Goal: Task Accomplishment & Management: Use online tool/utility

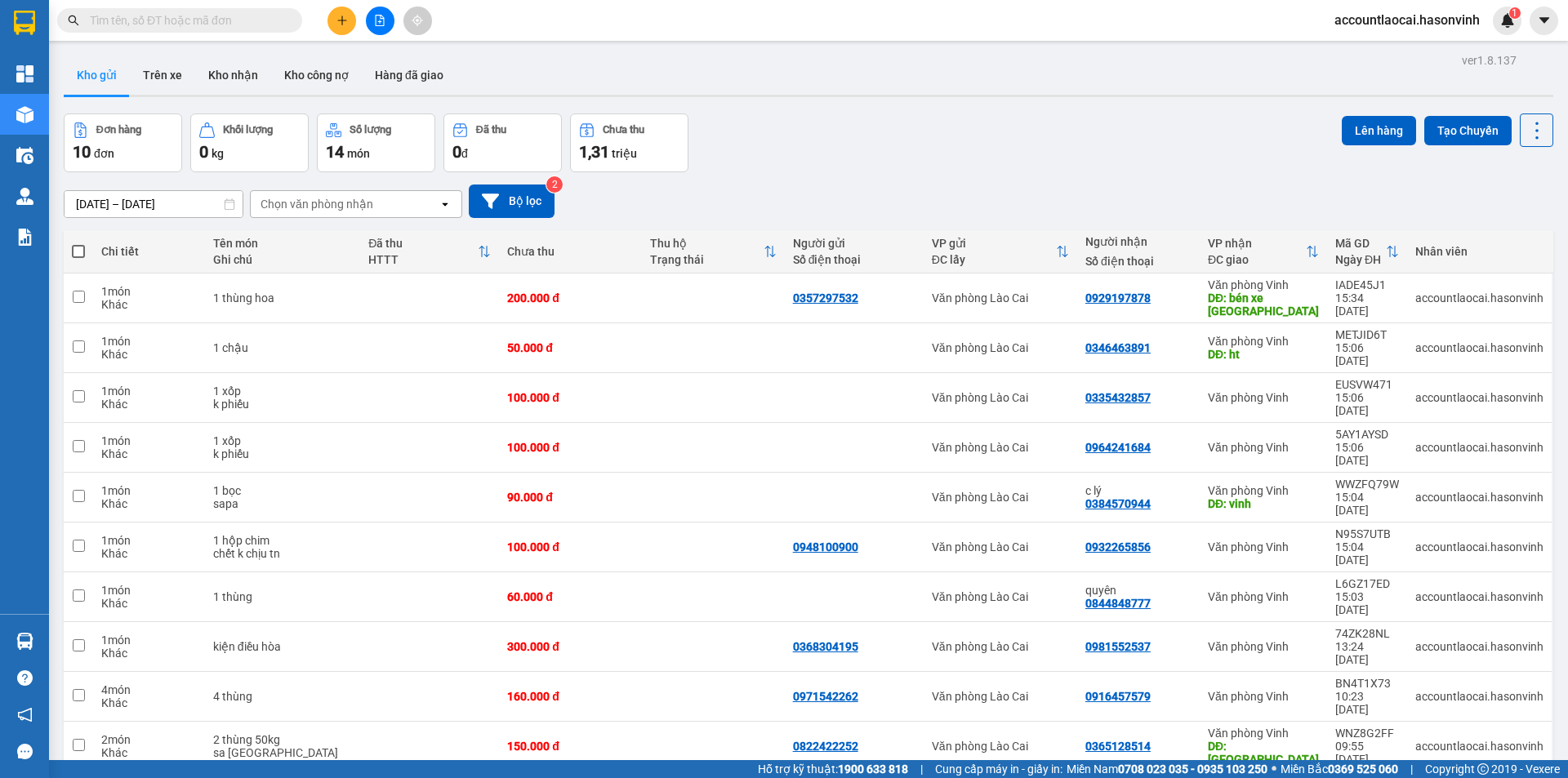
click at [1308, 245] on div at bounding box center [1312, 251] width 13 height 14
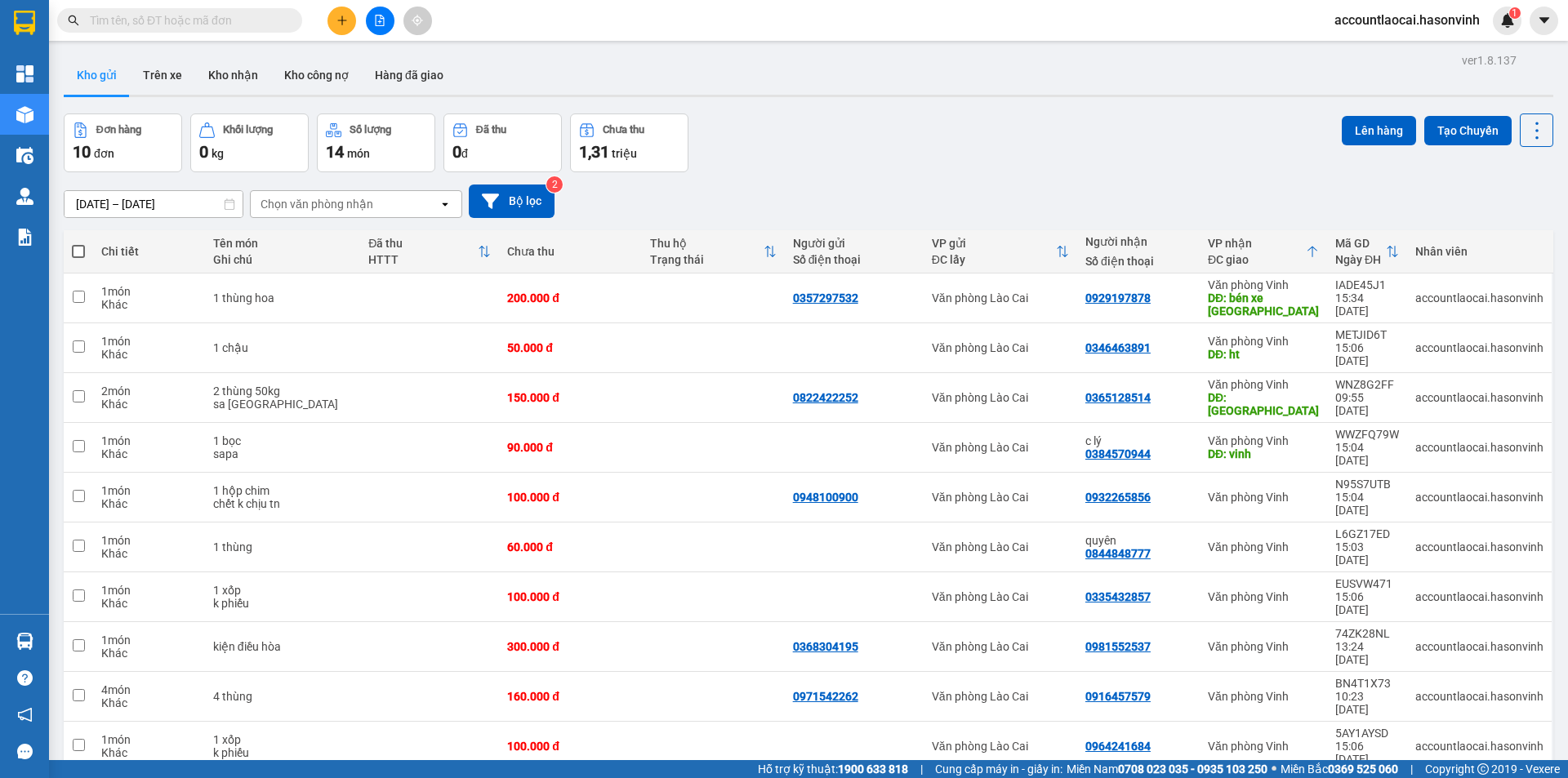
click at [343, 19] on icon "plus" at bounding box center [342, 20] width 1 height 9
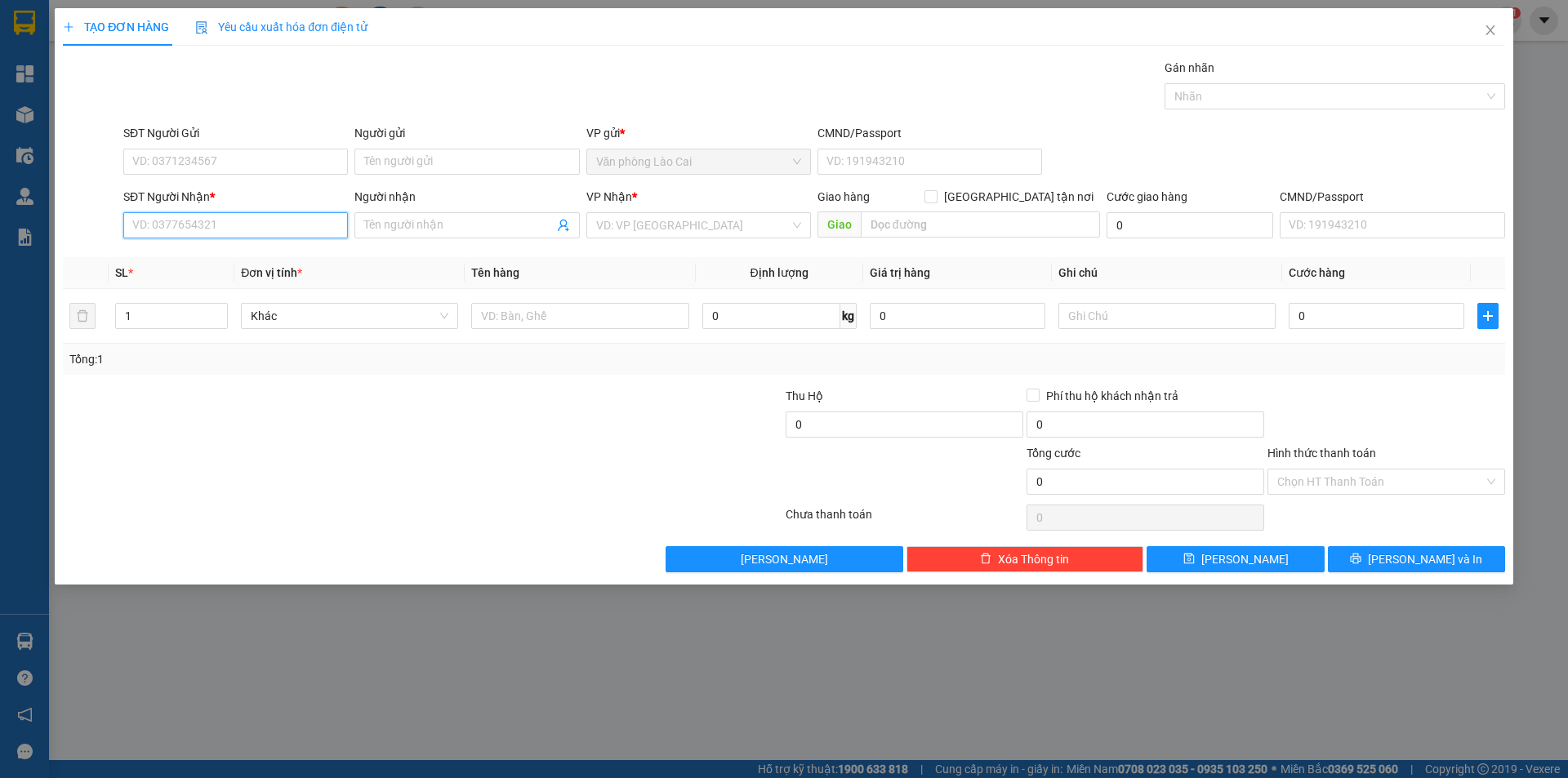
click at [224, 233] on input "SĐT Người Nhận *" at bounding box center [236, 225] width 224 height 26
click at [215, 231] on input "113" at bounding box center [236, 225] width 224 height 26
click at [186, 264] on div "0981936113" at bounding box center [236, 258] width 205 height 18
type input "0981936113"
type input "CÂù DỪA"
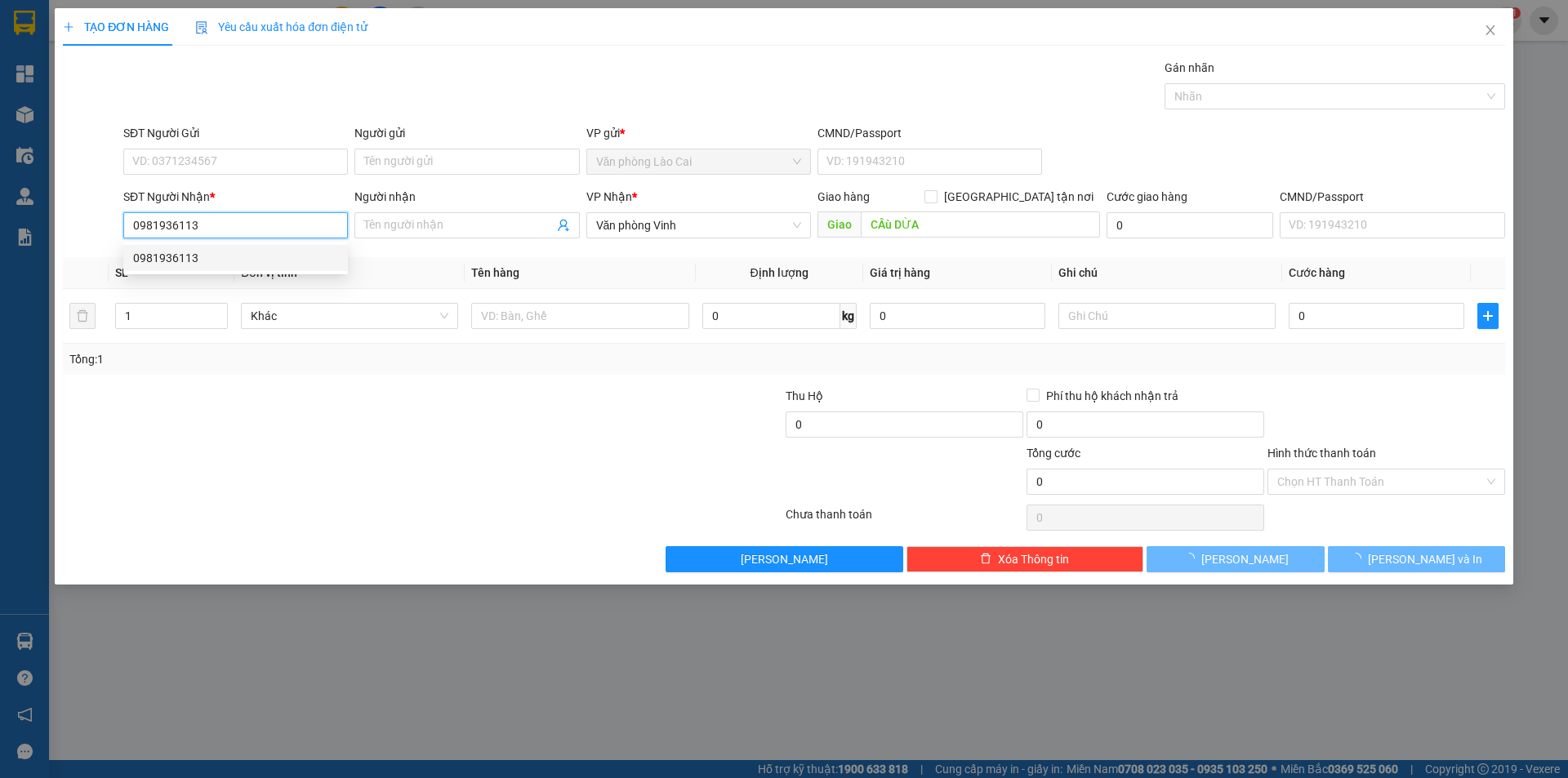
type input "800.000"
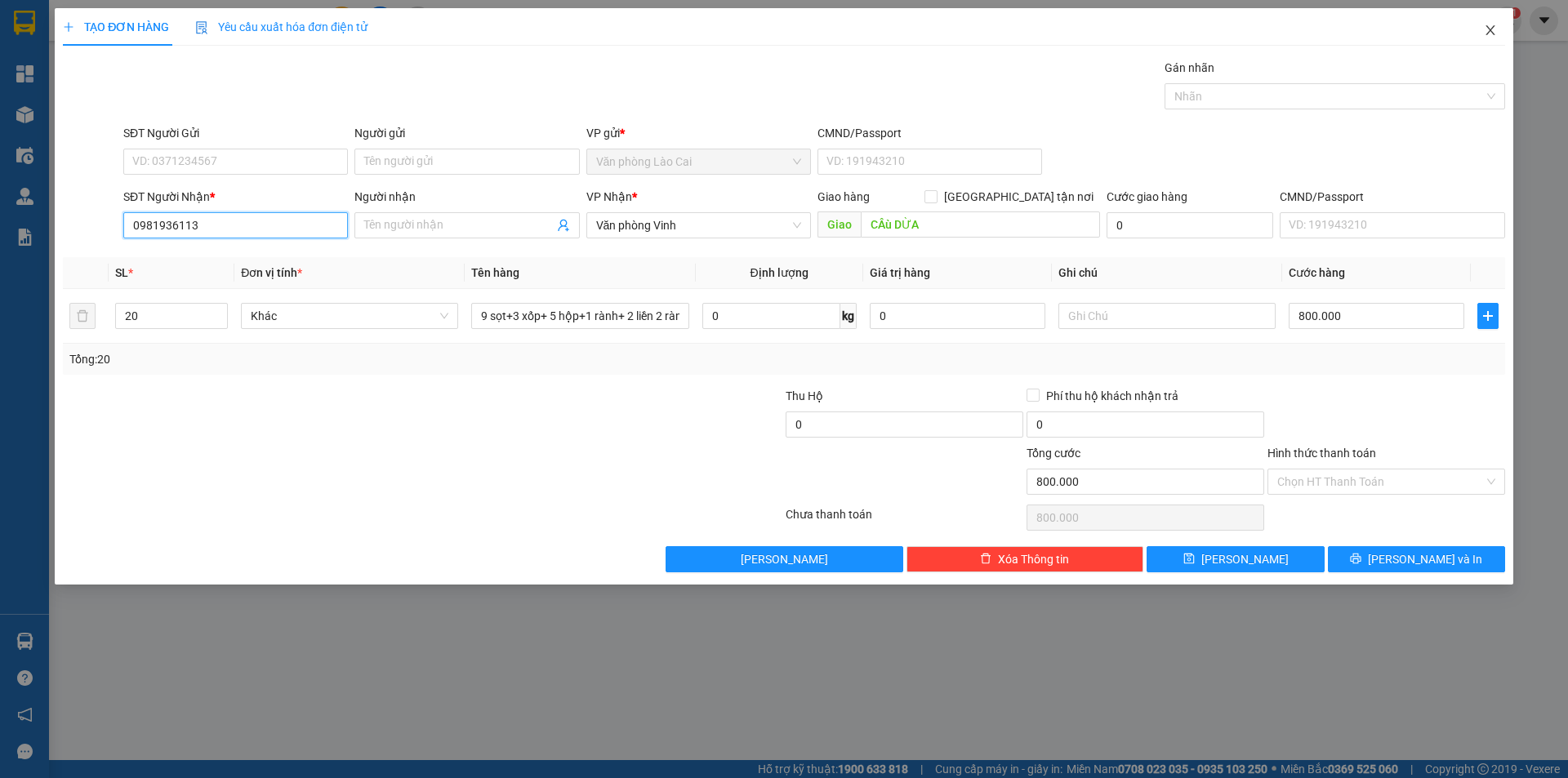
type input "0981936113"
click at [1494, 29] on icon "close" at bounding box center [1490, 30] width 13 height 13
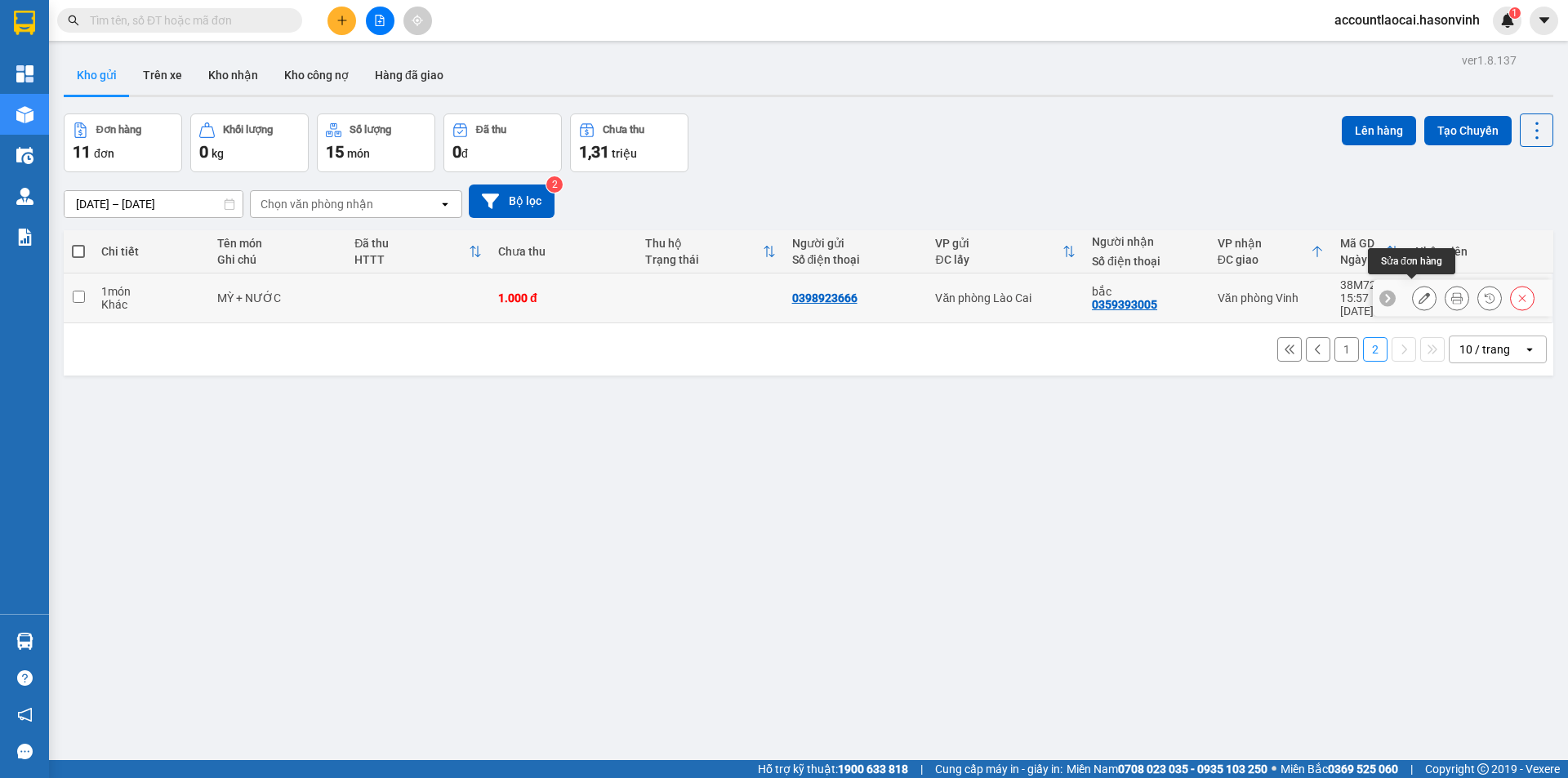
click at [1418, 293] on icon at bounding box center [1423, 298] width 11 height 11
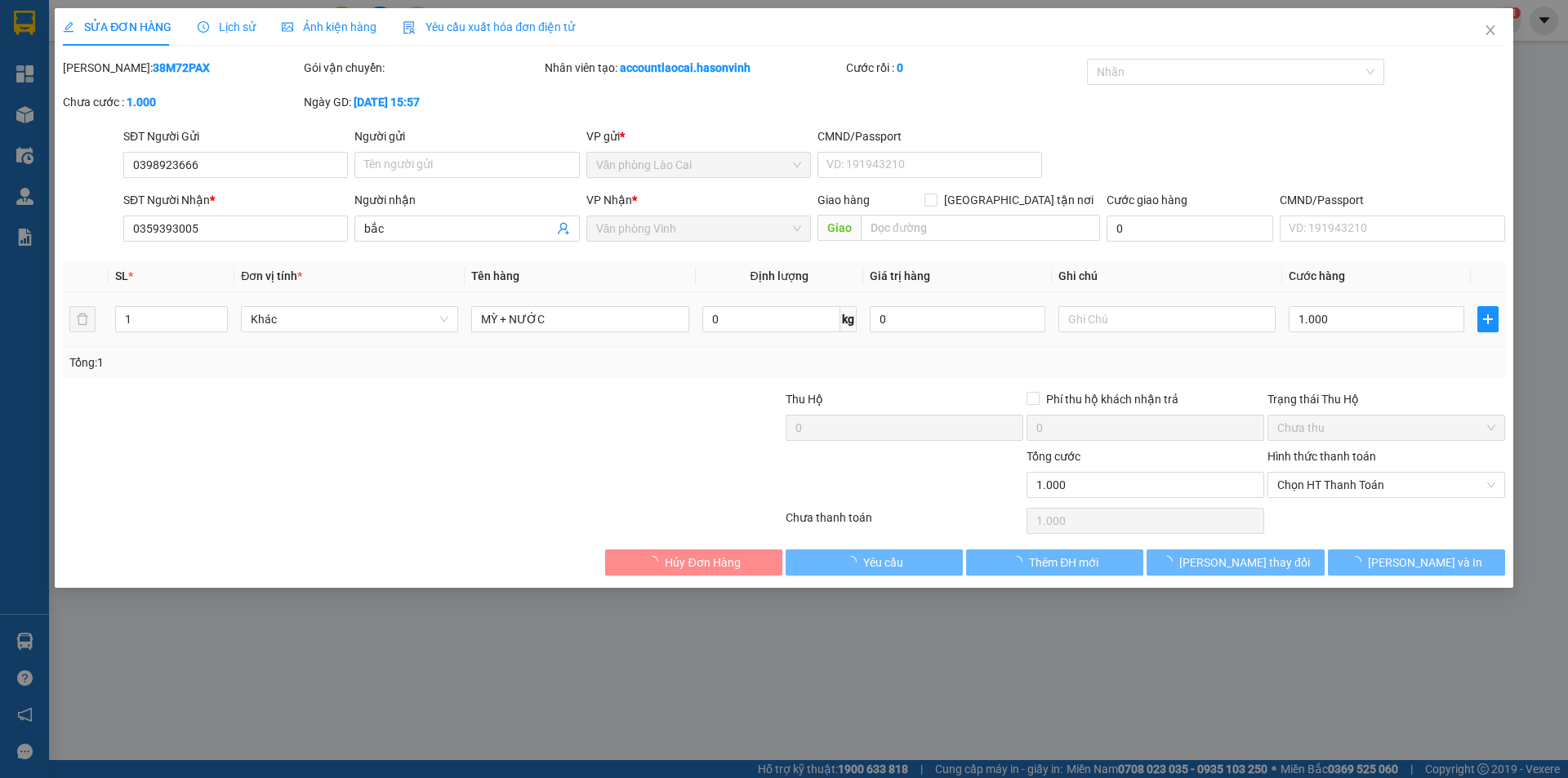
type input "0398923666"
type input "0359393005"
type input "bắc"
type input "1.000"
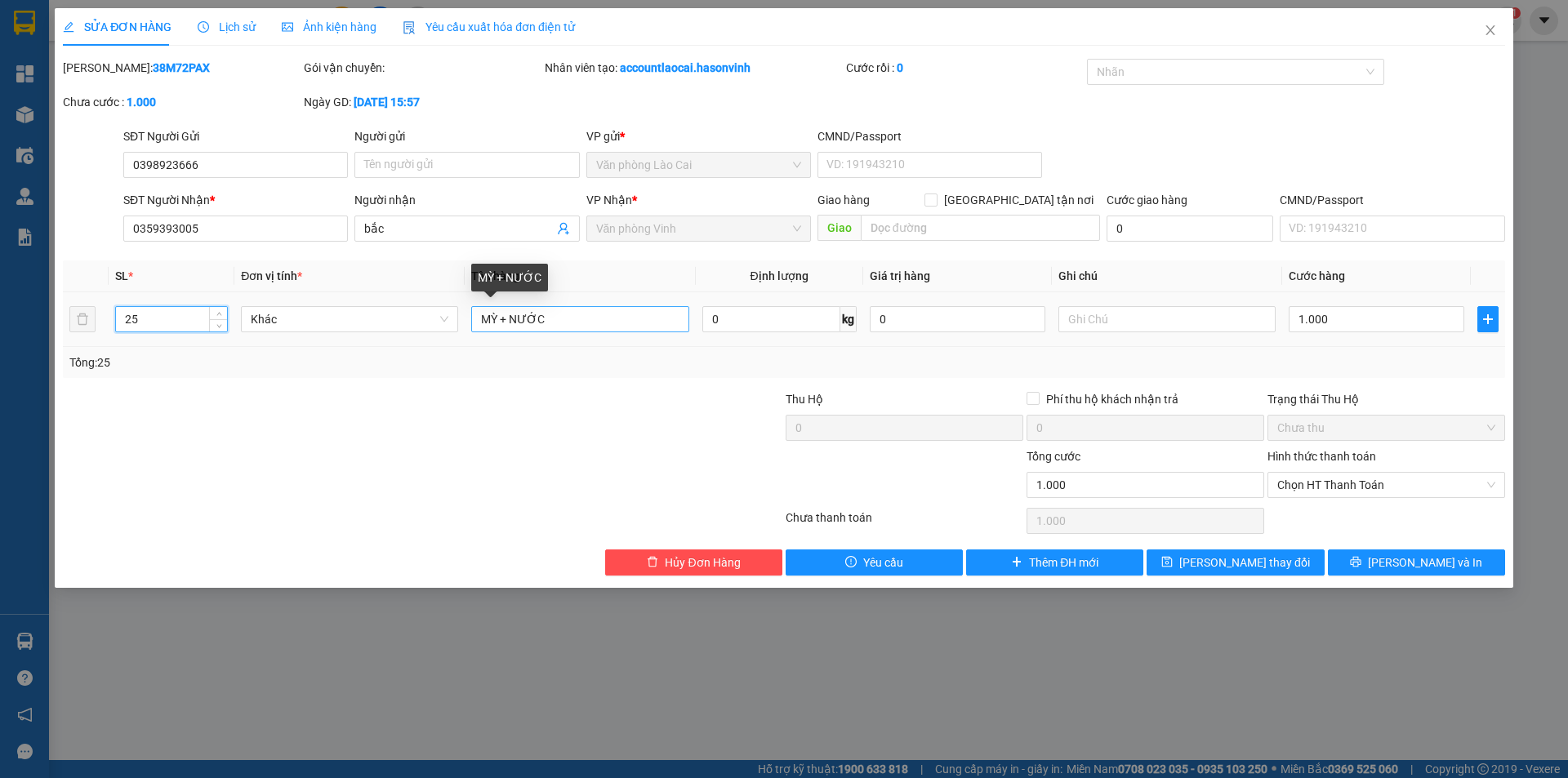
type input "25"
click at [512, 315] on input "MỲ + NƯỚC" at bounding box center [580, 320] width 217 height 26
click at [590, 306] on div "MỲ + 20NƯỚC" at bounding box center [580, 319] width 217 height 32
click at [620, 308] on input "MỲ + 20NƯỚC" at bounding box center [580, 320] width 217 height 26
click at [496, 322] on input "MỲ + 20NƯỚC+1 thùng" at bounding box center [580, 320] width 217 height 26
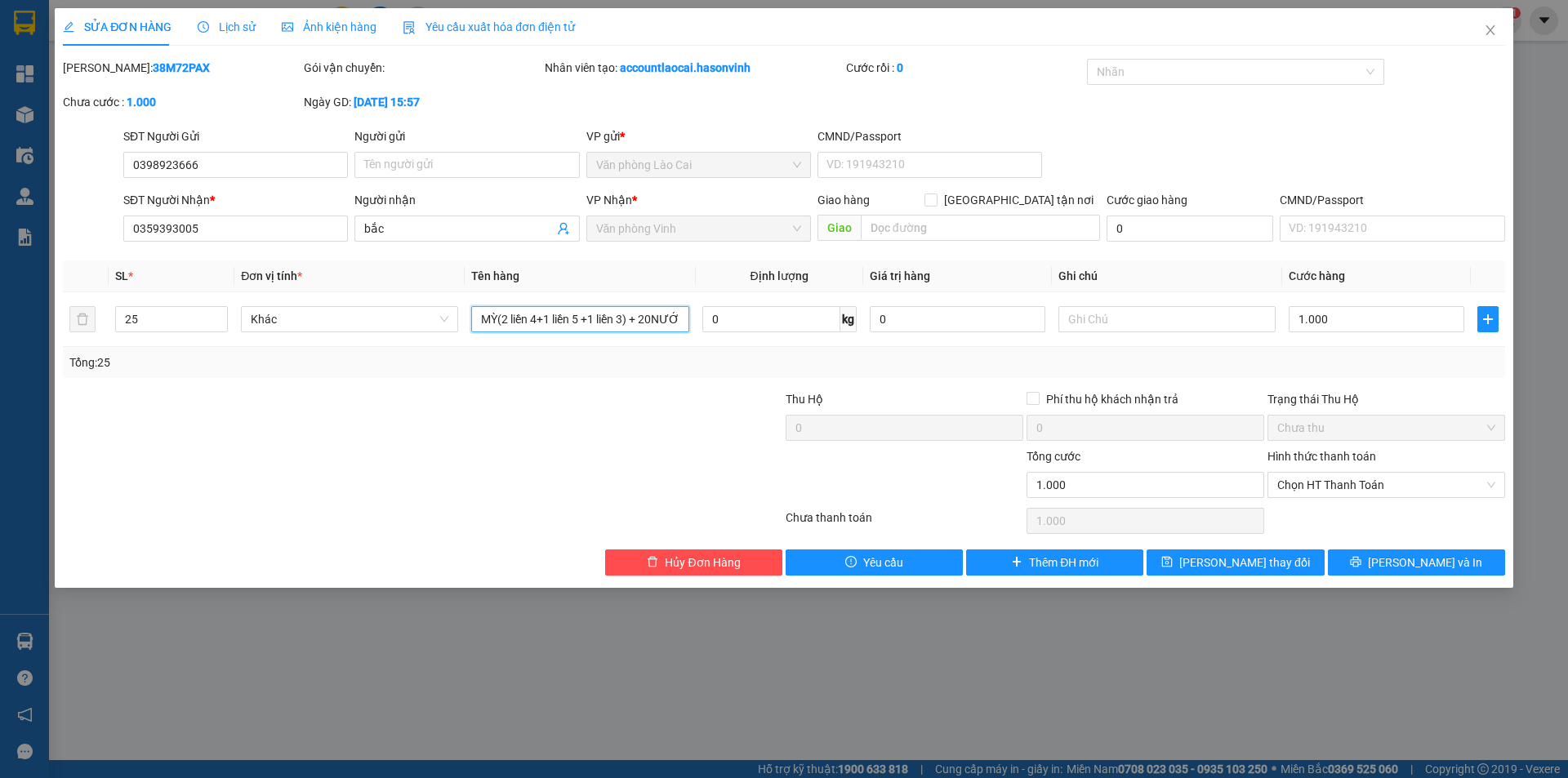
type input "MỲ(2 liền 4+1 liền 5 +1 liền 3) + 20NƯỚC+1 thùng"
click at [505, 352] on div "Tổng: 25" at bounding box center [784, 362] width 1442 height 31
click at [355, 656] on div "SỬA ĐƠN HÀNG Lịch sử Ảnh kiện hàng Yêu cầu xuất hóa đơn điện tử Total Paid Fee …" at bounding box center [784, 389] width 1568 height 778
click at [1375, 324] on input "1.000" at bounding box center [1376, 320] width 175 height 26
type input "7"
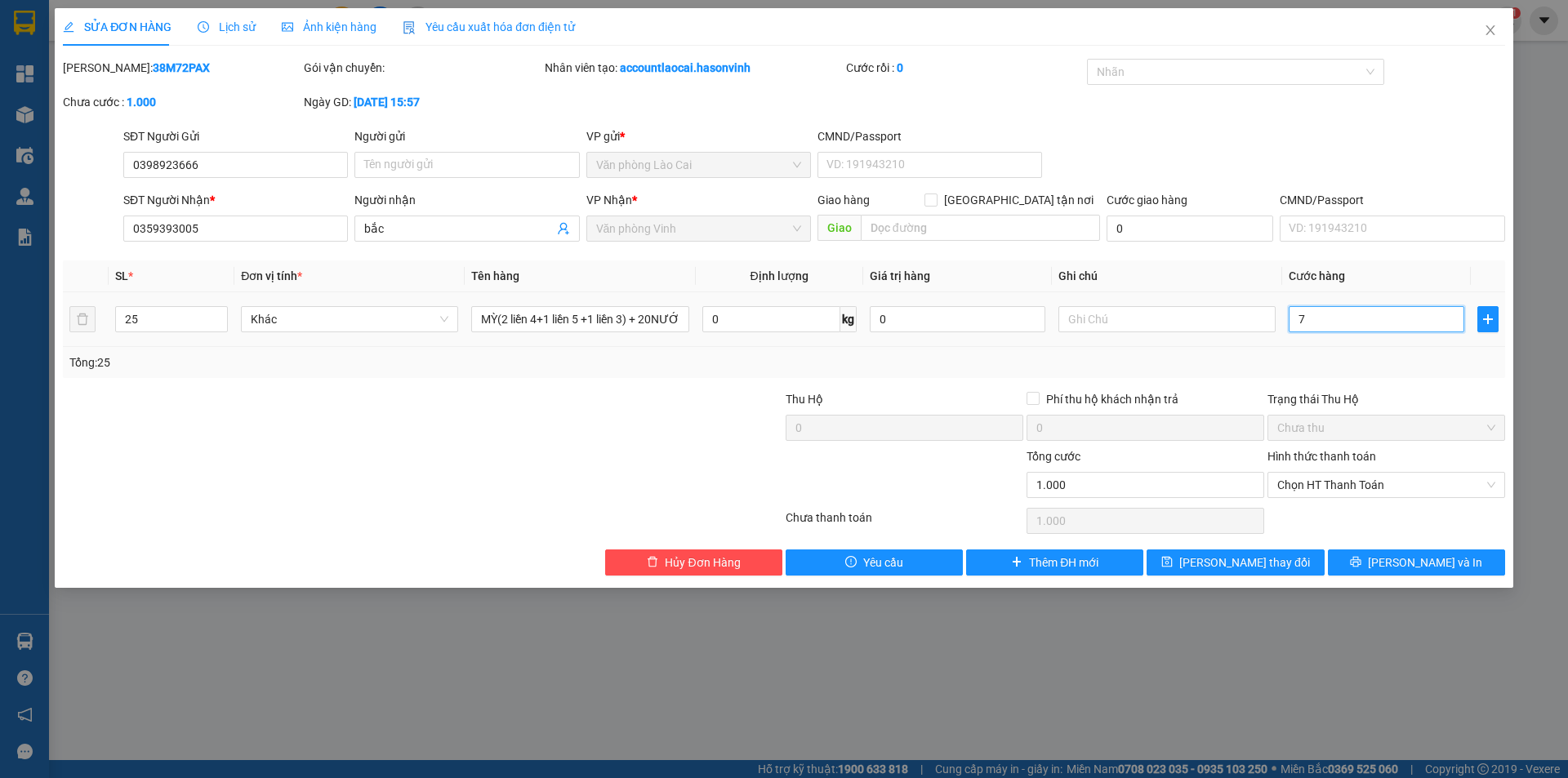
type input "7"
type input "0"
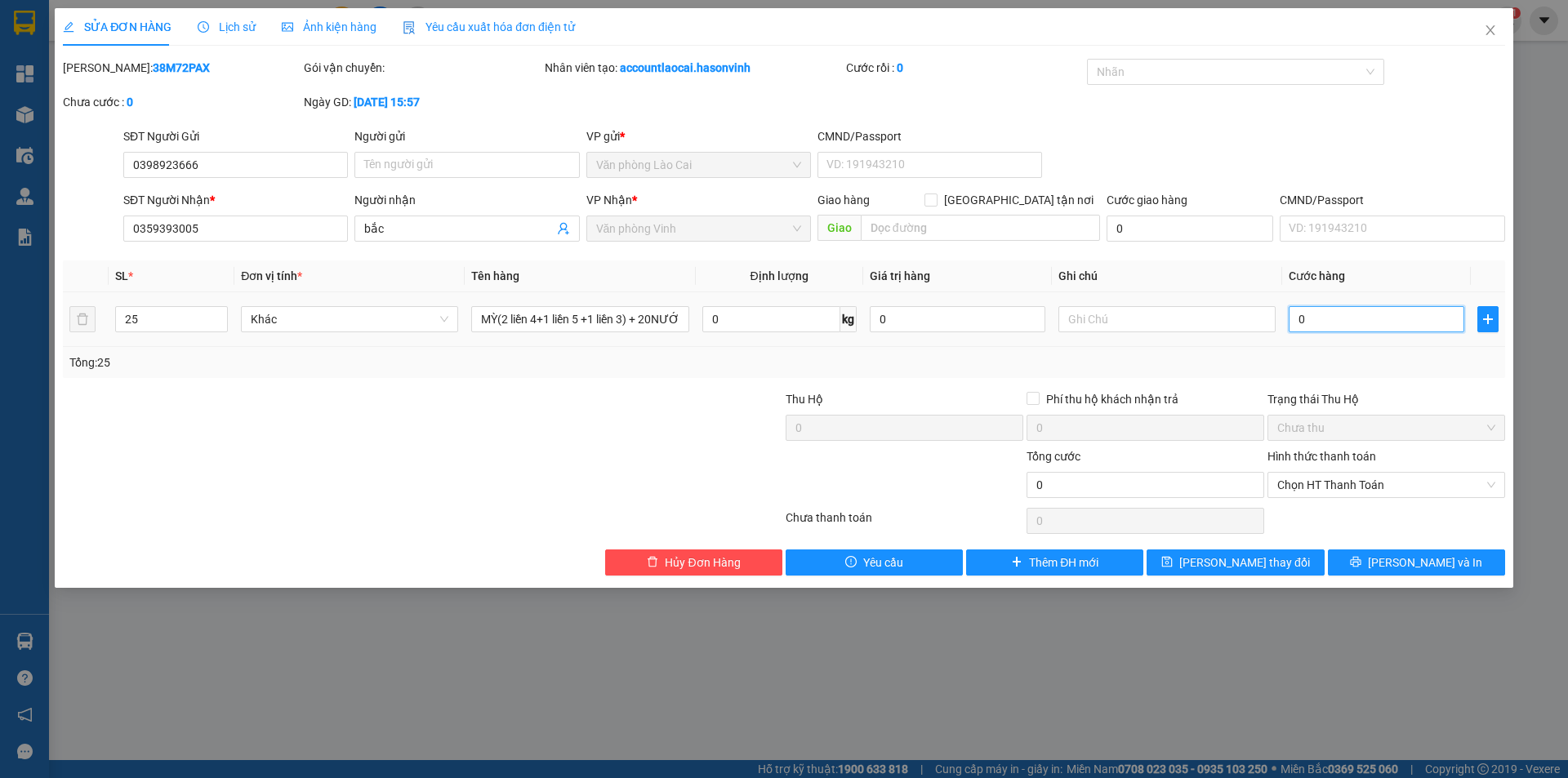
type input "08"
type input "8"
type input "080"
type input "80"
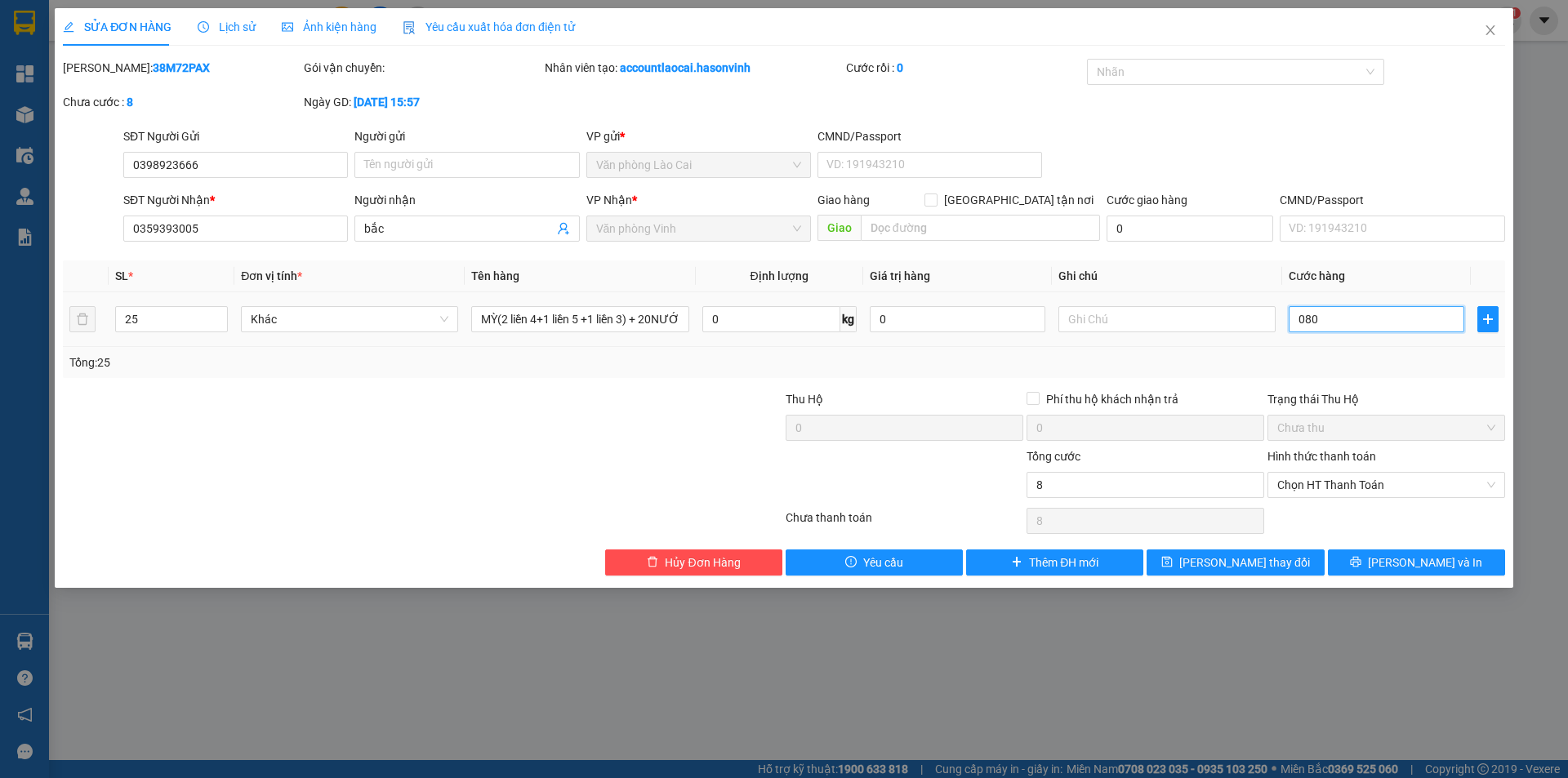
type input "80"
type input "0.800"
type input "800"
type input "0.800"
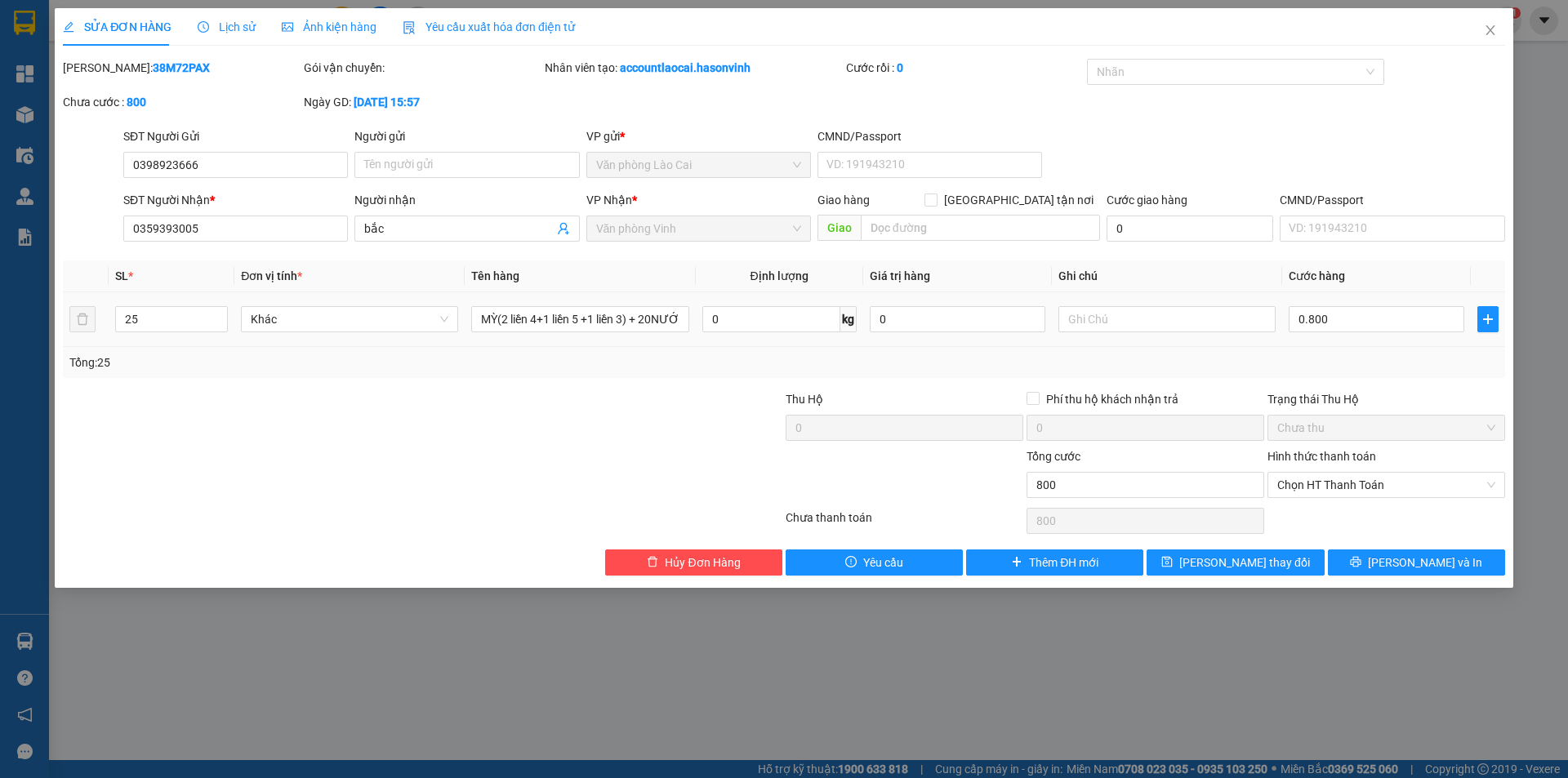
type input "800.000"
click at [1370, 357] on div "Tổng: 25" at bounding box center [783, 363] width 1429 height 18
click at [1399, 565] on button "Lưu và In" at bounding box center [1416, 562] width 177 height 26
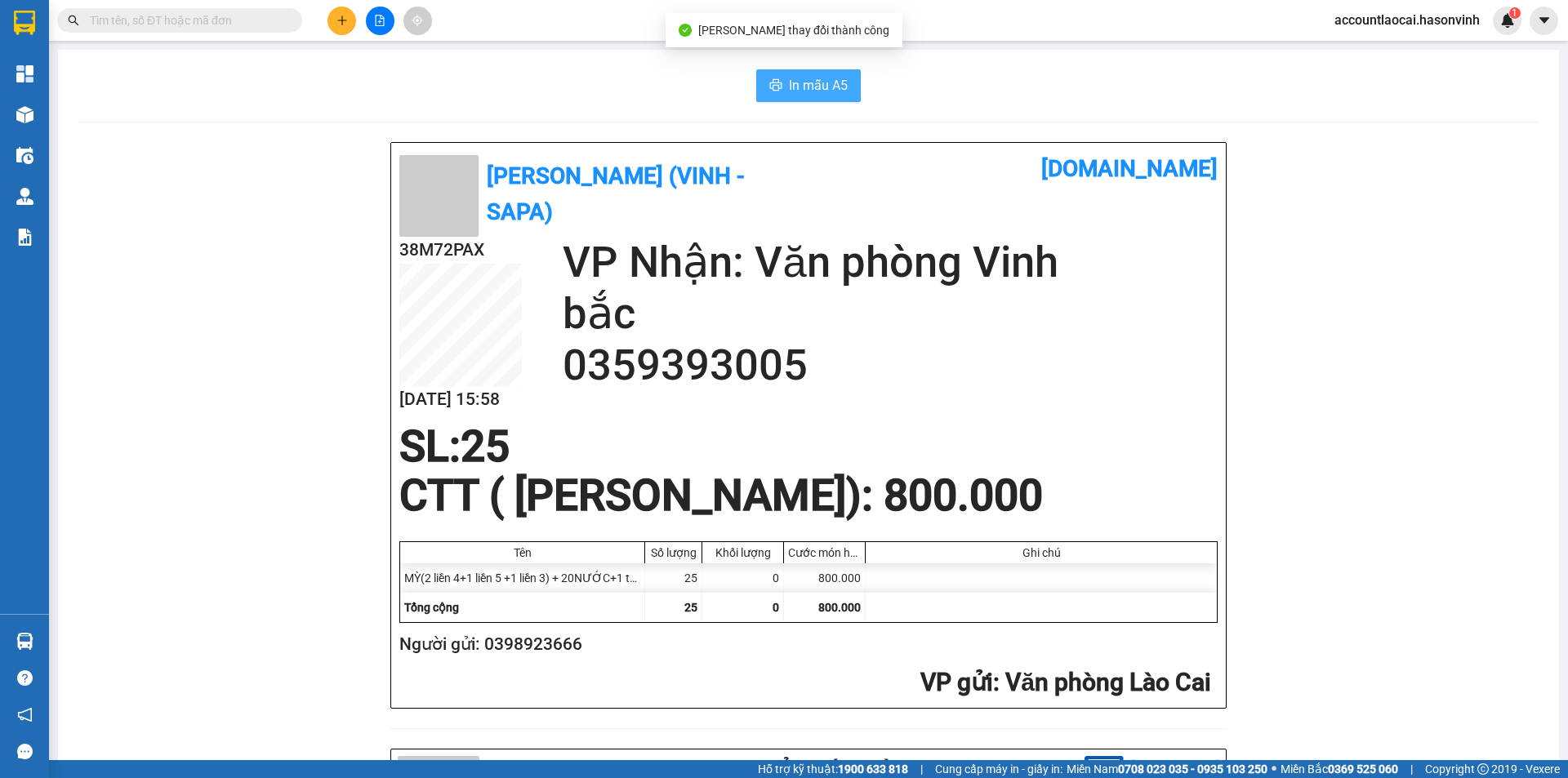
click at [788, 81] on span "In mẫu A5" at bounding box center [817, 85] width 59 height 20
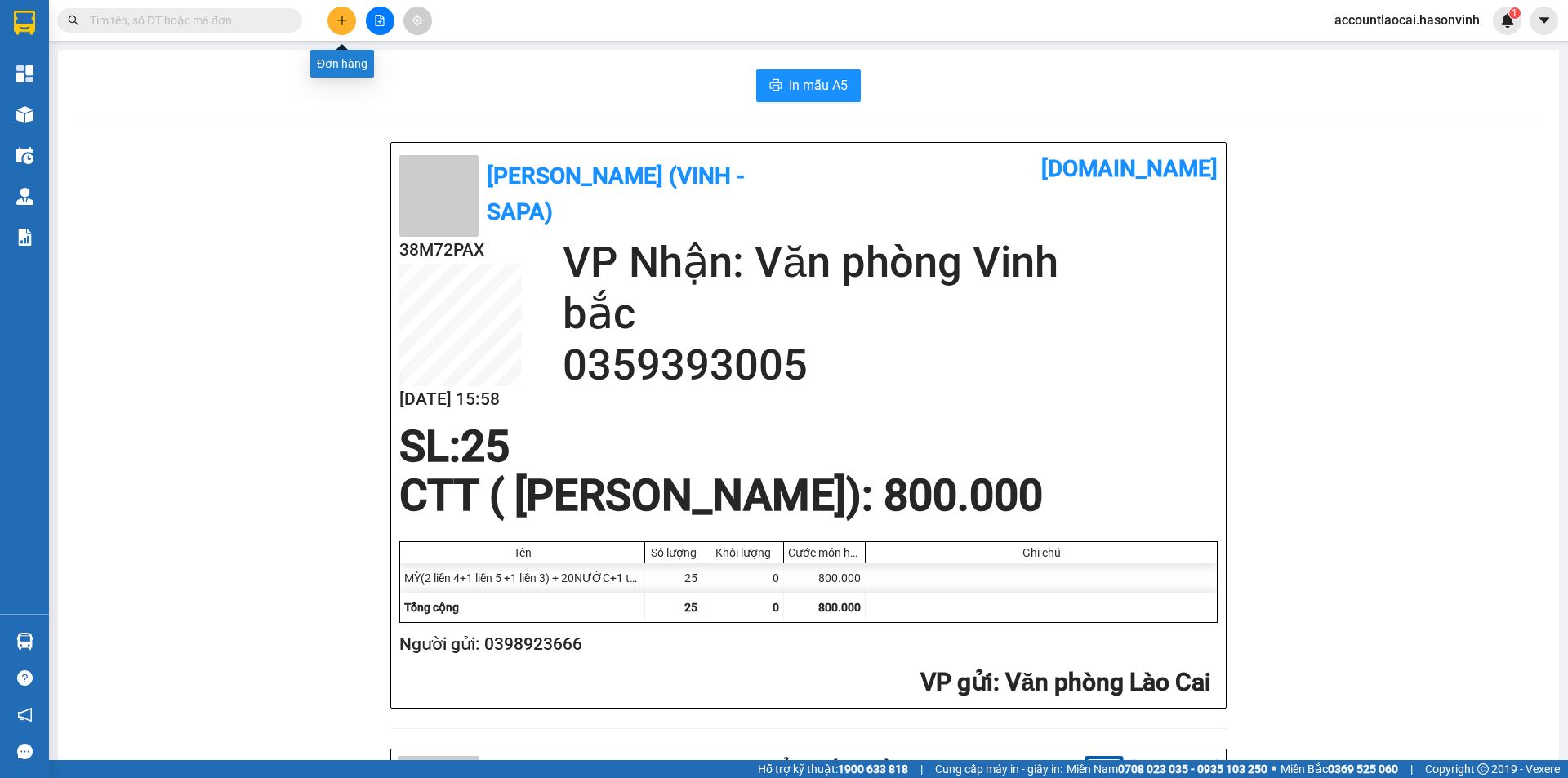
click at [351, 25] on button at bounding box center [342, 20] width 29 height 29
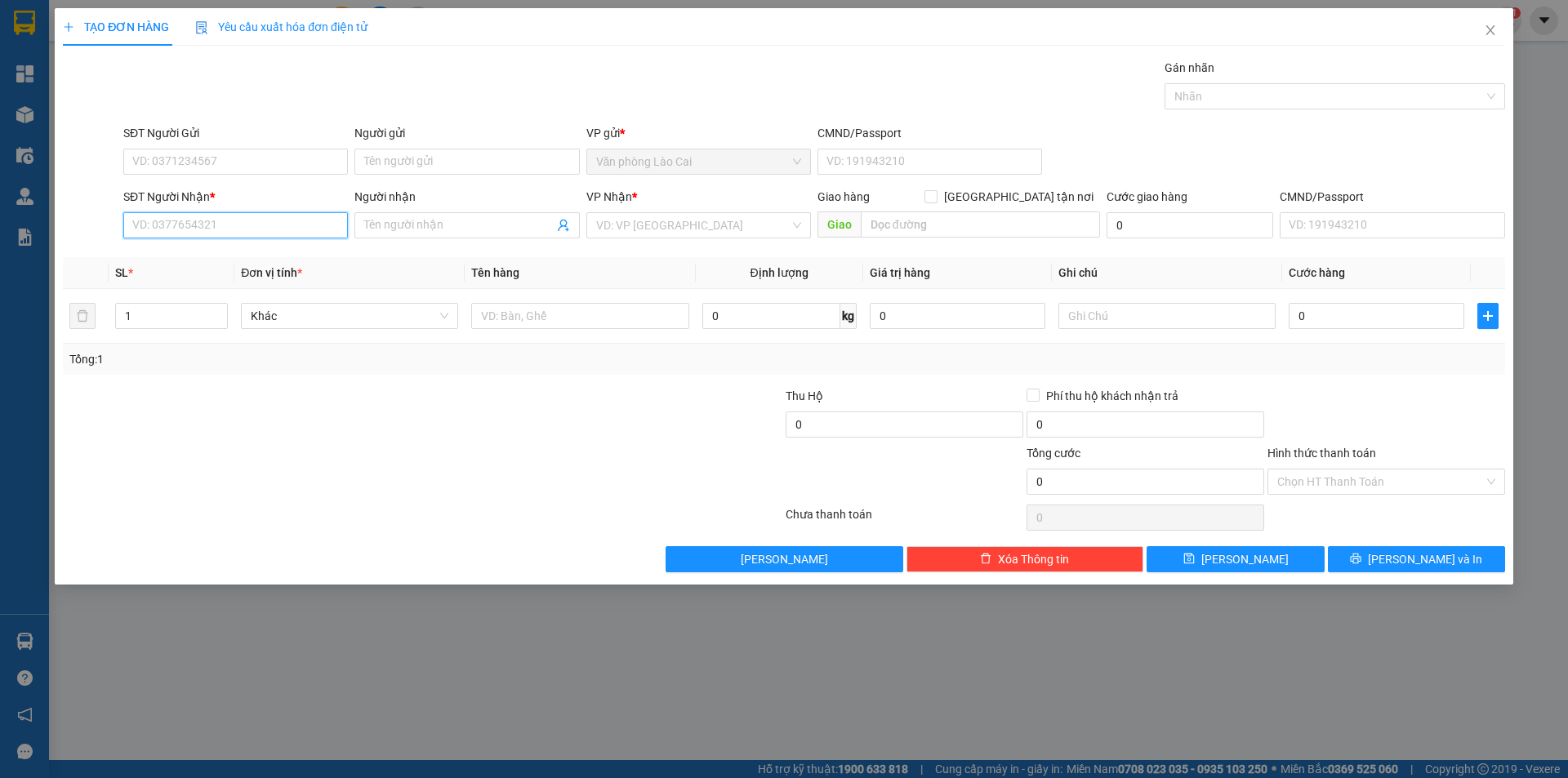
click at [237, 226] on input "SĐT Người Nhận *" at bounding box center [236, 225] width 224 height 26
click at [229, 226] on input "113" at bounding box center [236, 225] width 224 height 26
click at [207, 263] on div "0981936113" at bounding box center [236, 258] width 205 height 18
type input "0981936113"
type input "CÂù DỪA"
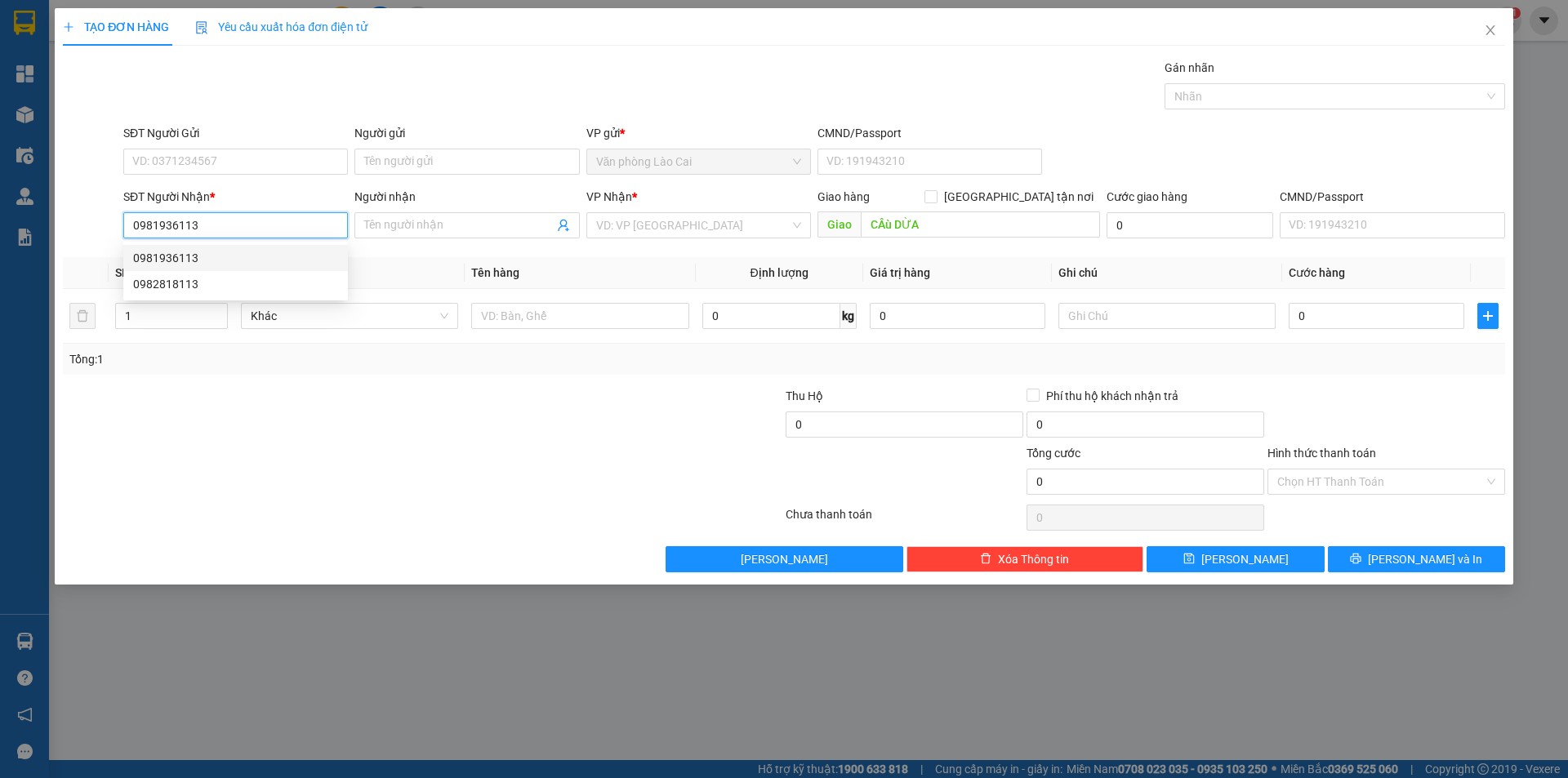
type input "800.000"
type input "0981936113"
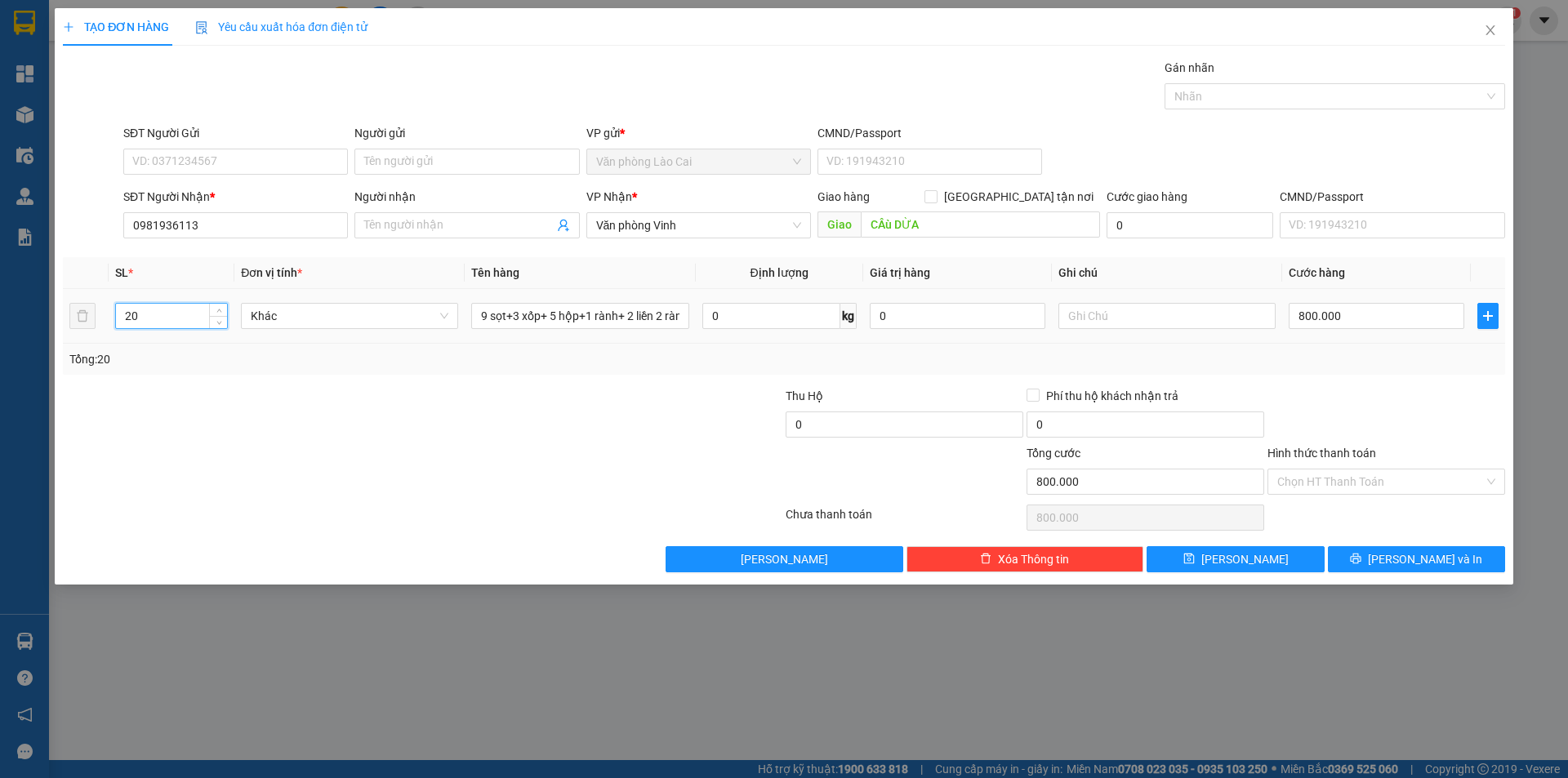
drag, startPoint x: 158, startPoint y: 317, endPoint x: 11, endPoint y: 295, distance: 148.6
click at [0, 314] on div "TẠO ĐƠN HÀNG Yêu cầu xuất hóa đơn điện tử Transit Pickup Surcharge Ids Transit …" at bounding box center [784, 389] width 1568 height 778
type input "9"
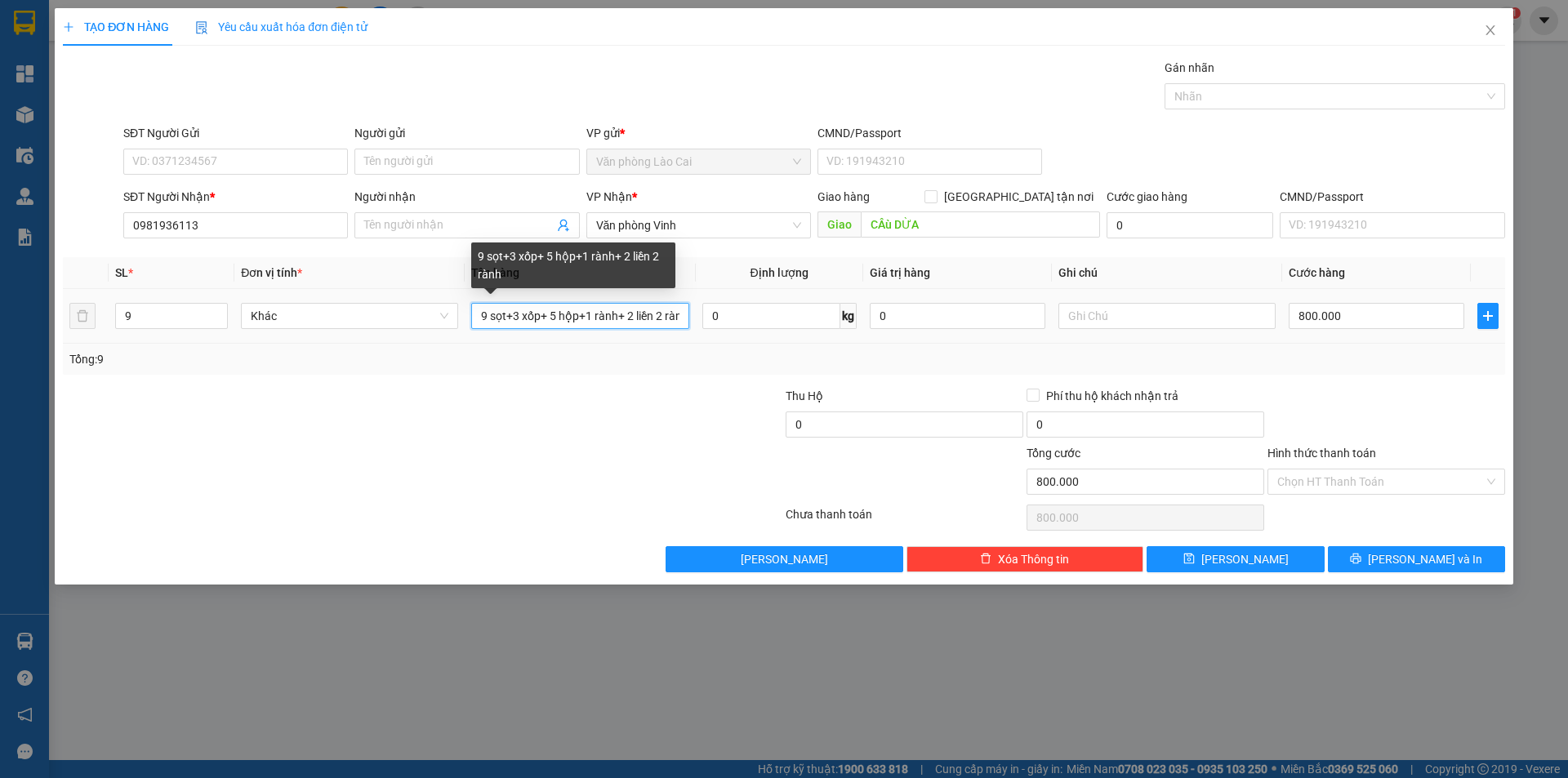
drag, startPoint x: 489, startPoint y: 315, endPoint x: 463, endPoint y: 316, distance: 26.0
click at [463, 316] on tr "9 Khác 9 sọt+3 xốp+ 5 hộp+1 rành+ 2 liền 2 rành 0 kg 0 800.000" at bounding box center [784, 316] width 1442 height 54
click at [512, 317] on input "8sọt+3 xốp+ 5 hộp+1 rành+ 2 liền 2 rành" at bounding box center [580, 316] width 217 height 26
drag, startPoint x: 540, startPoint y: 318, endPoint x: 777, endPoint y: 316, distance: 237.0
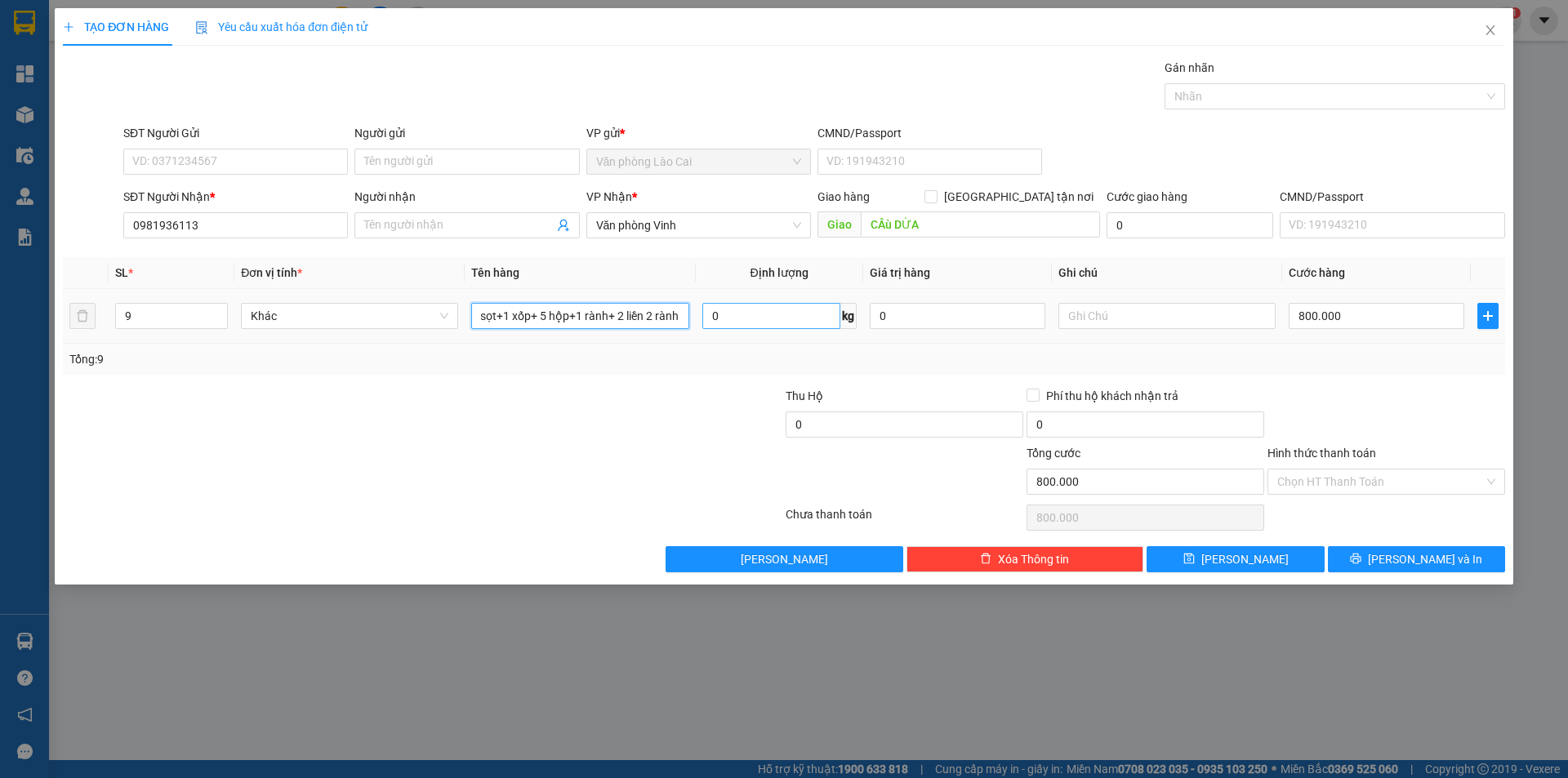
click at [777, 316] on tr "9 Khác 8sọt+1 xốp+ 5 hộp+1 rành+ 2 liền 2 rành 0 kg 0 800.000" at bounding box center [784, 316] width 1442 height 54
type input "8sọt+1 xốp"
click at [632, 389] on div at bounding box center [663, 415] width 241 height 57
drag, startPoint x: 396, startPoint y: 477, endPoint x: 420, endPoint y: 472, distance: 24.5
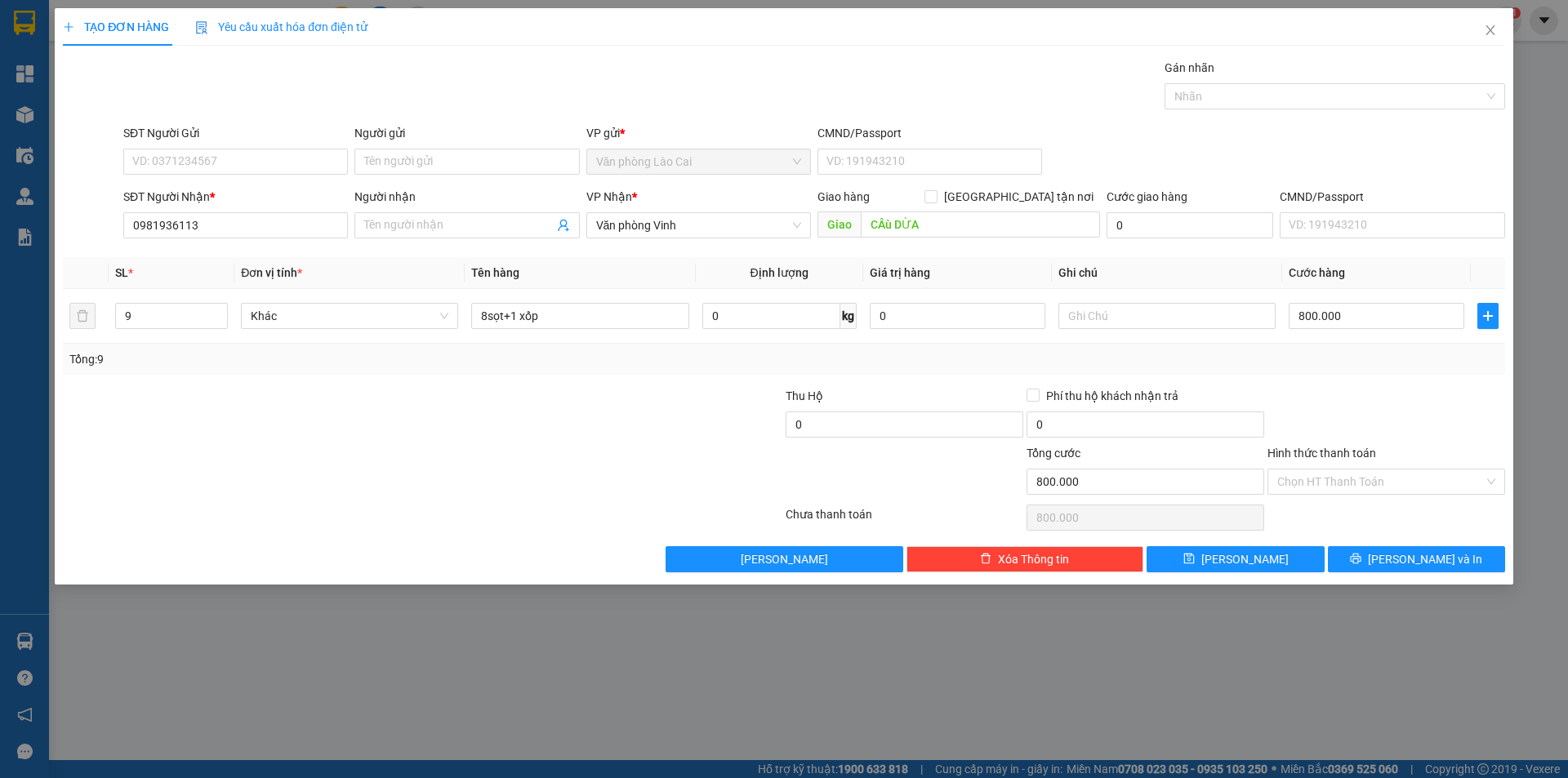
click at [401, 477] on div at bounding box center [302, 472] width 482 height 57
click at [1346, 331] on div "800.000" at bounding box center [1376, 315] width 175 height 32
click at [1352, 316] on input "800.000" at bounding box center [1376, 316] width 175 height 26
type input "3"
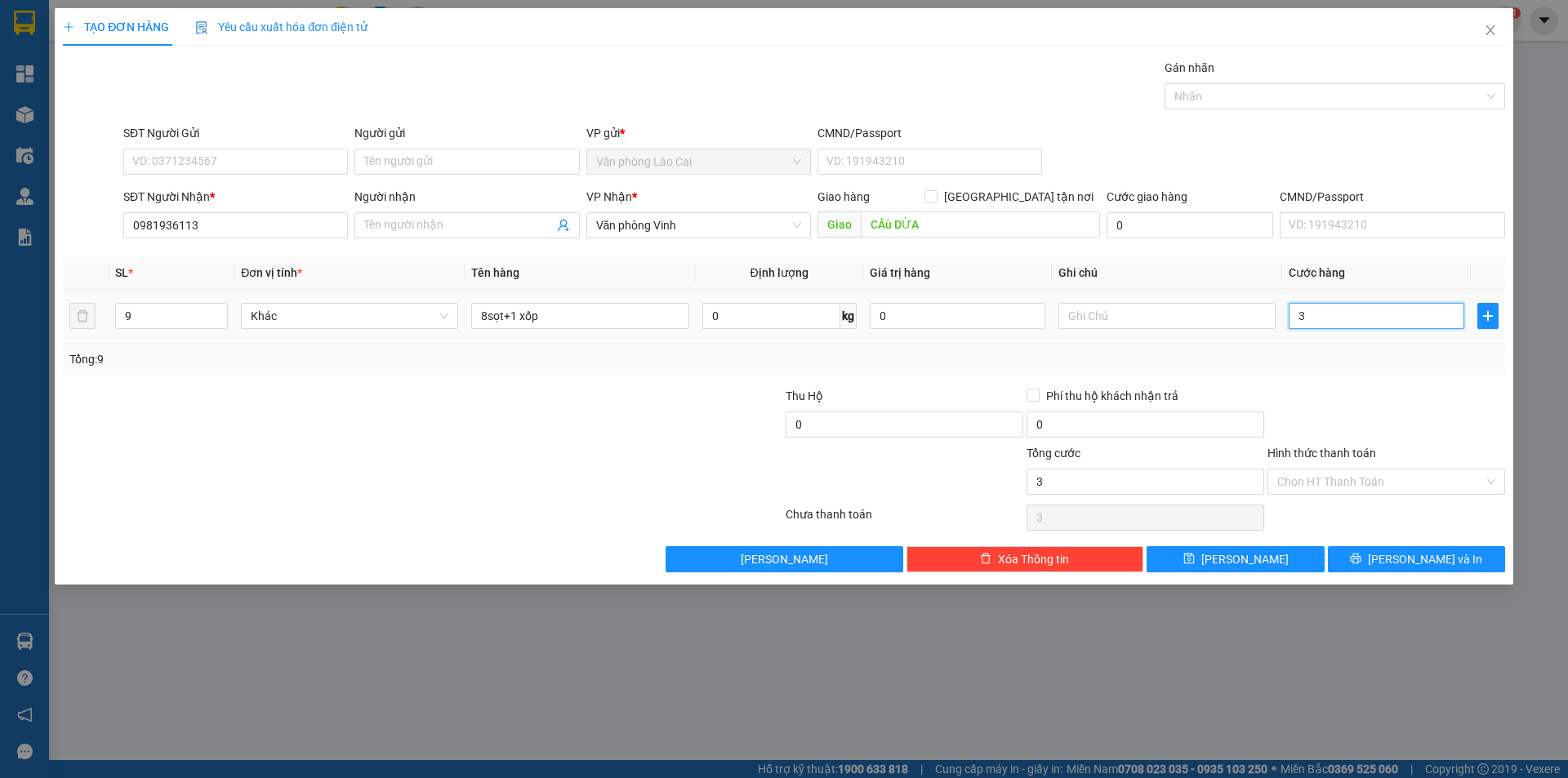
type input "30"
type input "300"
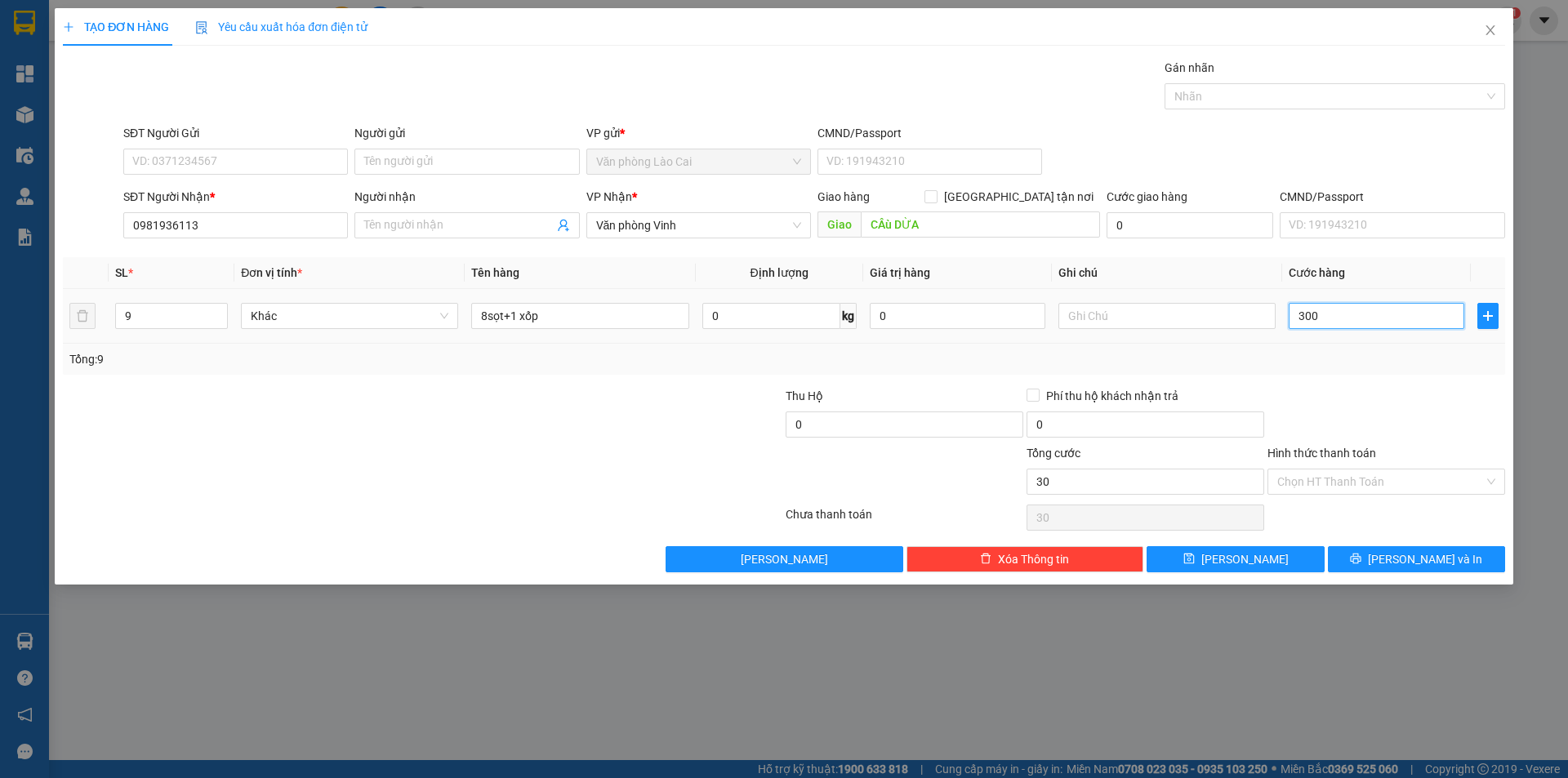
type input "300"
type input "300.000"
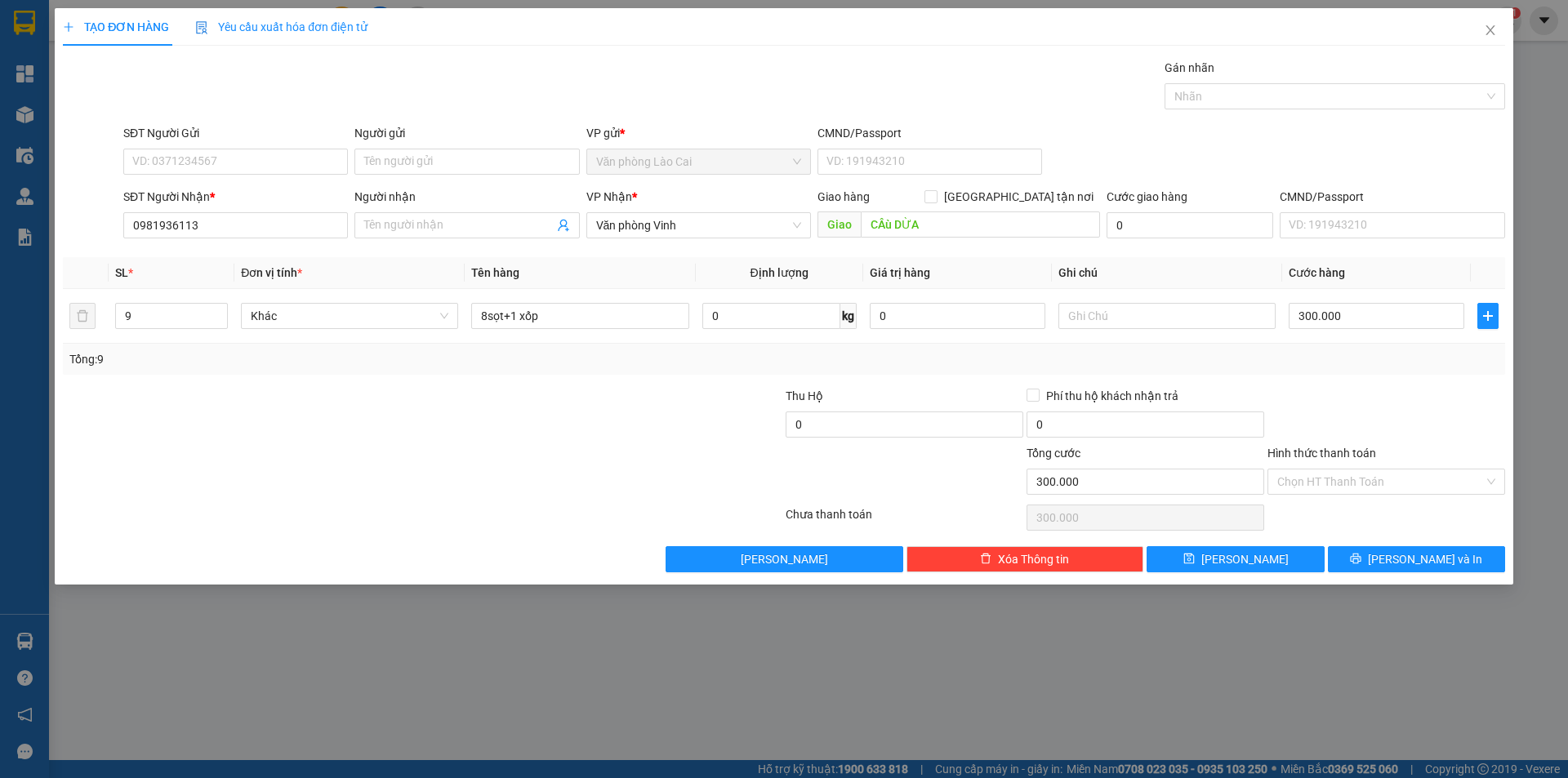
click at [1367, 355] on div "Tổng: 9" at bounding box center [783, 359] width 1429 height 18
click at [1402, 566] on button "Lưu và In" at bounding box center [1416, 560] width 177 height 26
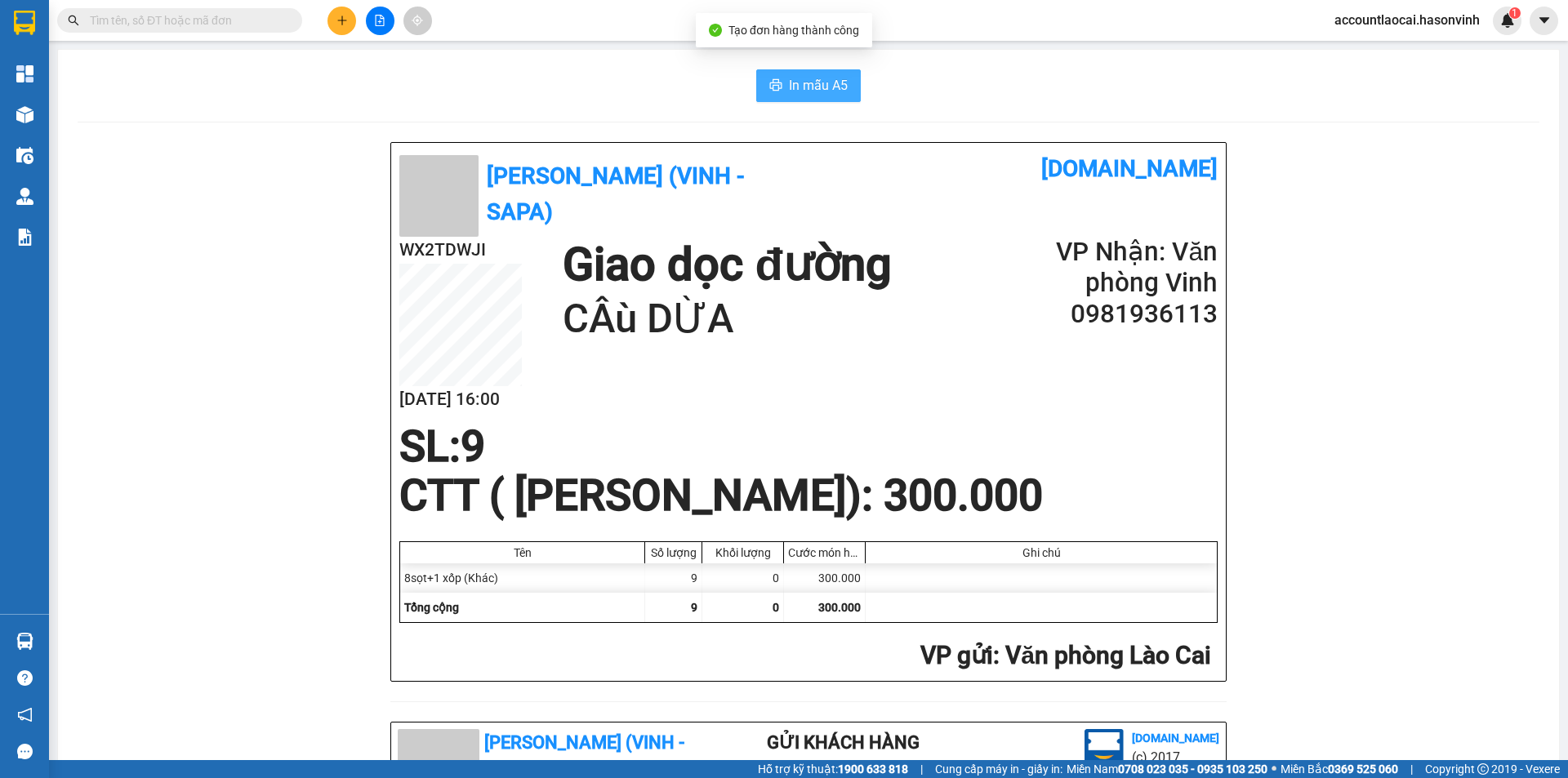
click at [824, 90] on span "In mẫu A5" at bounding box center [817, 85] width 59 height 20
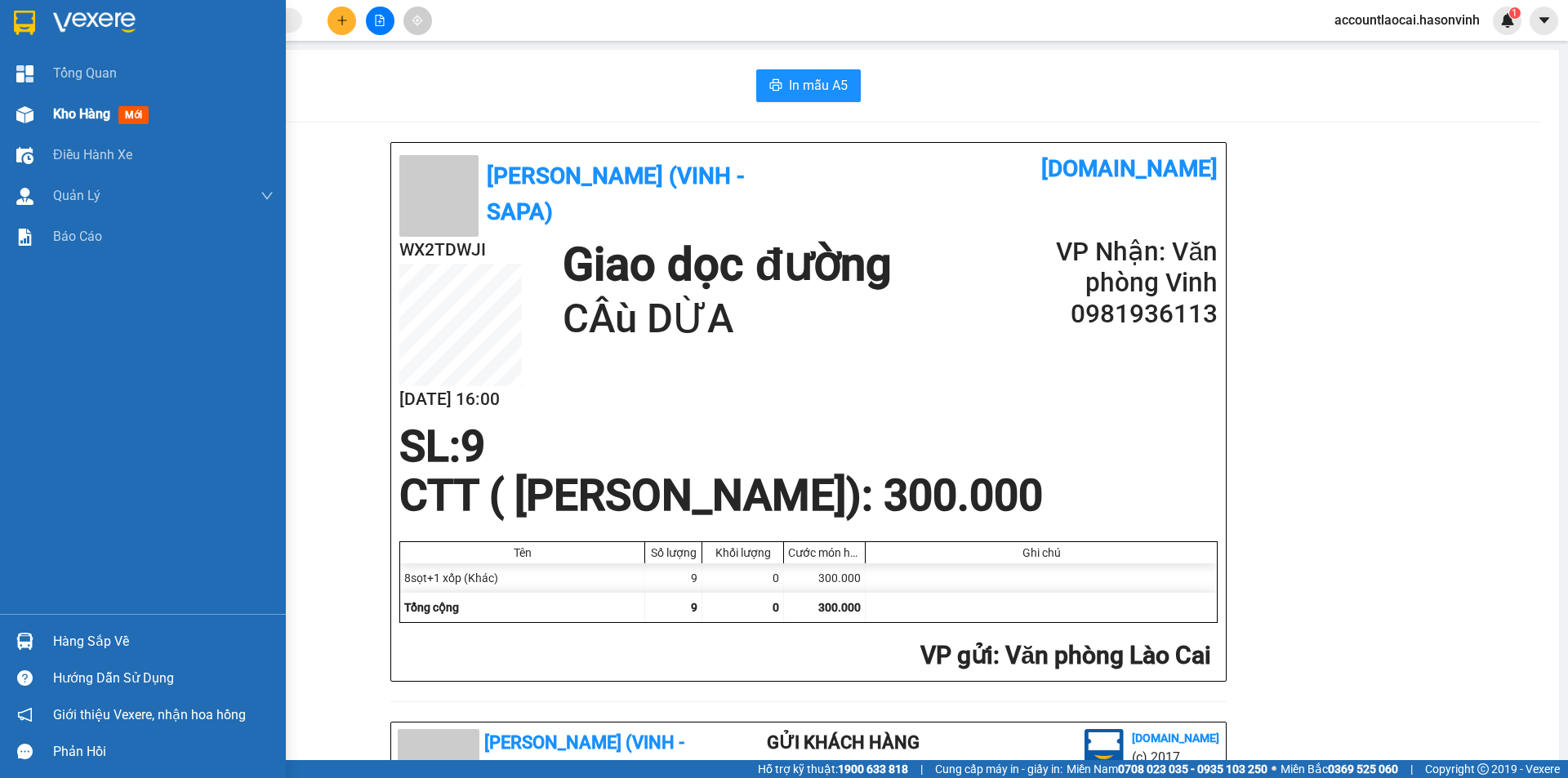
click at [51, 108] on div "Kho hàng mới" at bounding box center [143, 114] width 286 height 41
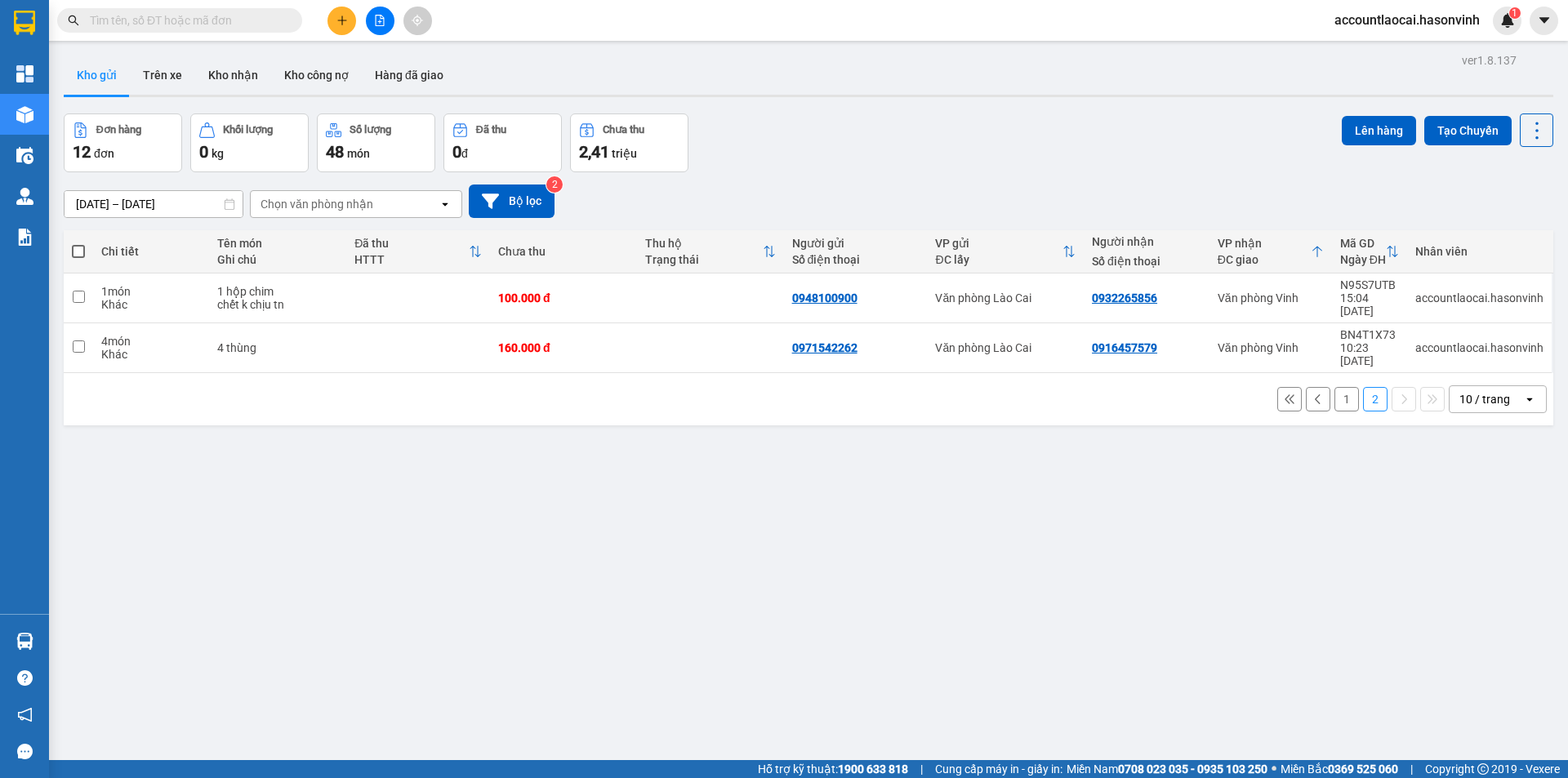
click at [1438, 467] on div "ver 1.8.137 Kho gửi Trên xe Kho nhận Kho công nợ Hàng đã giao Đơn hàng 12 đơn K…" at bounding box center [808, 438] width 1502 height 778
click at [625, 427] on div "ver 1.8.137 Kho gửi Trên xe Kho nhận Kho công nợ Hàng đã giao Đơn hàng 12 đơn K…" at bounding box center [808, 438] width 1502 height 778
click at [343, 23] on icon "plus" at bounding box center [342, 20] width 1 height 9
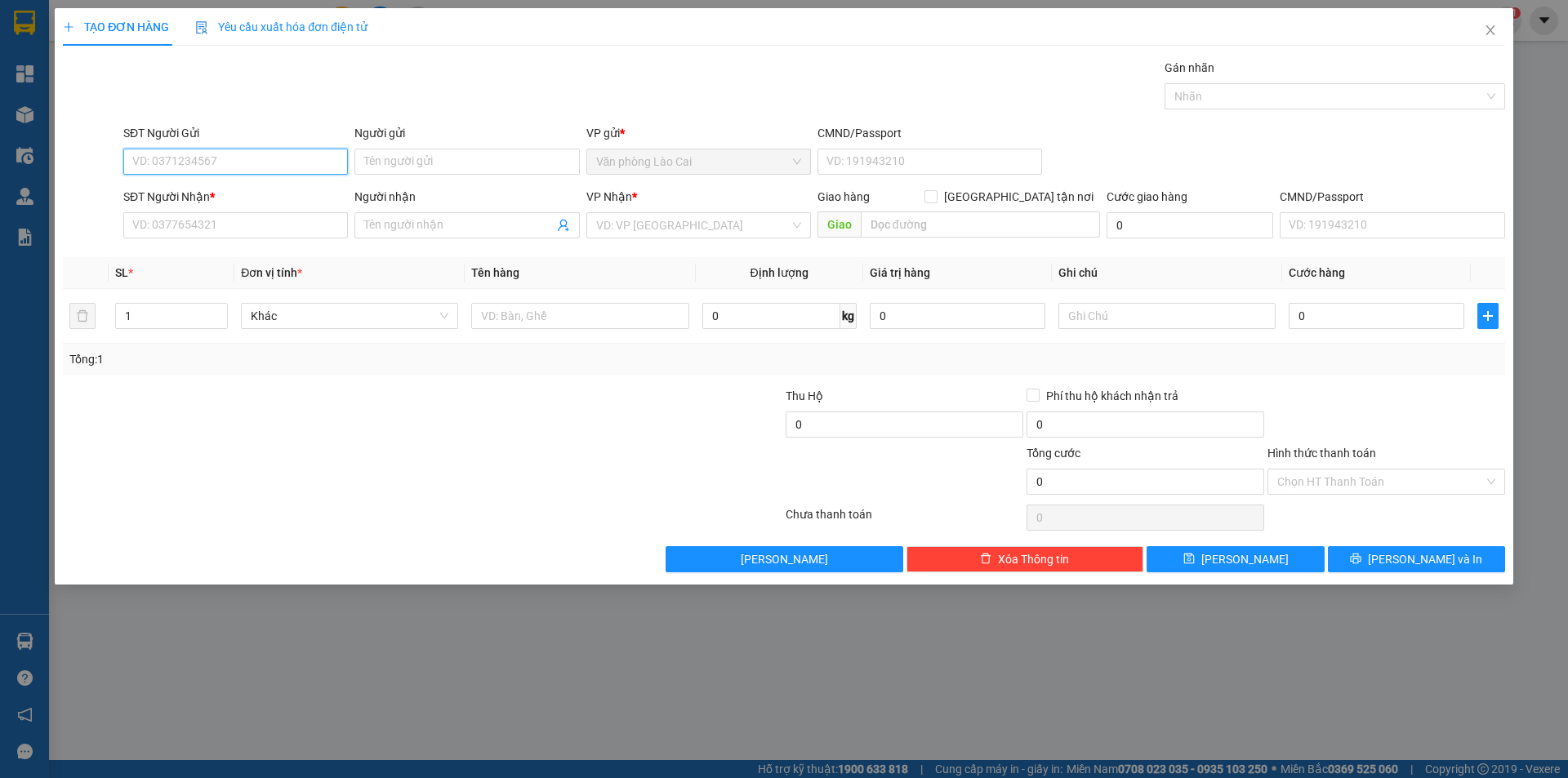
click at [269, 172] on input "SĐT Người Gửi" at bounding box center [236, 162] width 224 height 26
type input "558"
drag, startPoint x: 222, startPoint y: 157, endPoint x: 105, endPoint y: 162, distance: 117.1
click at [105, 162] on div "SĐT Người Gửi 558 Người gửi Tên người gửi VP gửi * Văn phòng Lào Cai CMND/Passp…" at bounding box center [784, 152] width 1445 height 57
click at [222, 191] on div "0943286566" at bounding box center [236, 194] width 205 height 18
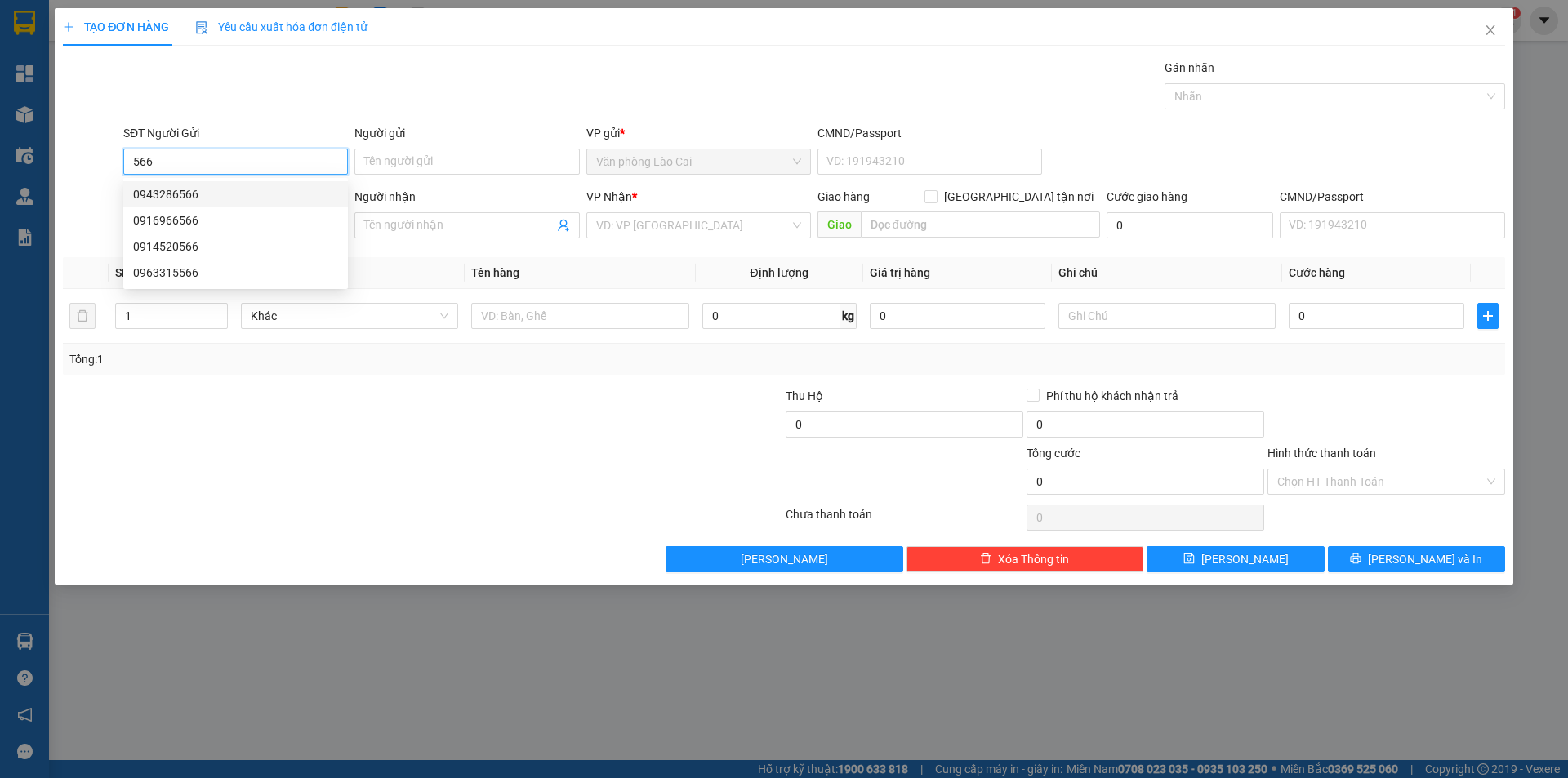
type input "0943286566"
type input "0364106974"
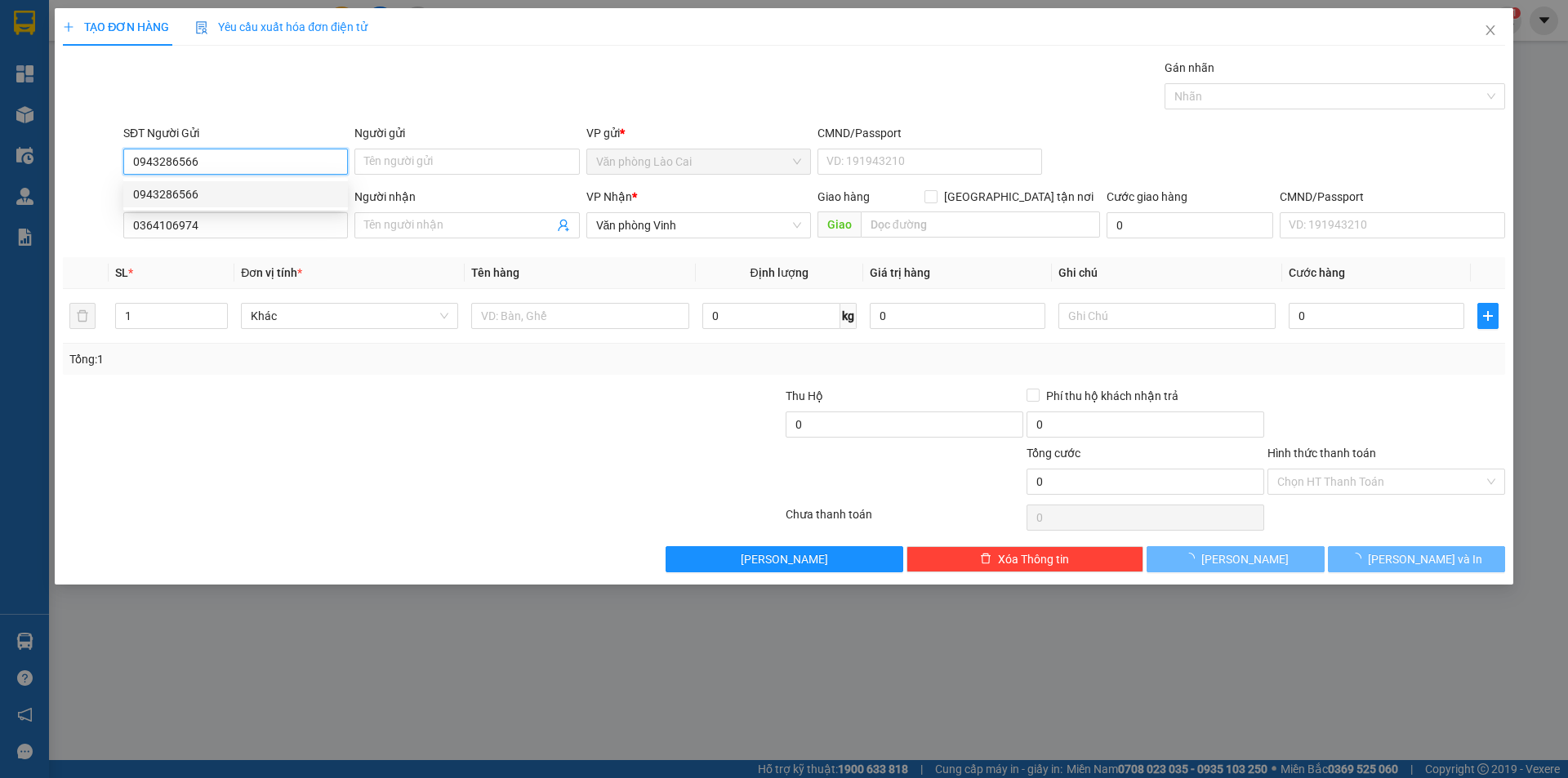
type input "50.000"
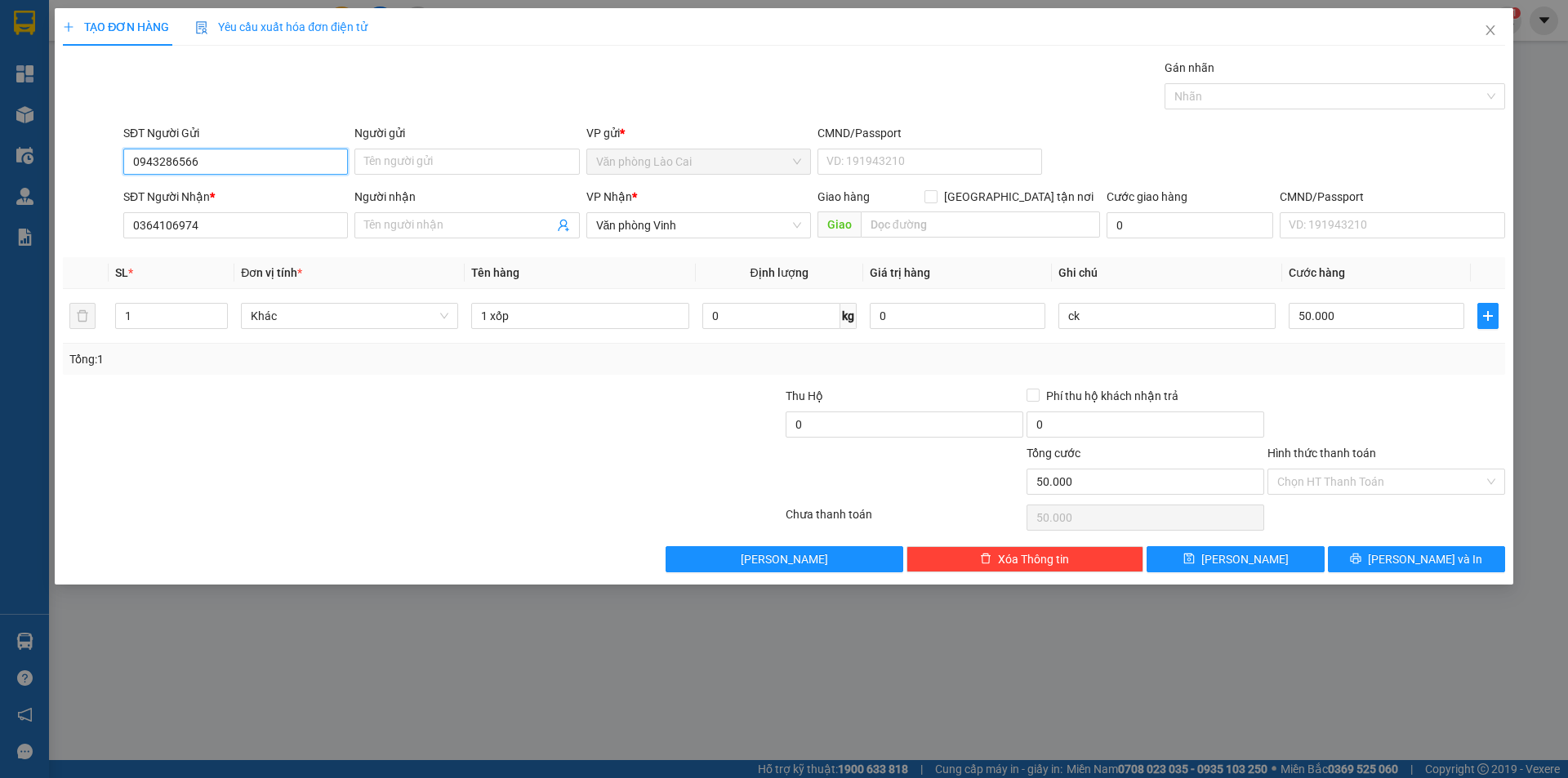
drag, startPoint x: 222, startPoint y: 156, endPoint x: 0, endPoint y: 184, distance: 223.8
click at [0, 184] on div "TẠO ĐƠN HÀNG Yêu cầu xuất hóa đơn điện tử Transit Pickup Surcharge Ids Transit …" at bounding box center [784, 389] width 1568 height 778
click at [203, 157] on input "556" at bounding box center [236, 162] width 224 height 26
click at [199, 187] on div "0888896556" at bounding box center [236, 194] width 205 height 18
type input "0888896556"
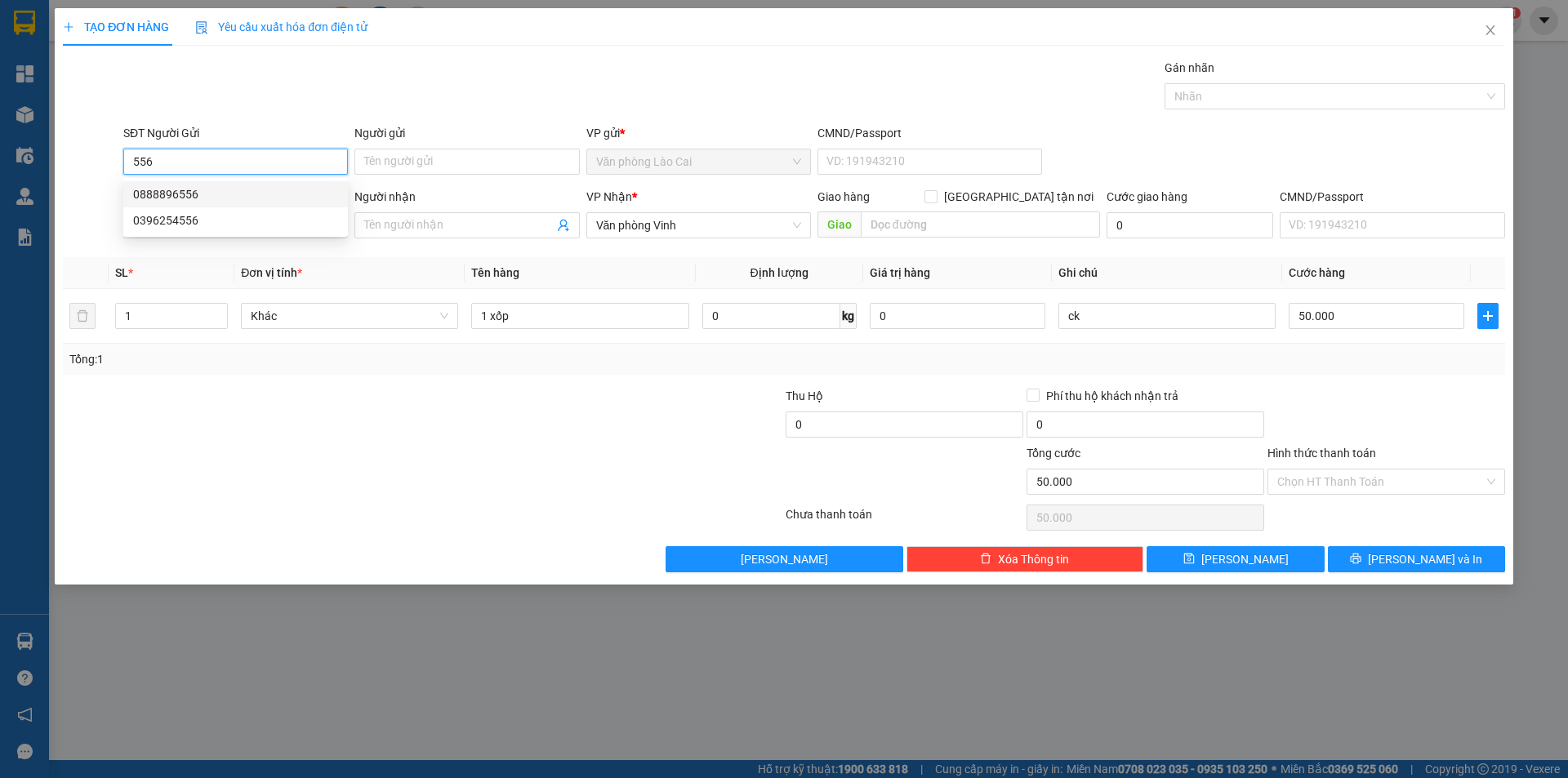
type input "4.540.000"
type input "40.000"
type input "330.000"
type input "0888896556"
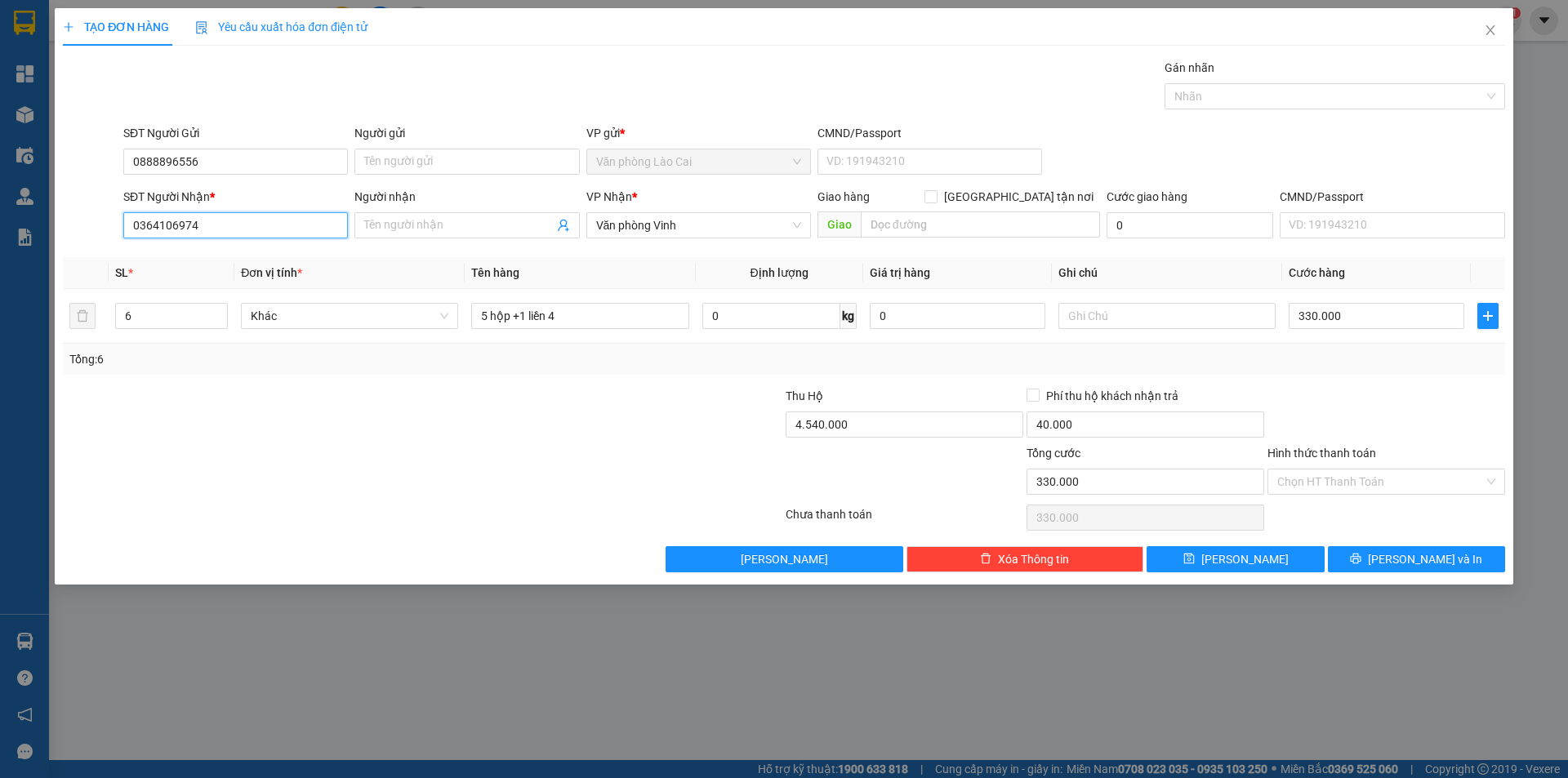
drag, startPoint x: 164, startPoint y: 238, endPoint x: 0, endPoint y: 232, distance: 164.1
click at [0, 247] on div "TẠO ĐƠN HÀNG Yêu cầu xuất hóa đơn điện tử Transit Pickup Surcharge Ids Transit …" at bounding box center [784, 389] width 1568 height 778
click at [219, 308] on div "0914622558" at bounding box center [236, 310] width 205 height 18
type input "0914622558"
type input "hà tĩnh"
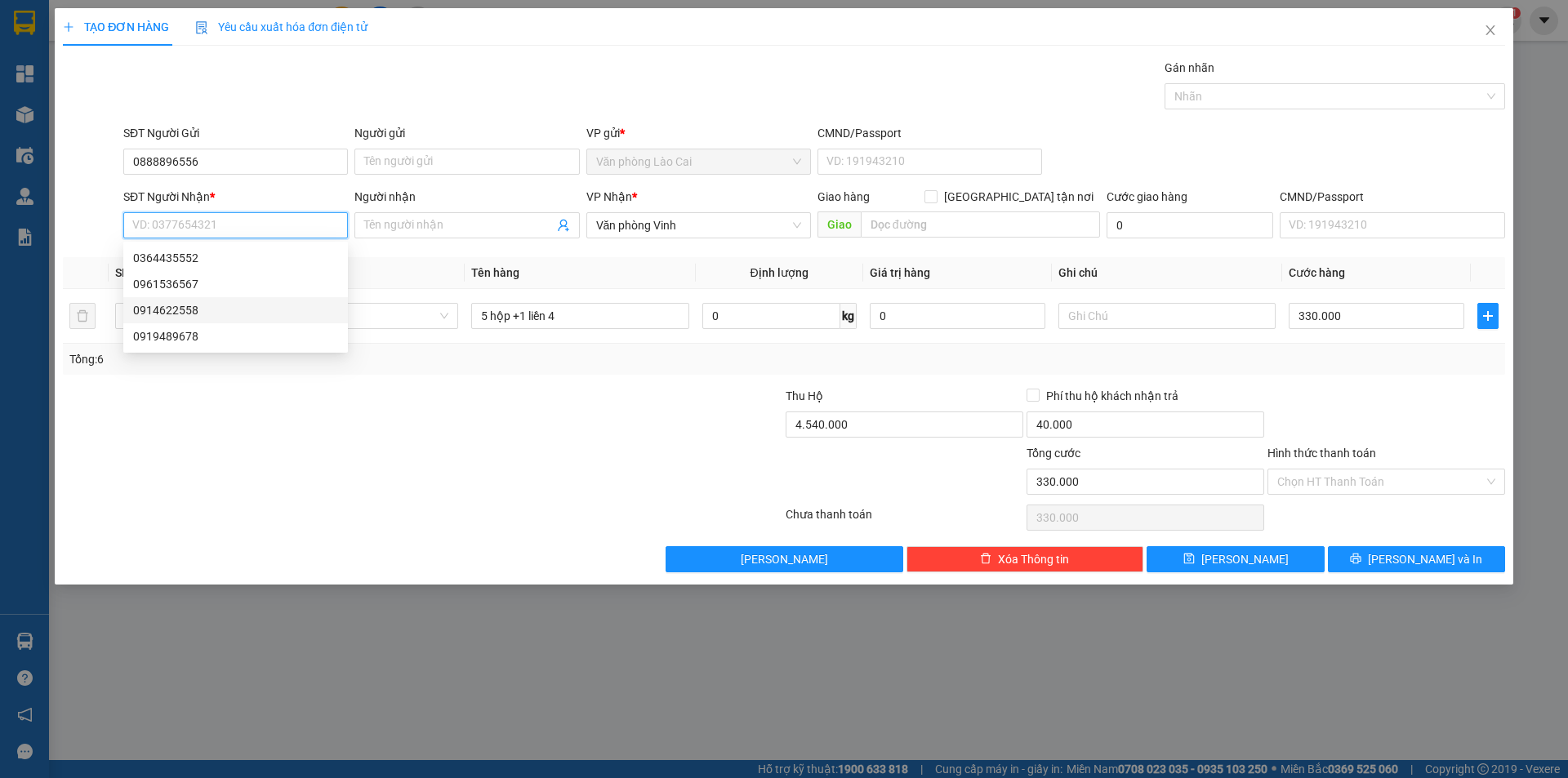
type input "0"
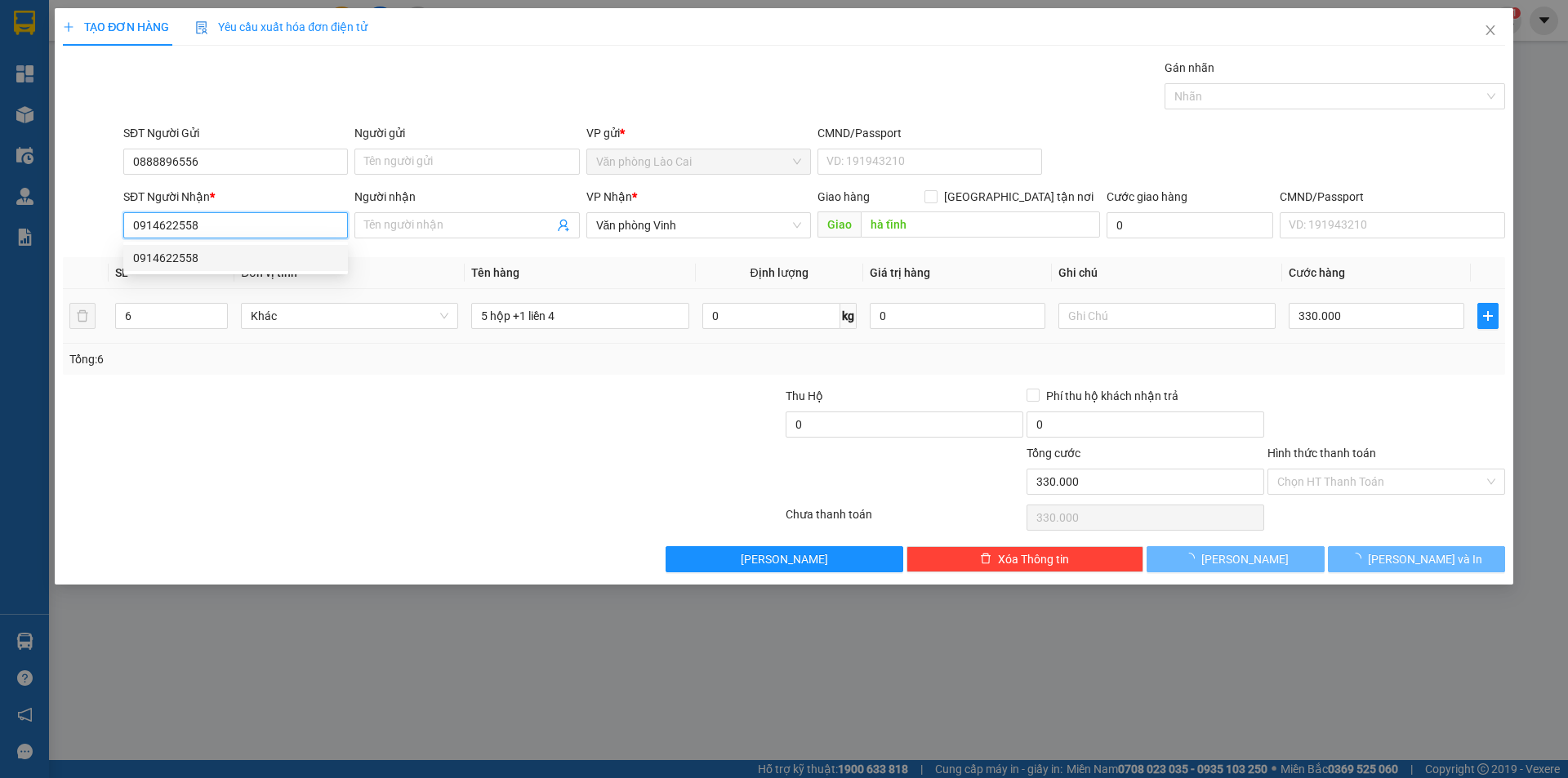
type input "120.000"
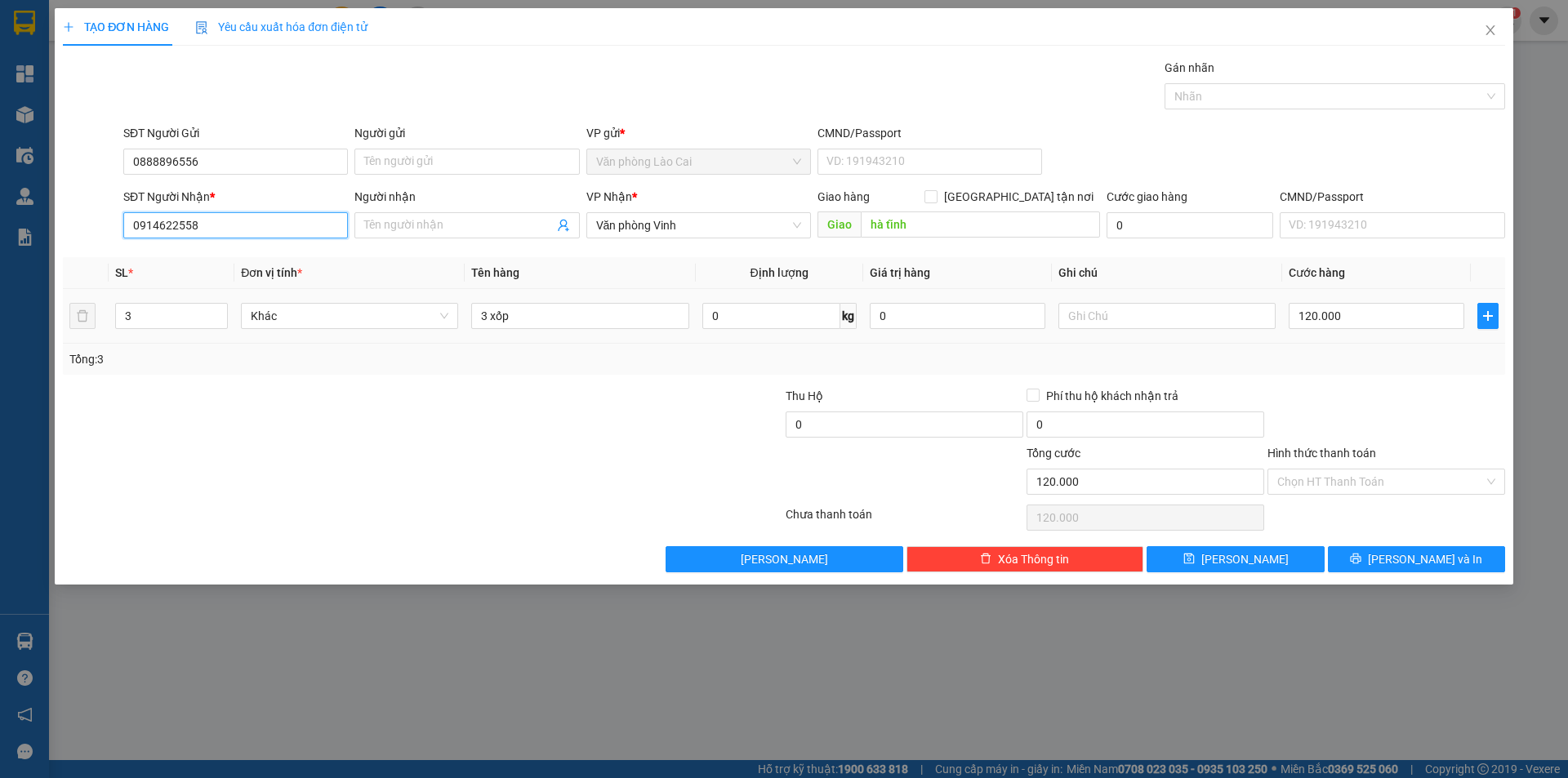
type input "0914622558"
click at [83, 322] on tr "3 Khác 3 xốp 0 kg 0 120.000" at bounding box center [784, 316] width 1442 height 54
type input "10"
drag, startPoint x: 487, startPoint y: 319, endPoint x: 404, endPoint y: 322, distance: 83.1
click at [404, 322] on tr "10 Khác 3 xốp 0 kg 0 120.000" at bounding box center [784, 316] width 1442 height 54
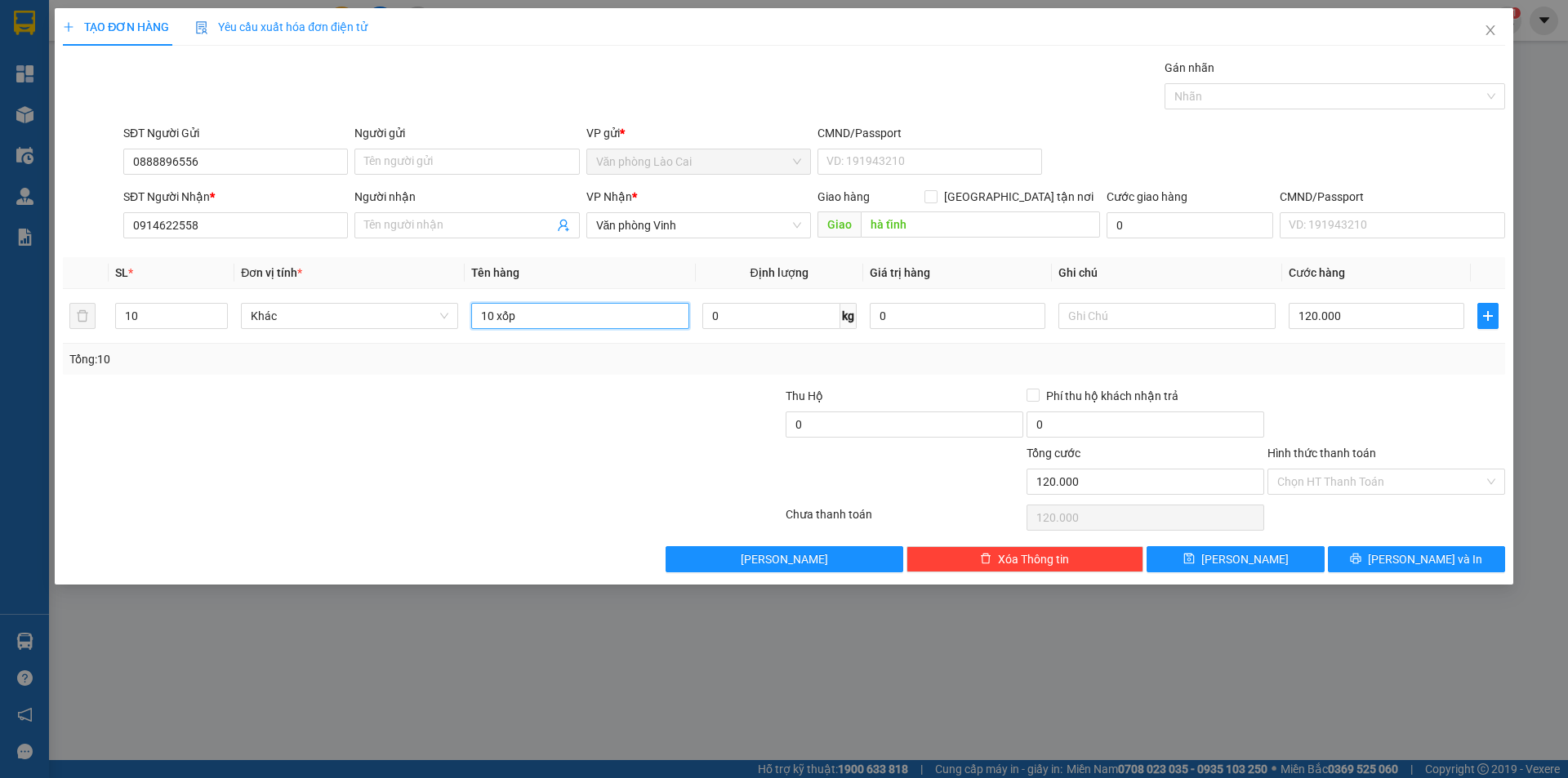
type input "10 xốp"
click at [445, 385] on div "Transit Pickup Surcharge Ids Transit Deliver Surcharge Ids Transit Deliver Surc…" at bounding box center [784, 315] width 1442 height 513
click at [1366, 319] on input "120.000" at bounding box center [1376, 316] width 175 height 26
type input "4"
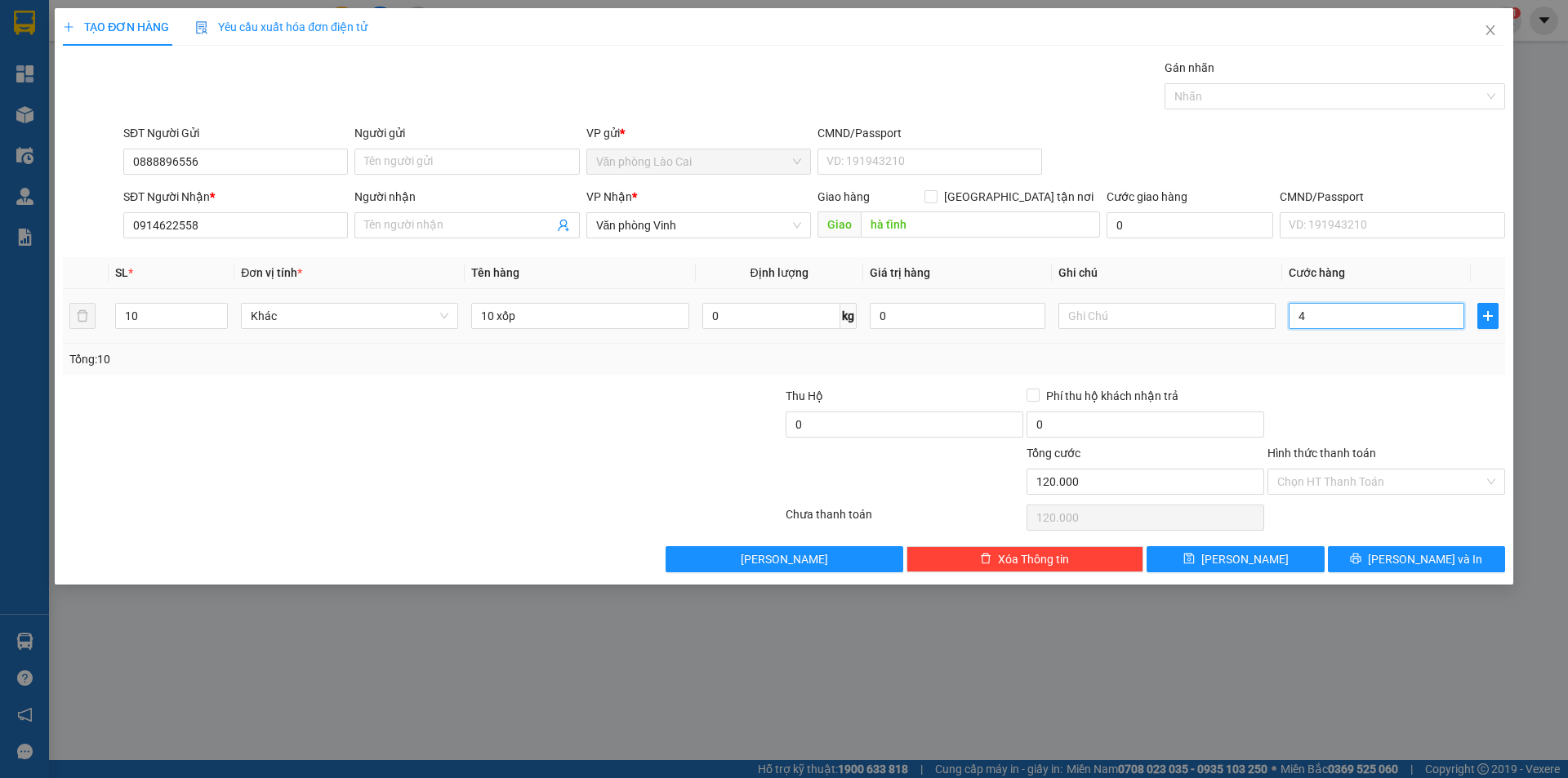
type input "4"
type input "40"
type input "400"
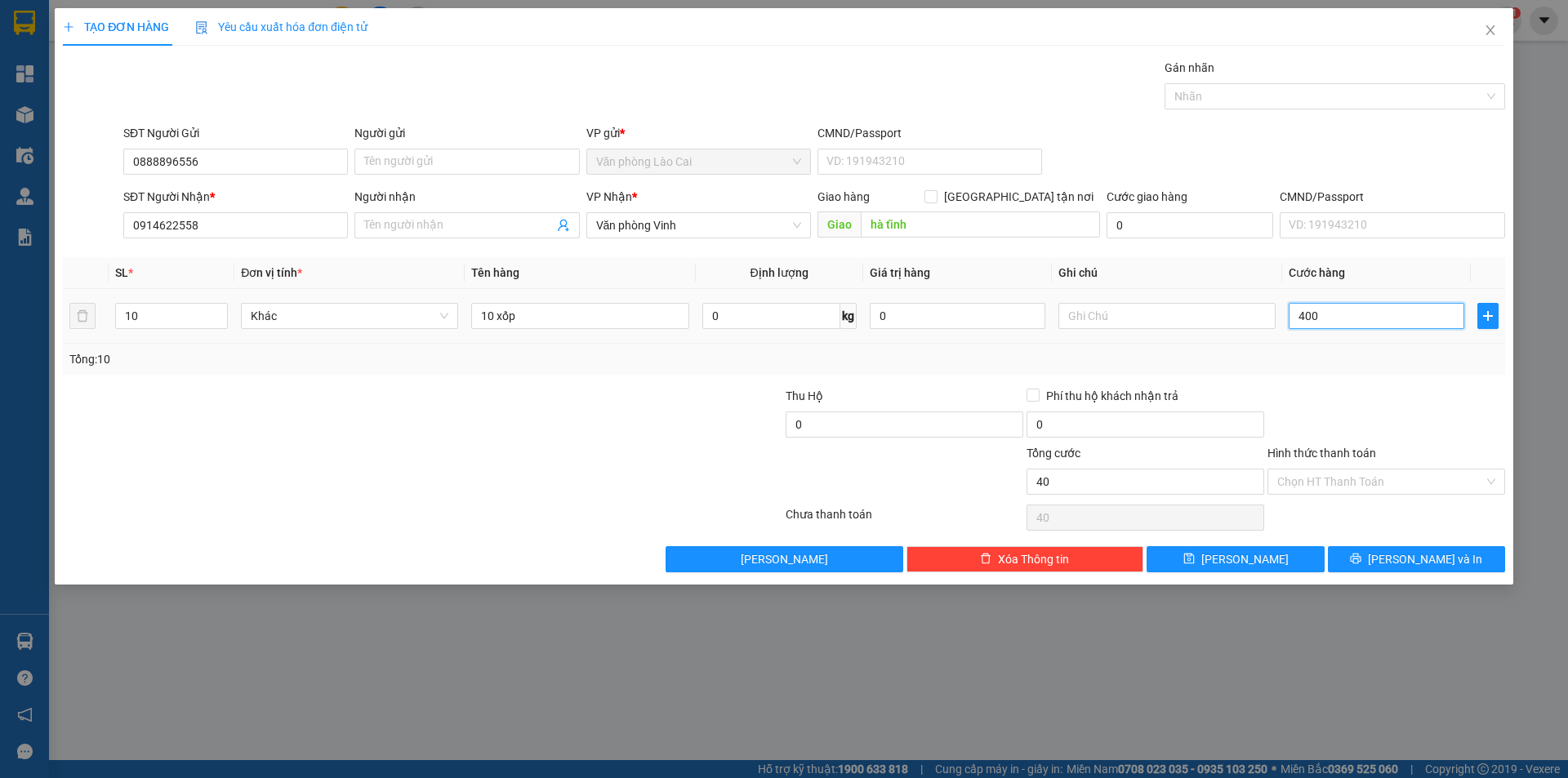
type input "400"
type input "400.000"
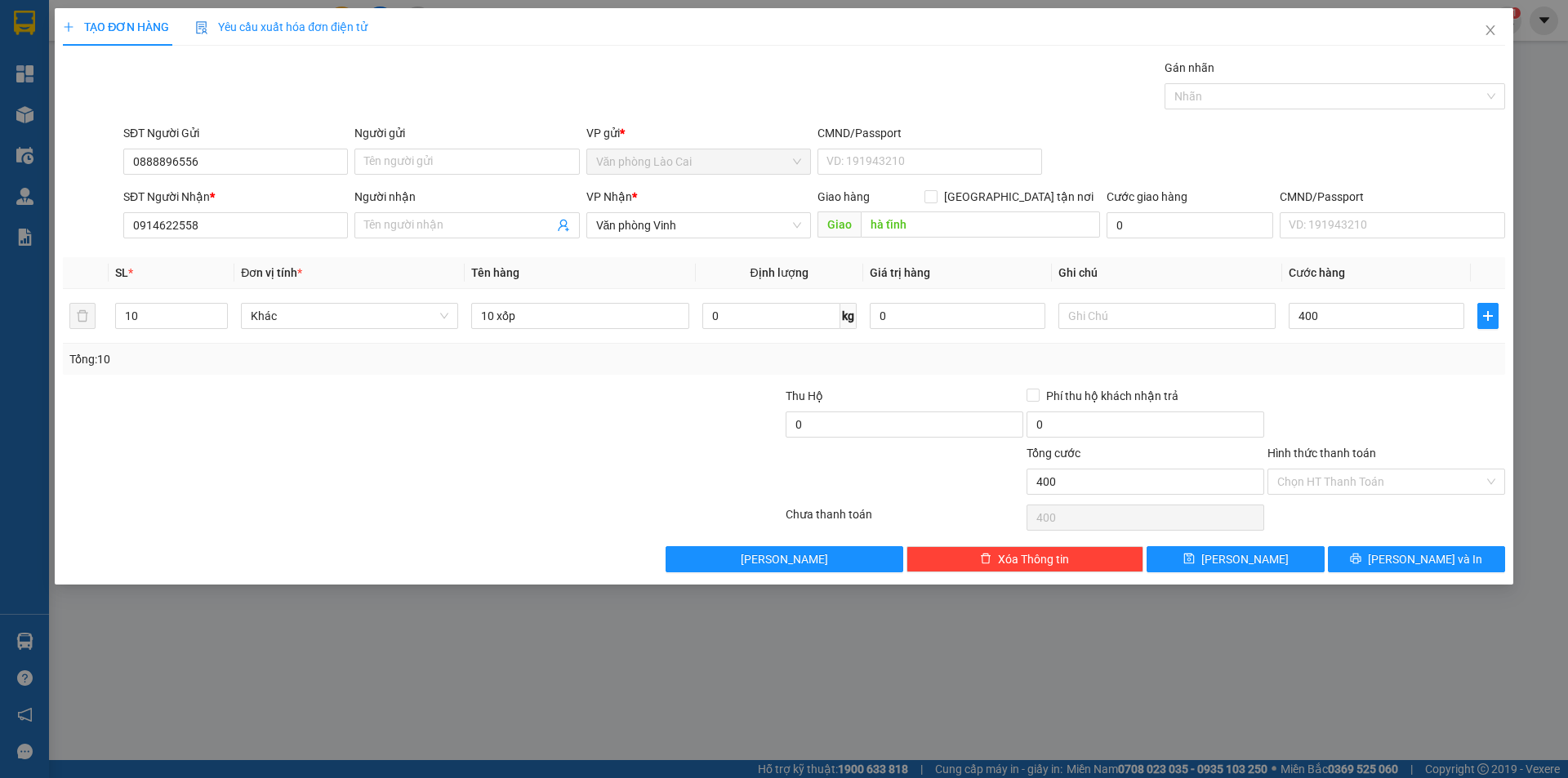
type input "400.000"
click at [1374, 378] on div "Transit Pickup Surcharge Ids Transit Deliver Surcharge Ids Transit Deliver Surc…" at bounding box center [784, 315] width 1442 height 513
click at [1396, 562] on button "Lưu và In" at bounding box center [1416, 560] width 177 height 26
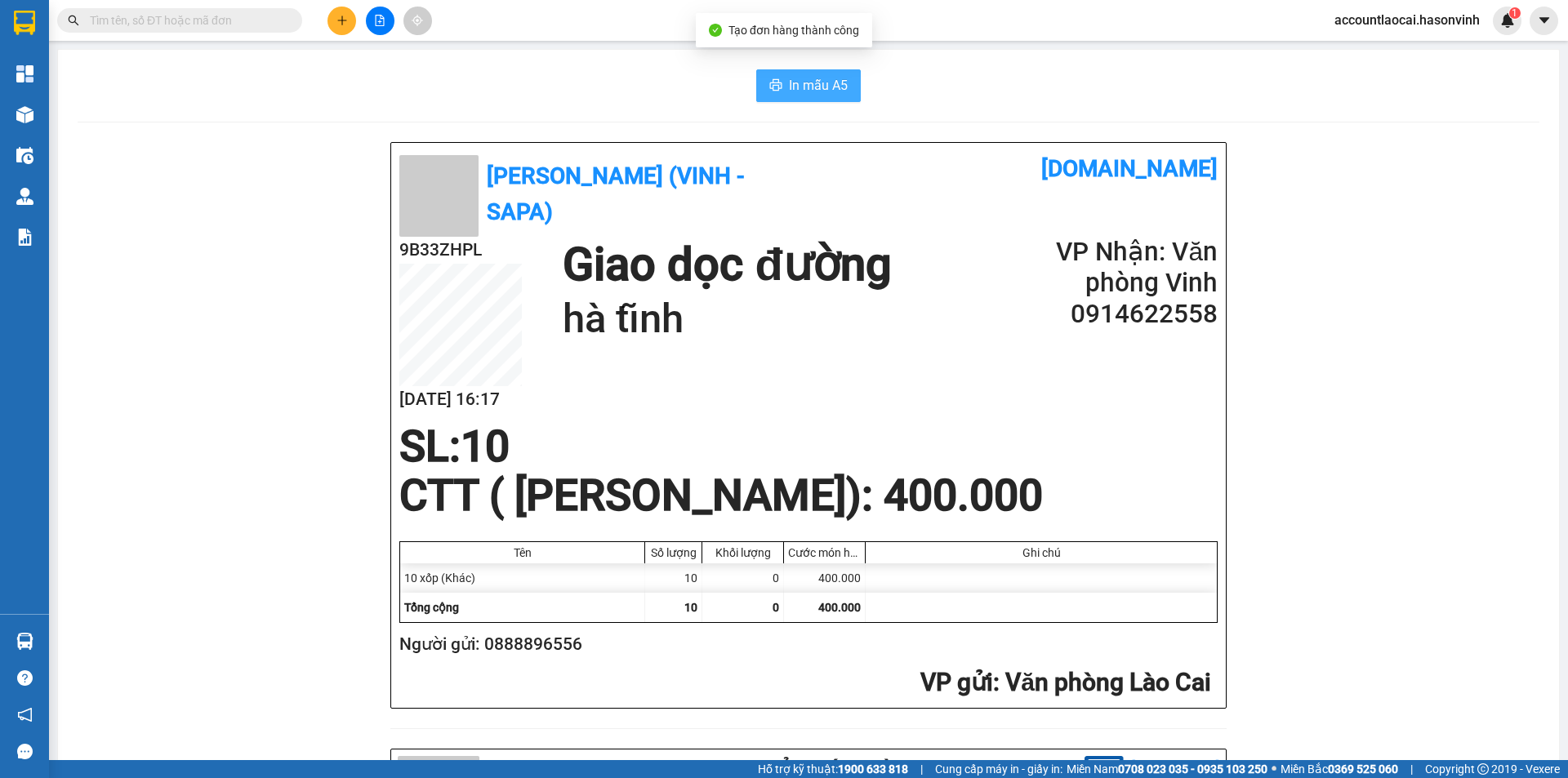
click at [807, 82] on span "In mẫu A5" at bounding box center [817, 85] width 59 height 20
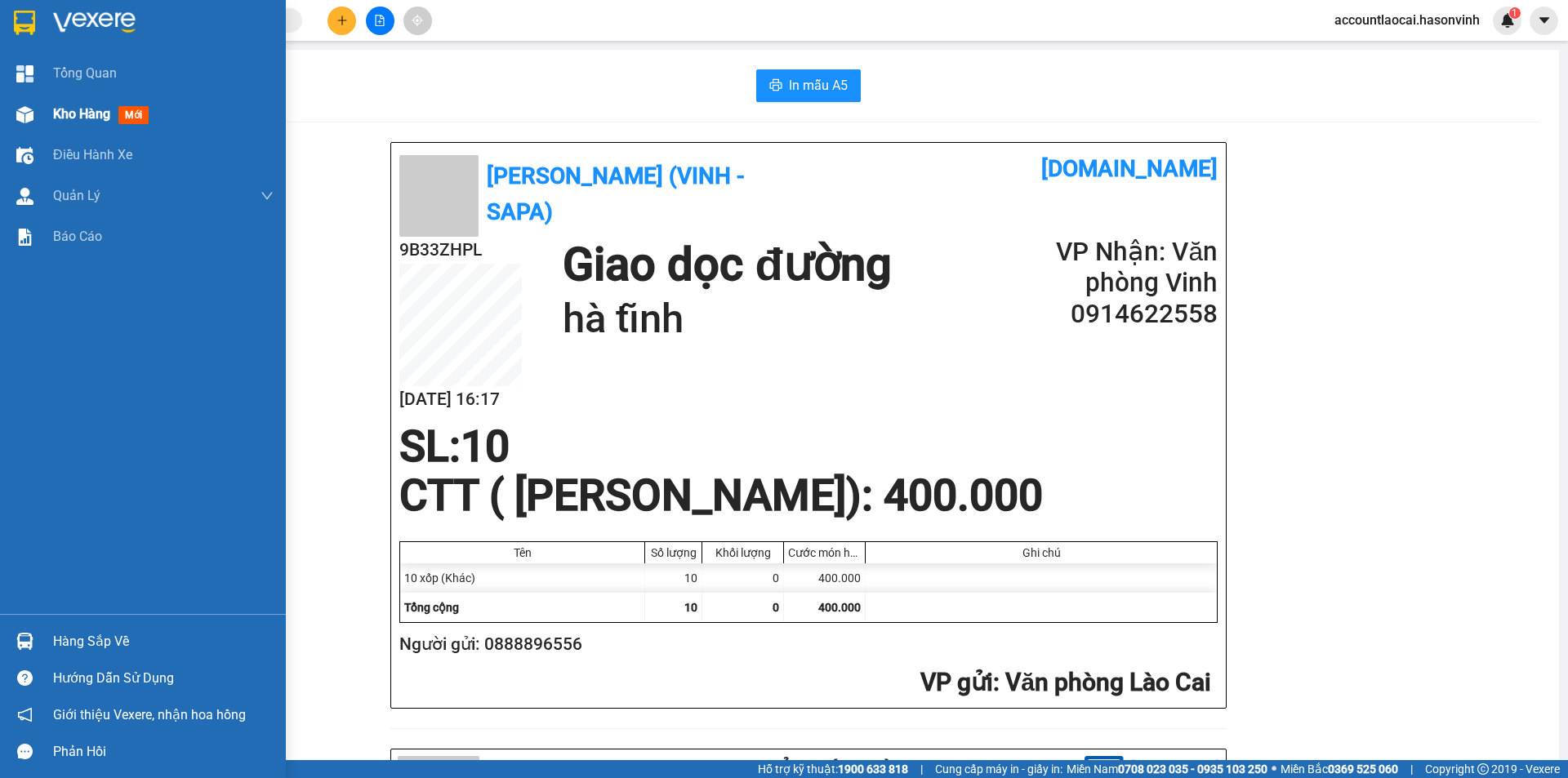
click at [39, 105] on div "Kho hàng mới" at bounding box center [143, 114] width 286 height 41
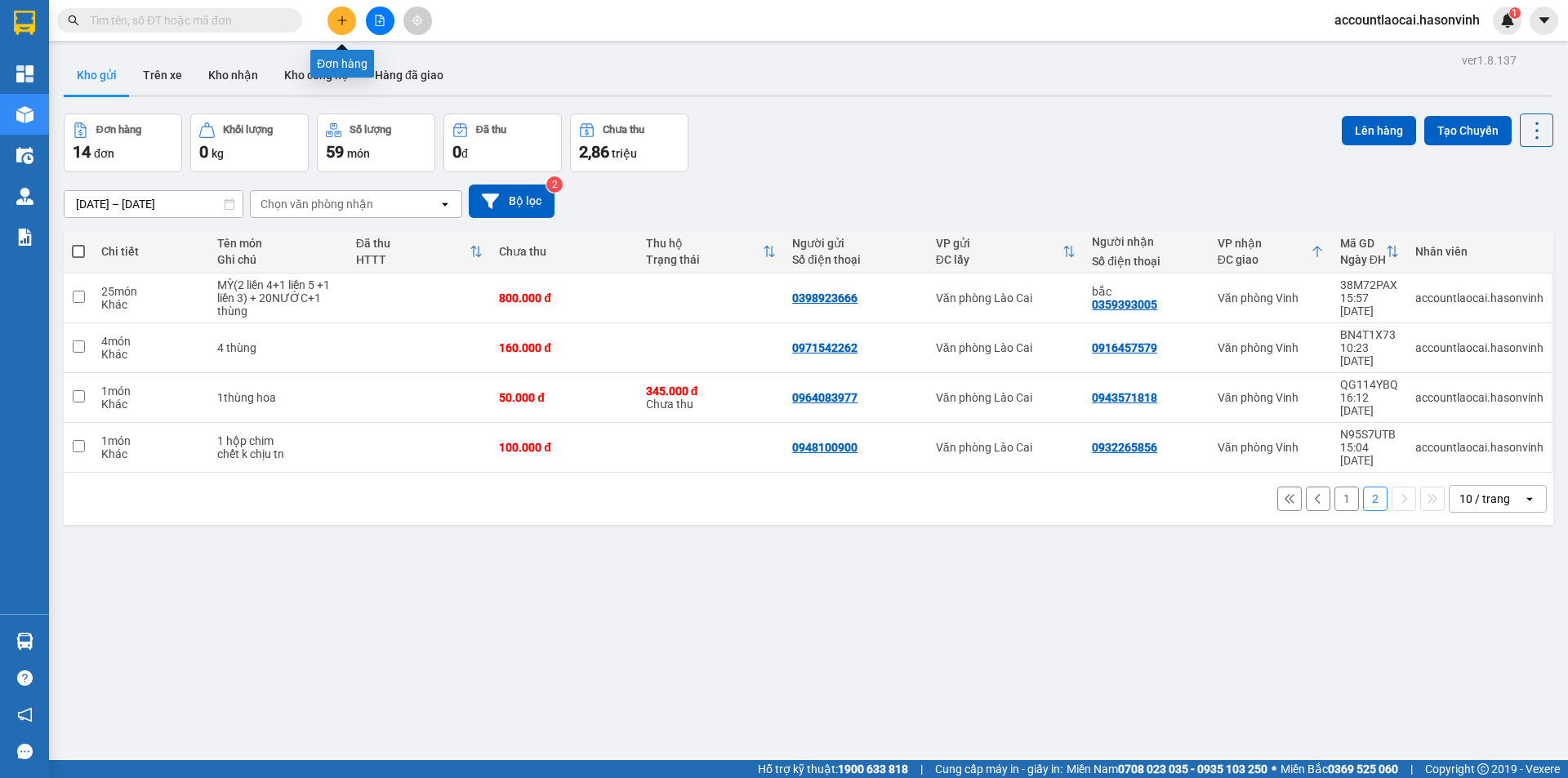
click at [350, 20] on button at bounding box center [342, 20] width 29 height 29
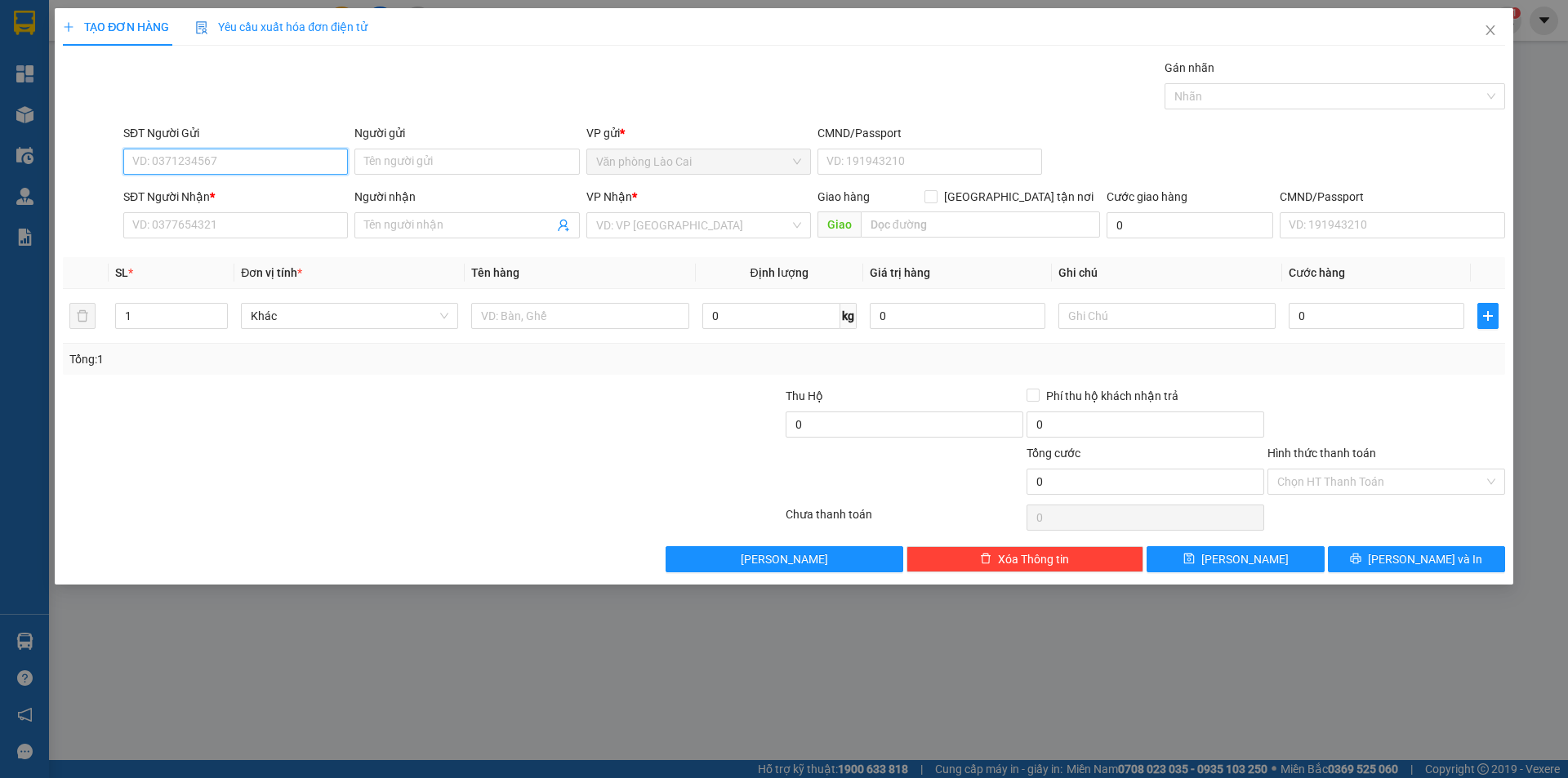
click at [251, 162] on input "SĐT Người Gửi" at bounding box center [236, 162] width 224 height 26
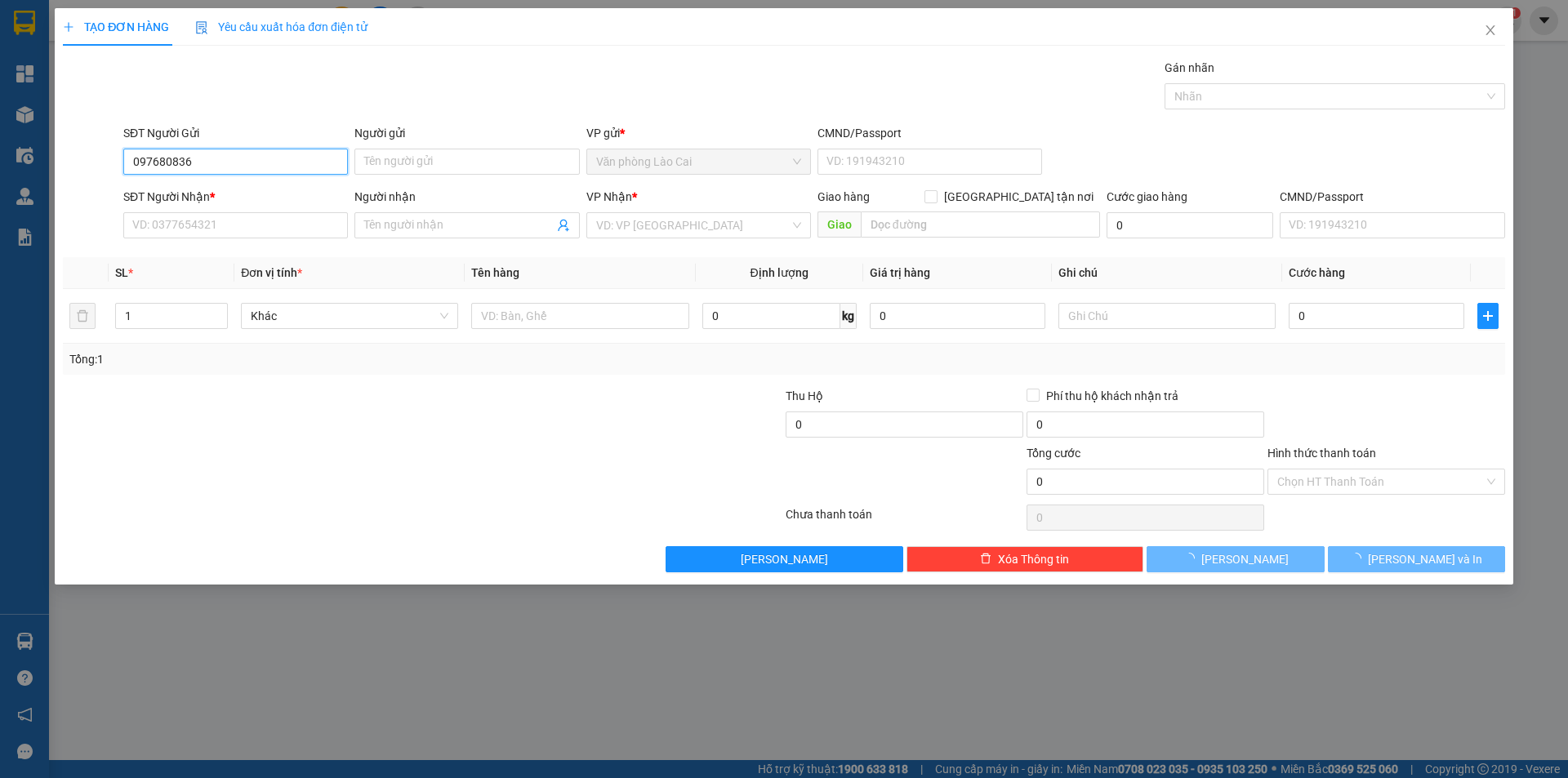
type input "0976808366"
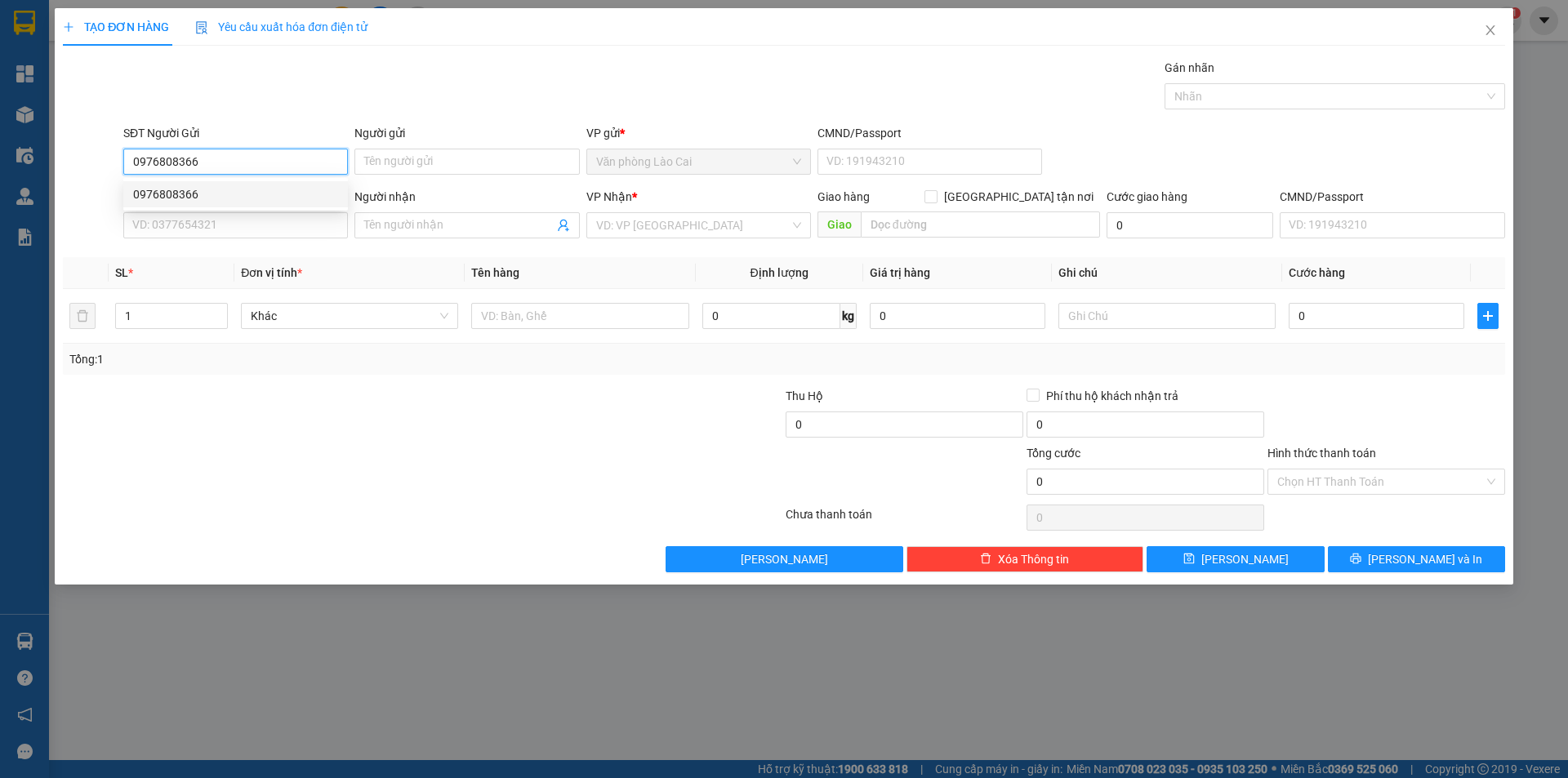
click at [235, 202] on div "0976808366" at bounding box center [236, 194] width 205 height 18
type input "0819655888"
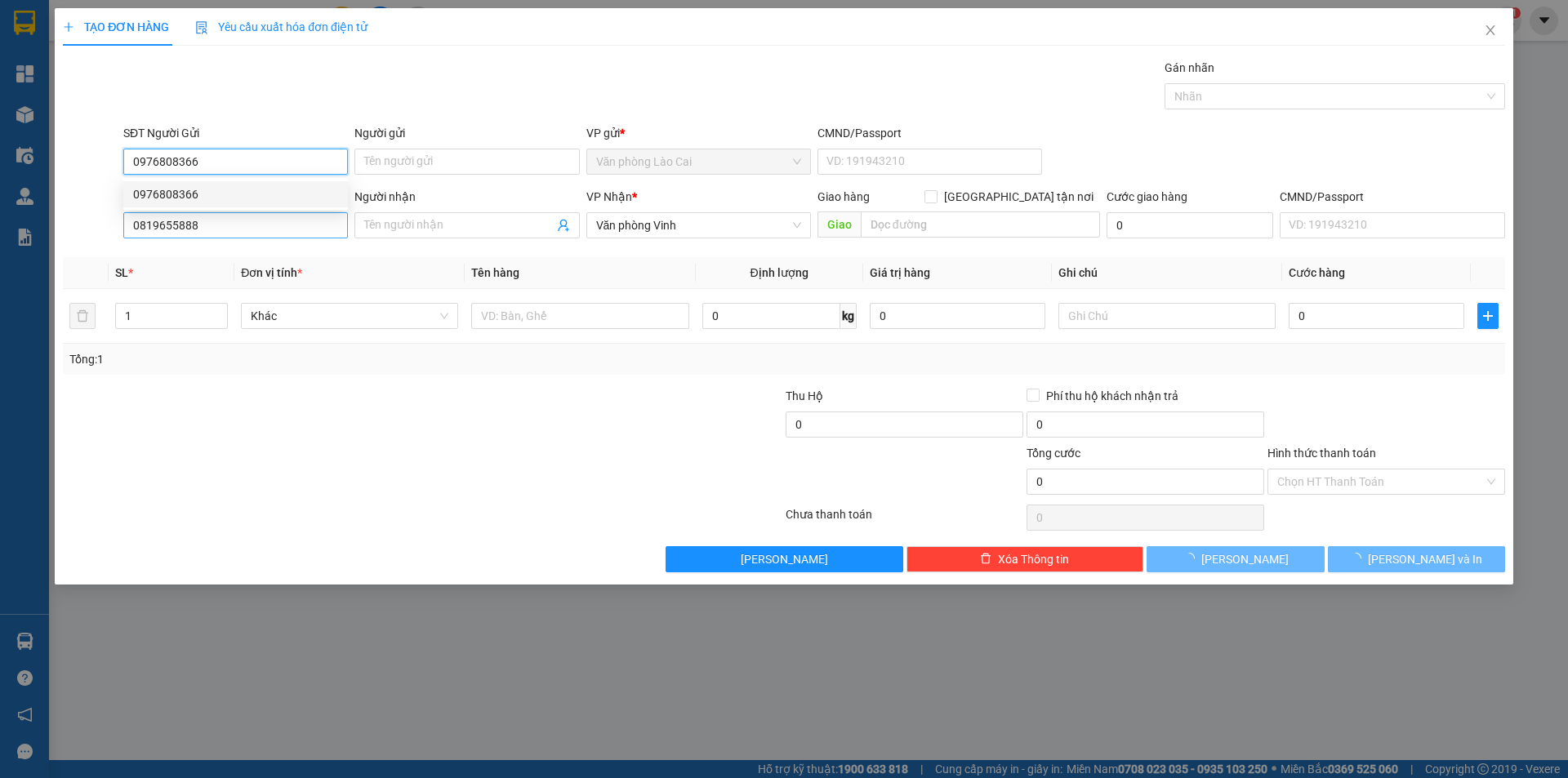
type input "300.000"
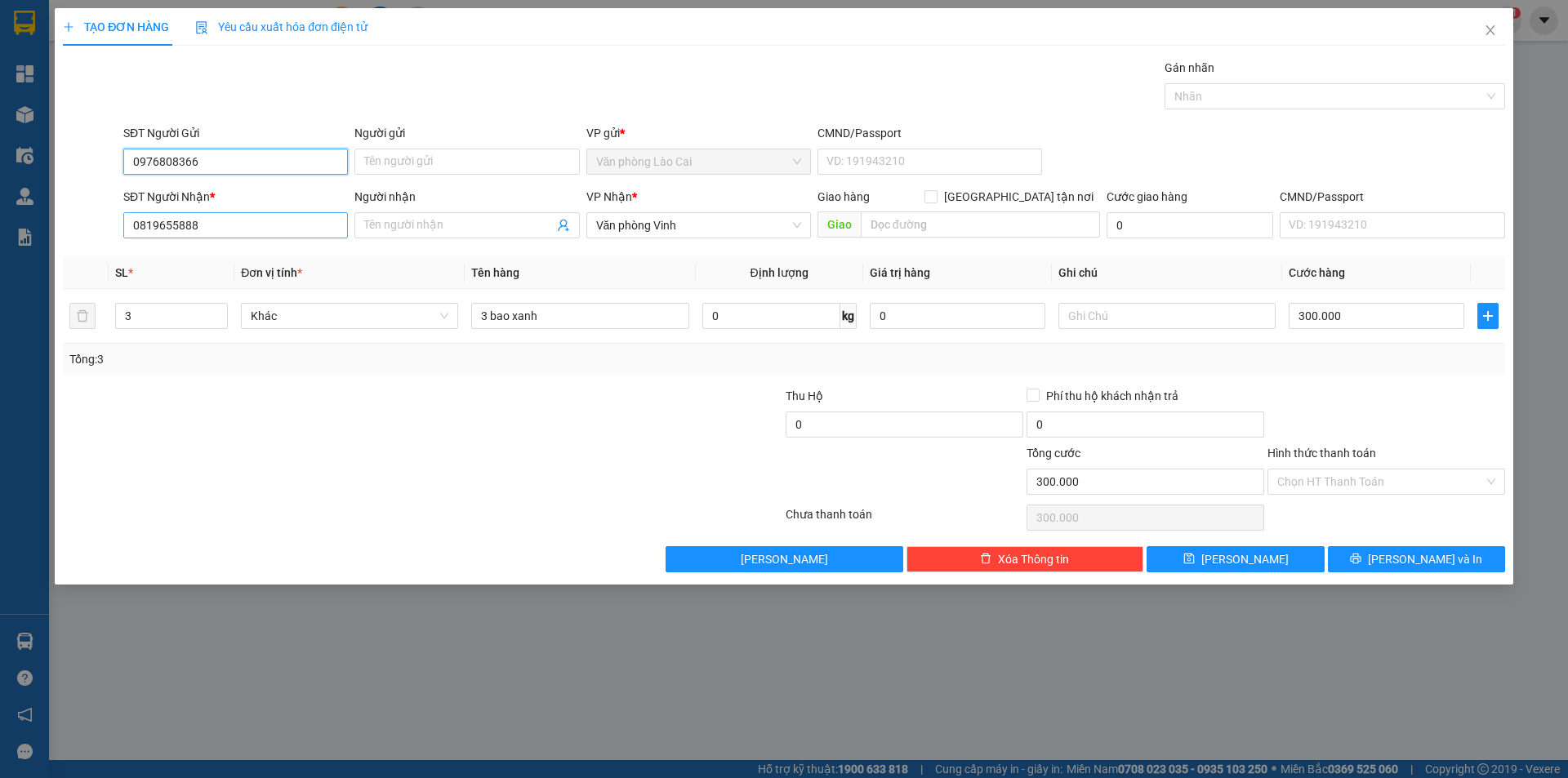
type input "0976808366"
drag, startPoint x: 239, startPoint y: 223, endPoint x: 0, endPoint y: 164, distance: 246.2
click at [0, 215] on div "TẠO ĐƠN HÀNG Yêu cầu xuất hóa đơn điện tử Transit Pickup Surcharge Ids Transit …" at bounding box center [784, 389] width 1568 height 778
type input "0986103110"
click at [920, 223] on input "text" at bounding box center [979, 224] width 239 height 26
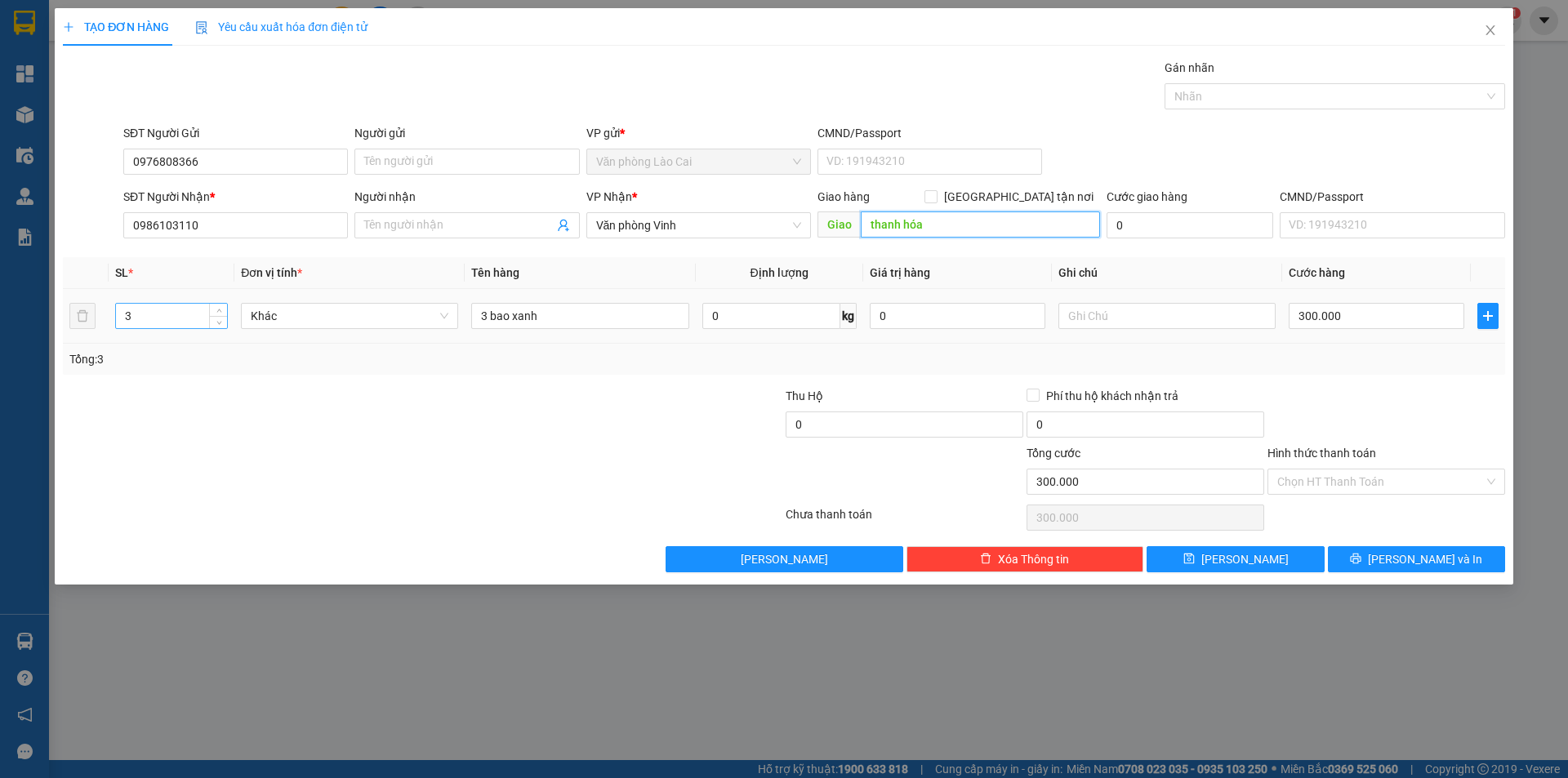
type input "thanh hóa"
drag, startPoint x: 183, startPoint y: 311, endPoint x: 0, endPoint y: 319, distance: 183.2
click at [0, 319] on div "TẠO ĐƠN HÀNG Yêu cầu xuất hóa đơn điện tử Transit Pickup Surcharge Ids Transit …" at bounding box center [784, 389] width 1568 height 778
type input "6"
click at [535, 305] on input "3 bao xanh" at bounding box center [580, 316] width 217 height 26
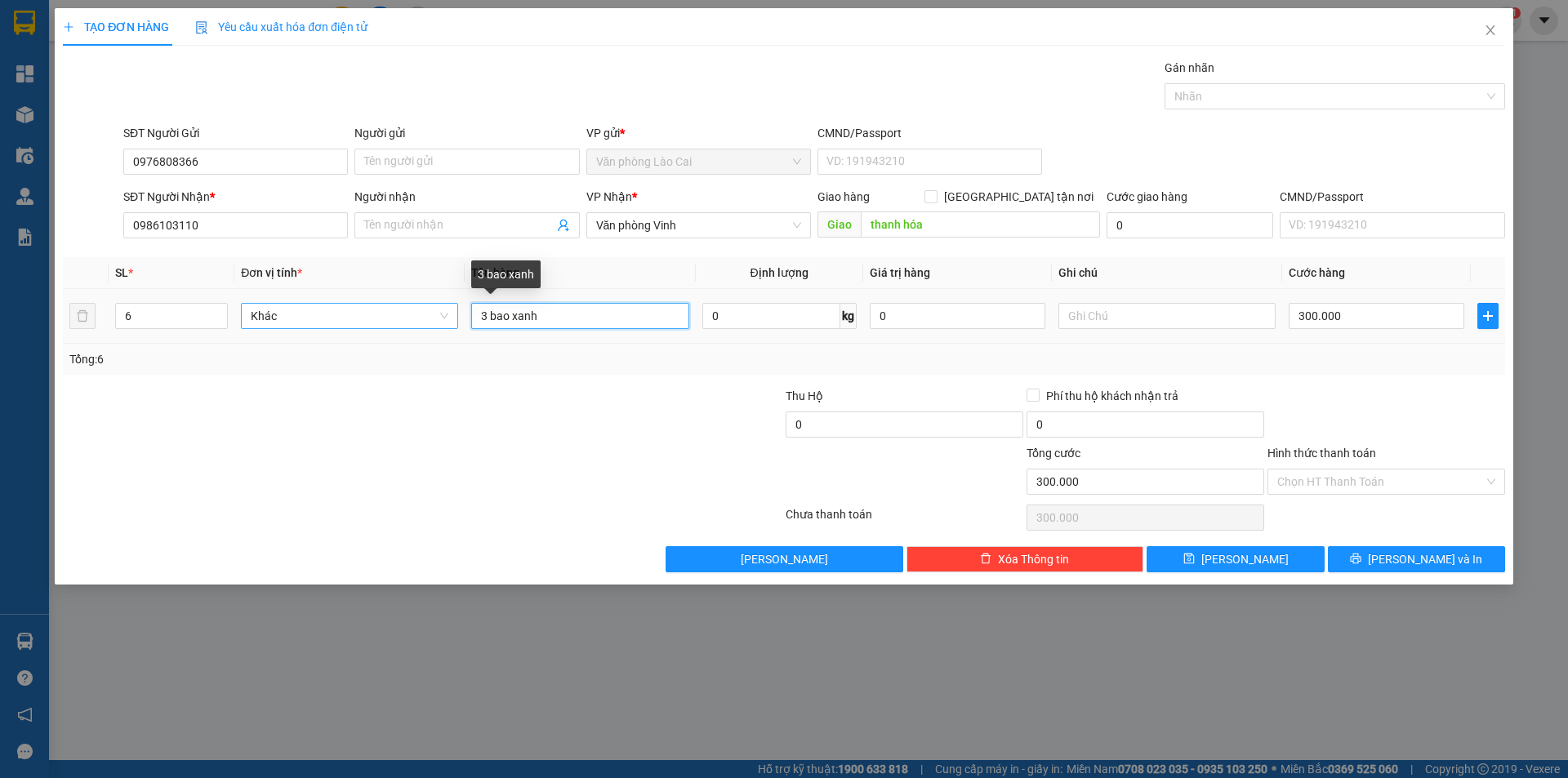
drag, startPoint x: 540, startPoint y: 310, endPoint x: 331, endPoint y: 318, distance: 209.2
click at [331, 318] on tr "6 Khác 3 bao xanh 0 kg 0 300.000" at bounding box center [784, 316] width 1442 height 54
type input "6 kiện xe"
click at [1381, 322] on input "300.000" at bounding box center [1376, 316] width 175 height 26
click at [313, 668] on div "TẠO ĐƠN HÀNG Yêu cầu xuất hóa đơn điện tử Transit Pickup Surcharge Ids Transit …" at bounding box center [784, 389] width 1568 height 778
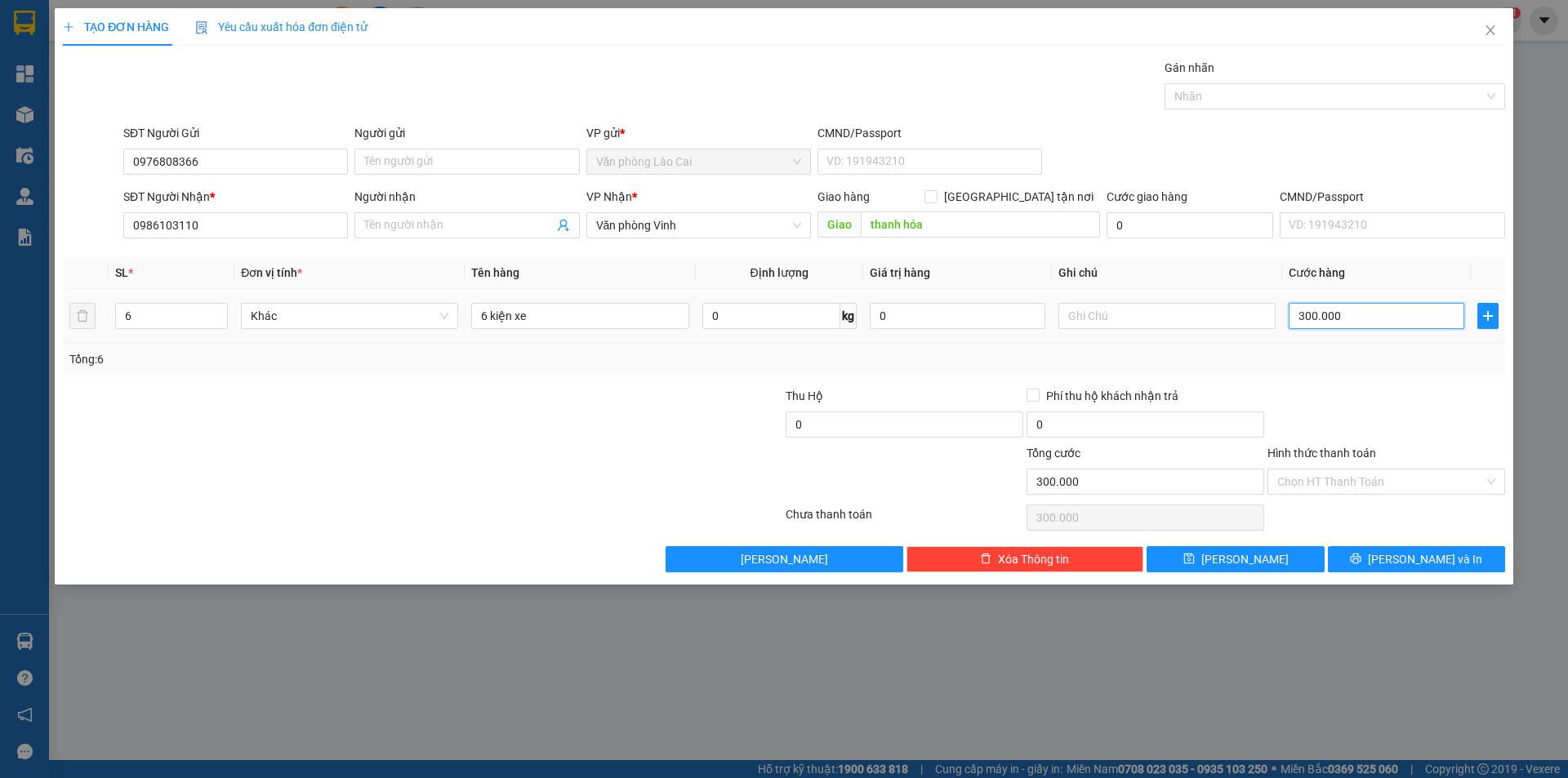
click at [1381, 318] on input "300.000" at bounding box center [1376, 316] width 175 height 26
type input "7"
type input "72"
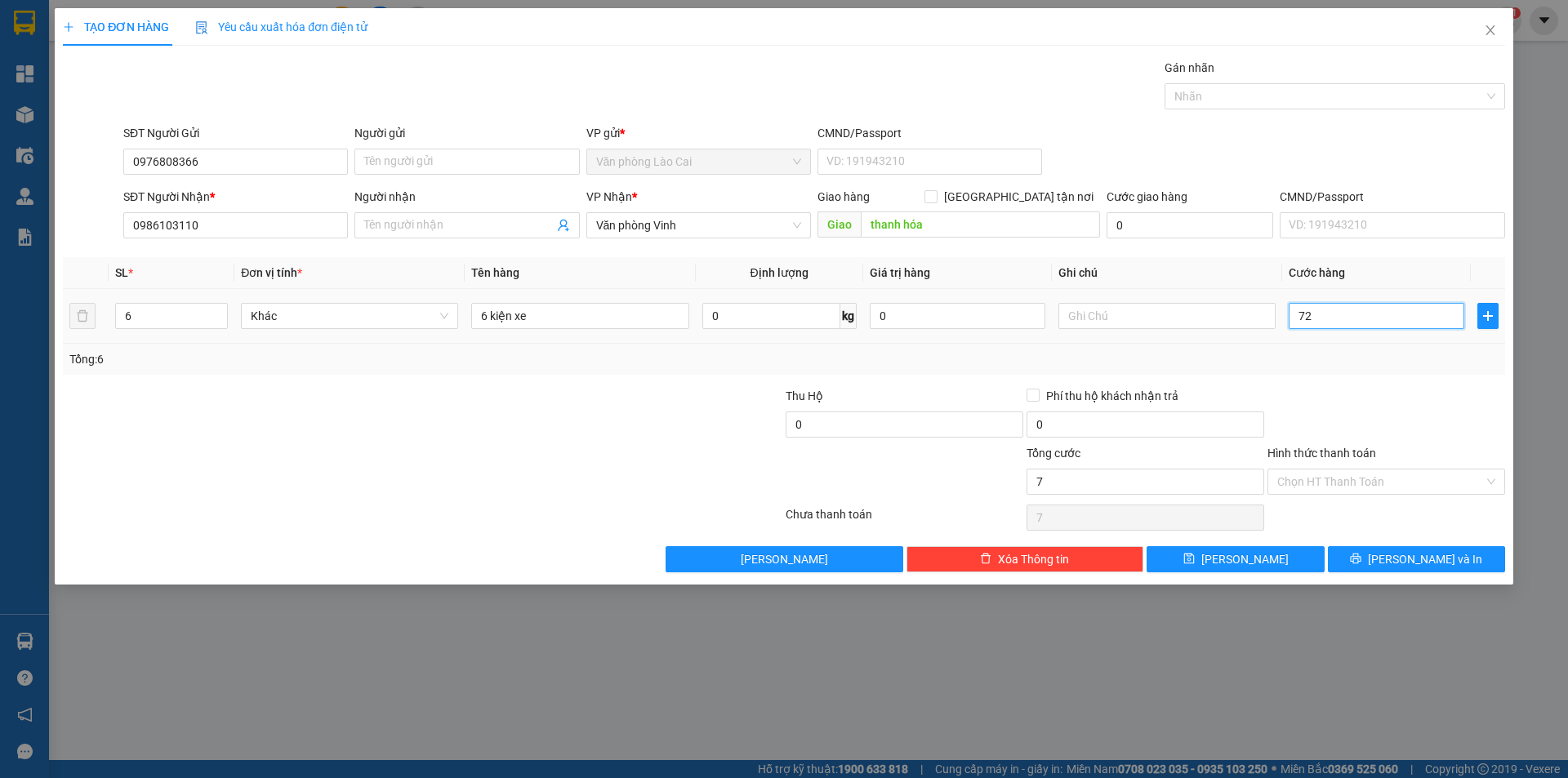
type input "72"
type input "720"
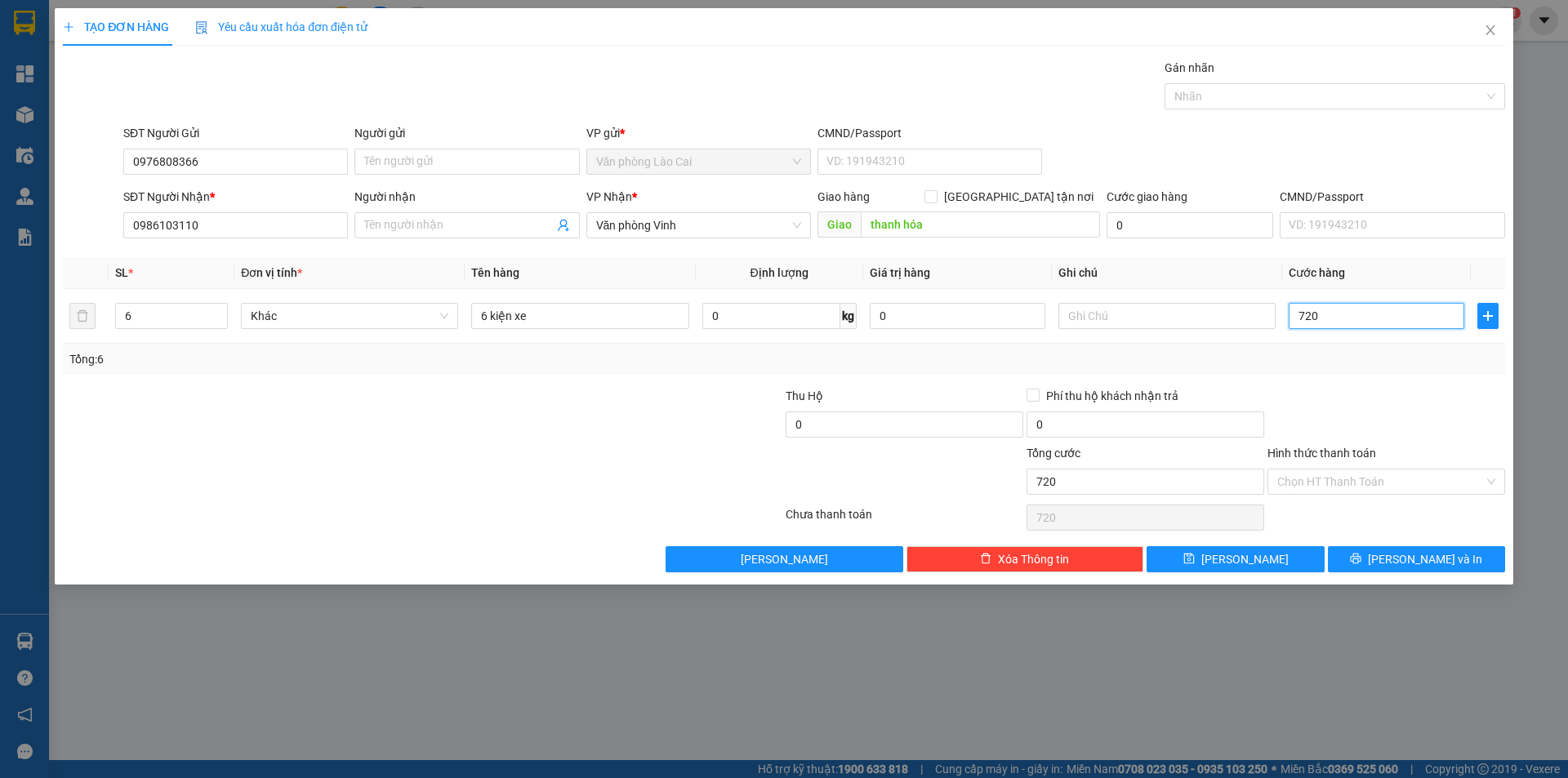
type input "720"
click at [1381, 403] on div at bounding box center [1386, 415] width 241 height 57
type input "720.000"
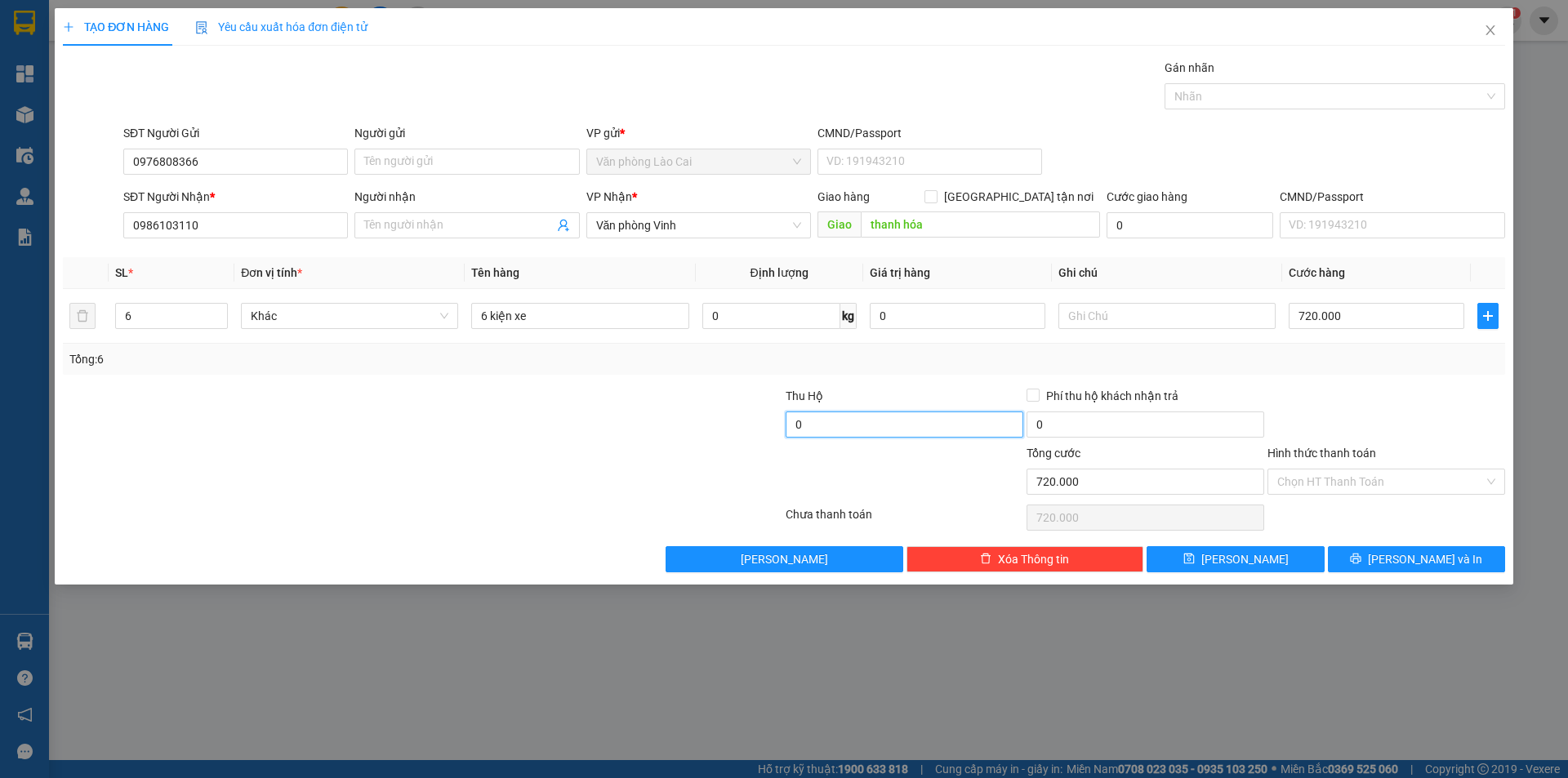
click at [858, 421] on input "0" at bounding box center [904, 425] width 237 height 26
type input "17.100.000"
type input "80.000"
click at [862, 462] on div at bounding box center [904, 472] width 241 height 57
click at [823, 422] on input "17.100.000" at bounding box center [904, 425] width 237 height 26
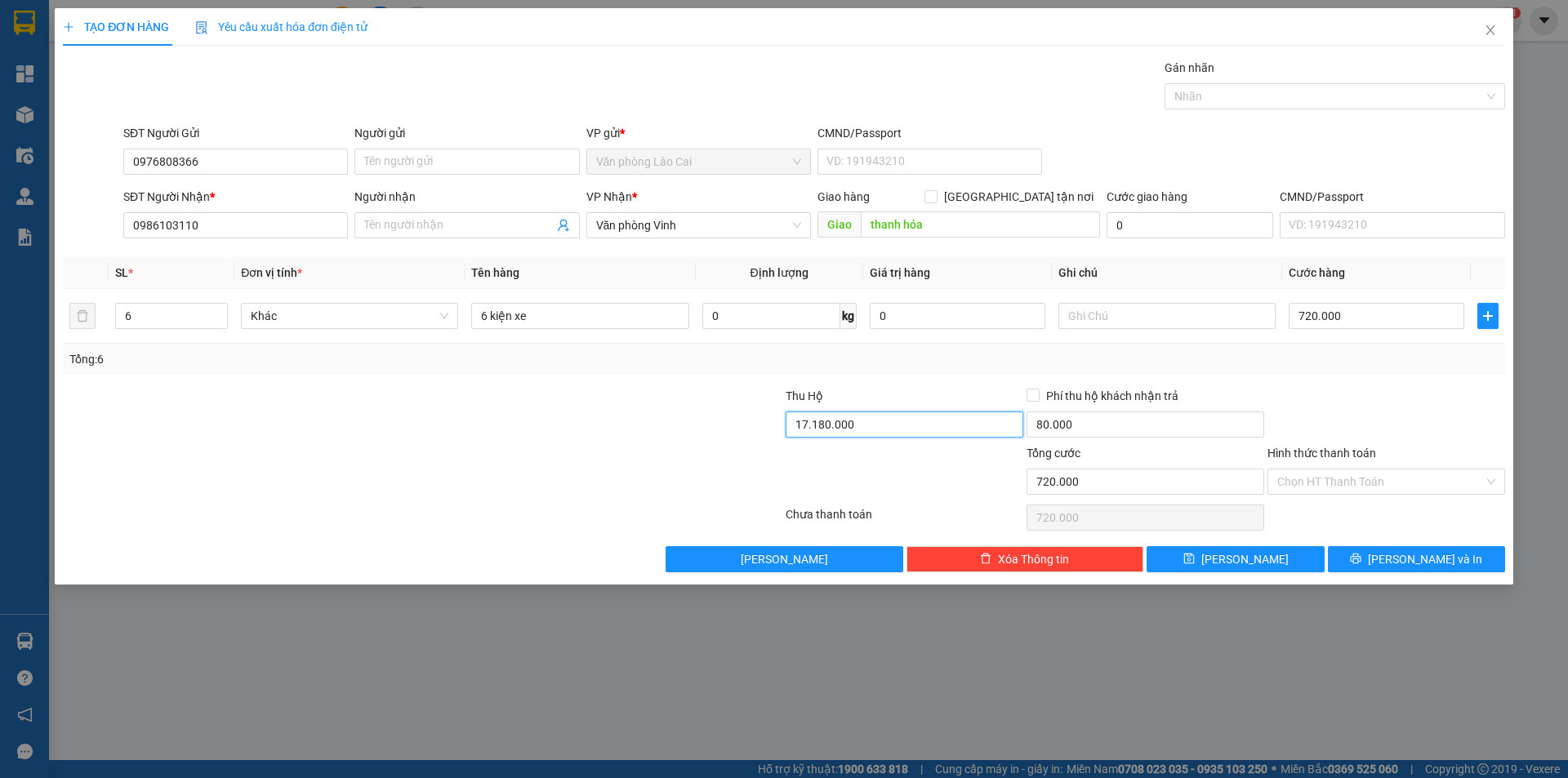
type input "17.180.000"
click at [908, 457] on div at bounding box center [904, 472] width 241 height 57
click at [1377, 553] on button "Lưu và In" at bounding box center [1416, 560] width 177 height 26
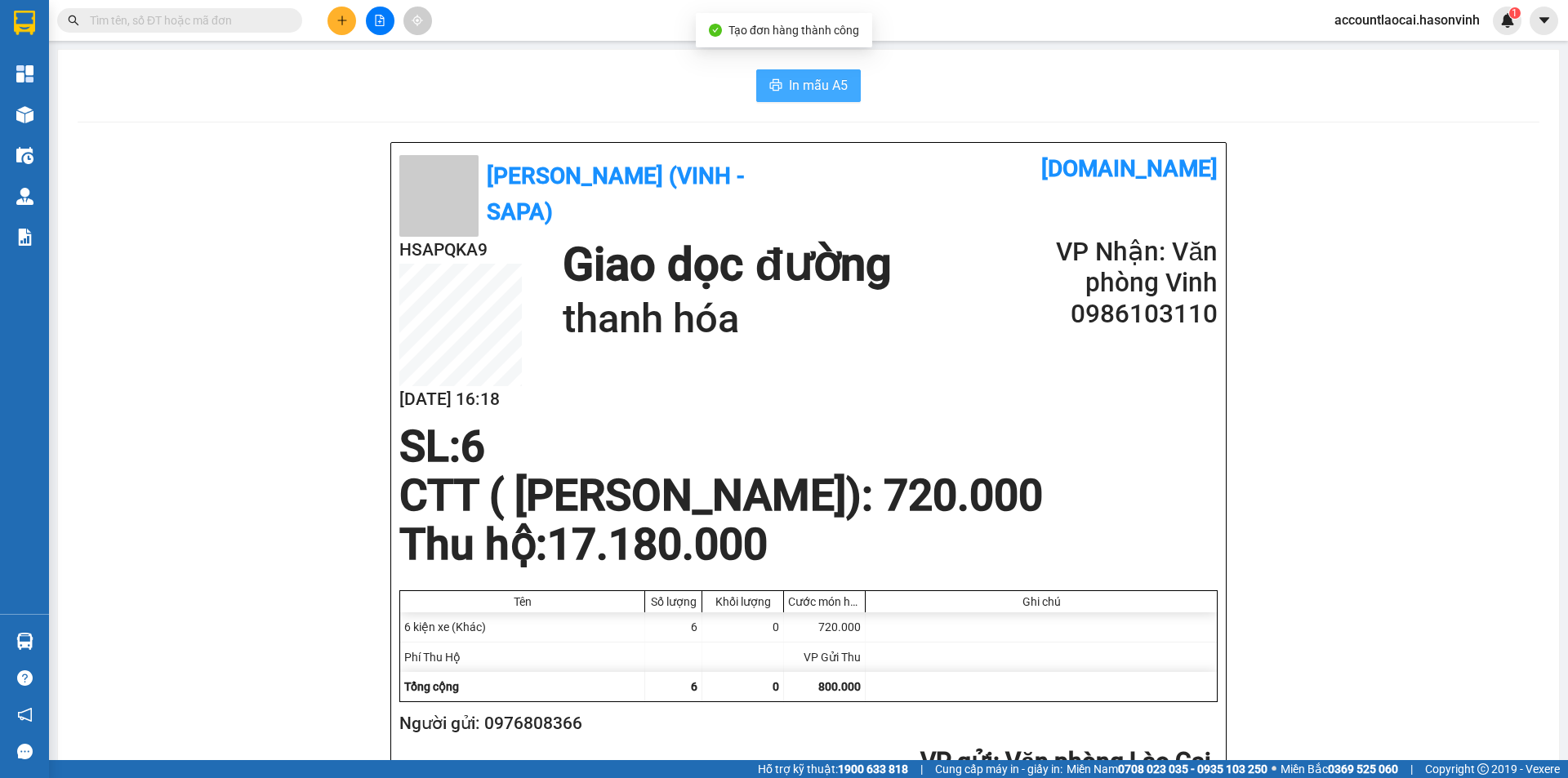
click at [812, 82] on span "In mẫu A5" at bounding box center [817, 85] width 59 height 20
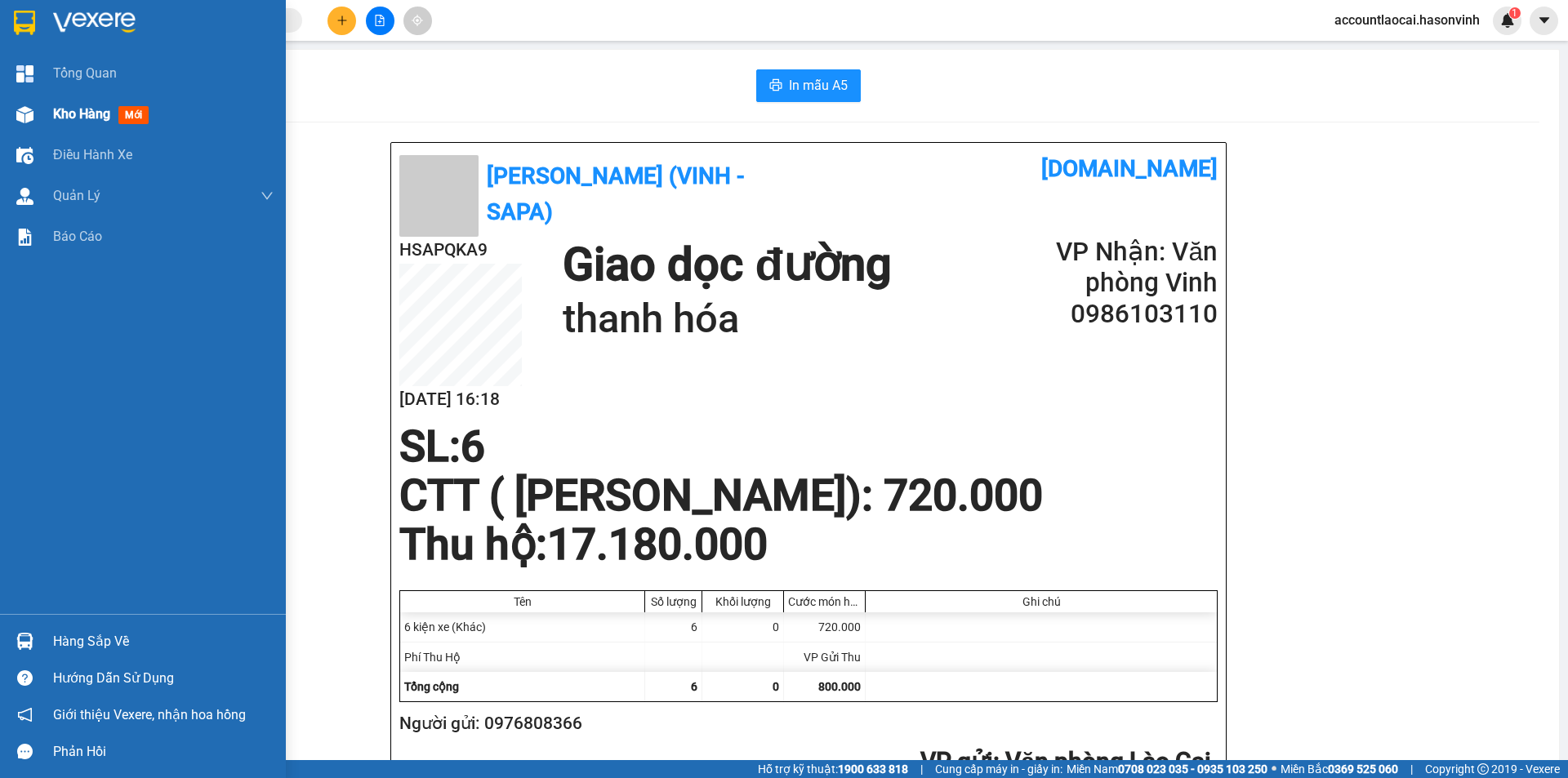
click at [69, 117] on span "Kho hàng" at bounding box center [81, 114] width 57 height 16
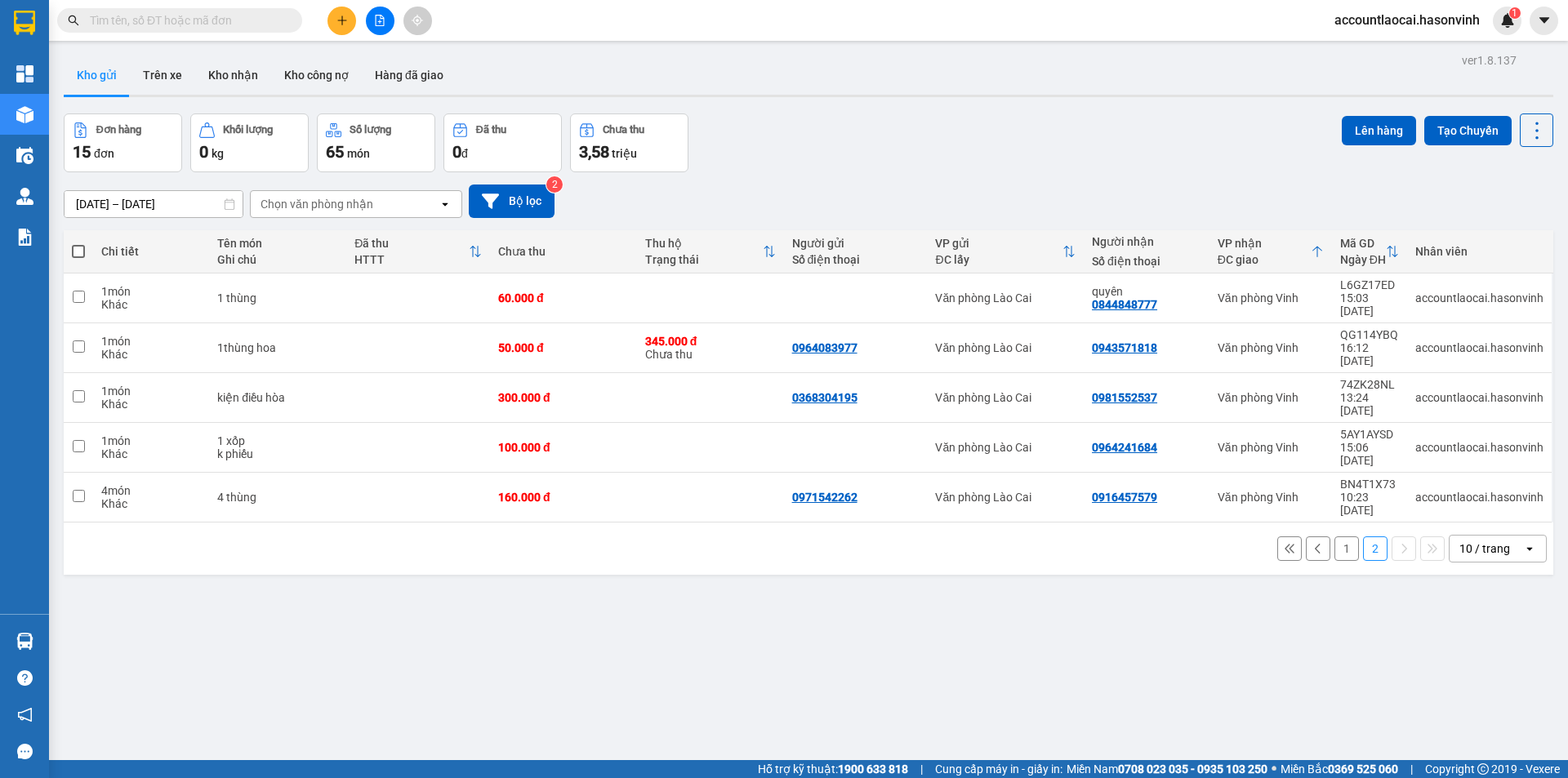
click at [1313, 248] on icon at bounding box center [1317, 251] width 13 height 13
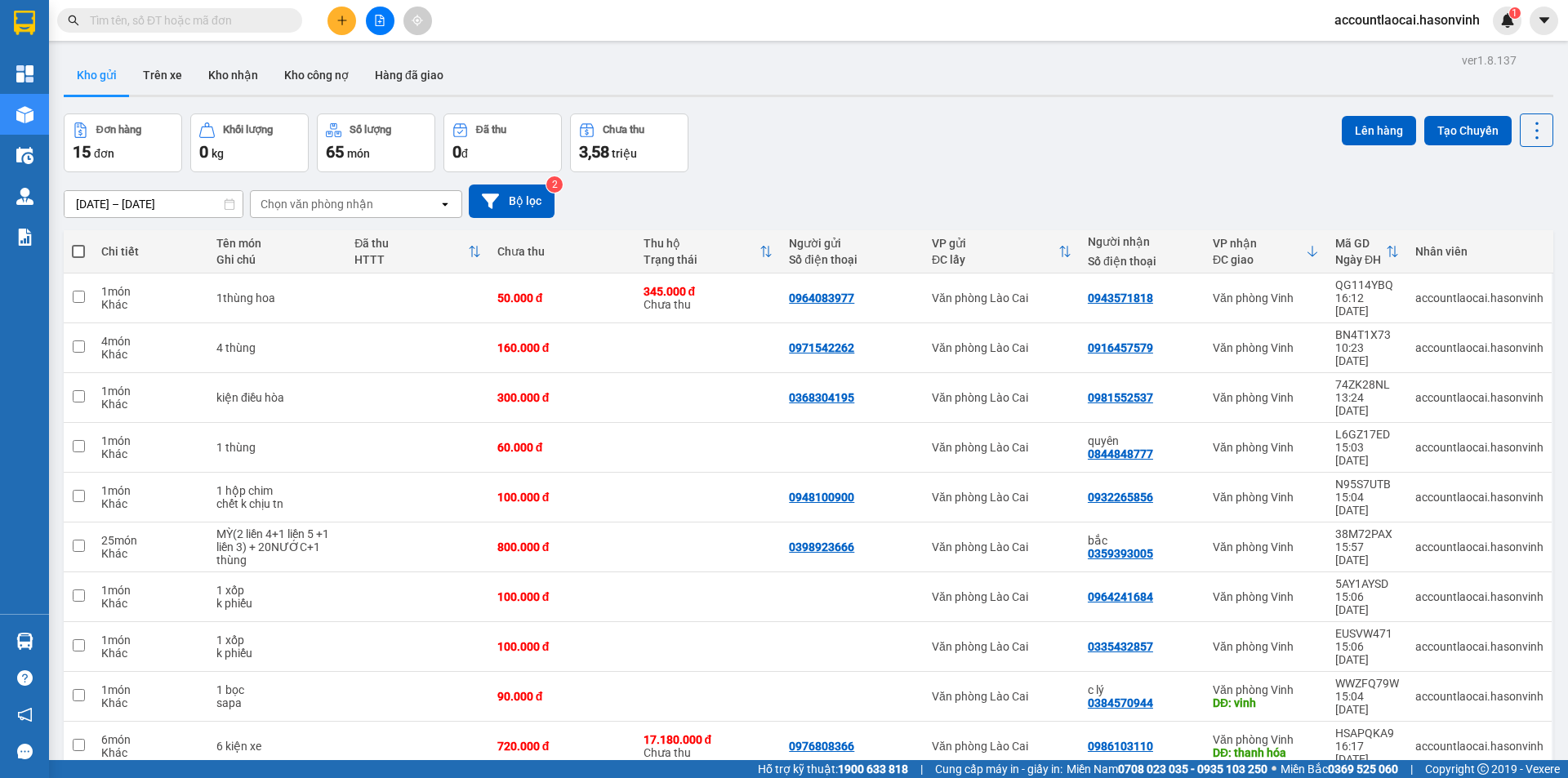
click at [1306, 251] on icon at bounding box center [1312, 251] width 13 height 13
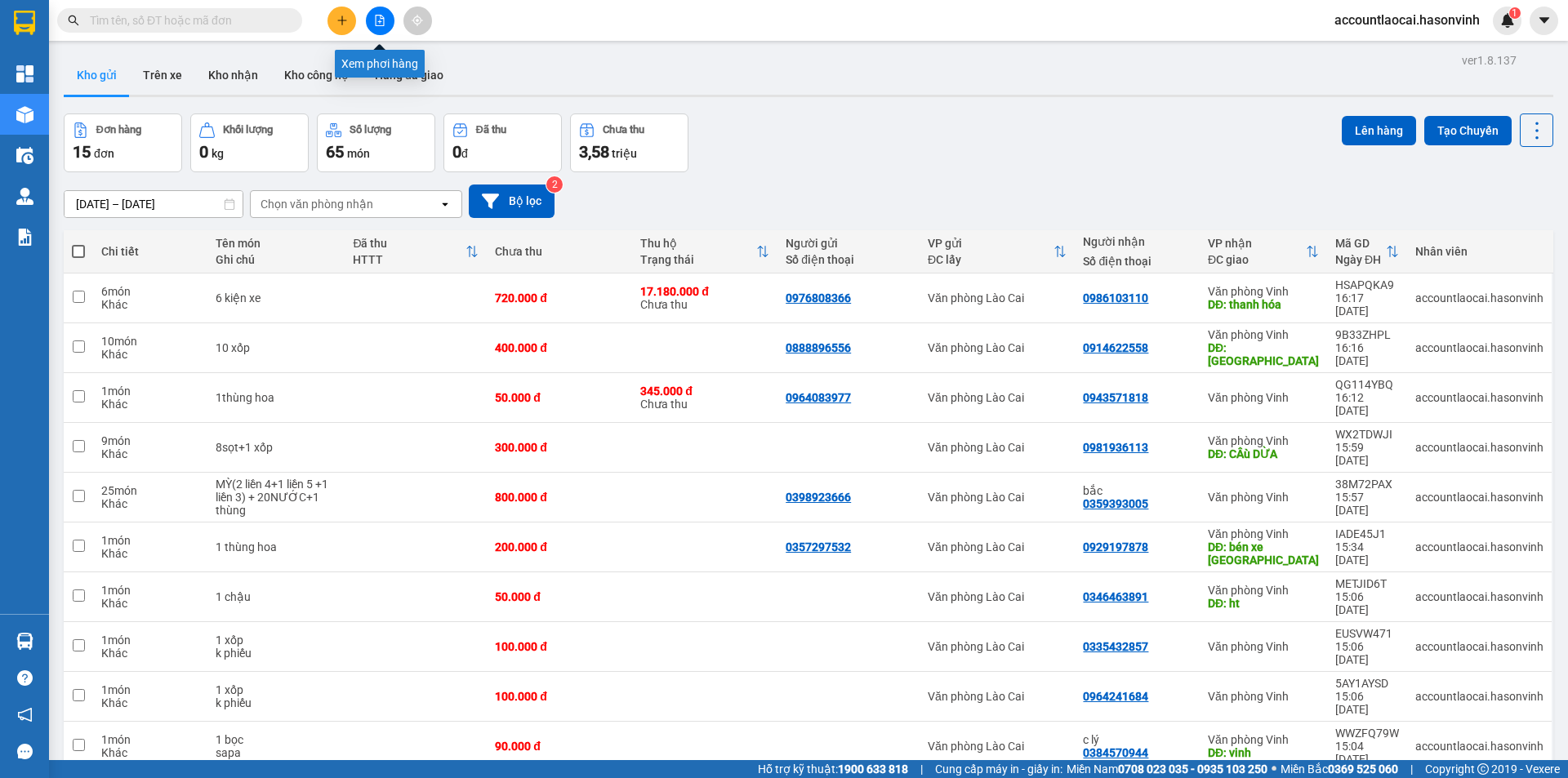
click at [354, 19] on button at bounding box center [342, 20] width 29 height 29
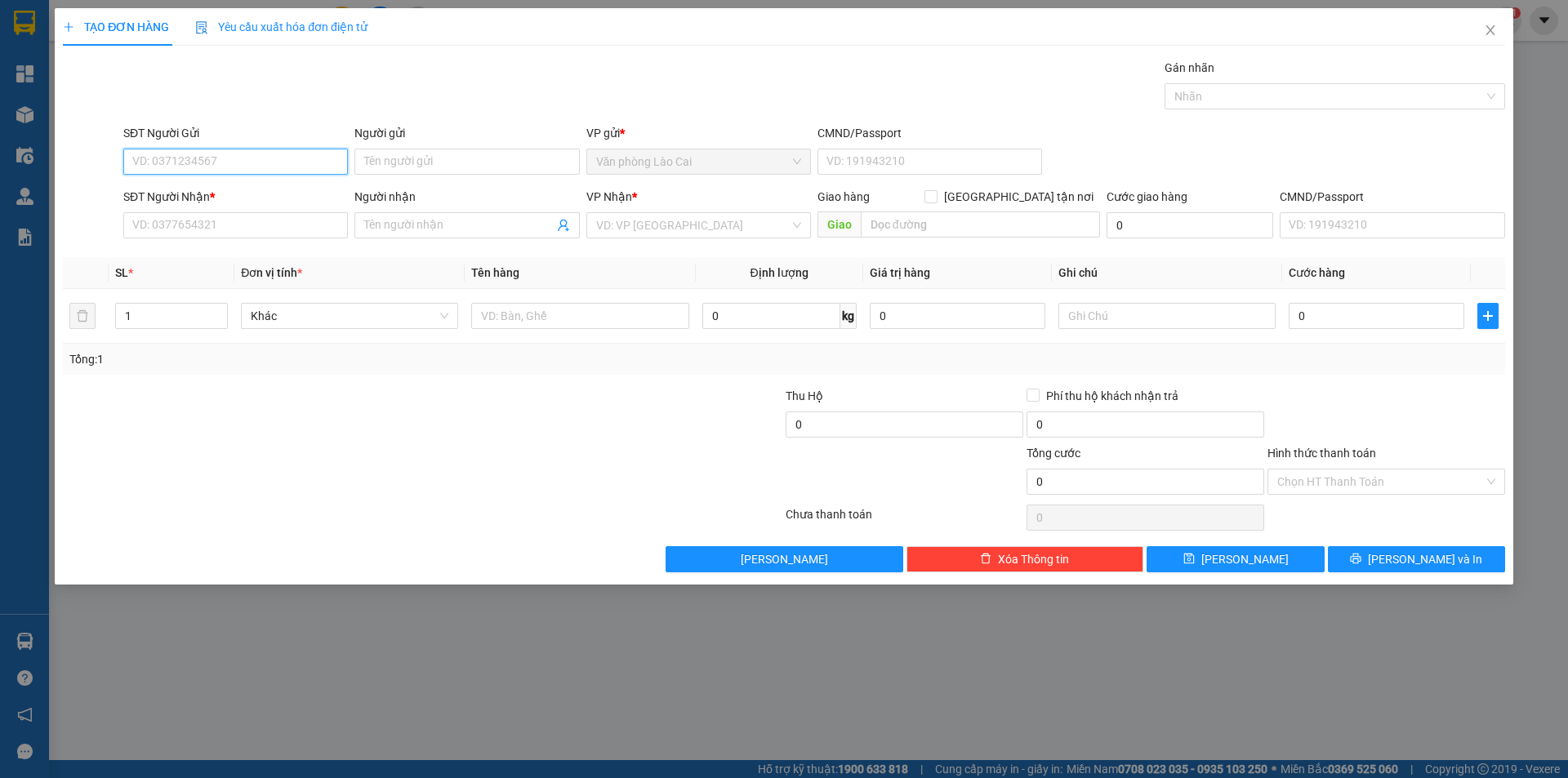
click at [291, 162] on input "SĐT Người Gửi" at bounding box center [236, 162] width 224 height 26
click at [259, 244] on div "SĐT Người Nhận * VD: 0377654321" at bounding box center [236, 216] width 224 height 57
click at [271, 230] on input "SĐT Người Nhận *" at bounding box center [236, 225] width 224 height 26
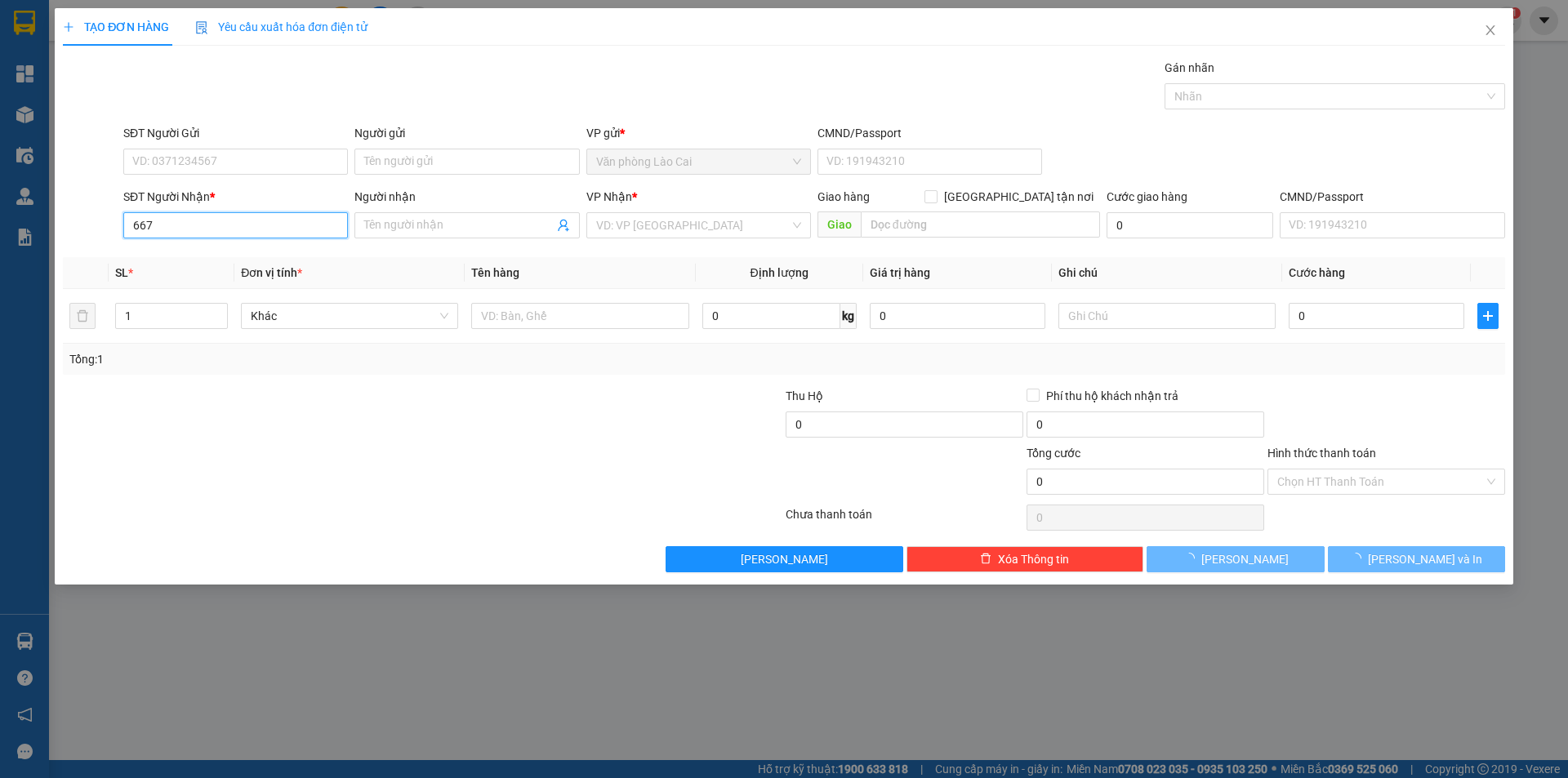
click at [227, 229] on input "667" at bounding box center [236, 225] width 224 height 26
click at [188, 218] on input "667" at bounding box center [236, 225] width 224 height 26
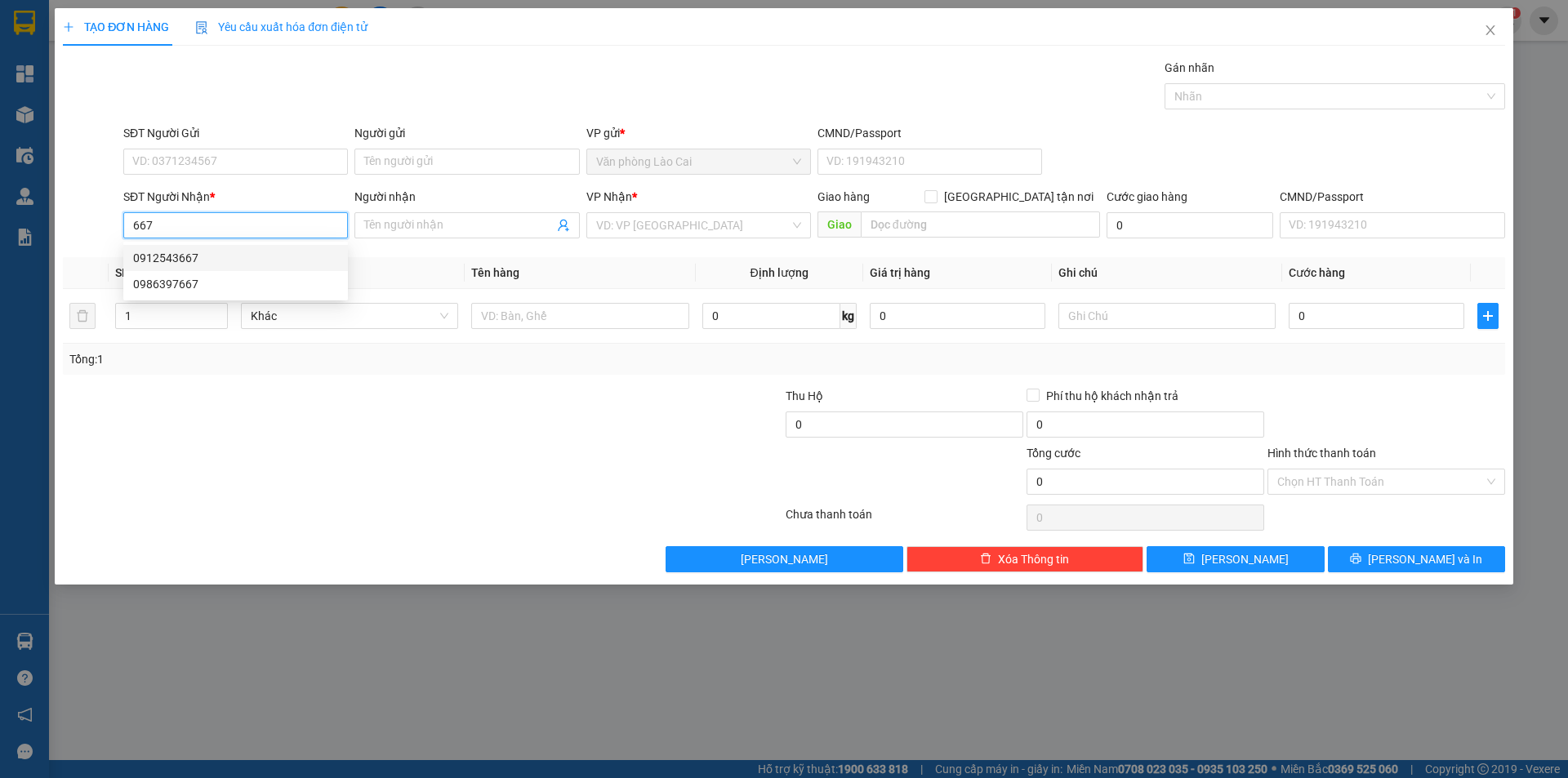
click at [182, 251] on div "0912543667" at bounding box center [236, 258] width 205 height 18
type input "0912543667"
type input "hà tĩnh"
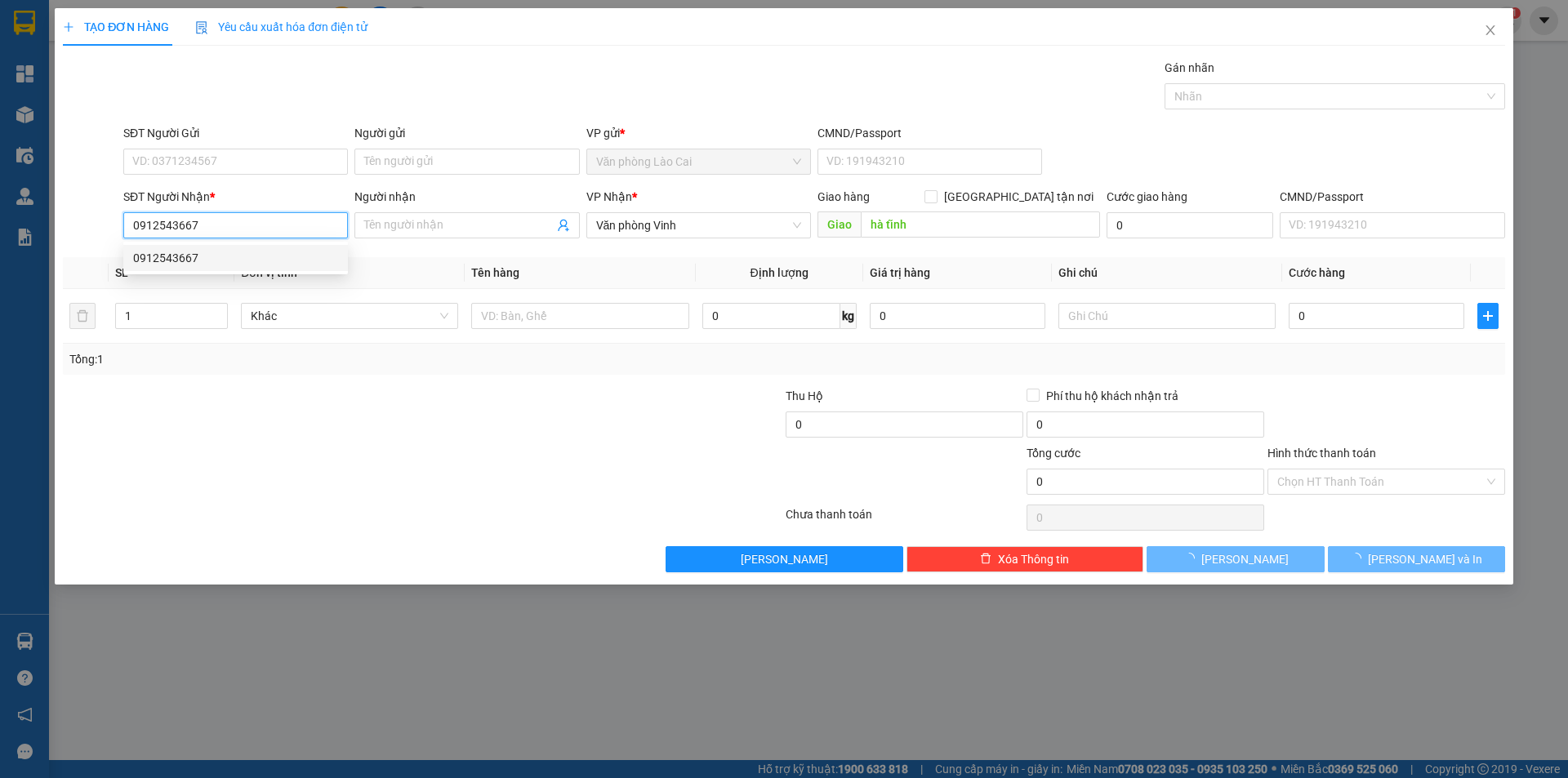
type input "70.000"
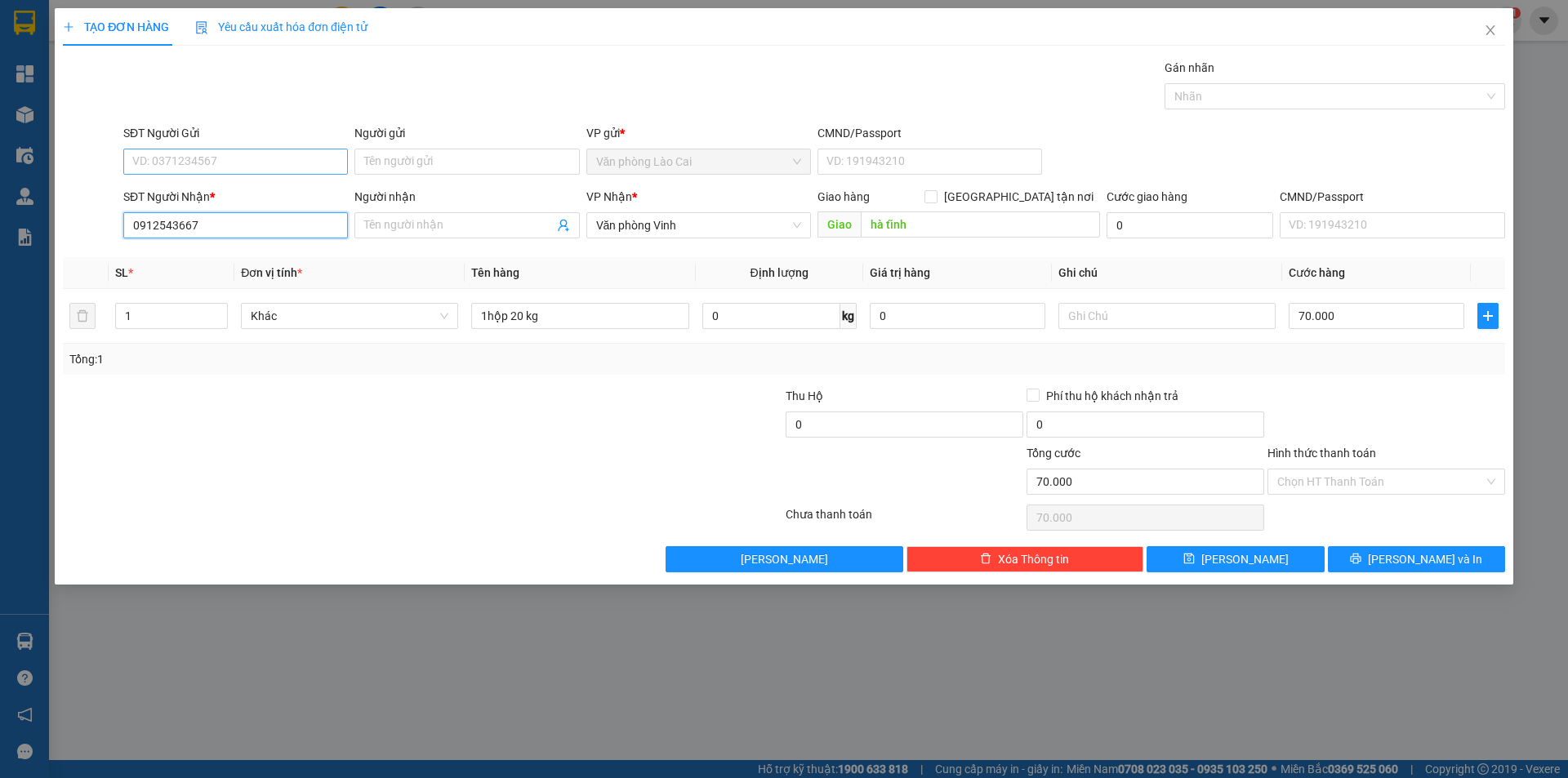
type input "0912543667"
click at [220, 173] on input "SĐT Người Gửi" at bounding box center [236, 162] width 224 height 26
click at [210, 197] on div "0914669189" at bounding box center [236, 194] width 205 height 18
type input "0914669189"
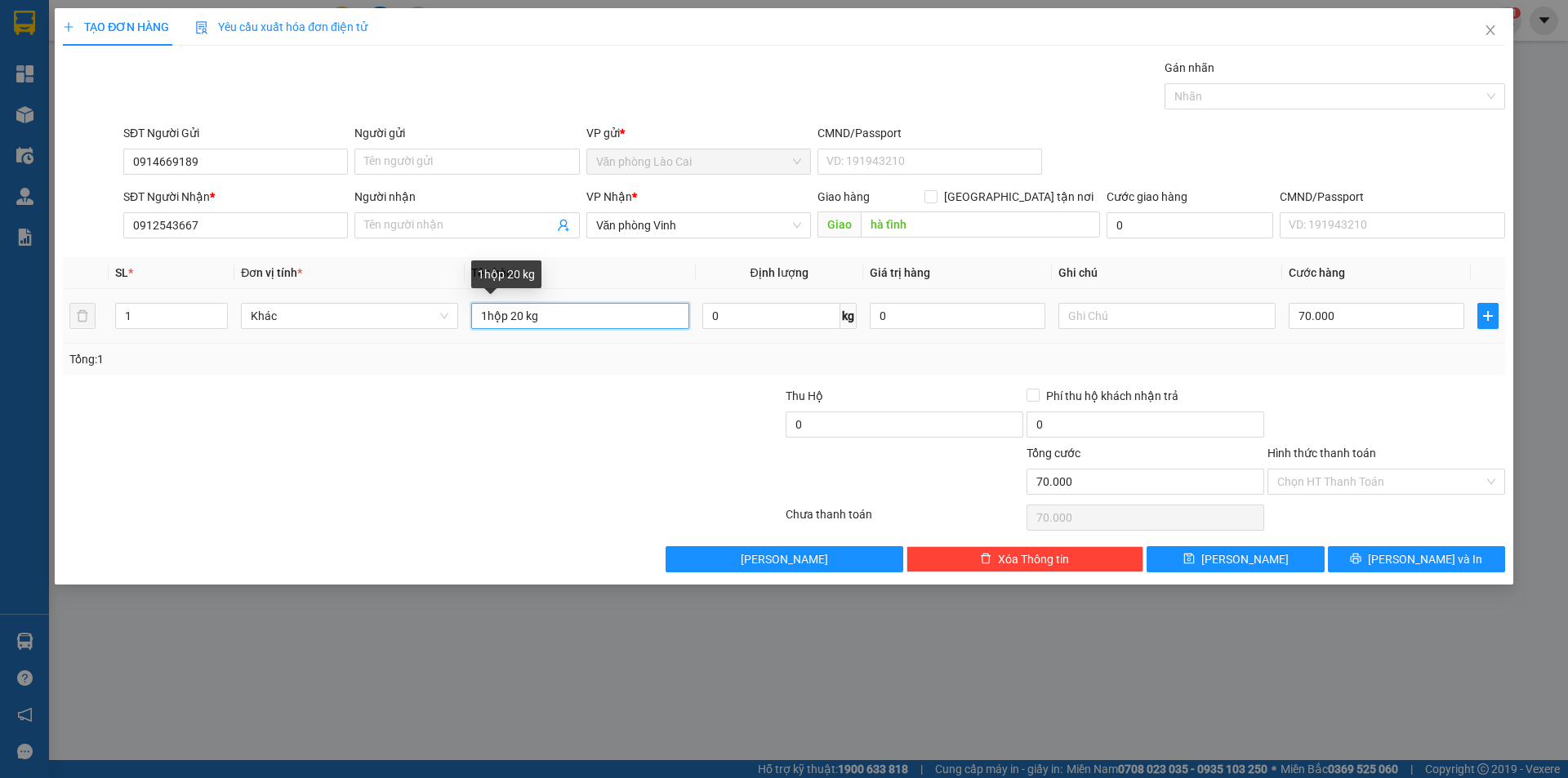
drag, startPoint x: 548, startPoint y: 315, endPoint x: 510, endPoint y: 318, distance: 38.1
click at [510, 318] on input "1hộp 20 kg" at bounding box center [580, 316] width 217 height 26
type input "1hộp"
click at [1346, 323] on input "70.000" at bounding box center [1376, 316] width 175 height 26
type input "6"
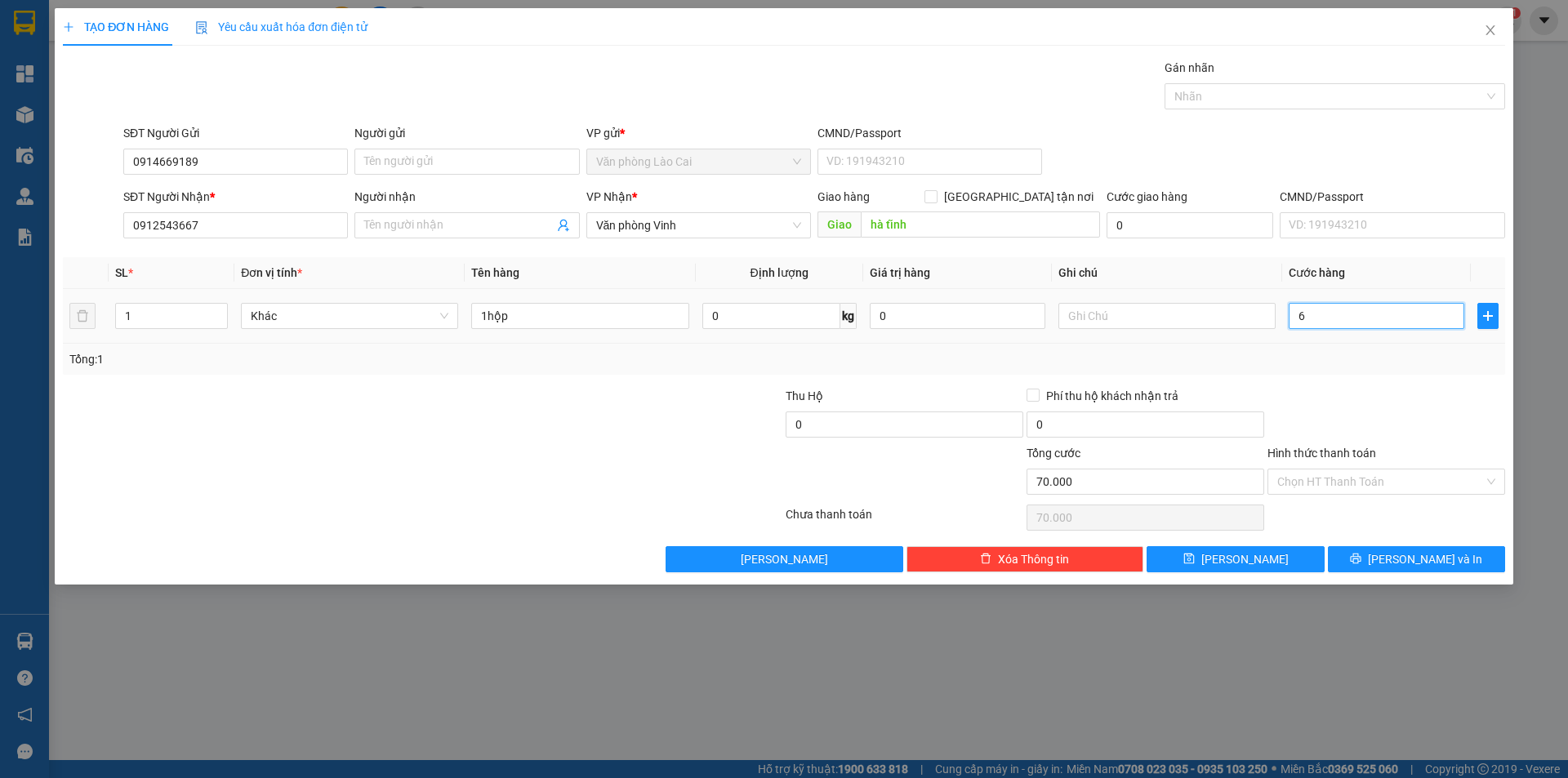
type input "6"
type input "60"
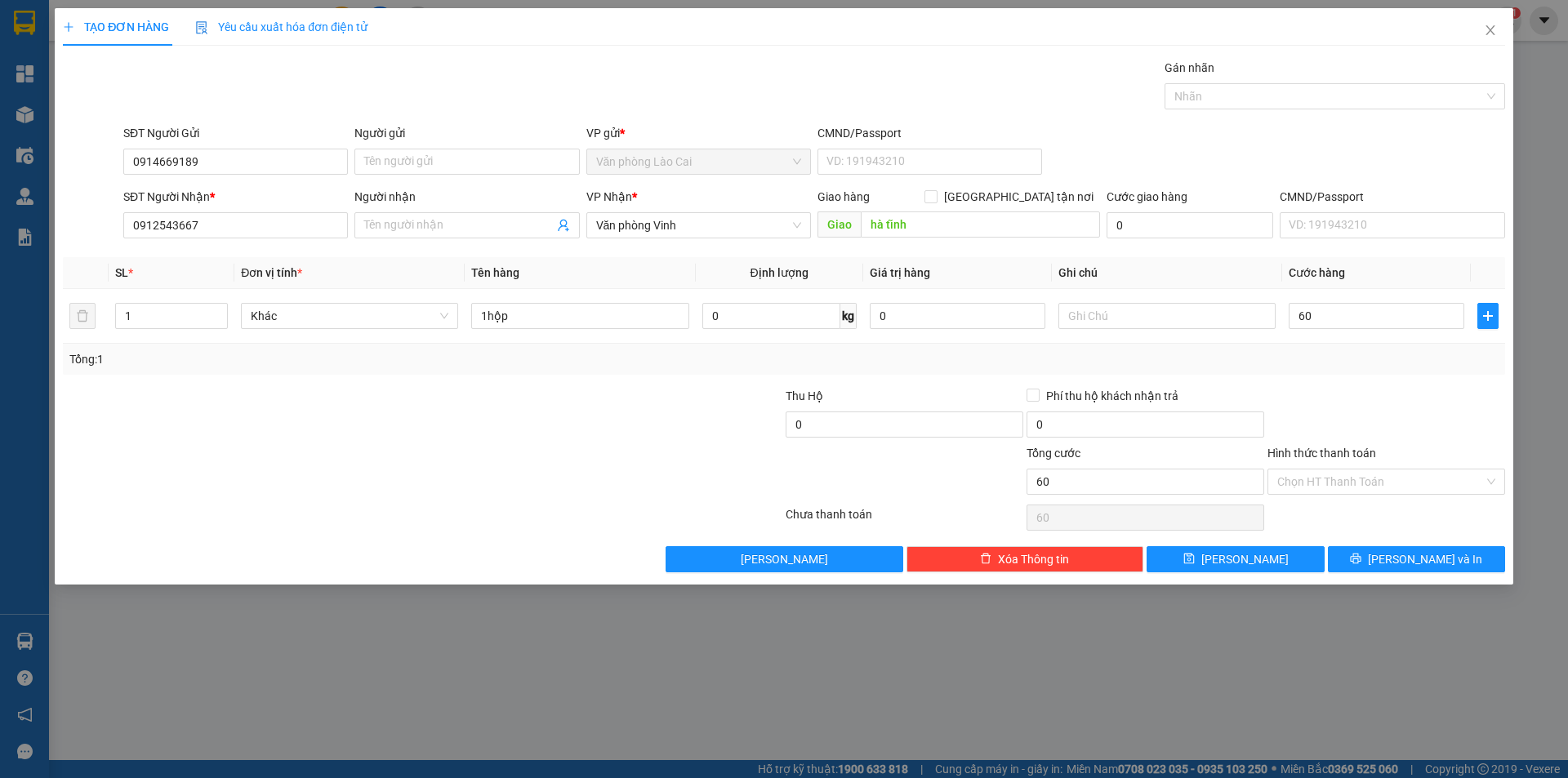
type input "60.000"
click at [1340, 358] on div "Tổng: 1" at bounding box center [783, 359] width 1429 height 18
click at [1361, 555] on icon "printer" at bounding box center [1355, 558] width 11 height 11
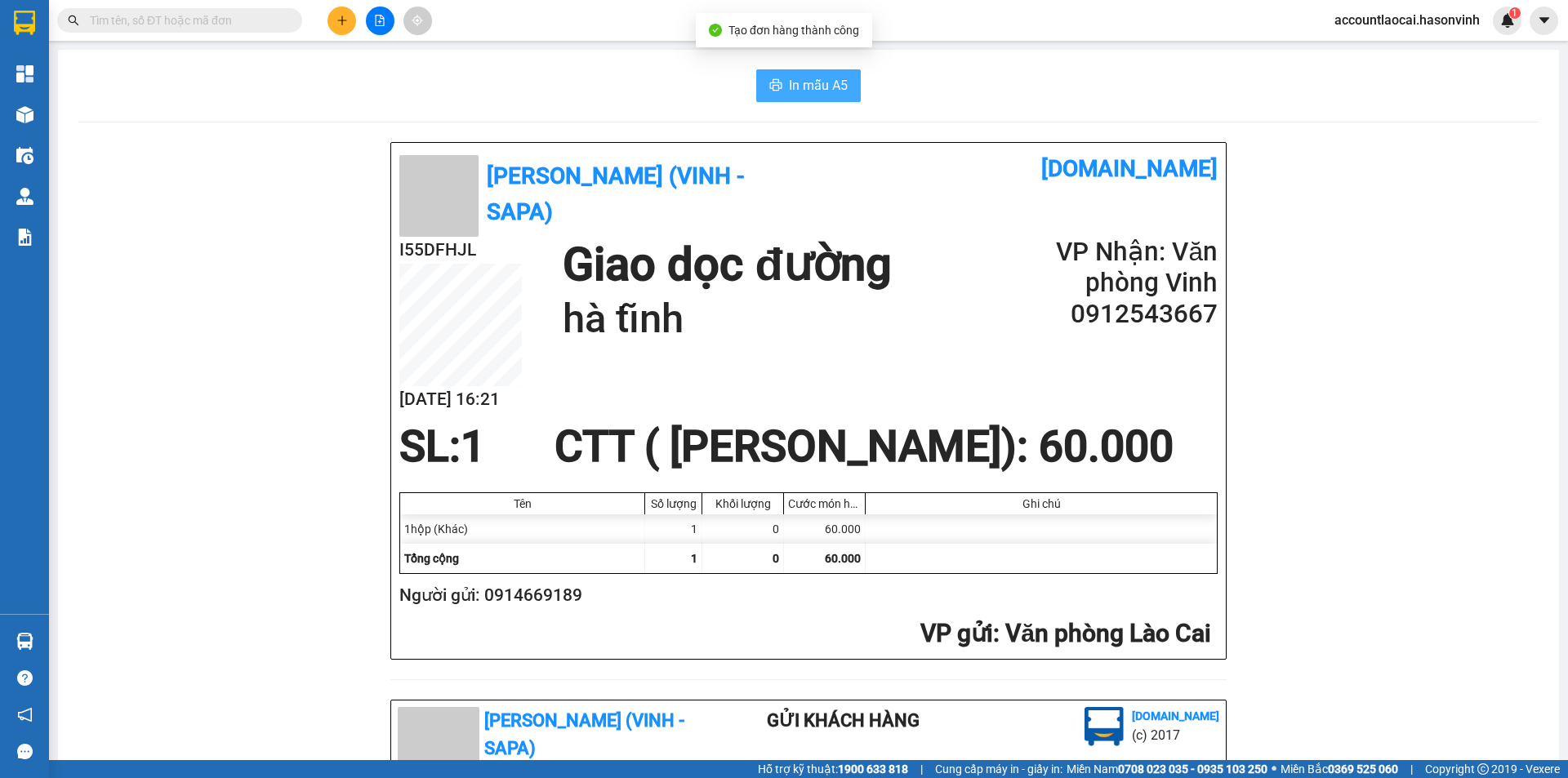
click at [808, 80] on span "In mẫu A5" at bounding box center [817, 85] width 59 height 20
click at [347, 11] on button at bounding box center [342, 20] width 29 height 29
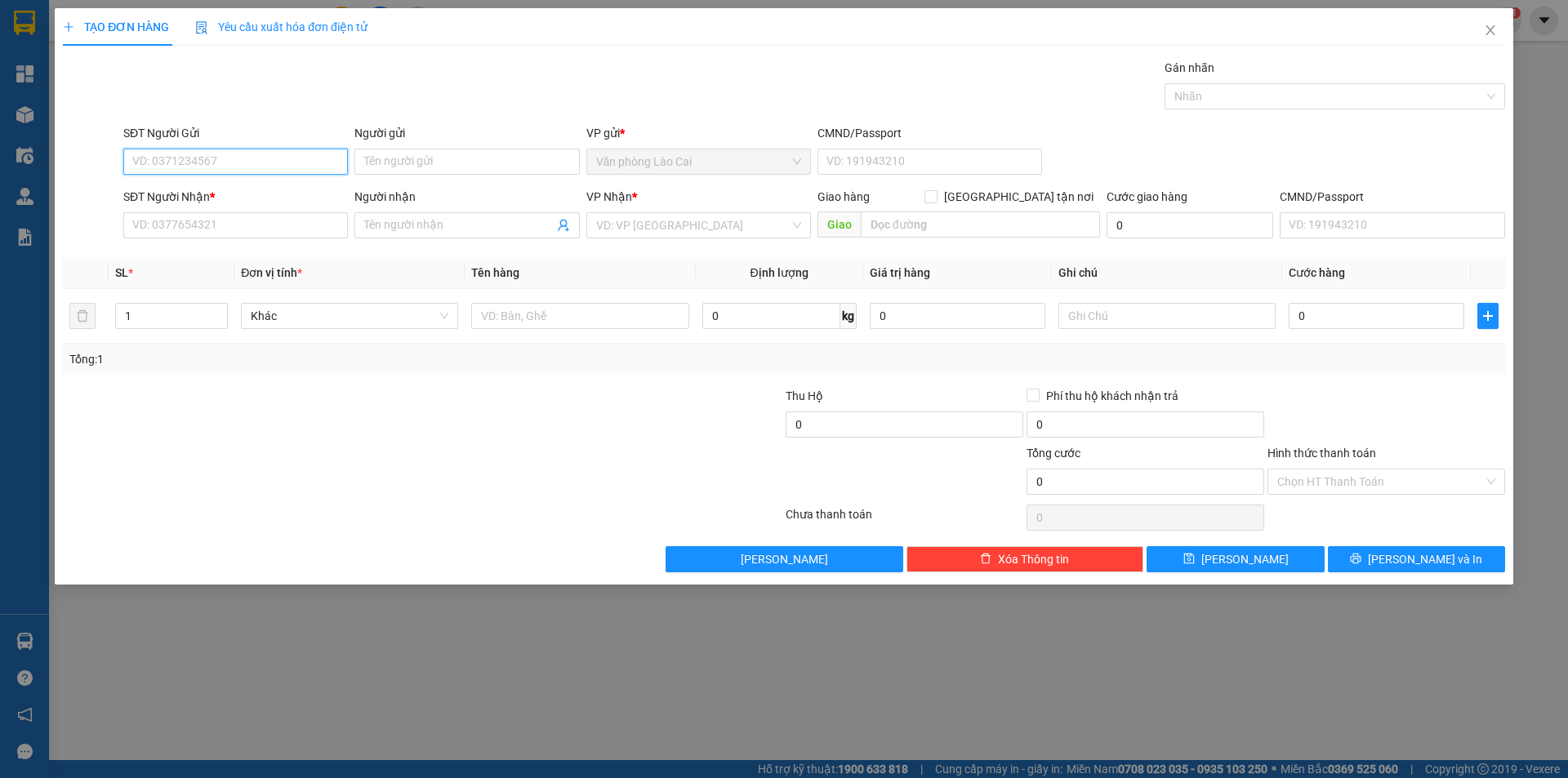
click at [249, 159] on input "SĐT Người Gửi" at bounding box center [236, 162] width 224 height 26
drag, startPoint x: 235, startPoint y: 166, endPoint x: 174, endPoint y: 187, distance: 64.5
click at [230, 169] on input "989" at bounding box center [236, 162] width 224 height 26
type input "989"
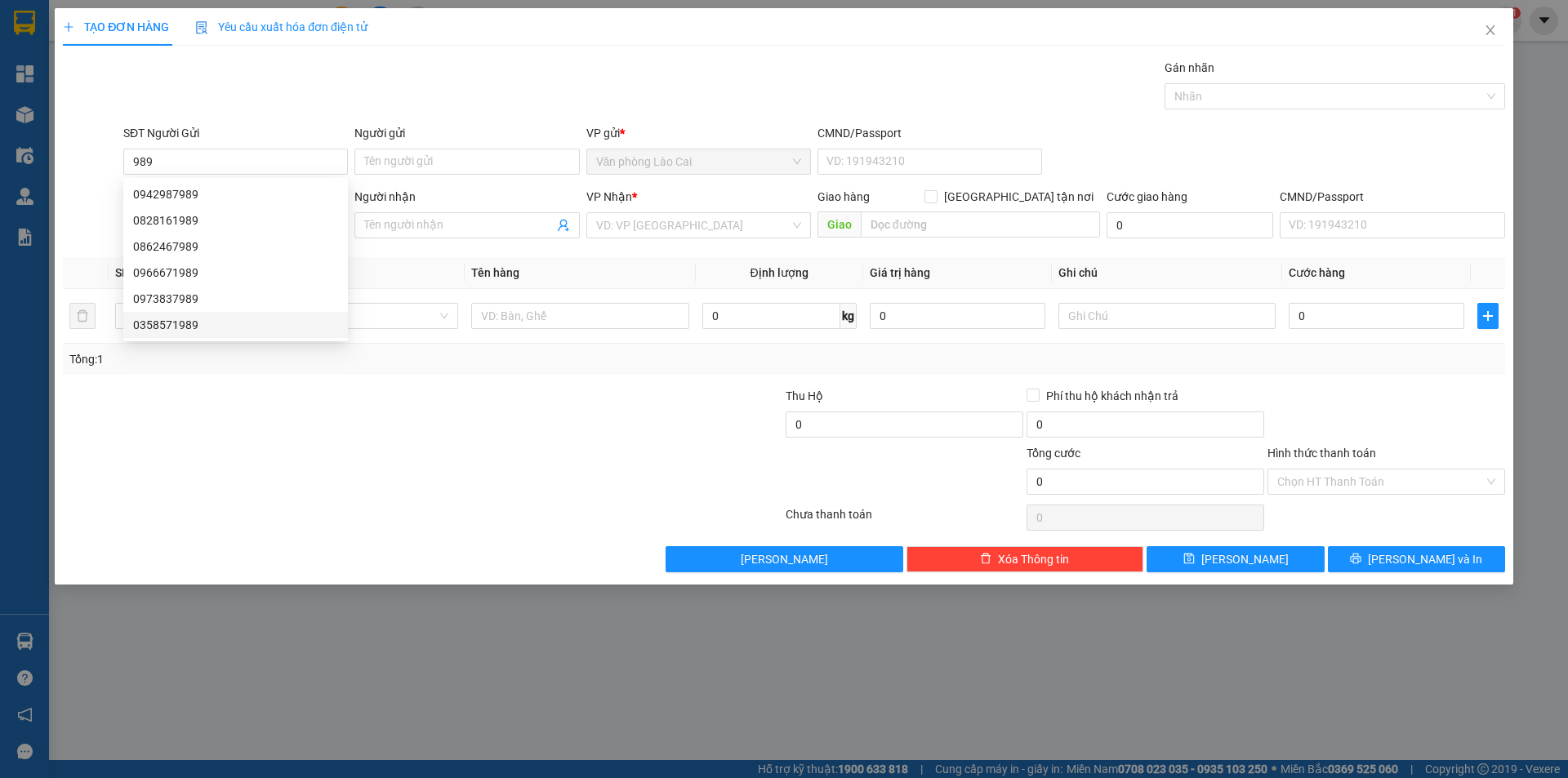
click at [230, 398] on div at bounding box center [302, 415] width 482 height 57
click at [499, 94] on div "Gán nhãn Nhãn" at bounding box center [814, 87] width 1388 height 57
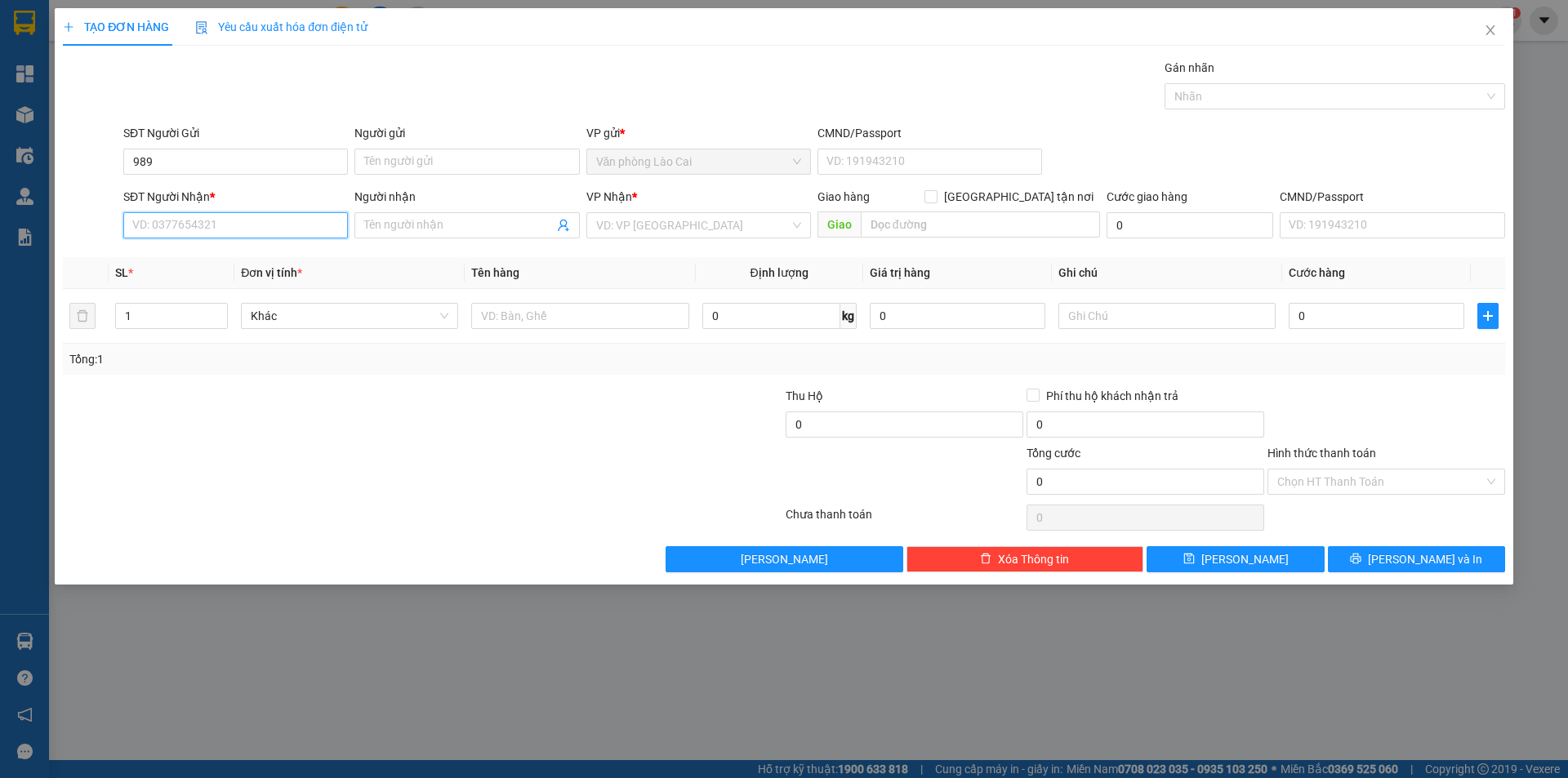
click at [222, 232] on input "SĐT Người Nhận *" at bounding box center [236, 225] width 224 height 26
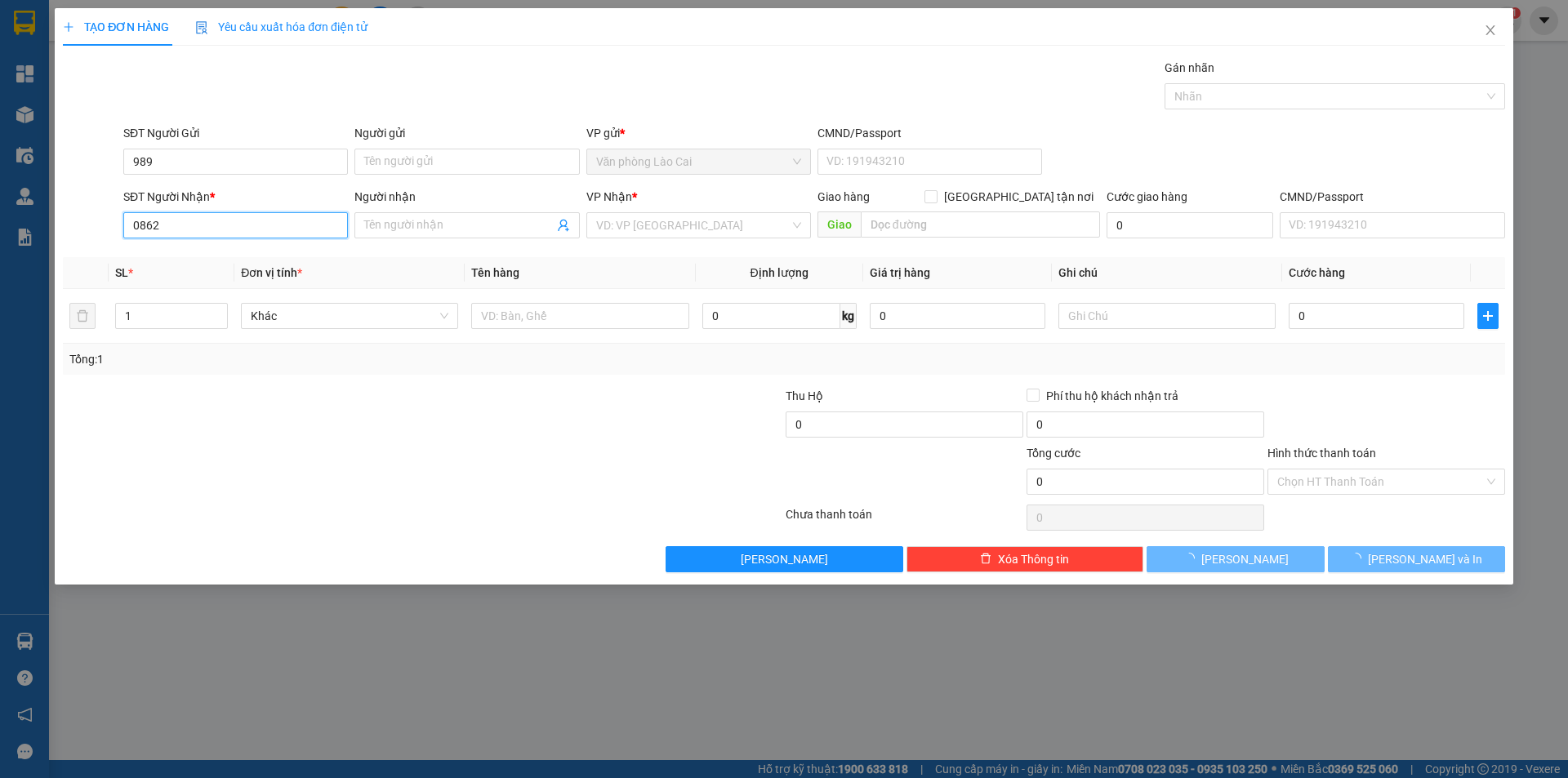
click at [222, 232] on input "0862" at bounding box center [236, 225] width 224 height 26
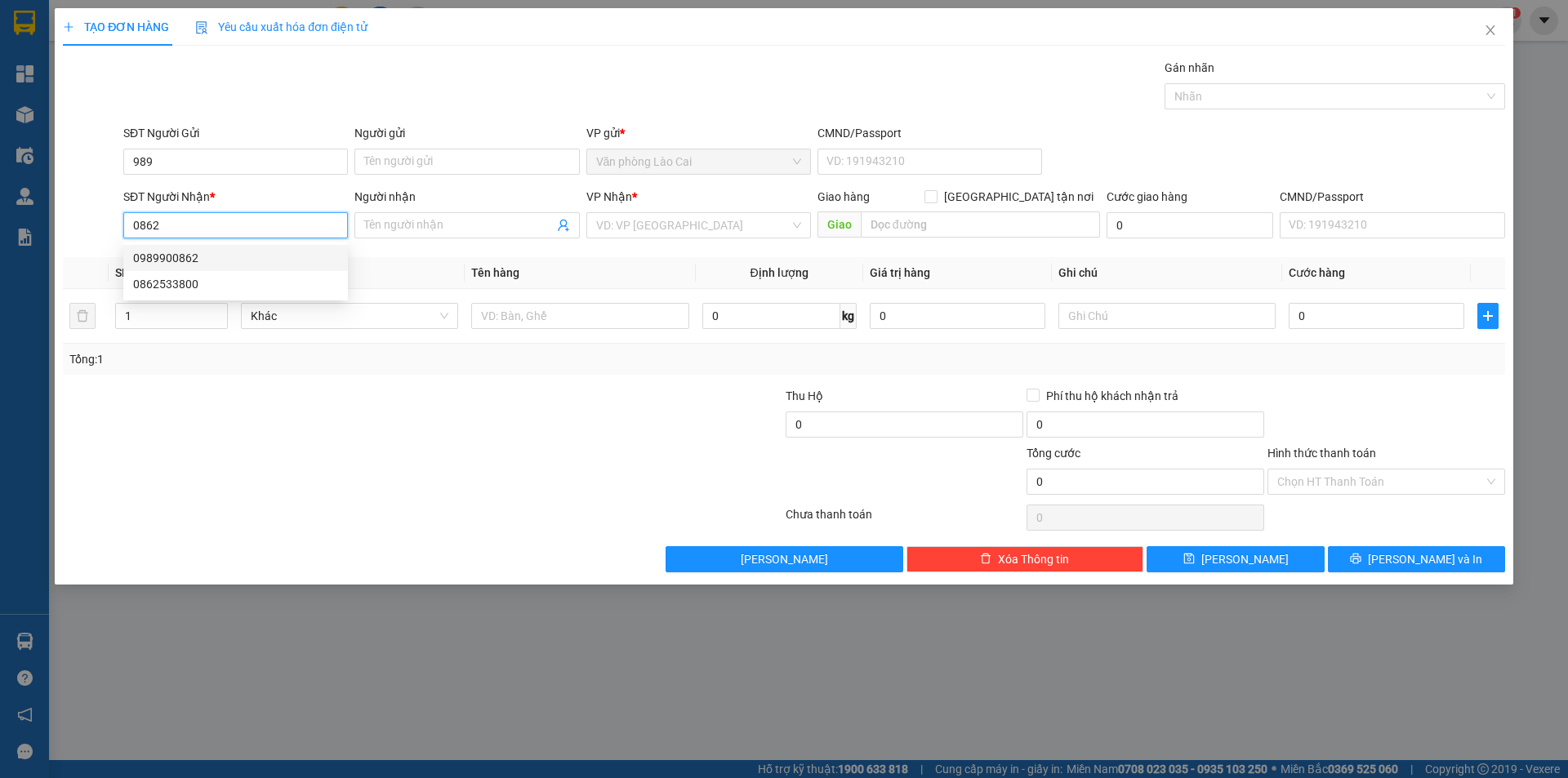
click at [214, 261] on div "0989900862" at bounding box center [236, 258] width 205 height 18
type input "0989900862"
type input "230.000"
type input "0989900862"
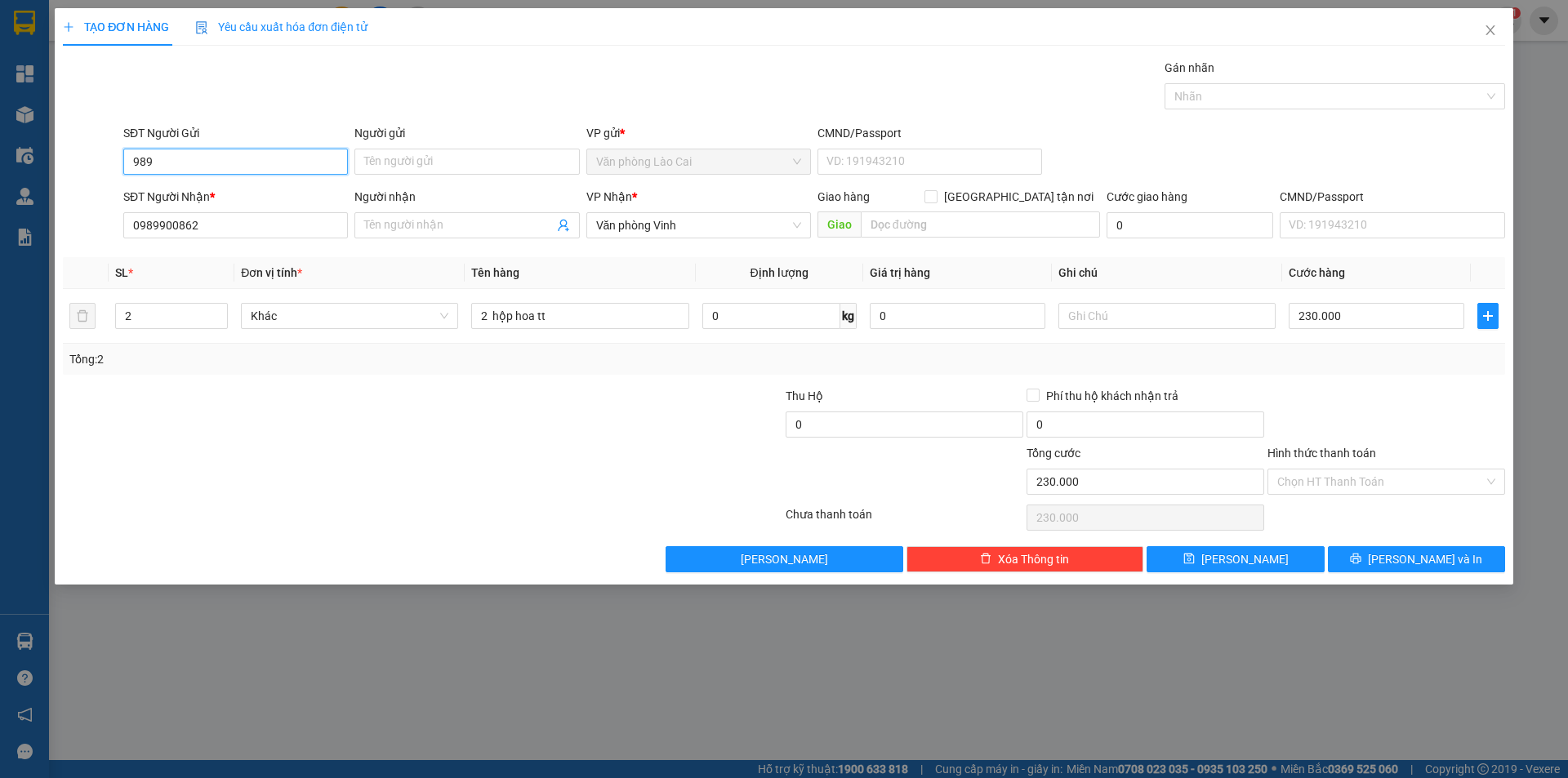
click at [245, 166] on input "989" at bounding box center [236, 162] width 224 height 26
click at [197, 148] on div "SĐT Người Gửi" at bounding box center [236, 137] width 224 height 25
click at [213, 159] on input "989" at bounding box center [236, 162] width 224 height 26
click at [239, 166] on input "989" at bounding box center [236, 162] width 224 height 26
drag, startPoint x: 239, startPoint y: 166, endPoint x: 0, endPoint y: 170, distance: 239.0
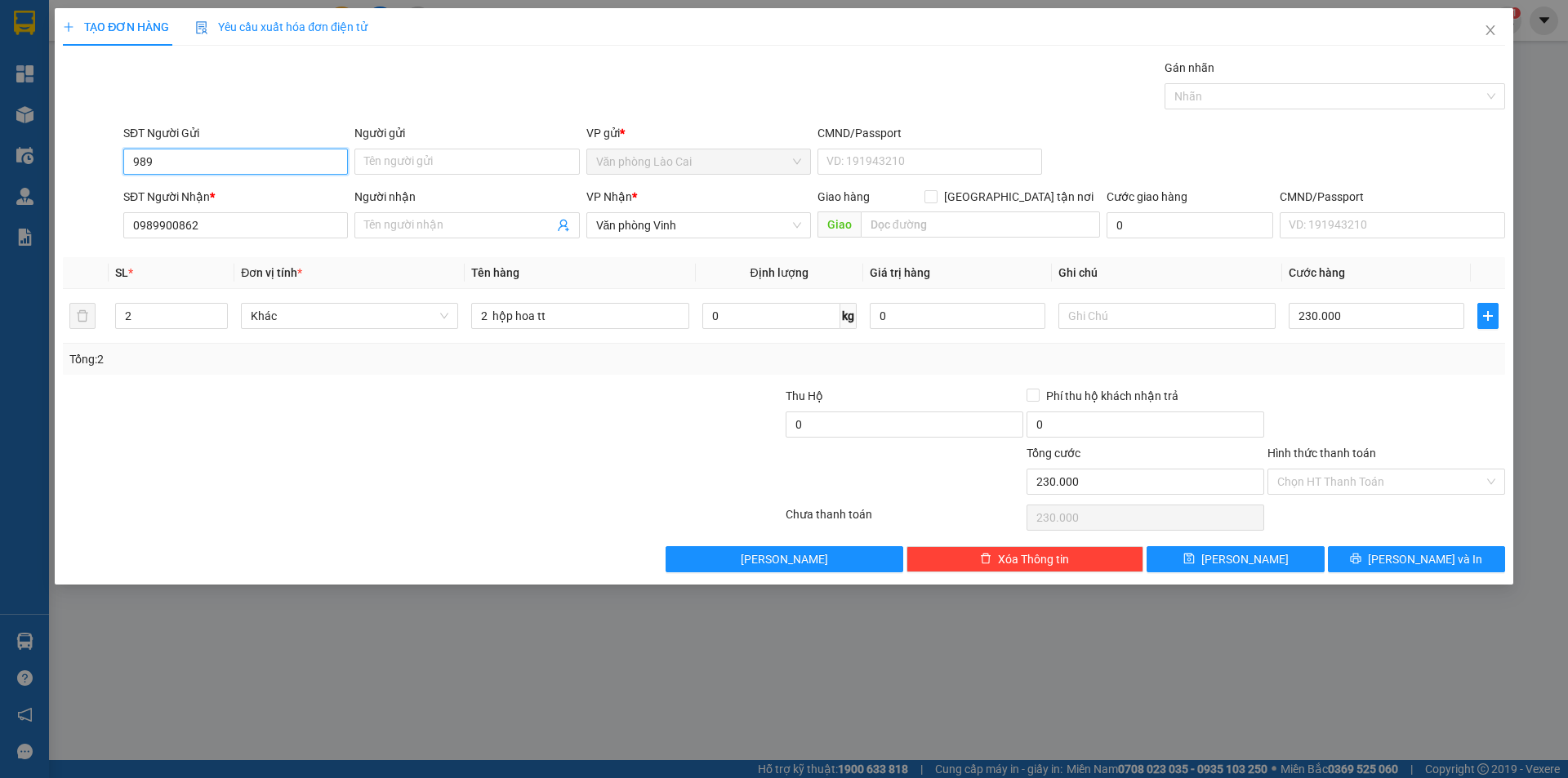
click at [0, 170] on div "TẠO ĐƠN HÀNG Yêu cầu xuất hóa đơn điện tử Transit Pickup Surcharge Ids Transit …" at bounding box center [784, 389] width 1568 height 778
click at [229, 193] on div "0914669189" at bounding box center [236, 194] width 205 height 18
type input "0914669189"
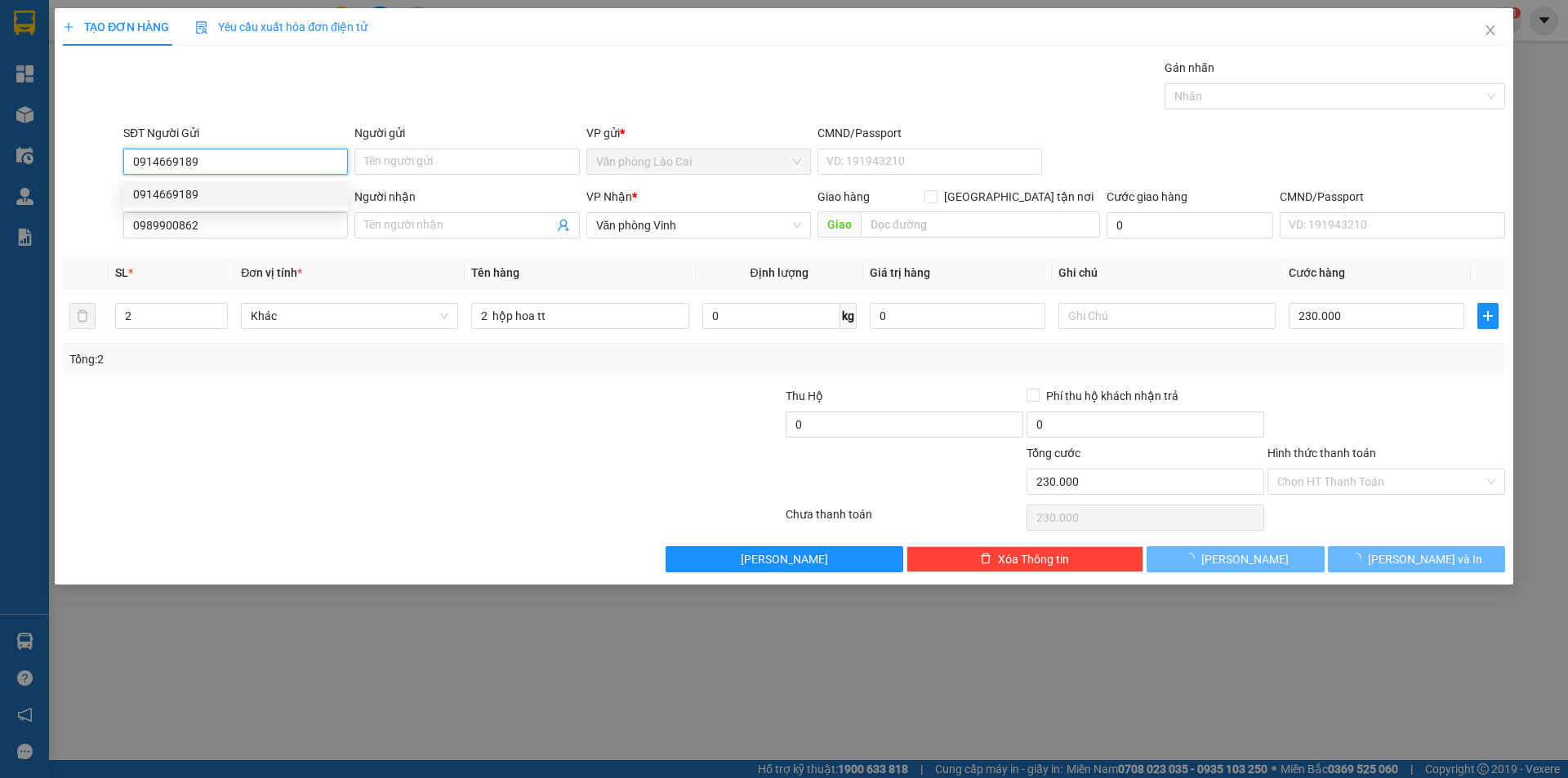
type input "60.000"
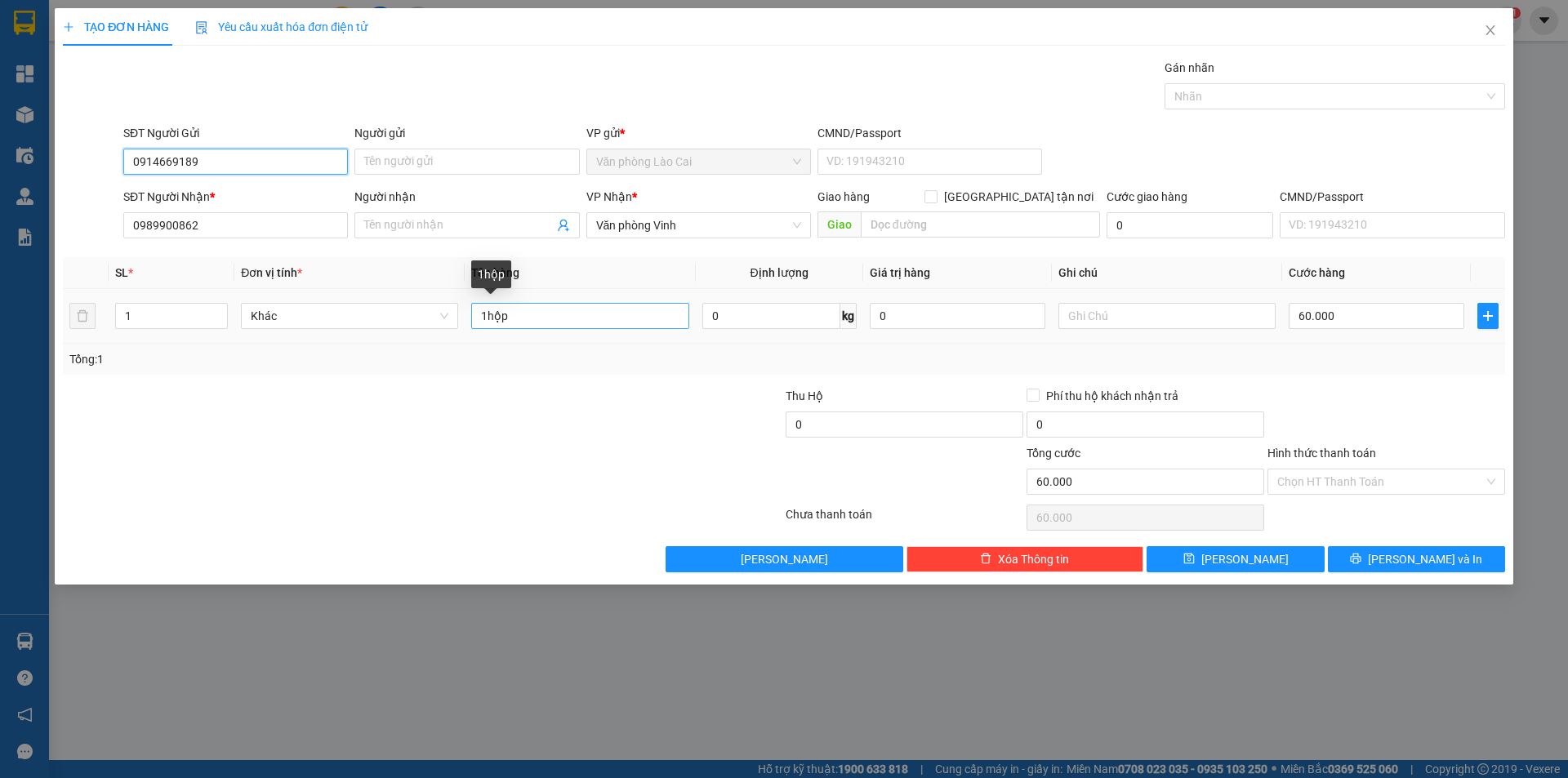
type input "0914669189"
drag, startPoint x: 579, startPoint y: 319, endPoint x: 309, endPoint y: 299, distance: 270.7
click at [309, 299] on tr "1 Khác 1hộp 0 kg 0 60.000" at bounding box center [784, 316] width 1442 height 54
type input "1 thùng"
click at [1367, 319] on input "60.000" at bounding box center [1376, 316] width 175 height 26
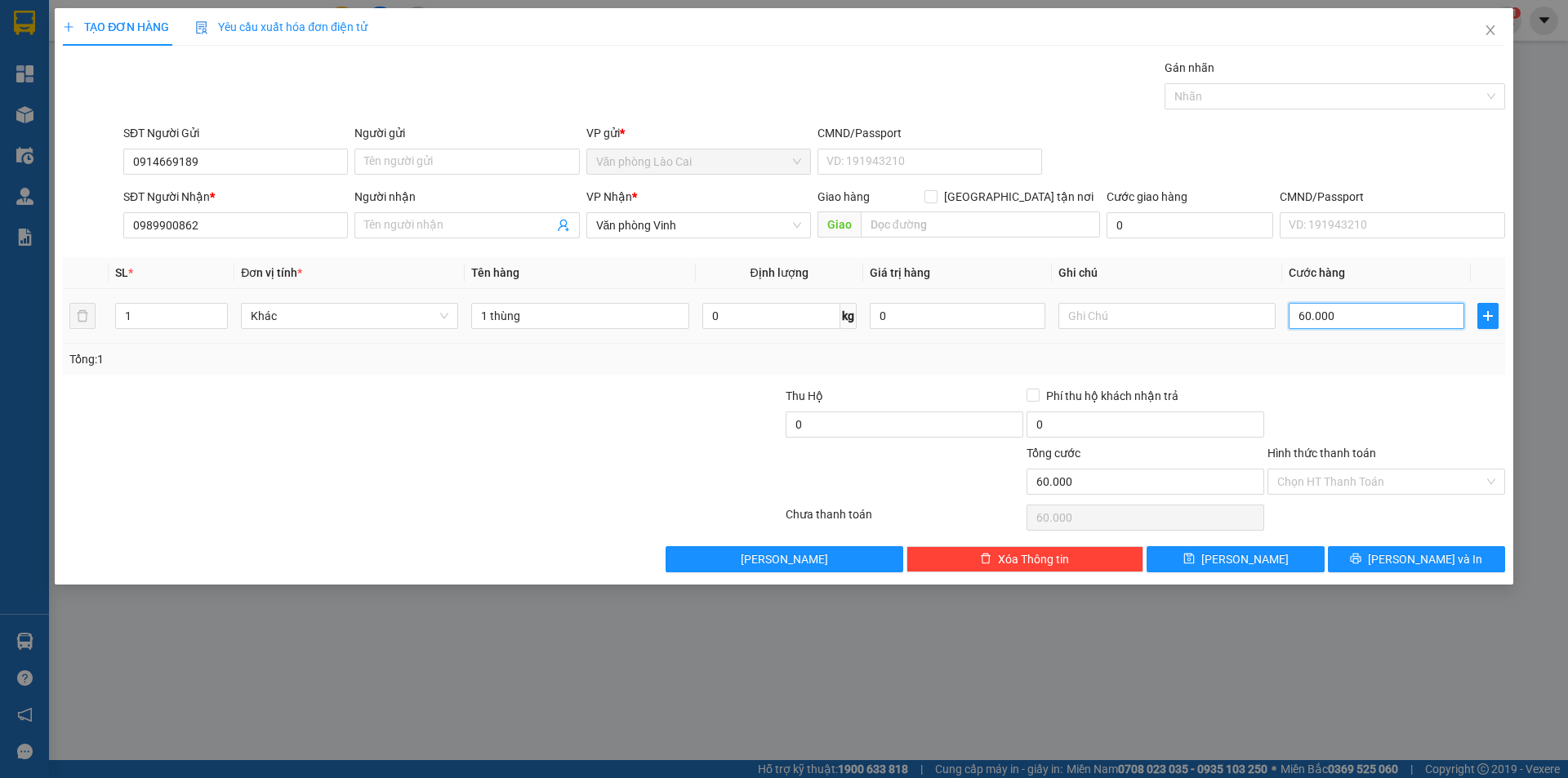
type input "1"
type input "10"
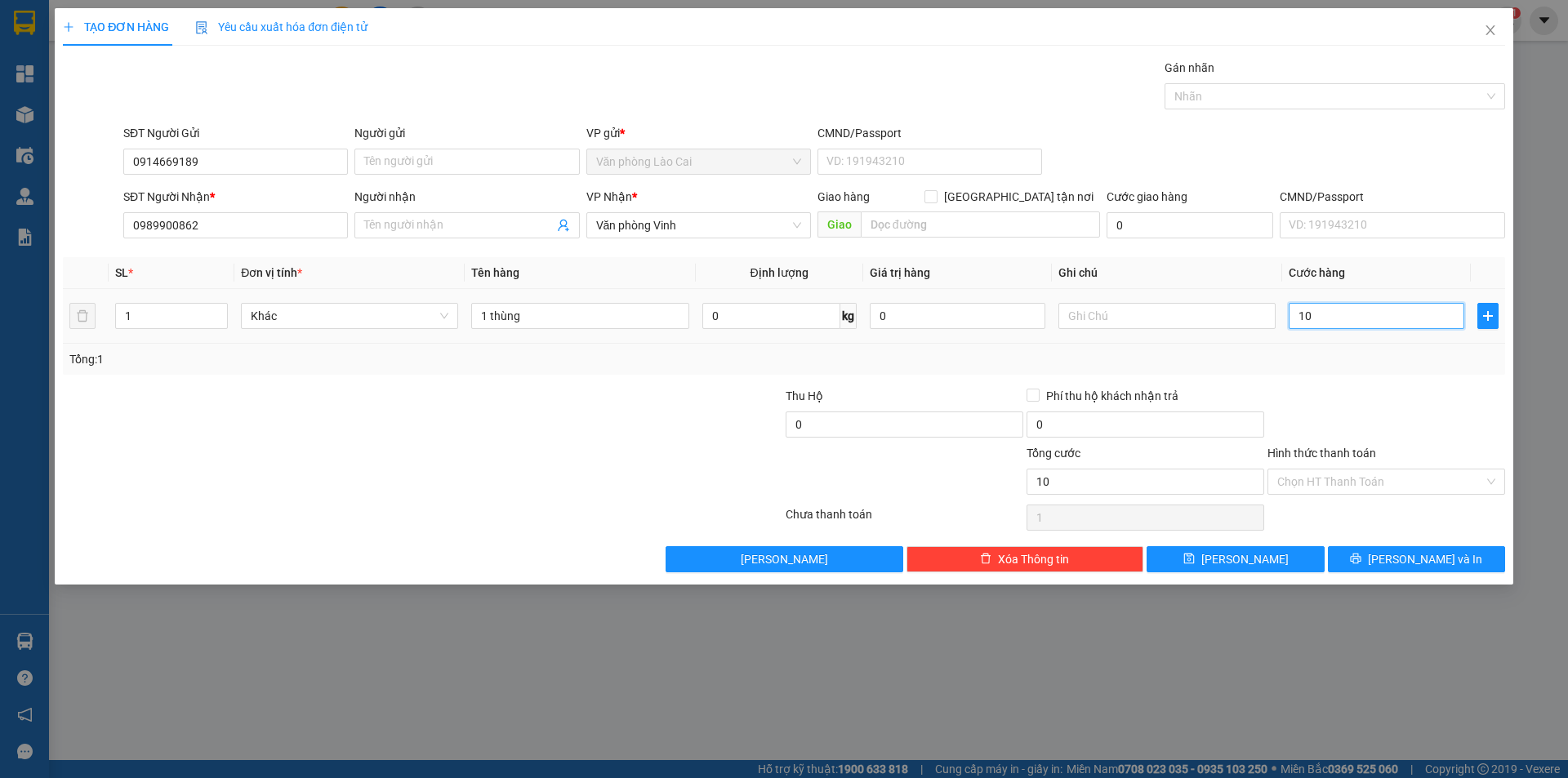
type input "10"
type input "100"
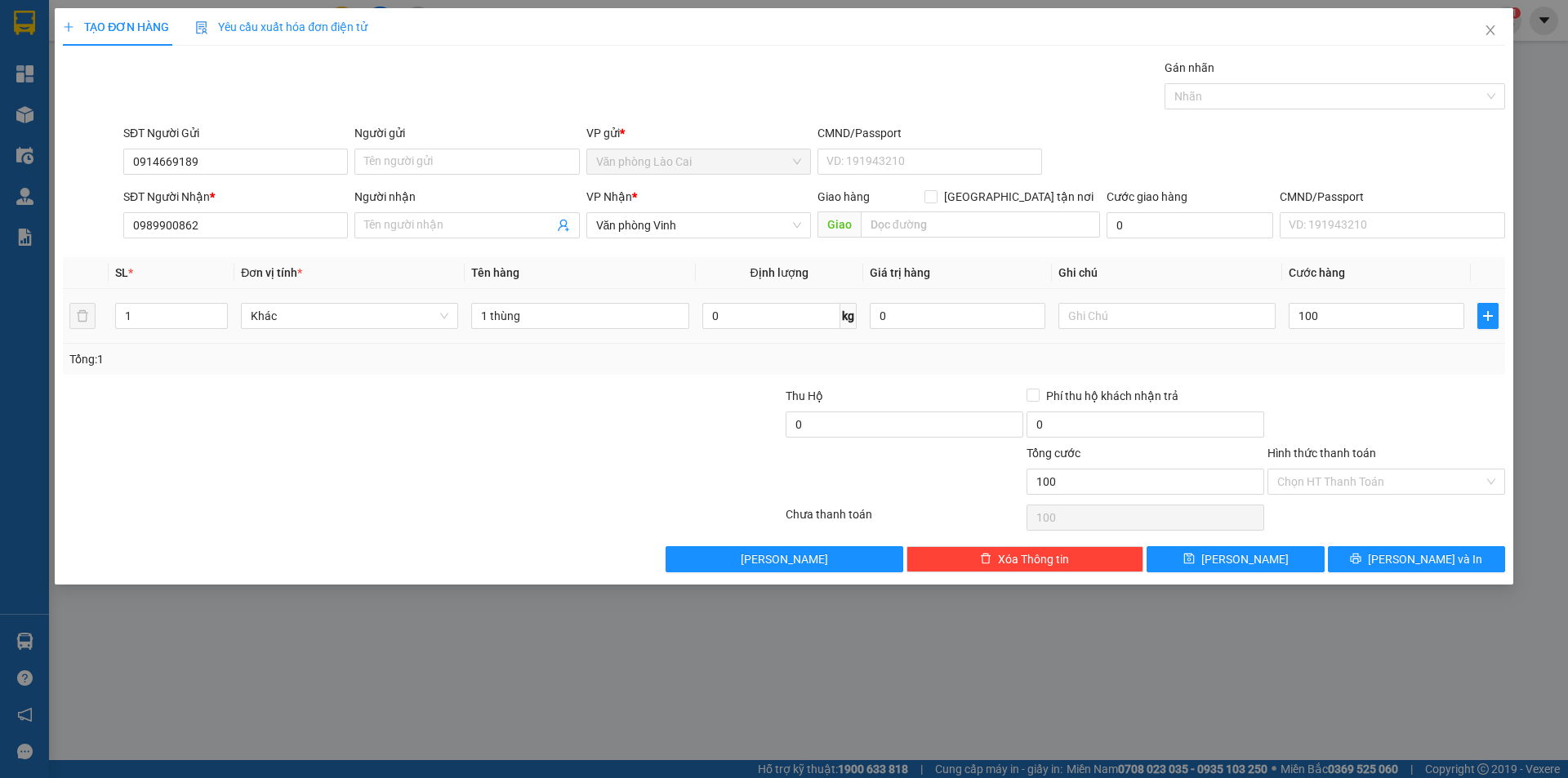
type input "100.000"
click at [1366, 371] on div "Tổng: 1" at bounding box center [784, 358] width 1442 height 31
click at [1445, 547] on button "Lưu và In" at bounding box center [1416, 560] width 177 height 26
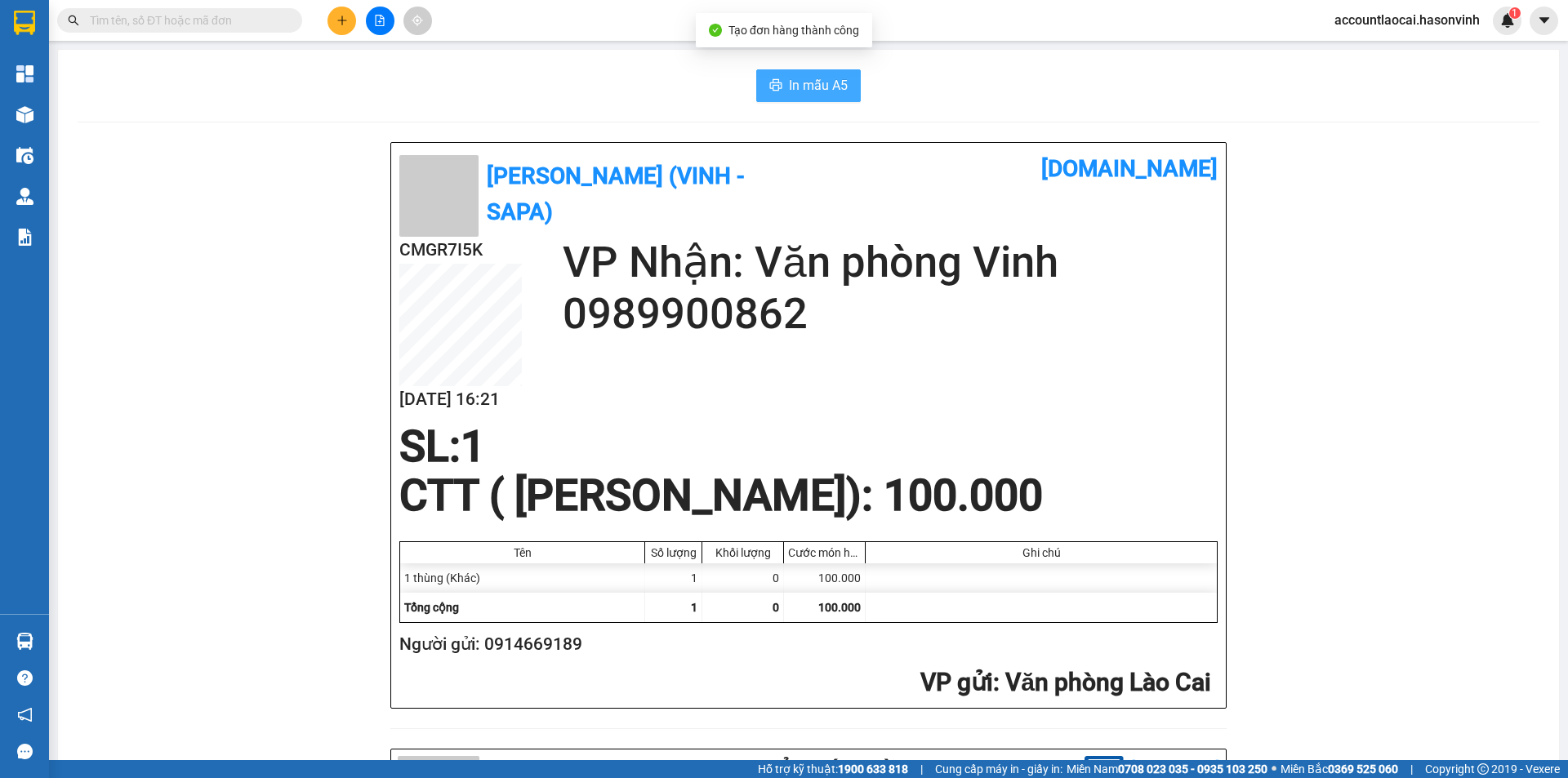
click at [828, 91] on span "In mẫu A5" at bounding box center [817, 85] width 59 height 20
click at [342, 22] on icon "plus" at bounding box center [342, 20] width 11 height 11
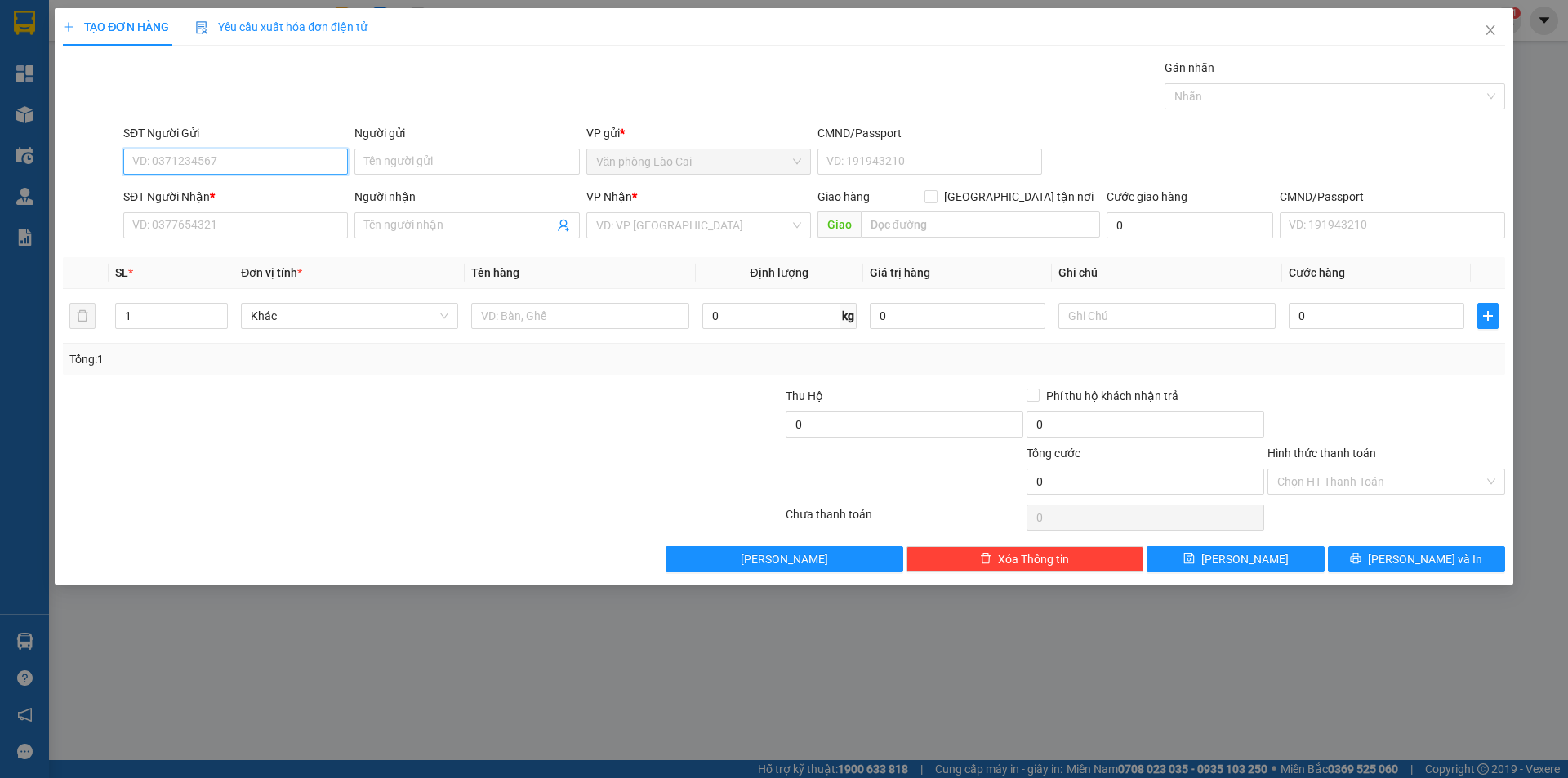
click at [257, 162] on input "SĐT Người Gửi" at bounding box center [236, 162] width 224 height 26
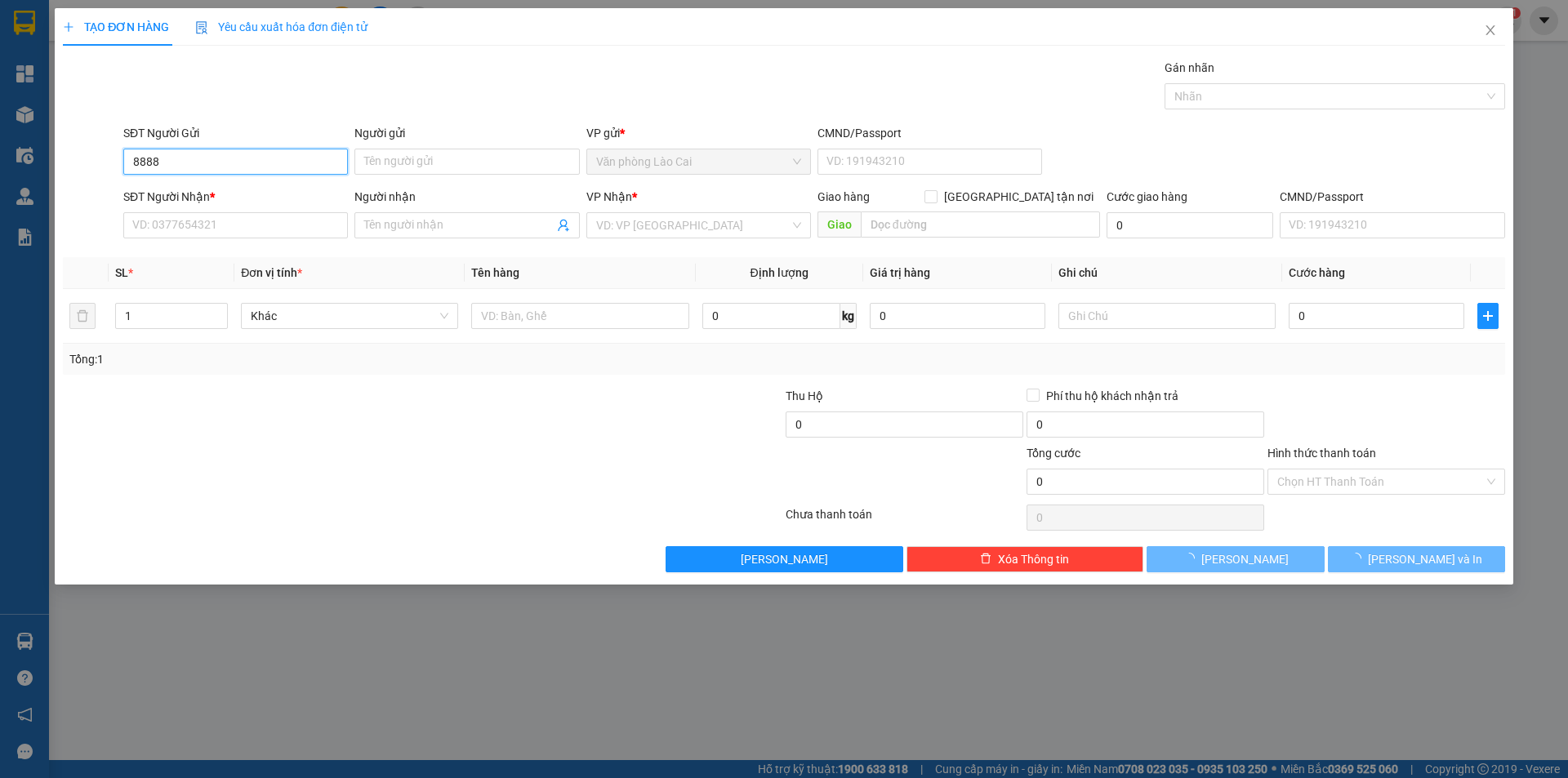
click at [226, 162] on input "8888" at bounding box center [236, 162] width 224 height 26
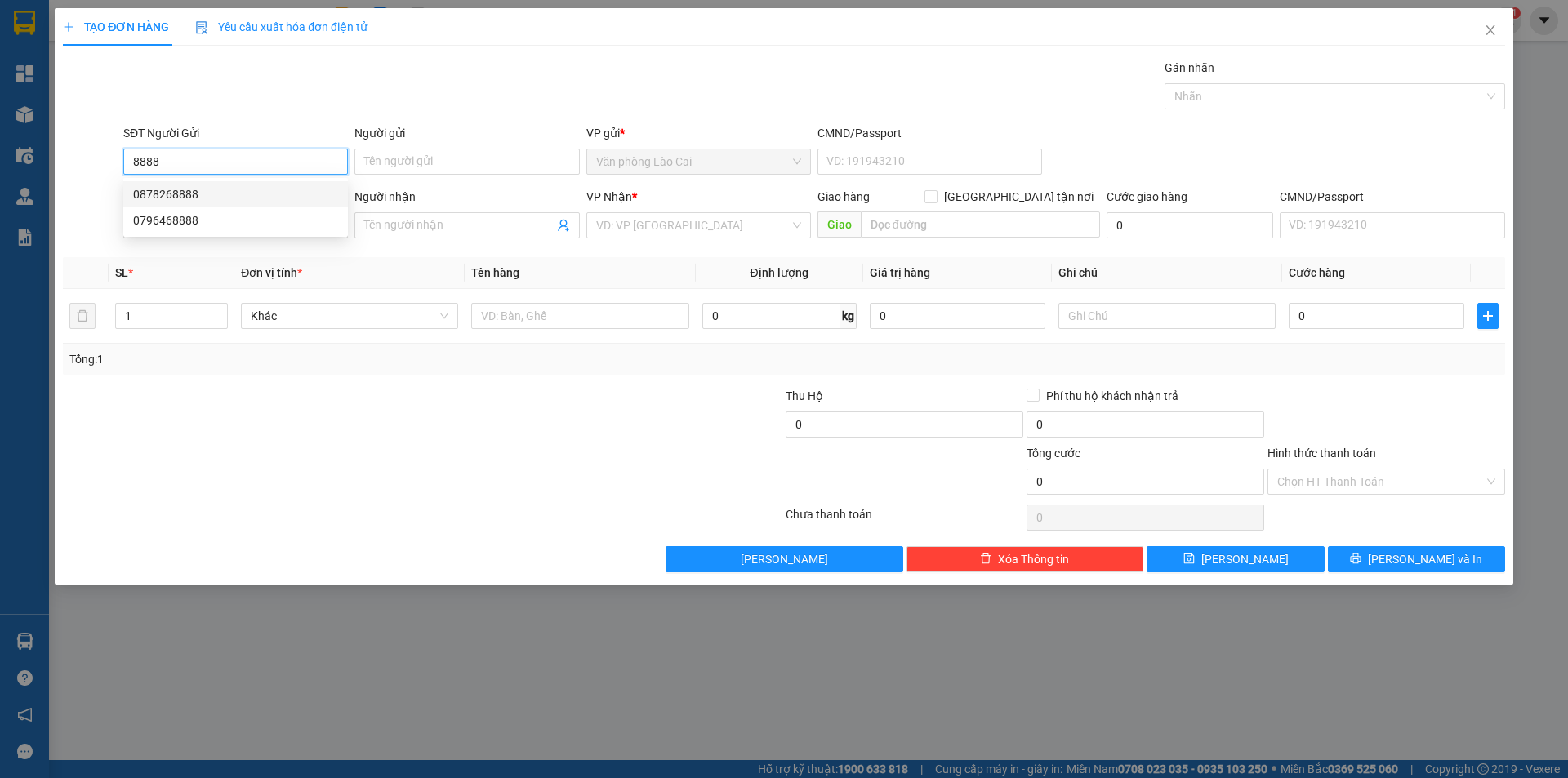
click at [193, 202] on div "0878268888" at bounding box center [236, 194] width 205 height 18
type input "0878268888"
type input "0918216585"
type input "[PERSON_NAME]"
type input "100.000"
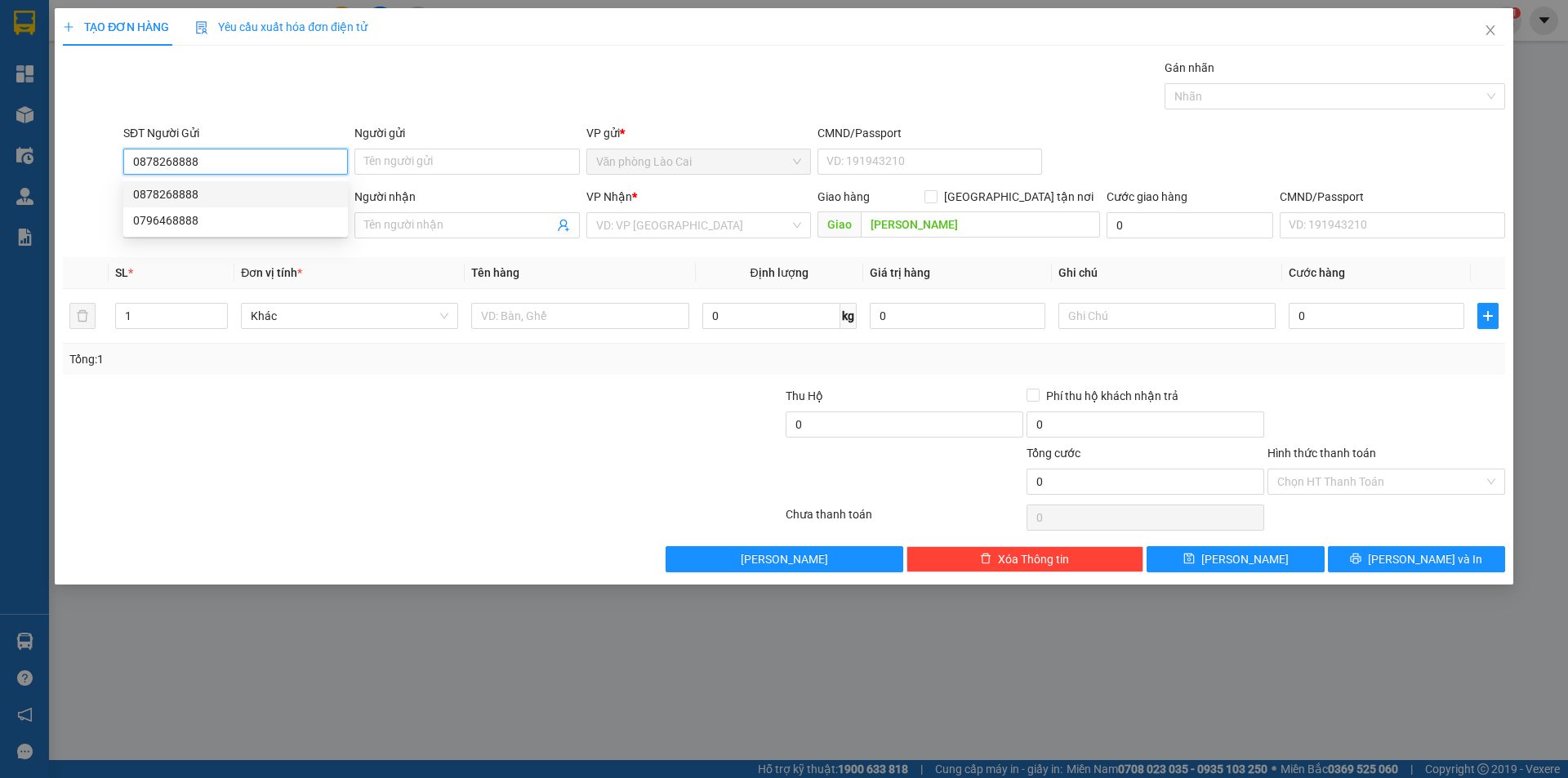
type input "100.000"
type input "0878268888"
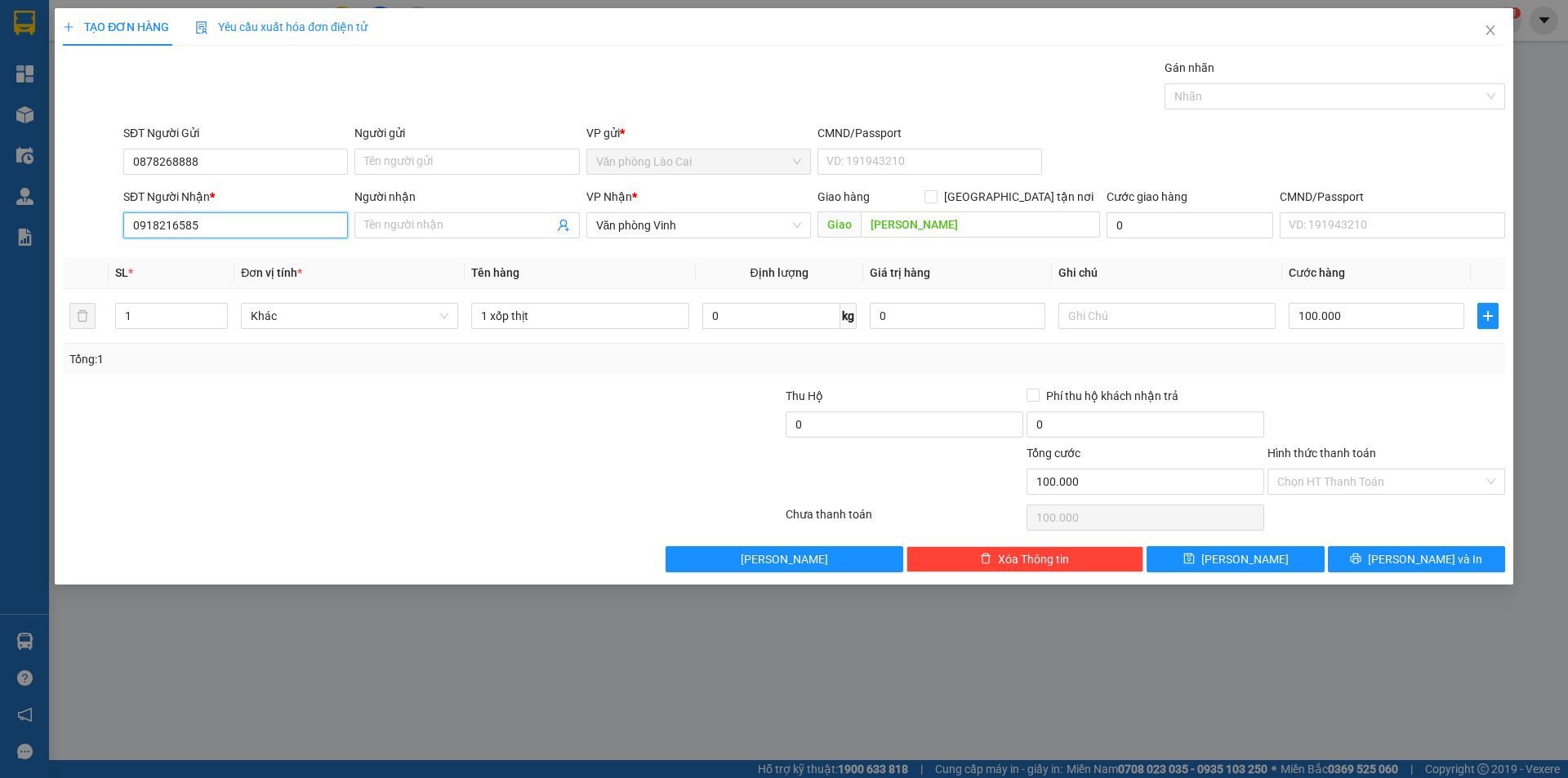
drag, startPoint x: 237, startPoint y: 230, endPoint x: 0, endPoint y: 230, distance: 237.0
click at [0, 230] on div "TẠO ĐƠN HÀNG Yêu cầu xuất hóa đơn điện tử Transit Pickup Surcharge Ids Transit …" at bounding box center [784, 389] width 1568 height 778
type input "0384212679"
click at [953, 223] on input "[PERSON_NAME]" at bounding box center [979, 224] width 239 height 26
type input "yên lý"
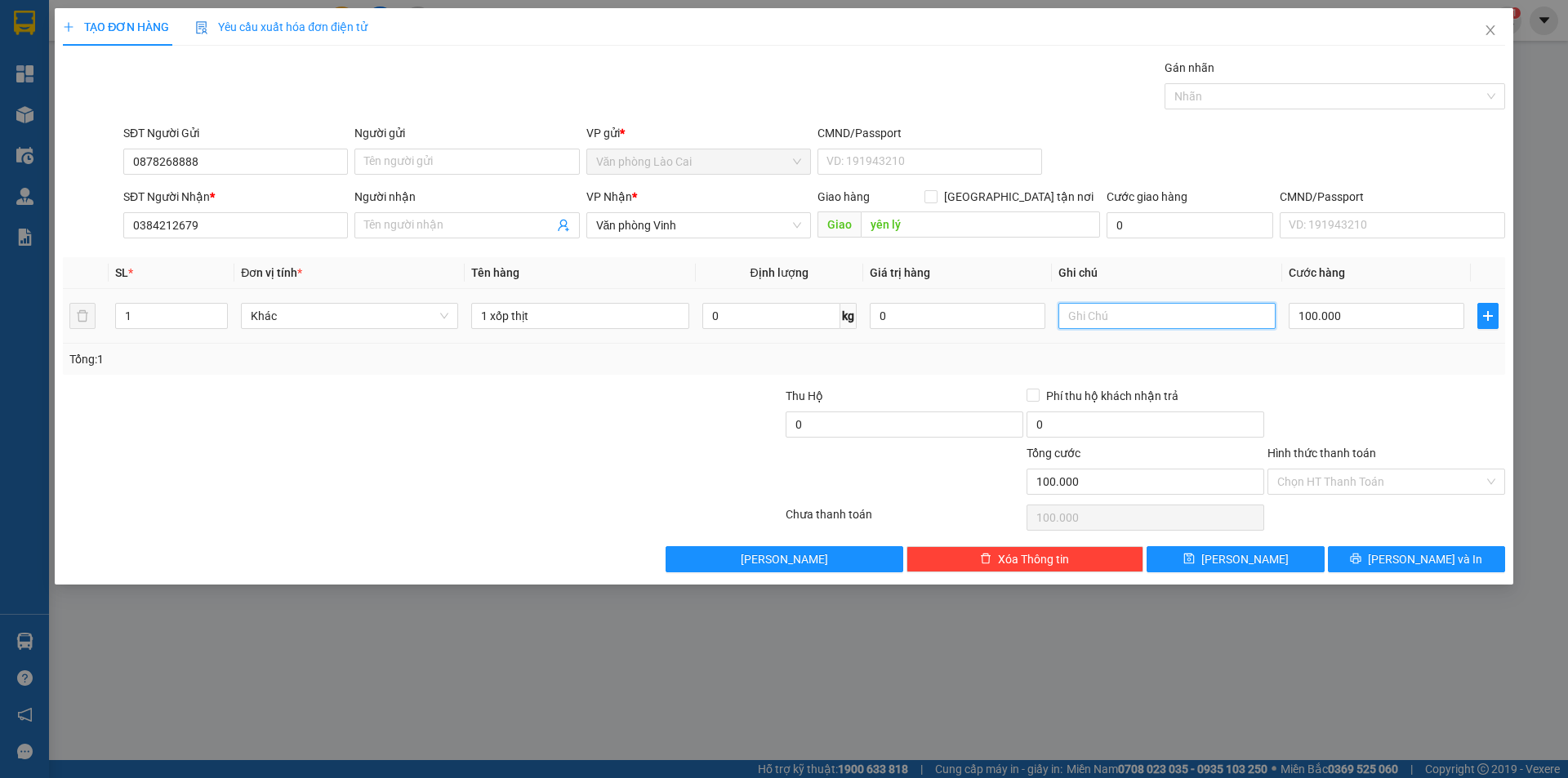
click at [1088, 308] on input "text" at bounding box center [1167, 316] width 217 height 26
type input "a"
click at [1065, 315] on input "ân kỳ" at bounding box center [1167, 316] width 217 height 26
type input "tân kỳ"
click at [905, 428] on input "0" at bounding box center [904, 425] width 237 height 26
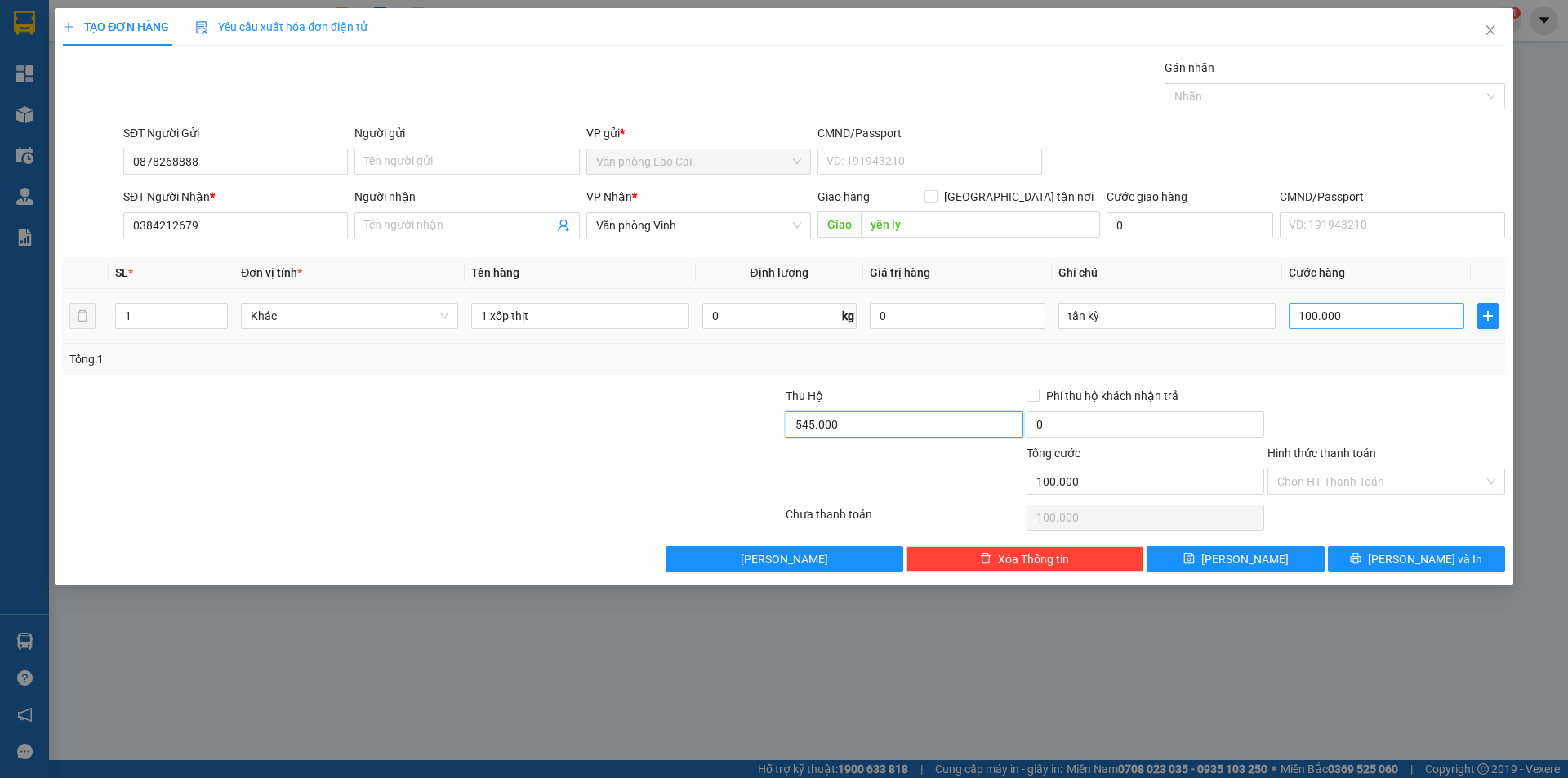
type input "545.000"
type input "15.000"
click at [1349, 321] on input "100.000" at bounding box center [1376, 316] width 175 height 26
type input "7"
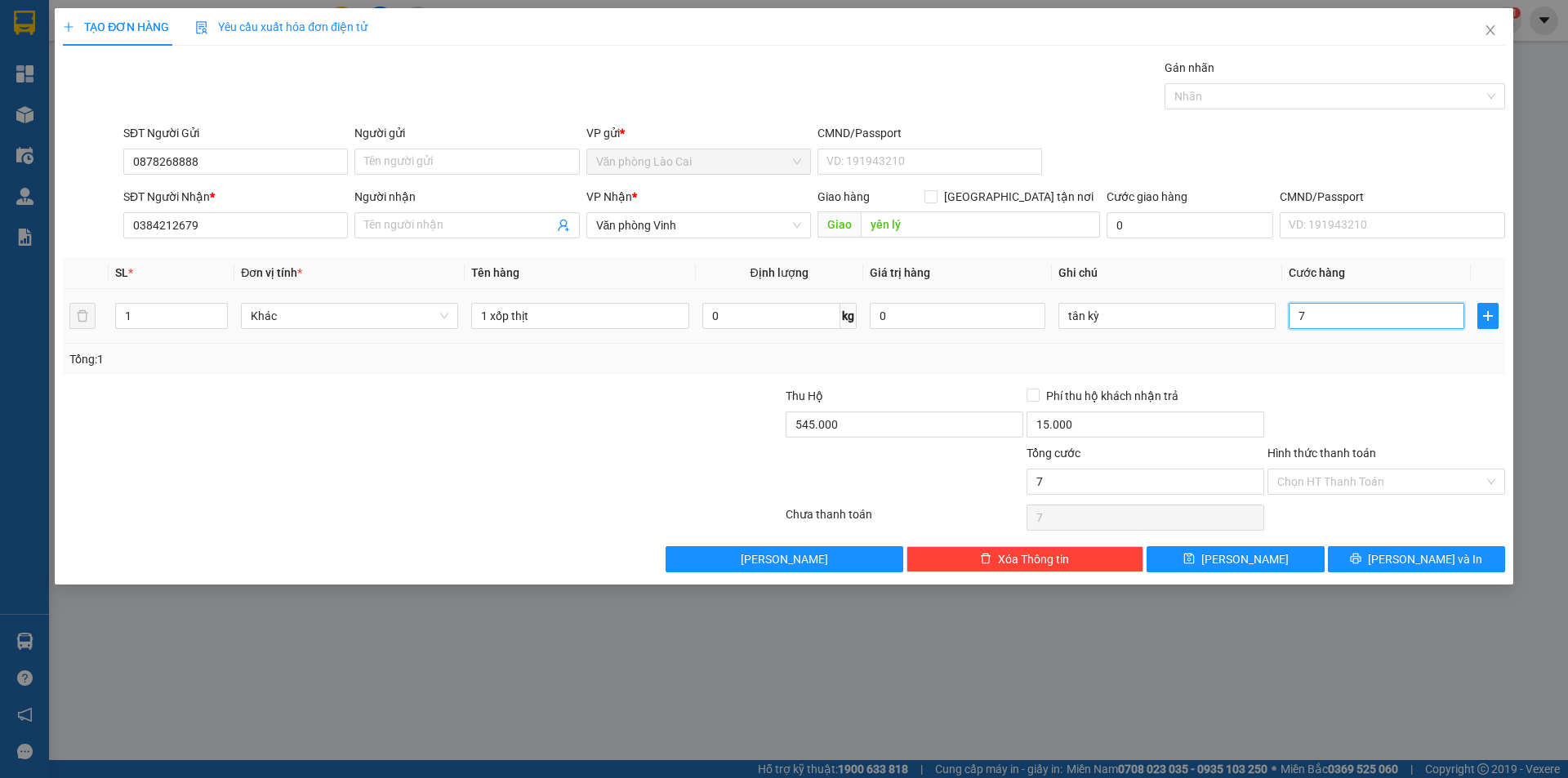
type input "70"
type input "70.000"
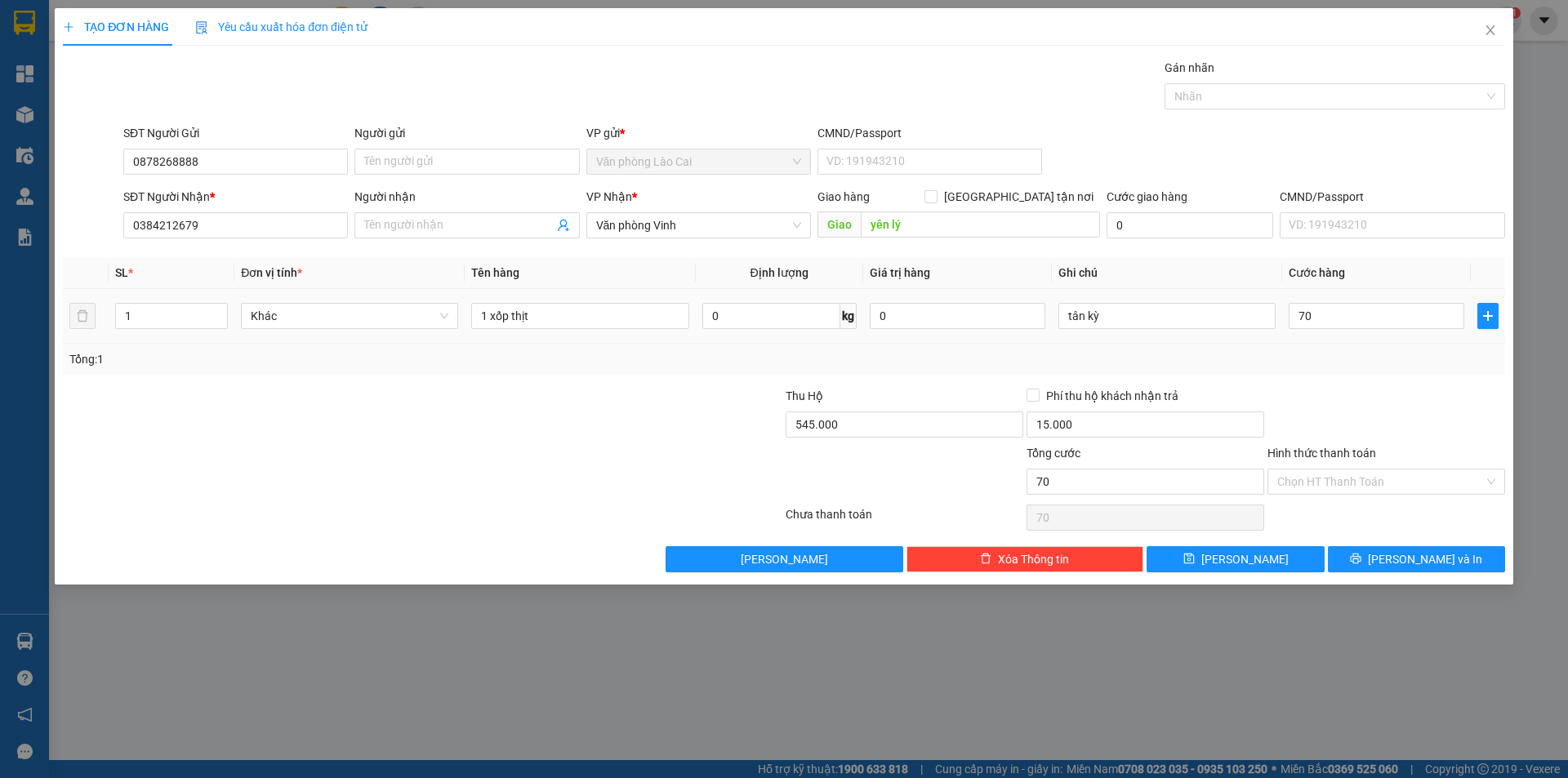
type input "70.000"
click at [1338, 357] on div "Tổng: 1" at bounding box center [783, 359] width 1429 height 18
drag, startPoint x: 1390, startPoint y: 554, endPoint x: 1390, endPoint y: 506, distance: 48.0
click at [1361, 554] on icon "printer" at bounding box center [1356, 559] width 11 height 11
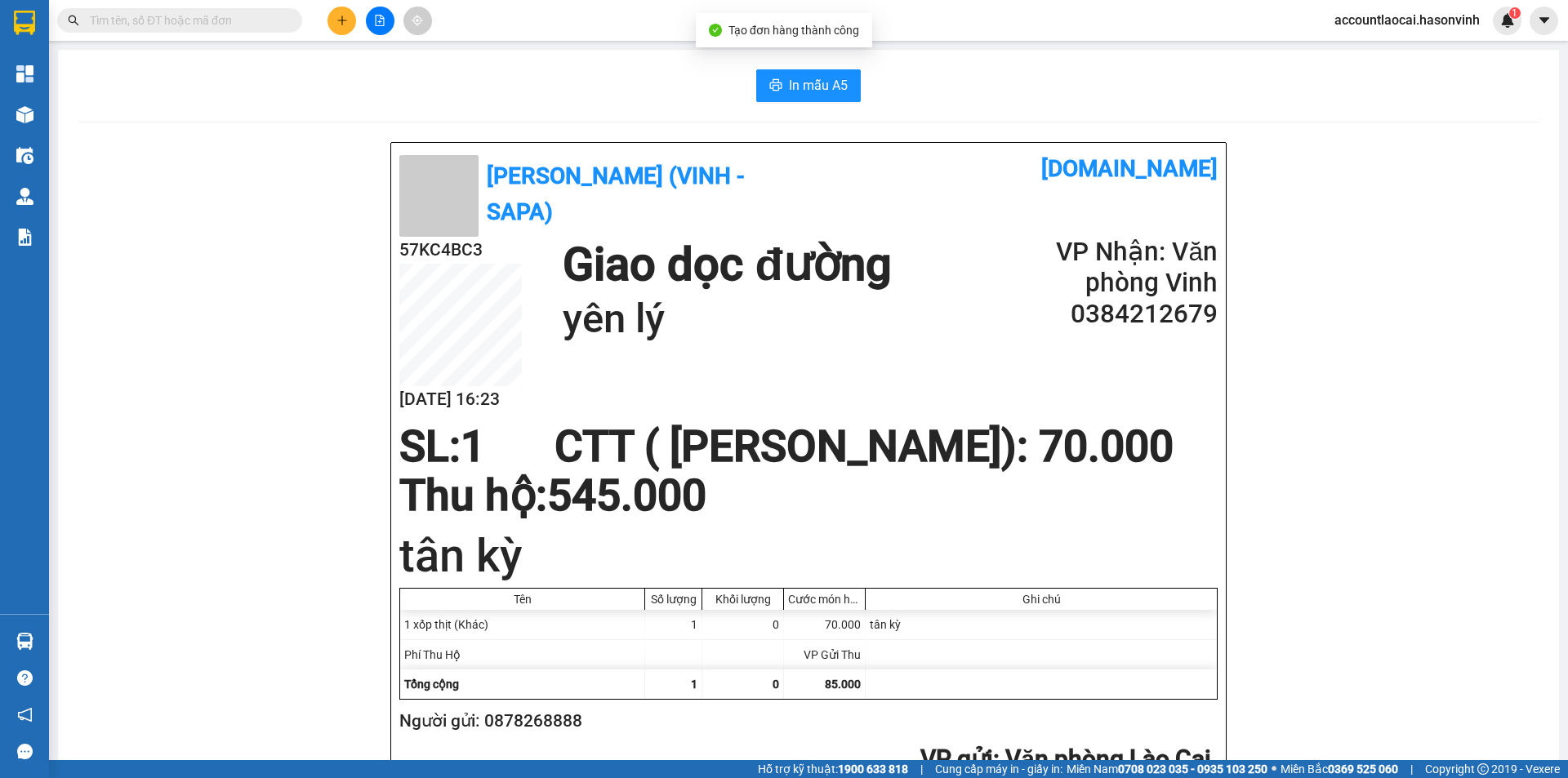
click at [811, 106] on div "In mẫu A5 Hà Sơn (Vinh - Sapa) vexere.com 57KC4BC3 11/08 16:23 Giao dọc đường y…" at bounding box center [808, 777] width 1501 height 1454
click at [815, 88] on span "In mẫu A5" at bounding box center [817, 85] width 59 height 20
click at [336, 15] on icon "plus" at bounding box center [342, 20] width 11 height 11
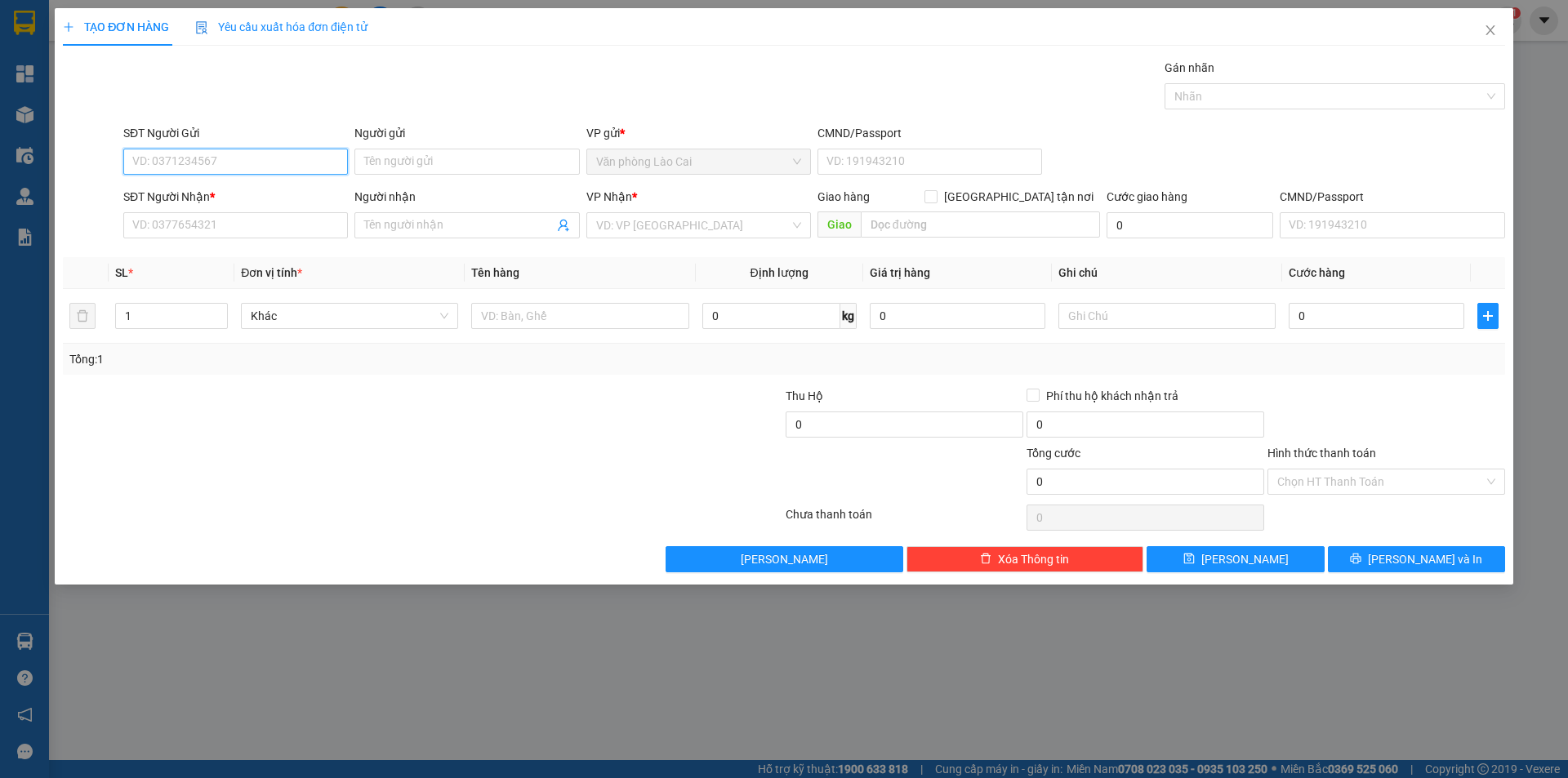
click at [251, 162] on input "SĐT Người Gửi" at bounding box center [236, 162] width 224 height 26
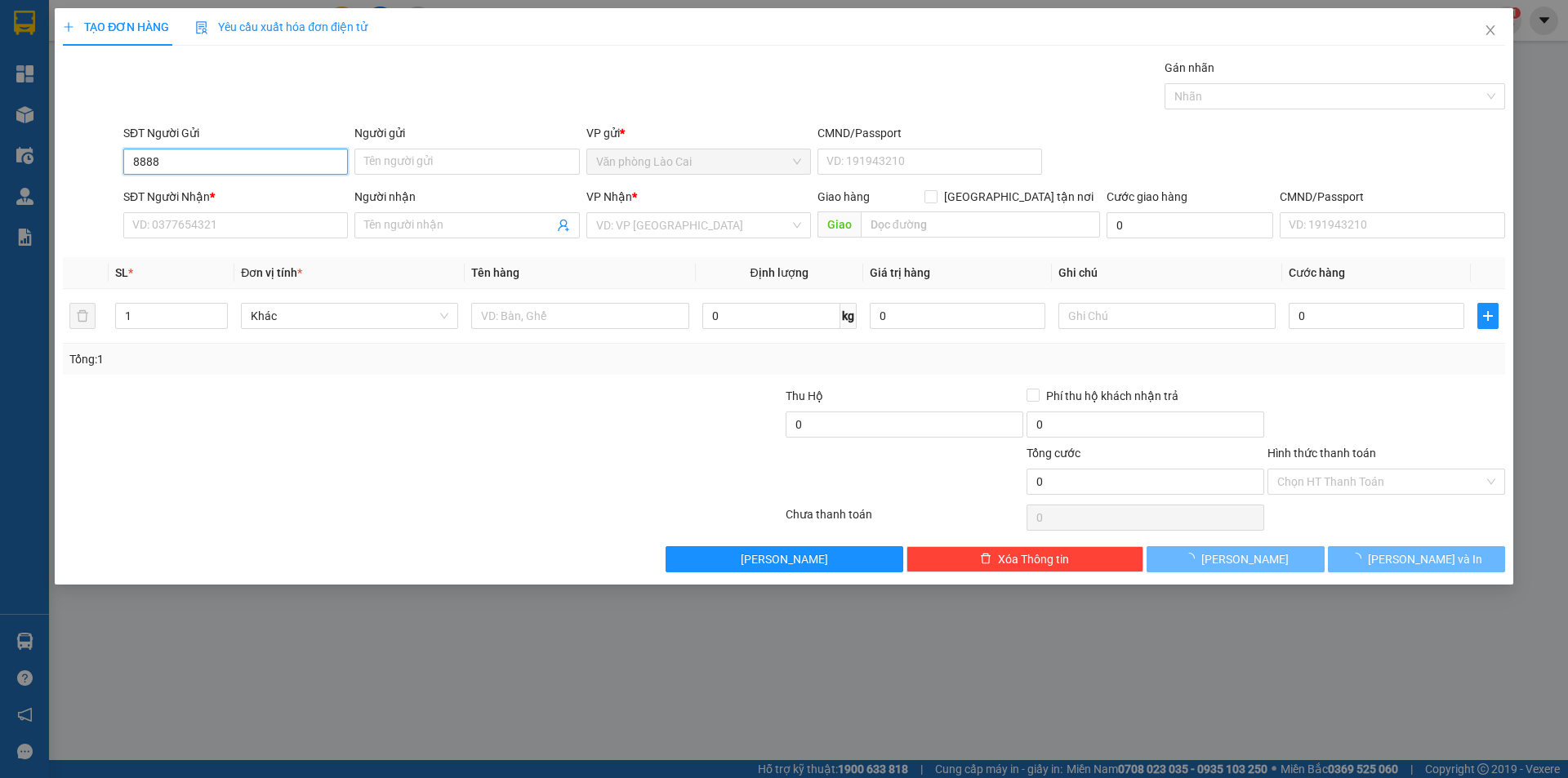
click at [231, 165] on input "8888" at bounding box center [236, 162] width 224 height 26
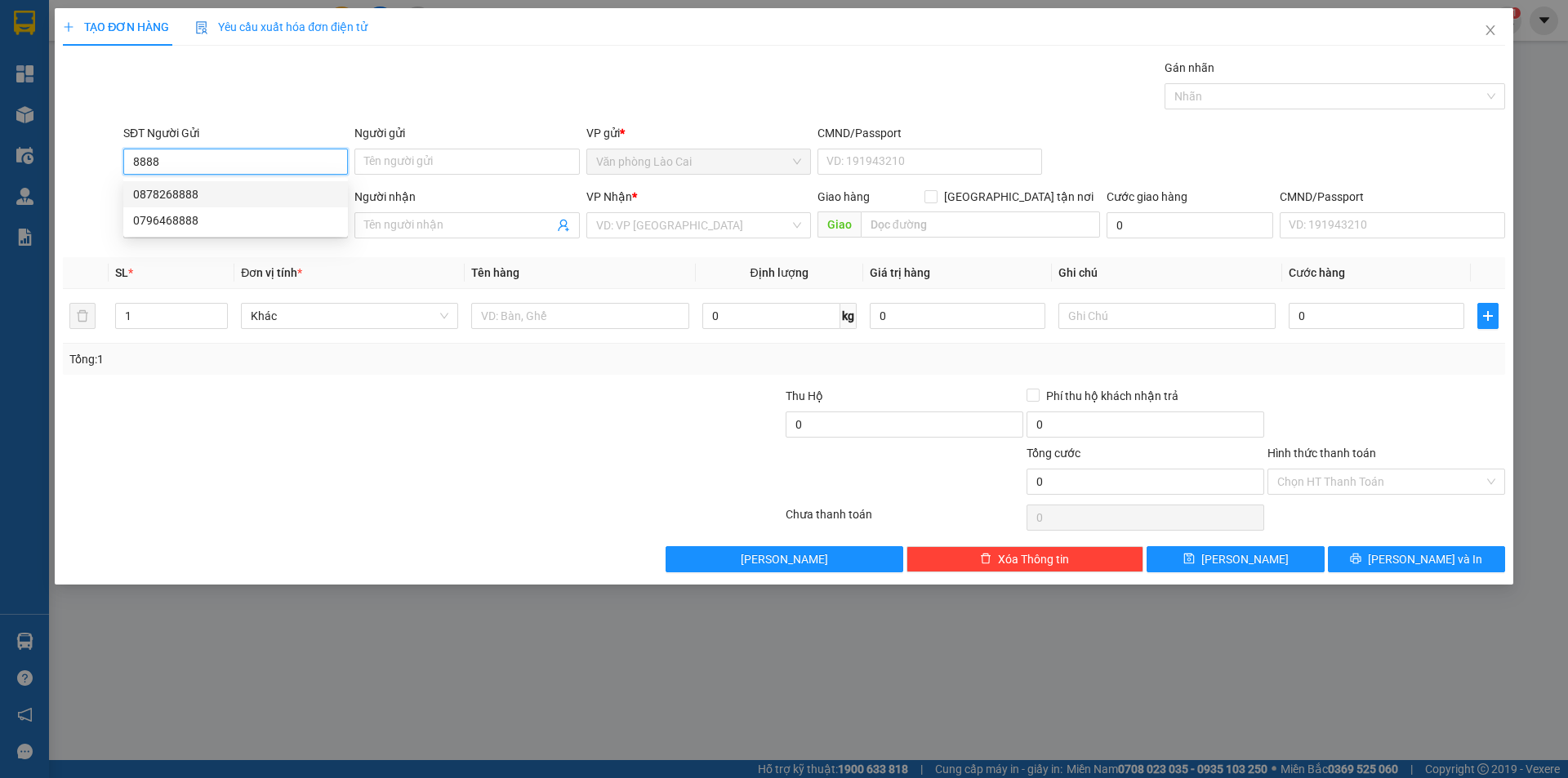
click at [174, 202] on div "0878268888" at bounding box center [236, 194] width 205 height 18
type input "0878268888"
type input "0384212679"
type input "yên lý"
type input "545.000"
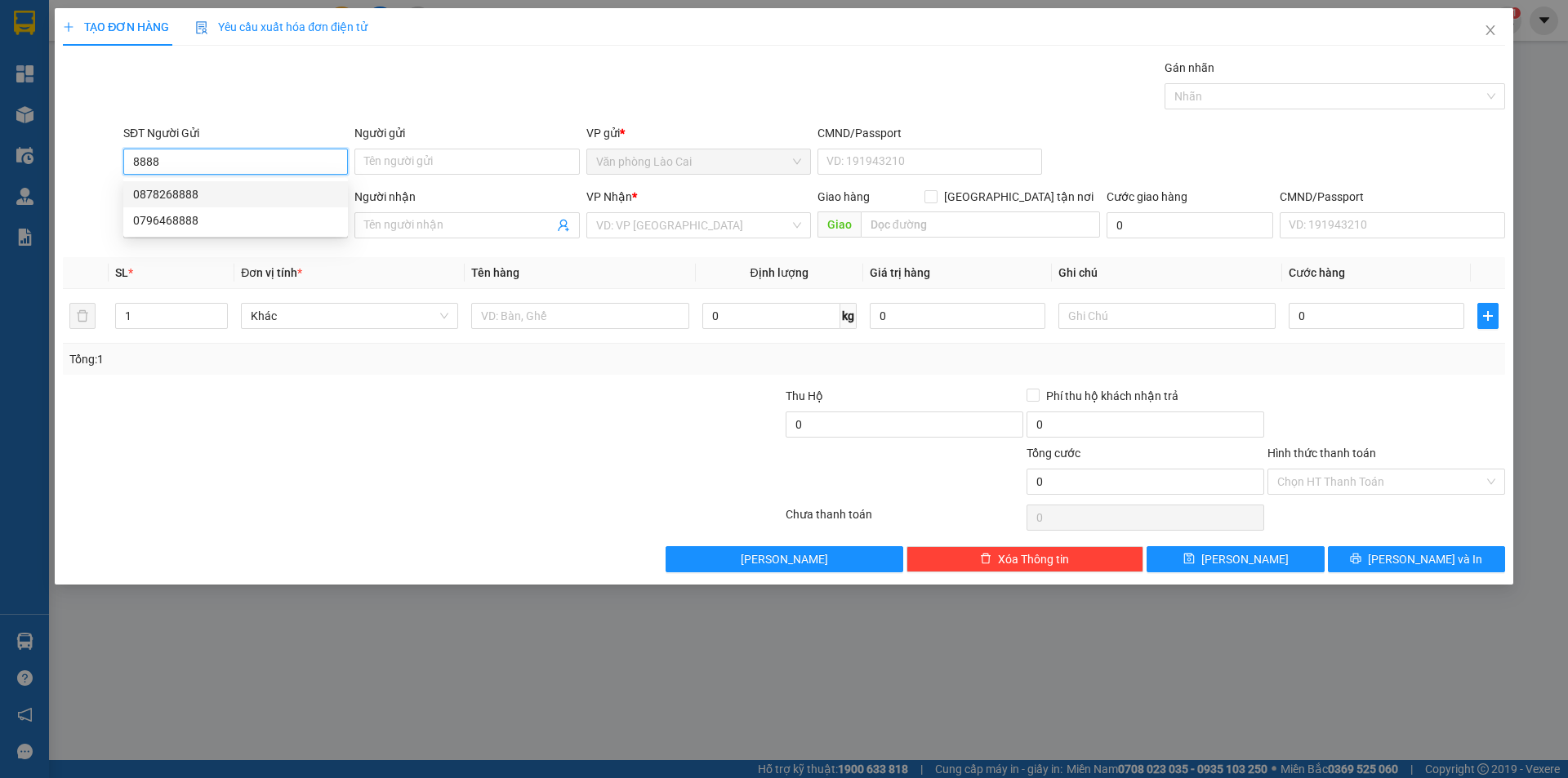
type input "15.000"
type input "70.000"
type input "0878268888"
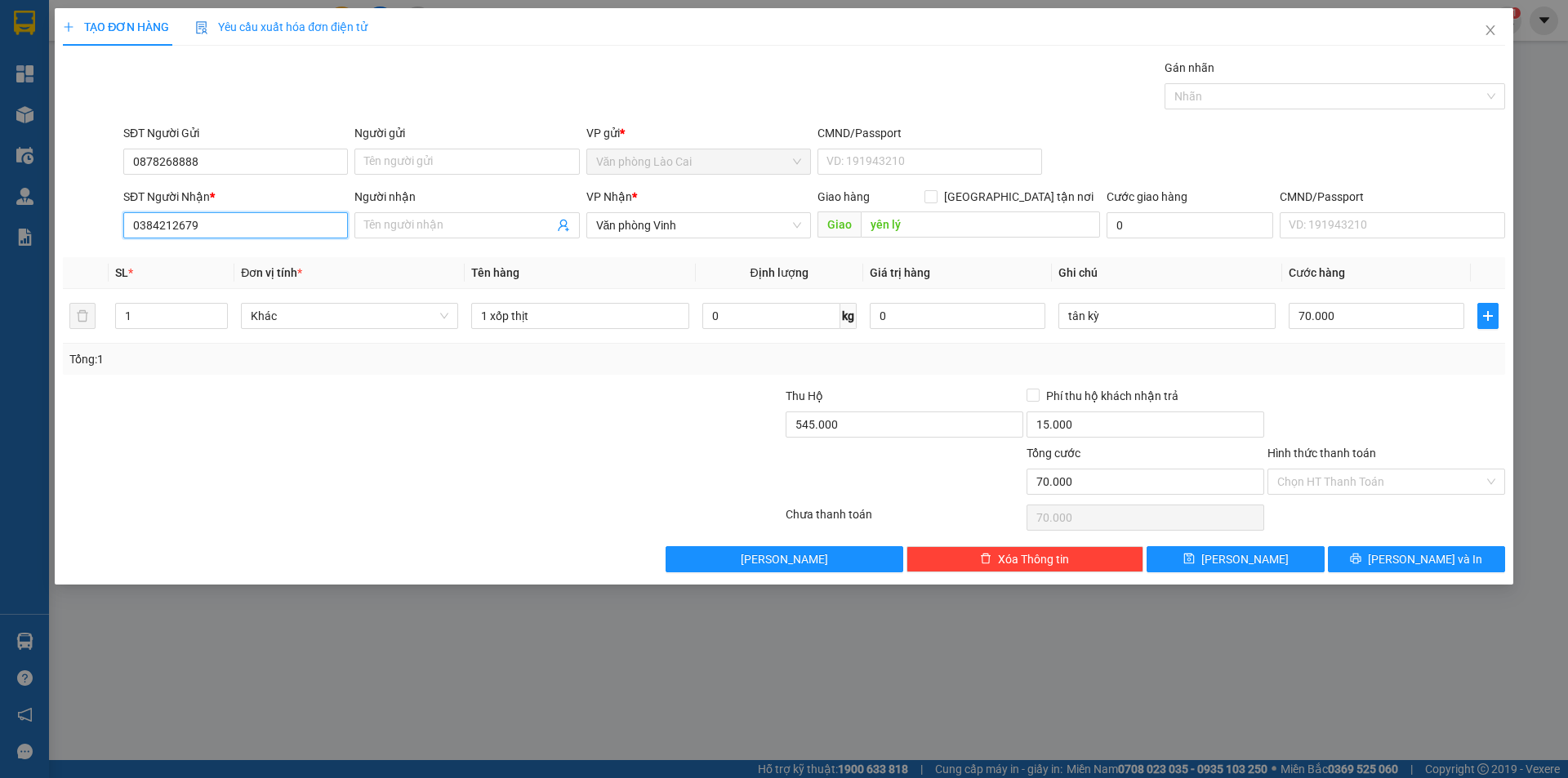
drag, startPoint x: 236, startPoint y: 223, endPoint x: 0, endPoint y: 223, distance: 236.0
click at [0, 223] on div "TẠO ĐƠN HÀNG Yêu cầu xuất hóa đơn điện tử Transit Pickup Surcharge Ids Transit …" at bounding box center [784, 389] width 1568 height 778
type input "0963402828"
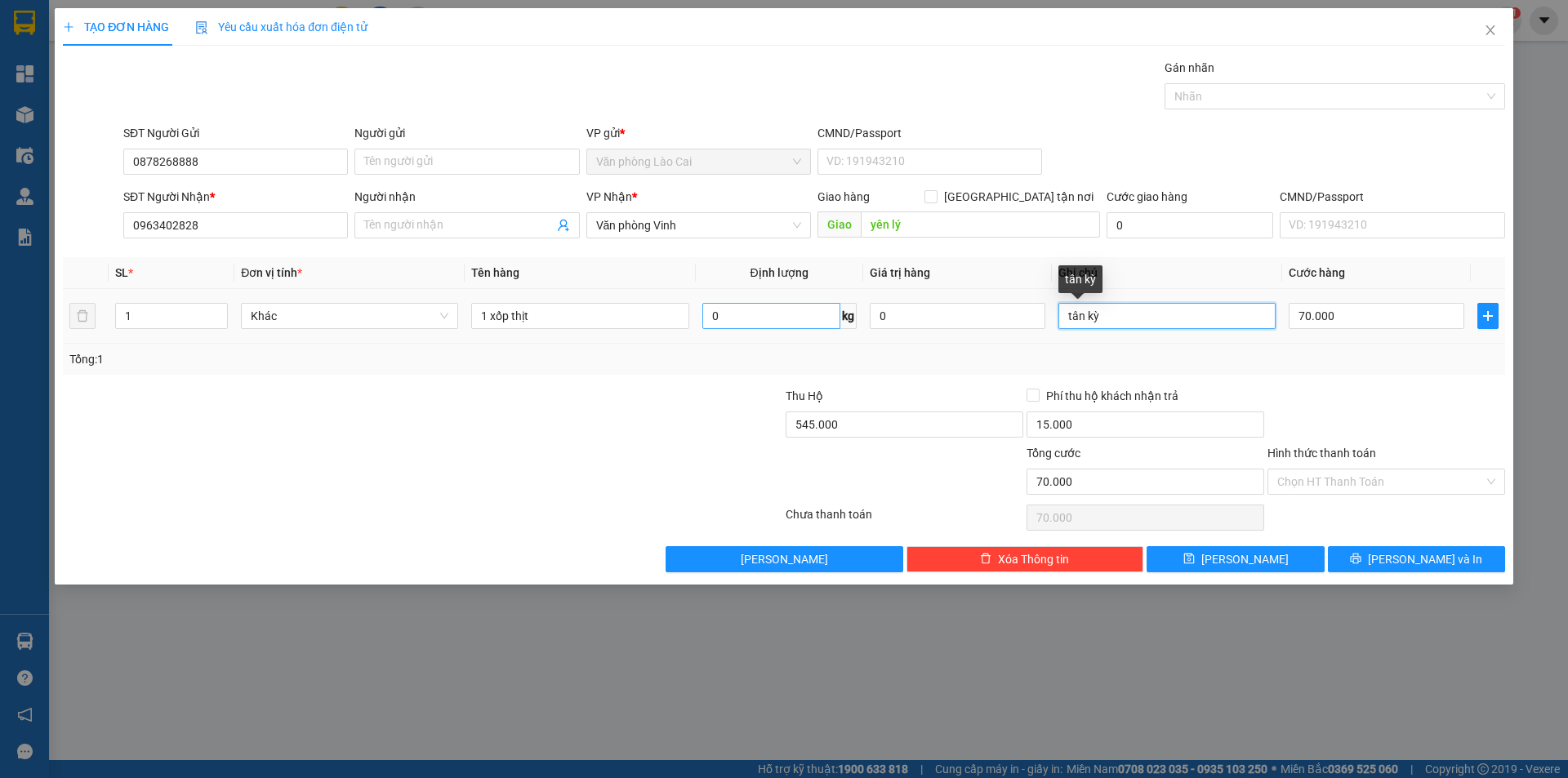
drag, startPoint x: 1114, startPoint y: 320, endPoint x: 715, endPoint y: 319, distance: 399.0
click at [715, 319] on tr "1 Khác 1 xốp thịt 0 kg 0 tân kỳ 70.000" at bounding box center [784, 316] width 1442 height 54
type input "quỳ hợp"
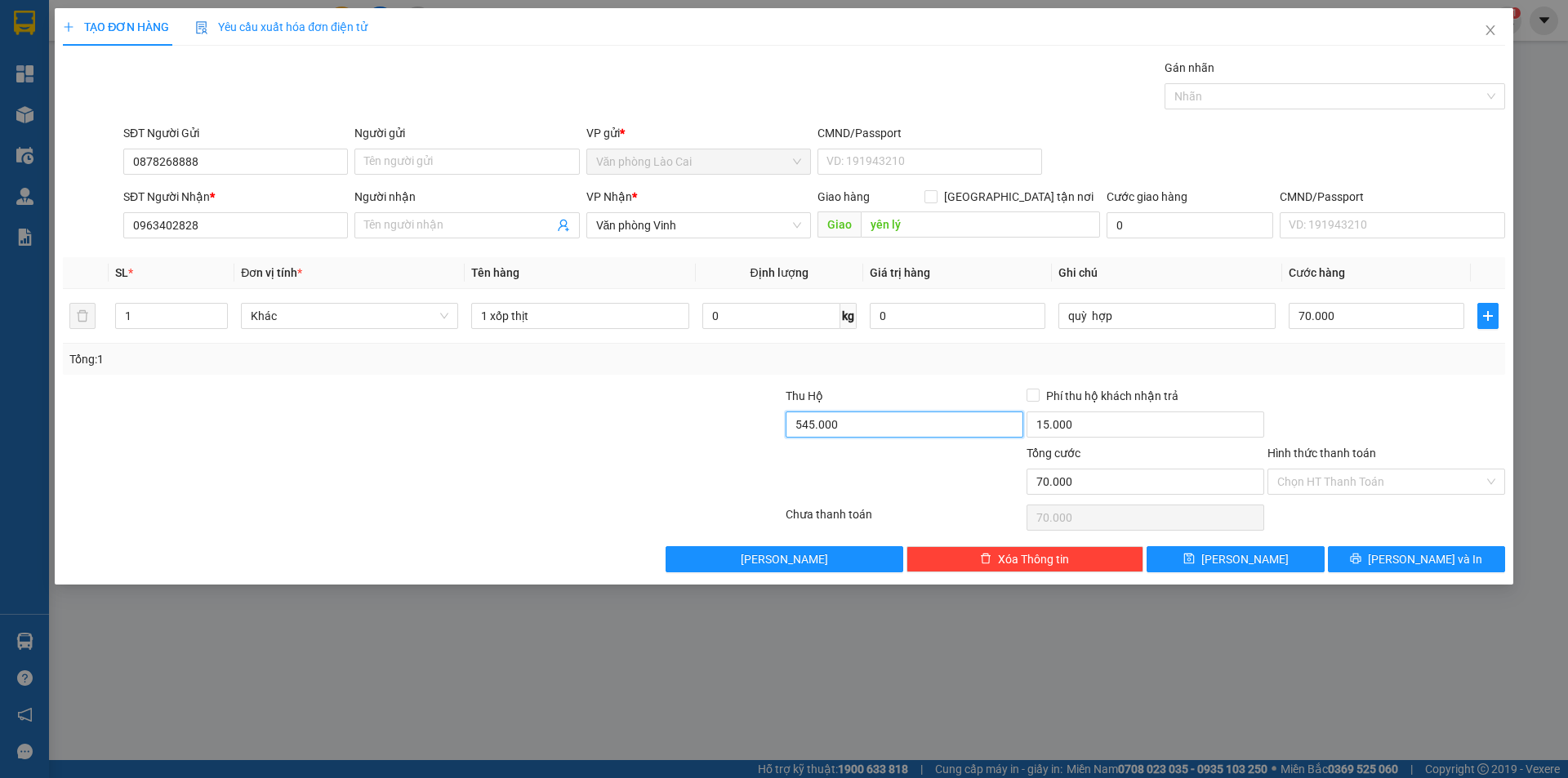
click at [866, 420] on input "545.000" at bounding box center [904, 425] width 237 height 26
type input "0"
click at [1089, 418] on input "15.000" at bounding box center [1145, 425] width 237 height 26
type input "0"
click at [1340, 320] on input "70.000" at bounding box center [1376, 316] width 175 height 26
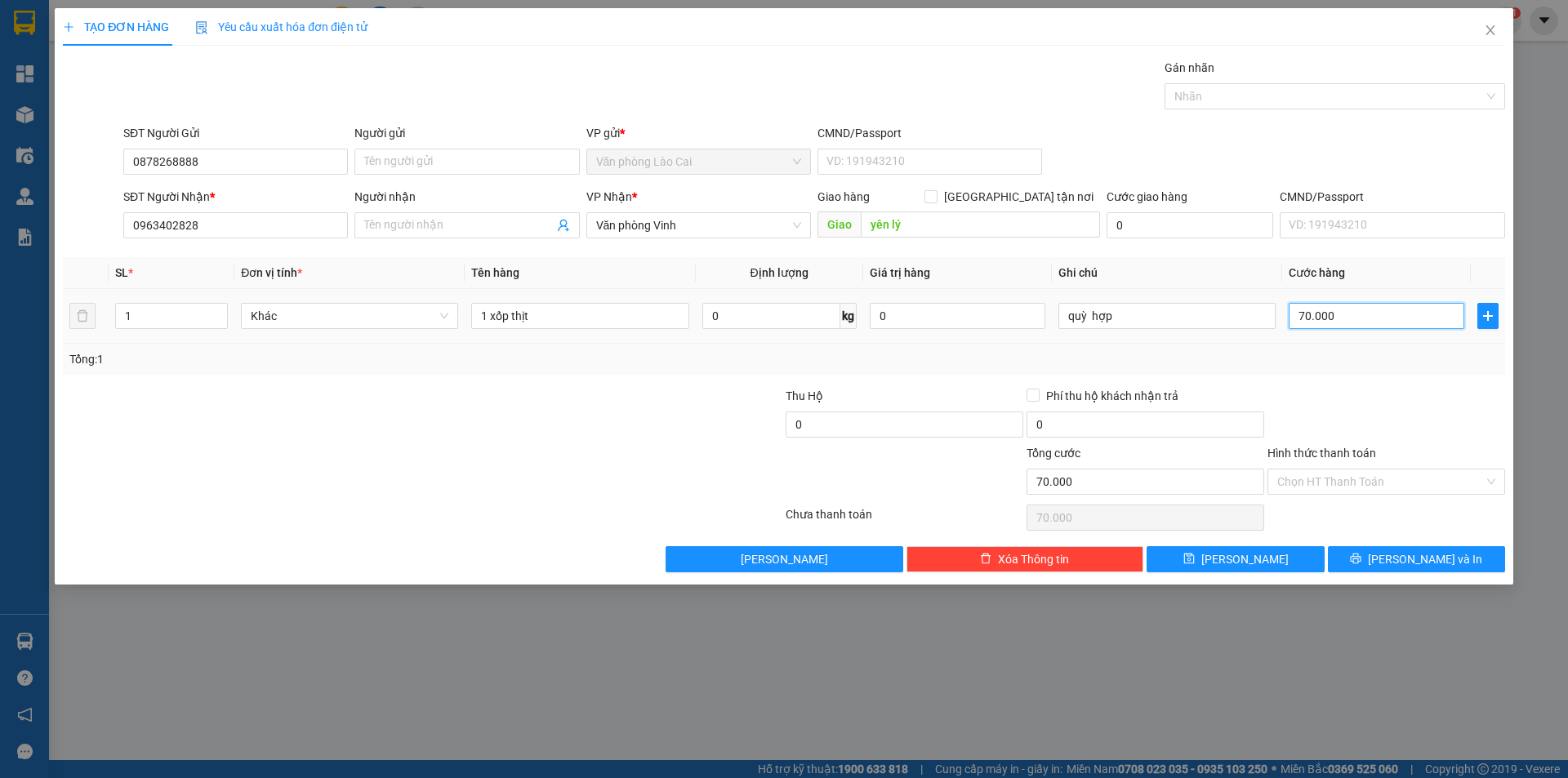
type input "5"
type input "50"
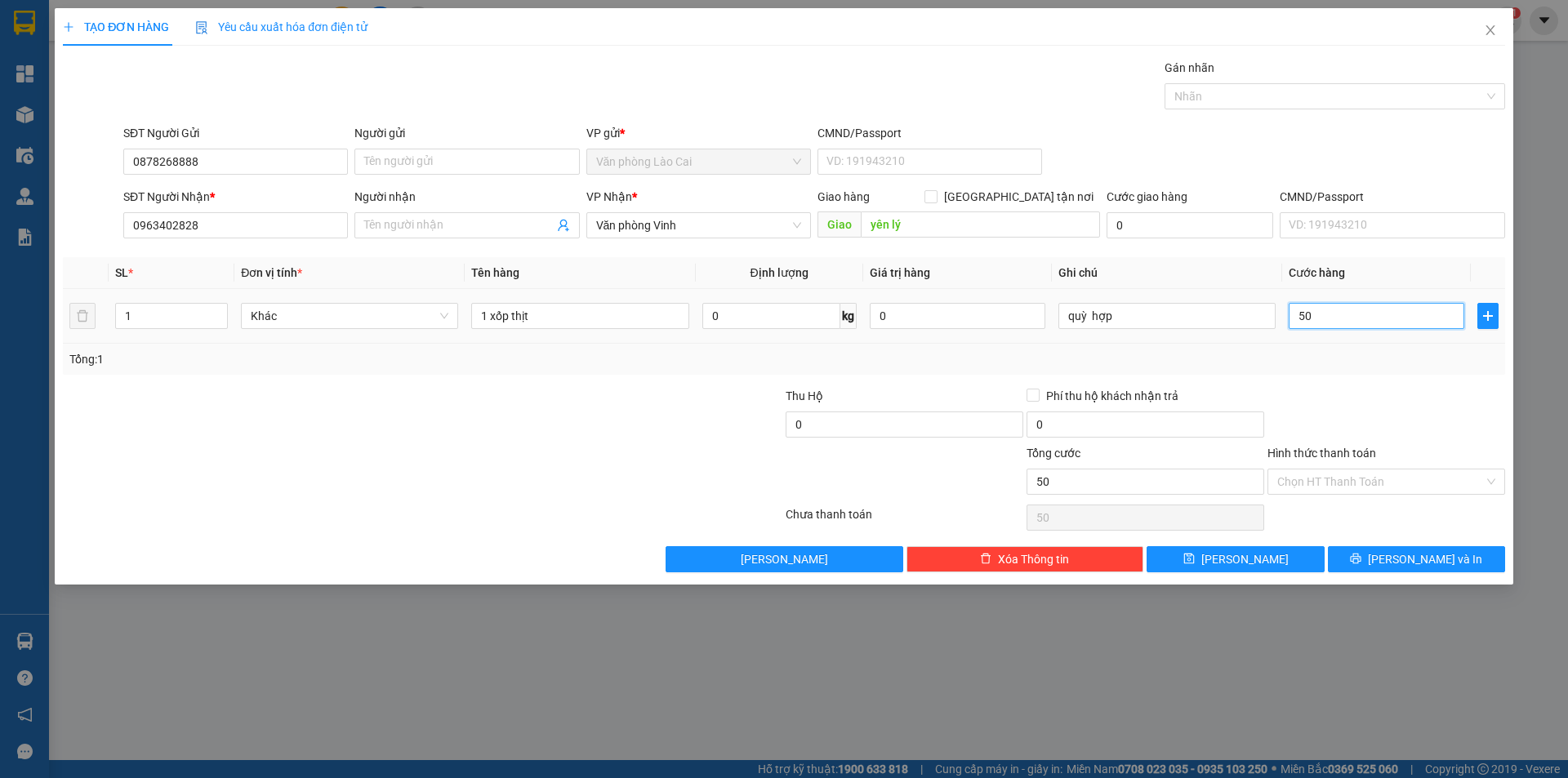
type input "50"
type input "50.000"
click at [1333, 392] on div at bounding box center [1386, 415] width 241 height 57
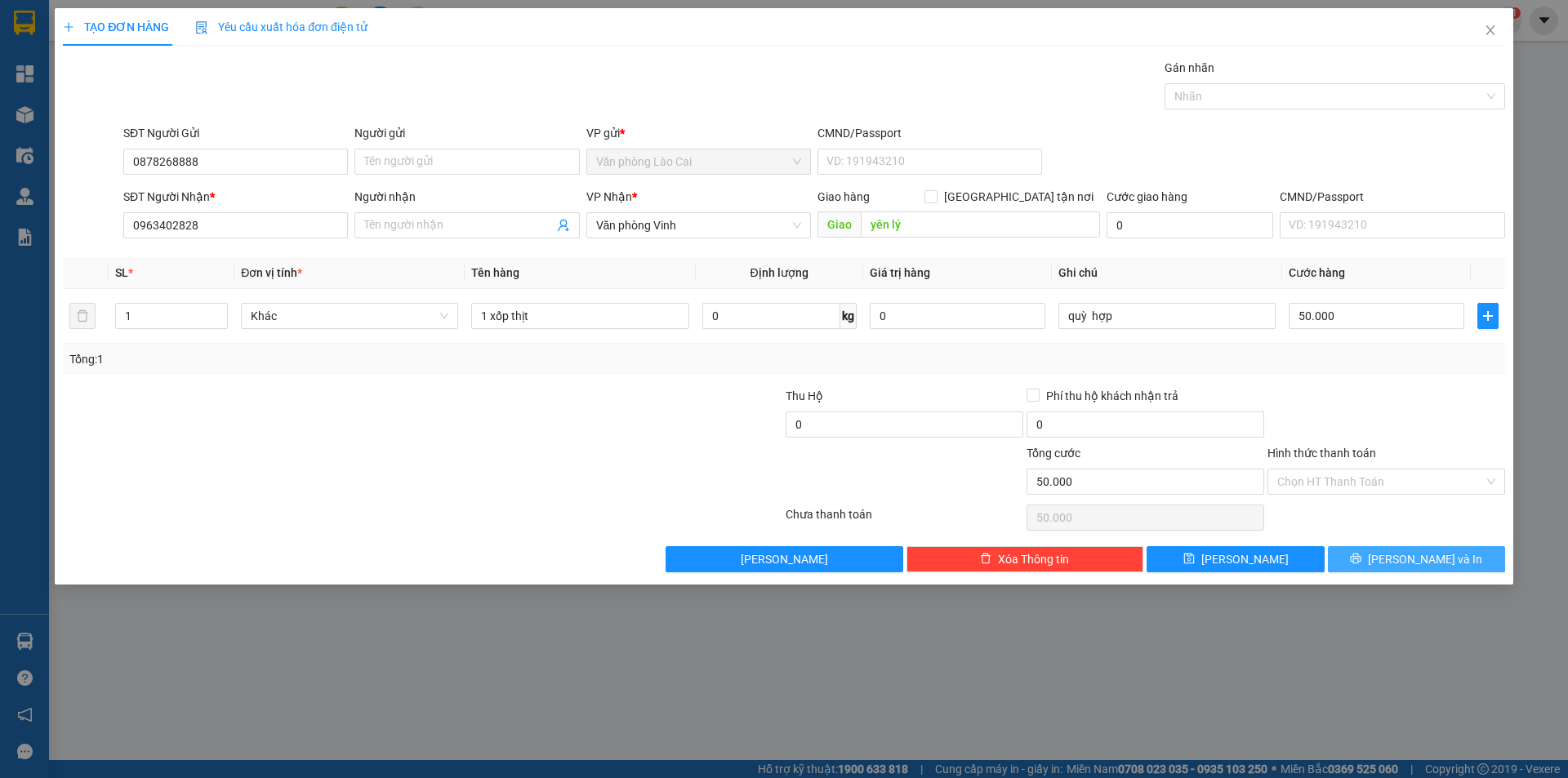
click at [1422, 560] on span "Lưu và In" at bounding box center [1424, 559] width 115 height 18
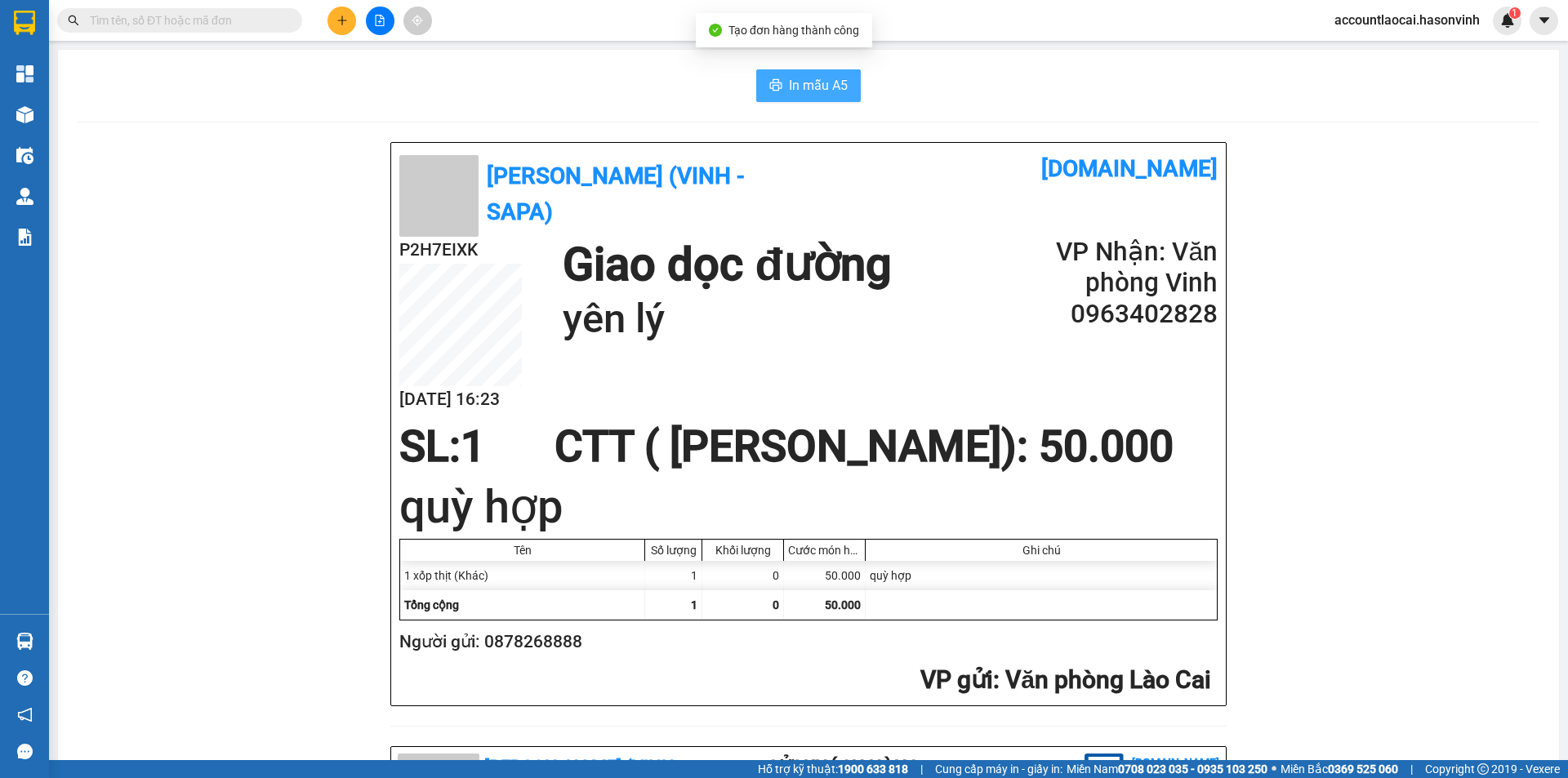
click at [788, 90] on span "In mẫu A5" at bounding box center [817, 85] width 59 height 20
click at [343, 18] on icon "plus" at bounding box center [342, 20] width 11 height 11
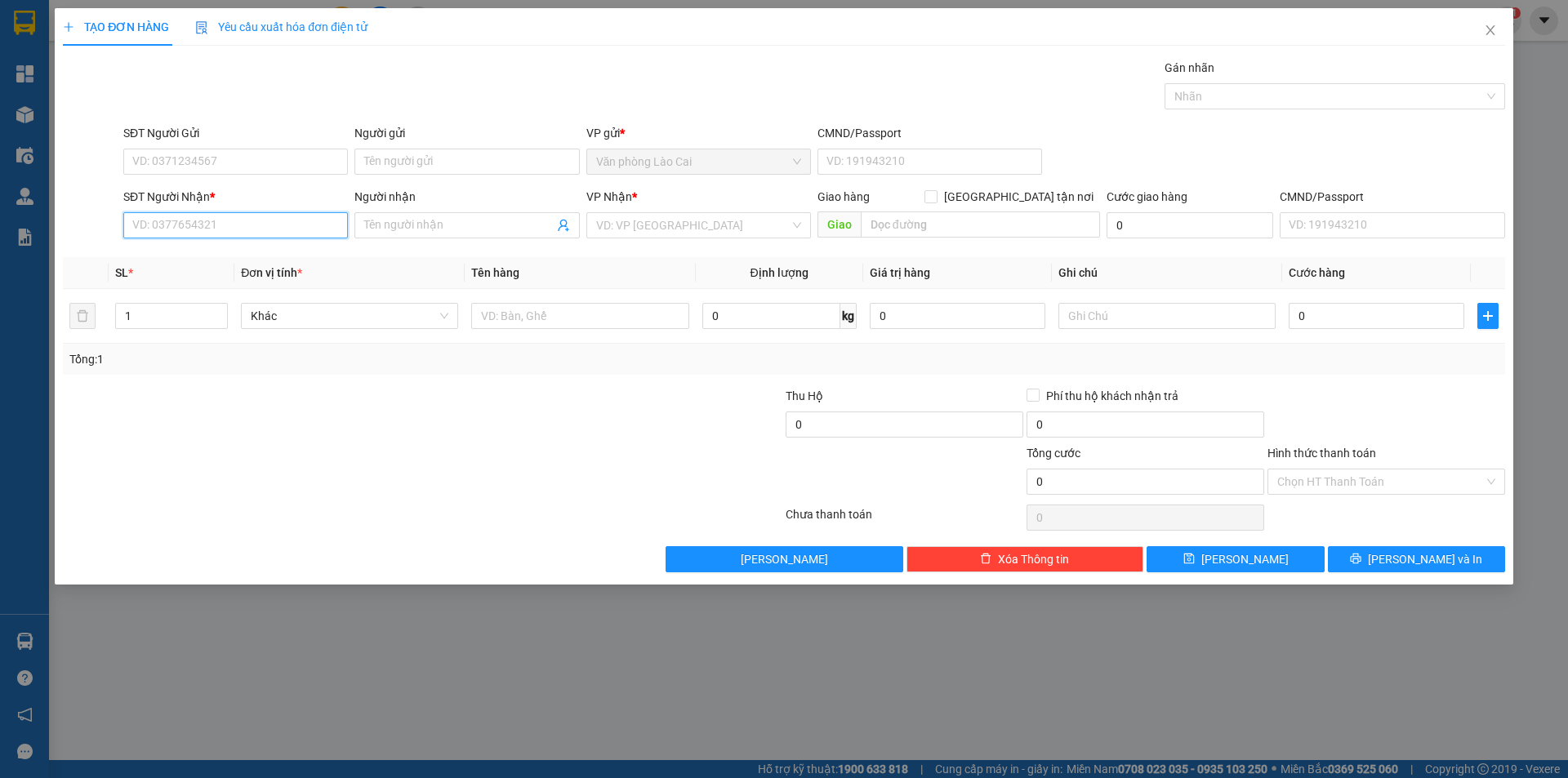
click at [210, 220] on input "SĐT Người Nhận *" at bounding box center [236, 225] width 224 height 26
click at [210, 220] on input "535" at bounding box center [236, 225] width 224 height 26
click at [207, 257] on div "0329608535" at bounding box center [236, 258] width 205 height 18
type input "0329608535"
type input "diễn châu"
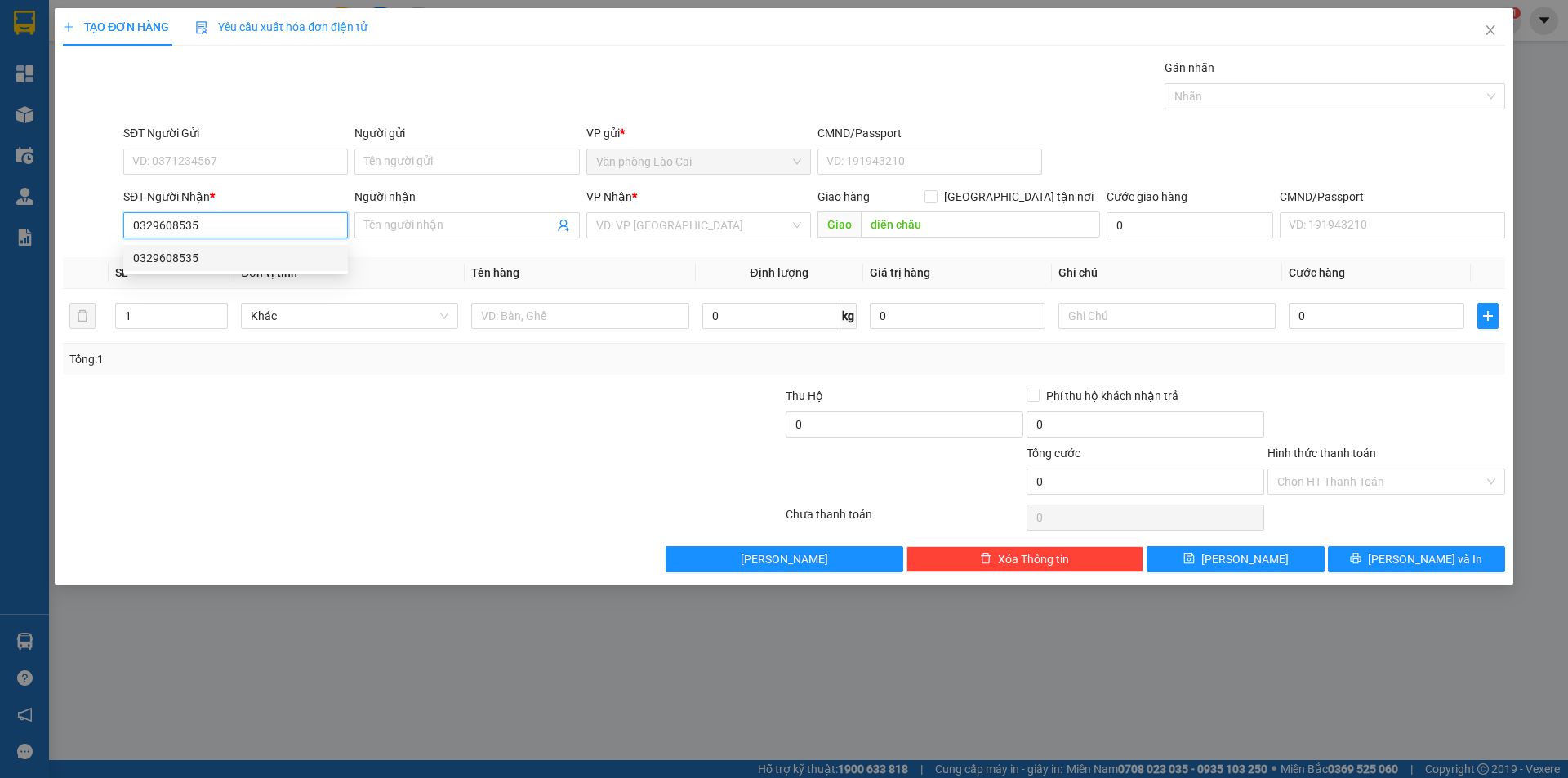
type input "80.000"
type input "0329608535"
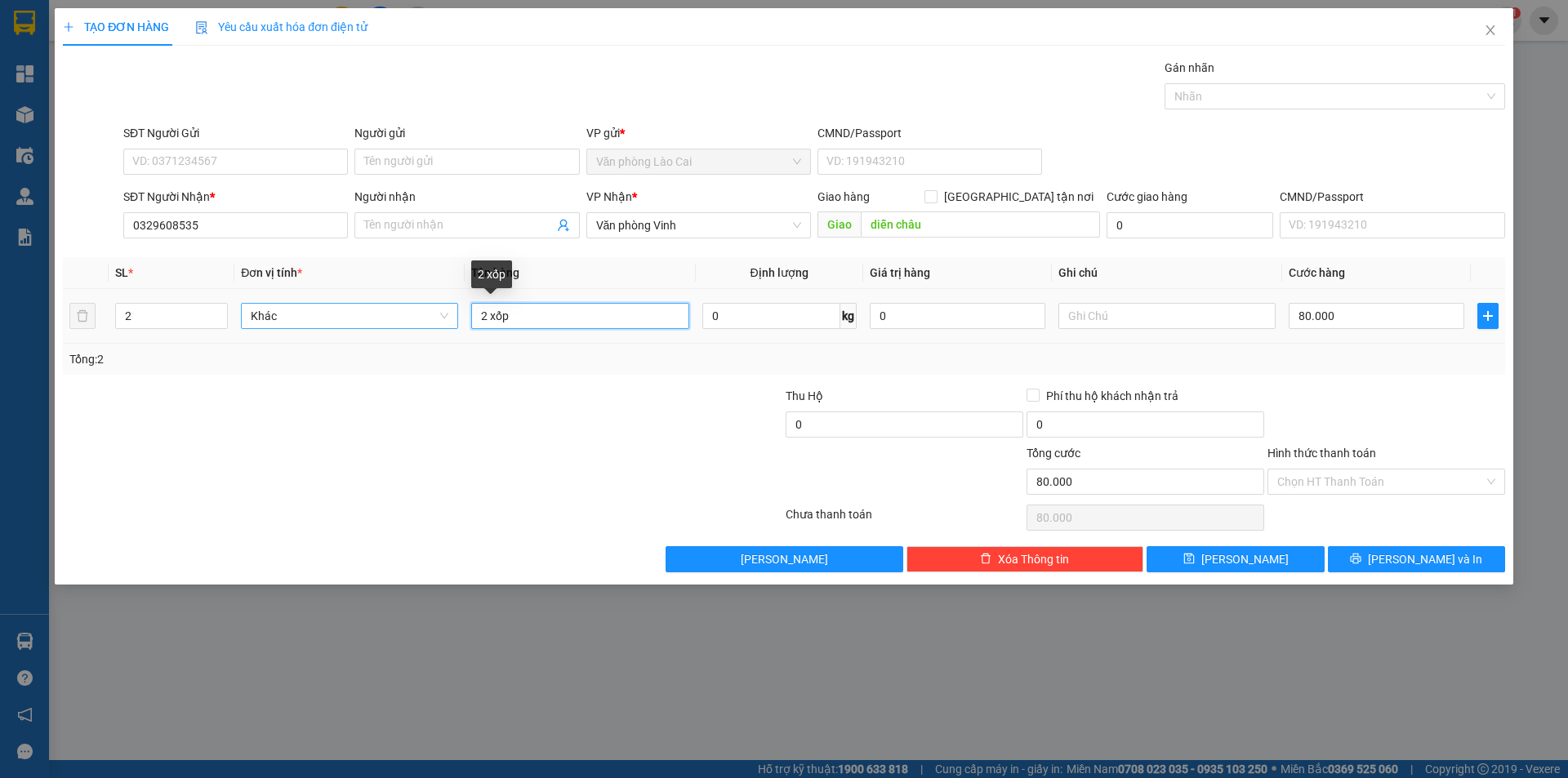
drag, startPoint x: 591, startPoint y: 315, endPoint x: 382, endPoint y: 313, distance: 209.0
click at [382, 313] on tr "2 Khác 2 xốp 0 kg 0 80.000" at bounding box center [784, 316] width 1442 height 54
type input "2 liền 2 xốp"
click at [1374, 315] on input "80.000" at bounding box center [1376, 316] width 175 height 26
type input "1"
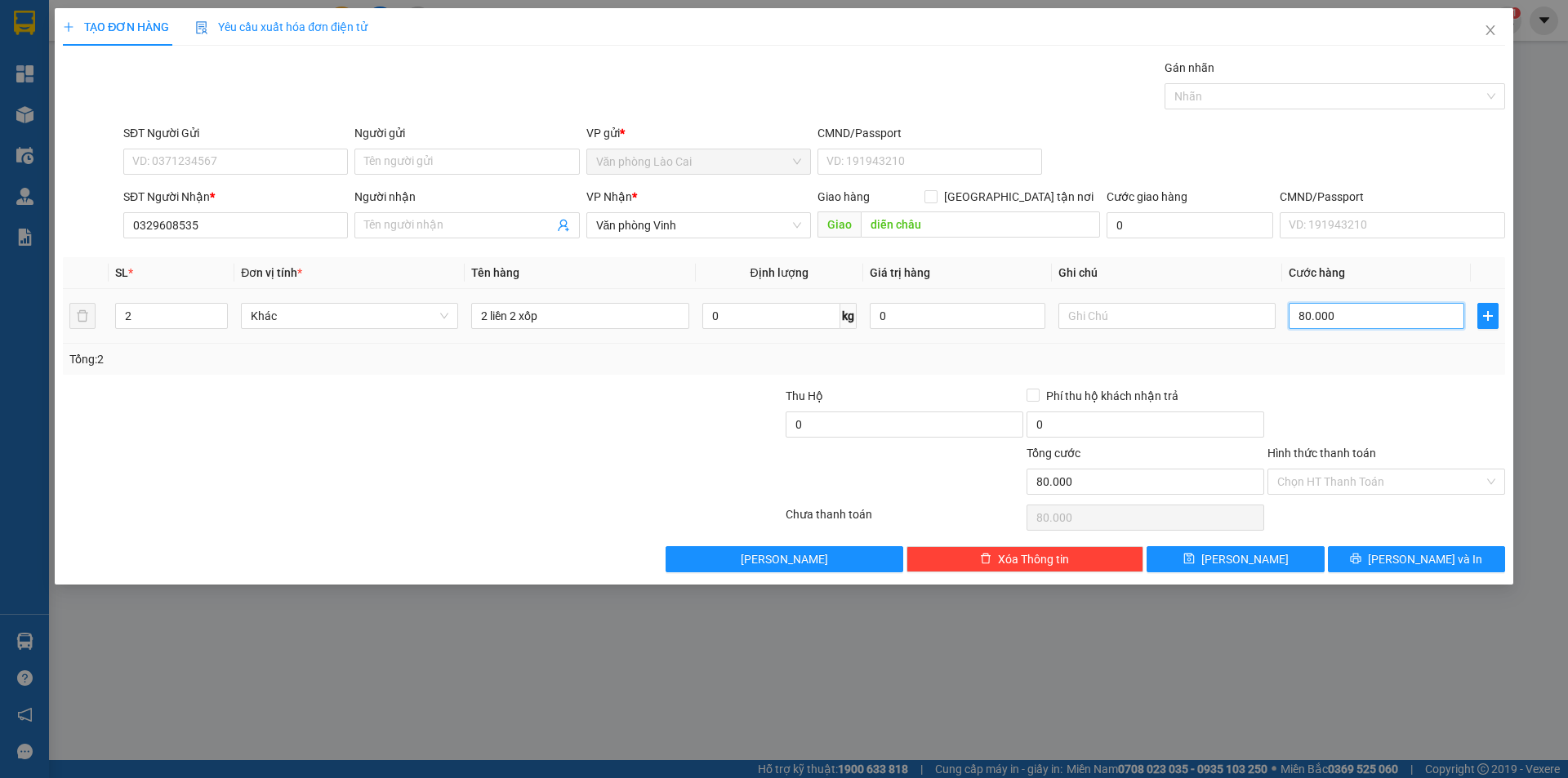
type input "1"
type input "10"
type input "100"
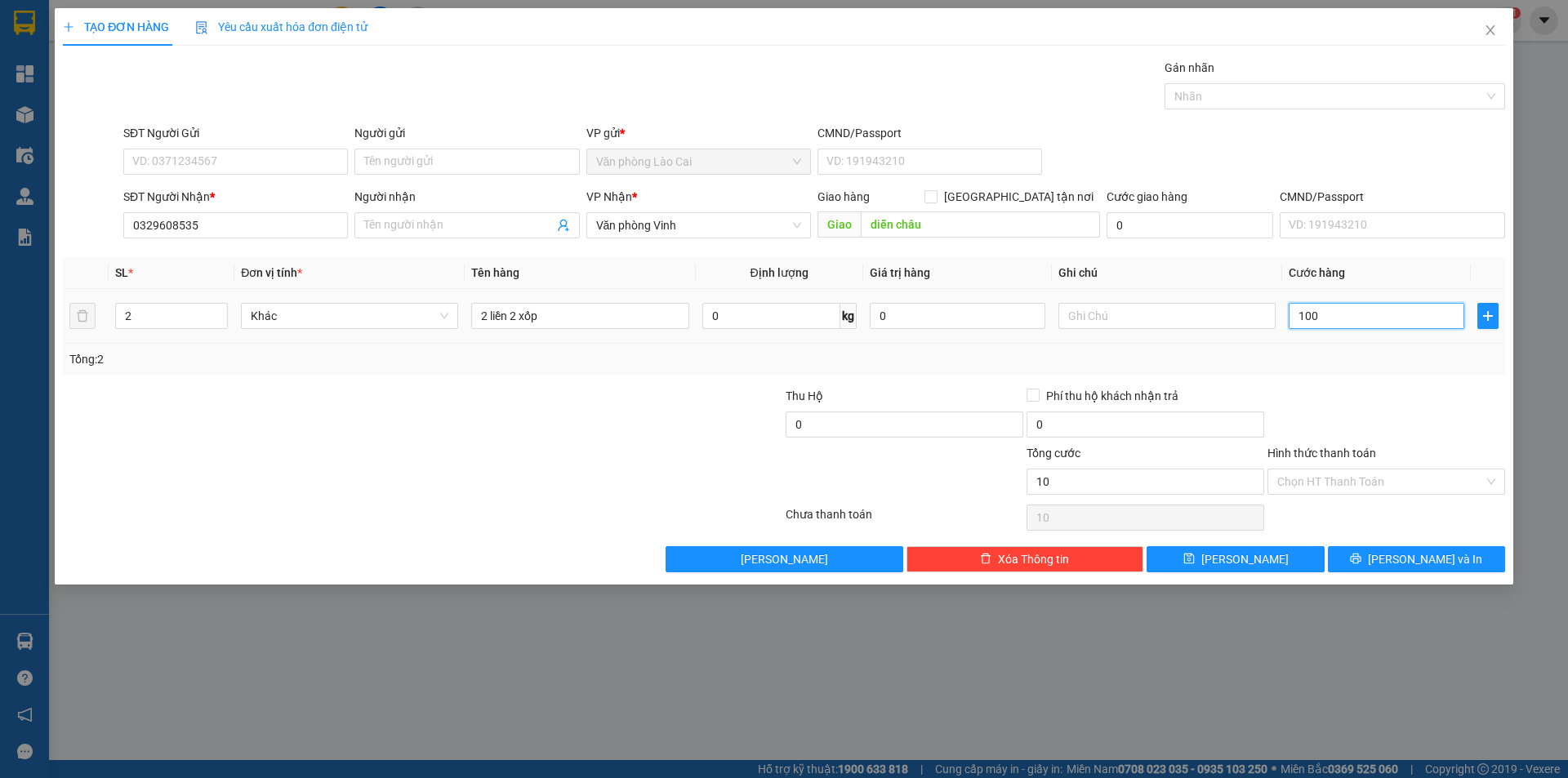
type input "100"
type input "100.000"
click at [1361, 357] on div "Tổng: 2" at bounding box center [783, 359] width 1429 height 18
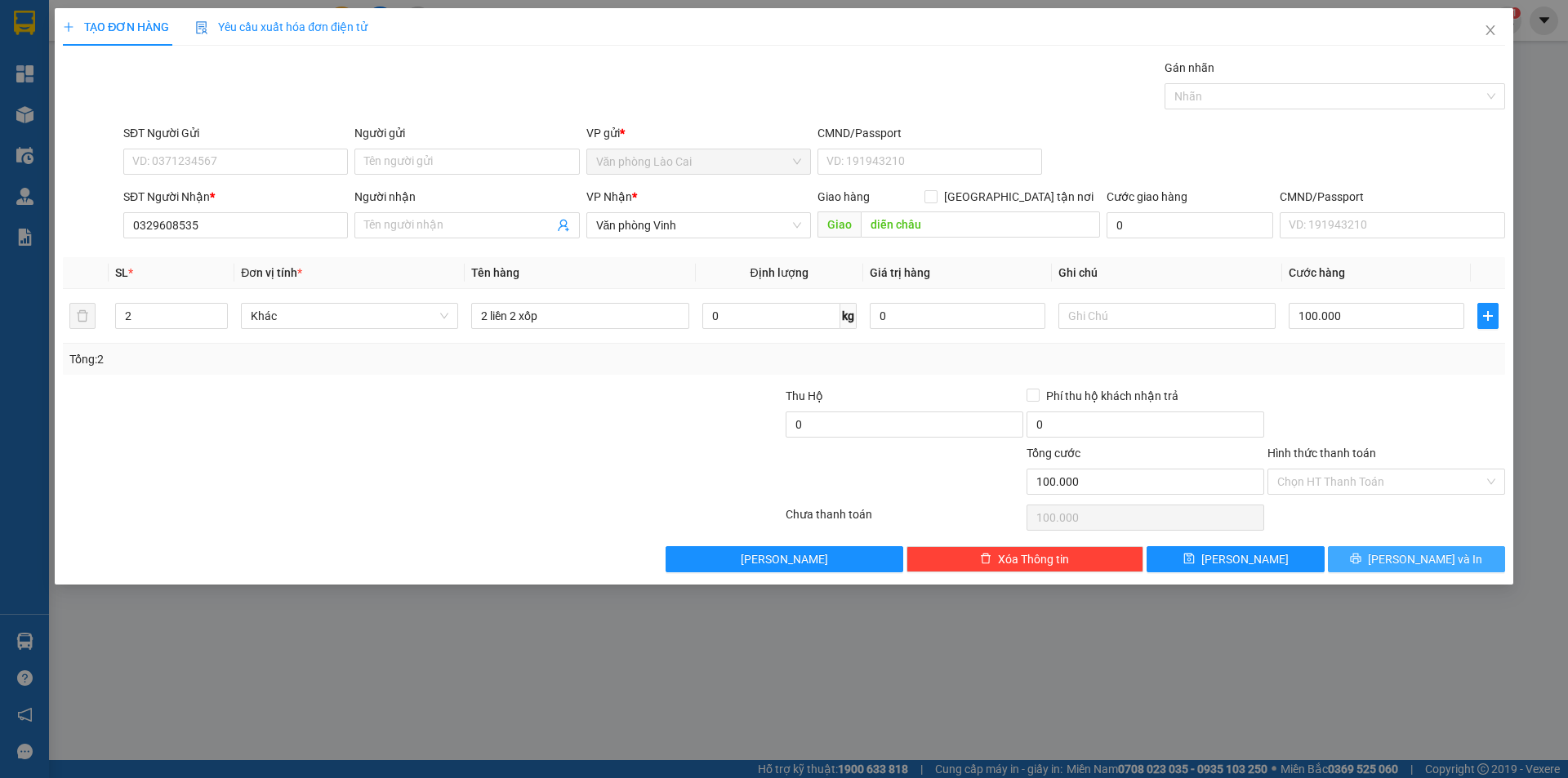
click at [1407, 557] on span "Lưu và In" at bounding box center [1424, 559] width 115 height 18
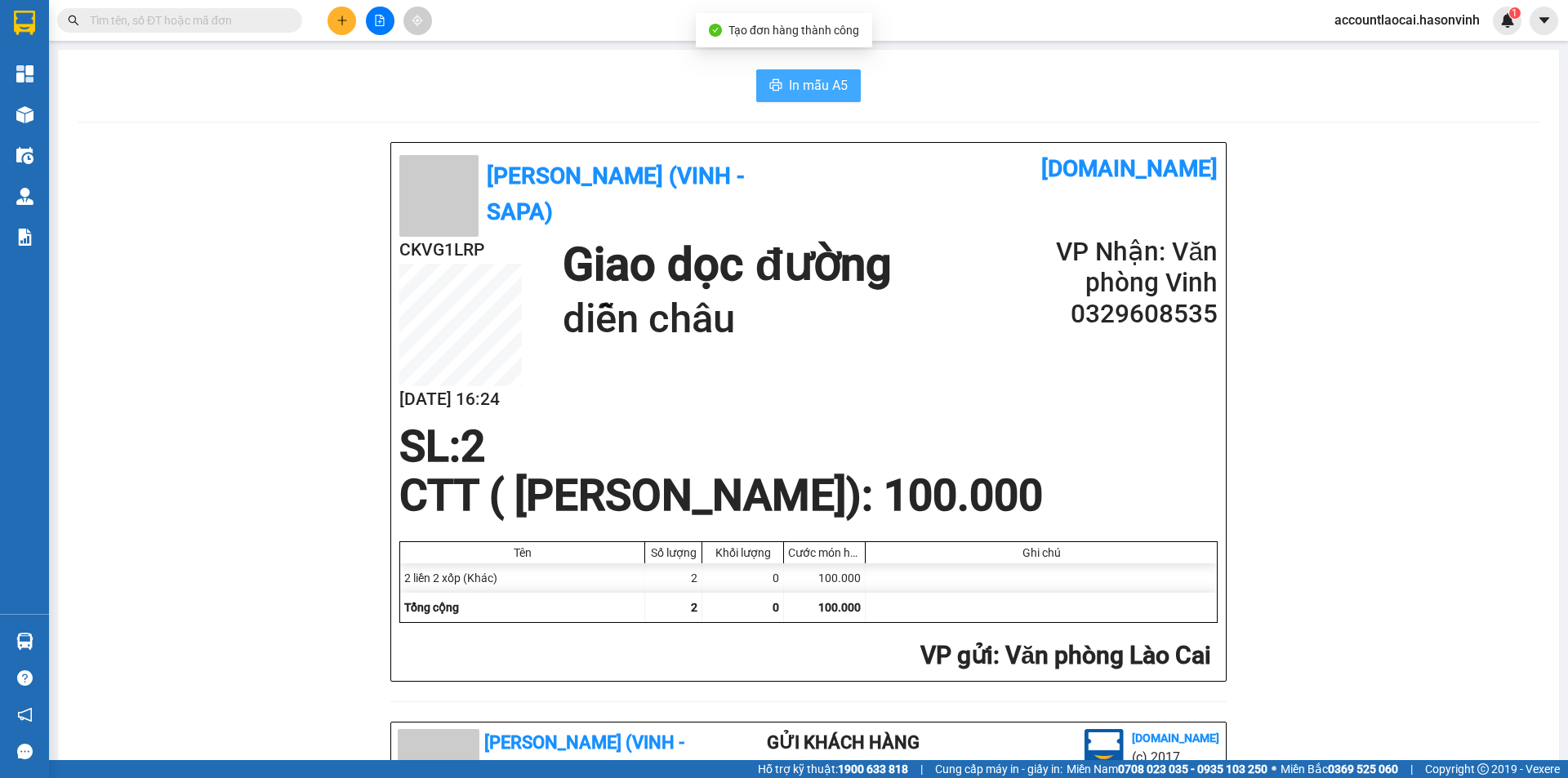
click at [756, 87] on button "In mẫu A5" at bounding box center [808, 85] width 104 height 32
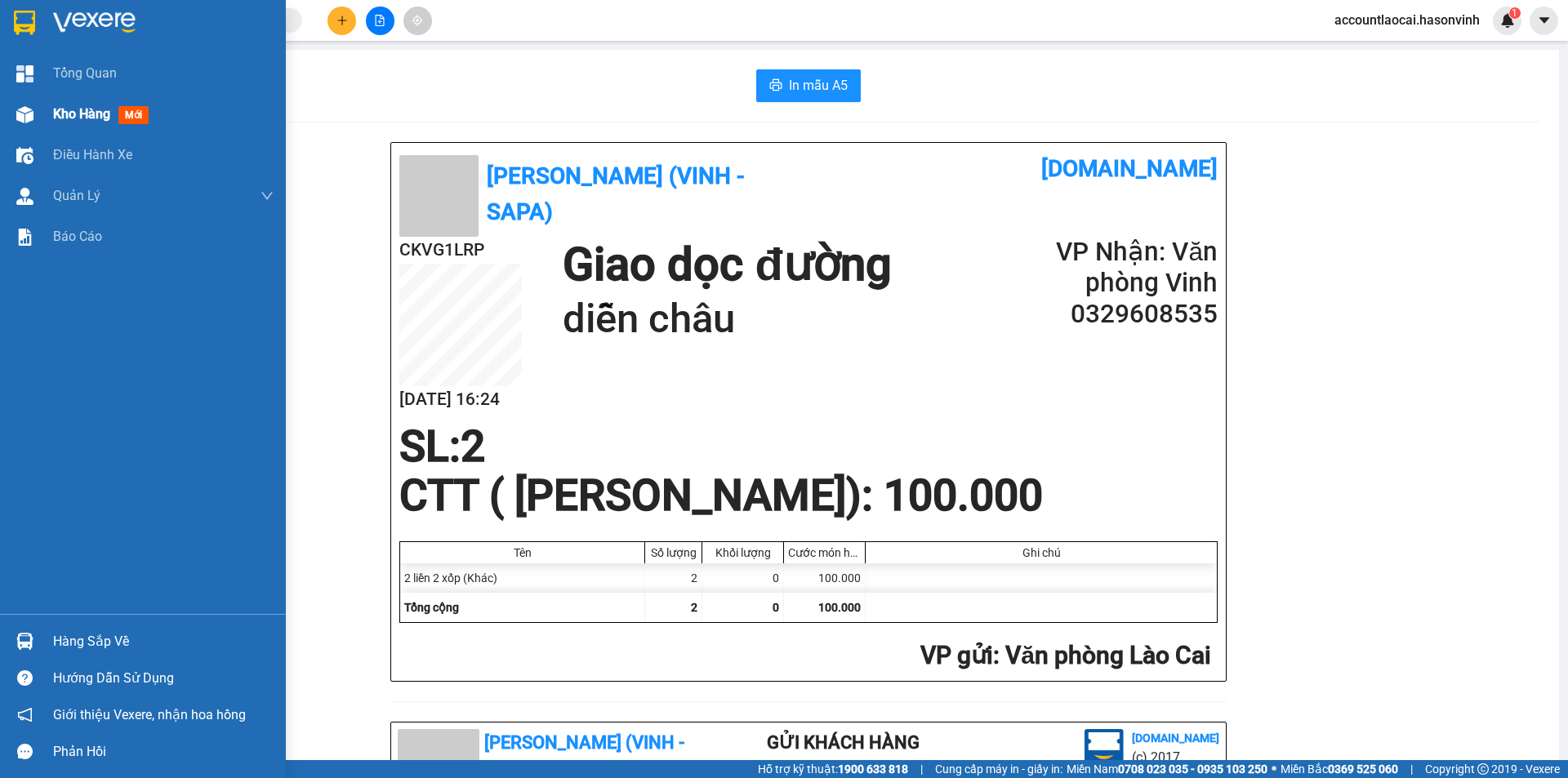
click at [55, 110] on span "Kho hàng" at bounding box center [81, 114] width 57 height 16
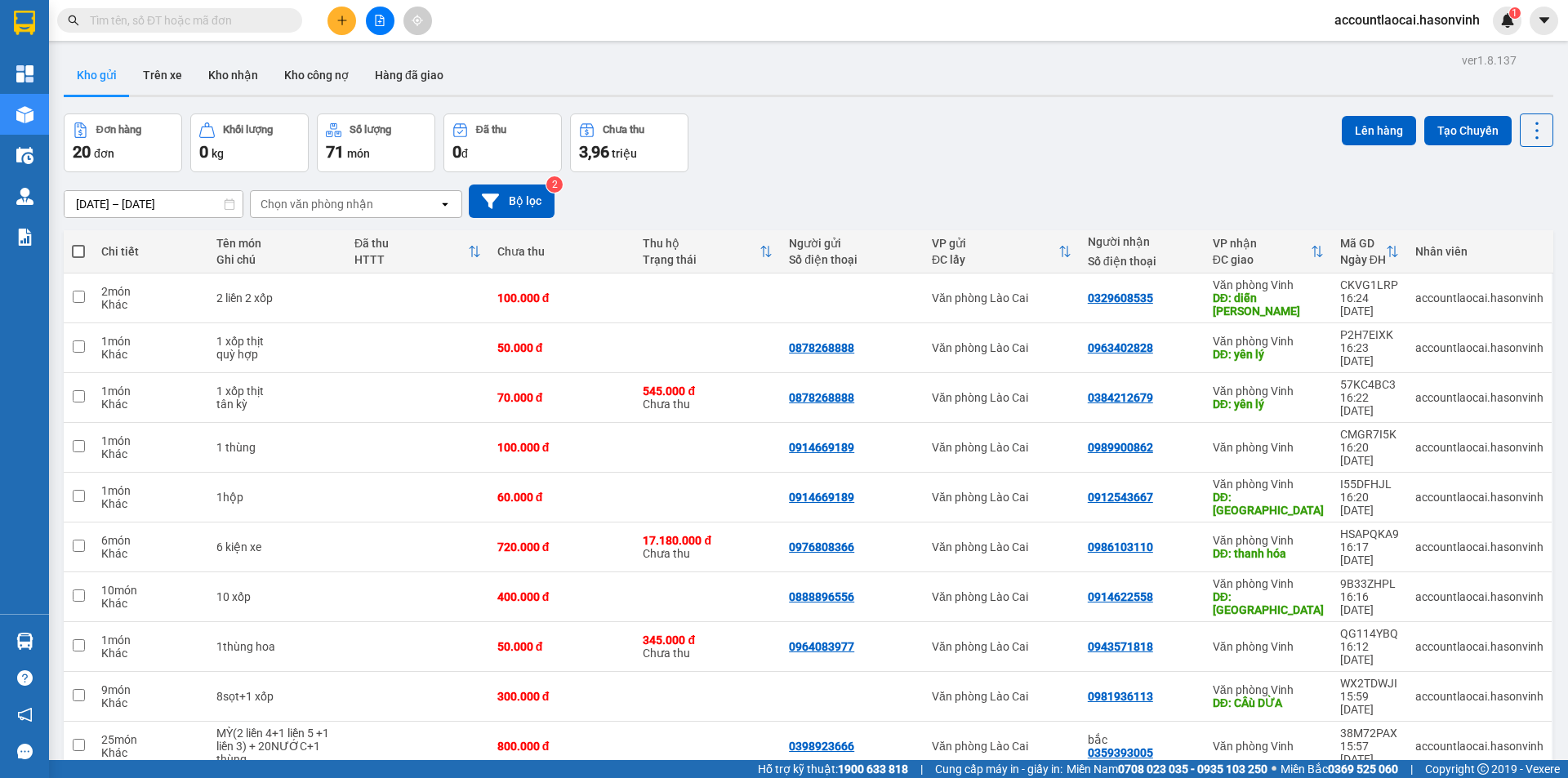
click at [1310, 258] on icon at bounding box center [1317, 251] width 13 height 13
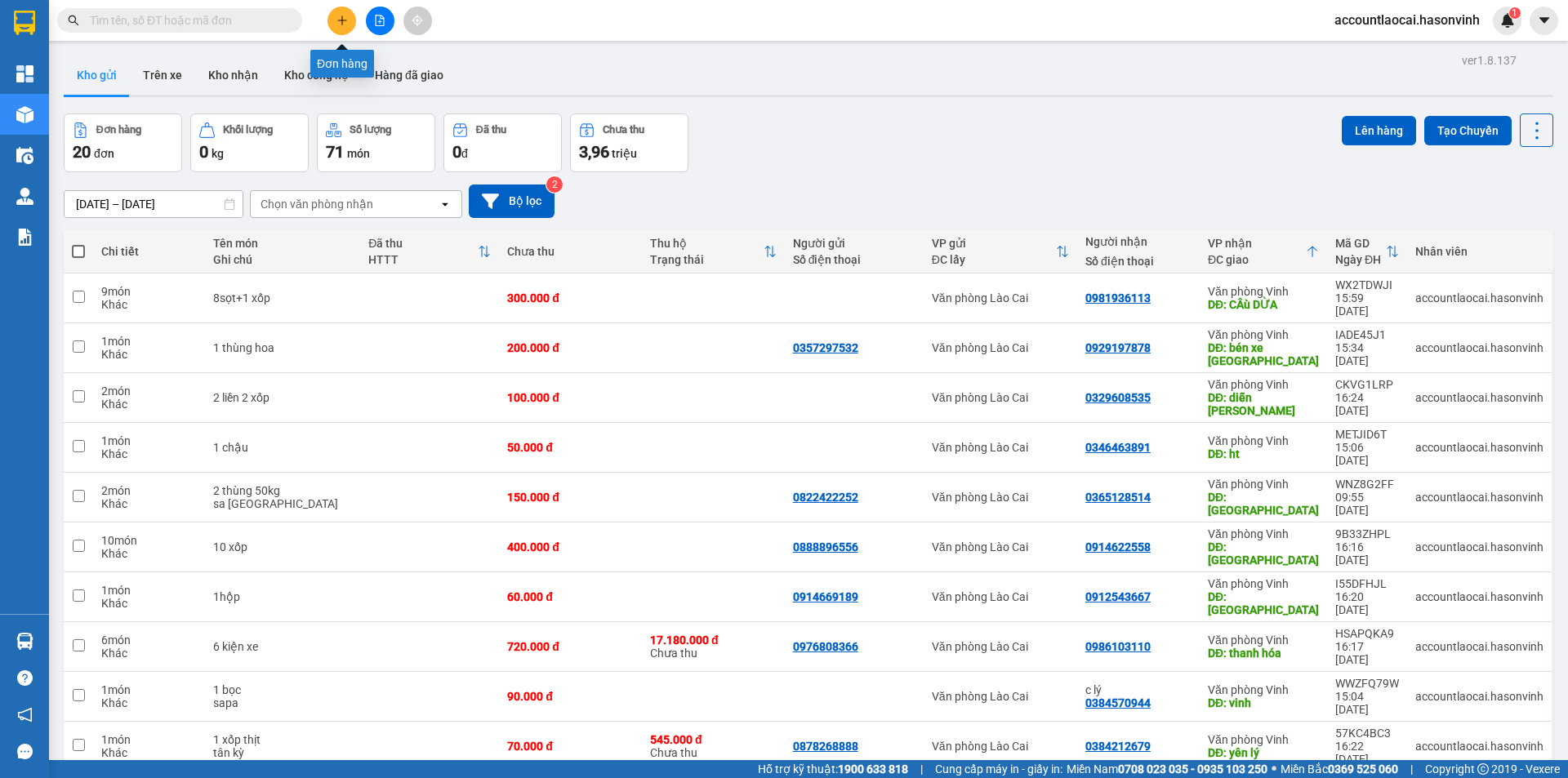
click at [343, 19] on icon "plus" at bounding box center [342, 20] width 1 height 9
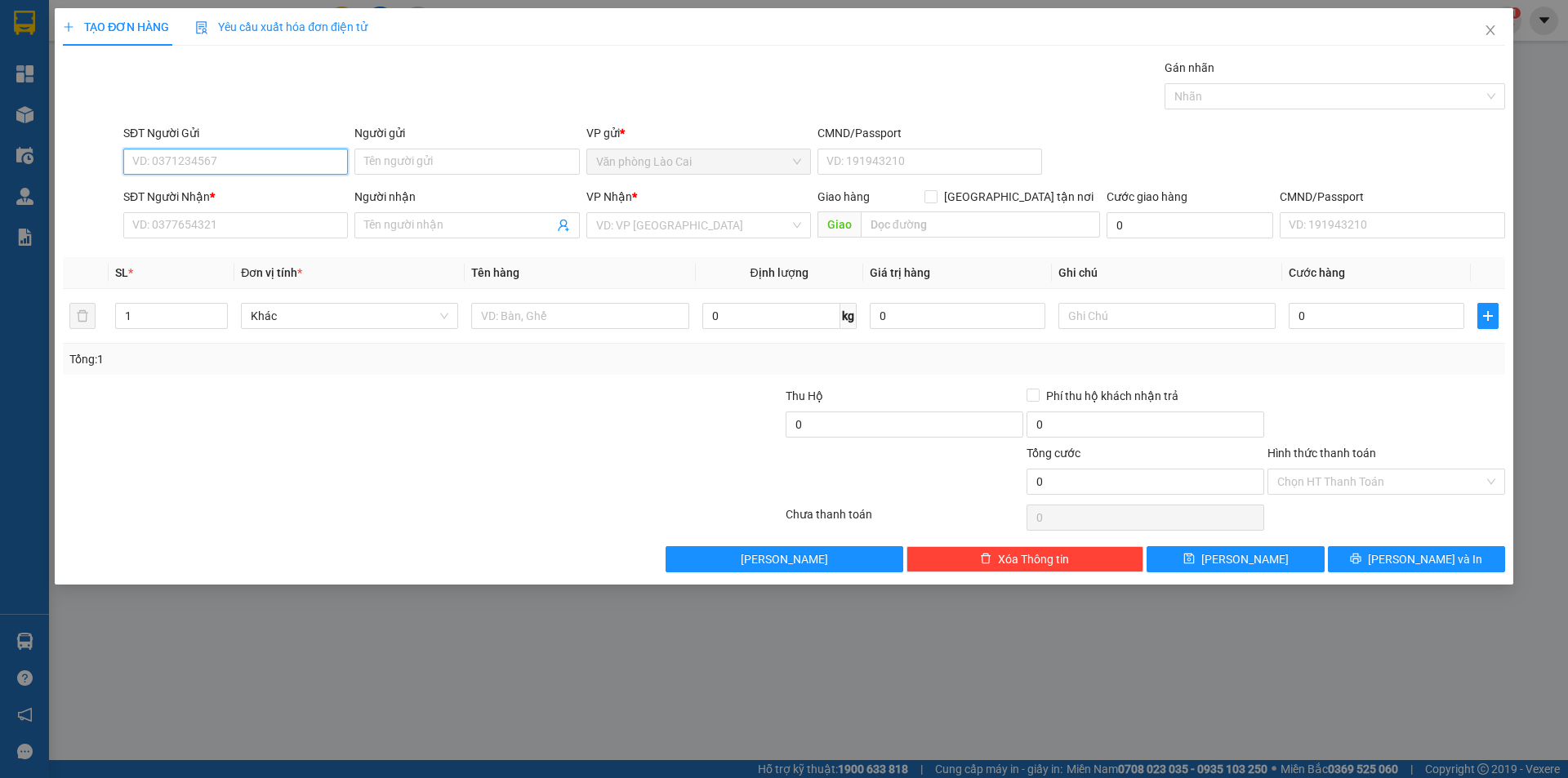
click at [248, 168] on input "SĐT Người Gửi" at bounding box center [236, 162] width 224 height 26
click at [237, 186] on div "0988674272" at bounding box center [236, 194] width 205 height 18
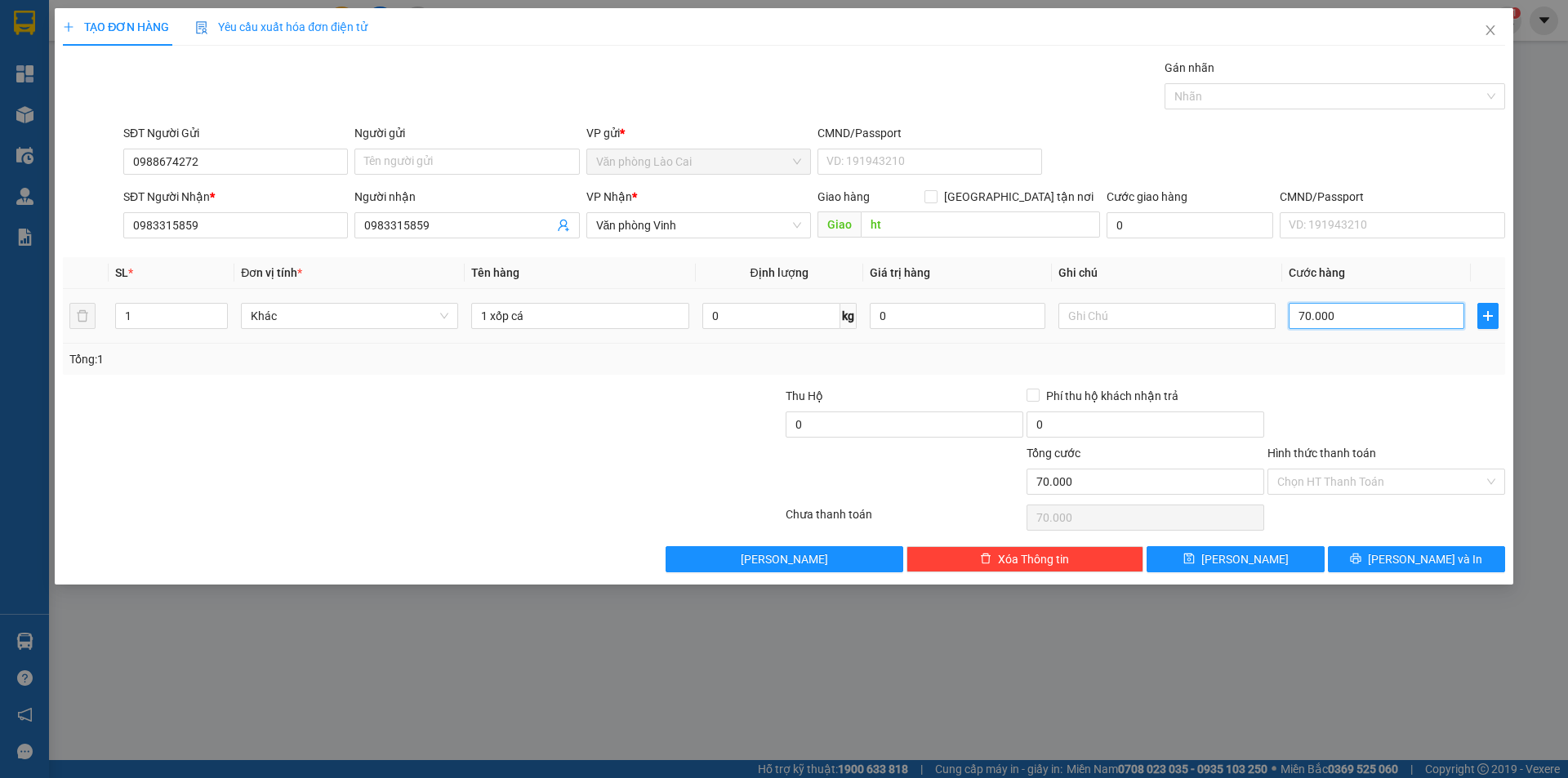
click at [1371, 319] on input "70.000" at bounding box center [1376, 316] width 175 height 26
click at [1368, 364] on div "Tổng: 1" at bounding box center [783, 359] width 1429 height 18
click at [1367, 477] on input "Hình thức thanh toán" at bounding box center [1381, 482] width 207 height 25
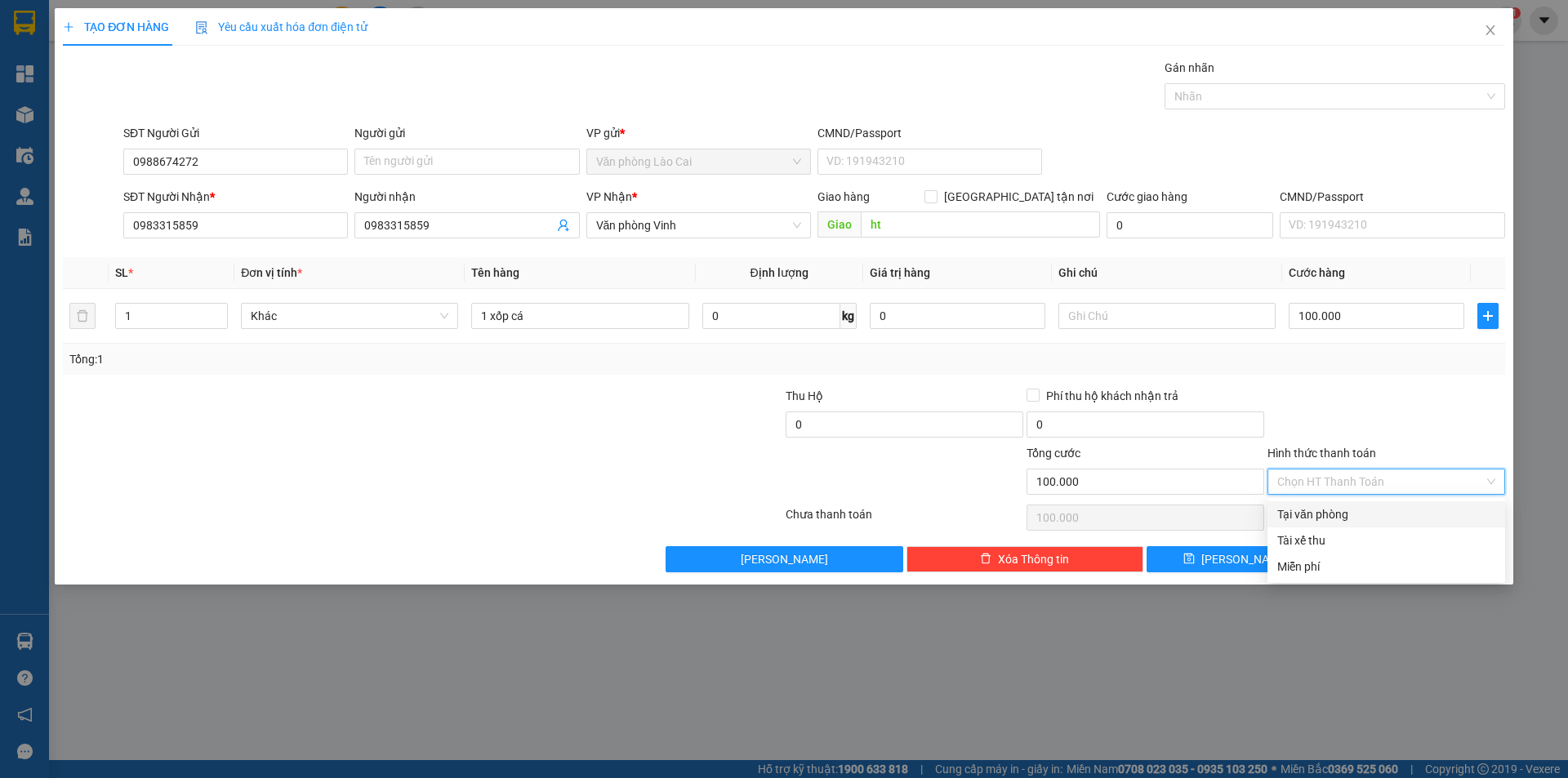
click at [1332, 514] on div "Tại văn phòng" at bounding box center [1386, 514] width 218 height 18
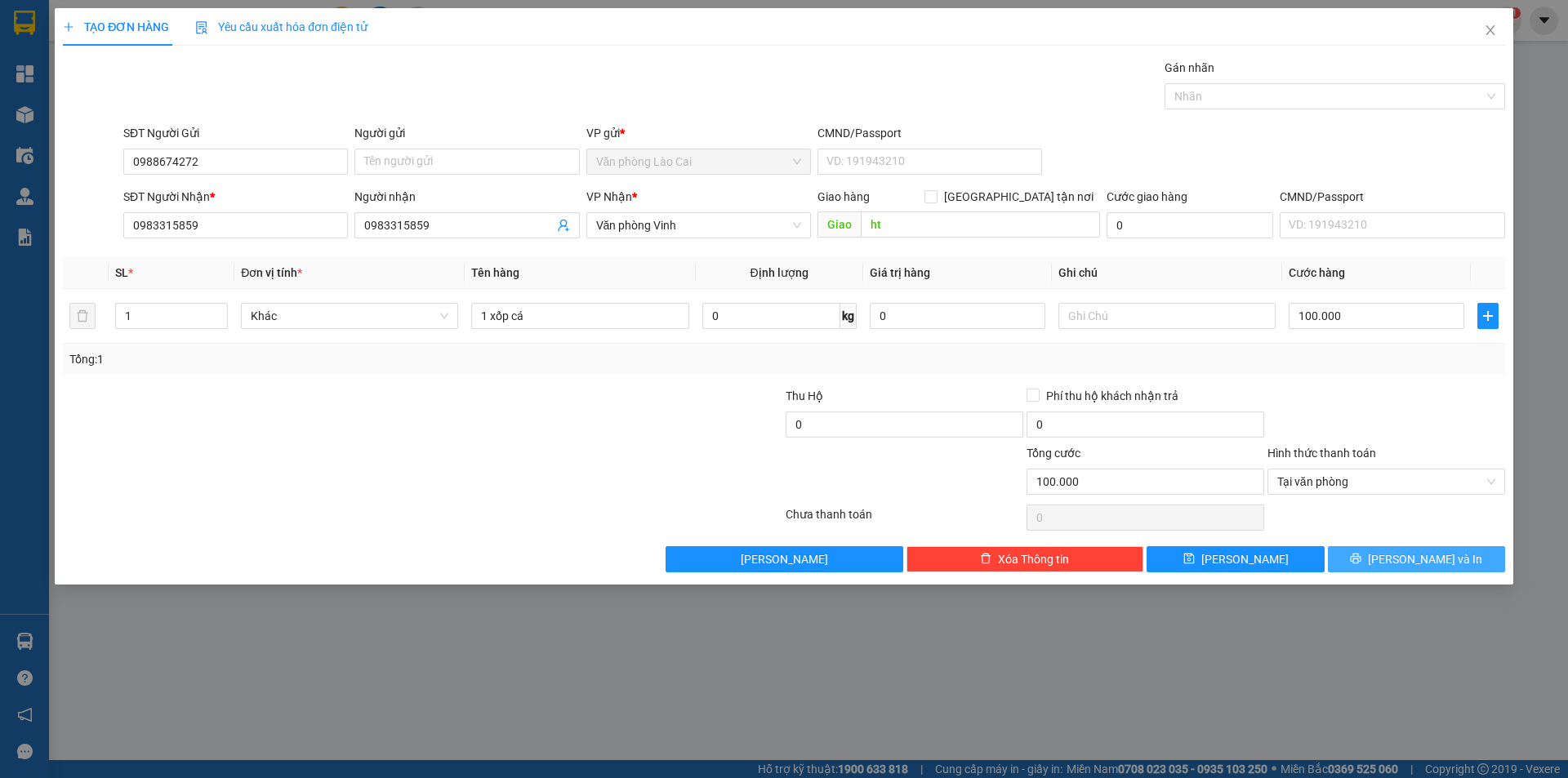
click at [1377, 560] on button "Lưu và In" at bounding box center [1416, 560] width 177 height 26
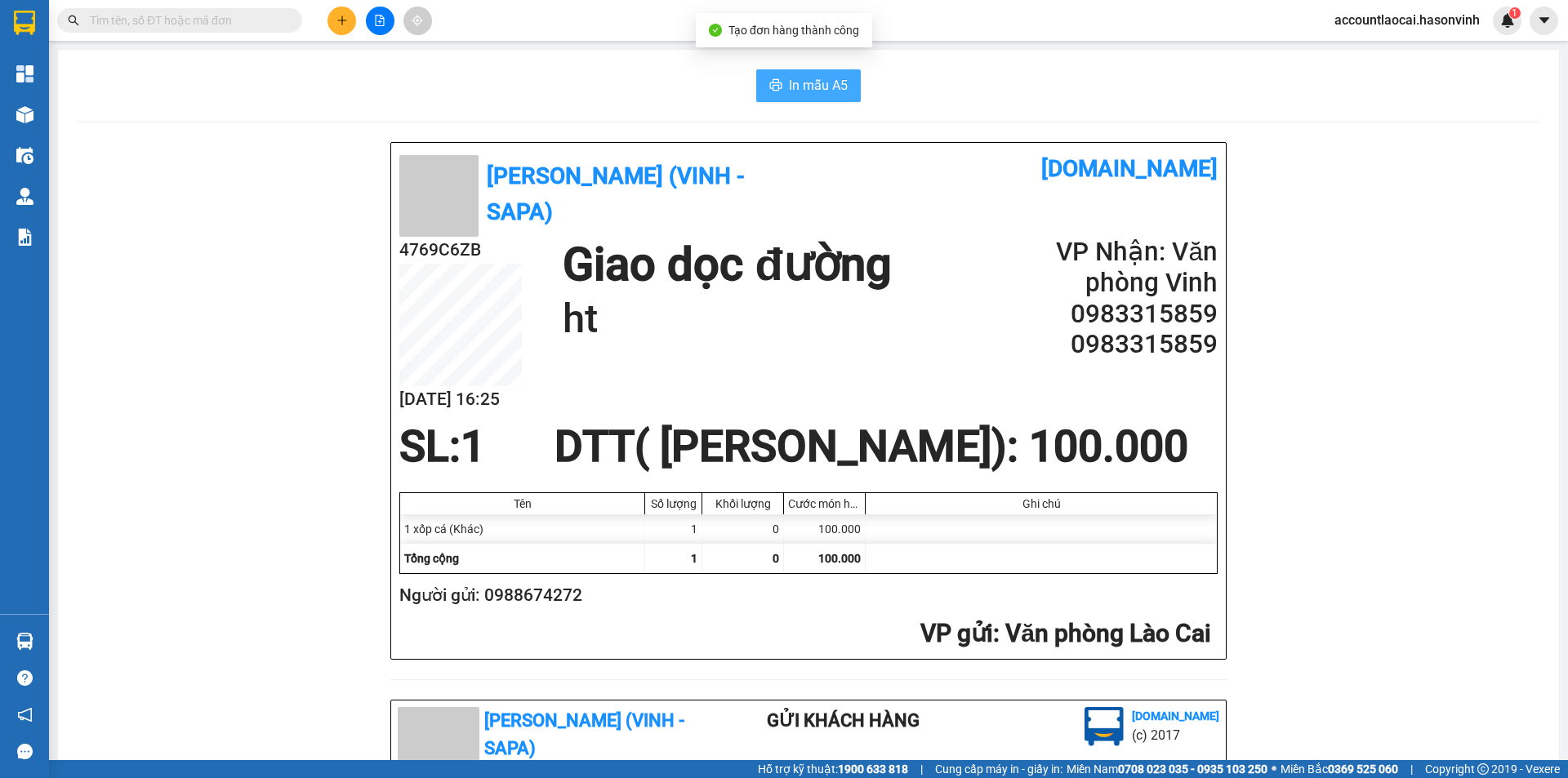
click at [827, 83] on span "In mẫu A5" at bounding box center [817, 85] width 59 height 20
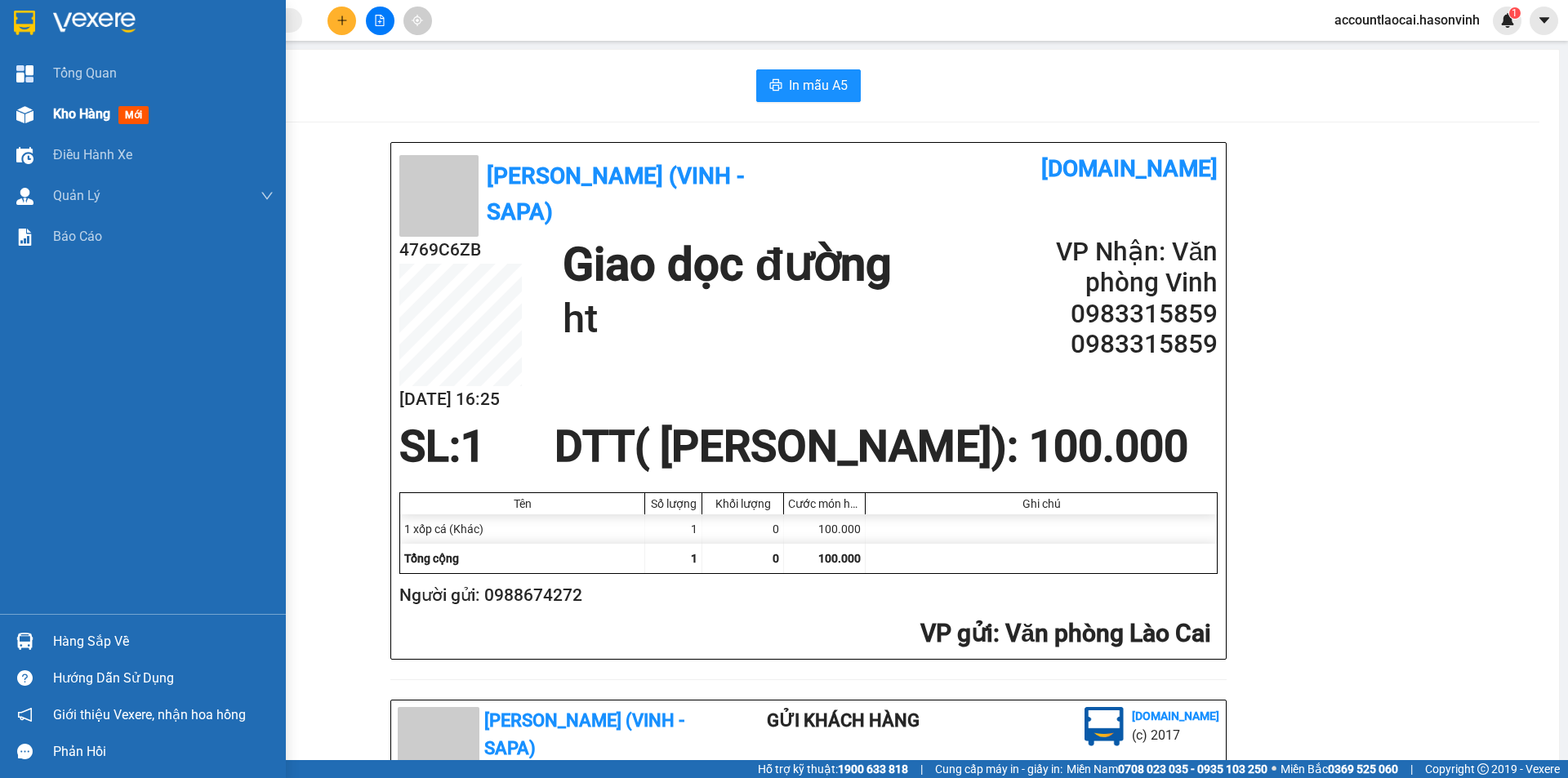
click at [62, 110] on span "Kho hàng" at bounding box center [81, 114] width 57 height 16
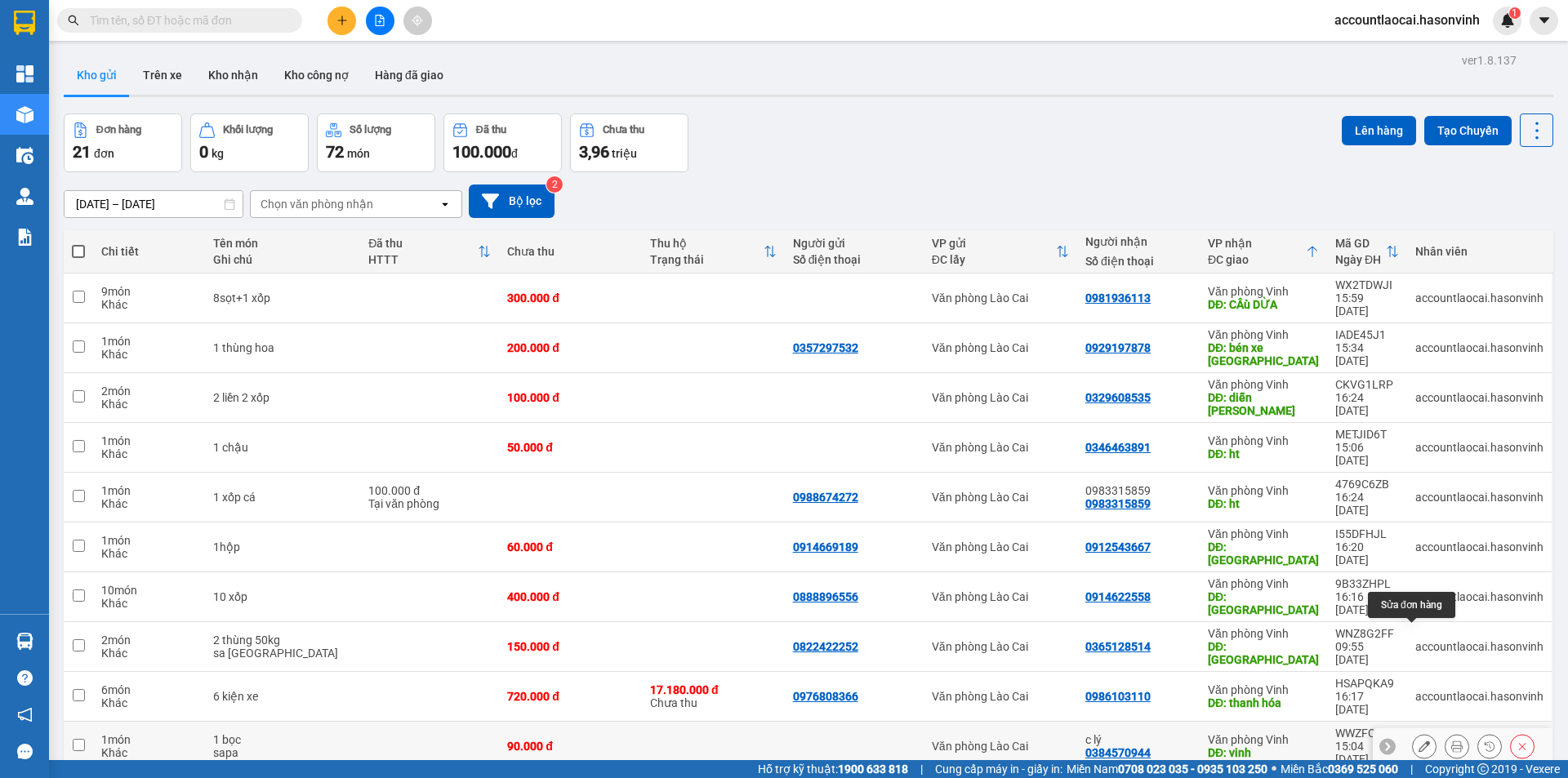
click at [1418, 740] on icon at bounding box center [1423, 746] width 11 height 11
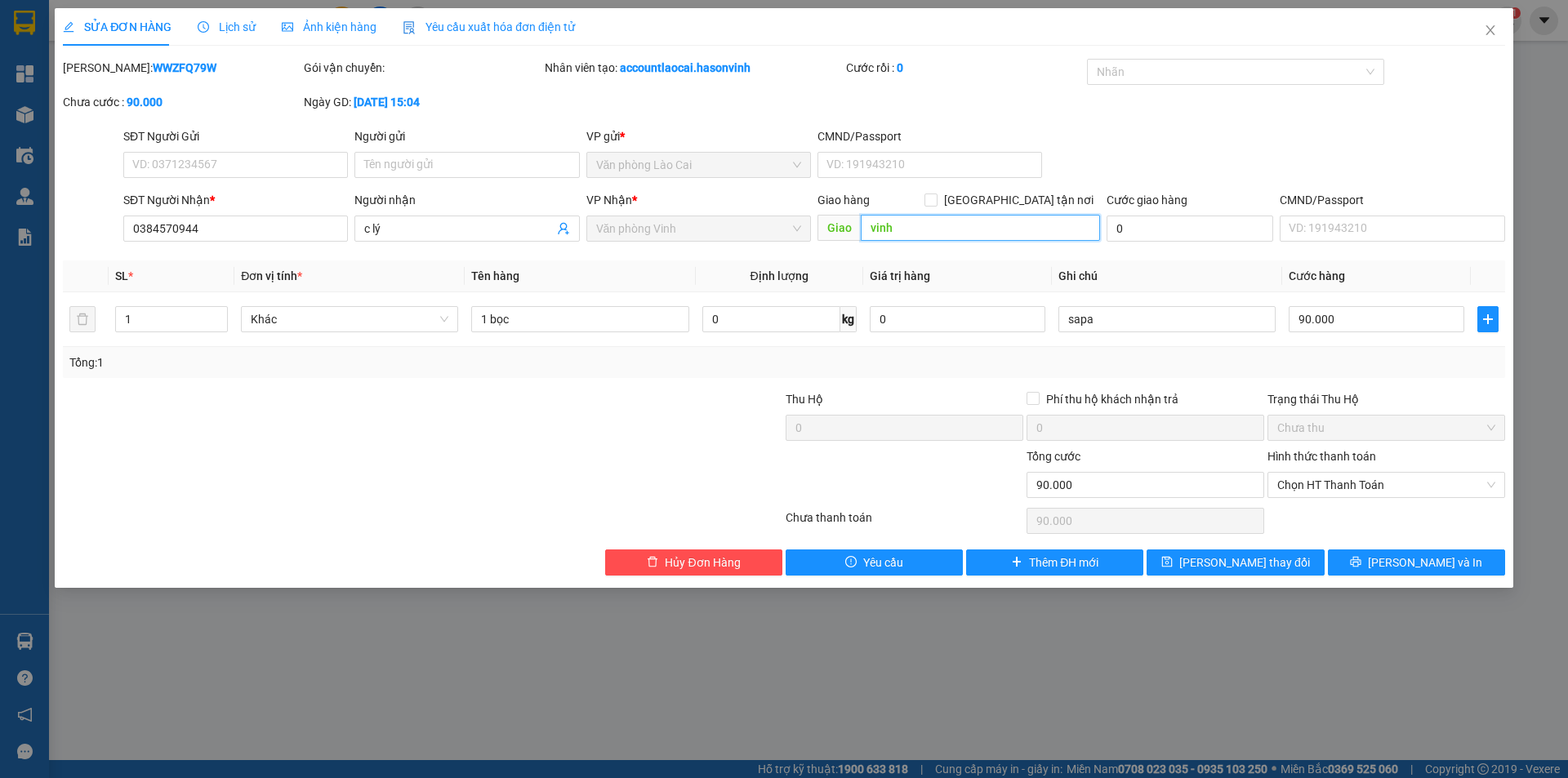
click at [924, 229] on input "vinh" at bounding box center [979, 228] width 239 height 26
click at [1221, 561] on span "Lưu thay đổi" at bounding box center [1244, 562] width 131 height 18
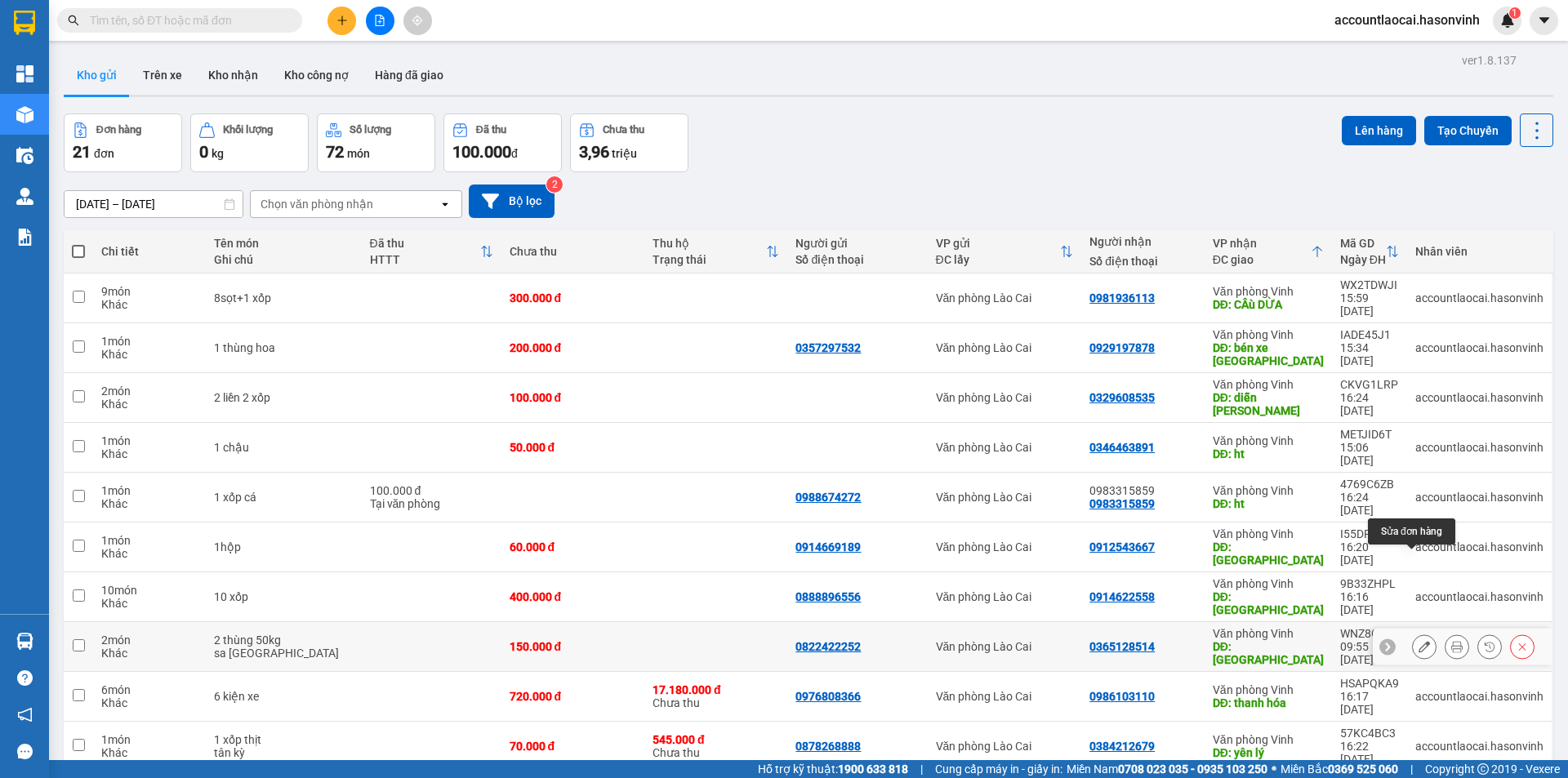
click at [1413, 633] on button at bounding box center [1424, 647] width 23 height 29
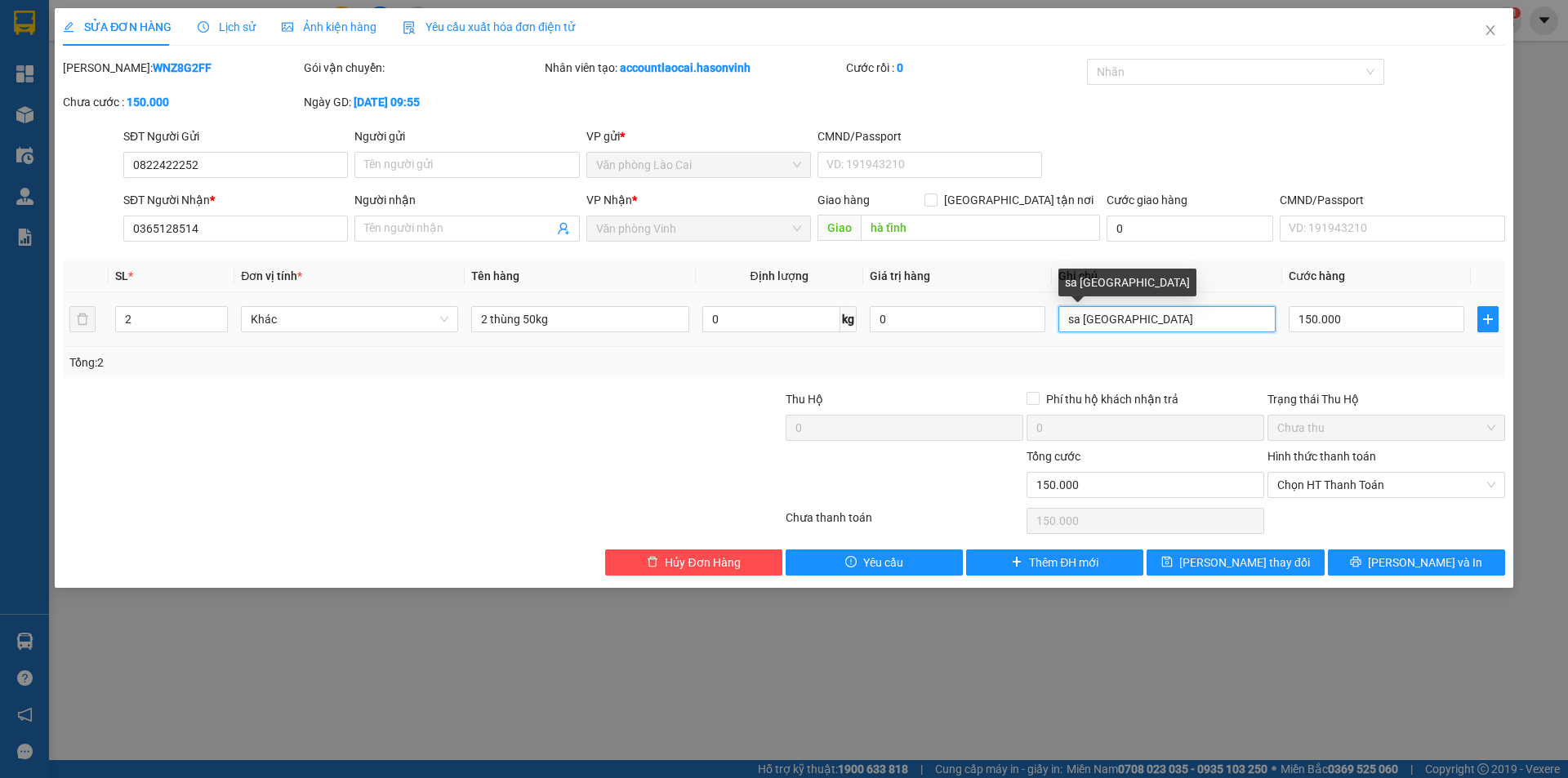
click at [1120, 319] on input "sa pa" at bounding box center [1167, 320] width 217 height 26
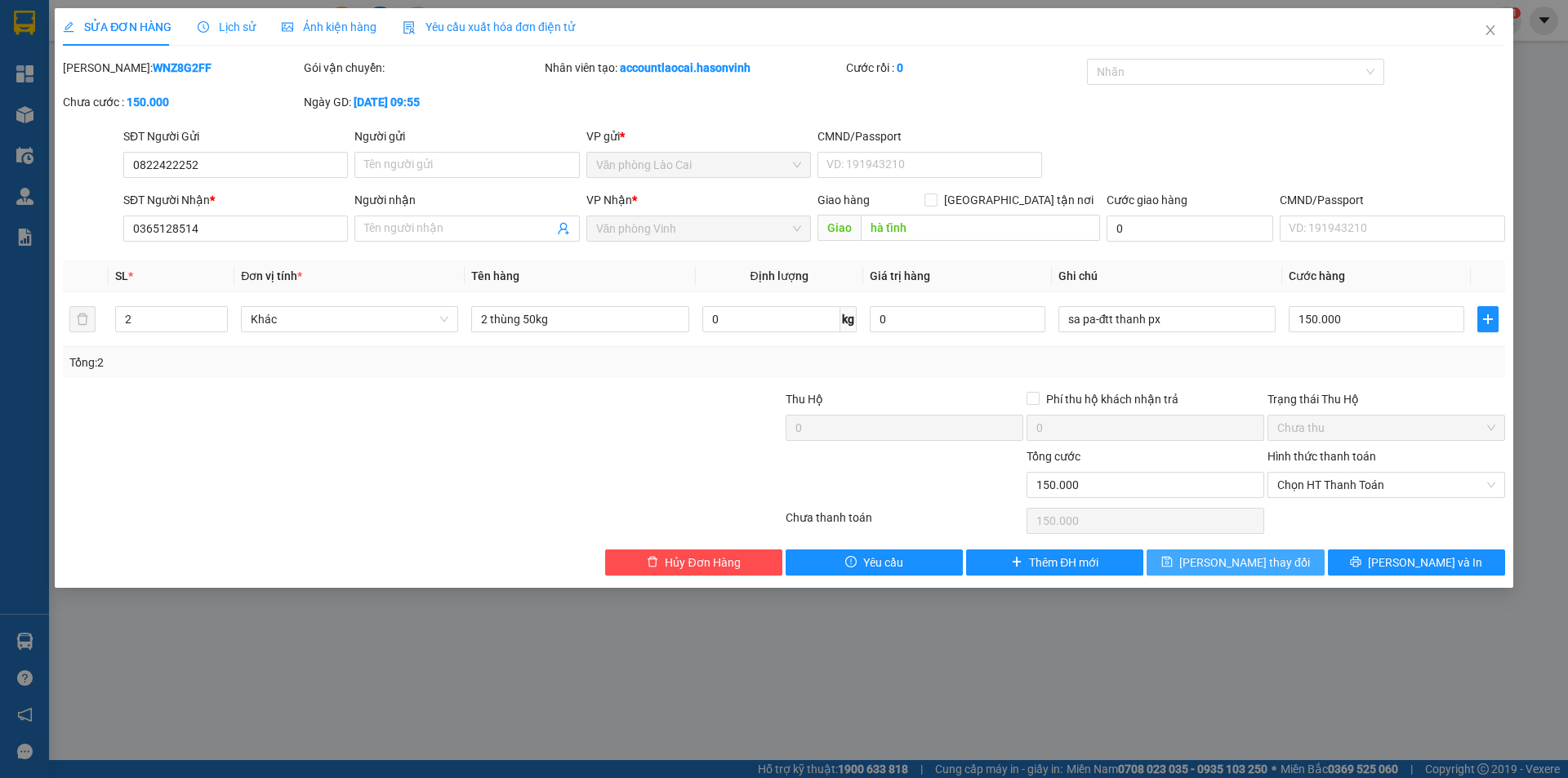
click at [1267, 565] on span "Lưu thay đổi" at bounding box center [1244, 562] width 131 height 18
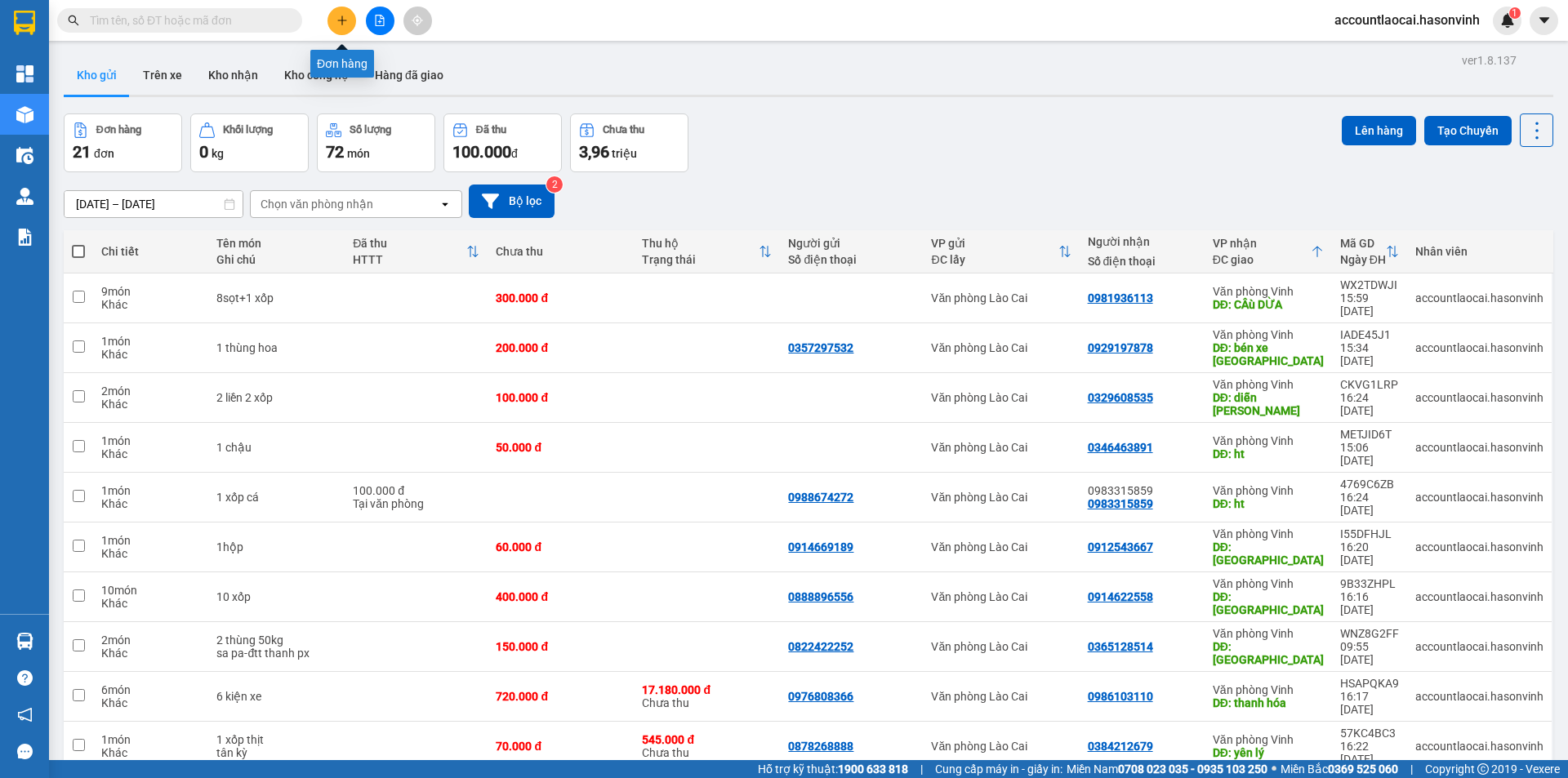
click at [343, 21] on icon "plus" at bounding box center [342, 20] width 11 height 11
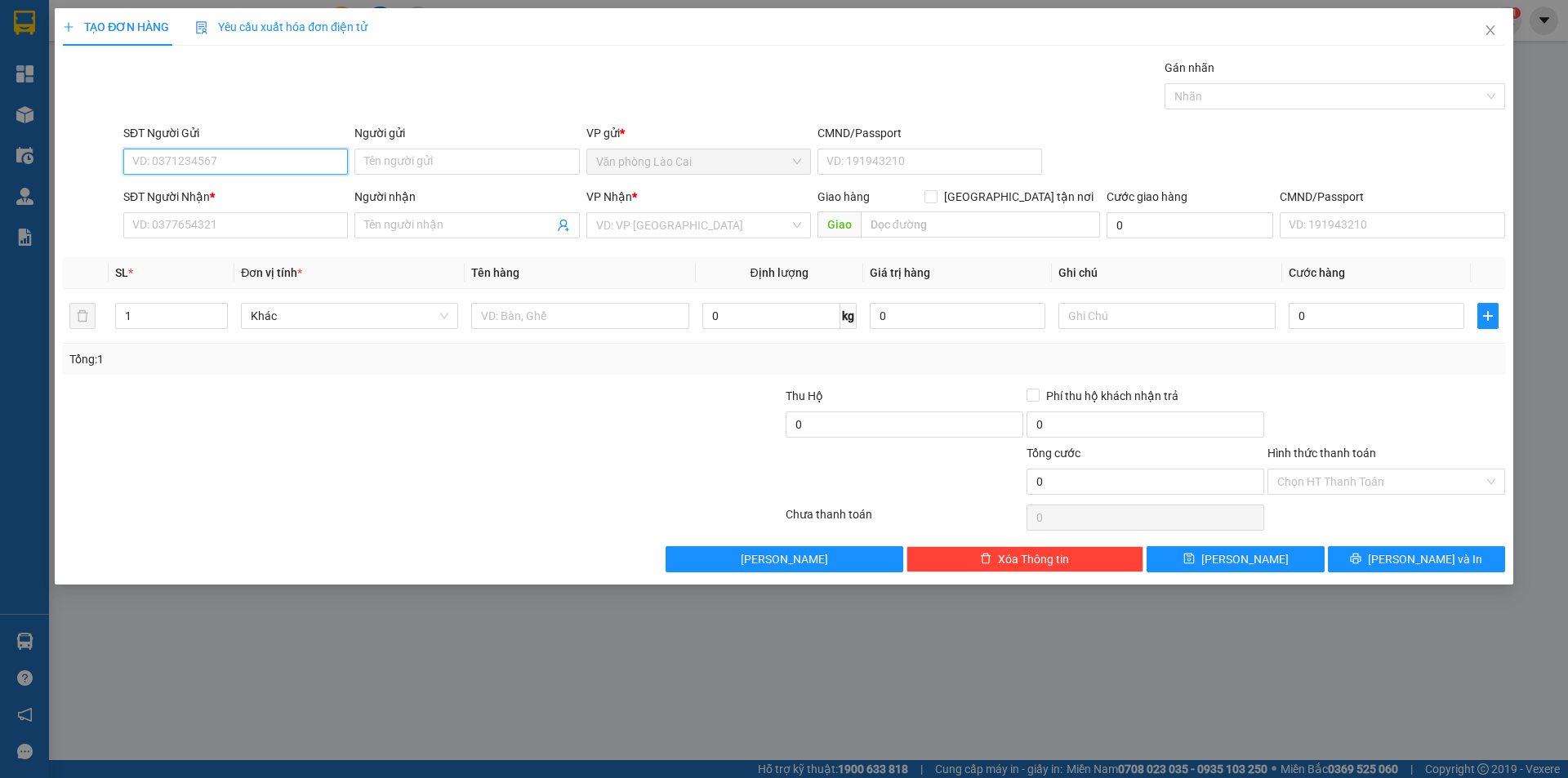
click at [257, 160] on input "SĐT Người Gửi" at bounding box center [236, 162] width 224 height 26
click at [249, 205] on div "SĐT Người Nhận *" at bounding box center [236, 196] width 224 height 18
click at [249, 212] on input "SĐT Người Nhận *" at bounding box center [236, 225] width 224 height 26
click at [245, 224] on input "SĐT Người Nhận *" at bounding box center [236, 225] width 224 height 26
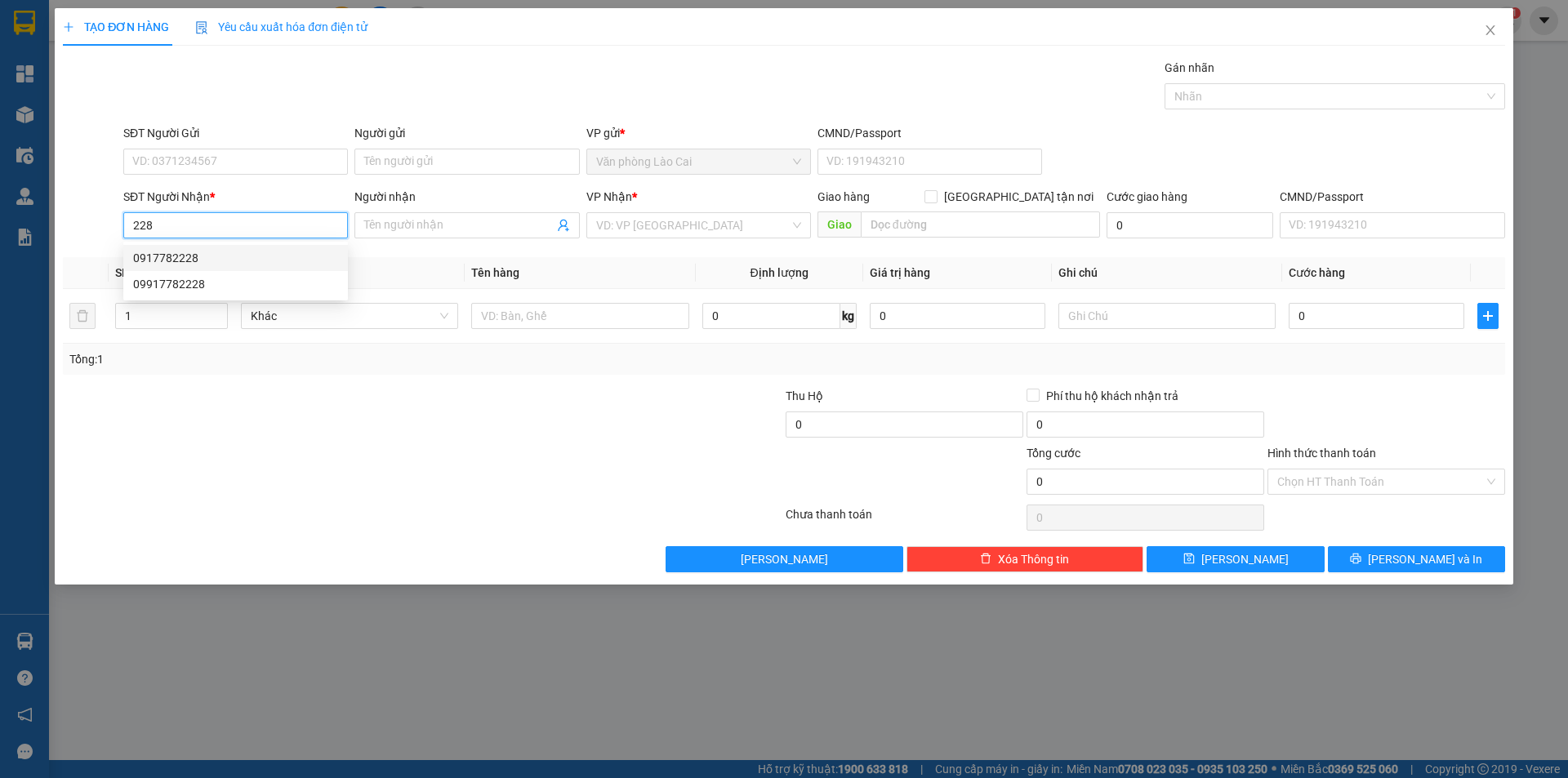
click at [204, 261] on div "0917782228" at bounding box center [236, 258] width 205 height 18
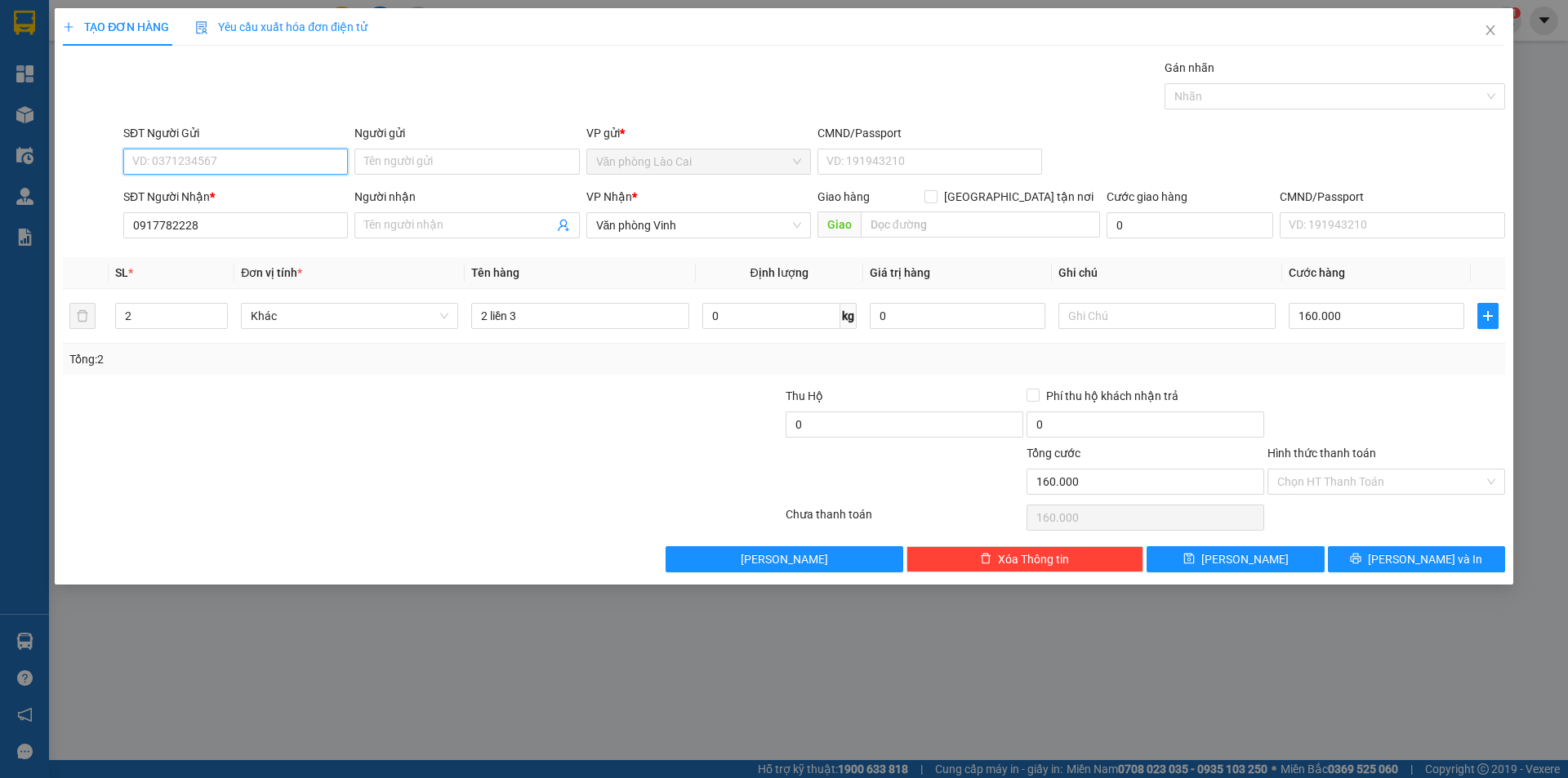
click at [222, 160] on input "SĐT Người Gửi" at bounding box center [236, 162] width 224 height 26
click at [203, 217] on div "0796468888" at bounding box center [236, 220] width 205 height 18
drag, startPoint x: 157, startPoint y: 318, endPoint x: 0, endPoint y: 301, distance: 157.9
click at [0, 304] on div "TẠO ĐƠN HÀNG Yêu cầu xuất hóa đơn điện tử Transit Pickup Surcharge Ids Transit …" at bounding box center [784, 389] width 1568 height 778
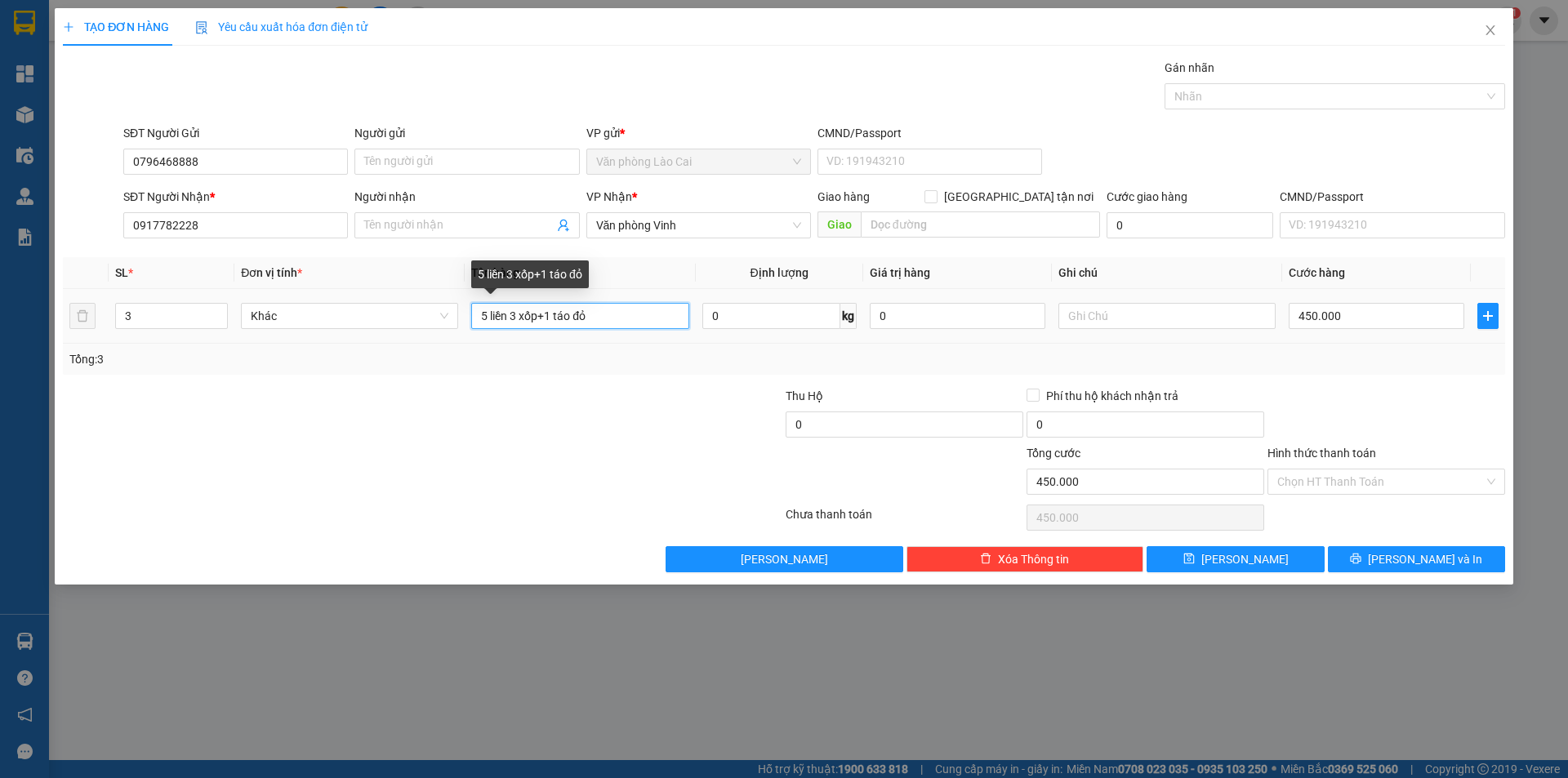
drag, startPoint x: 487, startPoint y: 315, endPoint x: 469, endPoint y: 317, distance: 18.1
click at [469, 317] on td "5 liền 3 xốp+1 táo đỏ" at bounding box center [579, 316] width 230 height 54
drag, startPoint x: 645, startPoint y: 322, endPoint x: 555, endPoint y: 323, distance: 90.0
click at [555, 323] on input "2 liền 3 xốp+1 táo đỏ" at bounding box center [580, 316] width 217 height 26
click at [569, 412] on div at bounding box center [663, 415] width 241 height 57
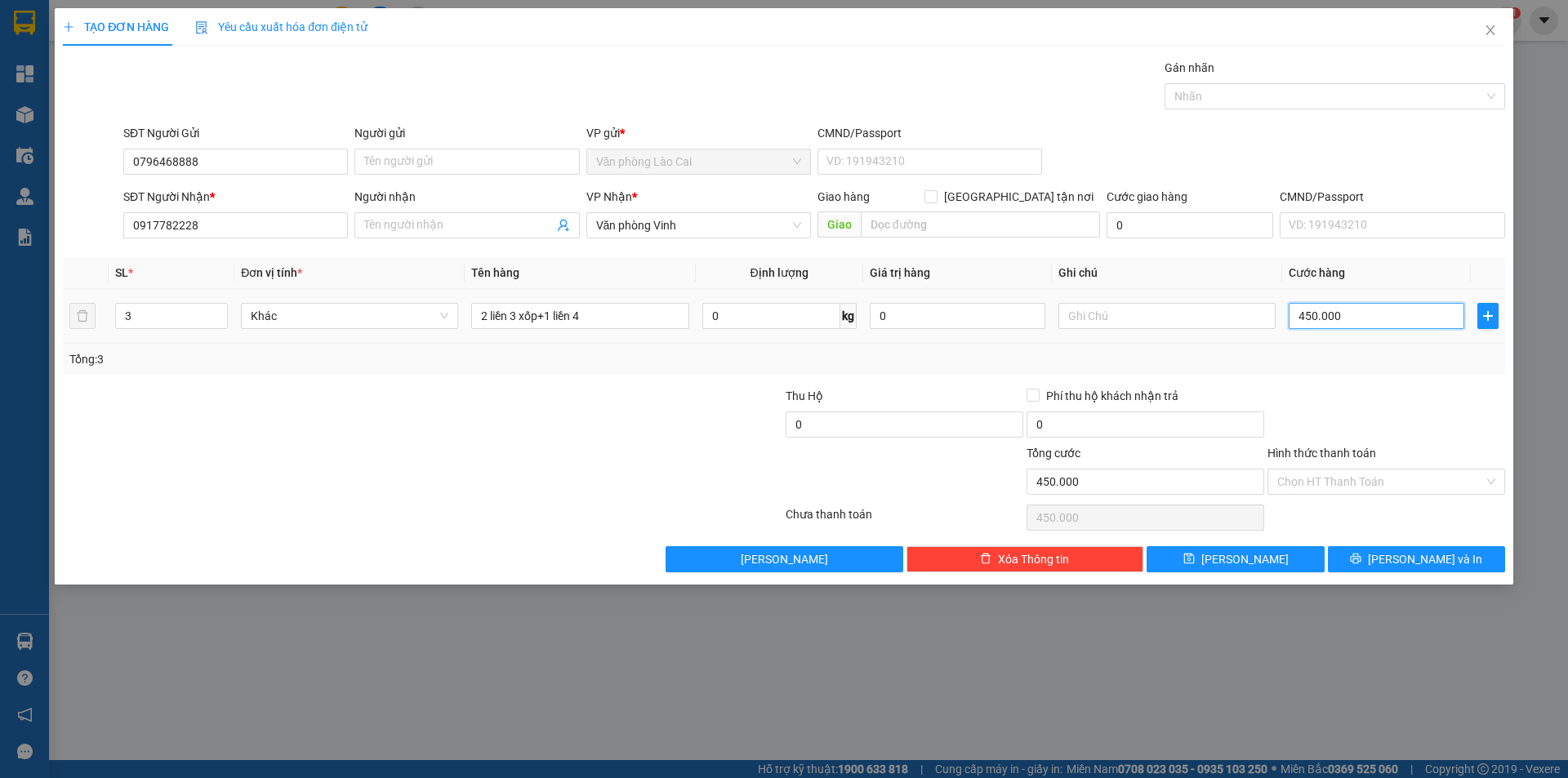
click at [1367, 312] on input "450.000" at bounding box center [1376, 316] width 175 height 26
drag, startPoint x: 1364, startPoint y: 309, endPoint x: 1211, endPoint y: 322, distance: 153.6
click at [1211, 322] on tr "3 Khác 2 liền 3 xốp+1 liền 4 0 kg 0 260" at bounding box center [784, 316] width 1442 height 54
click at [1359, 391] on div at bounding box center [1386, 415] width 241 height 57
click at [1438, 563] on span "Lưu và In" at bounding box center [1424, 559] width 115 height 18
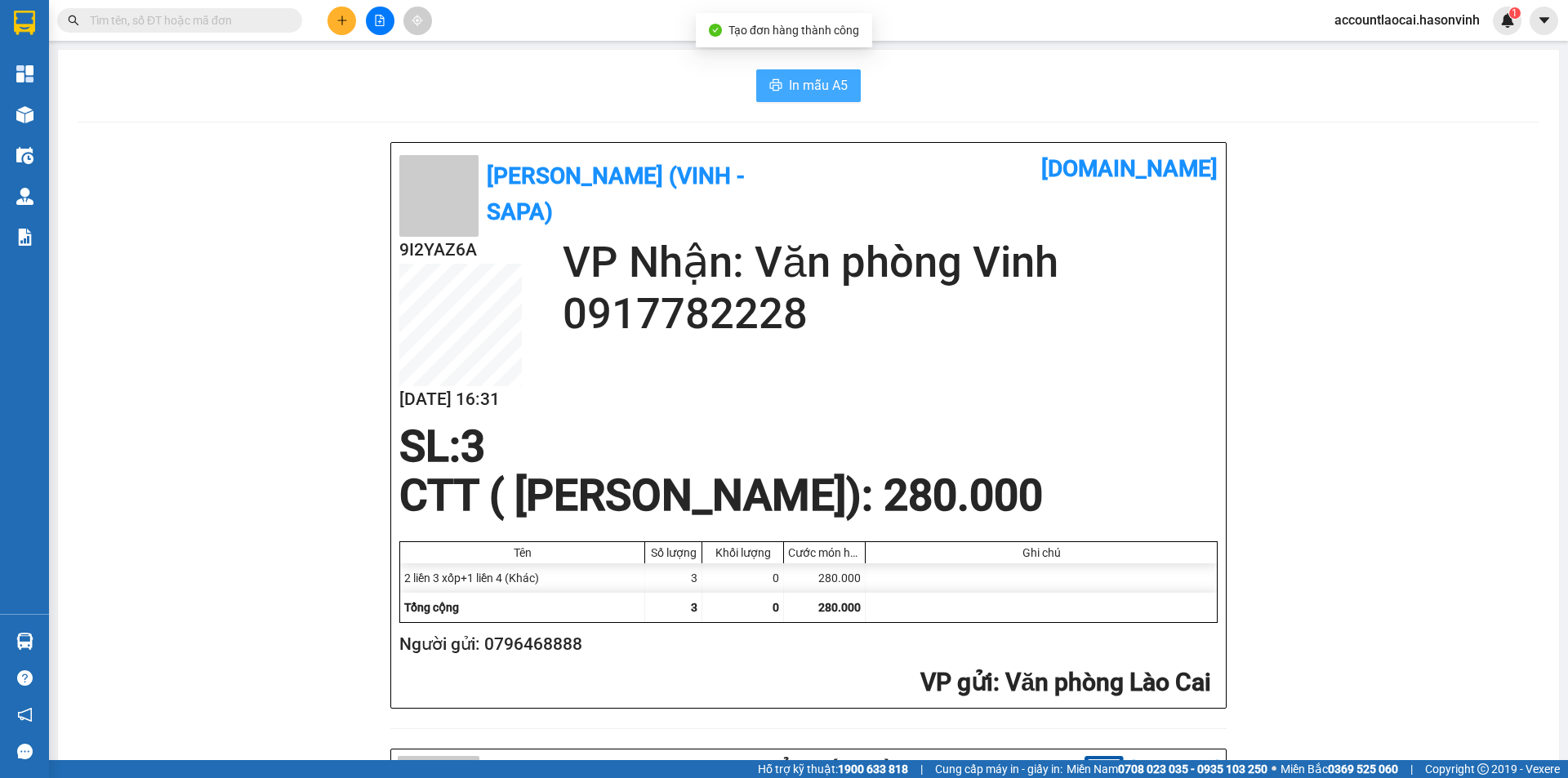
click at [820, 90] on span "In mẫu A5" at bounding box center [817, 85] width 59 height 20
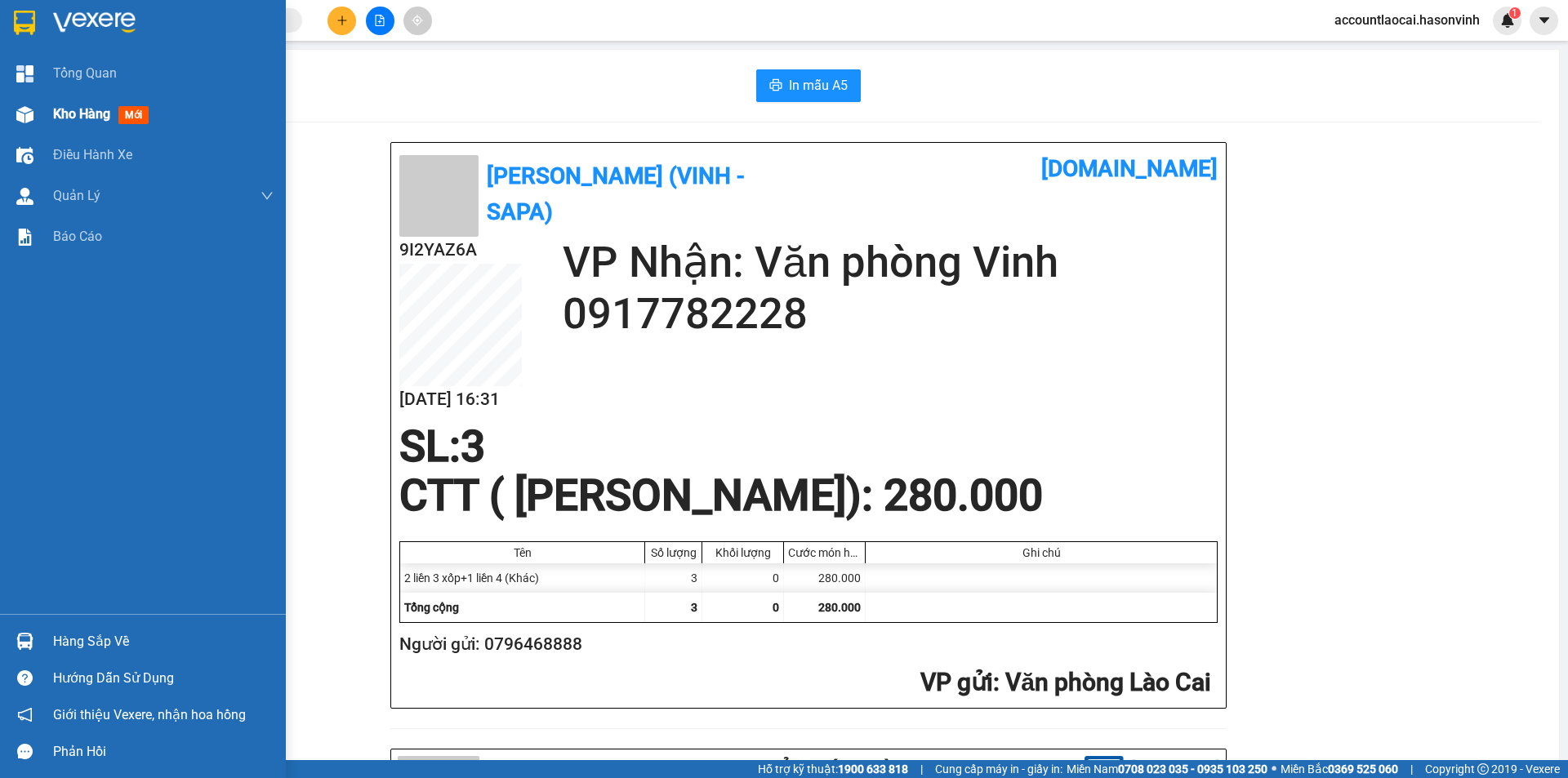
click at [41, 113] on div "Kho hàng mới" at bounding box center [143, 114] width 286 height 41
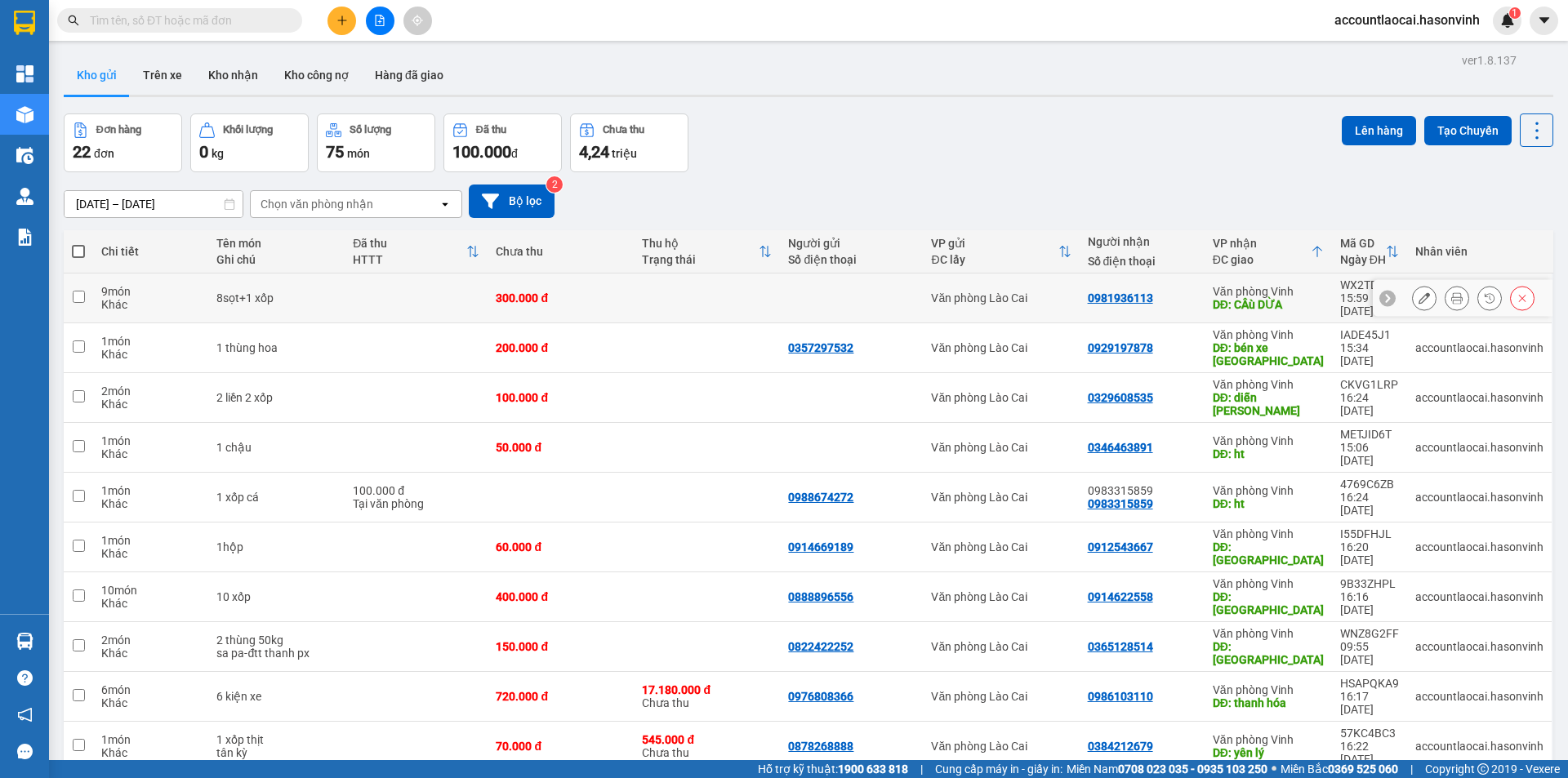
click at [1302, 288] on div "Văn phòng Vinh" at bounding box center [1268, 291] width 111 height 13
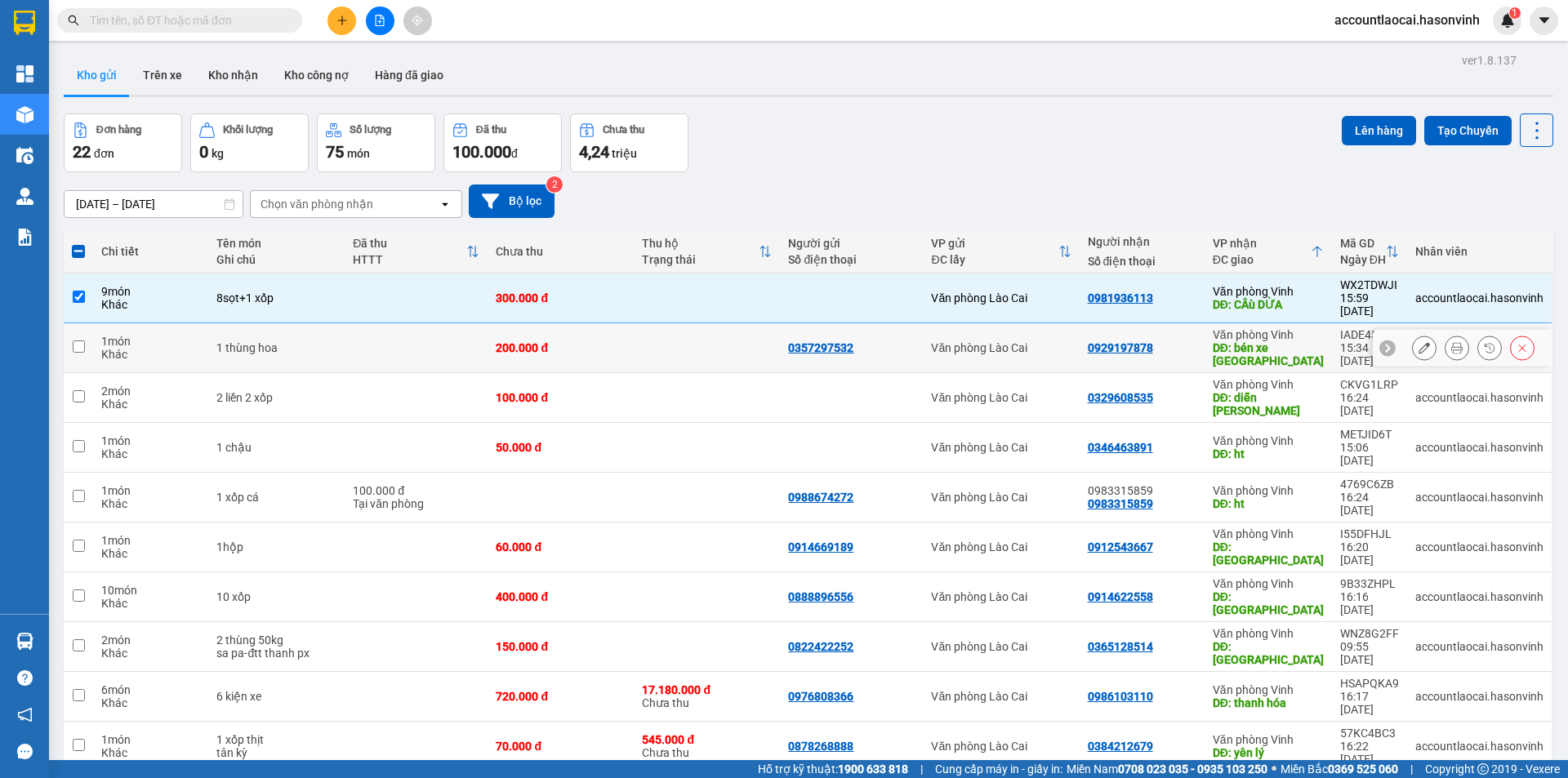
click at [1292, 342] on div "DĐ: bén xe PHố Châu" at bounding box center [1268, 355] width 111 height 26
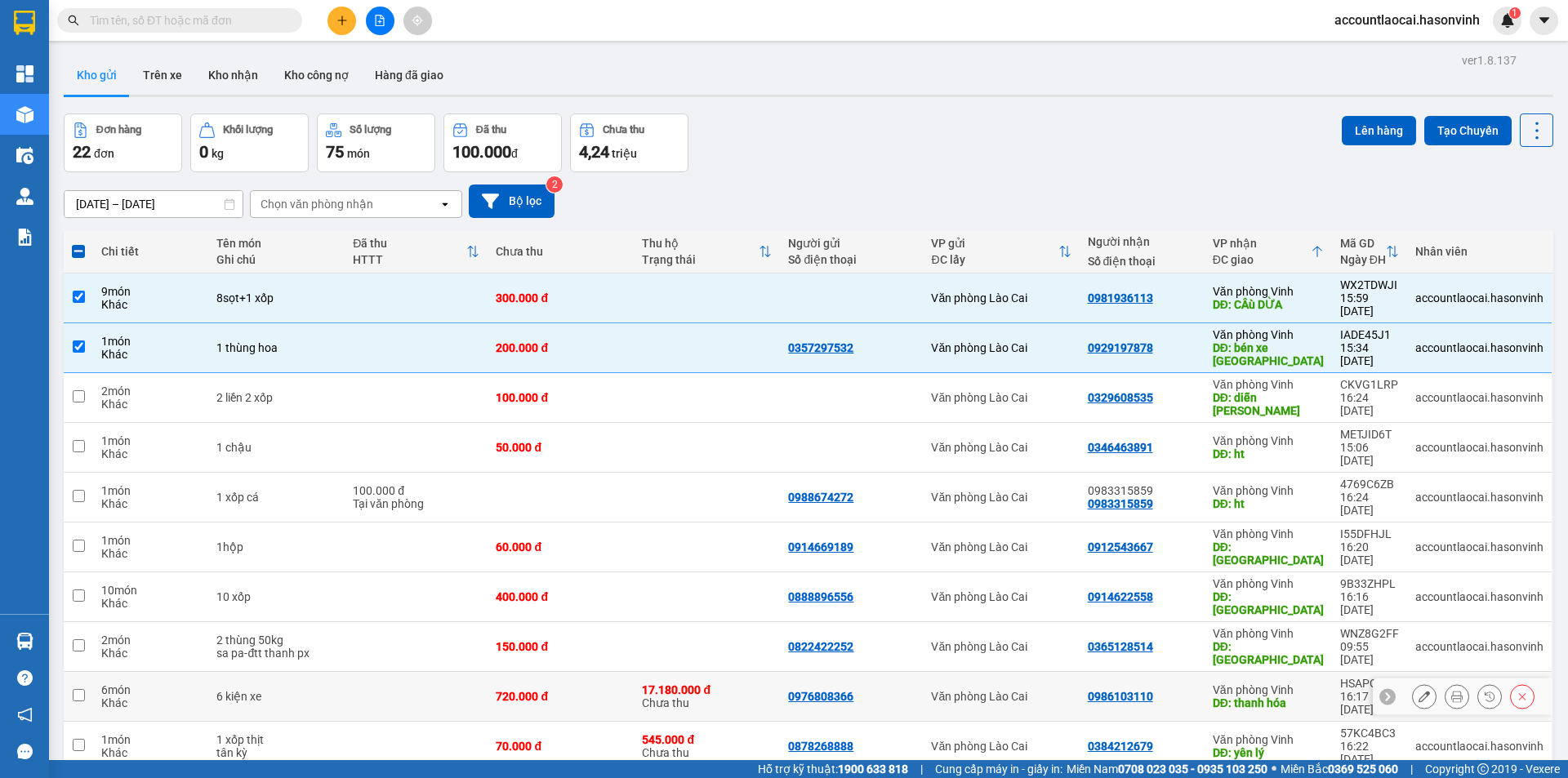
click at [1294, 697] on div "DĐ: thanh hóa" at bounding box center [1268, 703] width 111 height 13
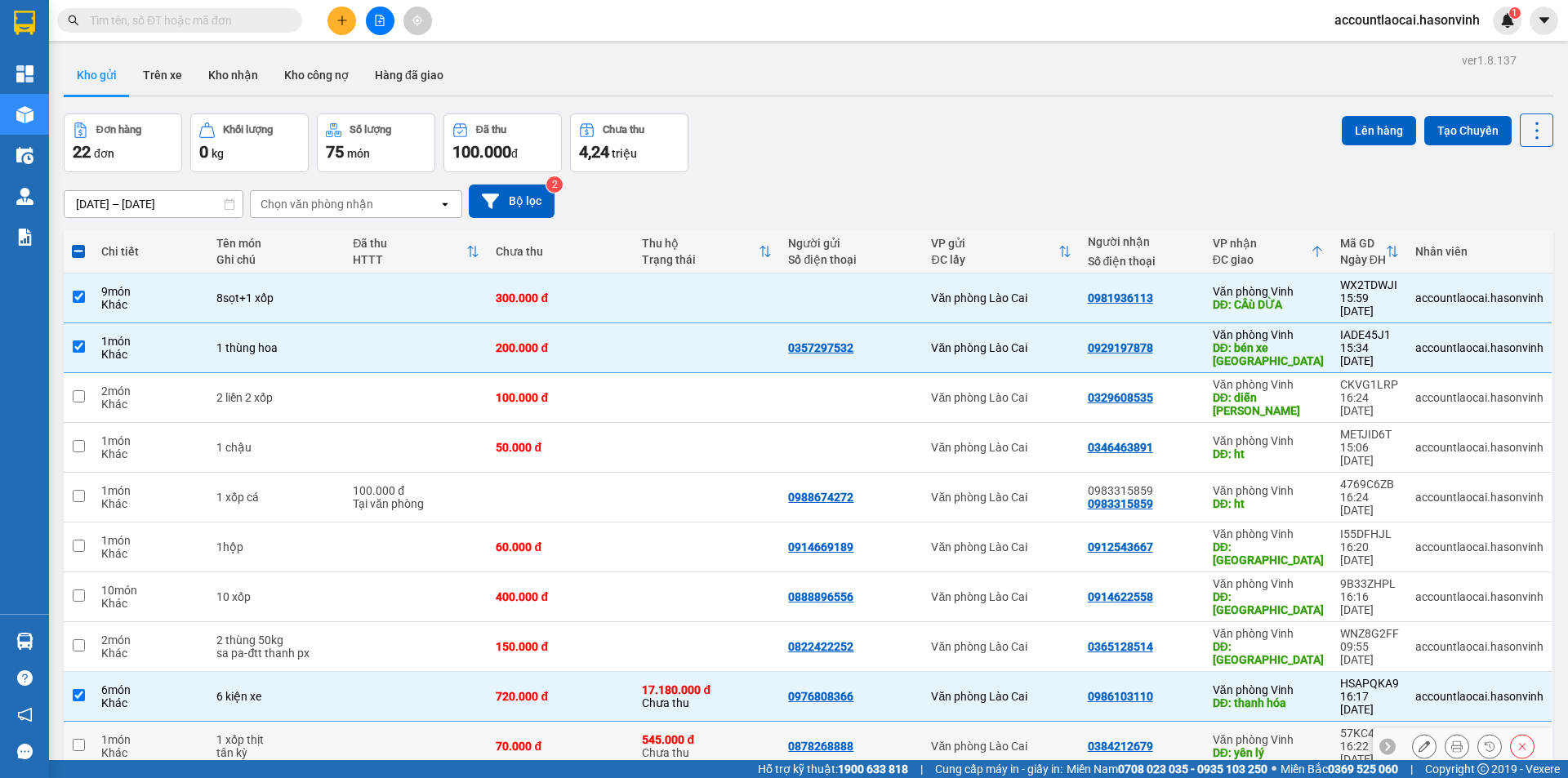
click at [1279, 746] on div "DĐ: yên lý" at bounding box center [1268, 753] width 111 height 13
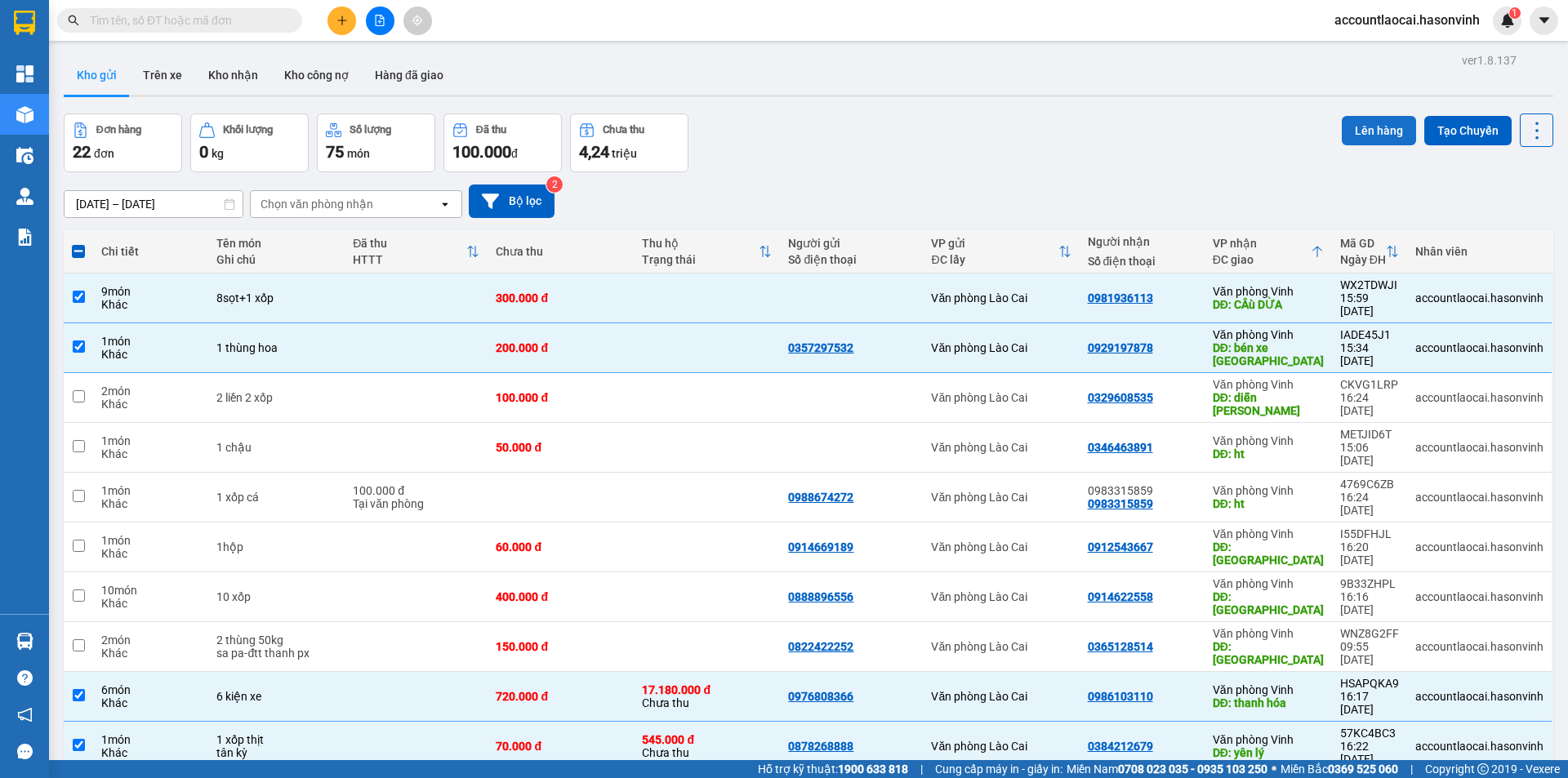
click at [1388, 131] on button "Lên hàng" at bounding box center [1379, 131] width 74 height 30
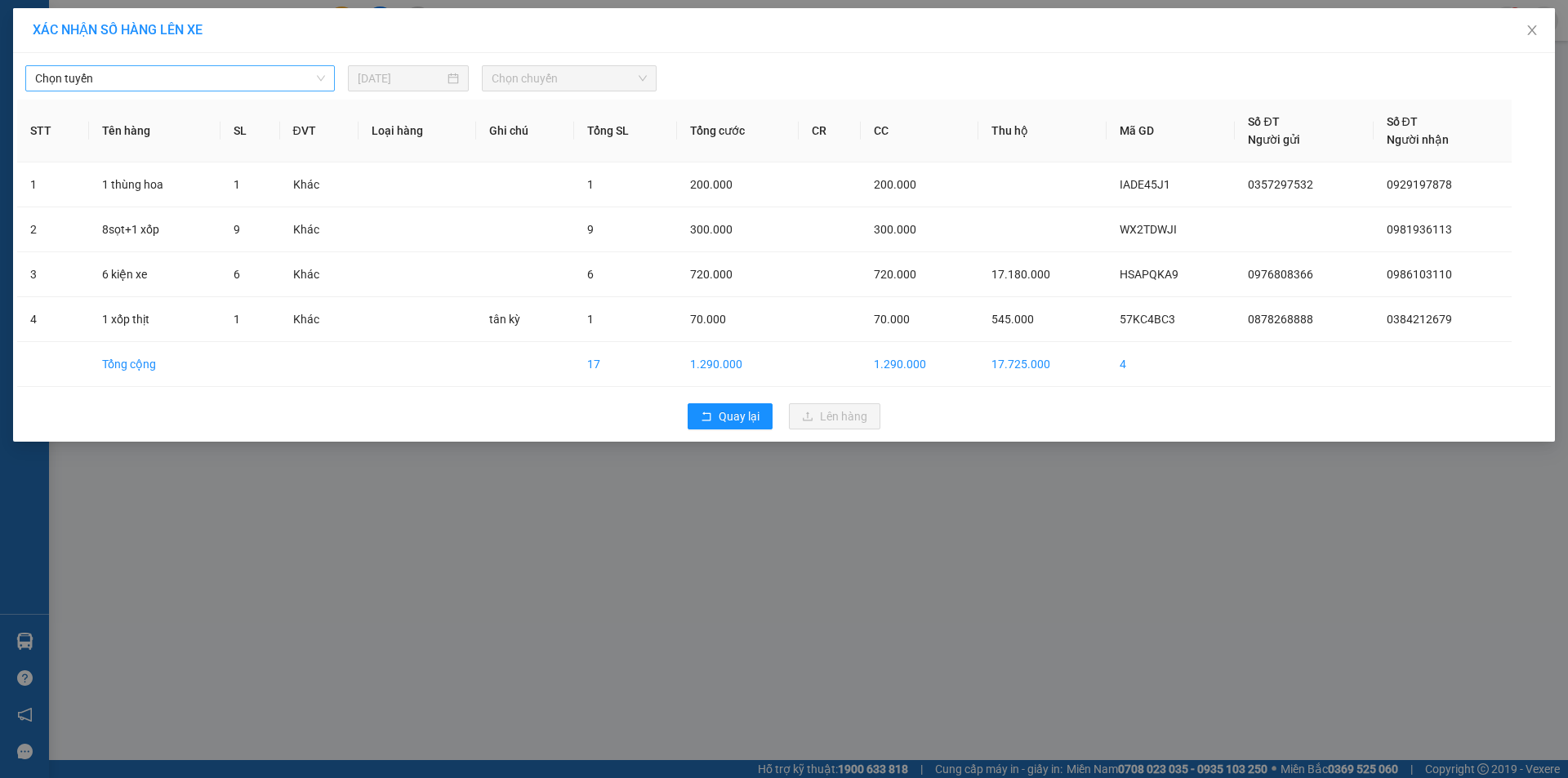
click at [91, 82] on span "Chọn tuyến" at bounding box center [180, 79] width 290 height 25
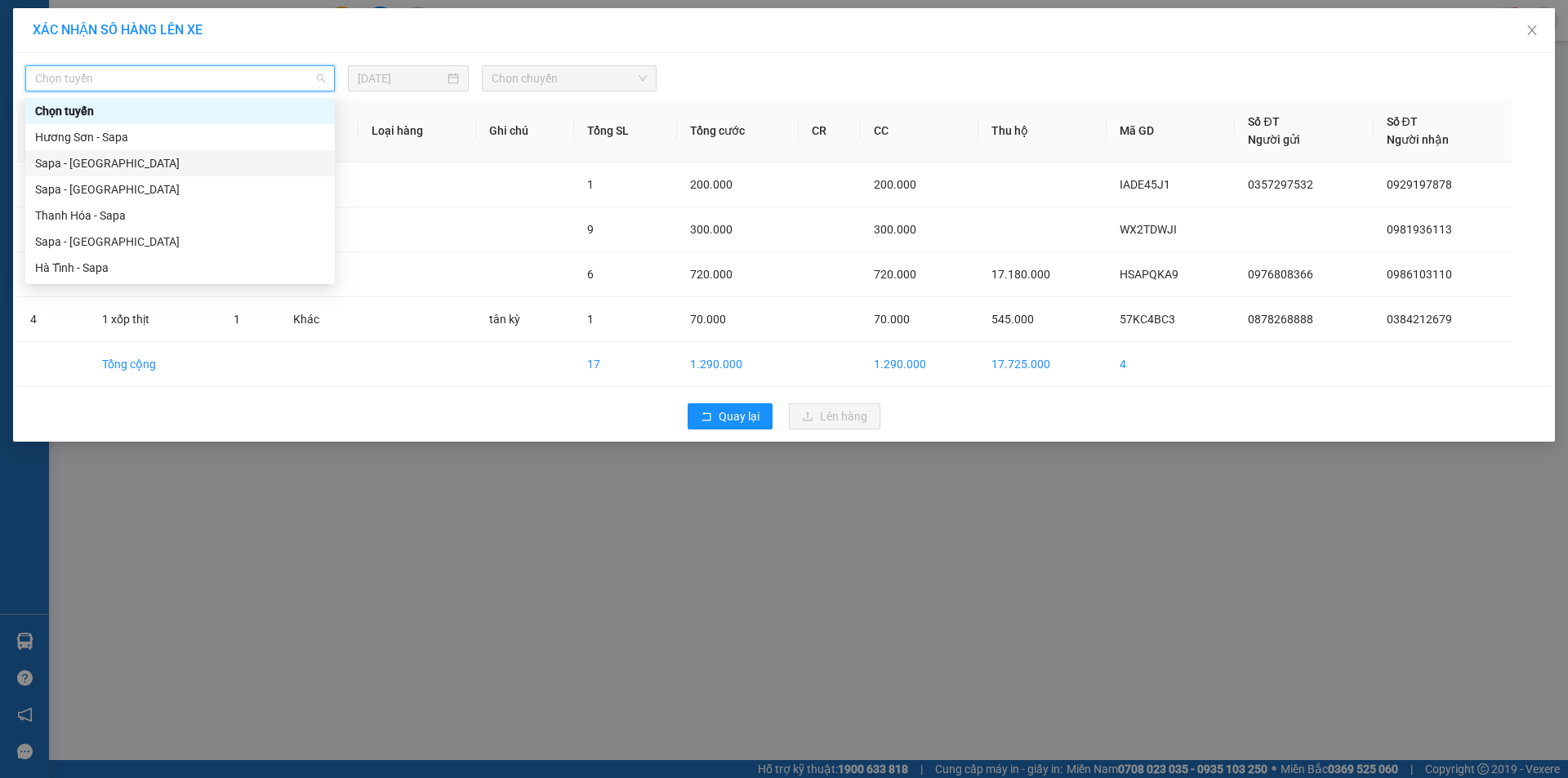
click at [83, 166] on div "Sapa - Hương Sơn" at bounding box center [180, 163] width 290 height 18
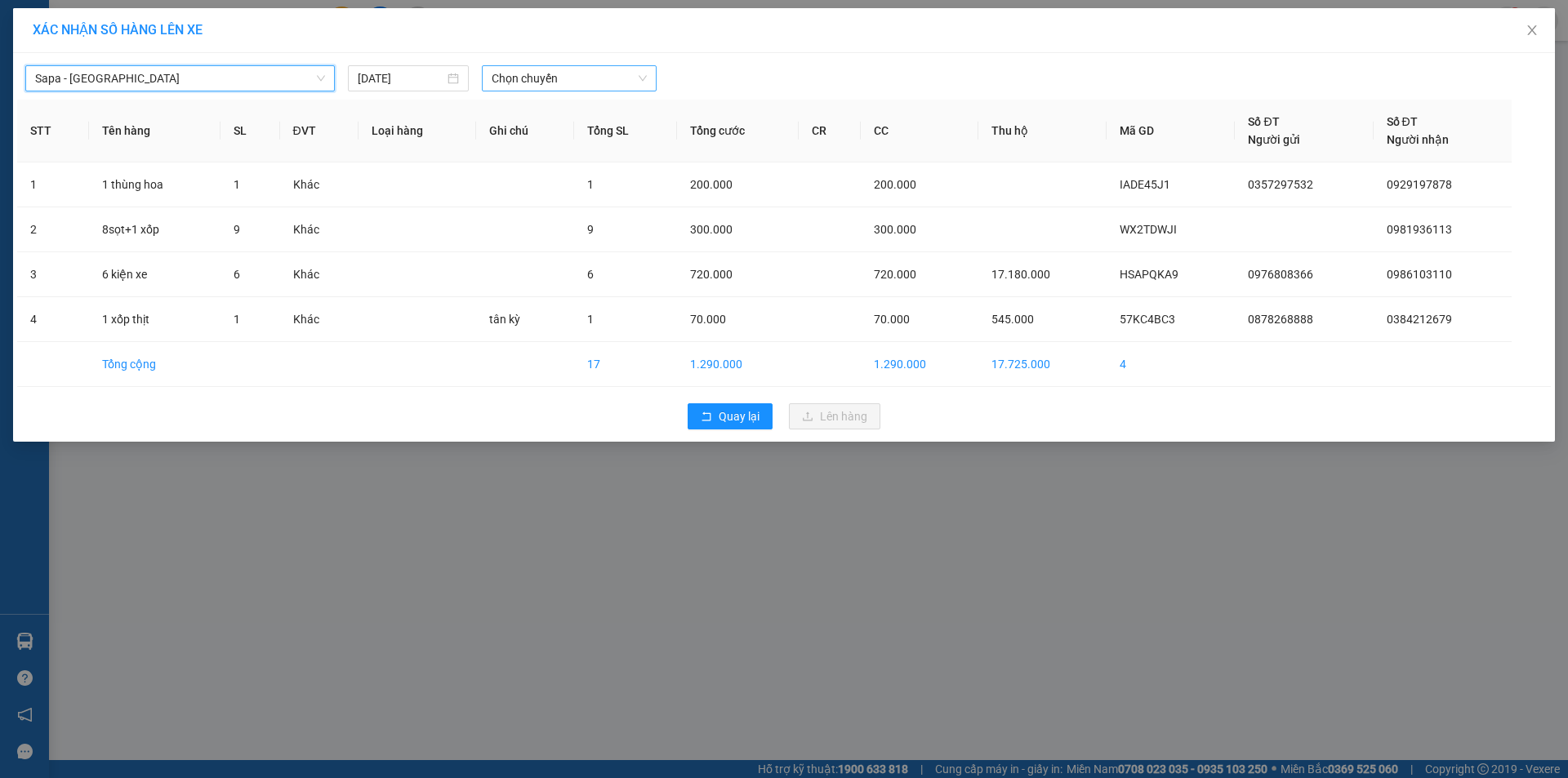
click at [592, 78] on span "Chọn chuyến" at bounding box center [569, 79] width 155 height 25
click at [595, 139] on div "17:30 - 24G-000.74" at bounding box center [554, 137] width 127 height 18
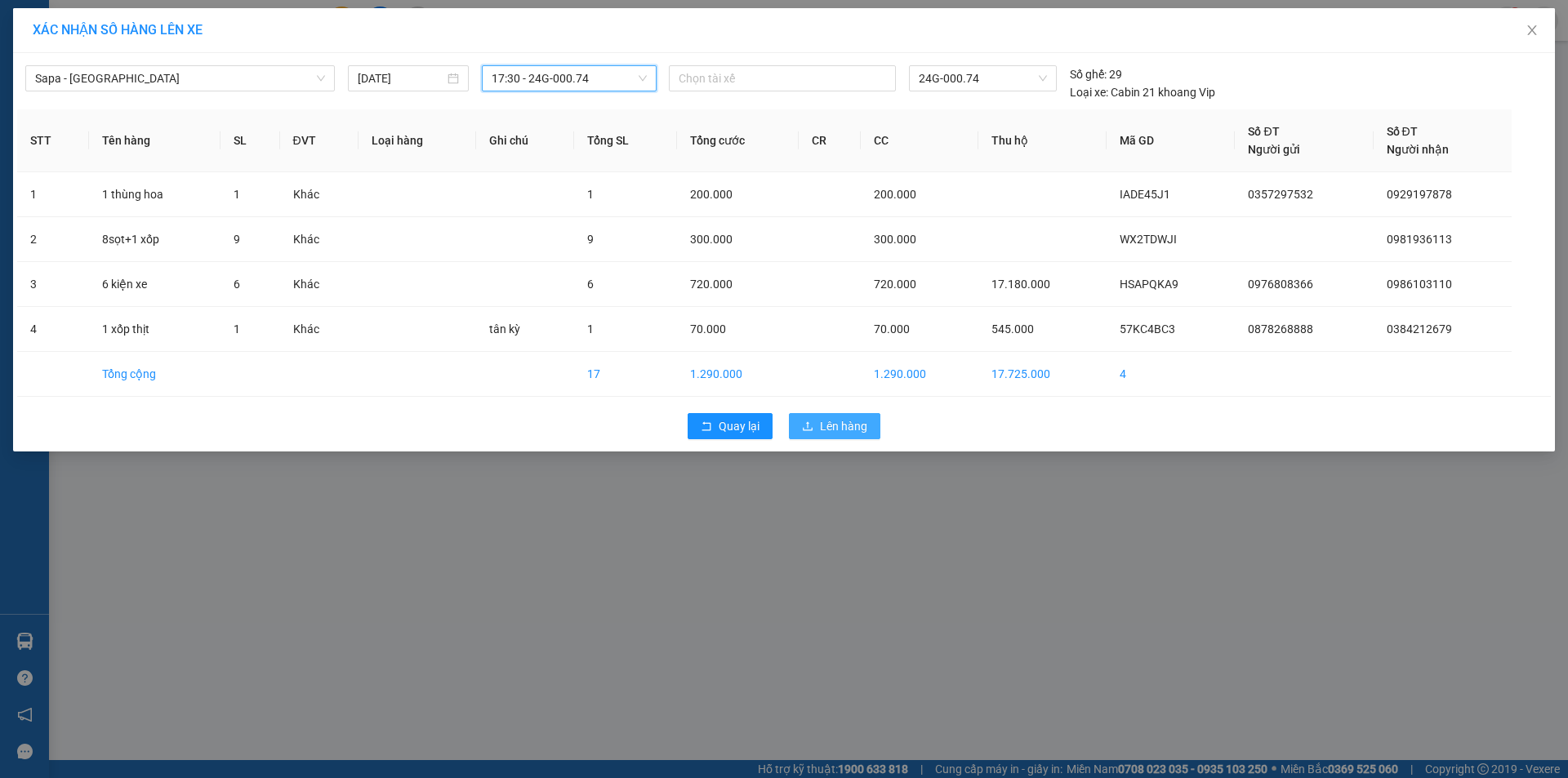
click at [849, 436] on button "Lên hàng" at bounding box center [834, 427] width 91 height 26
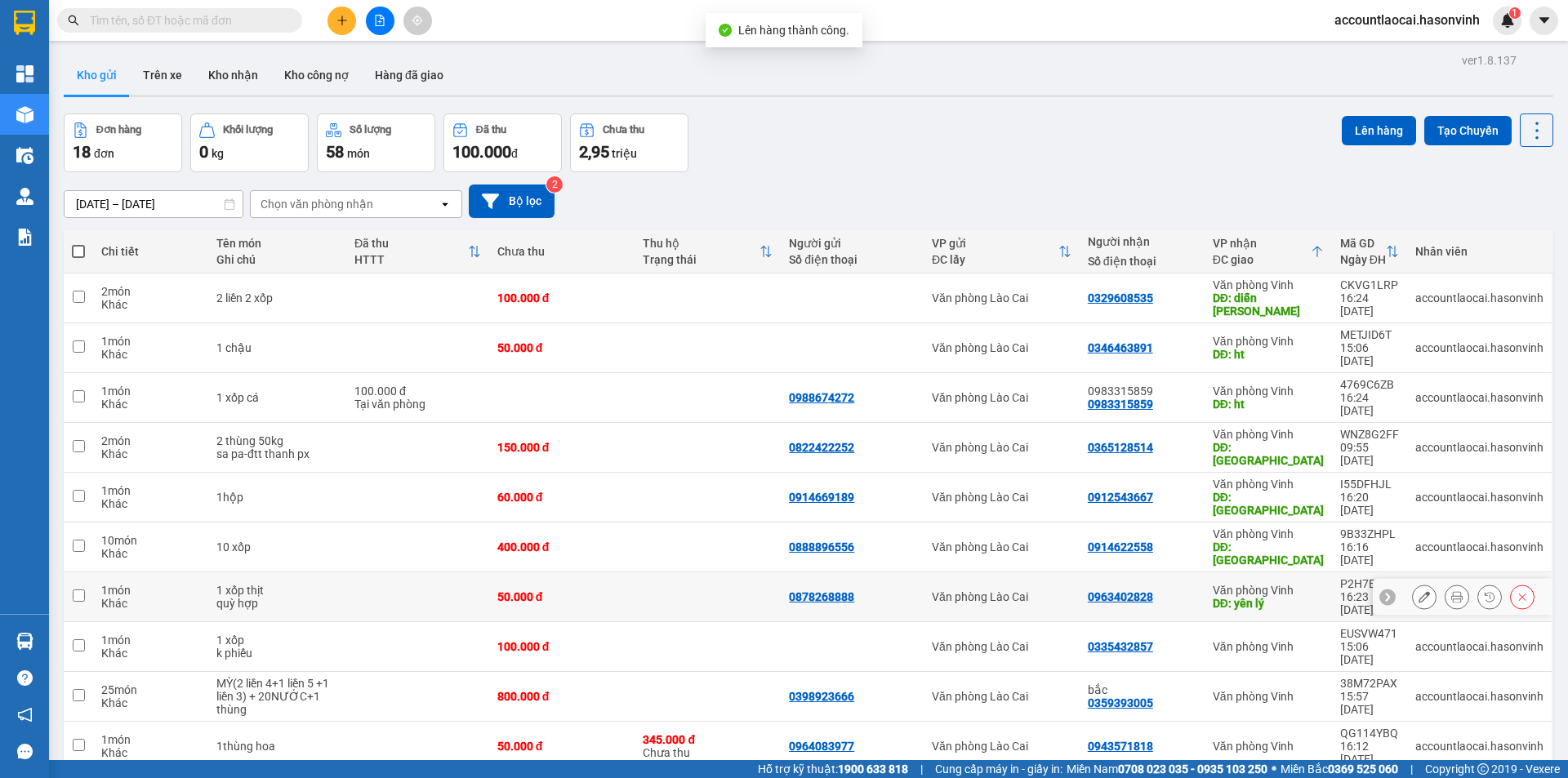
click at [875, 591] on div "0878268888" at bounding box center [851, 597] width 126 height 13
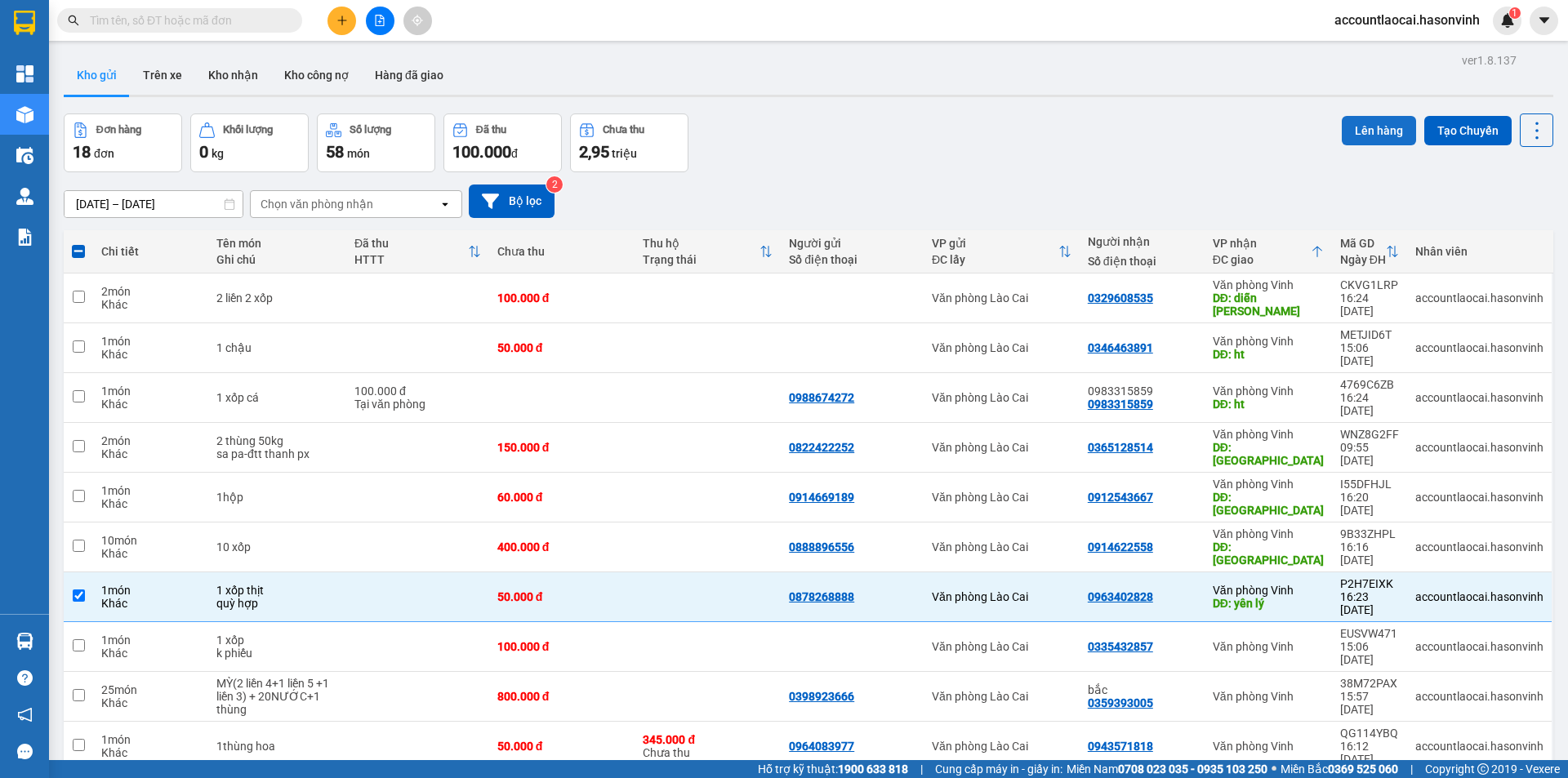
click at [1361, 128] on button "Lên hàng" at bounding box center [1379, 131] width 74 height 30
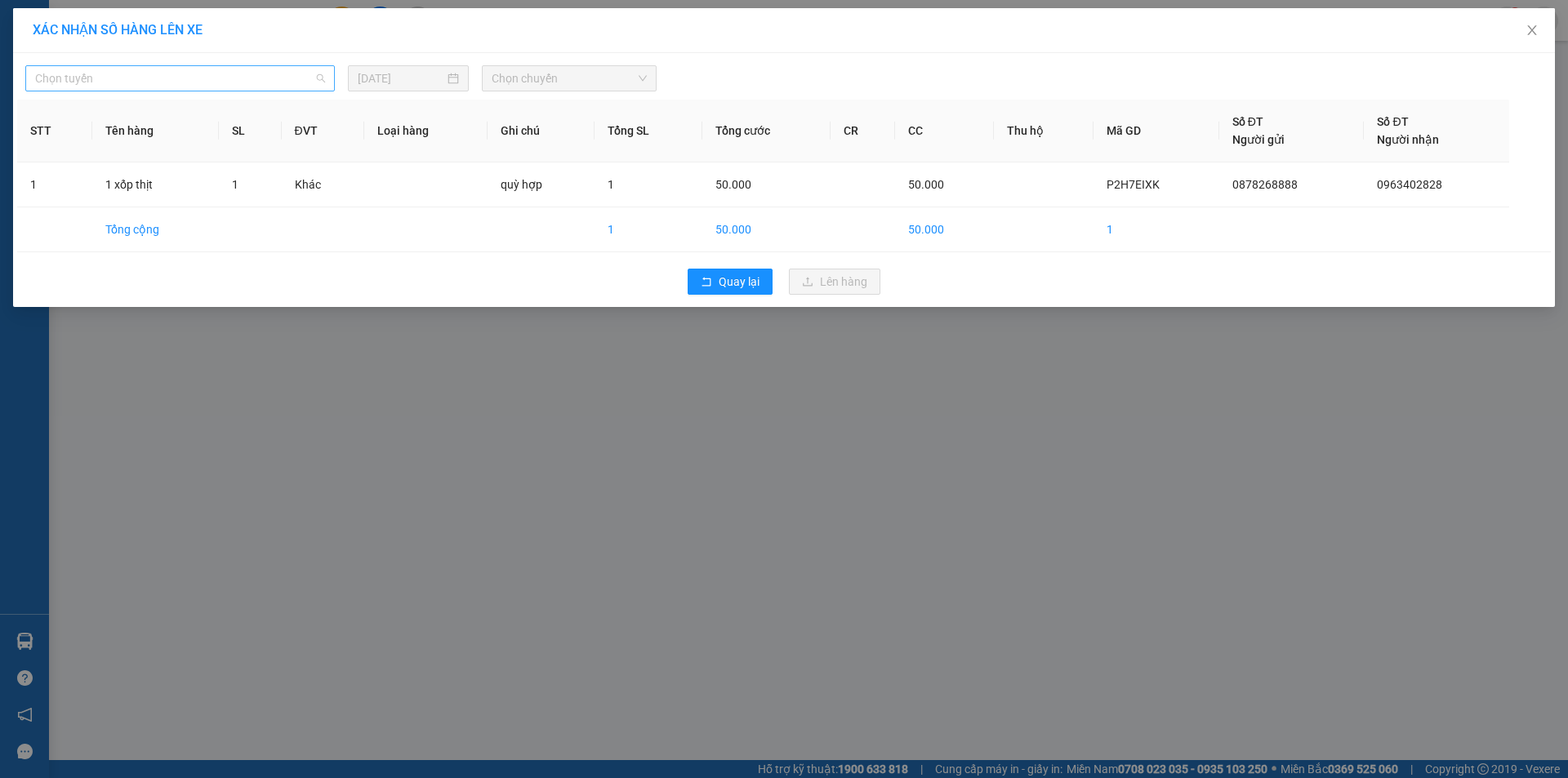
click at [199, 70] on span "Chọn tuyến" at bounding box center [180, 79] width 290 height 25
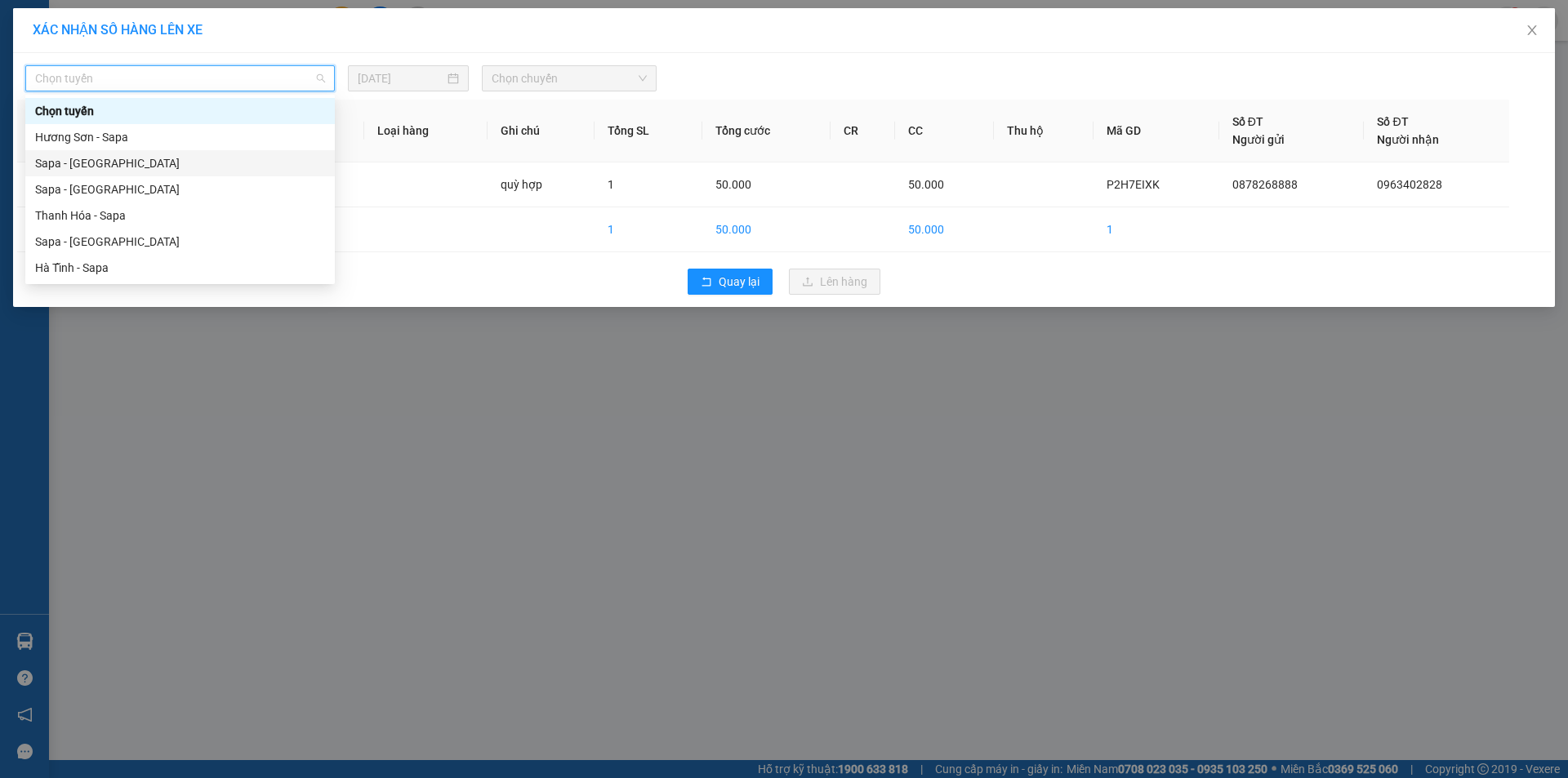
click at [92, 170] on div "Sapa - Hương Sơn" at bounding box center [180, 163] width 290 height 18
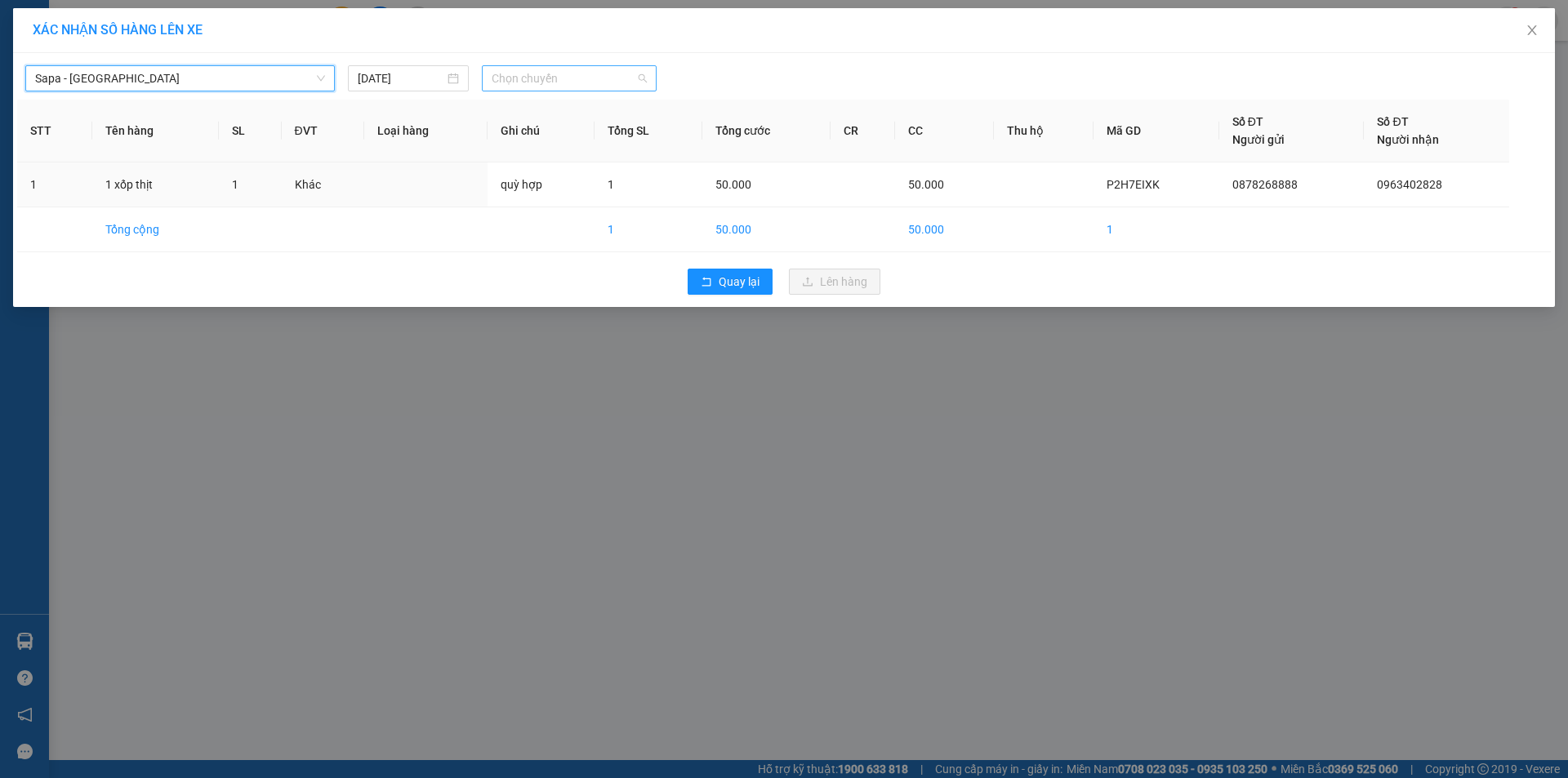
click at [609, 72] on span "Chọn chuyến" at bounding box center [569, 79] width 155 height 25
click at [596, 135] on div "17:30 - 24G-000.74" at bounding box center [554, 137] width 127 height 18
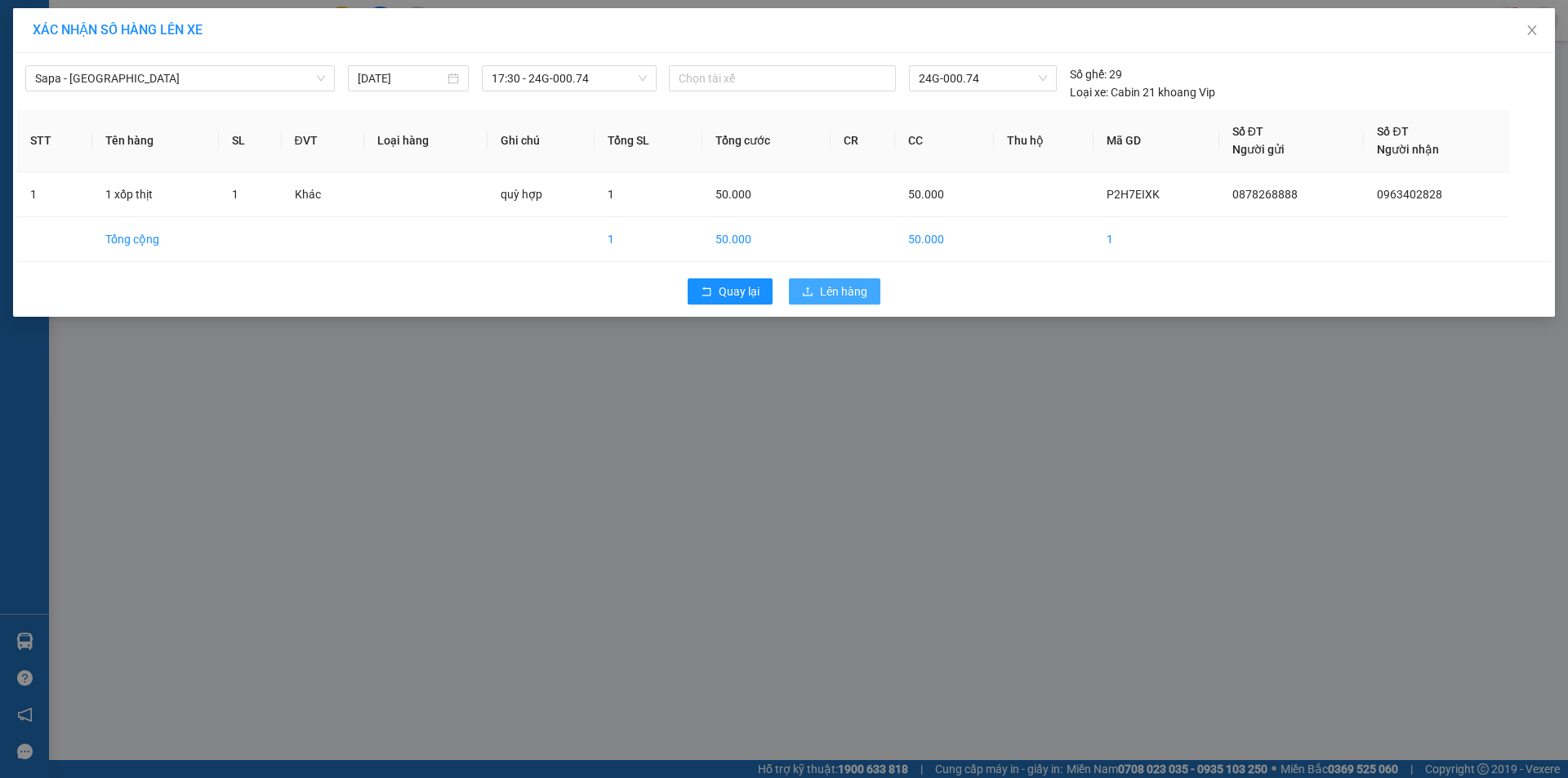
click at [861, 290] on span "Lên hàng" at bounding box center [844, 292] width 47 height 18
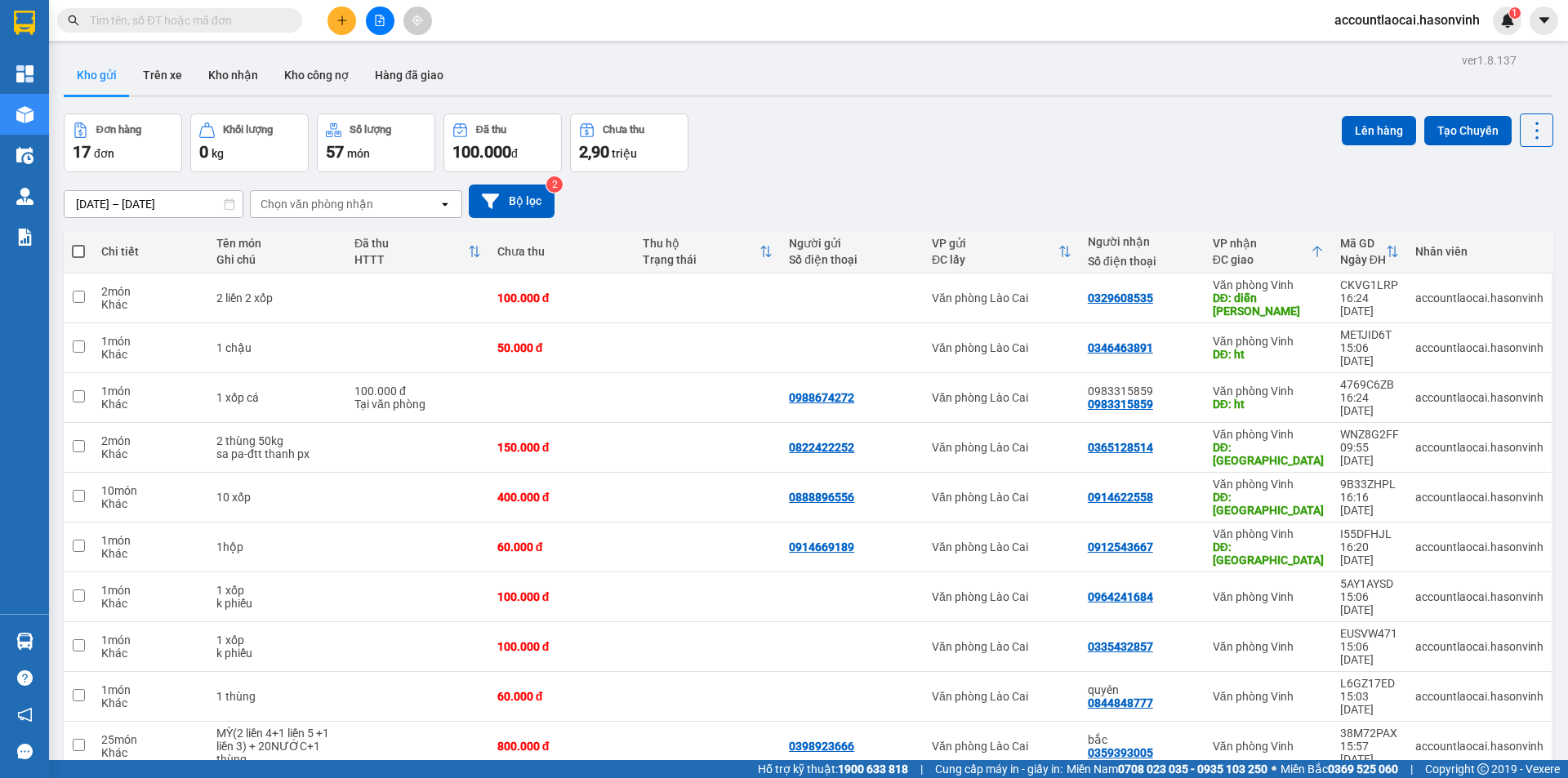
click at [379, 27] on button at bounding box center [380, 20] width 29 height 29
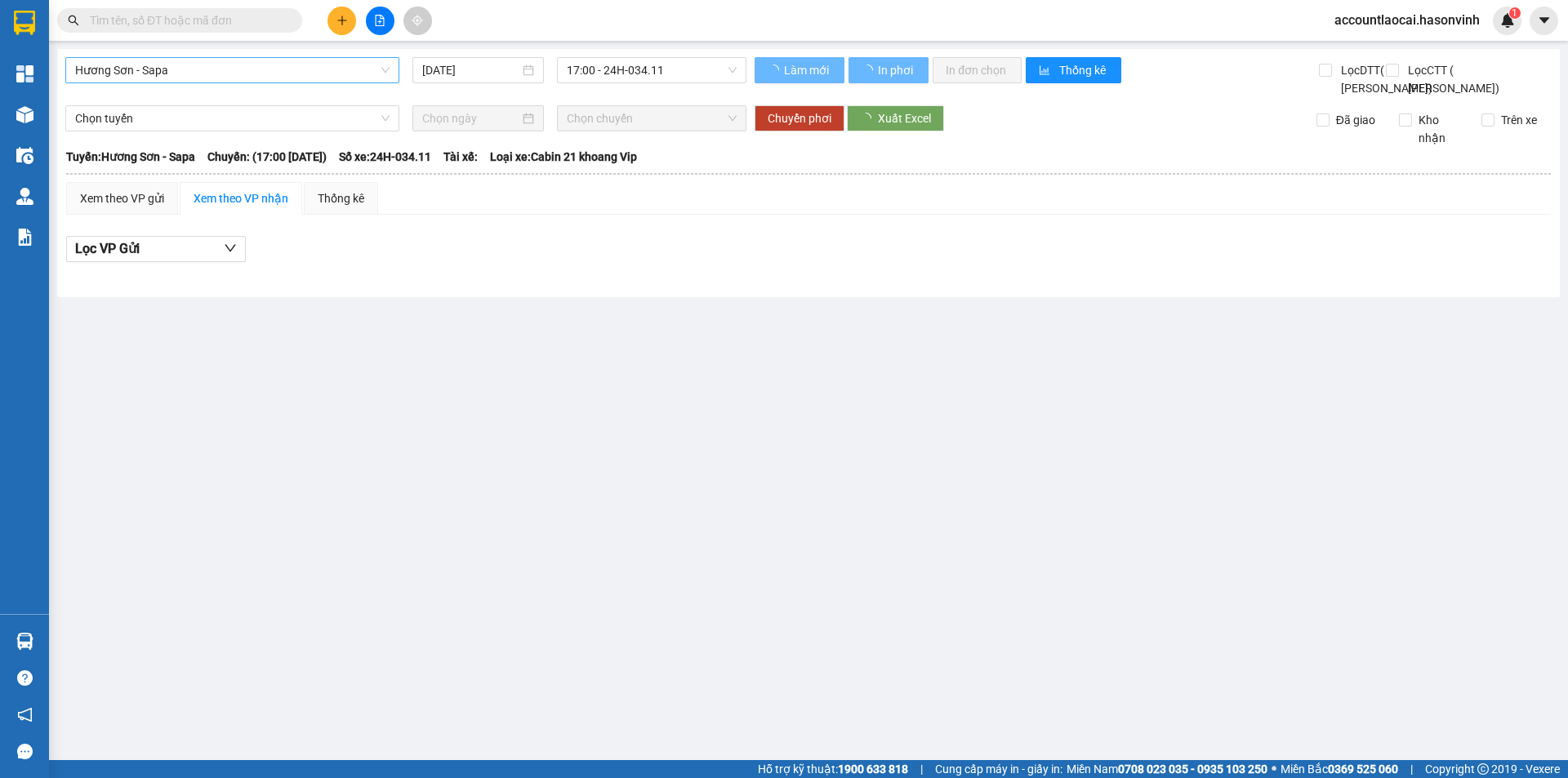
click at [167, 65] on span "Hương Sơn - Sapa" at bounding box center [232, 70] width 314 height 25
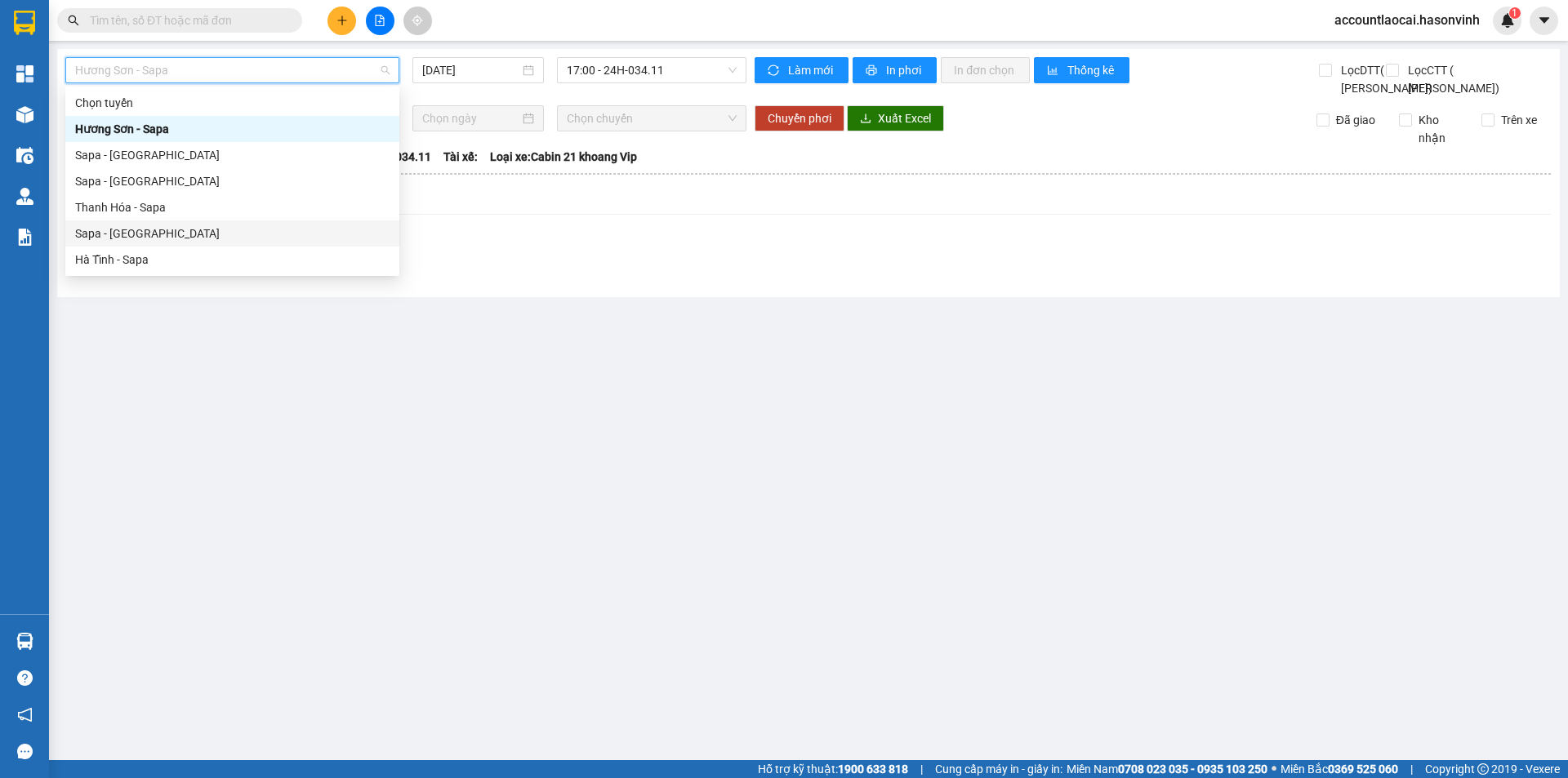
click at [98, 237] on div "Sapa - [GEOGRAPHIC_DATA]" at bounding box center [232, 233] width 314 height 18
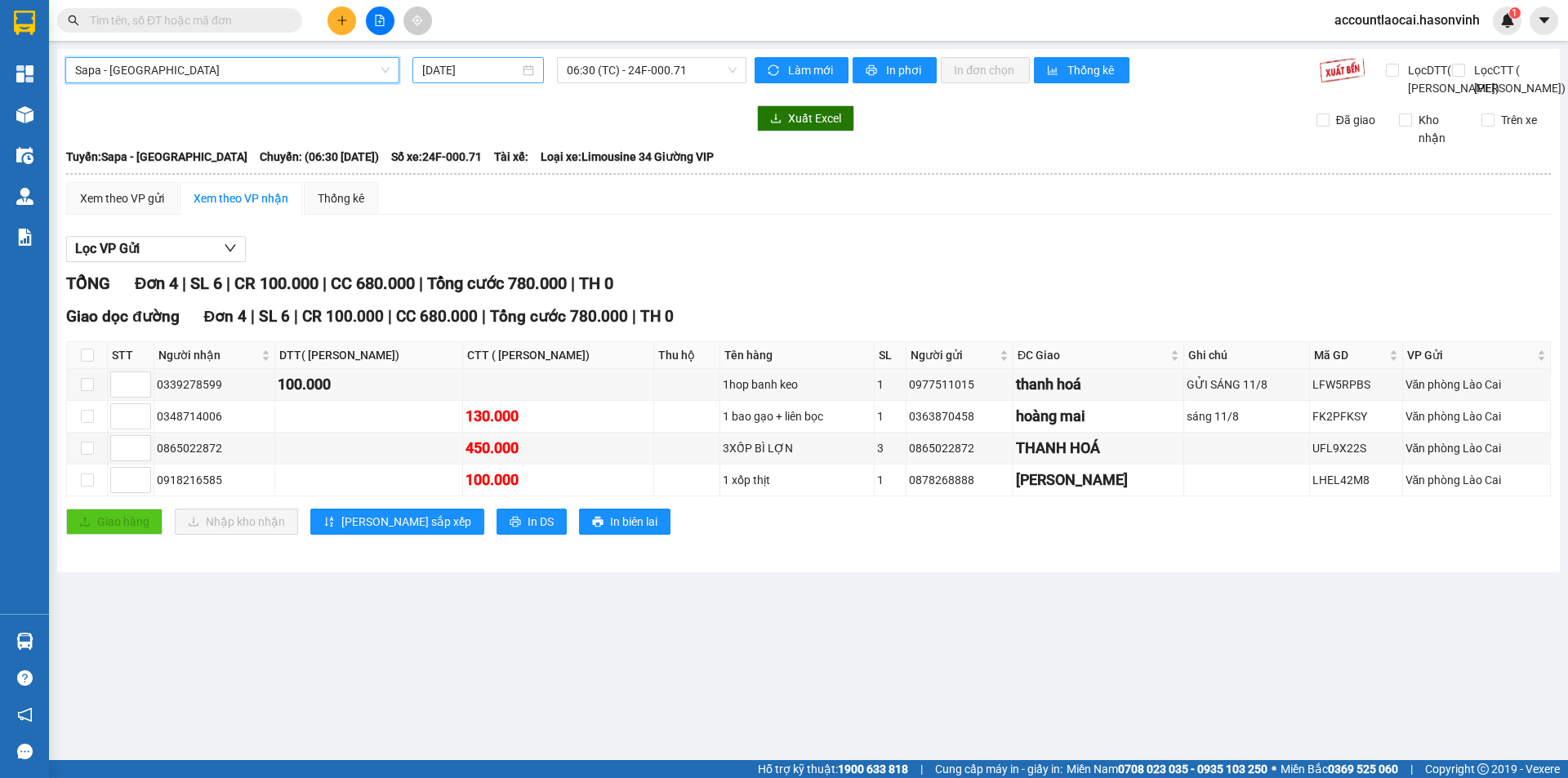
click at [459, 74] on input "[DATE]" at bounding box center [470, 70] width 97 height 18
click at [684, 131] on div at bounding box center [406, 118] width 681 height 26
click at [232, 67] on span "Sapa - [GEOGRAPHIC_DATA]" at bounding box center [232, 70] width 314 height 25
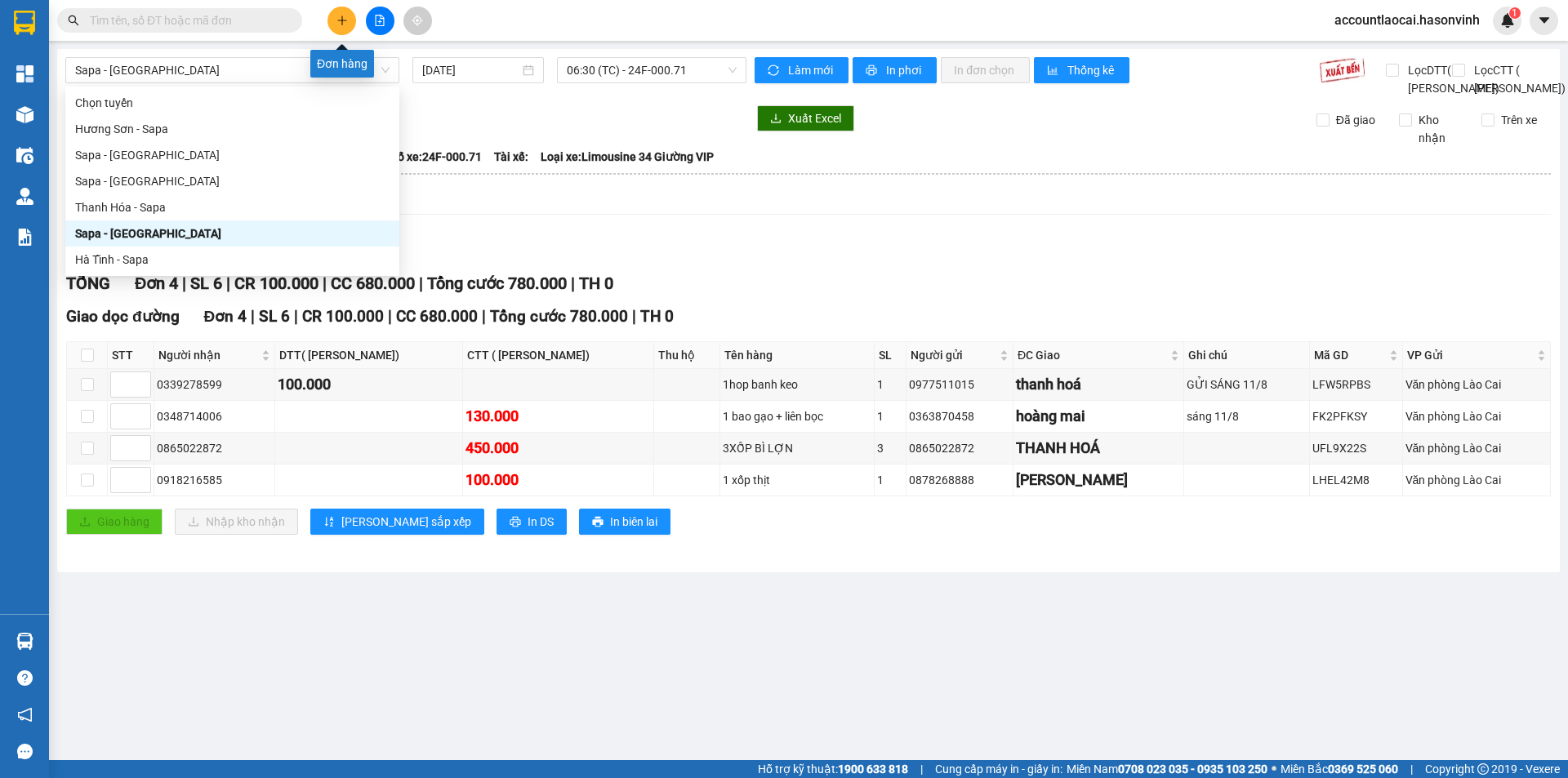
click at [338, 19] on icon "plus" at bounding box center [342, 20] width 11 height 11
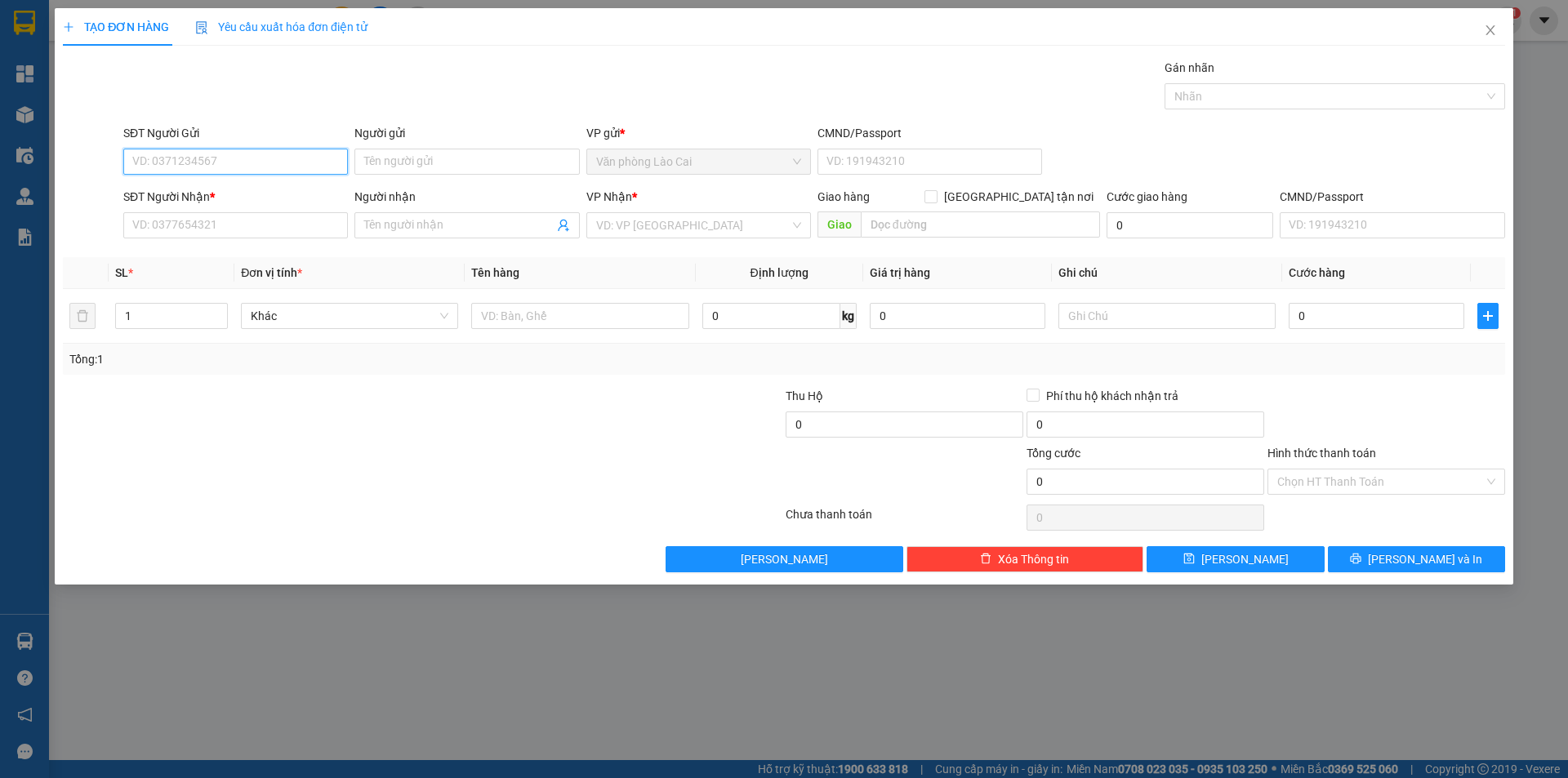
click at [227, 152] on input "SĐT Người Gửi" at bounding box center [236, 162] width 224 height 26
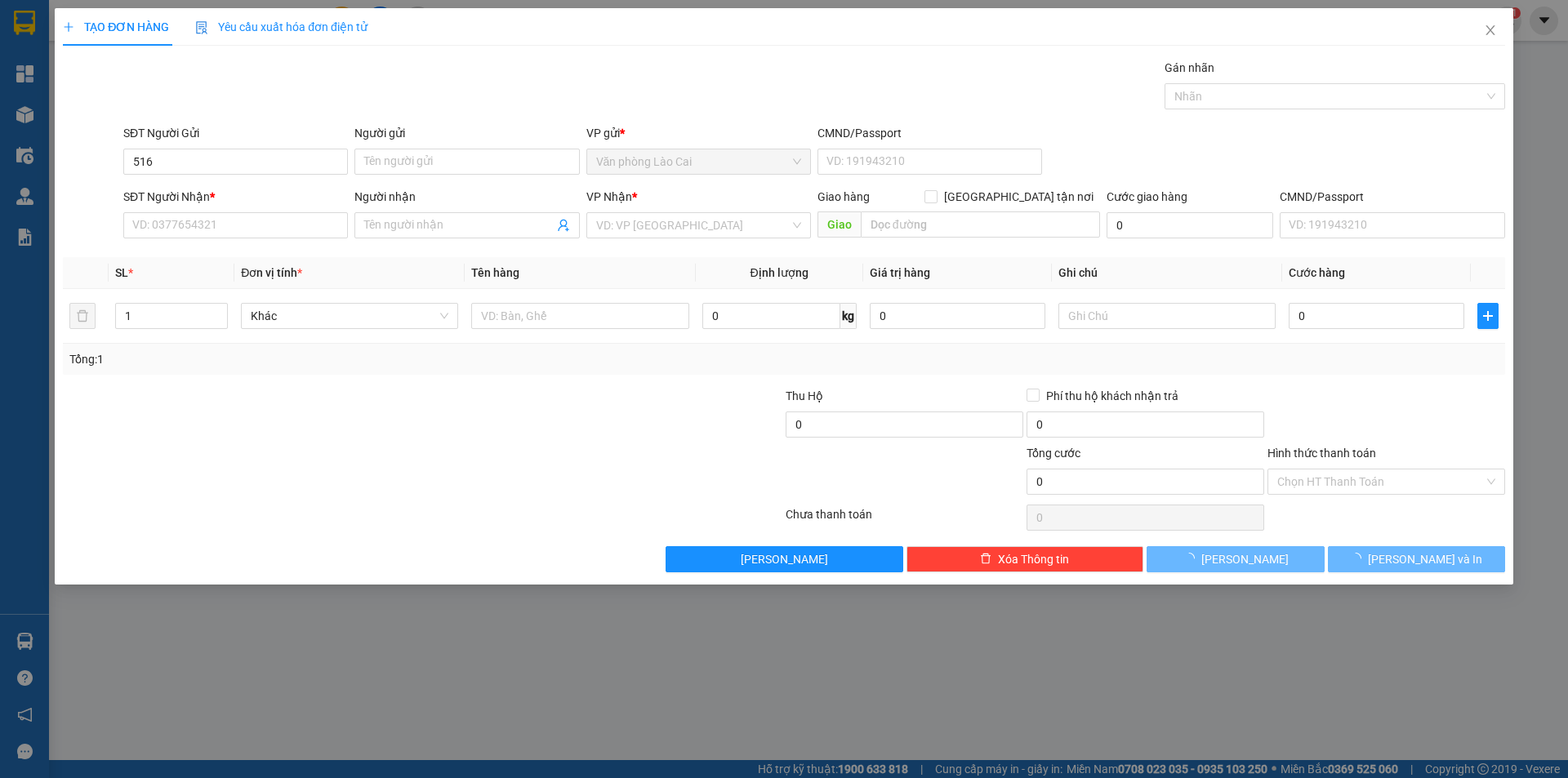
click at [223, 187] on div "SĐT Người Nhận *" at bounding box center [236, 196] width 224 height 18
click at [223, 212] on input "SĐT Người Nhận *" at bounding box center [236, 225] width 224 height 26
click at [224, 173] on input "516" at bounding box center [236, 162] width 224 height 26
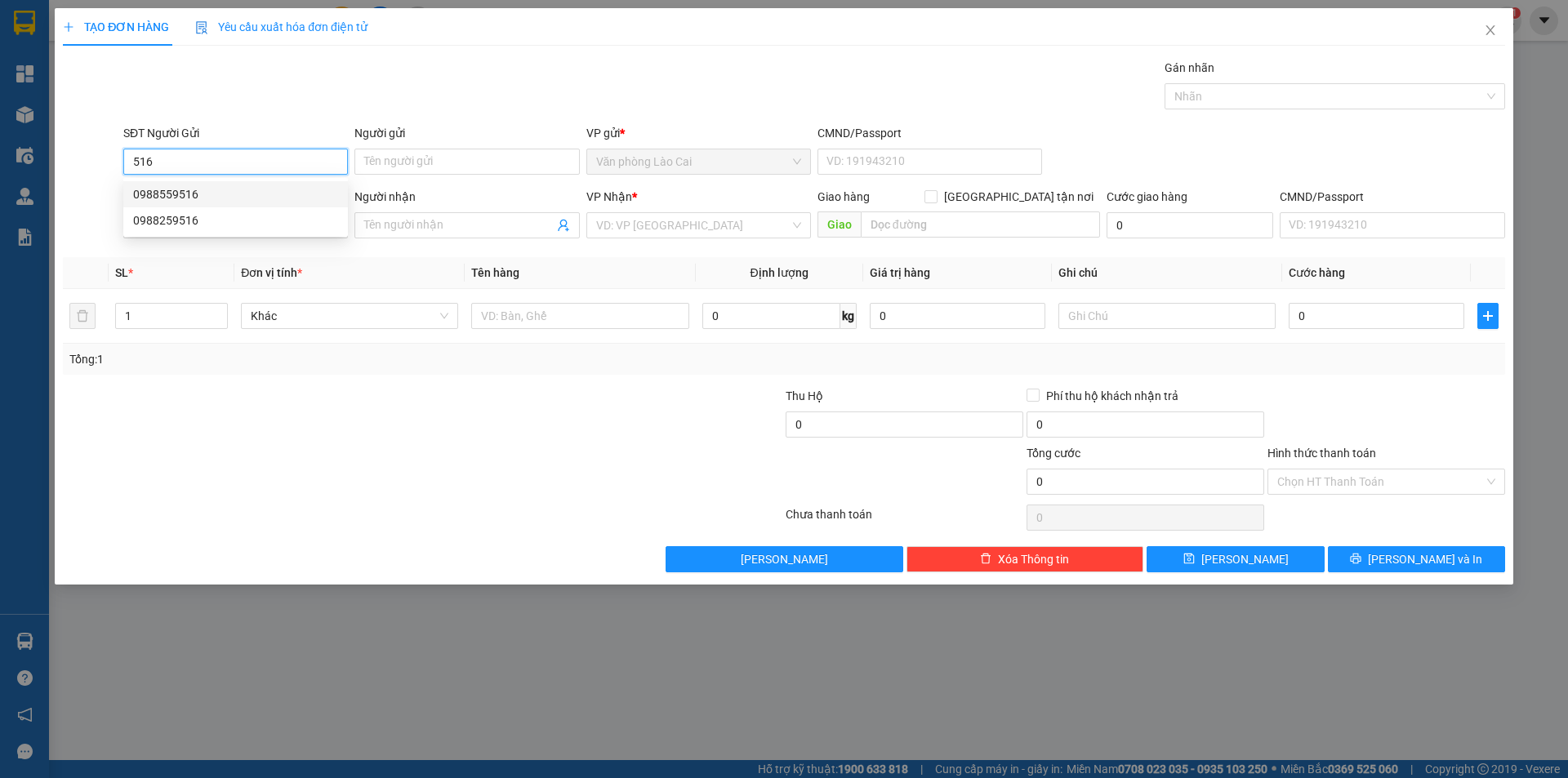
click at [209, 182] on div "0988559516" at bounding box center [236, 194] width 224 height 26
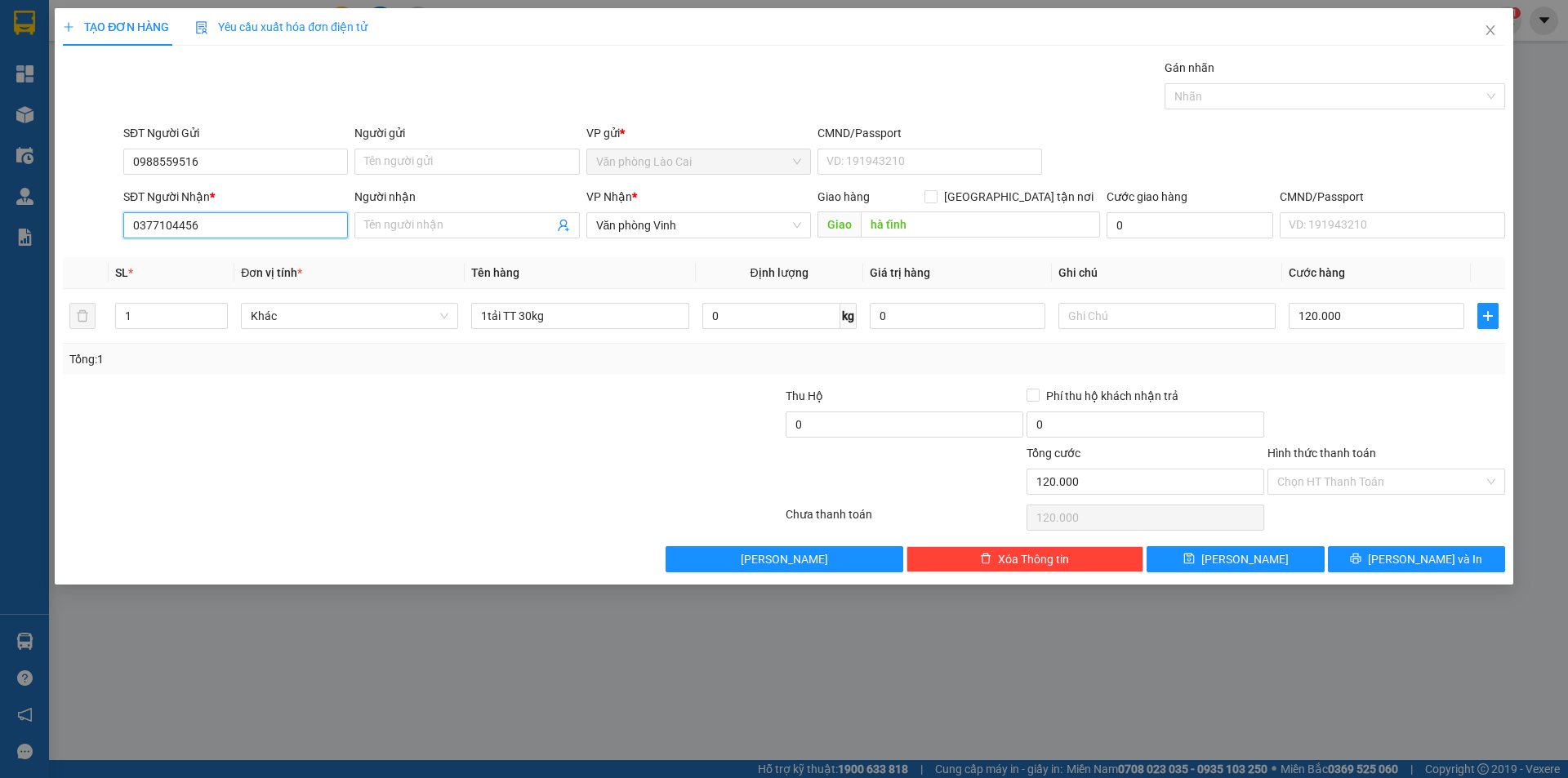
drag, startPoint x: 235, startPoint y: 223, endPoint x: 0, endPoint y: 234, distance: 235.3
click at [0, 236] on div "TẠO ĐƠN HÀNG Yêu cầu xuất hóa đơn điện tử Transit Pickup Surcharge Ids Transit …" at bounding box center [784, 389] width 1568 height 778
click at [149, 311] on div "0326243186" at bounding box center [236, 310] width 205 height 18
click at [1381, 325] on input "120.000" at bounding box center [1376, 316] width 175 height 26
click at [853, 422] on input "13.945.000" at bounding box center [904, 425] width 237 height 26
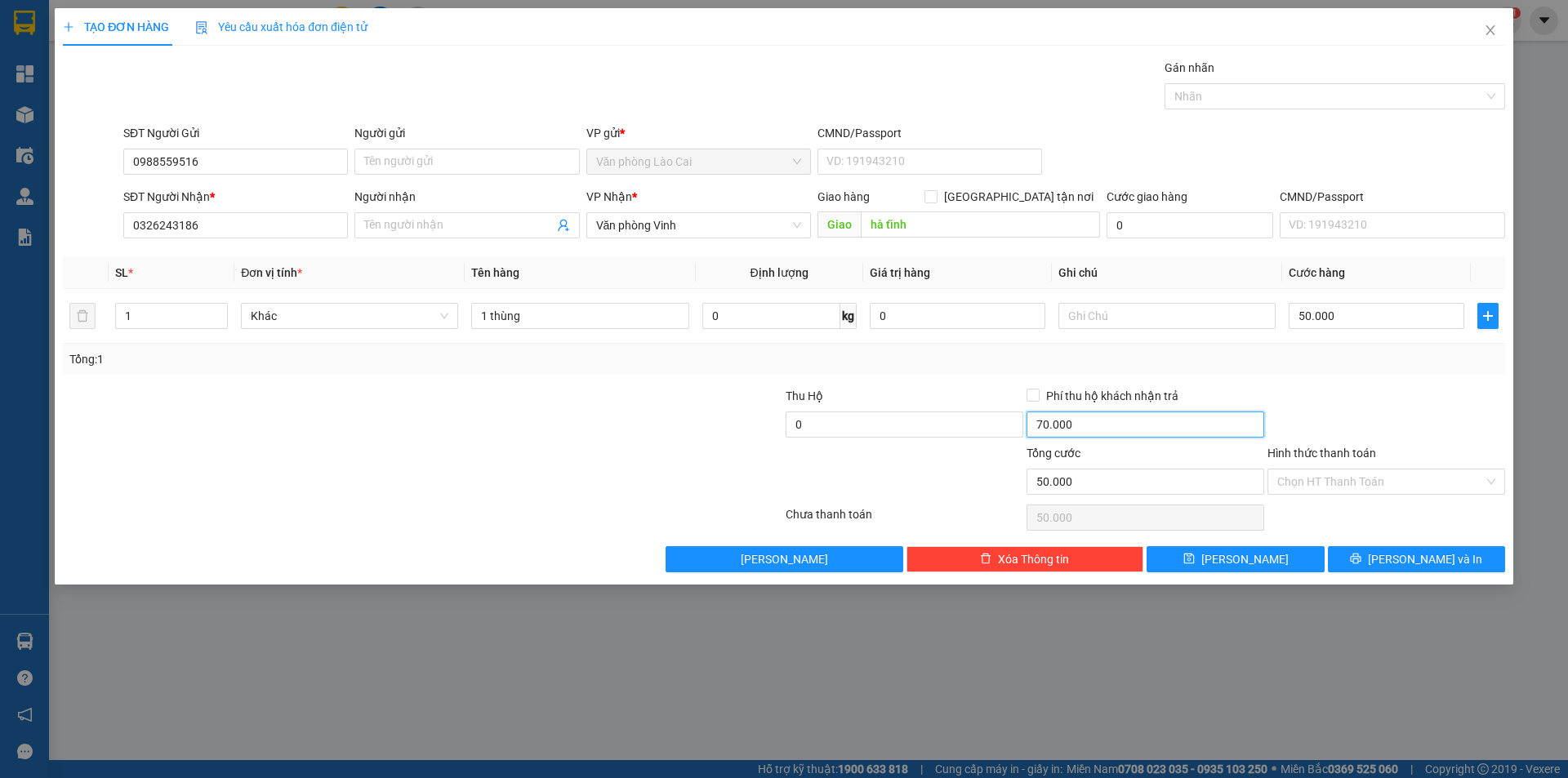
click at [1065, 427] on input "70.000" at bounding box center [1145, 425] width 237 height 26
click at [1373, 549] on button "Lưu và In" at bounding box center [1416, 560] width 177 height 26
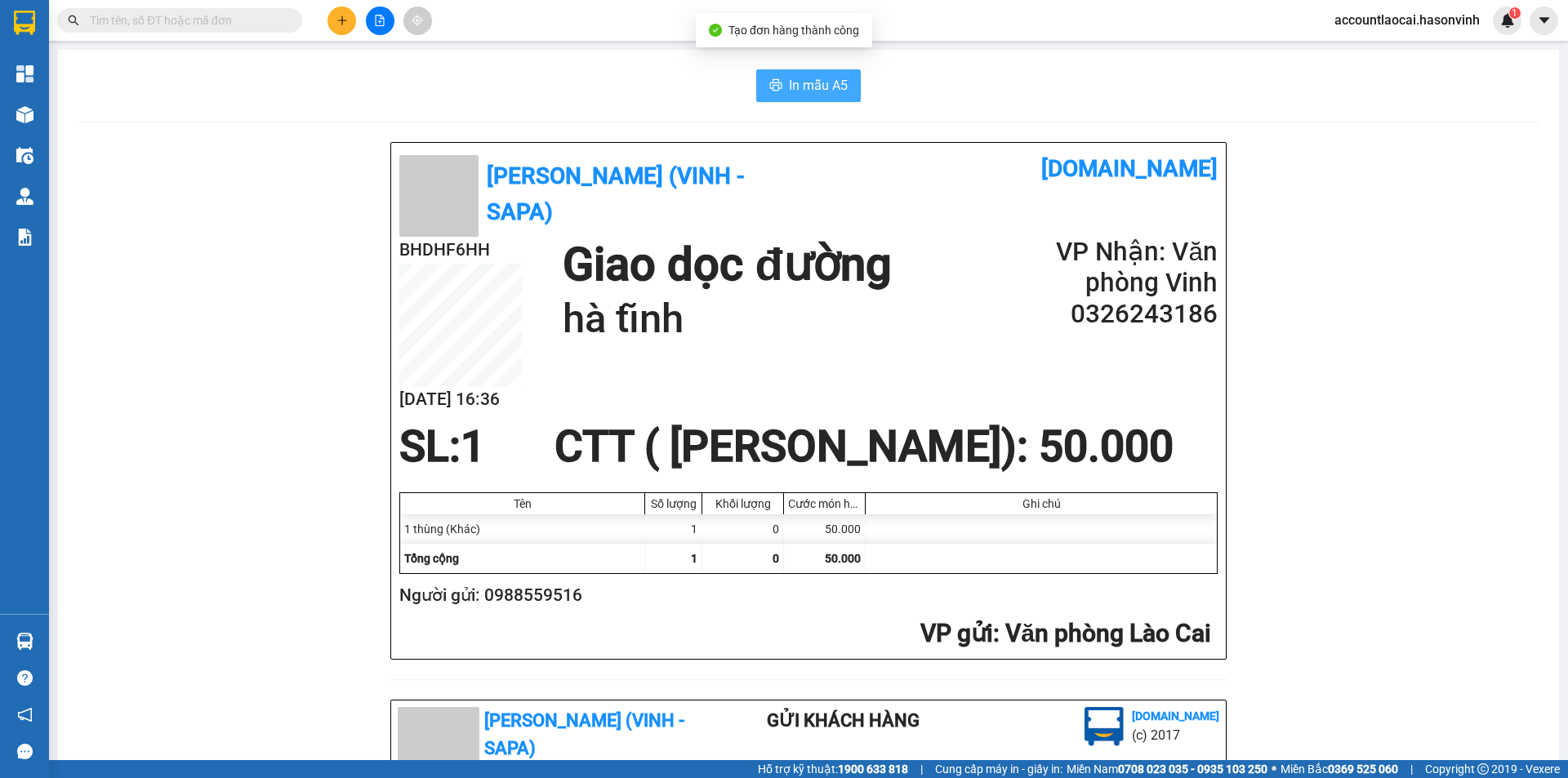
click at [840, 93] on span "In mẫu A5" at bounding box center [817, 85] width 59 height 20
click at [340, 26] on button at bounding box center [342, 20] width 29 height 29
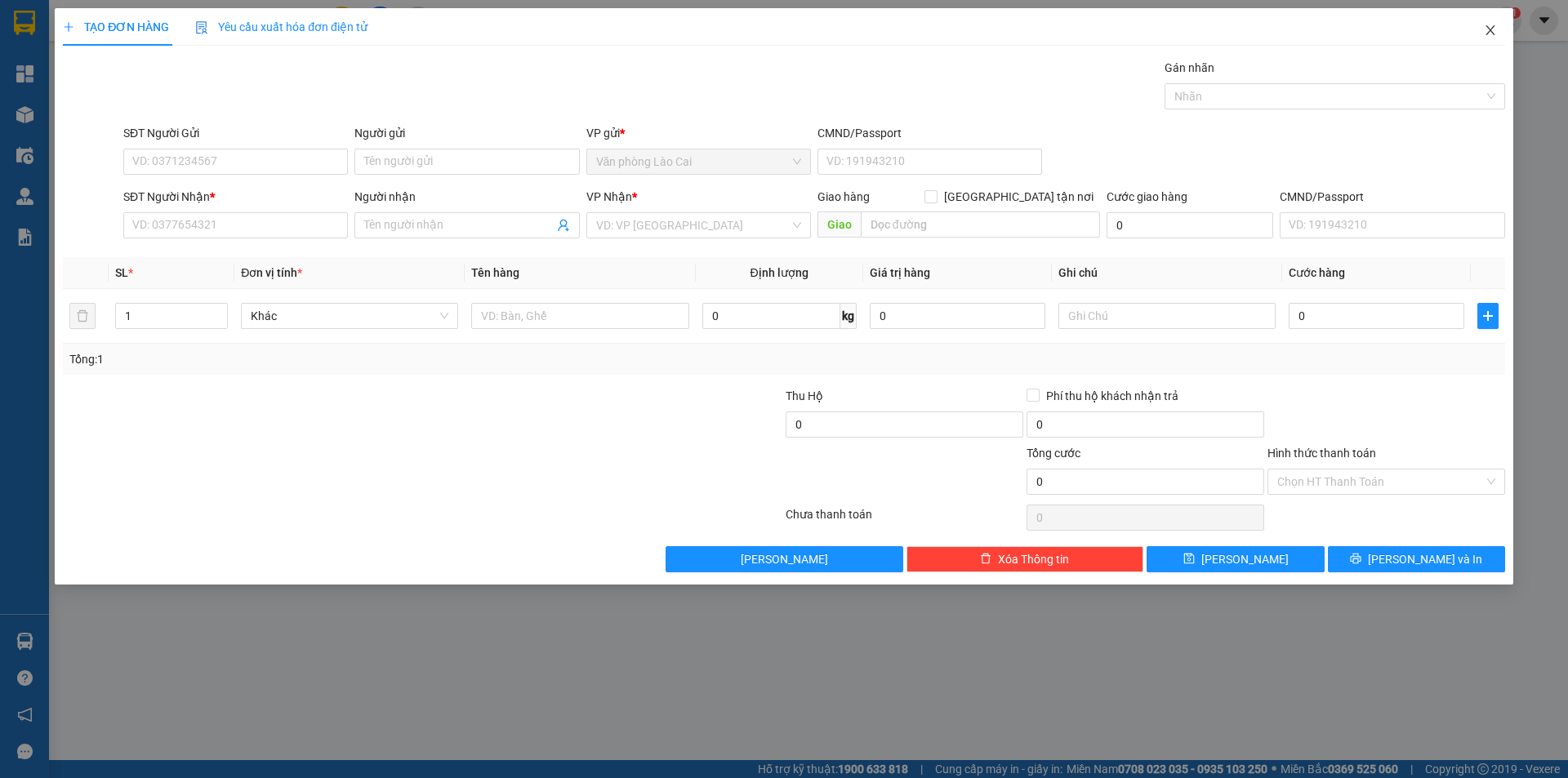
click at [1494, 29] on icon "close" at bounding box center [1490, 30] width 13 height 13
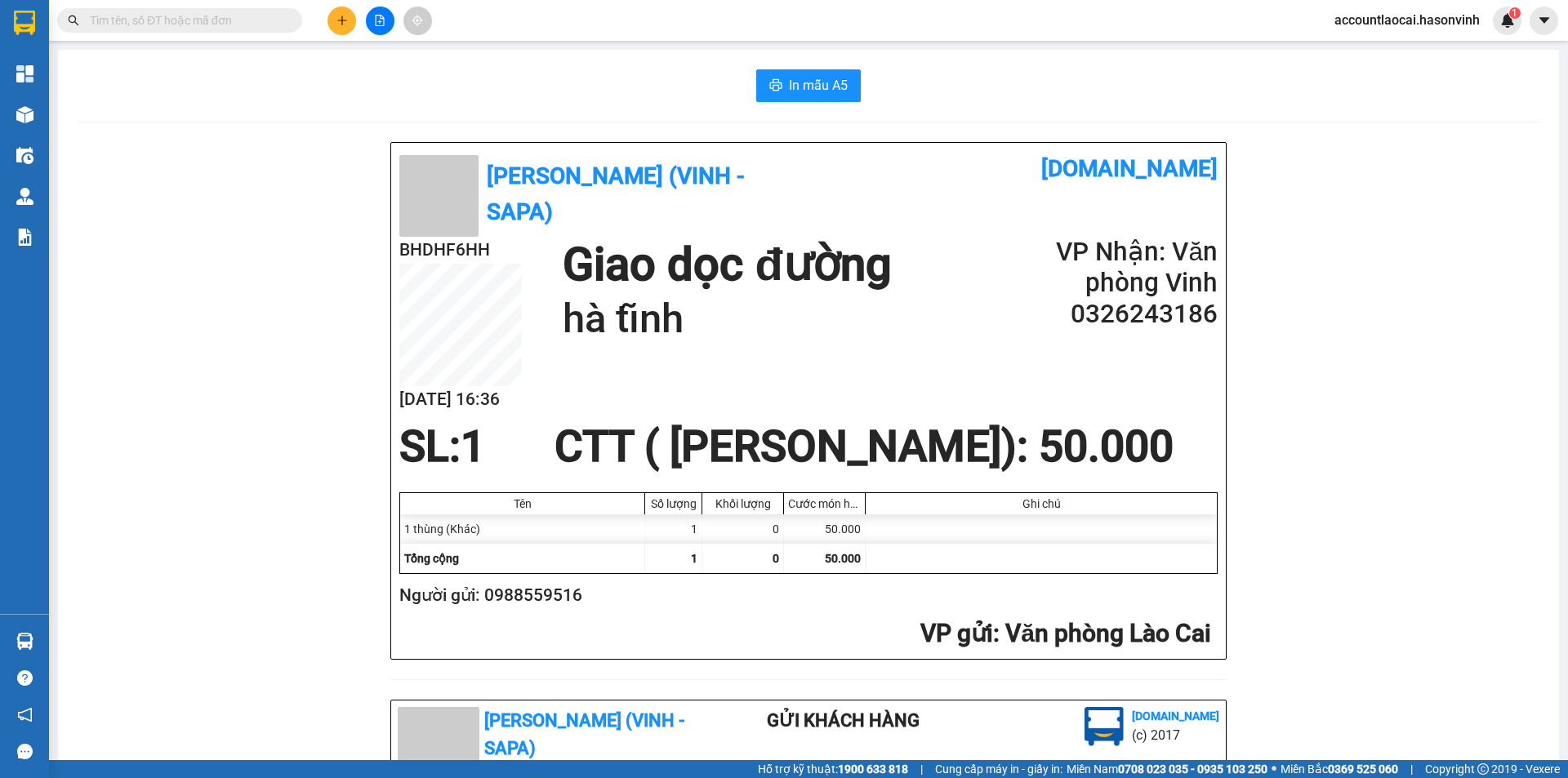
click at [378, 21] on icon "file-add" at bounding box center [379, 20] width 11 height 11
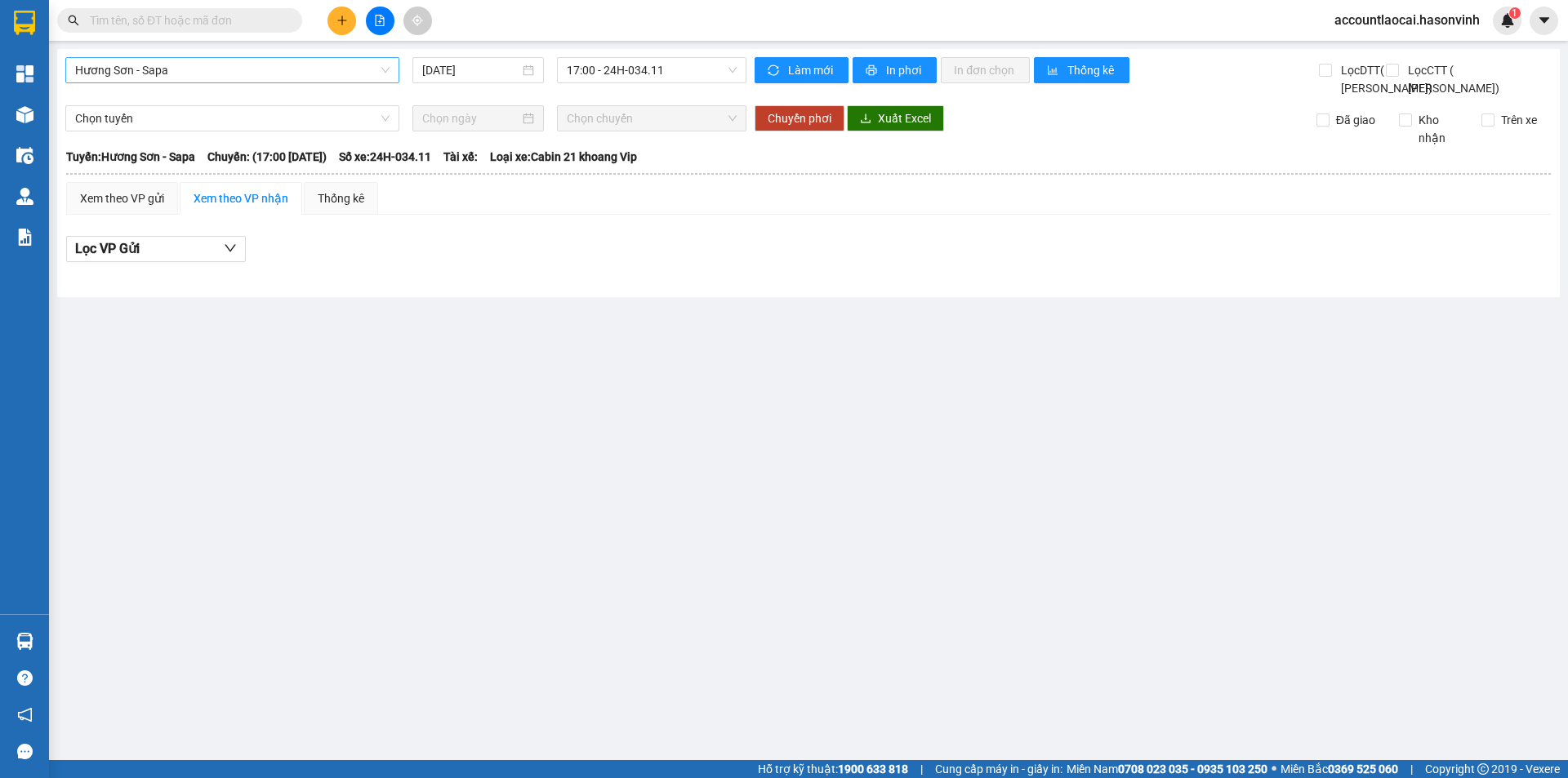
click at [138, 74] on span "Hương Sơn - Sapa" at bounding box center [232, 70] width 314 height 25
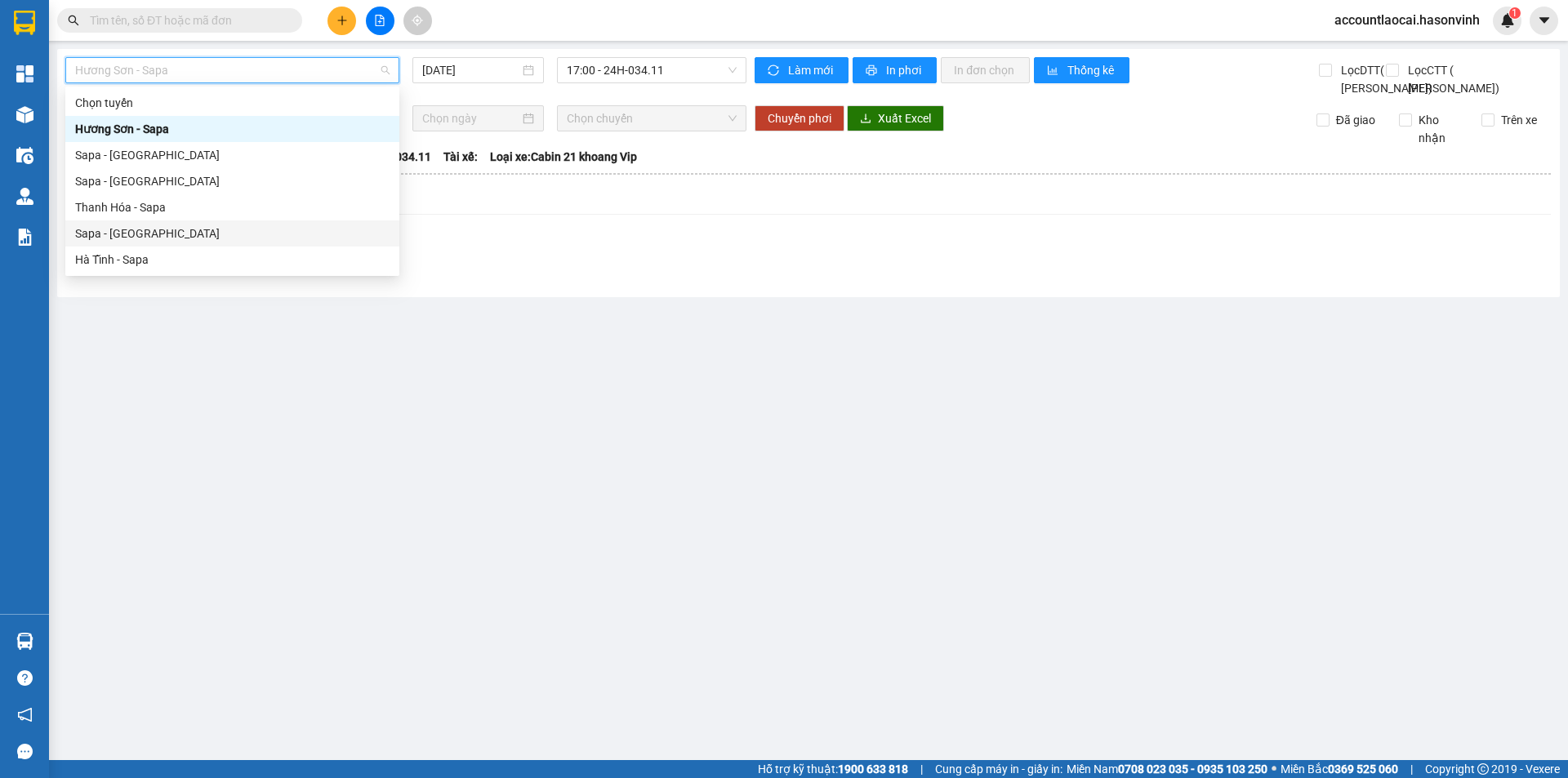
click at [116, 234] on div "Sapa - [GEOGRAPHIC_DATA]" at bounding box center [232, 233] width 314 height 18
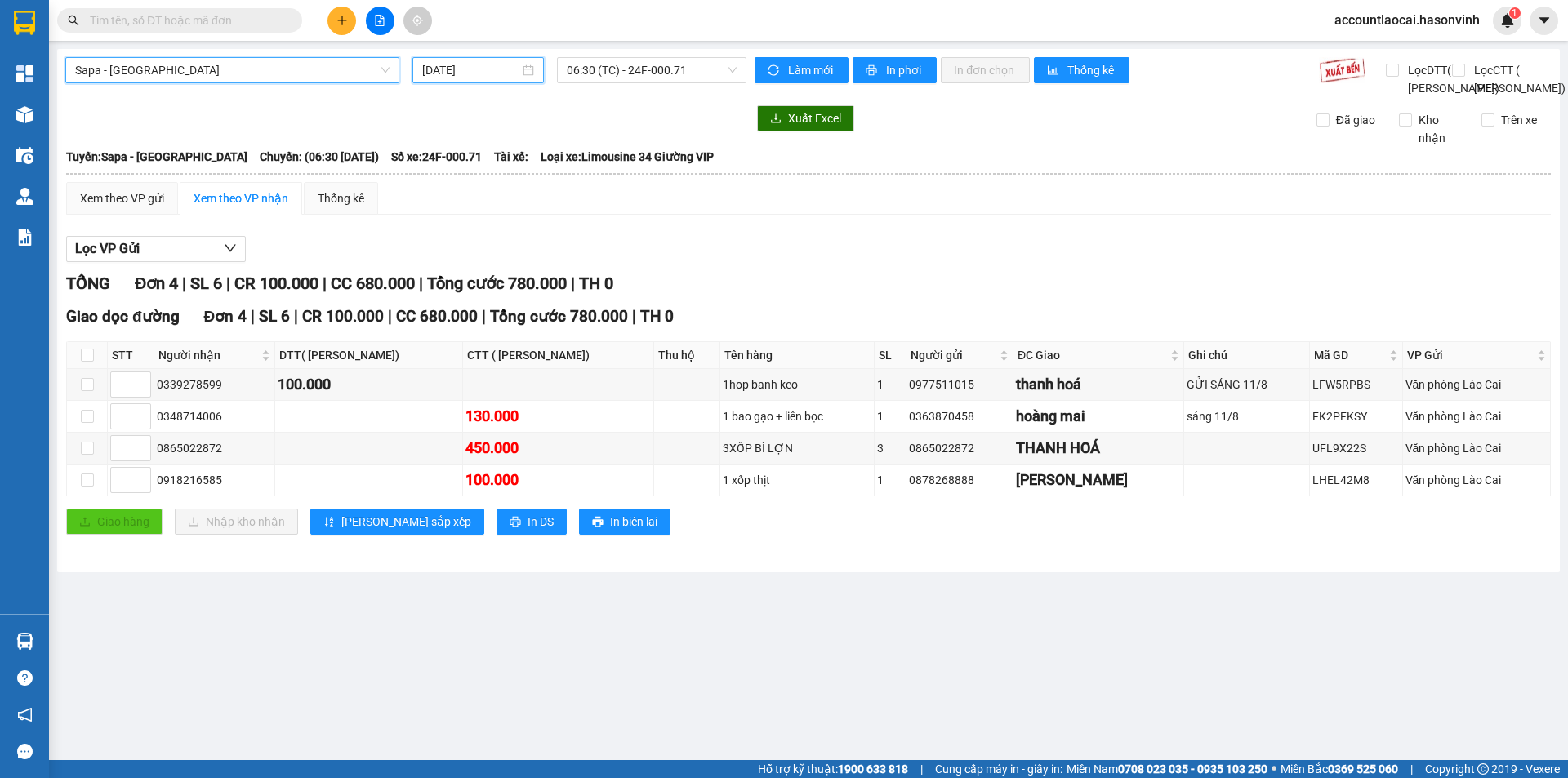
click at [463, 78] on input "[DATE]" at bounding box center [470, 70] width 97 height 18
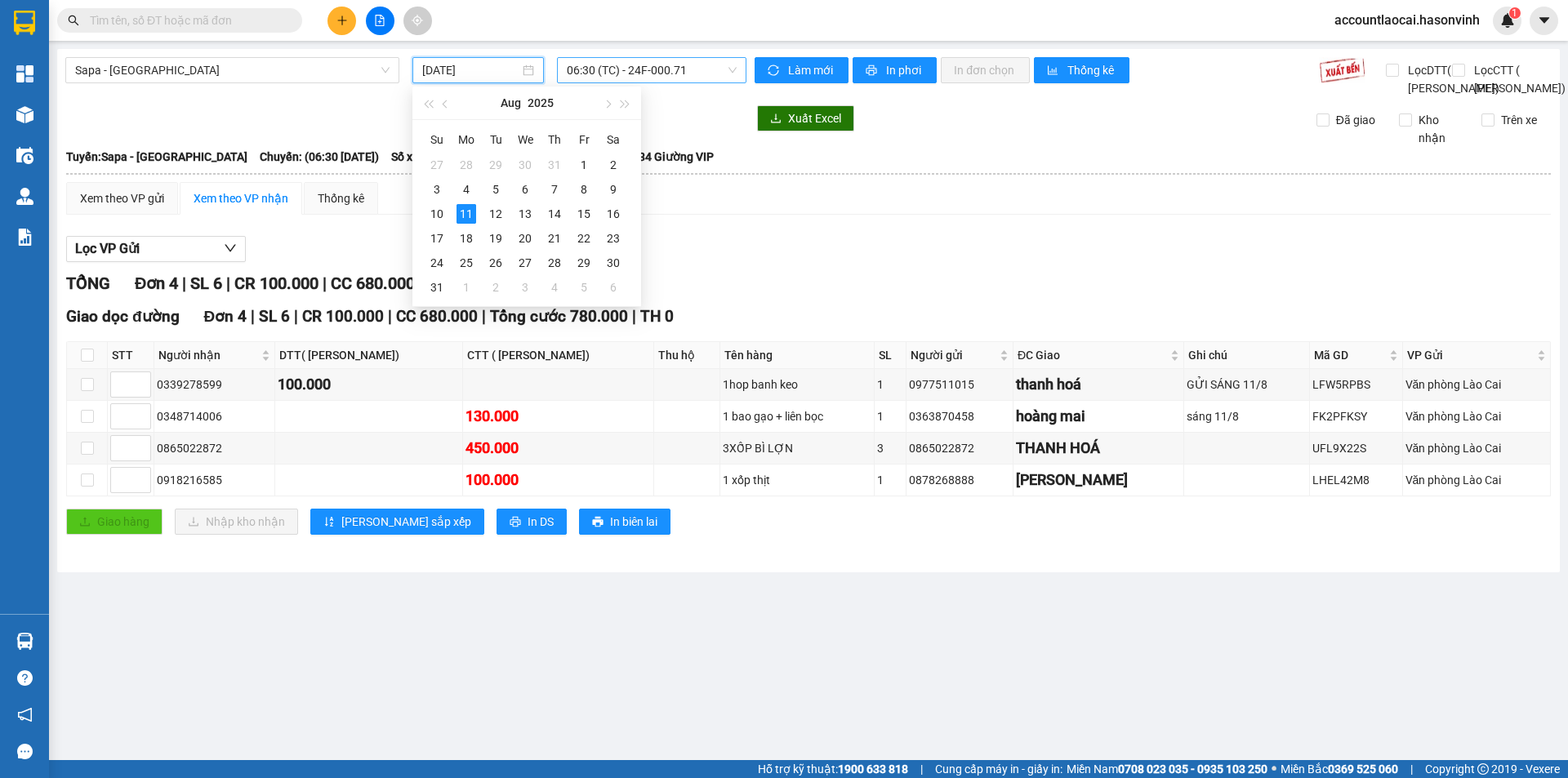
click at [703, 78] on span "06:30 (TC) - 24F-000.71" at bounding box center [652, 70] width 170 height 25
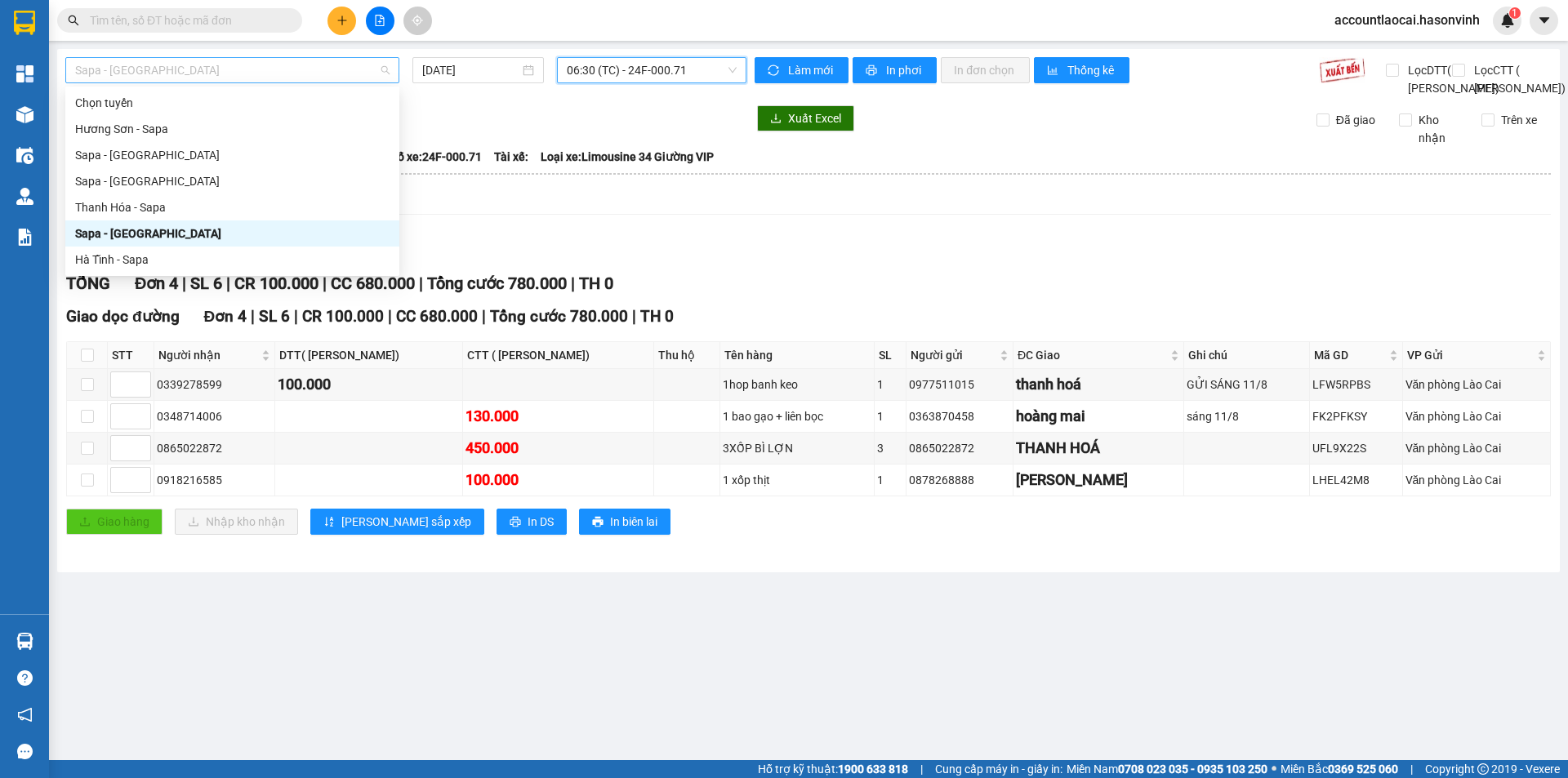
click at [163, 68] on span "Sapa - [GEOGRAPHIC_DATA]" at bounding box center [232, 70] width 314 height 25
click at [131, 156] on div "Sapa - Hương Sơn" at bounding box center [232, 155] width 314 height 18
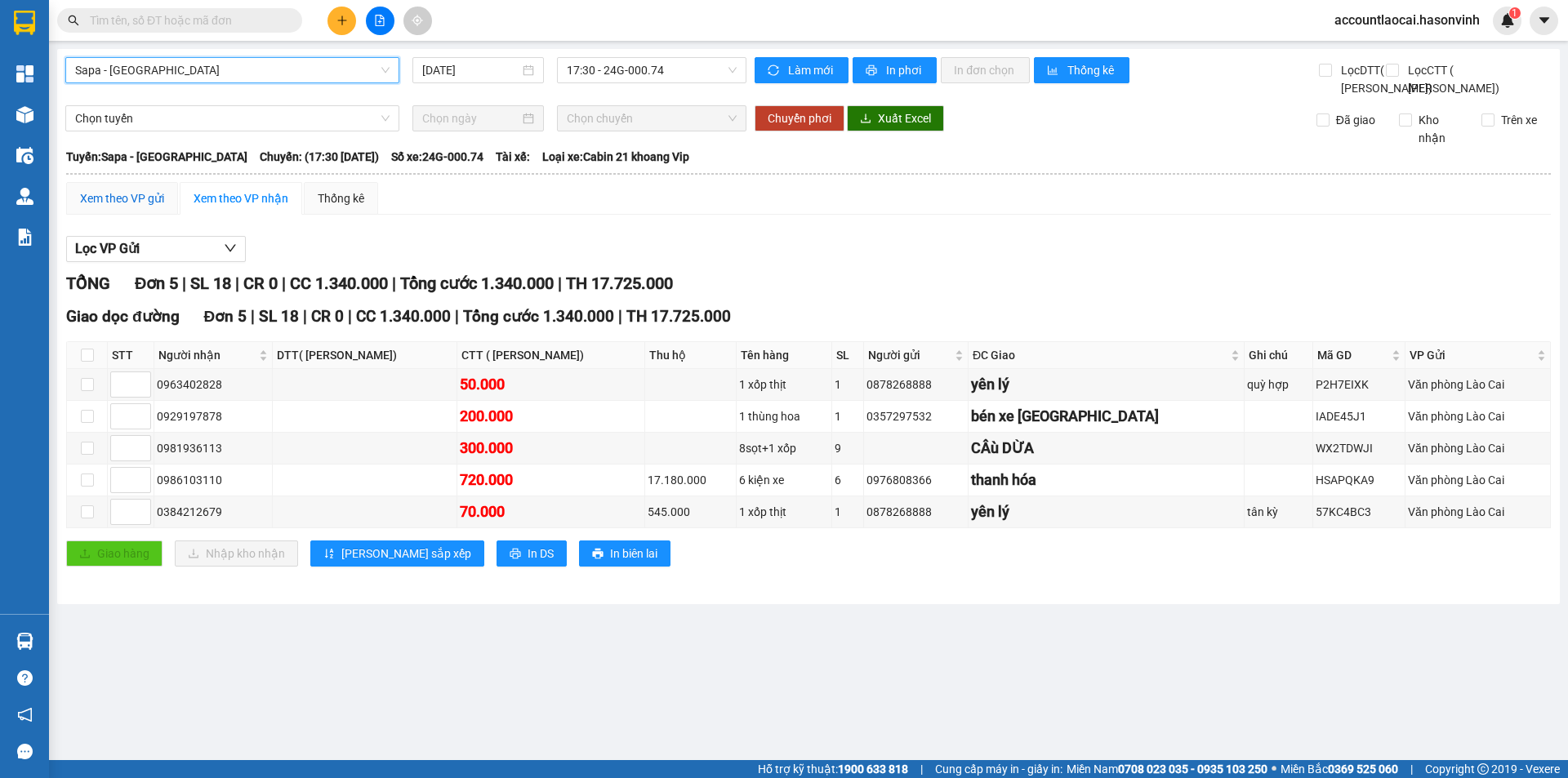
click at [130, 208] on div "Xem theo VP gửi" at bounding box center [122, 198] width 84 height 18
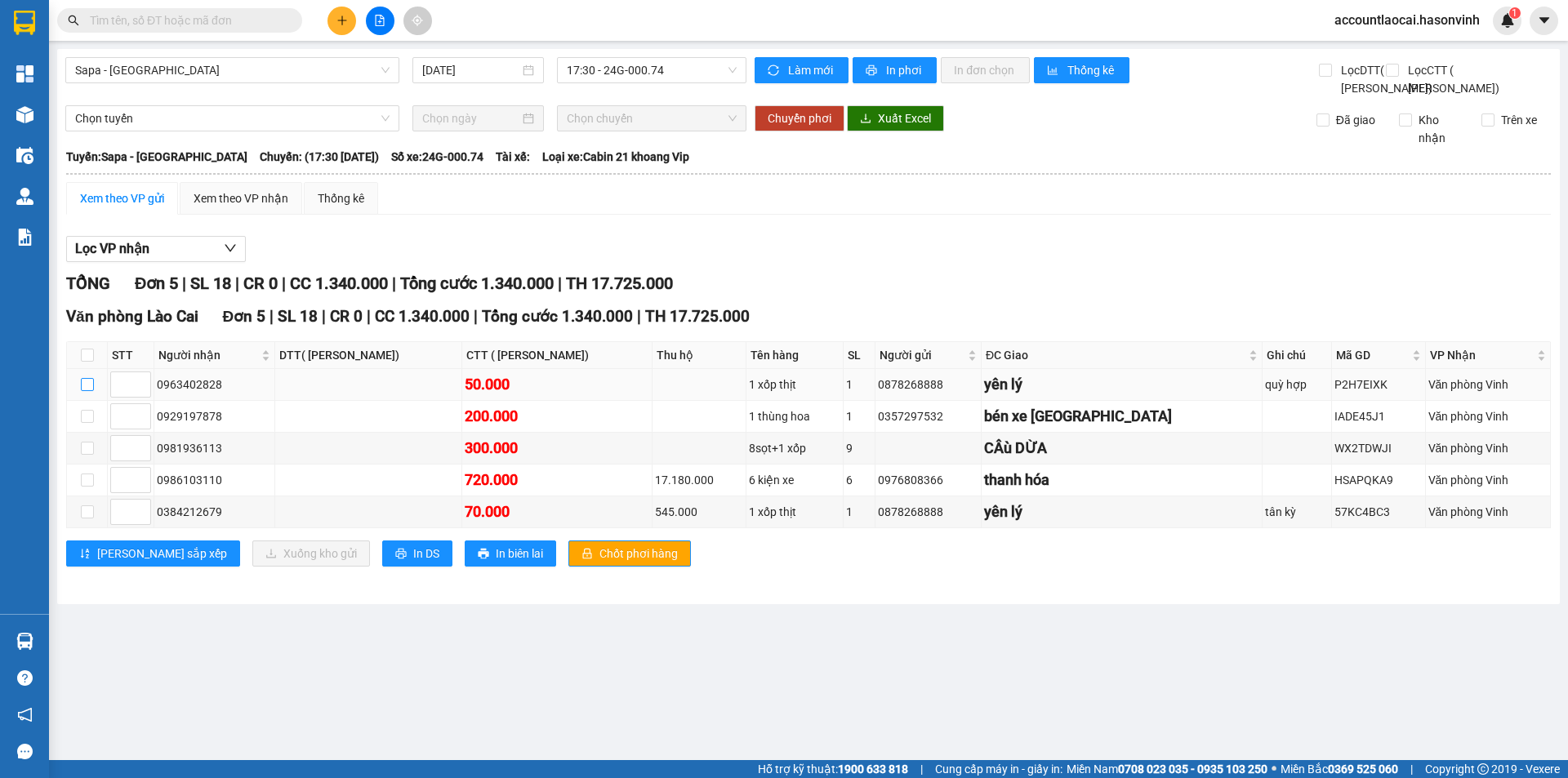
click at [84, 392] on input "checkbox" at bounding box center [87, 385] width 13 height 13
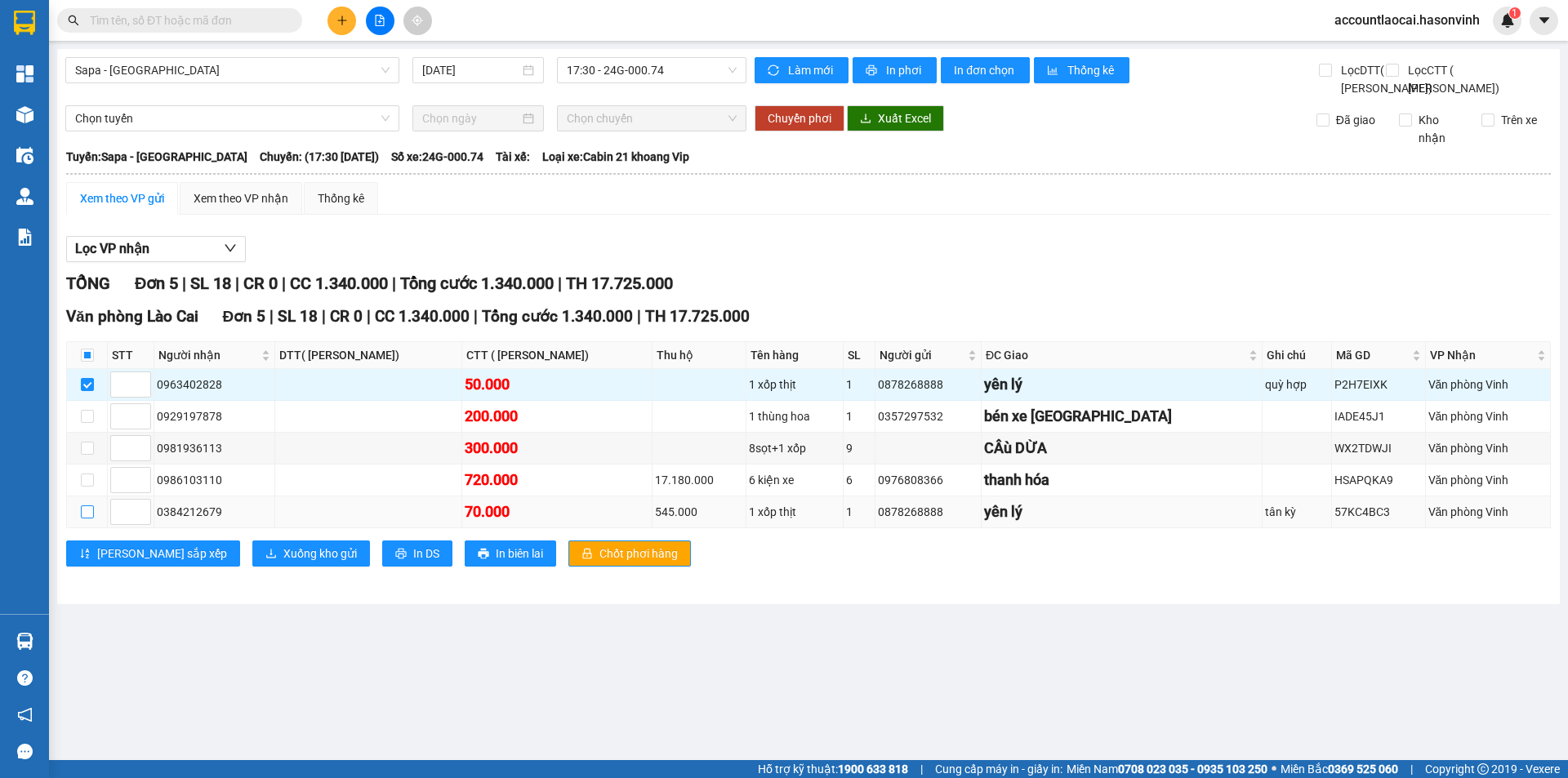
click at [89, 519] on input "checkbox" at bounding box center [87, 512] width 13 height 13
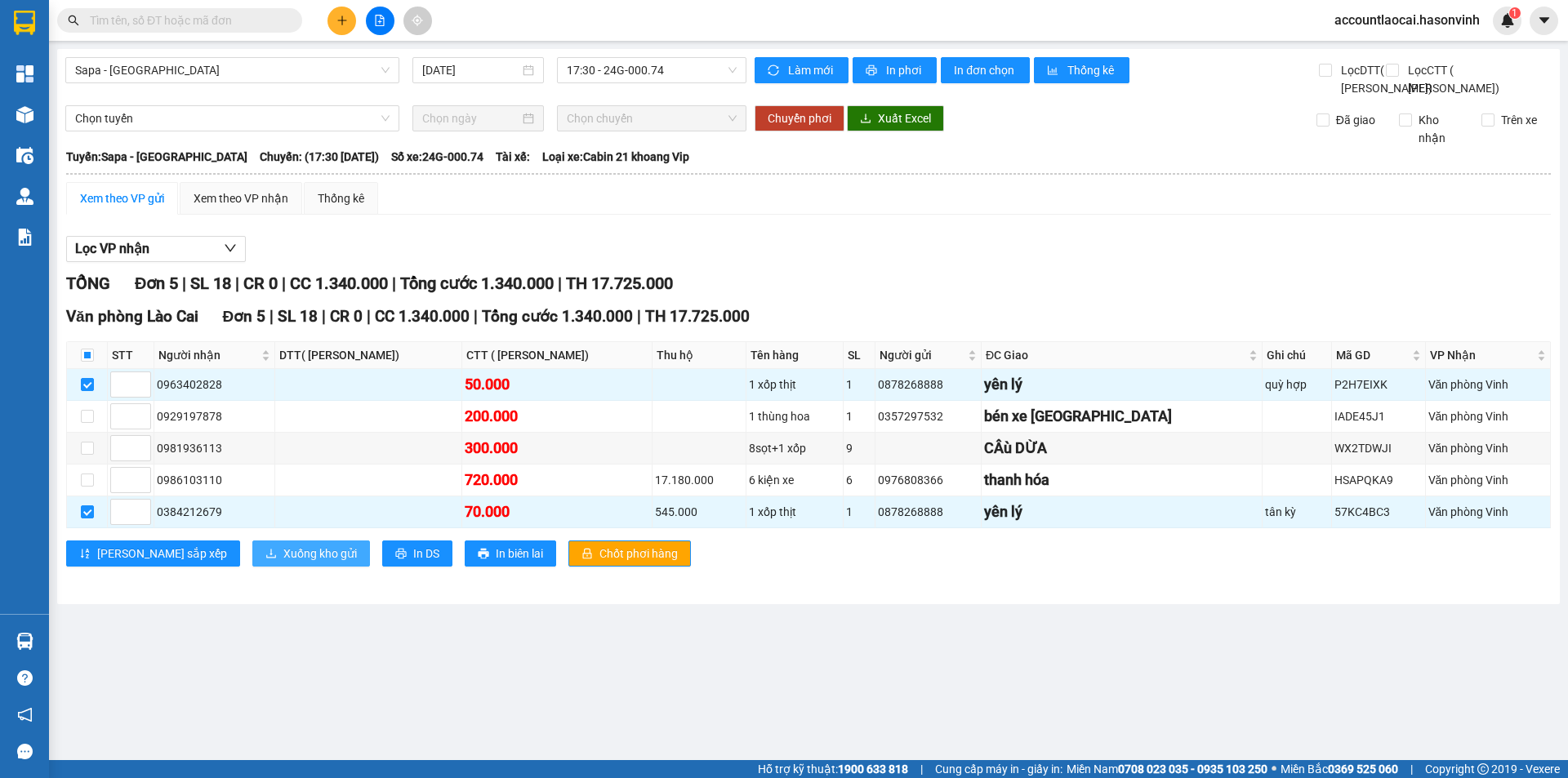
click at [283, 562] on span "Xuống kho gửi" at bounding box center [320, 554] width 74 height 18
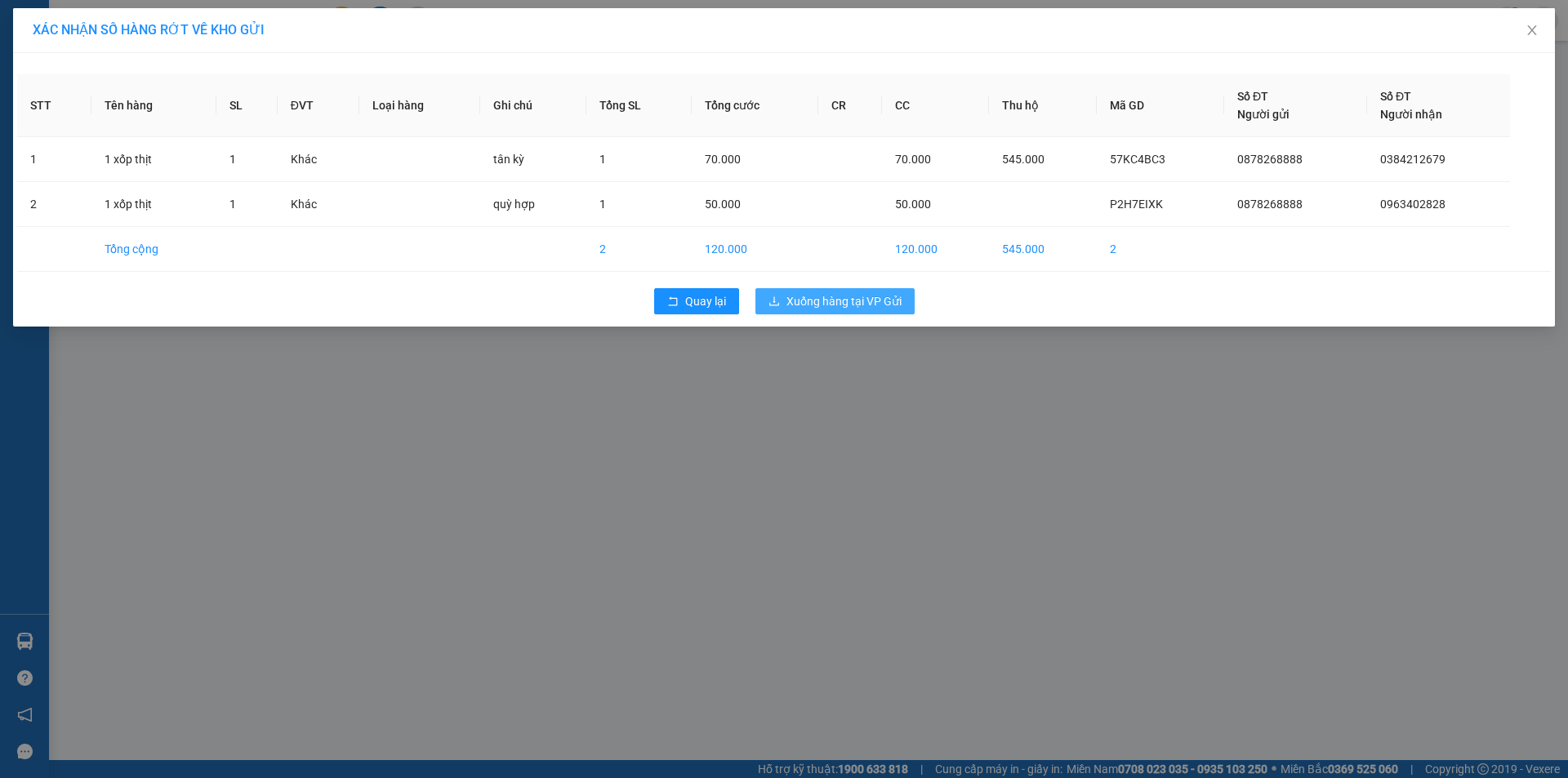
click at [858, 296] on span "Xuống hàng tại VP Gửi" at bounding box center [844, 301] width 115 height 18
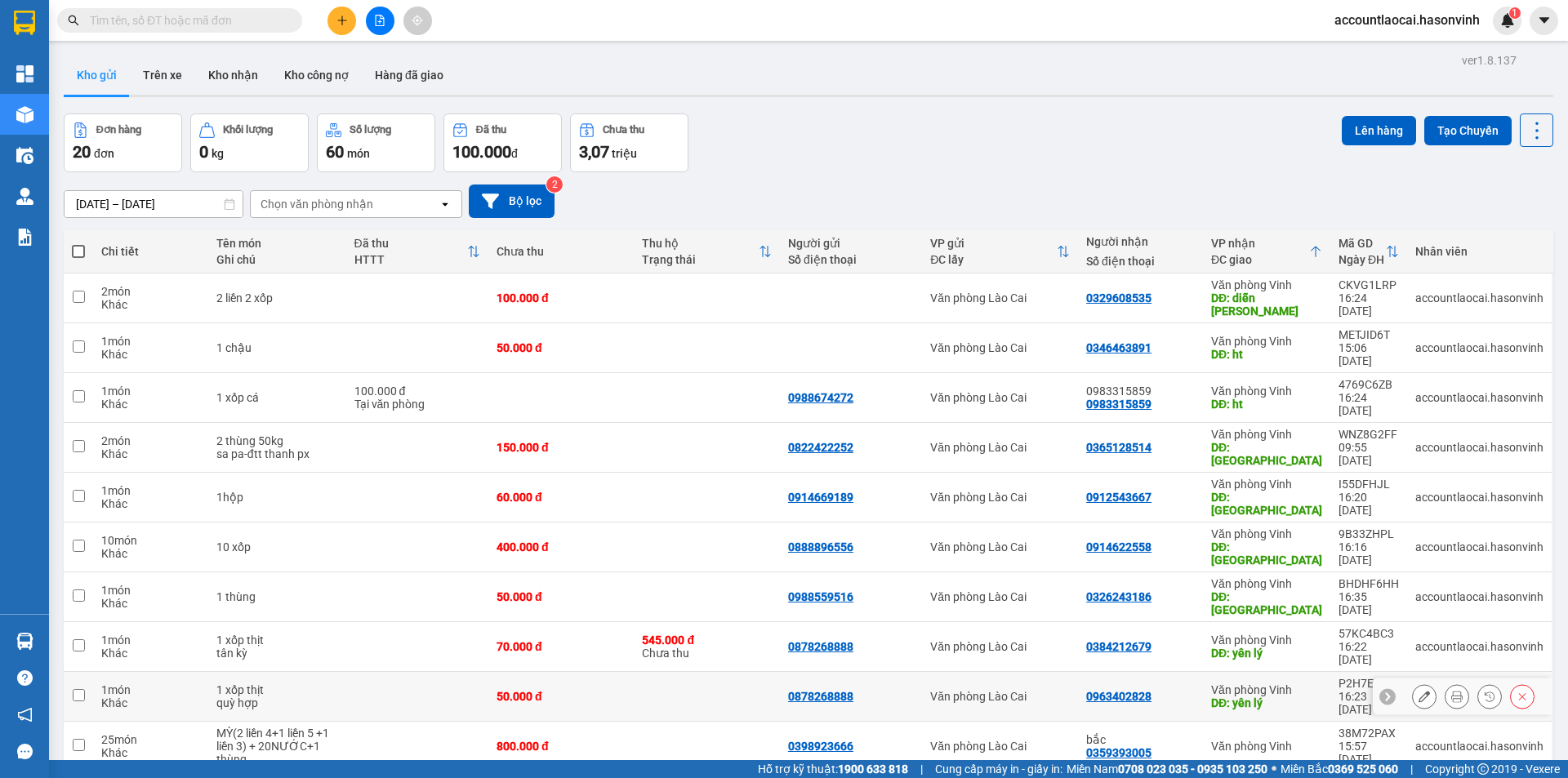
click at [1298, 683] on div "Văn phòng Vinh" at bounding box center [1266, 690] width 111 height 13
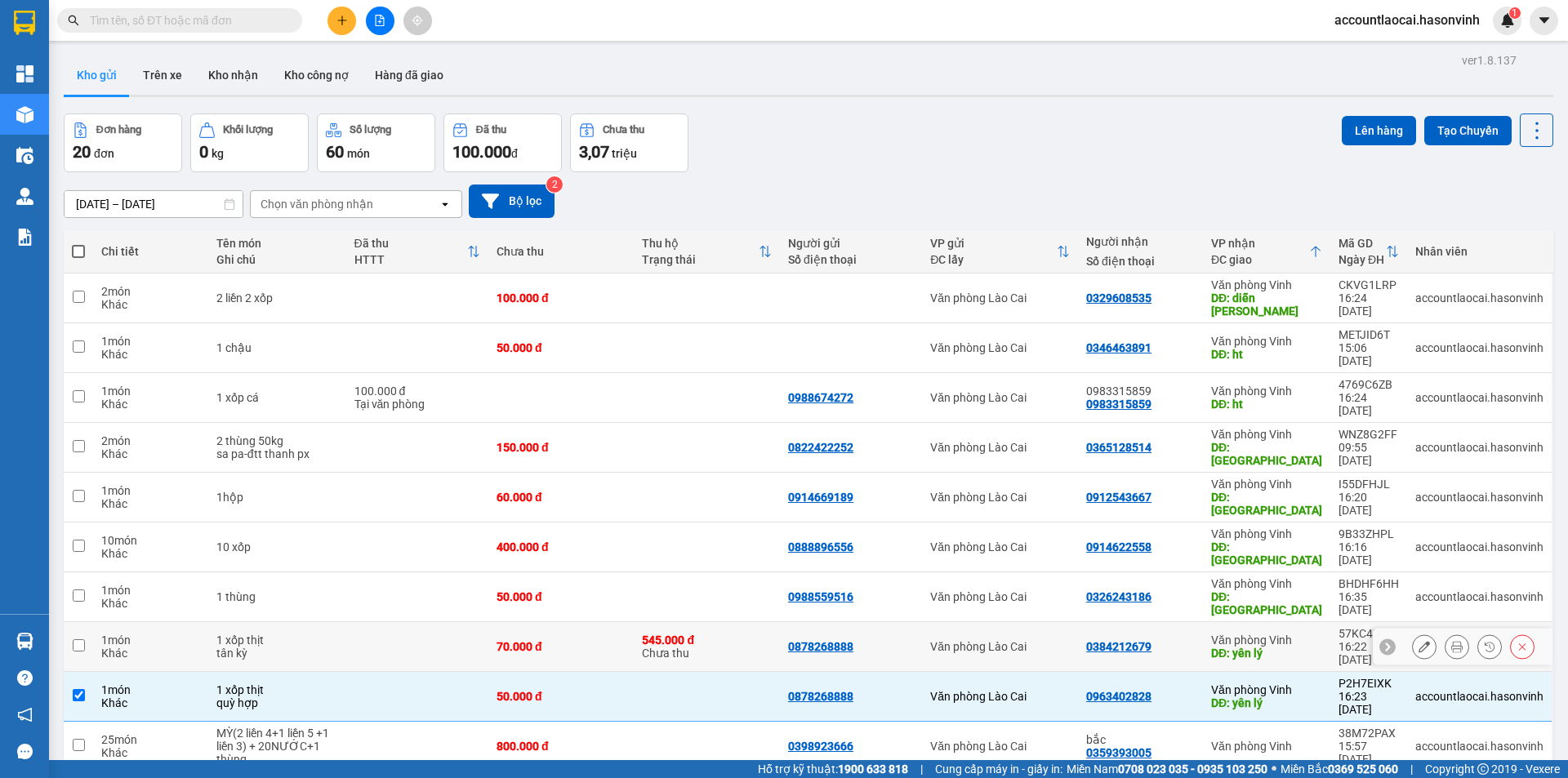
click at [1303, 647] on div "DĐ: yên lý" at bounding box center [1266, 653] width 111 height 13
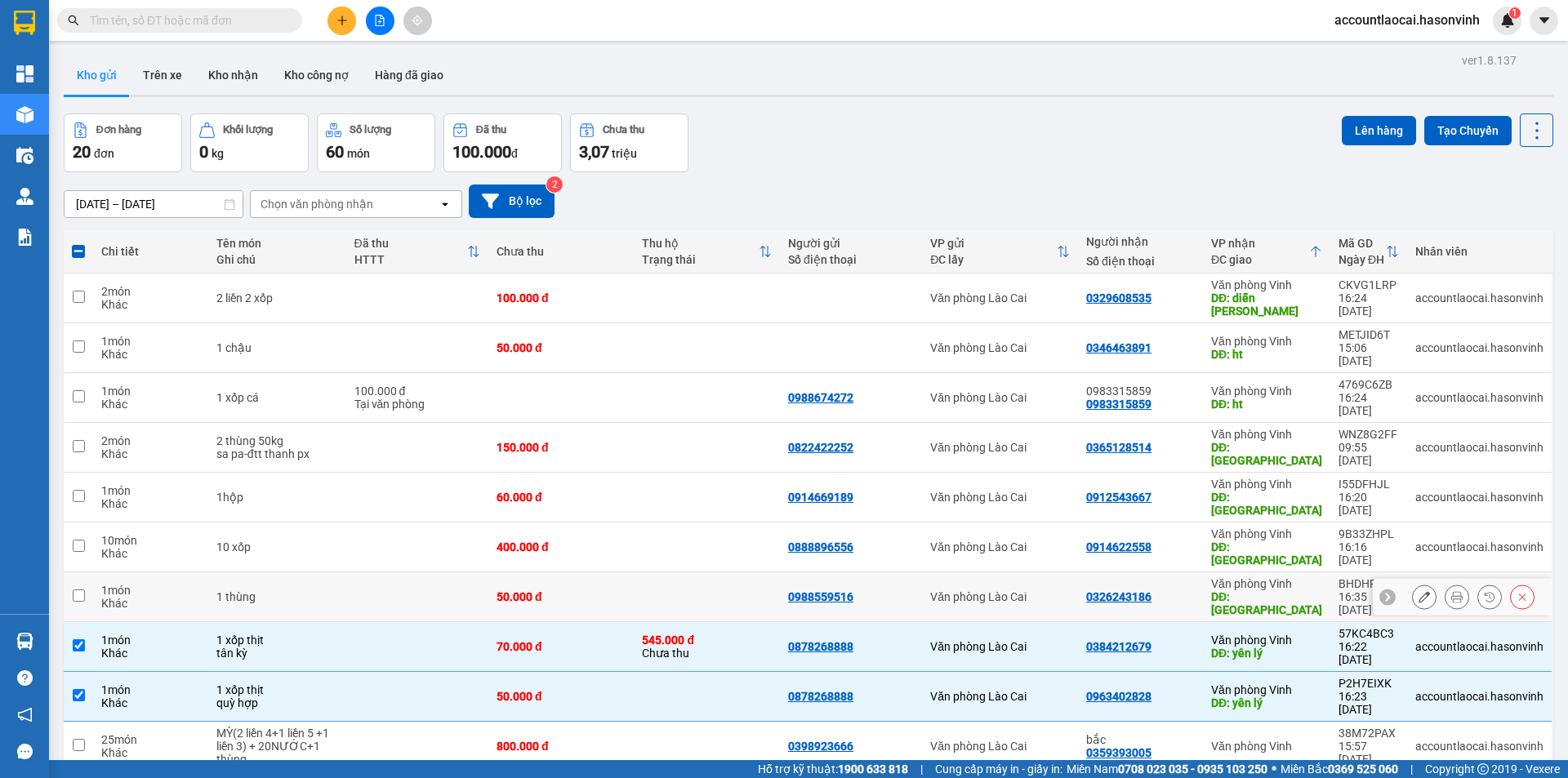
click at [1305, 577] on div "Văn phòng Vinh" at bounding box center [1266, 584] width 111 height 13
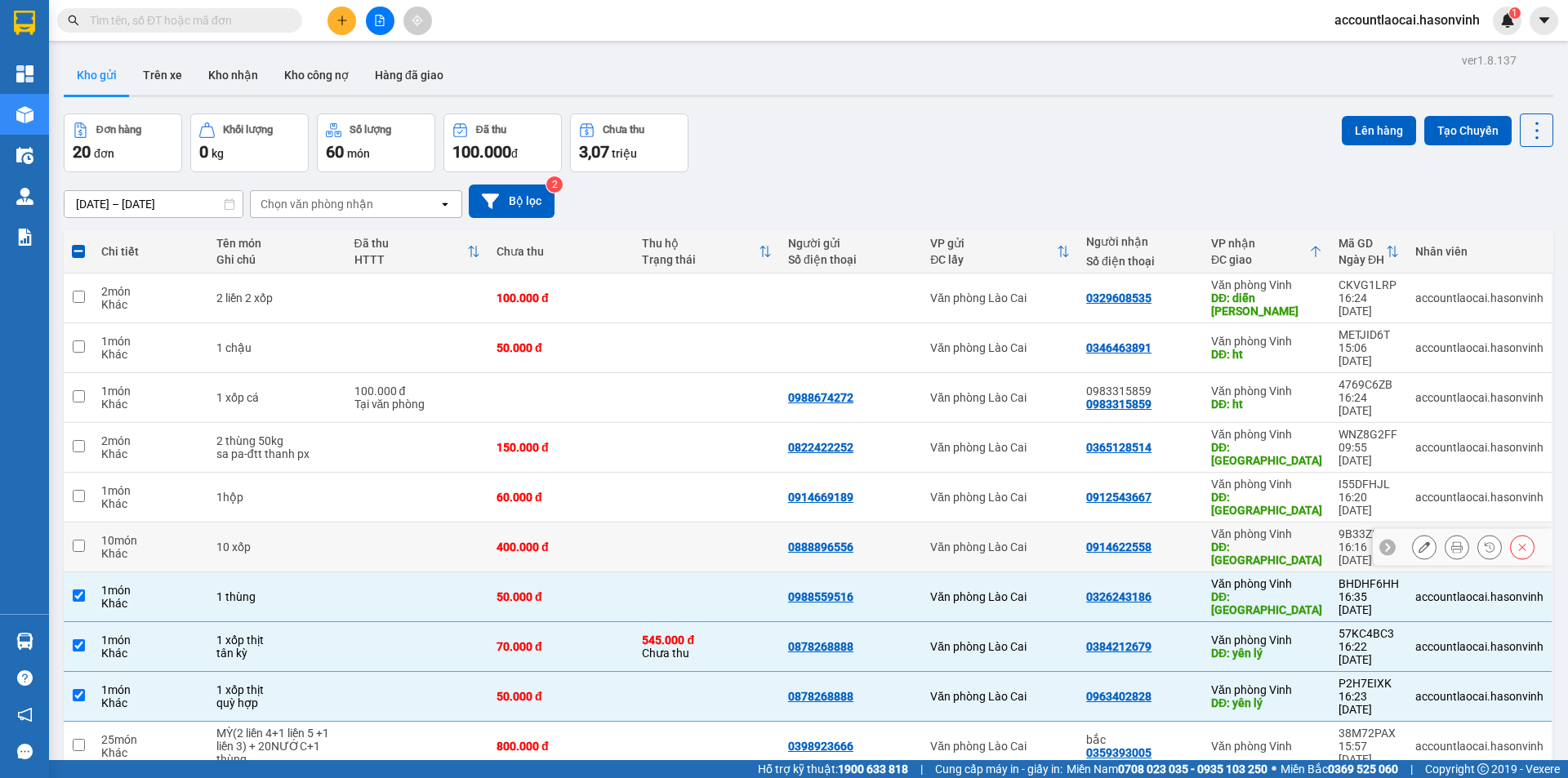
click at [1305, 541] on div "DĐ: hà tĩnh" at bounding box center [1266, 554] width 111 height 26
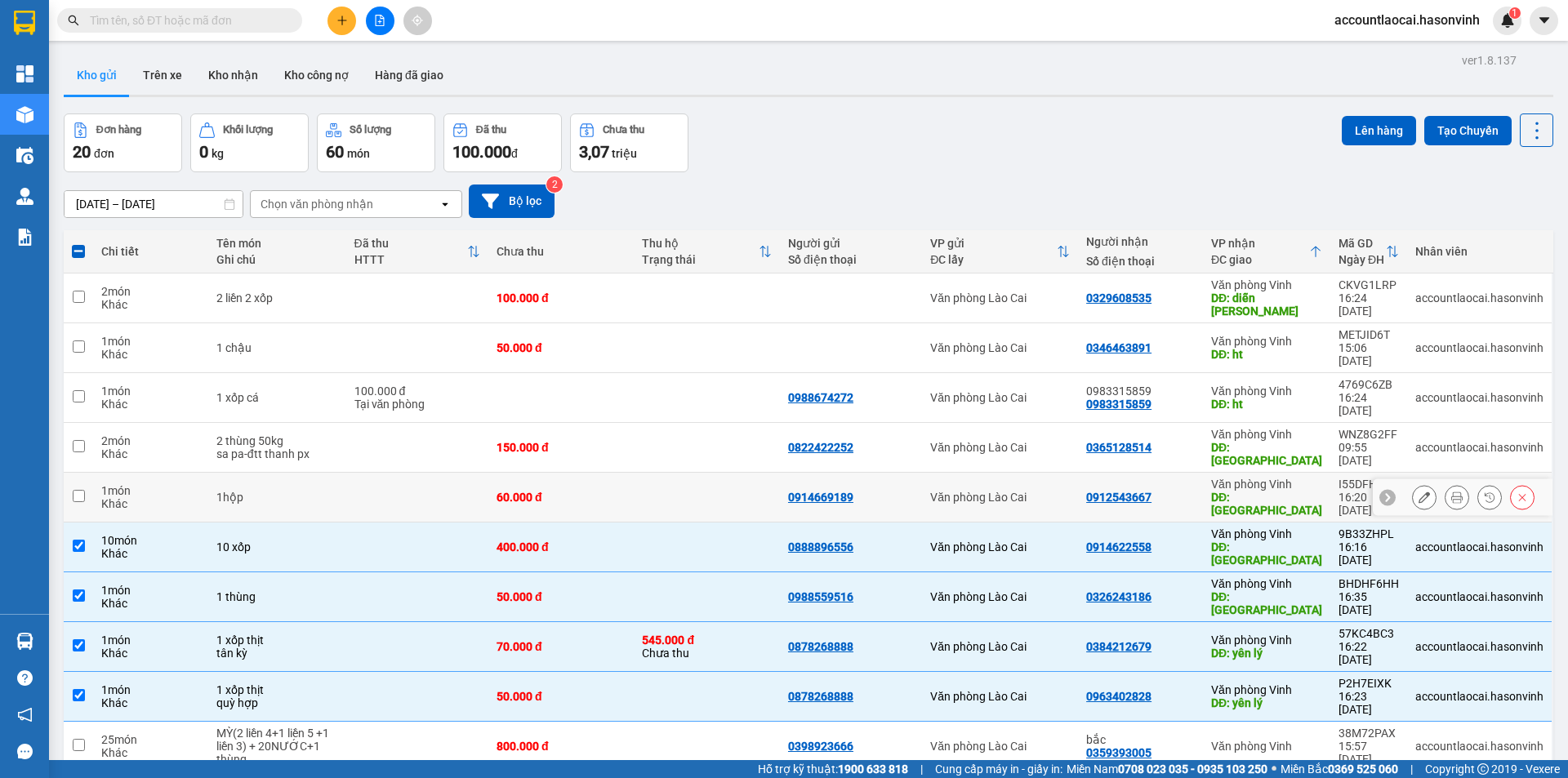
click at [1303, 491] on div "DĐ: hà tĩnh" at bounding box center [1266, 504] width 111 height 26
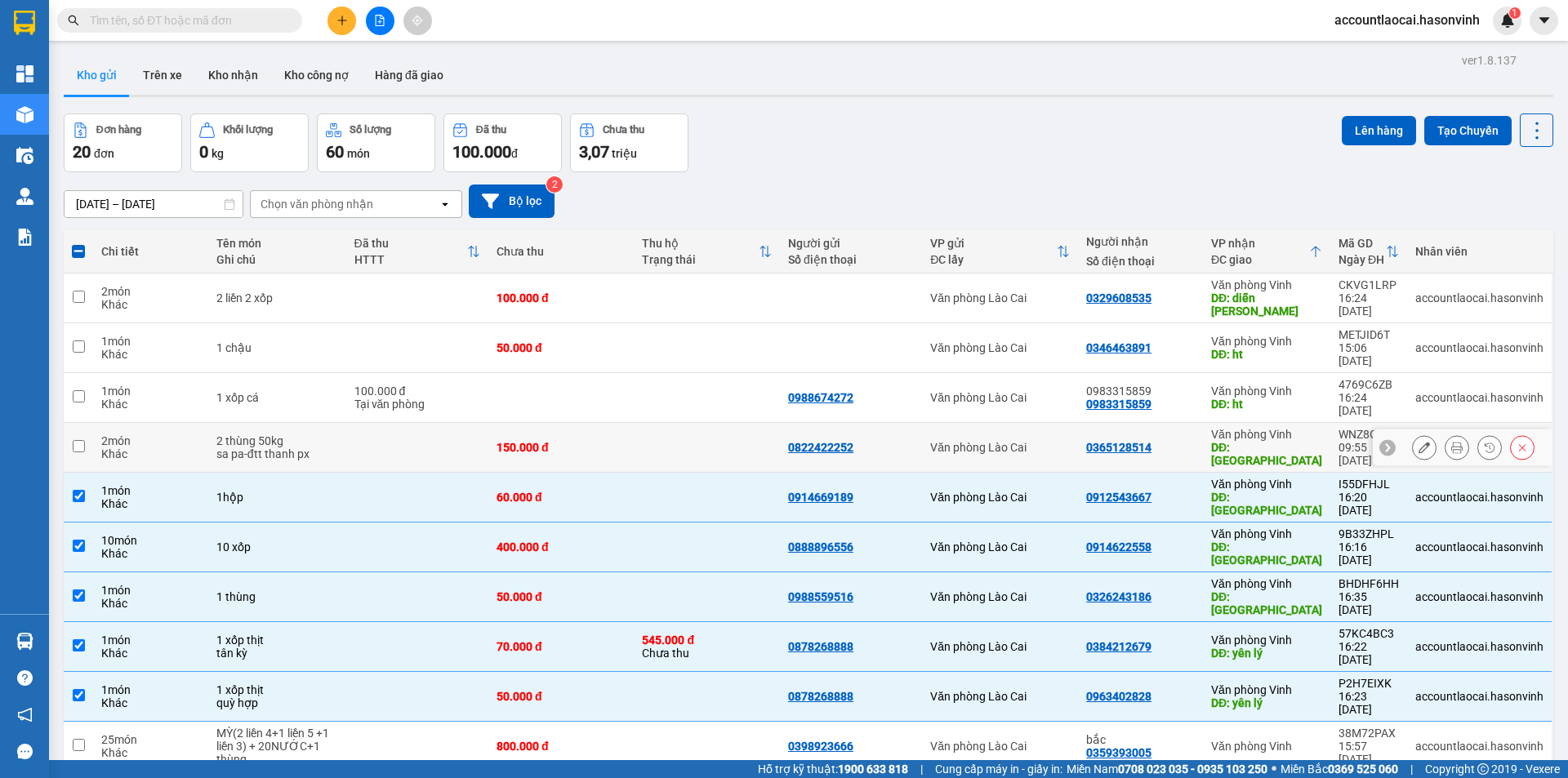
click at [1308, 428] on div "Văn phòng Vinh" at bounding box center [1266, 434] width 111 height 13
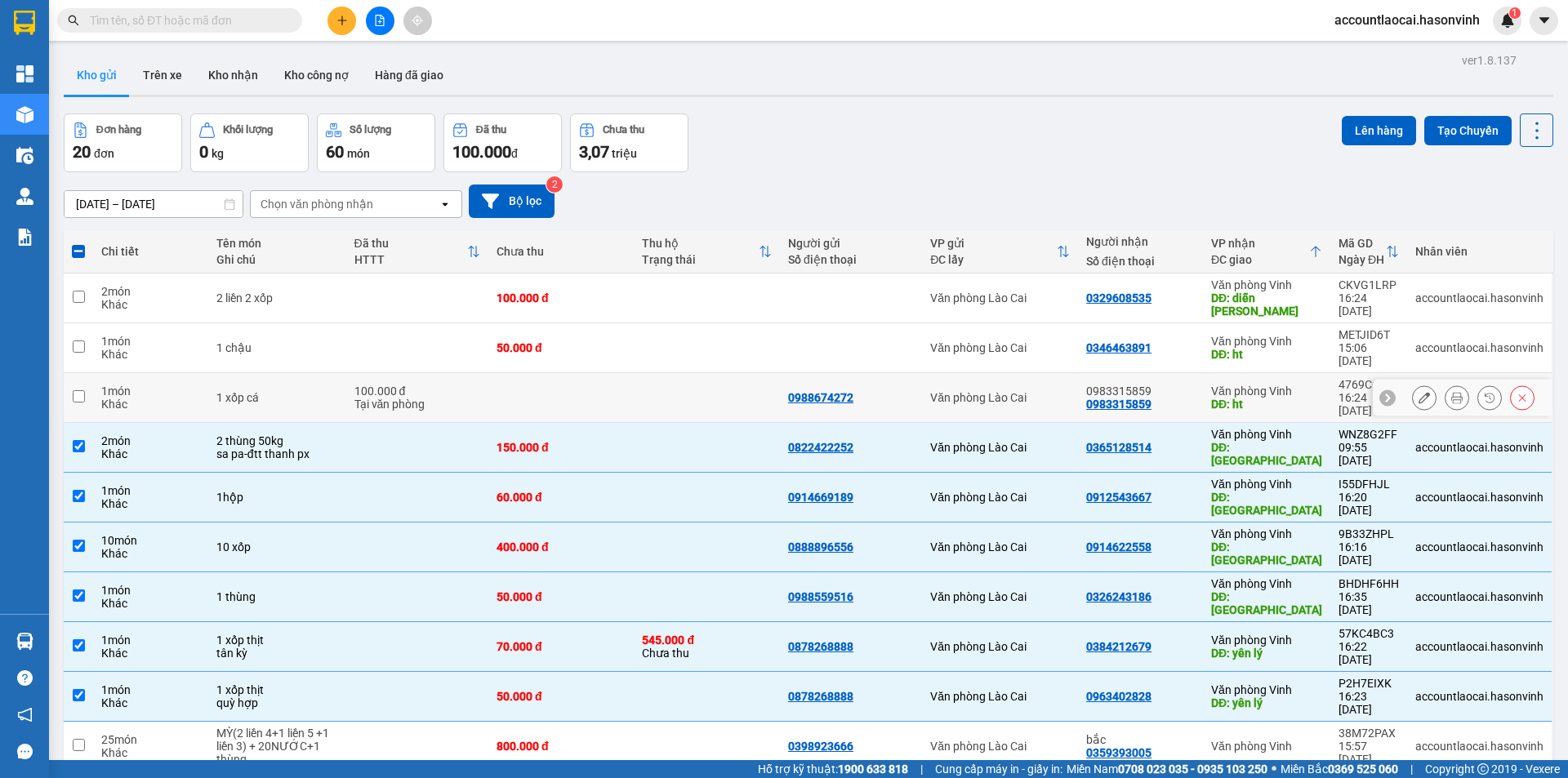
click at [1308, 385] on div "Văn phòng Vinh" at bounding box center [1266, 391] width 111 height 13
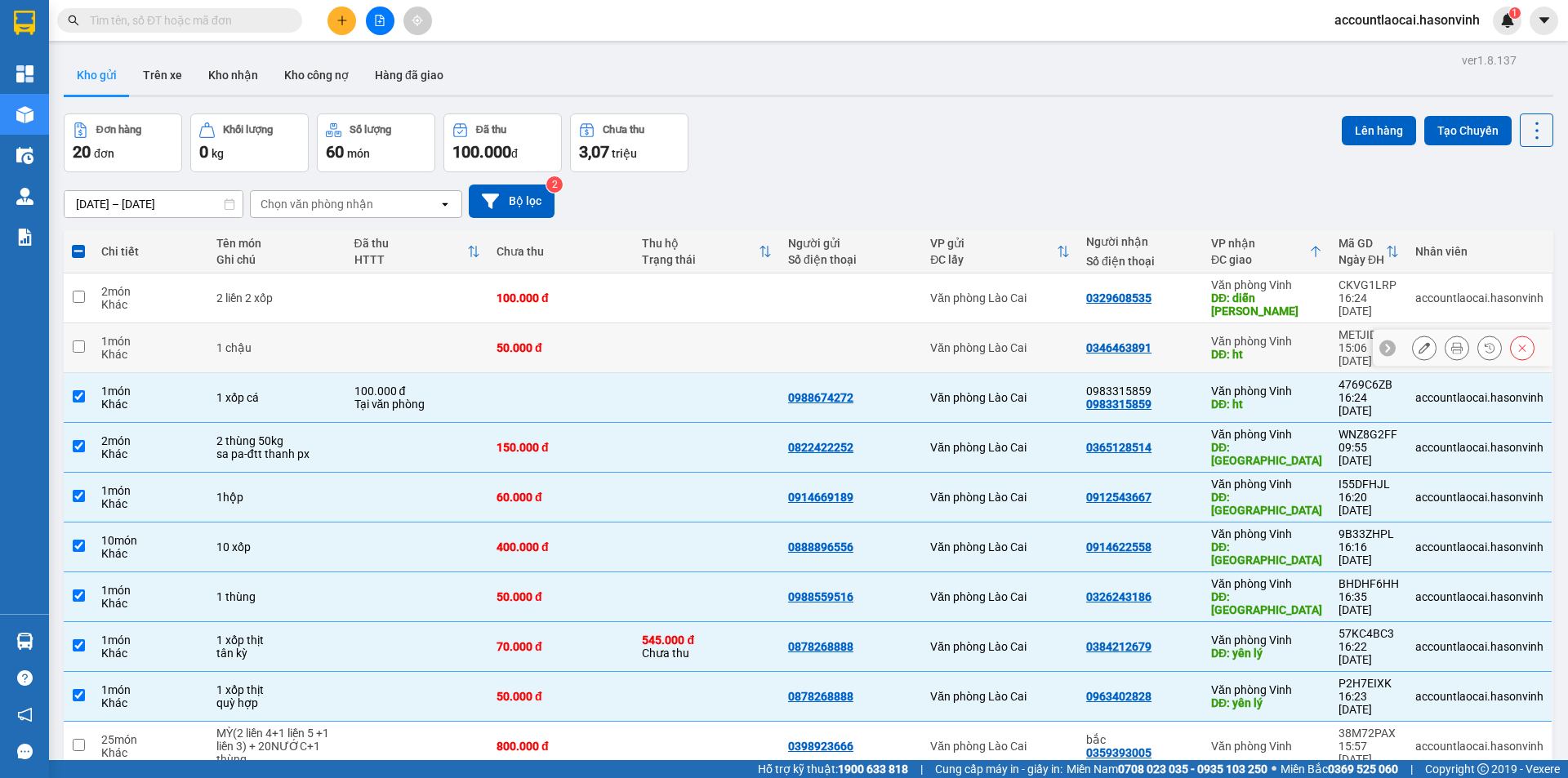
click at [1313, 335] on div "Văn phòng Vinh" at bounding box center [1266, 341] width 111 height 13
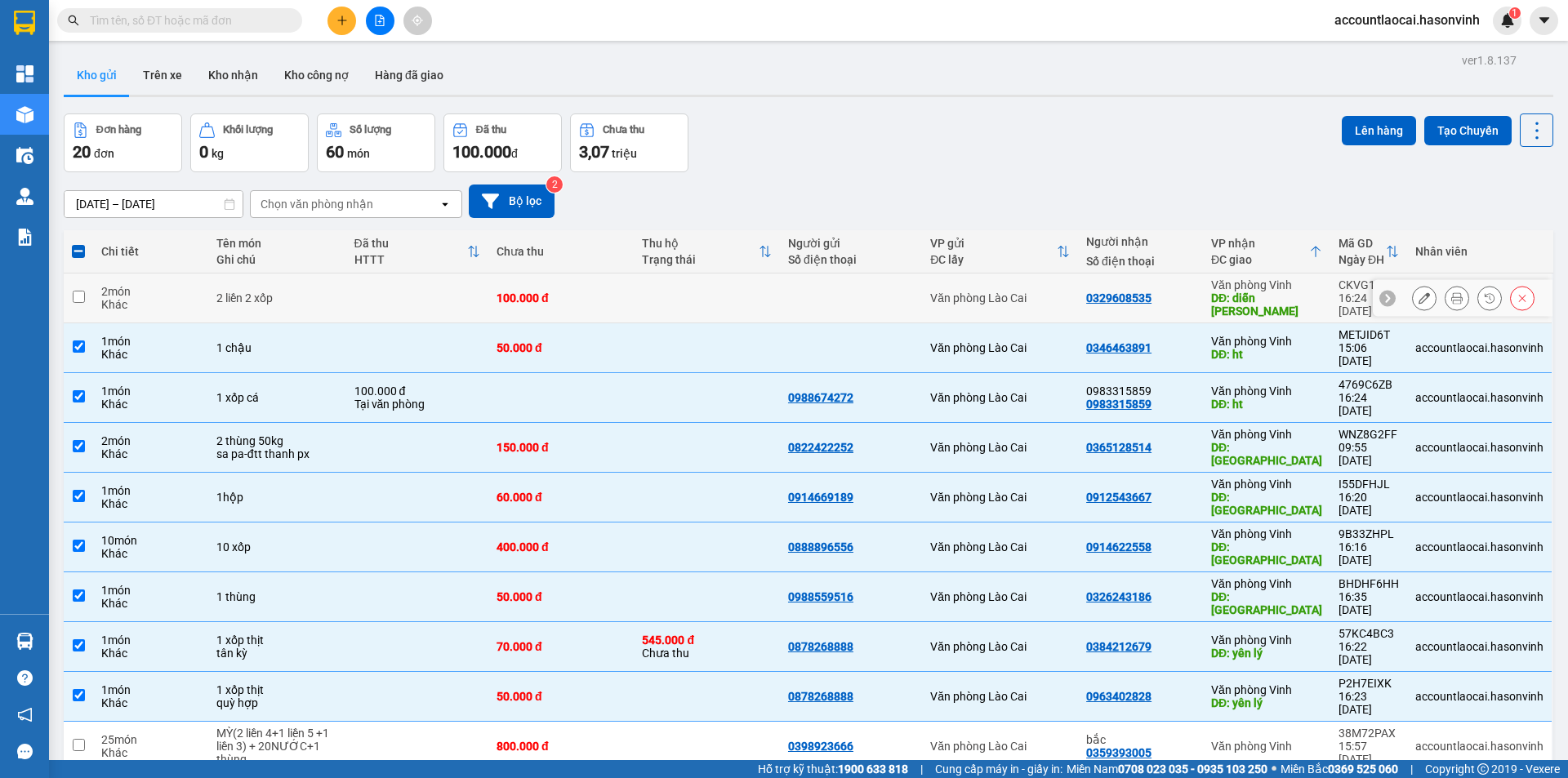
click at [1313, 292] on div "DĐ: diễn châu" at bounding box center [1266, 305] width 111 height 26
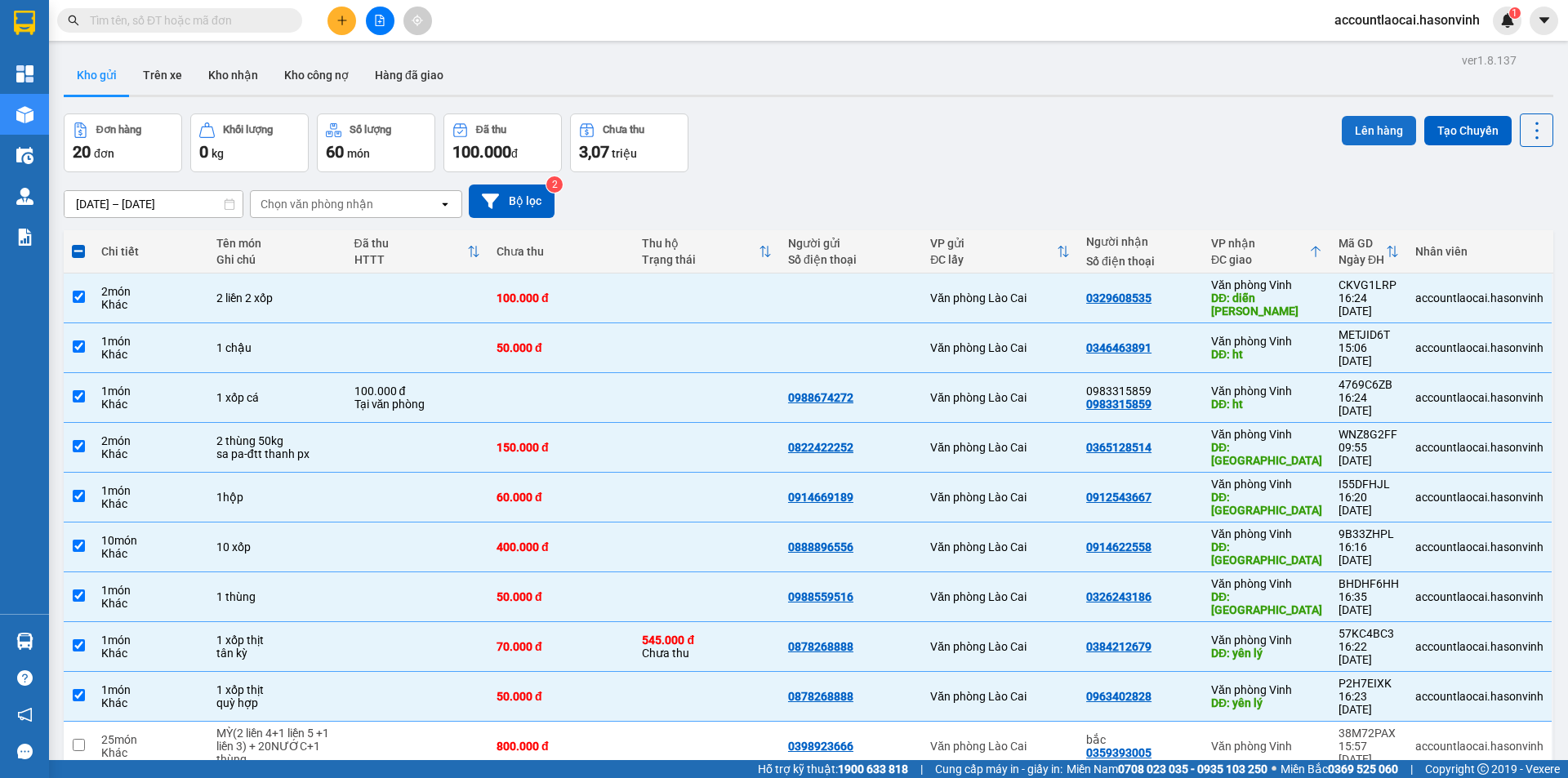
click at [1347, 145] on div "Lên hàng Tạo Chuyến" at bounding box center [1447, 131] width 211 height 33
click at [1373, 130] on button "Lên hàng" at bounding box center [1379, 131] width 74 height 30
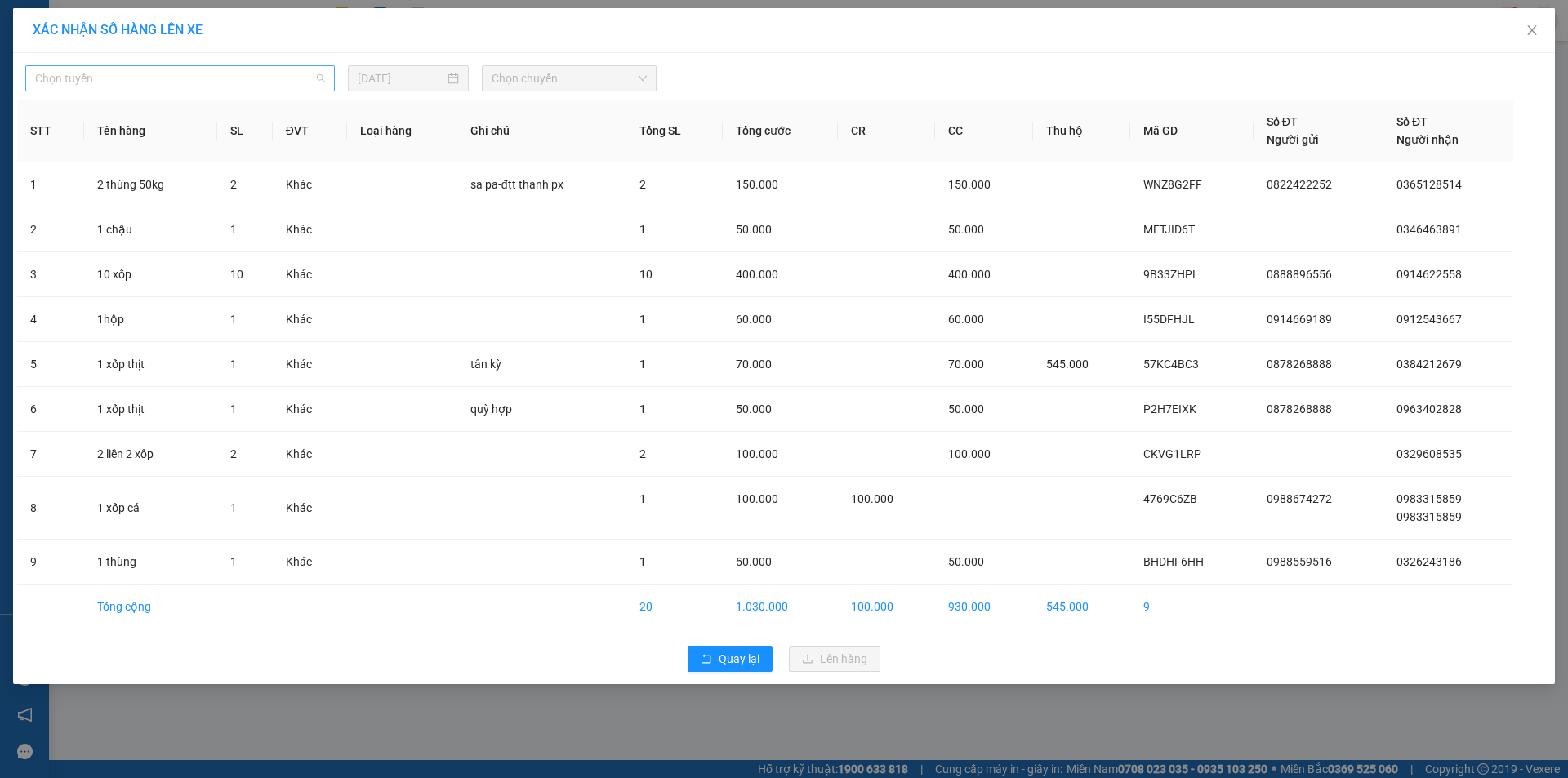
drag, startPoint x: 167, startPoint y: 78, endPoint x: 155, endPoint y: 81, distance: 12.4
click at [166, 77] on span "Chọn tuyến" at bounding box center [180, 79] width 290 height 25
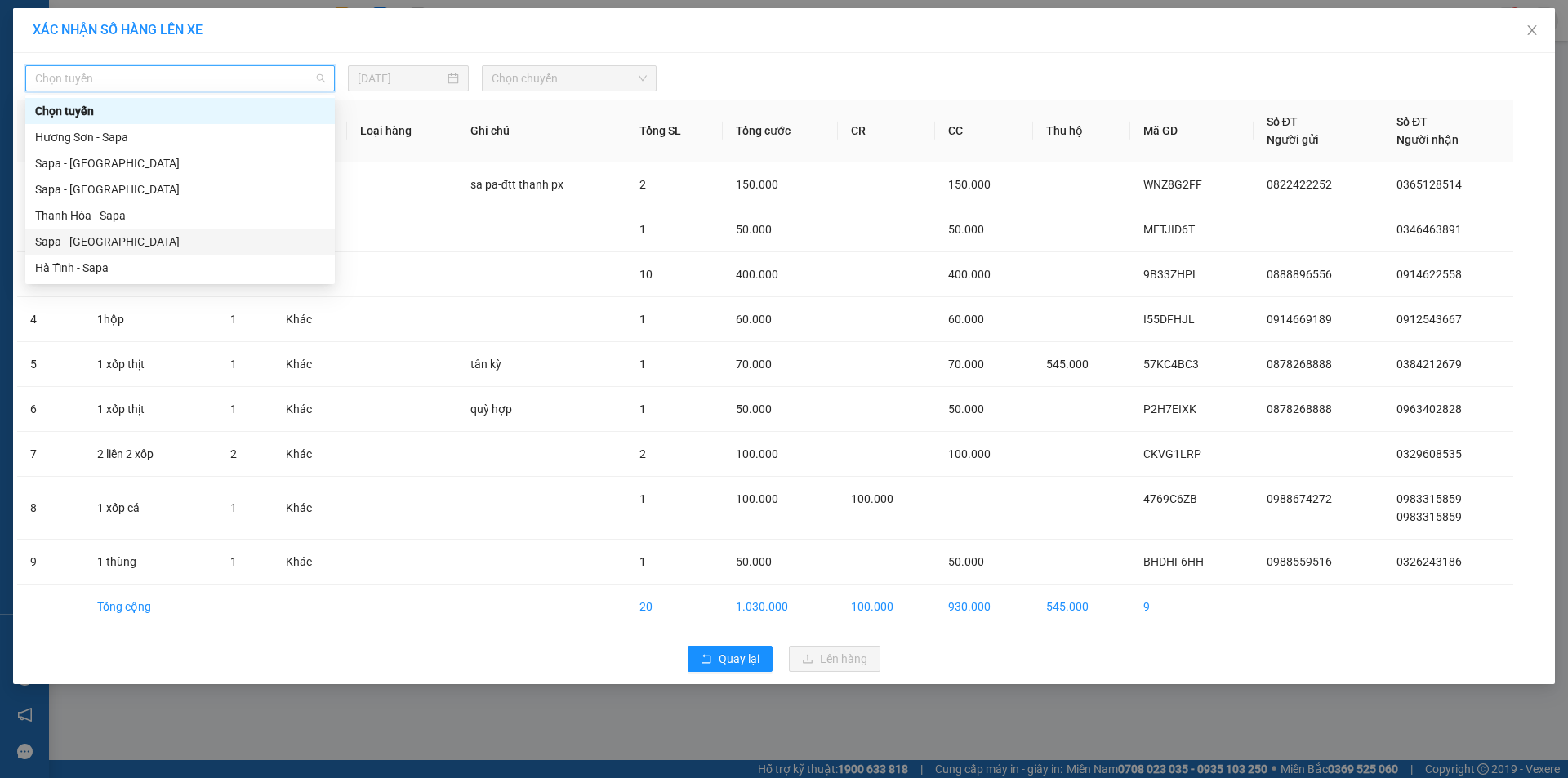
click at [74, 237] on div "Sapa - [GEOGRAPHIC_DATA]" at bounding box center [180, 242] width 290 height 18
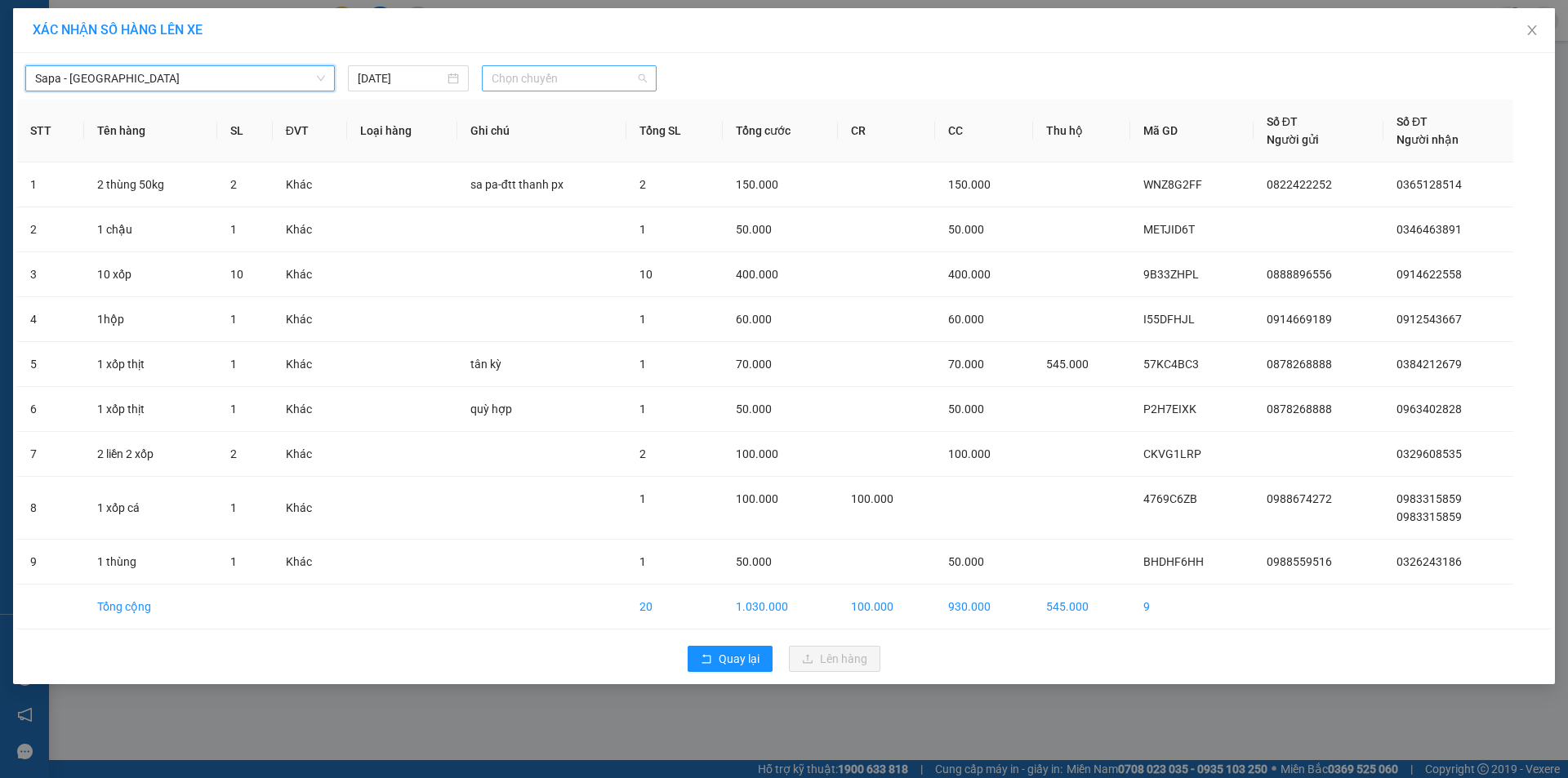
click at [544, 74] on span "Chọn chuyến" at bounding box center [569, 79] width 155 height 25
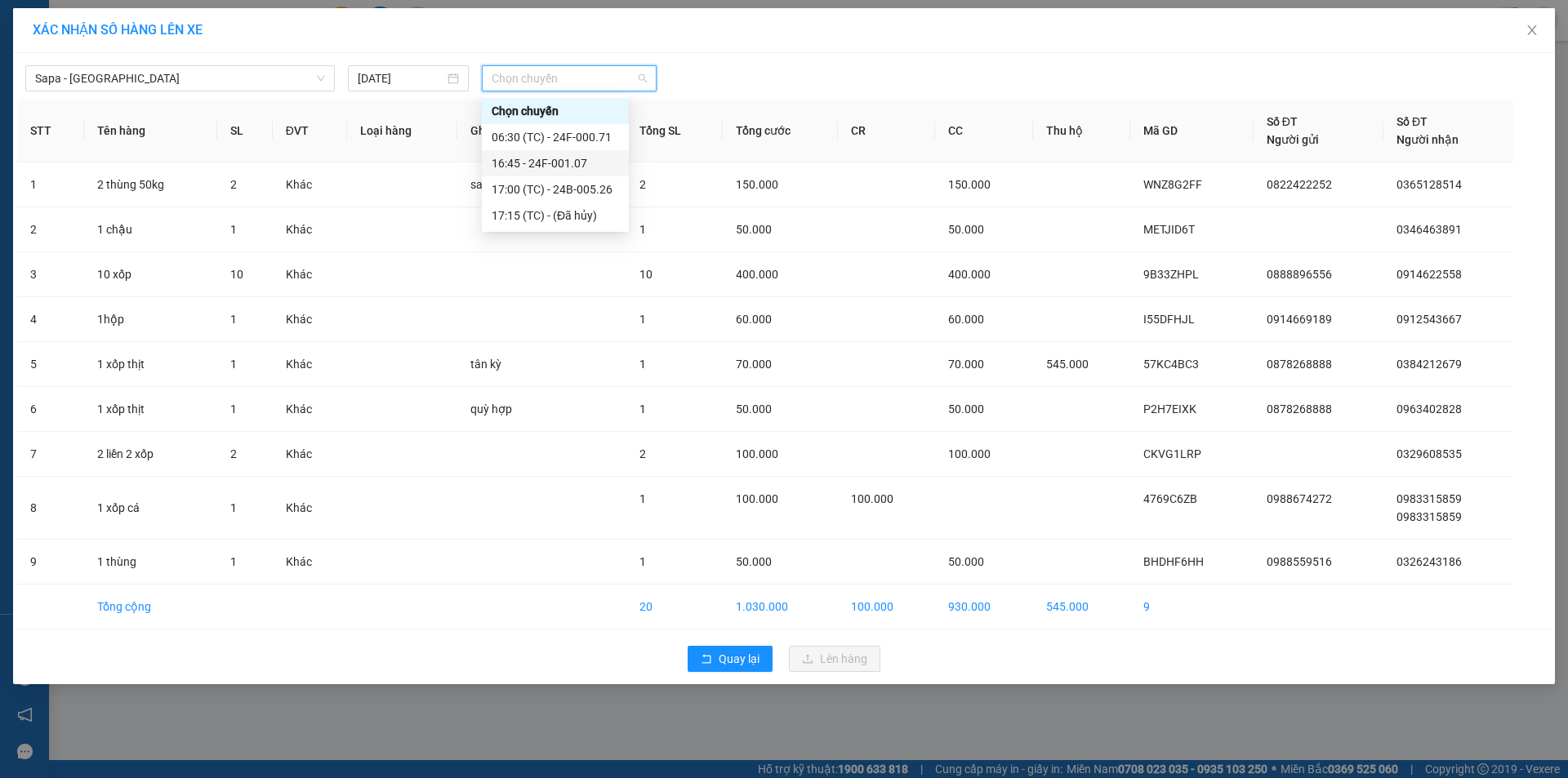
click at [579, 160] on div "16:45 - 24F-001.07" at bounding box center [554, 163] width 127 height 18
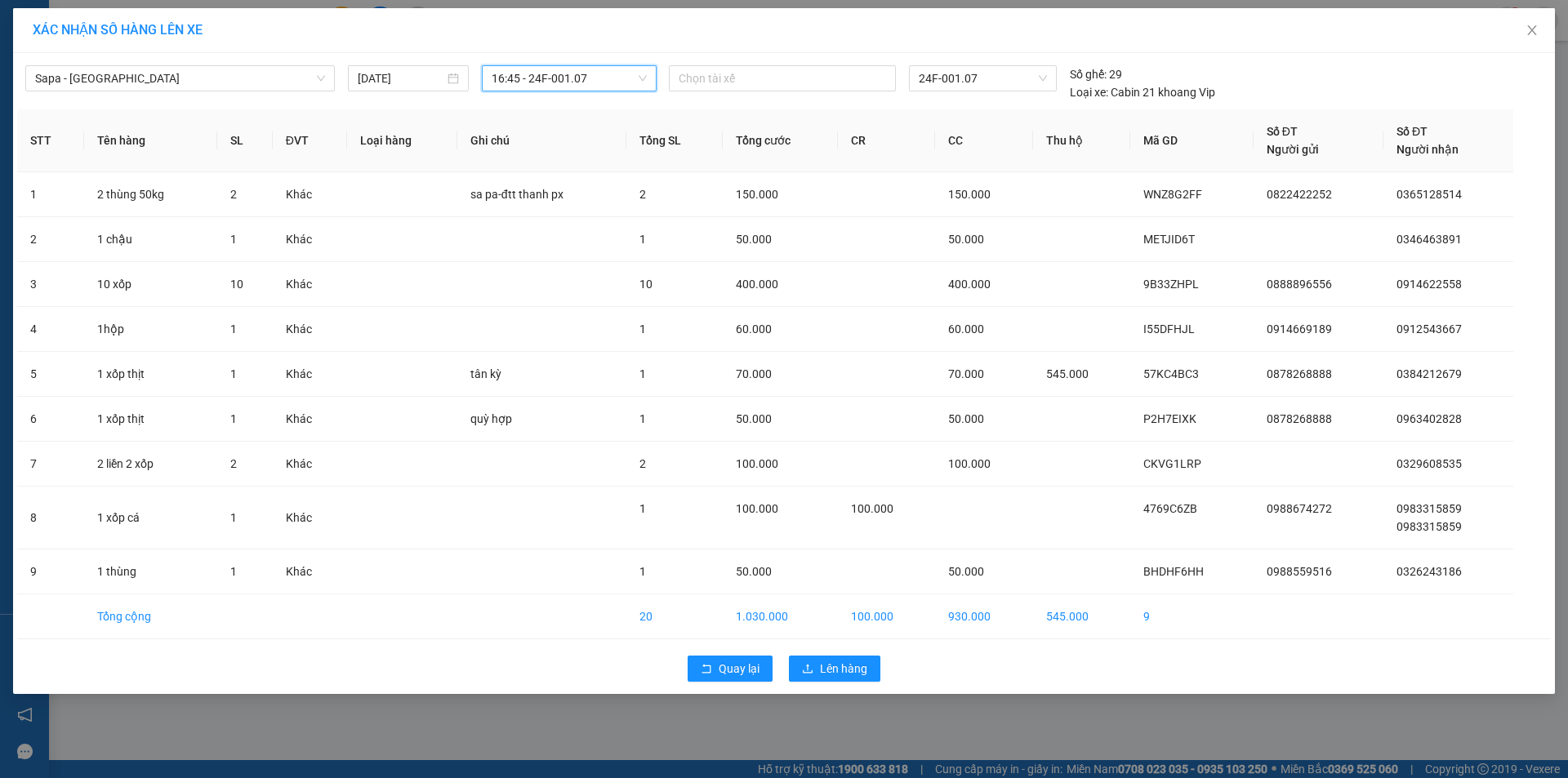
click at [822, 654] on div "Quay lại Lên hàng" at bounding box center [784, 668] width 1534 height 42
click at [827, 674] on span "Lên hàng" at bounding box center [844, 668] width 47 height 18
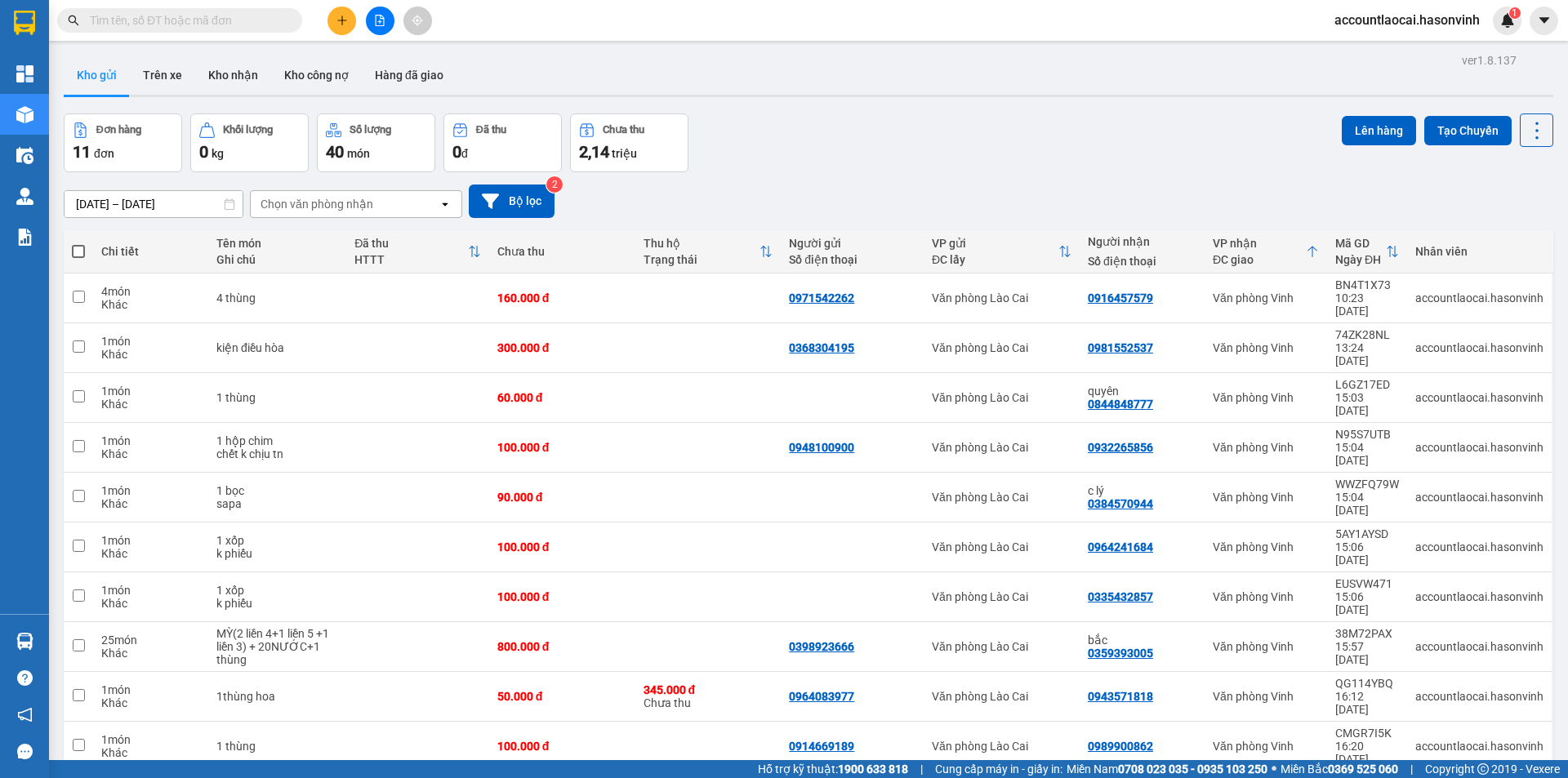
scroll to position [75, 0]
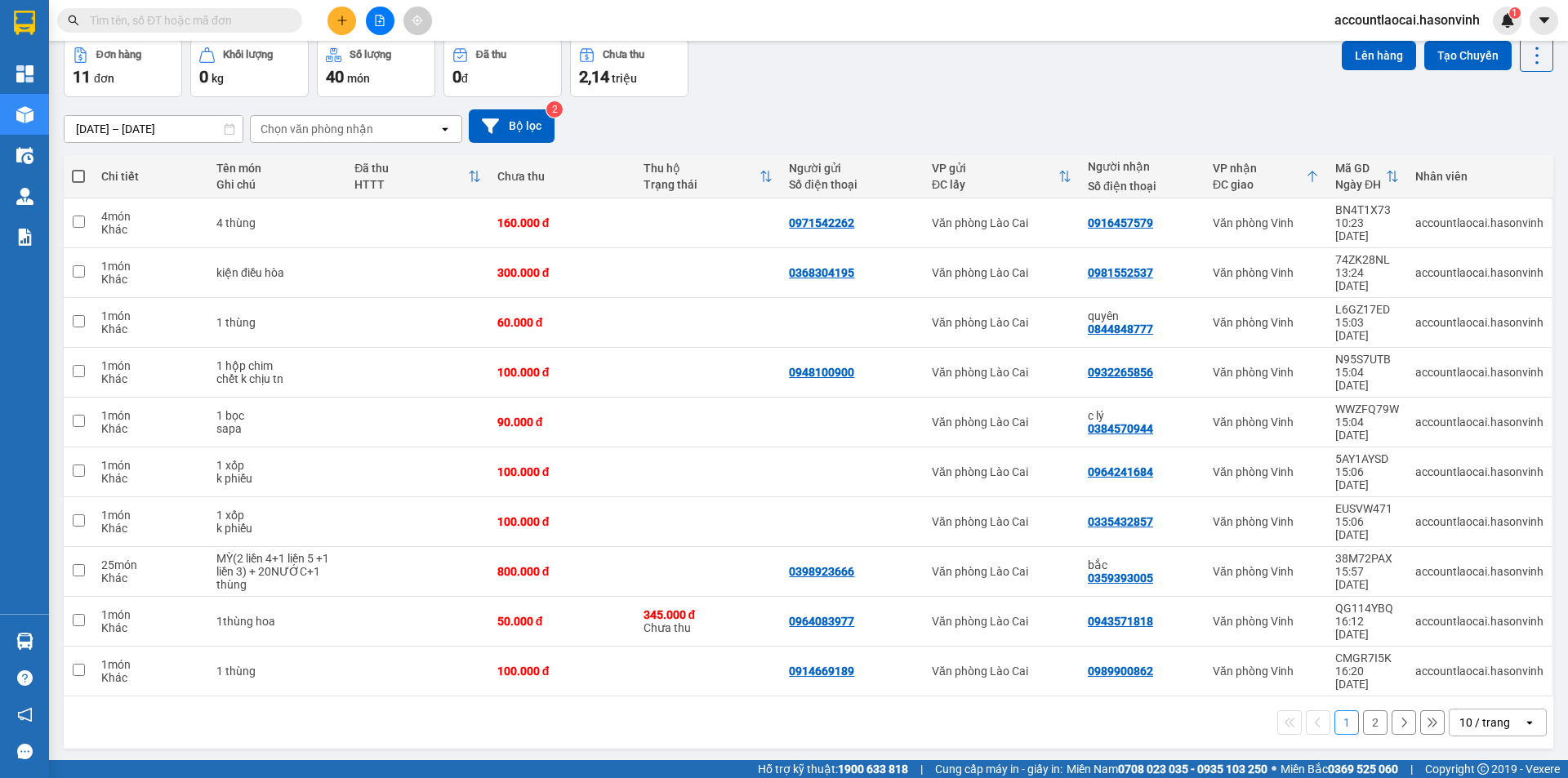
click at [686, 680] on div "ver 1.8.137 Kho gửi Trên xe Kho nhận Kho công nợ Hàng đã giao Đơn hàng 11 đơn K…" at bounding box center [808, 364] width 1502 height 782
click at [688, 680] on div "ver 1.8.137 Kho gửi Trên xe Kho nhận Kho công nợ Hàng đã giao Đơn hàng 11 đơn K…" at bounding box center [808, 364] width 1502 height 782
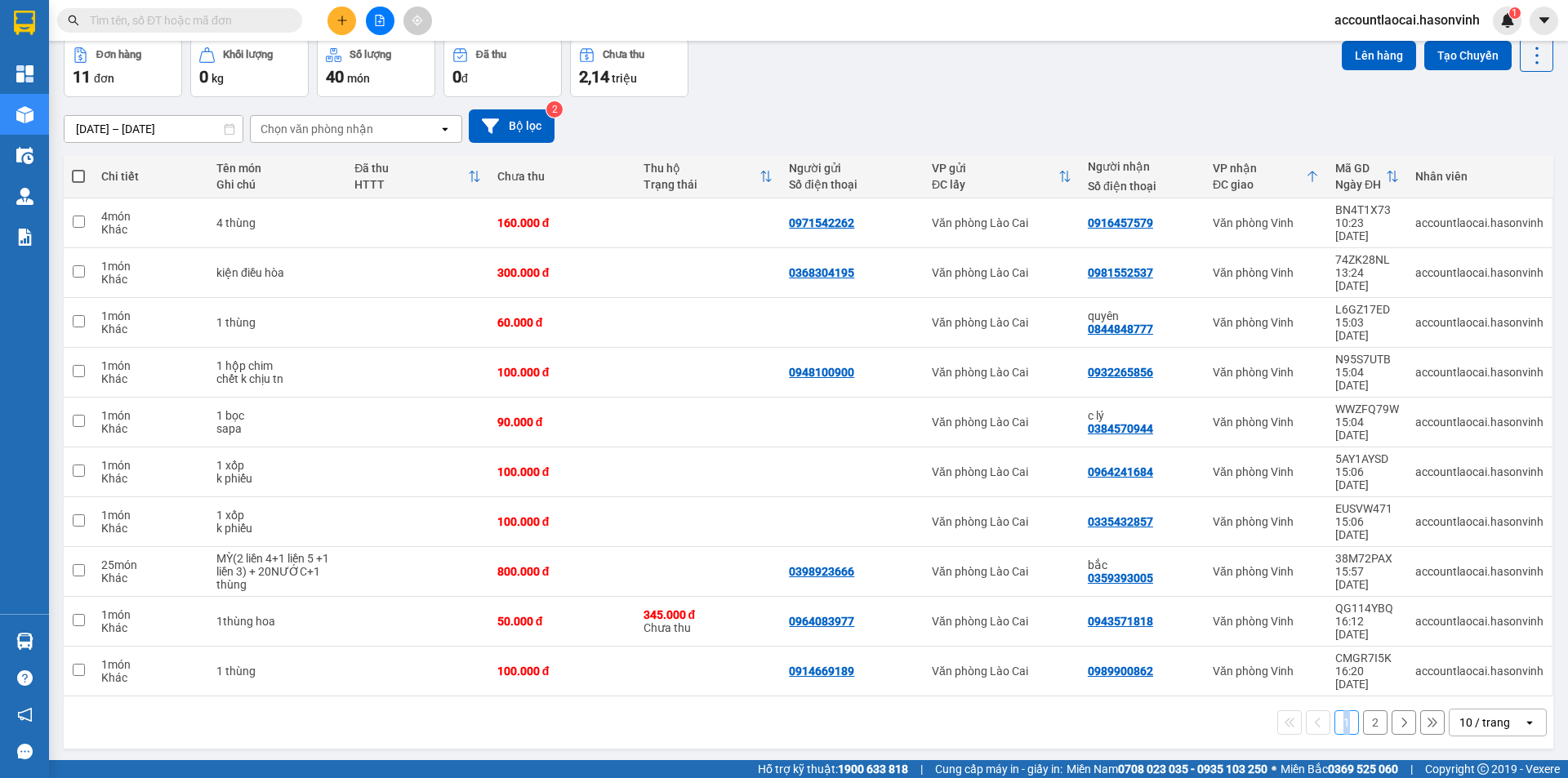
click at [688, 680] on div "ver 1.8.137 Kho gửi Trên xe Kho nhận Kho công nợ Hàng đã giao Đơn hàng 11 đơn K…" at bounding box center [808, 364] width 1502 height 782
click at [352, 15] on button at bounding box center [342, 20] width 29 height 29
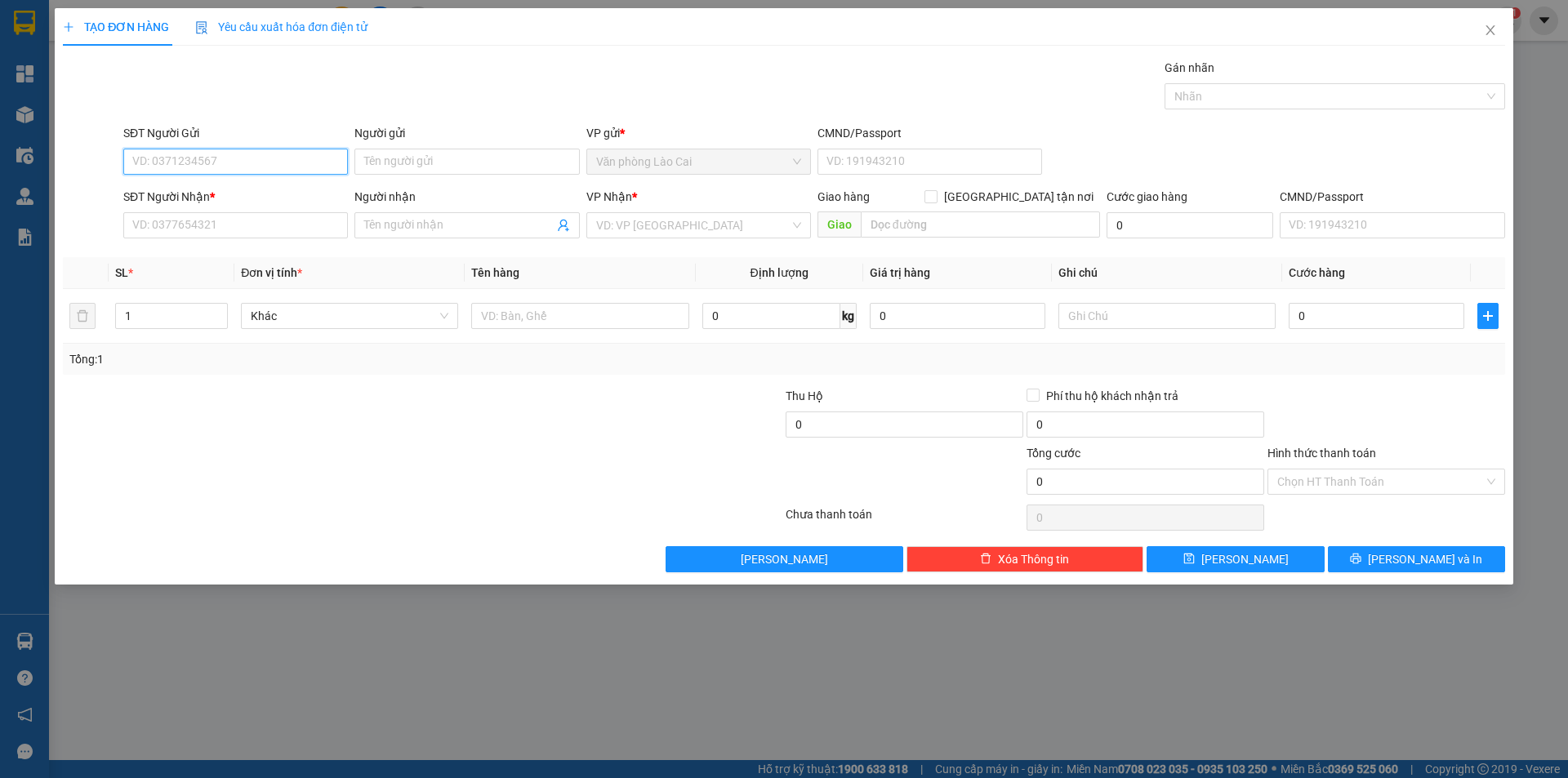
click at [230, 159] on input "SĐT Người Gửi" at bounding box center [236, 162] width 224 height 26
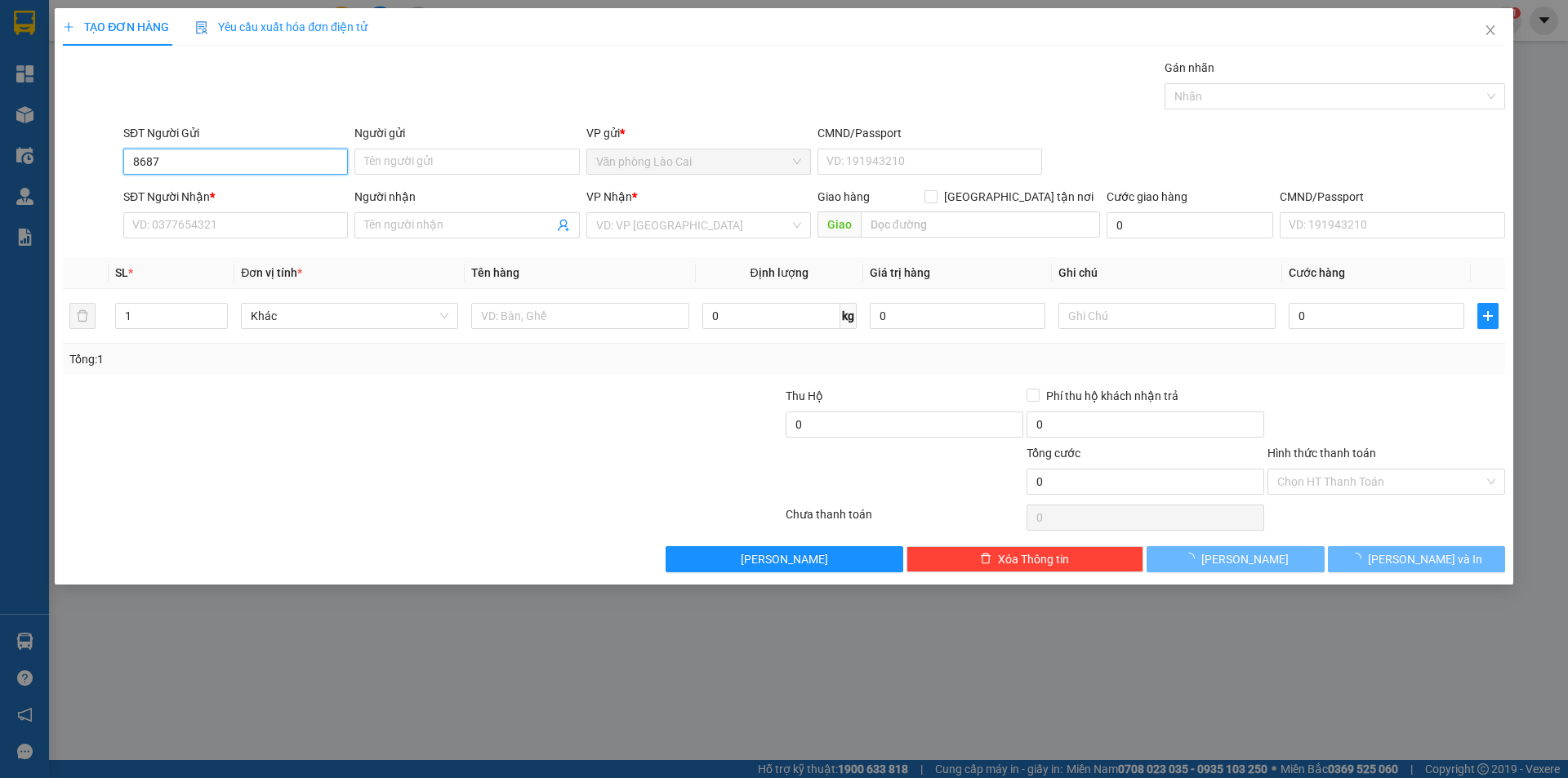
click at [230, 158] on input "8687" at bounding box center [236, 162] width 224 height 26
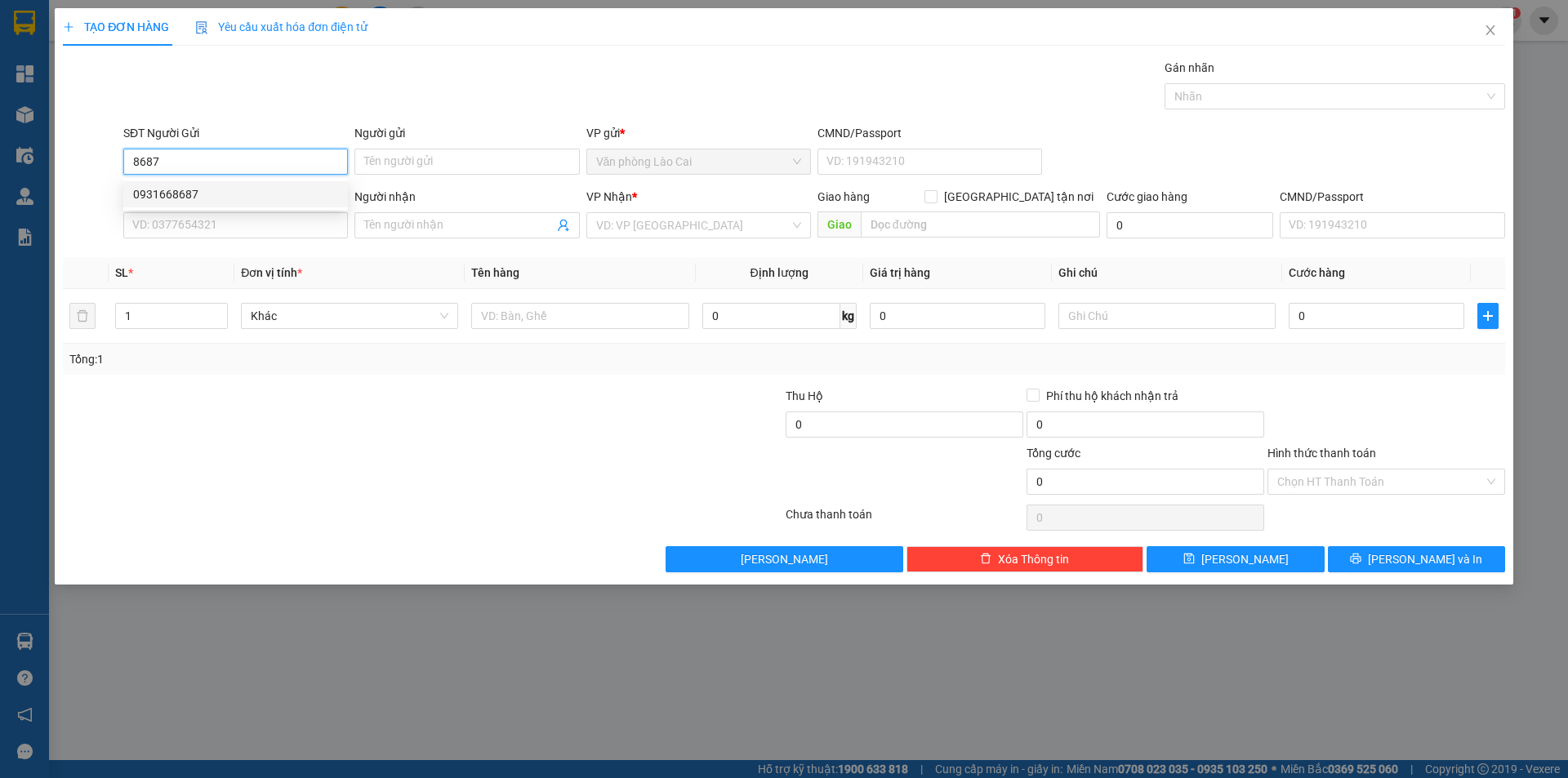
click at [217, 187] on div "0931668687" at bounding box center [236, 194] width 205 height 18
drag, startPoint x: 226, startPoint y: 151, endPoint x: 0, endPoint y: 151, distance: 226.0
click at [0, 151] on div "TẠO ĐƠN HÀNG Yêu cầu xuất hóa đơn điện tử Transit Pickup Surcharge Ids Transit …" at bounding box center [784, 389] width 1568 height 778
click at [195, 194] on div "0343628676" at bounding box center [236, 194] width 205 height 18
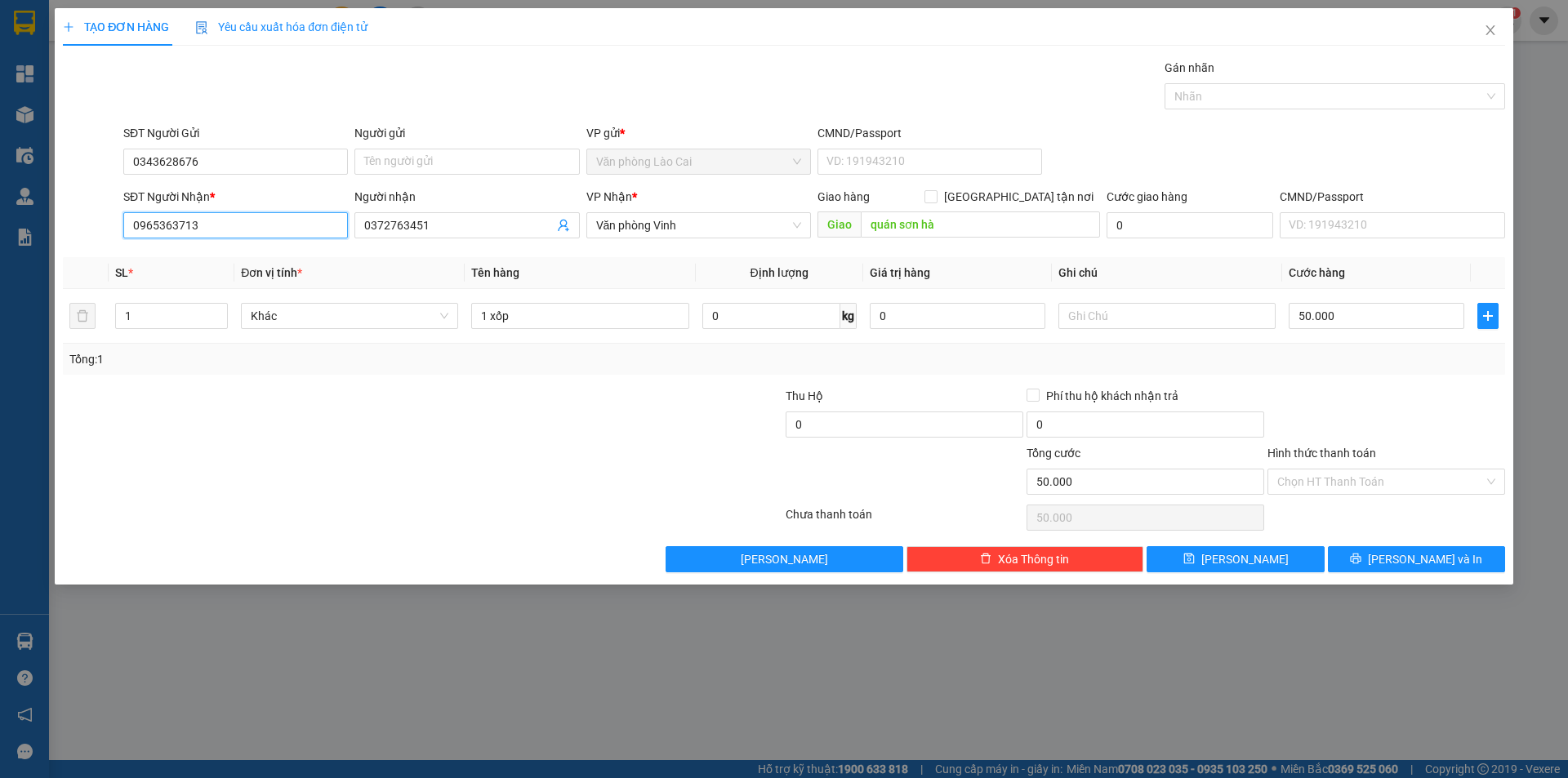
drag, startPoint x: 212, startPoint y: 223, endPoint x: 0, endPoint y: 202, distance: 213.0
click at [0, 202] on div "TẠO ĐƠN HÀNG Yêu cầu xuất hóa đơn điện tử Transit Pickup Surcharge Ids Transit …" at bounding box center [784, 389] width 1568 height 778
click at [234, 283] on div "0947089999" at bounding box center [236, 284] width 205 height 18
click at [1346, 330] on div "50.000" at bounding box center [1376, 315] width 175 height 32
click at [1347, 327] on div "50.000" at bounding box center [1376, 315] width 175 height 32
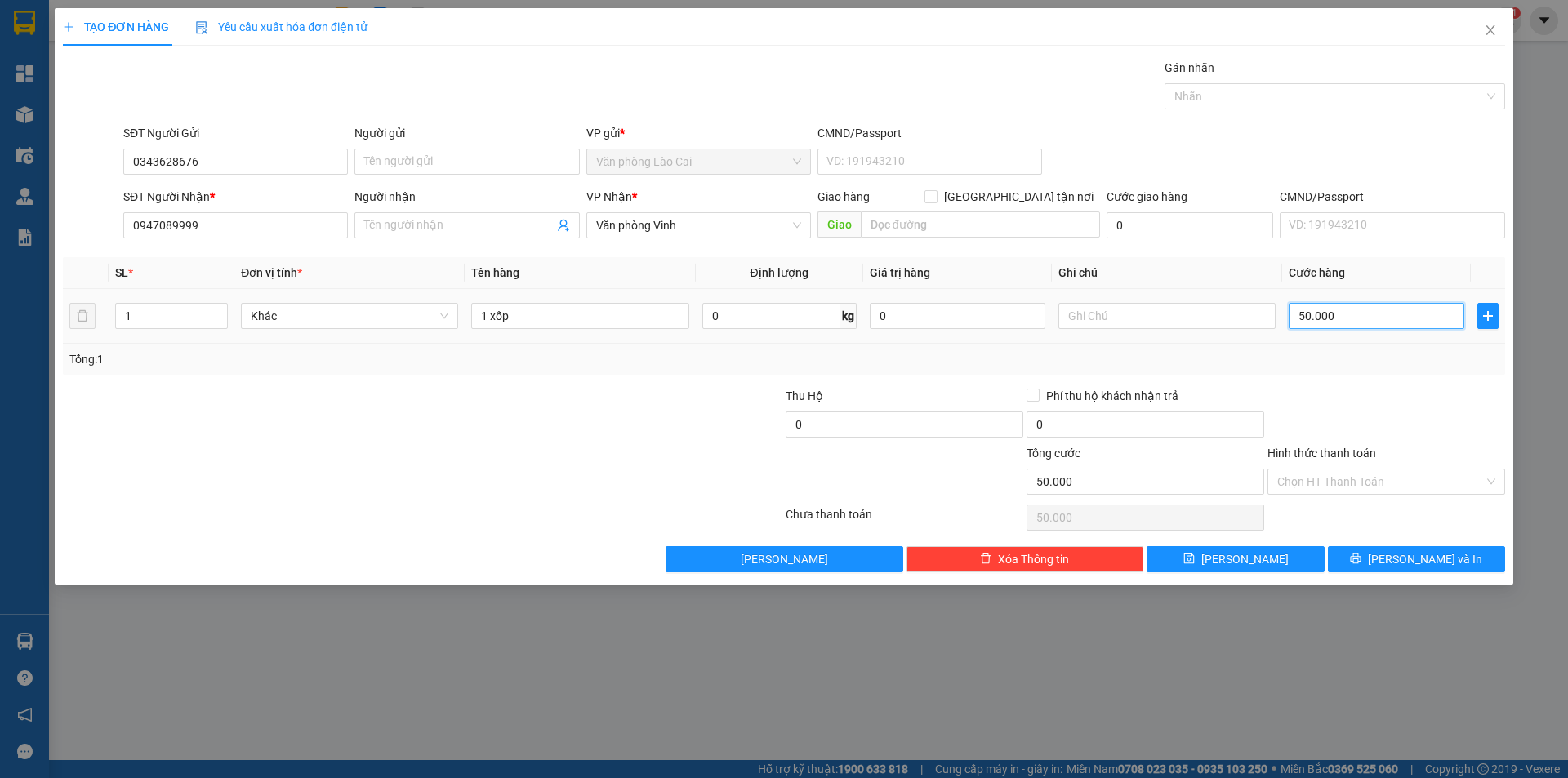
click at [1349, 318] on input "50.000" at bounding box center [1376, 316] width 175 height 26
click at [1368, 388] on div at bounding box center [1386, 415] width 241 height 57
click at [1401, 547] on button "Lưu và In" at bounding box center [1416, 560] width 177 height 26
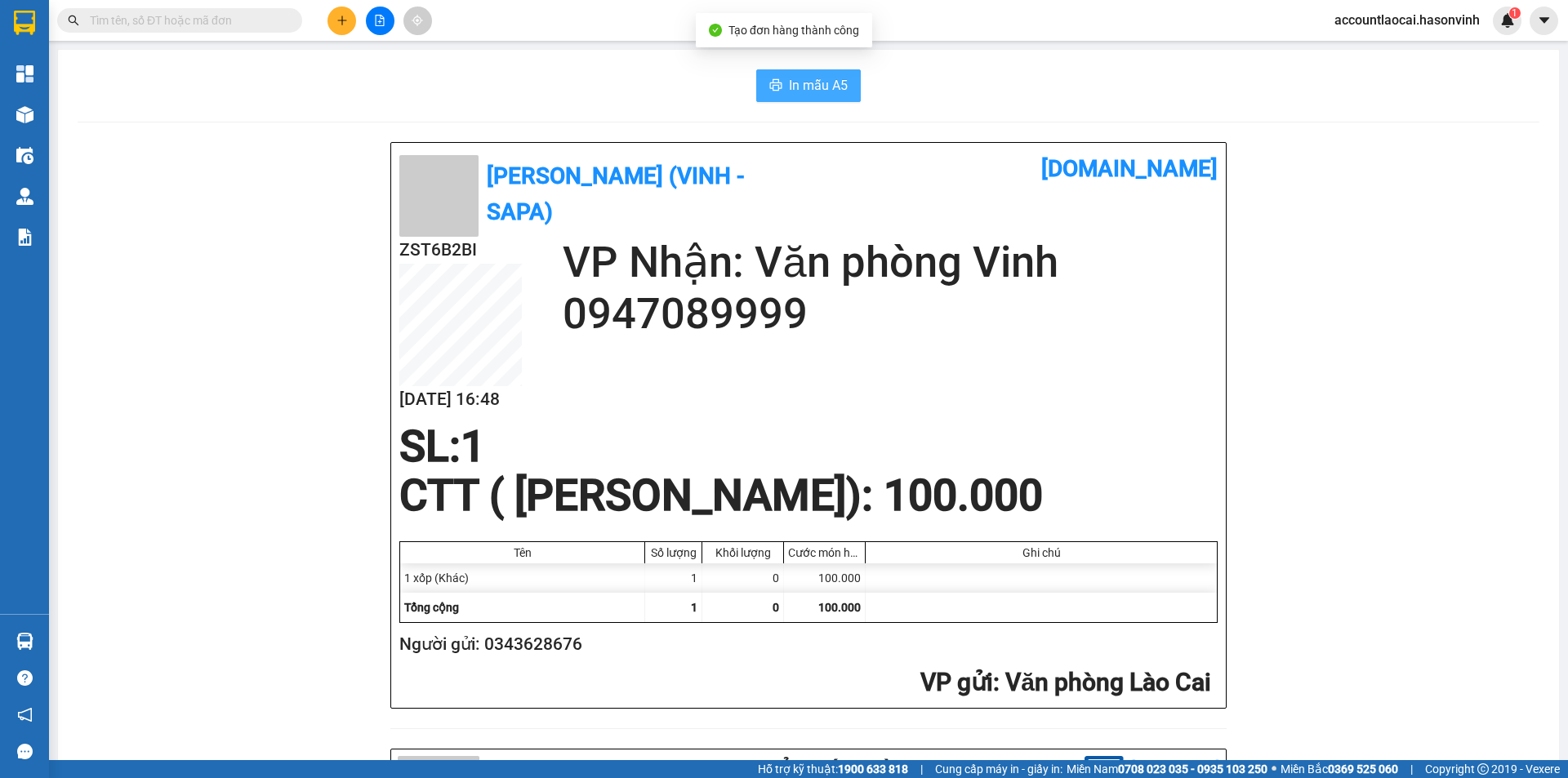
click at [788, 75] on span "In mẫu A5" at bounding box center [817, 85] width 59 height 20
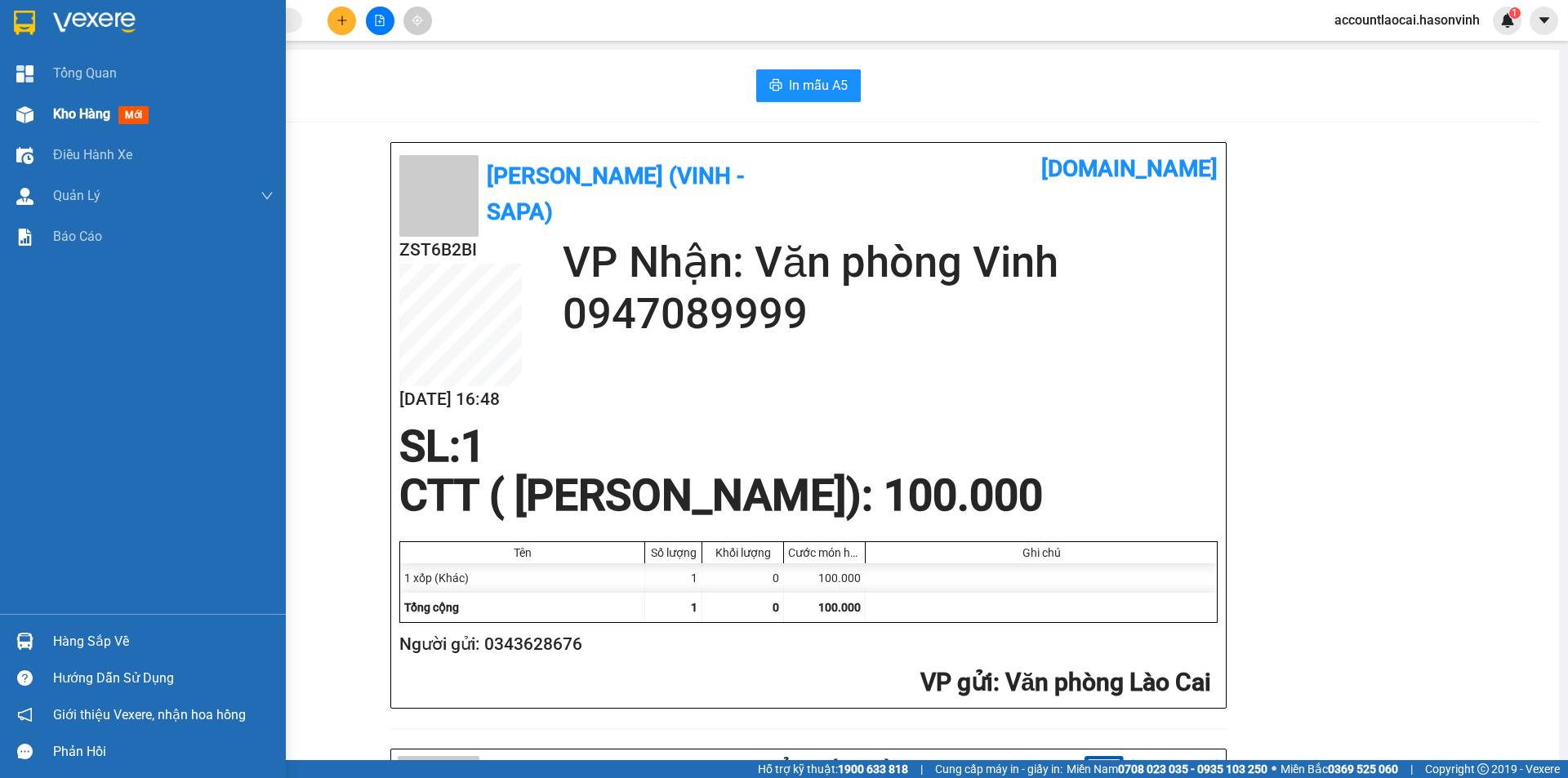
click at [39, 114] on div "Kho hàng mới" at bounding box center [143, 114] width 286 height 41
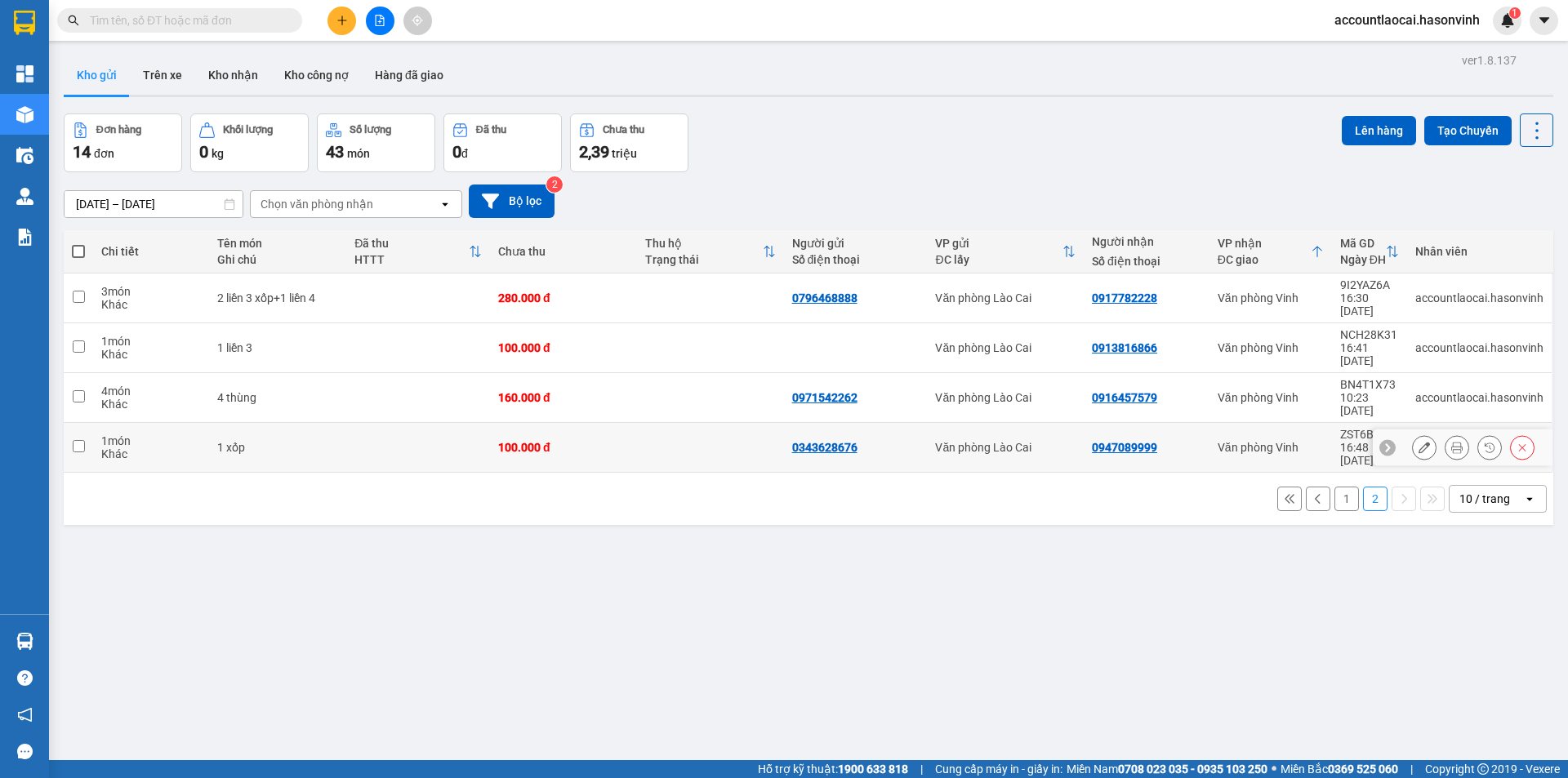
click at [1418, 442] on icon at bounding box center [1423, 447] width 11 height 11
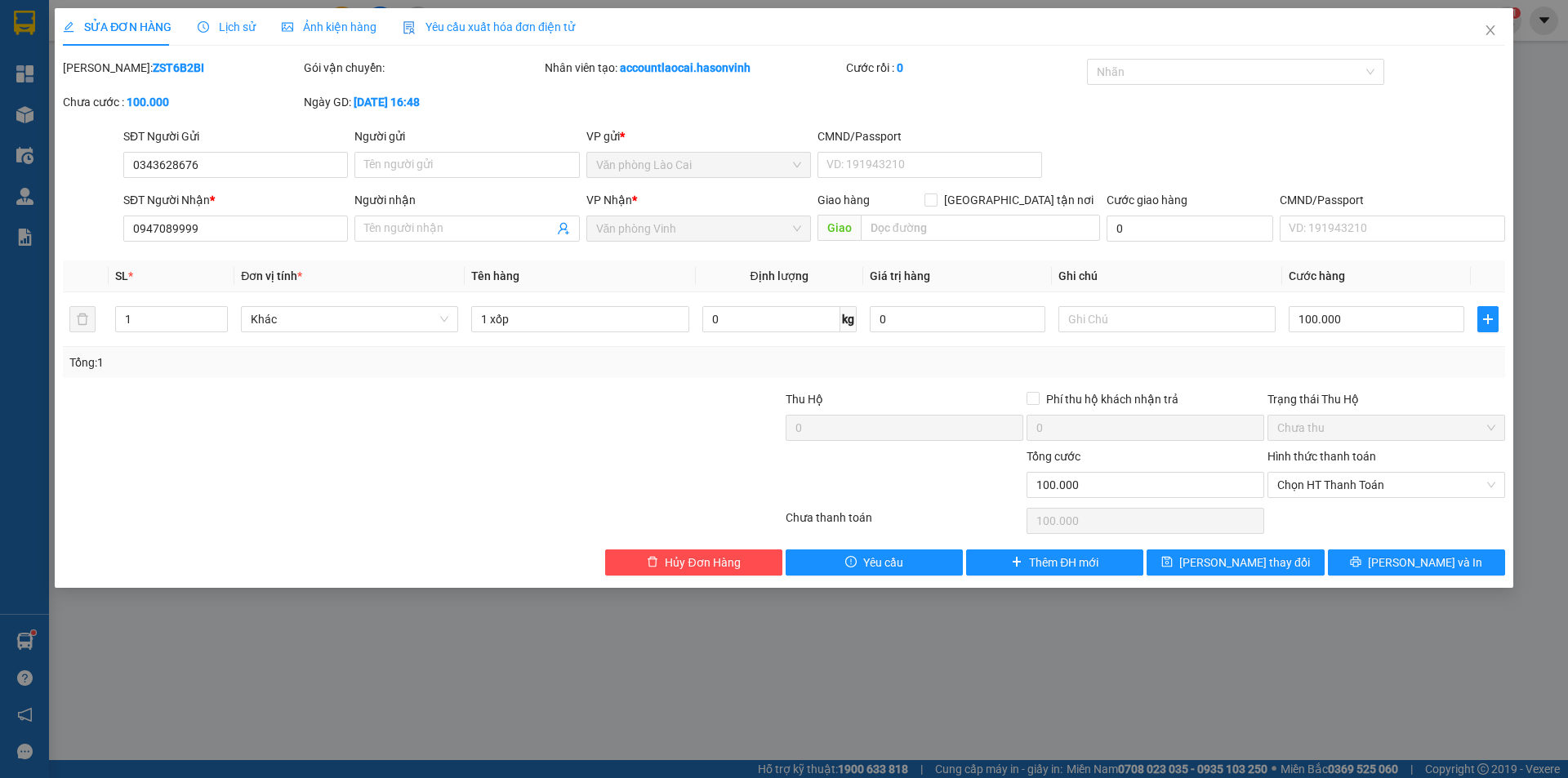
click at [467, 516] on div at bounding box center [422, 520] width 723 height 32
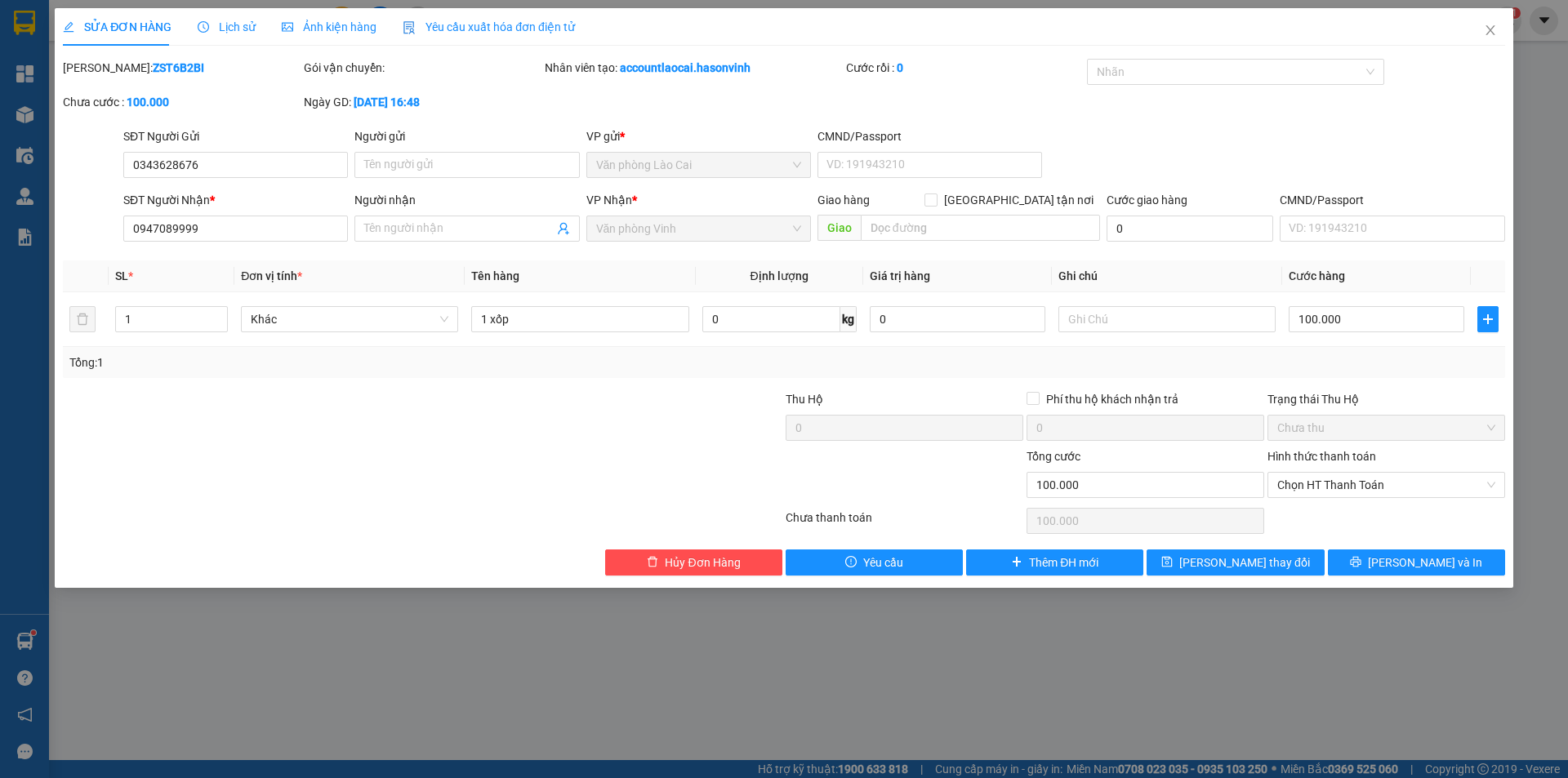
click at [467, 516] on div at bounding box center [422, 520] width 723 height 32
drag, startPoint x: 1529, startPoint y: 110, endPoint x: 1303, endPoint y: 129, distance: 226.8
click at [1526, 111] on div "SỬA ĐƠN HÀNG Lịch sử Ảnh kiện hàng Yêu cầu xuất hóa đơn điện tử Total Paid Fee …" at bounding box center [784, 389] width 1568 height 778
click at [1303, 127] on div "SĐT Người Gửi 0343628676 Người gửi Tên người gửi VP gửi * Văn phòng Lào Cai CMN…" at bounding box center [814, 155] width 1388 height 57
click at [1495, 23] on span "Close" at bounding box center [1490, 31] width 46 height 46
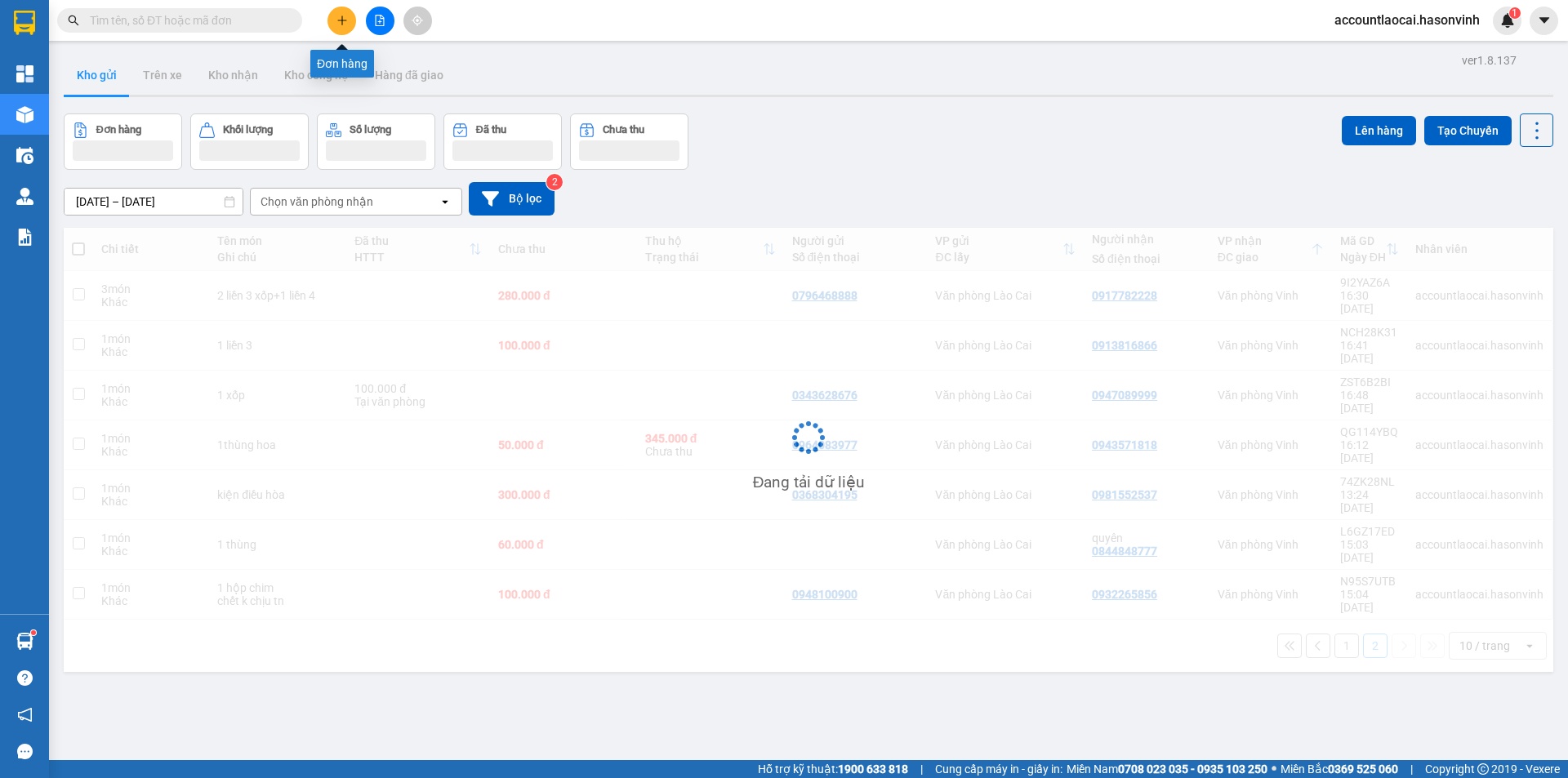
click at [342, 18] on icon "plus" at bounding box center [342, 20] width 11 height 11
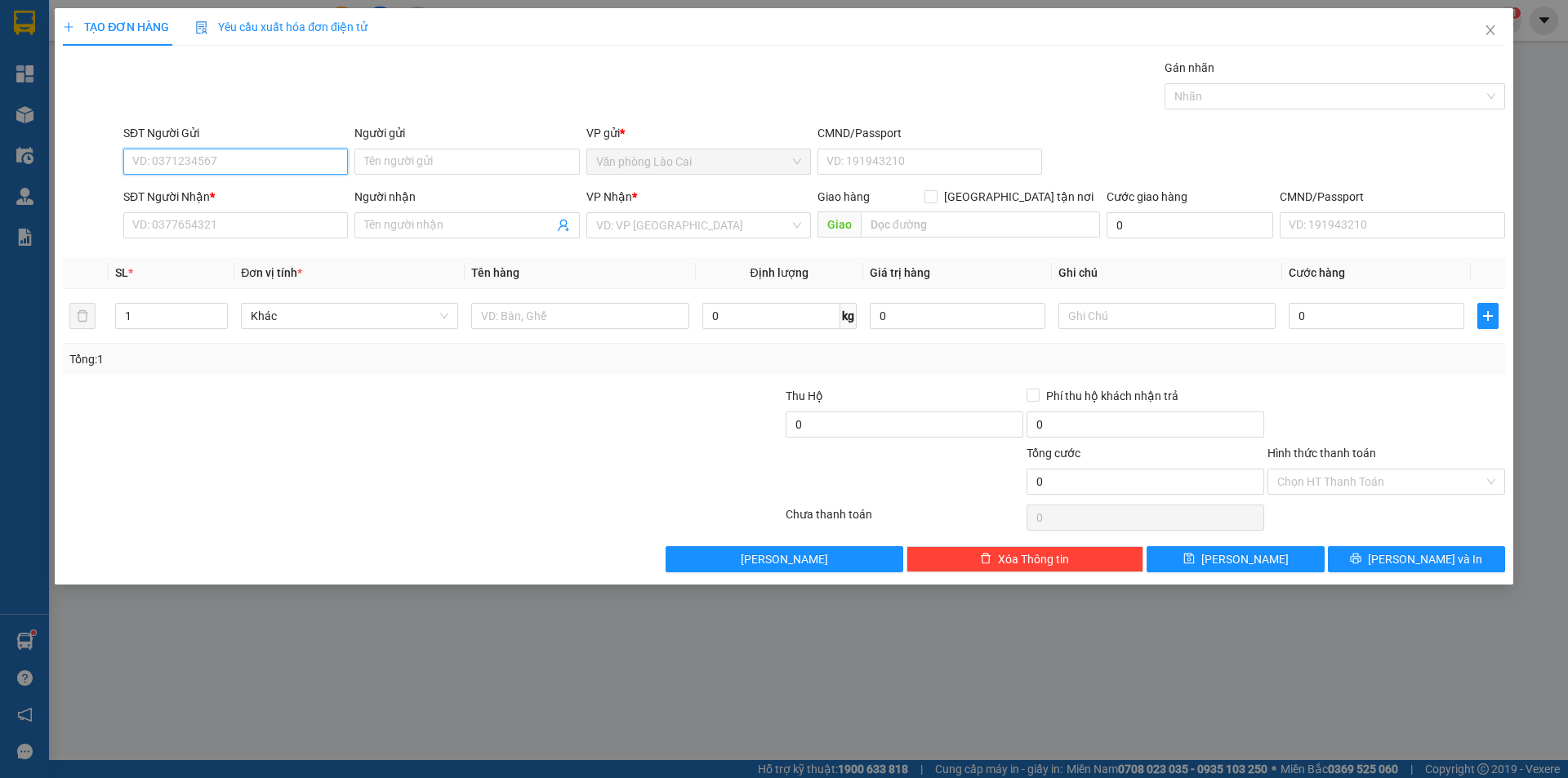
click at [244, 160] on input "SĐT Người Gửi" at bounding box center [236, 162] width 224 height 26
click at [227, 193] on div "0985965860" at bounding box center [236, 194] width 205 height 18
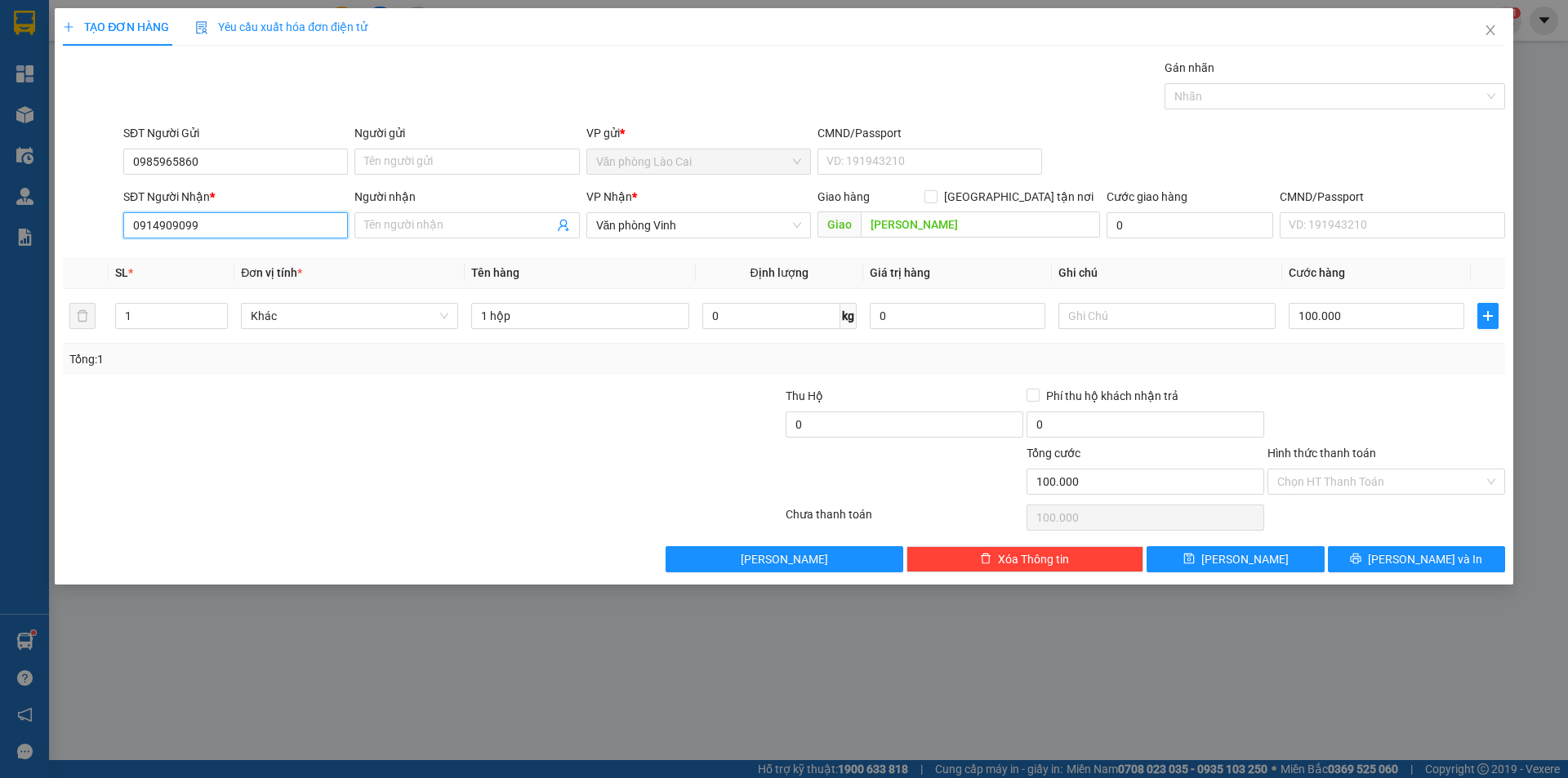
drag, startPoint x: 222, startPoint y: 223, endPoint x: 0, endPoint y: 243, distance: 222.9
click at [0, 249] on div "TẠO ĐƠN HÀNG Yêu cầu xuất hóa đơn điện tử Transit Pickup Surcharge Ids Transit …" at bounding box center [784, 389] width 1568 height 778
click at [217, 280] on div "0964582999" at bounding box center [236, 284] width 205 height 18
drag, startPoint x: 156, startPoint y: 317, endPoint x: 0, endPoint y: 317, distance: 156.0
click at [0, 317] on div "TẠO ĐƠN HÀNG Yêu cầu xuất hóa đơn điện tử Transit Pickup Surcharge Ids Transit …" at bounding box center [784, 389] width 1568 height 778
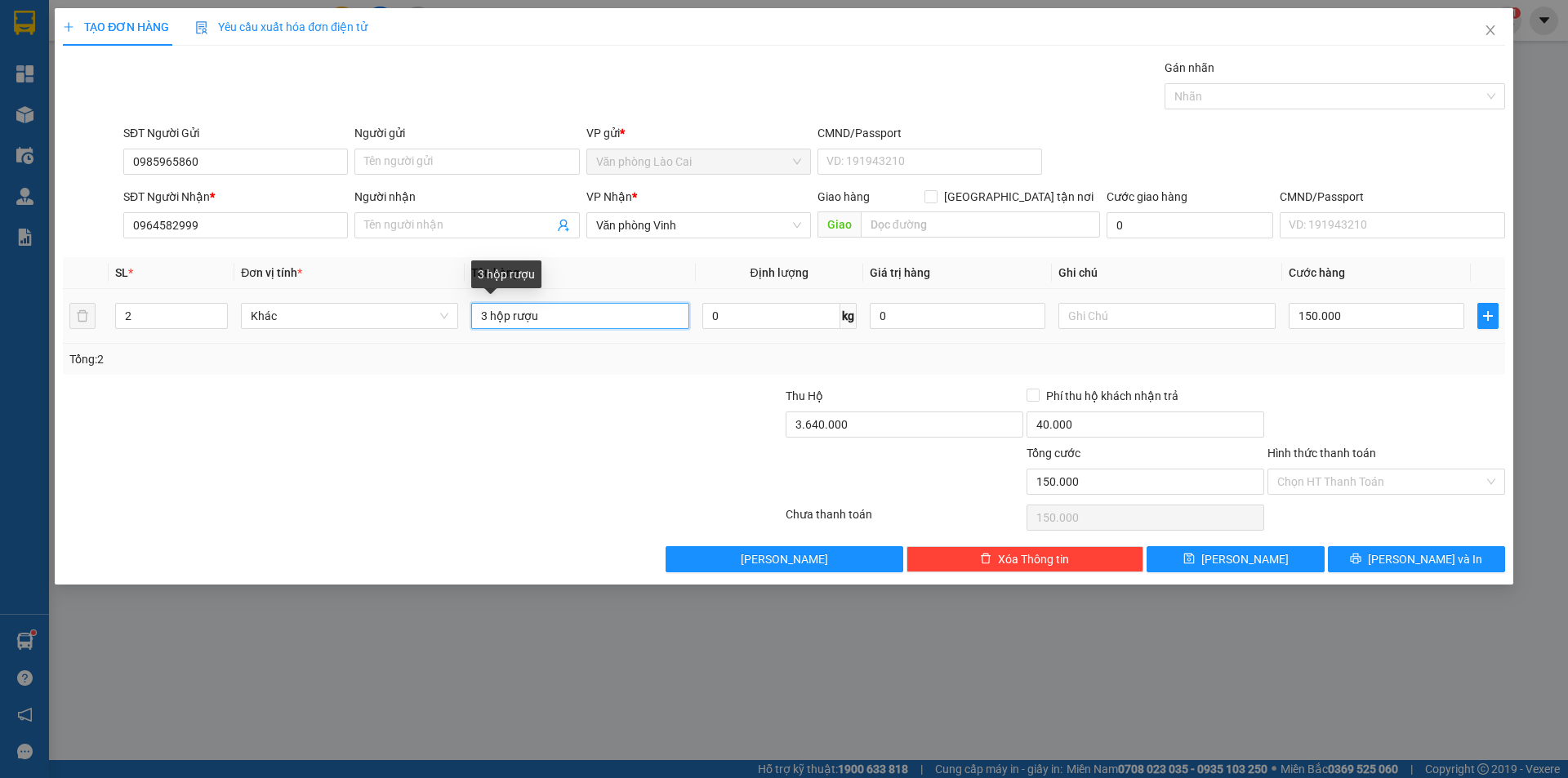
drag, startPoint x: 486, startPoint y: 315, endPoint x: 476, endPoint y: 316, distance: 10.0
click at [476, 316] on input "3 hộp rượu" at bounding box center [580, 316] width 217 height 26
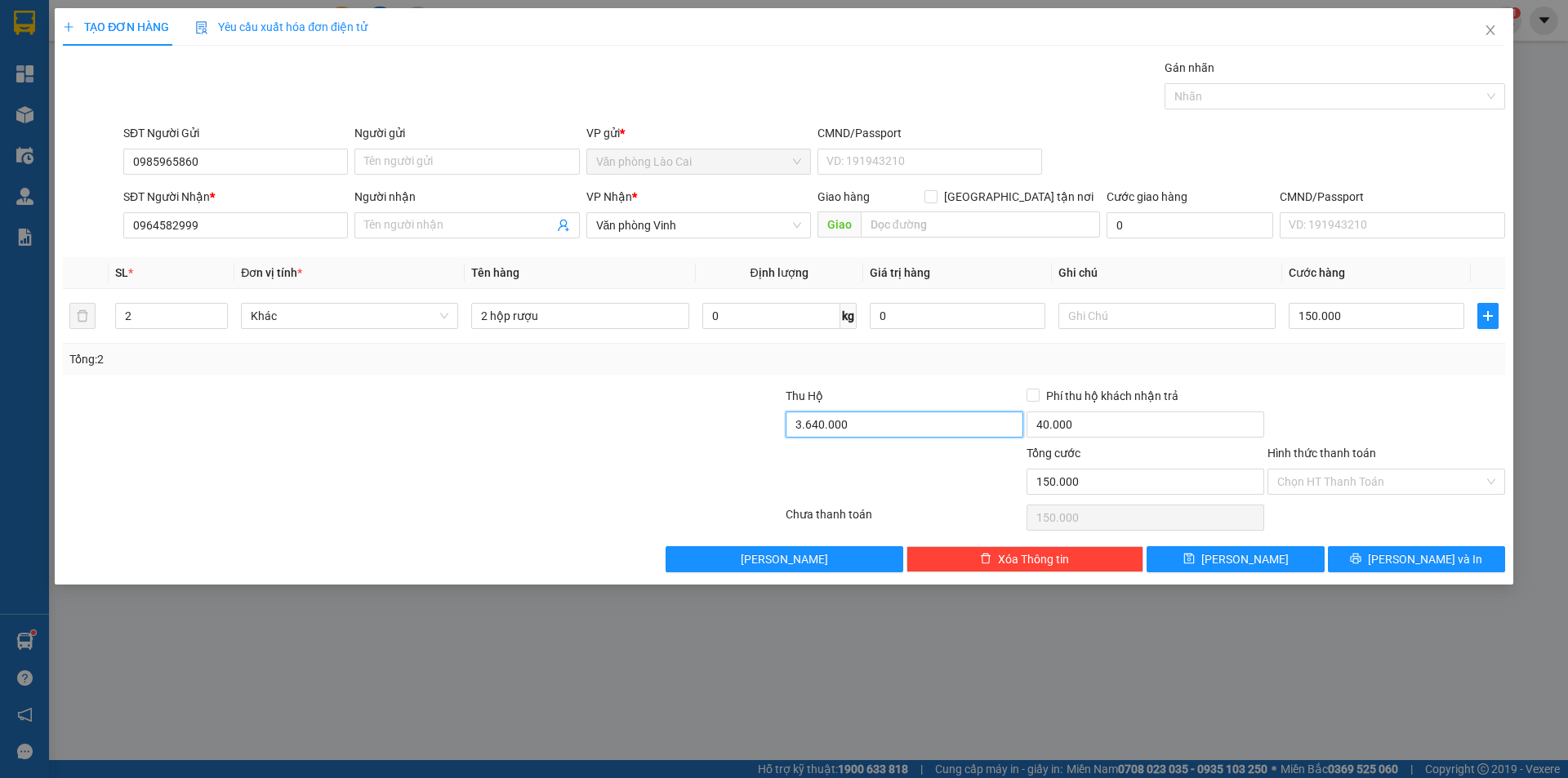
click at [860, 417] on input "3.640.000" at bounding box center [904, 425] width 237 height 26
click at [1105, 432] on input "40.000" at bounding box center [1145, 425] width 237 height 26
click at [1326, 319] on input "150.000" at bounding box center [1376, 316] width 175 height 26
click at [1325, 358] on div "Tổng: 2" at bounding box center [783, 359] width 1429 height 18
click at [1449, 575] on div "TẠO ĐƠN HÀNG Yêu cầu xuất hóa đơn điện tử Transit Pickup Surcharge Ids Transit …" at bounding box center [783, 296] width 1459 height 576
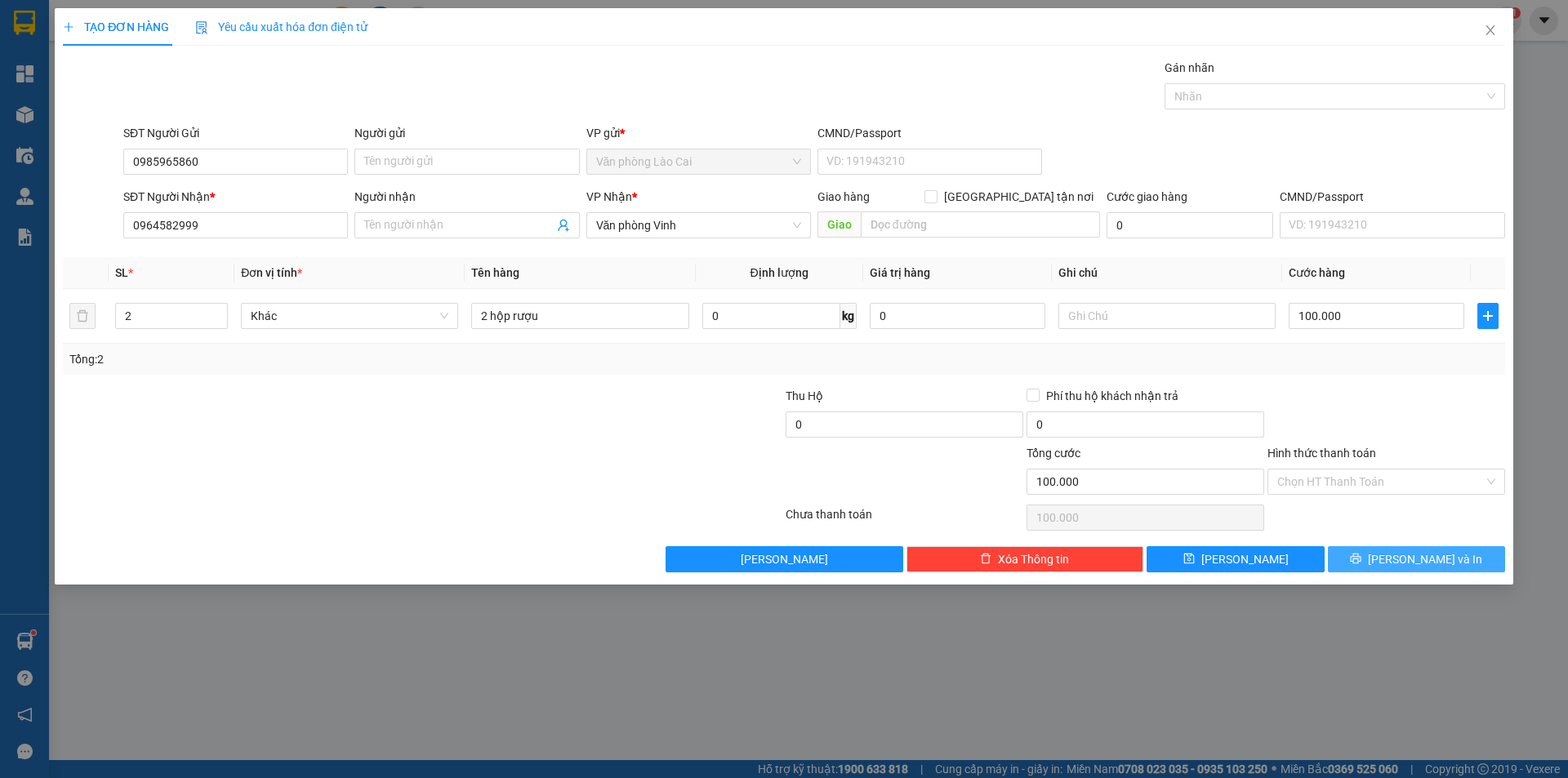
click at [1450, 548] on button "Lưu và In" at bounding box center [1416, 560] width 177 height 26
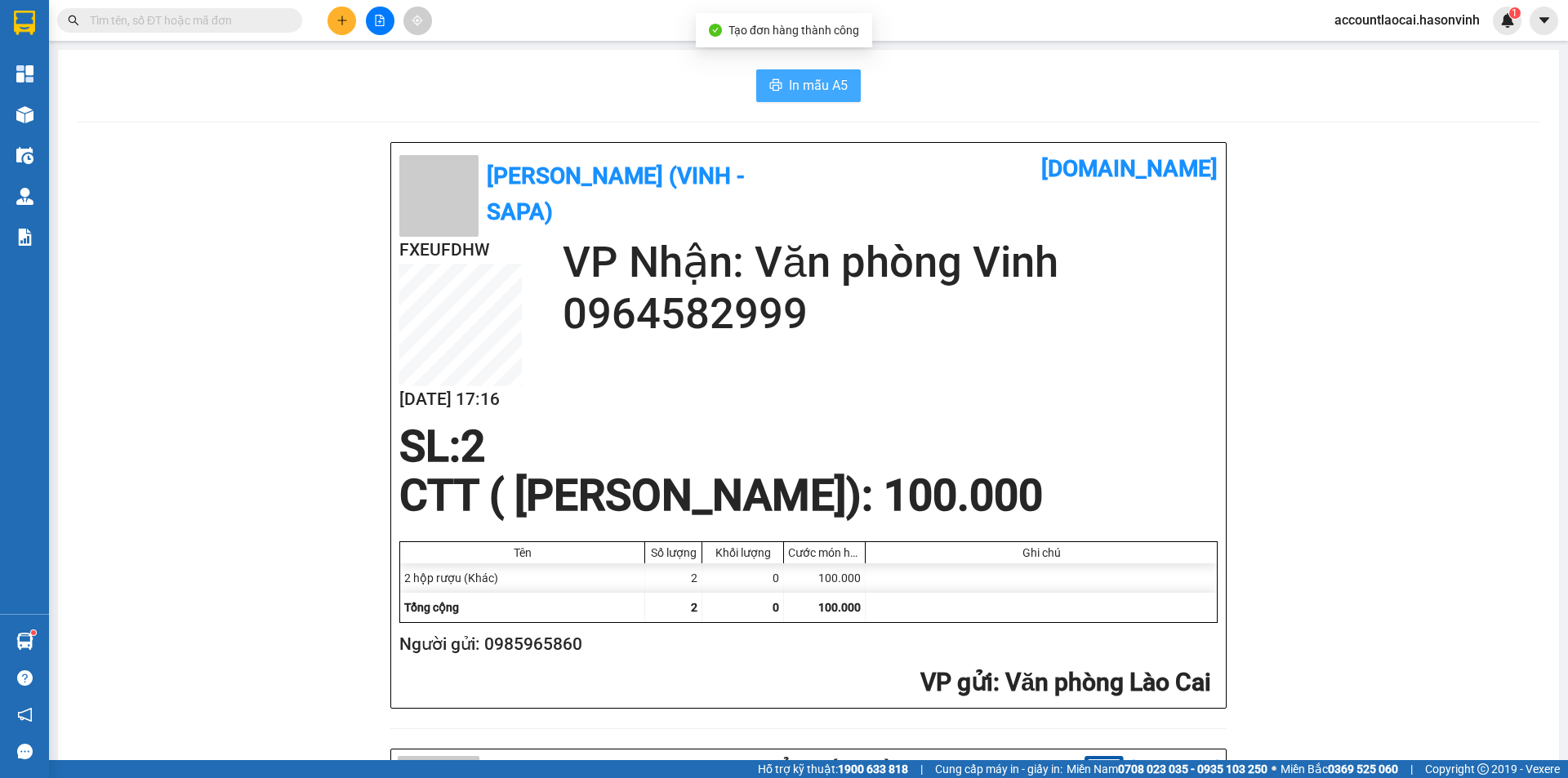
click at [842, 88] on button "In mẫu A5" at bounding box center [808, 85] width 104 height 32
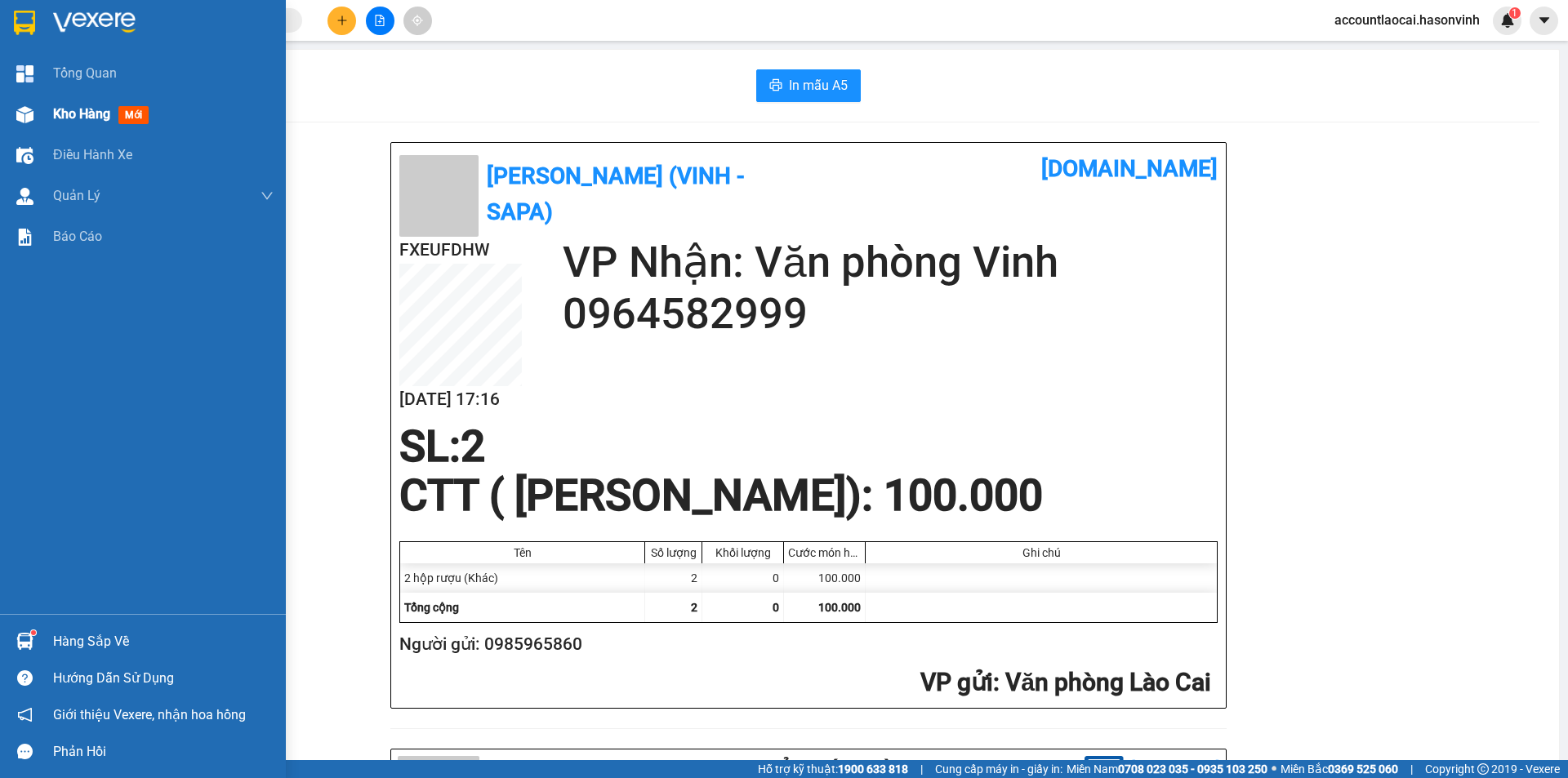
click at [87, 116] on span "Kho hàng" at bounding box center [81, 114] width 57 height 16
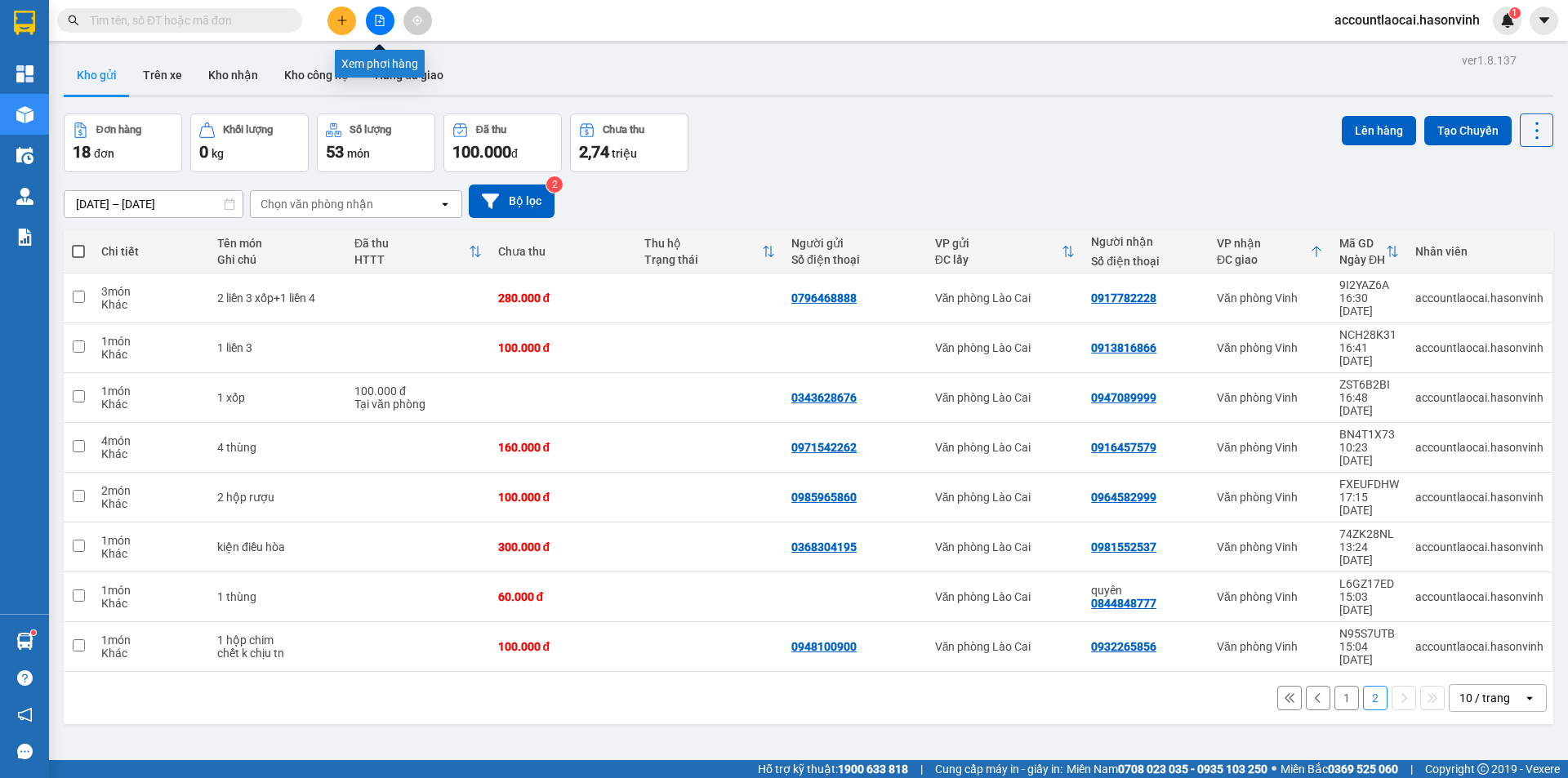
click at [379, 20] on icon "file-add" at bounding box center [379, 20] width 11 height 11
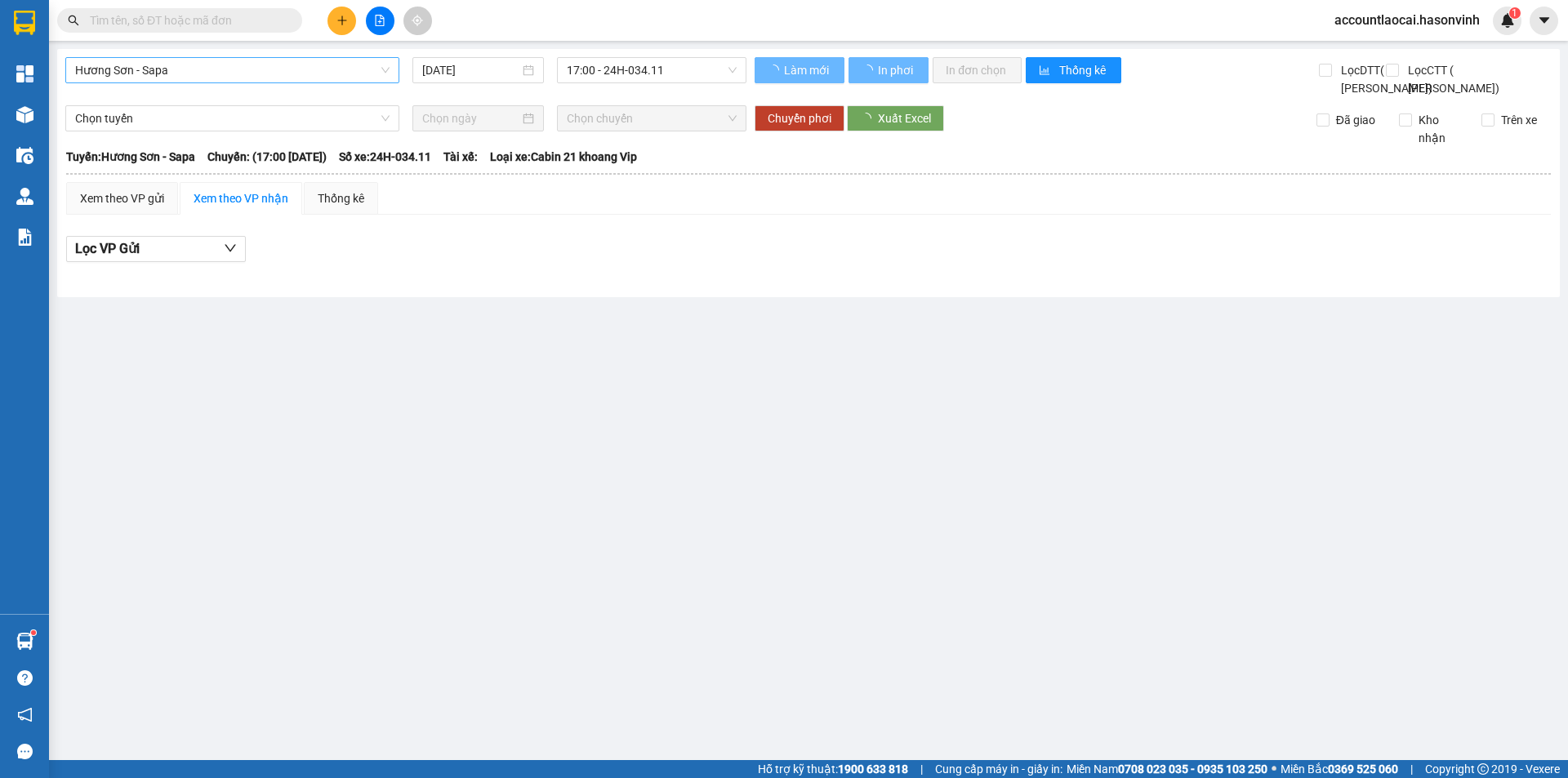
click at [240, 74] on span "Hương Sơn - Sapa" at bounding box center [232, 70] width 314 height 25
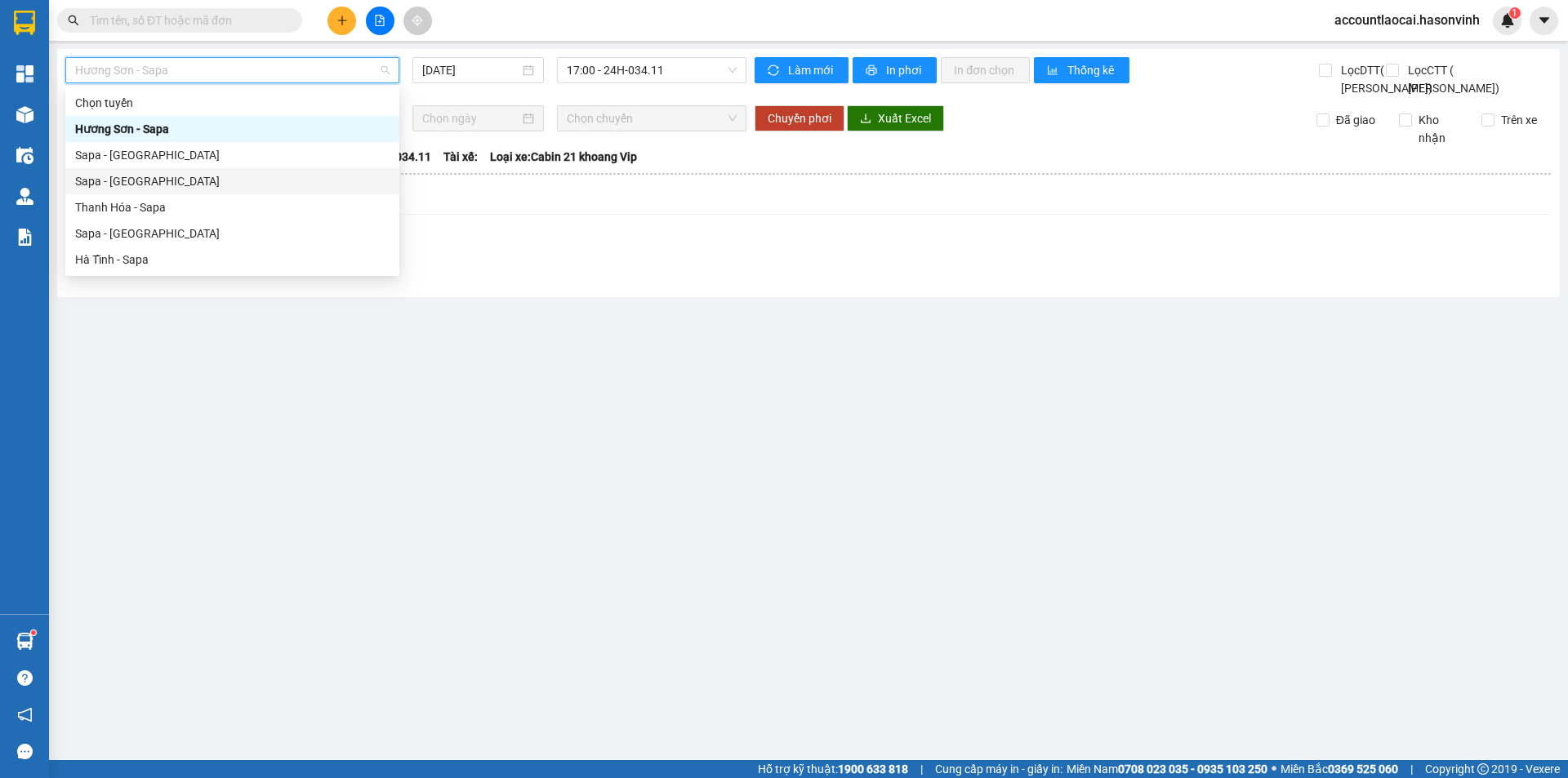
click at [159, 180] on div "Sapa - Thanh Hóa" at bounding box center [232, 181] width 314 height 18
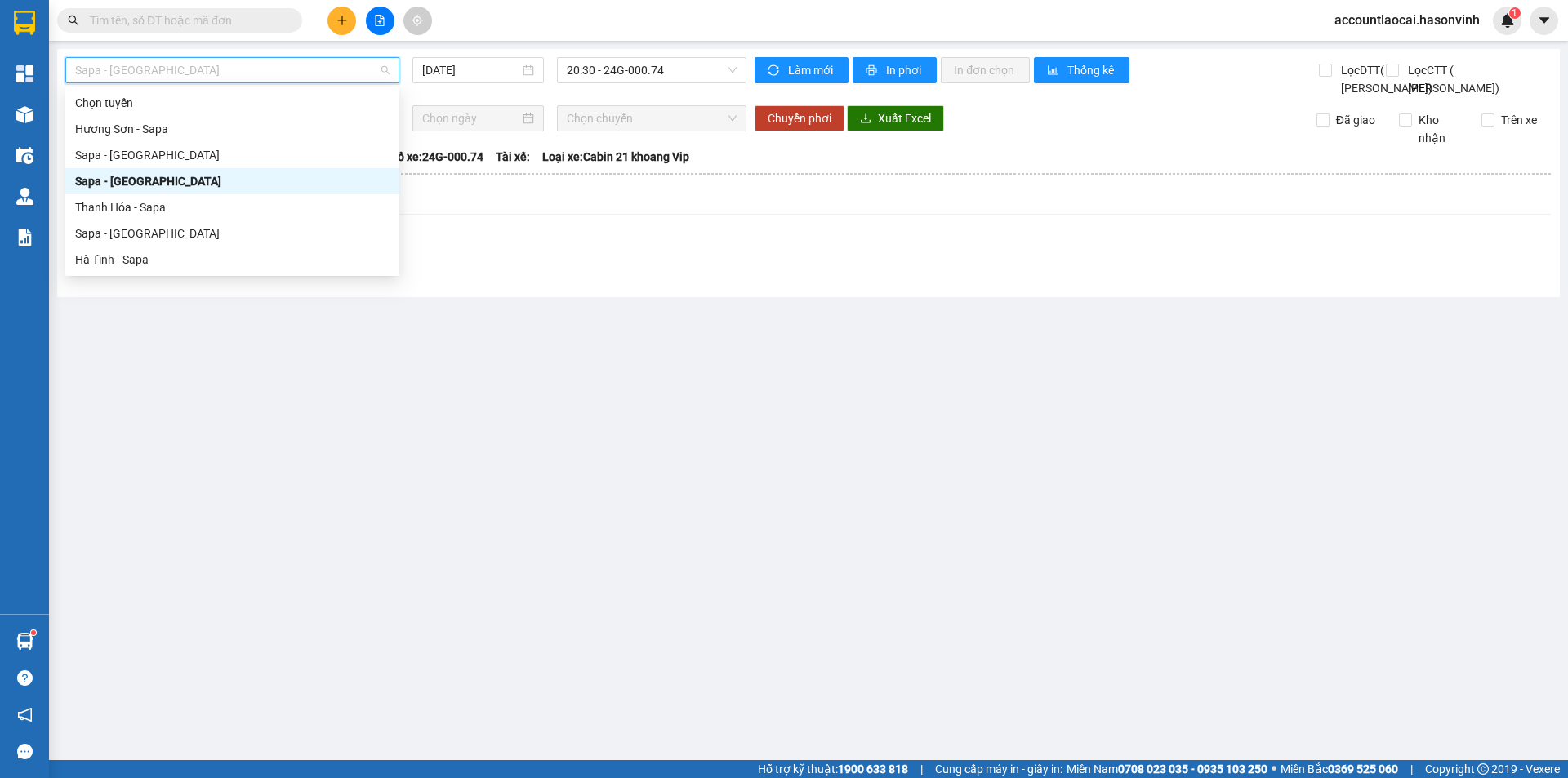
click at [159, 81] on span "Sapa - Thanh Hóa" at bounding box center [232, 70] width 314 height 25
click at [102, 239] on div "Sapa - [GEOGRAPHIC_DATA]" at bounding box center [232, 233] width 314 height 18
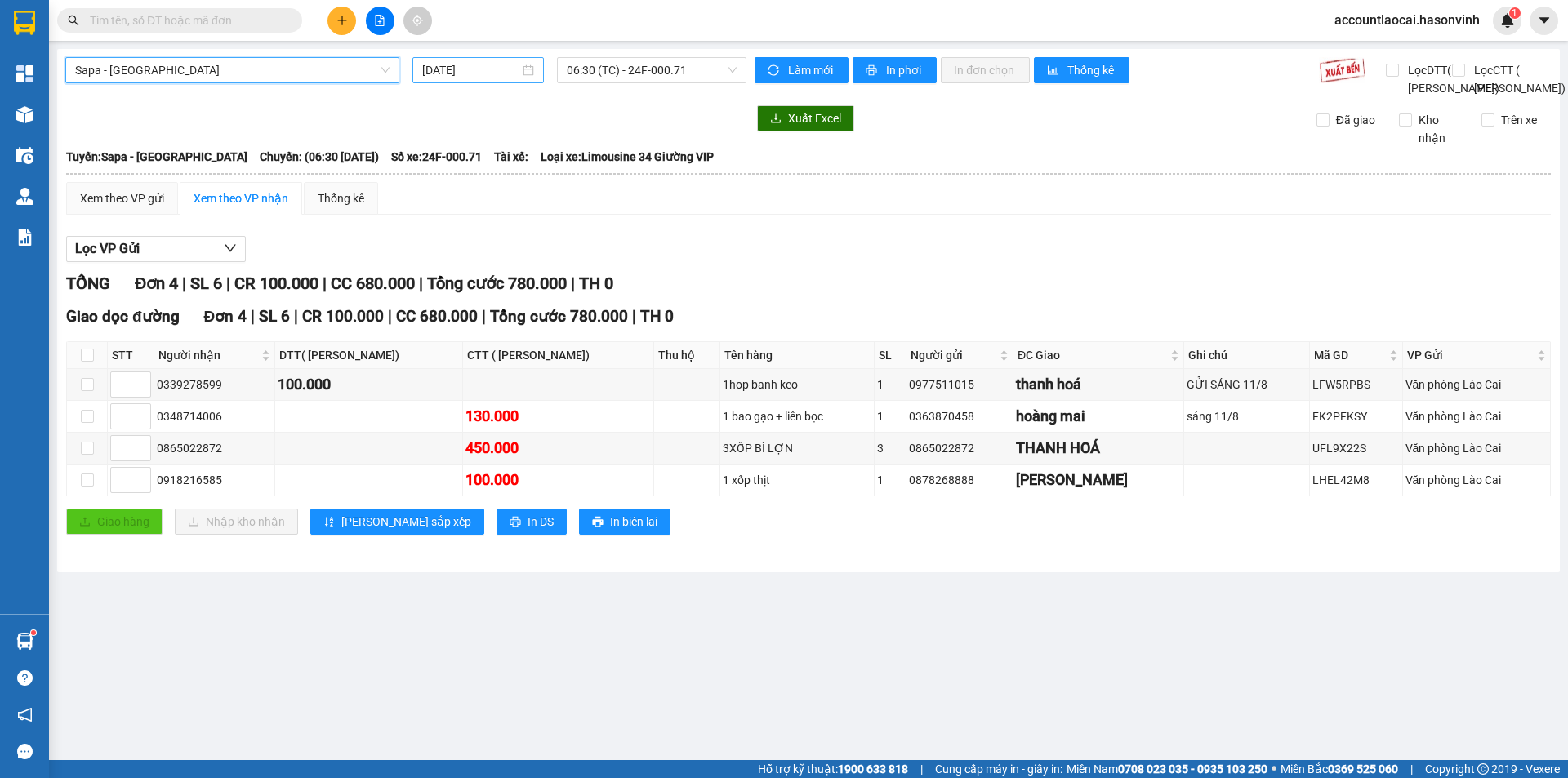
click at [460, 66] on input "[DATE]" at bounding box center [470, 70] width 97 height 18
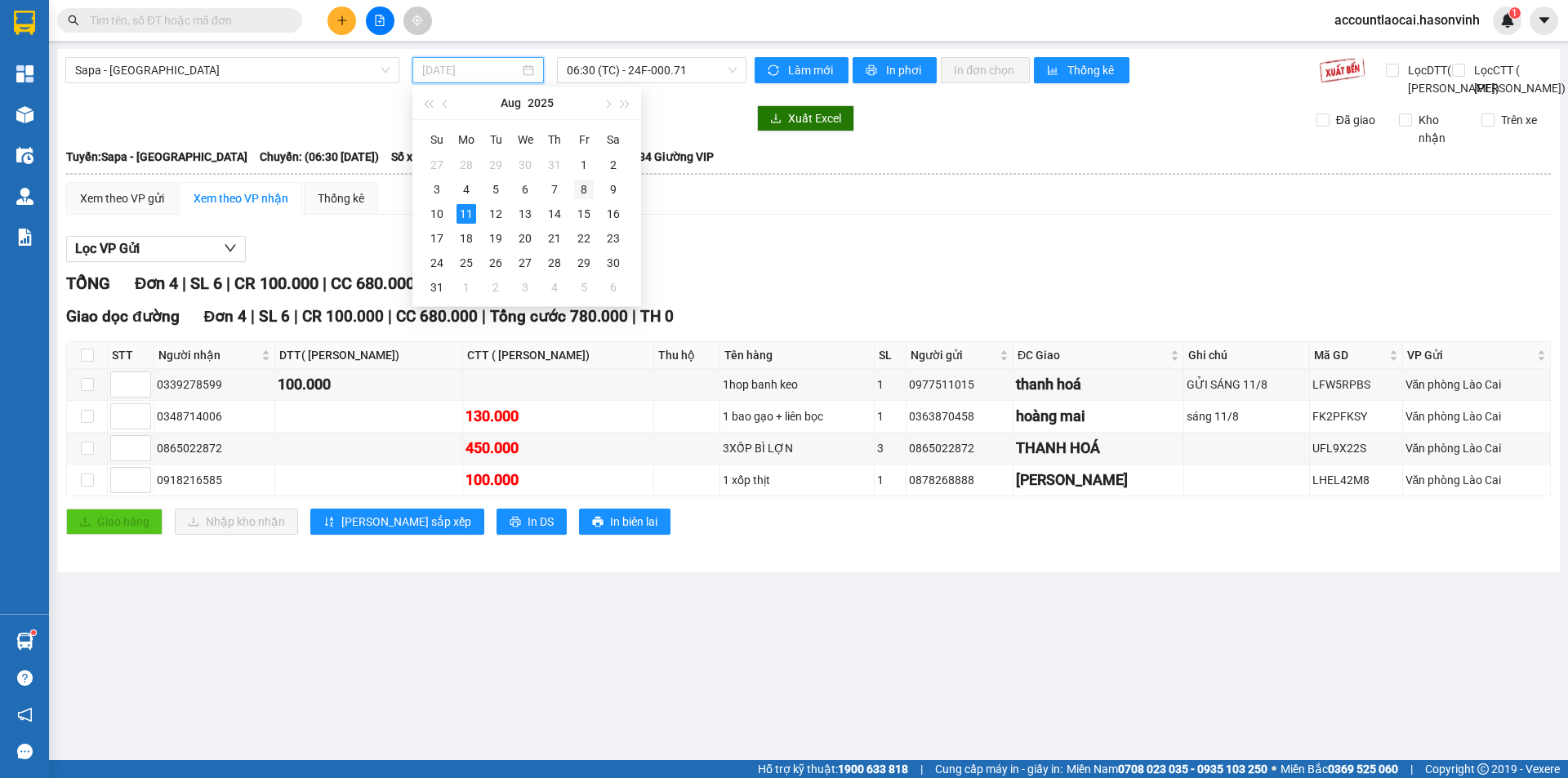
click at [584, 188] on div "8" at bounding box center [583, 189] width 19 height 19
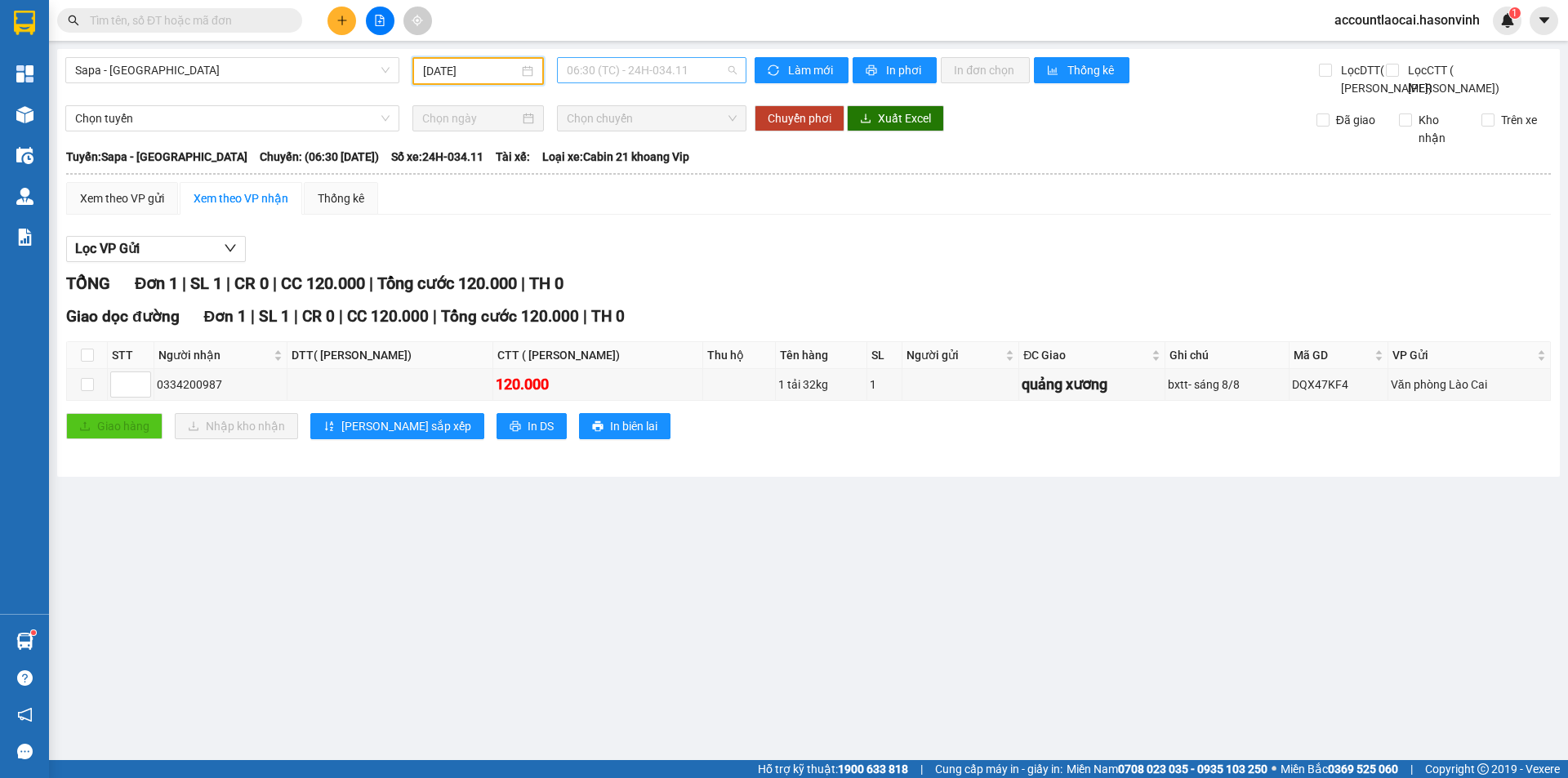
click at [689, 73] on span "06:30 (TC) - 24H-034.11" at bounding box center [652, 70] width 170 height 25
click at [235, 70] on span "Sapa - [GEOGRAPHIC_DATA]" at bounding box center [232, 70] width 314 height 25
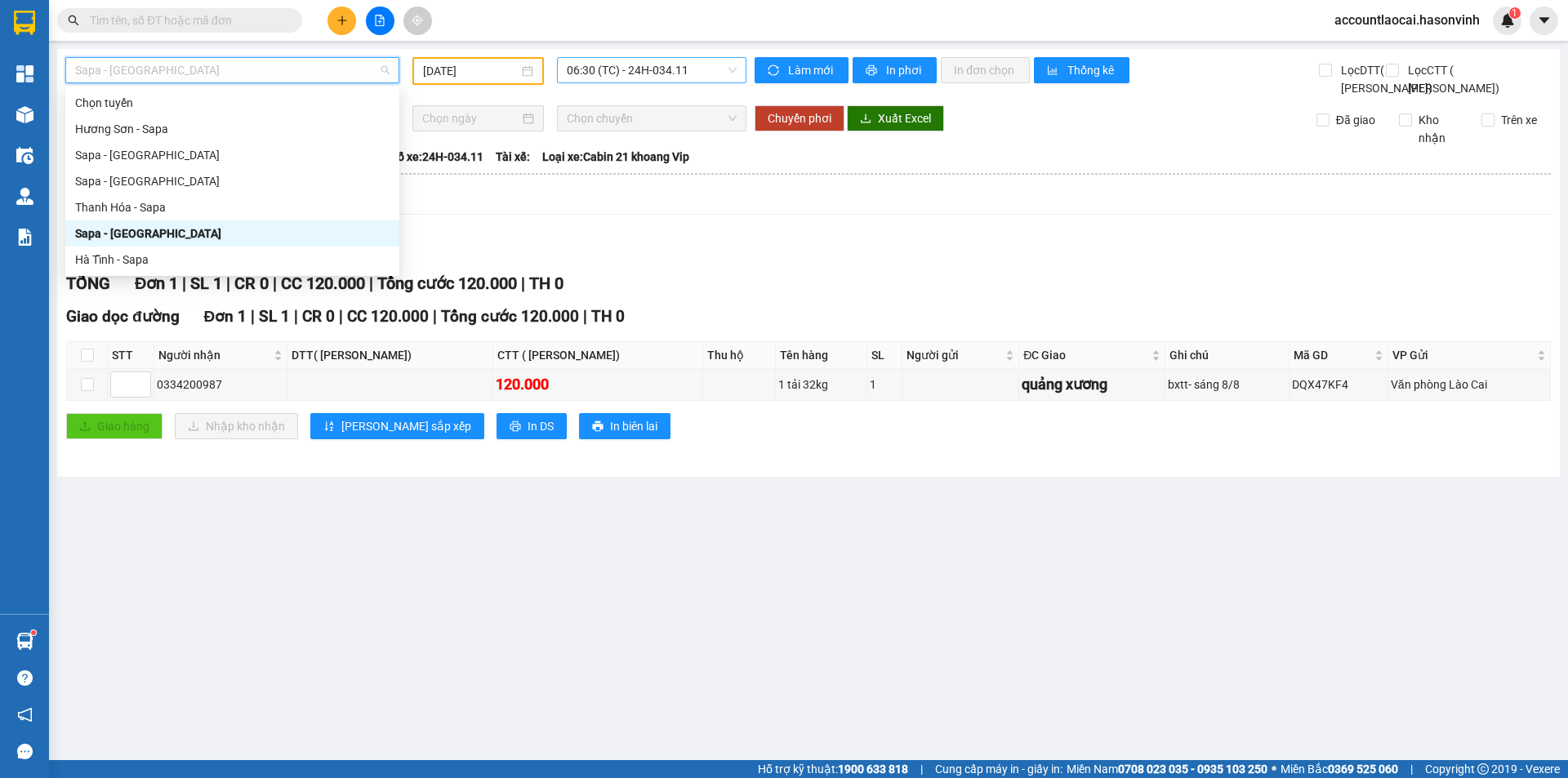
click at [621, 65] on span "06:30 (TC) - 24H-034.11" at bounding box center [652, 70] width 170 height 25
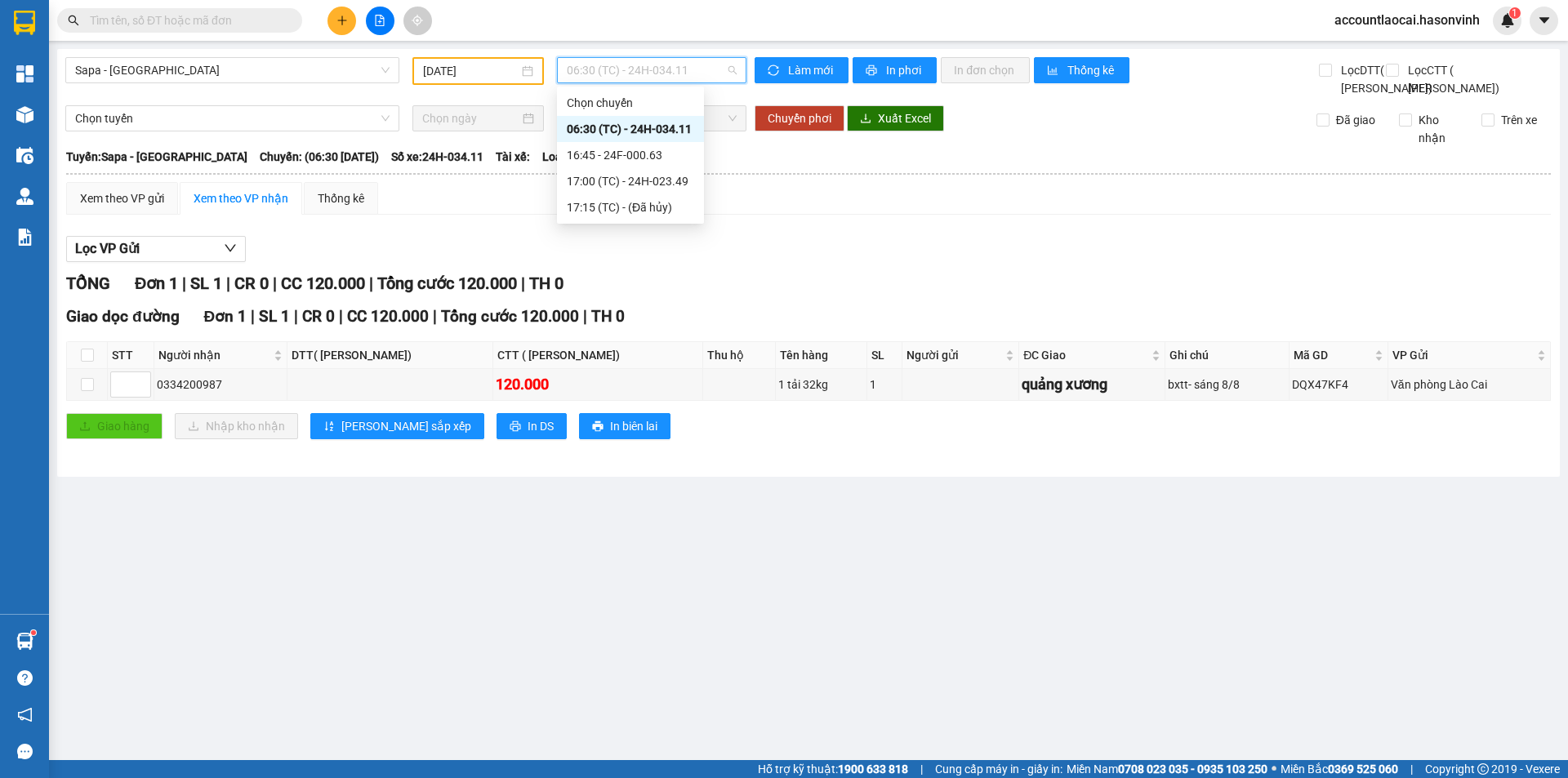
click at [456, 76] on input "08/08/2025" at bounding box center [470, 71] width 95 height 18
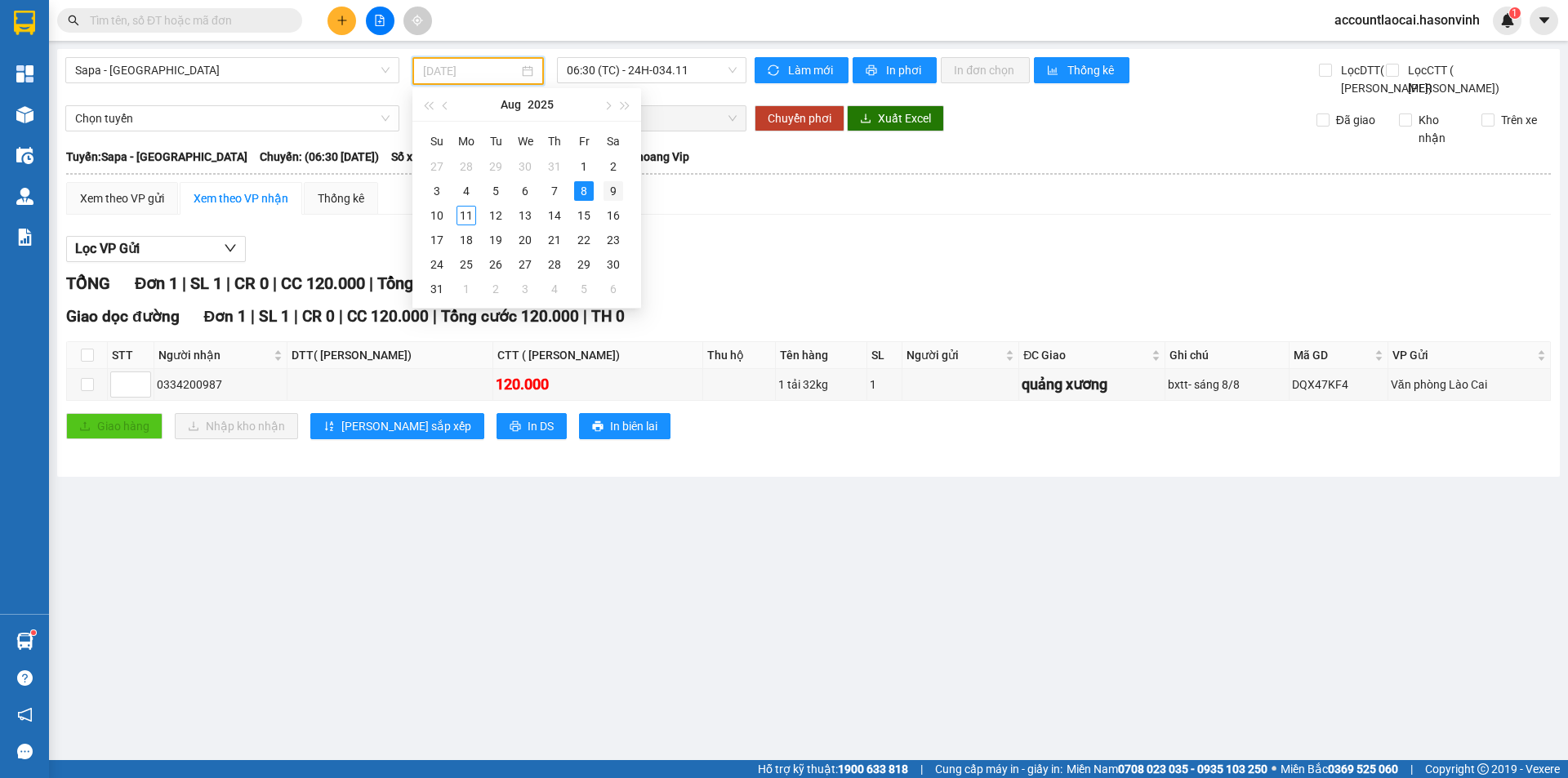
click at [614, 188] on div "9" at bounding box center [613, 191] width 19 height 19
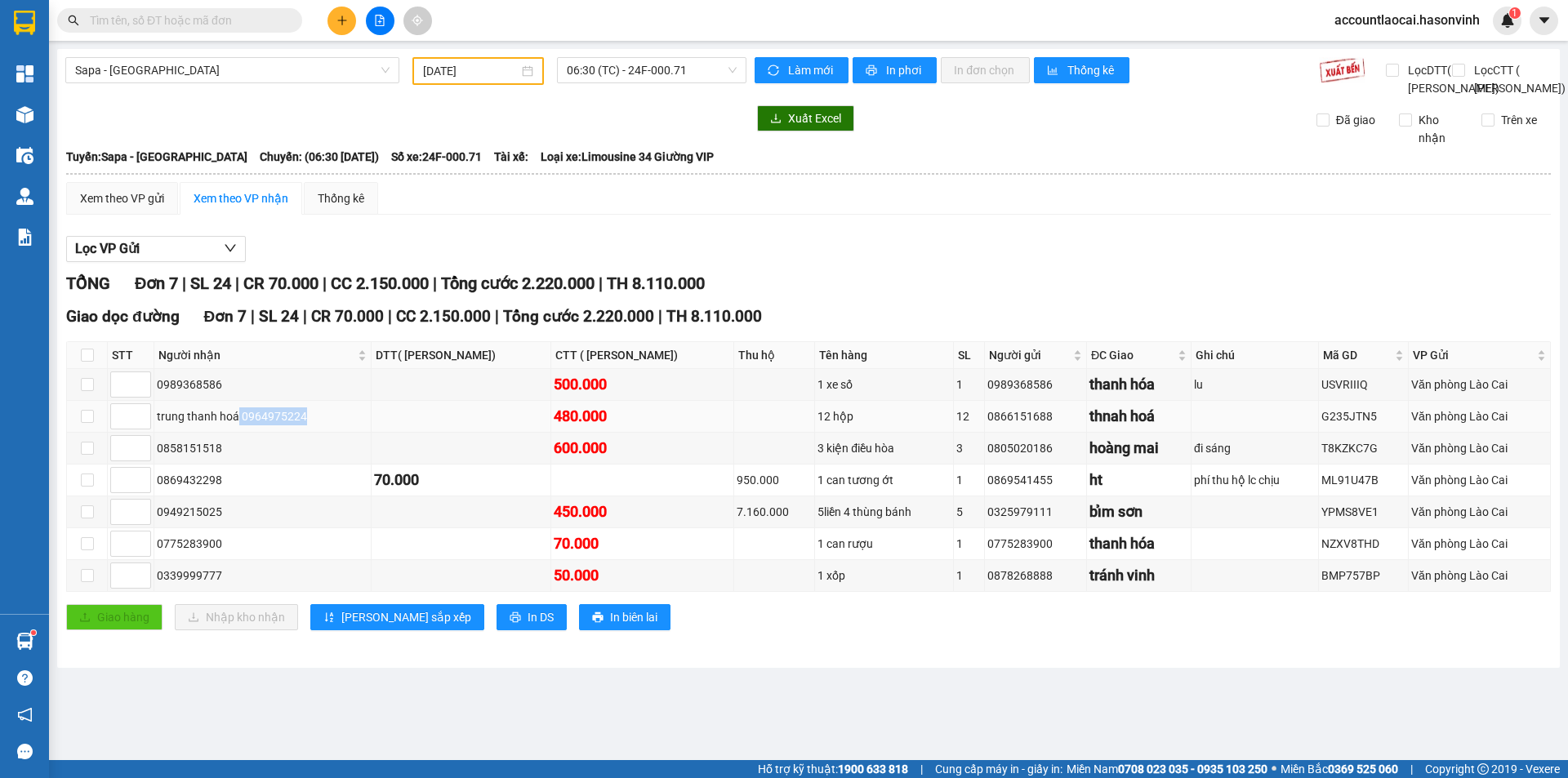
drag, startPoint x: 342, startPoint y: 456, endPoint x: 238, endPoint y: 455, distance: 104.0
click at [238, 426] on div "trung thanh hoá 0964975224" at bounding box center [262, 416] width 211 height 18
copy div "0964975224"
click at [345, 11] on button at bounding box center [342, 20] width 29 height 29
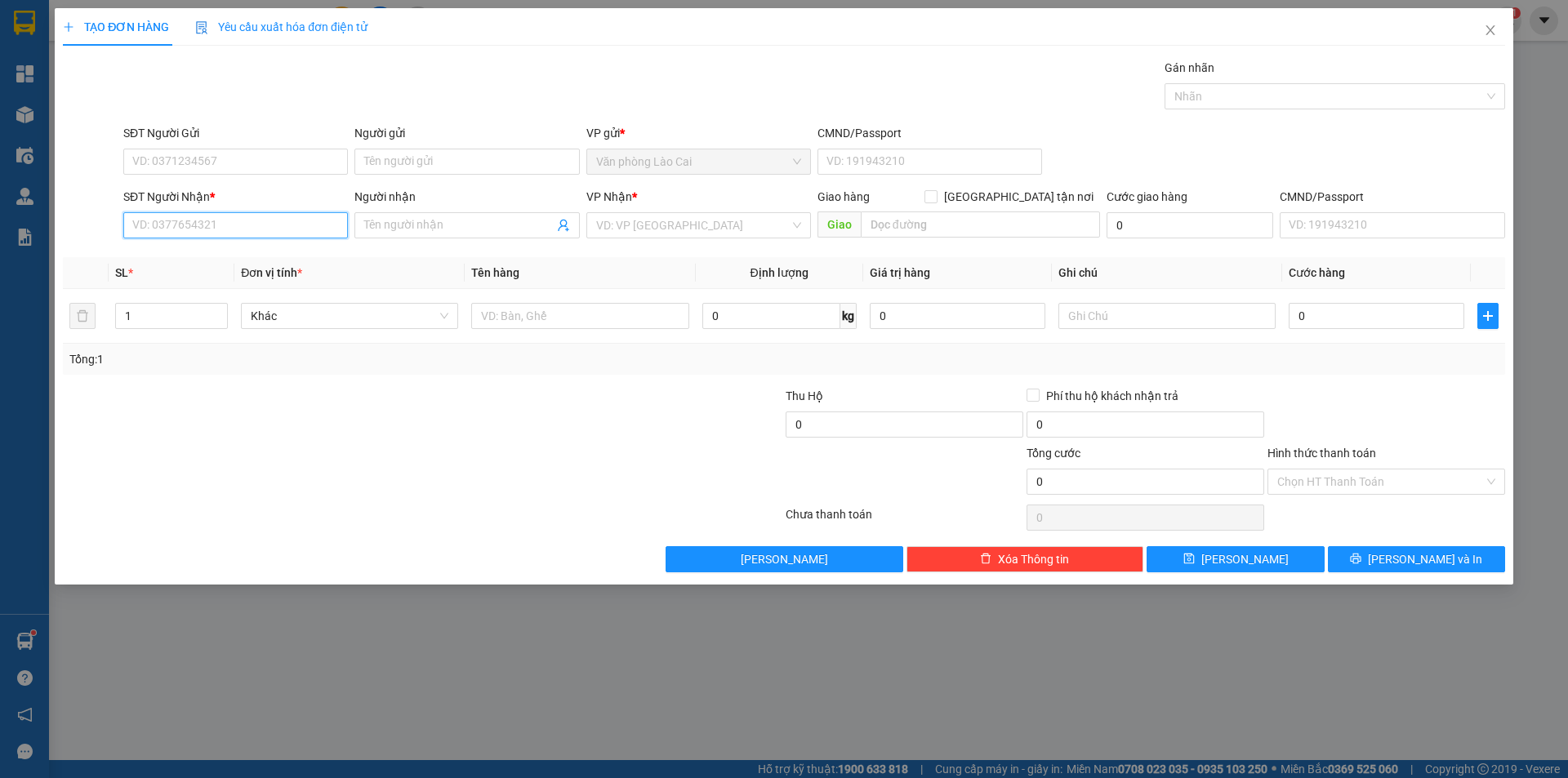
click at [226, 215] on input "SĐT Người Nhận *" at bounding box center [236, 225] width 224 height 26
paste input "0964975224"
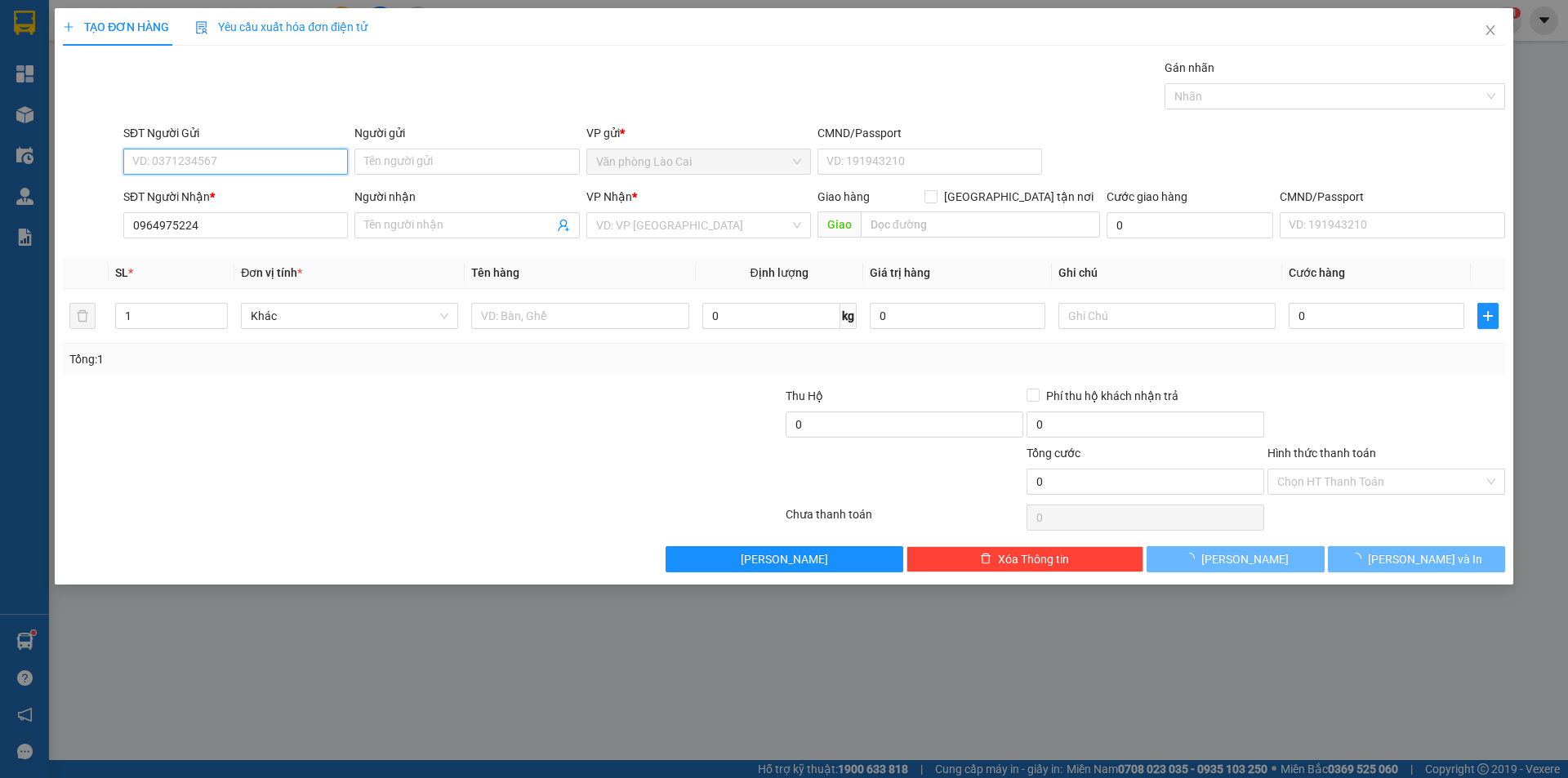
click at [200, 151] on input "SĐT Người Gửi" at bounding box center [236, 162] width 224 height 26
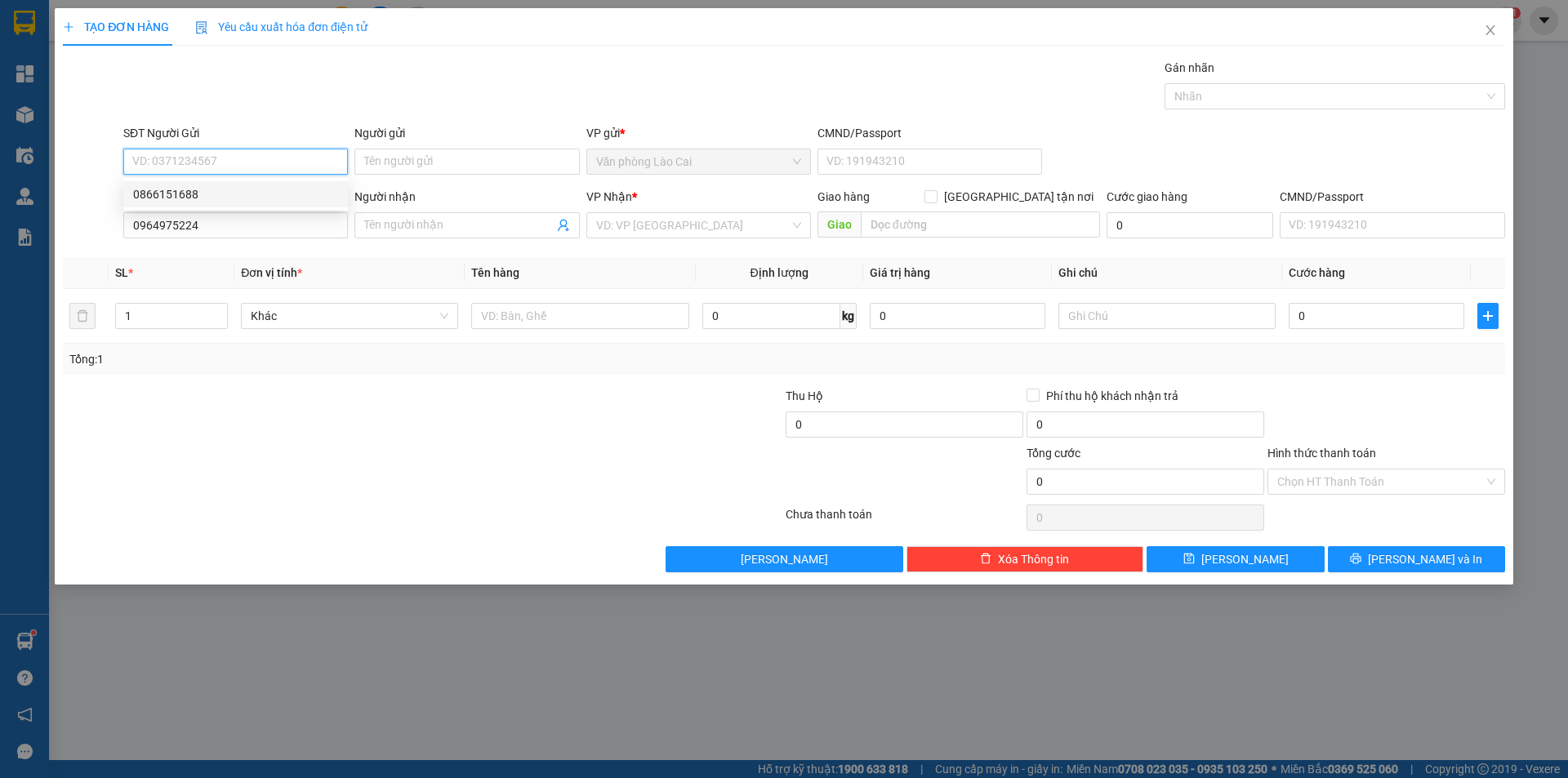
click at [184, 193] on div "0866151688" at bounding box center [236, 194] width 205 height 18
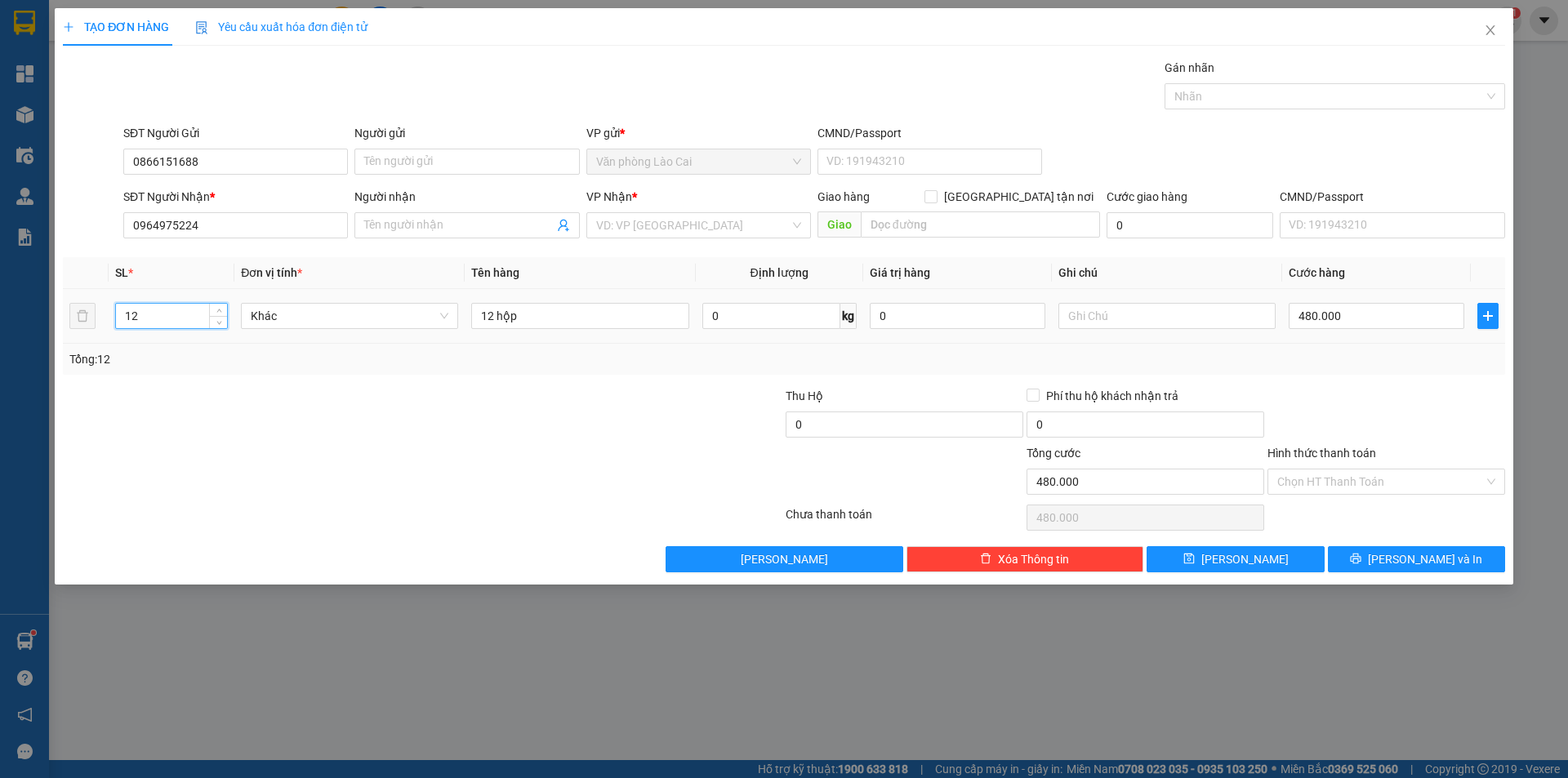
drag, startPoint x: 154, startPoint y: 319, endPoint x: 0, endPoint y: 355, distance: 158.2
click at [0, 355] on div "TẠO ĐƠN HÀNG Yêu cầu xuất hóa đơn điện tử Transit Pickup Surcharge Ids Transit …" at bounding box center [784, 389] width 1568 height 778
click at [228, 478] on div at bounding box center [302, 472] width 482 height 57
drag, startPoint x: 491, startPoint y: 316, endPoint x: 460, endPoint y: 322, distance: 31.6
click at [460, 322] on tr "7 Khác 12 hộp 0 kg 0 480.000" at bounding box center [784, 316] width 1442 height 54
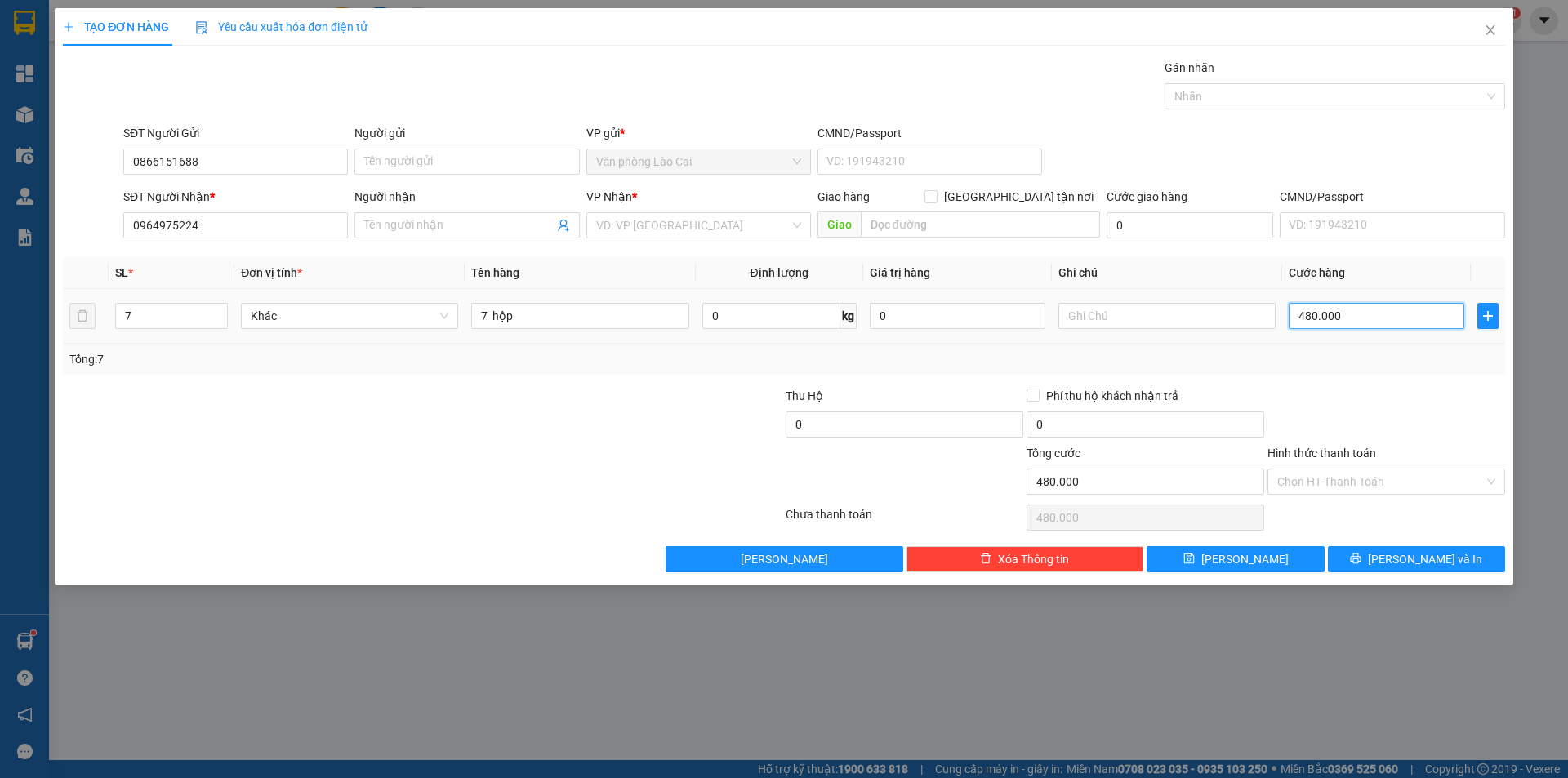
click at [1360, 315] on input "480.000" at bounding box center [1376, 316] width 175 height 26
click at [1385, 371] on div "Tổng: 7" at bounding box center [784, 358] width 1442 height 31
click at [672, 230] on input "search" at bounding box center [692, 225] width 194 height 25
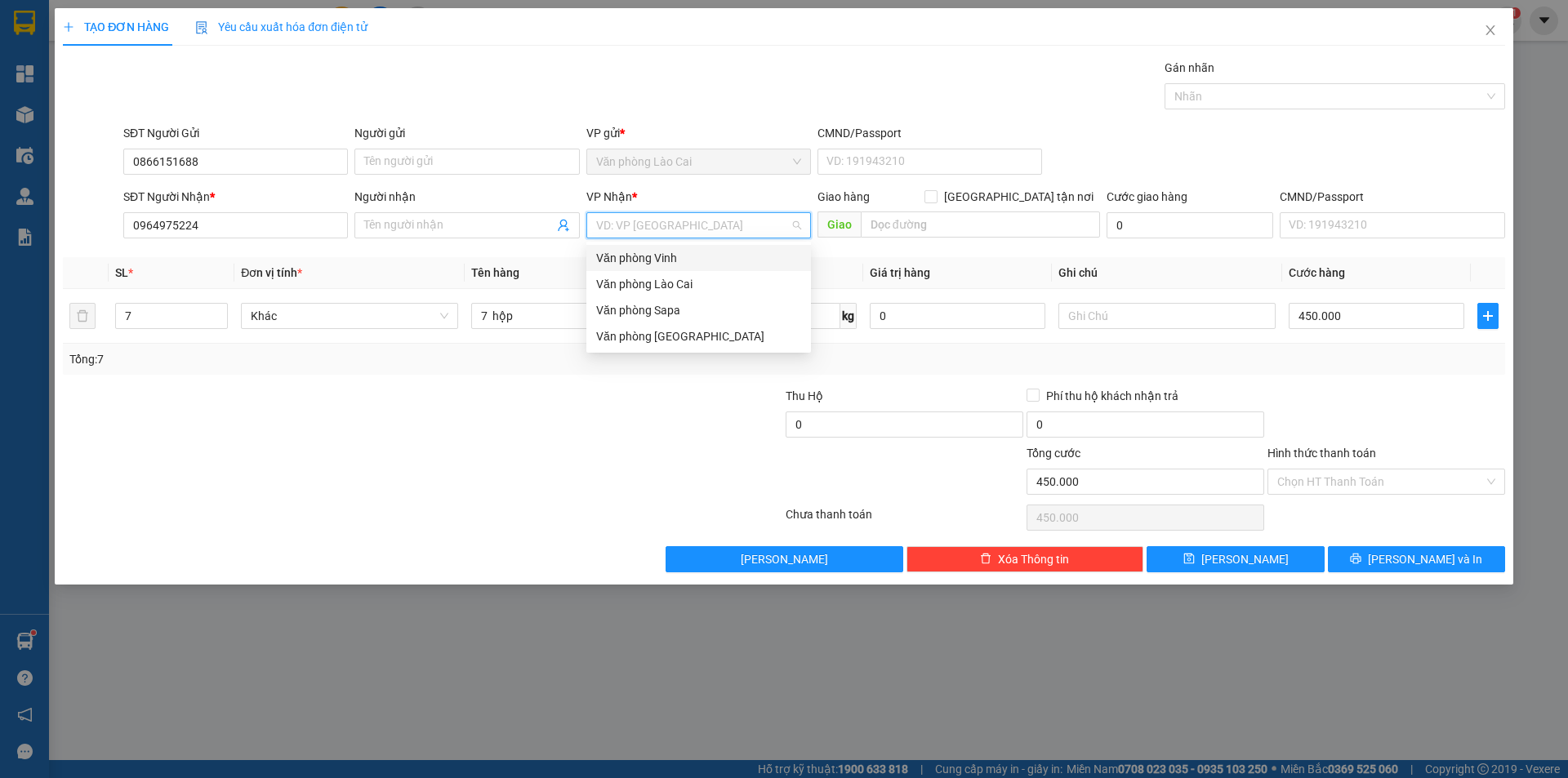
click at [675, 258] on div "Văn phòng Vinh" at bounding box center [698, 258] width 205 height 18
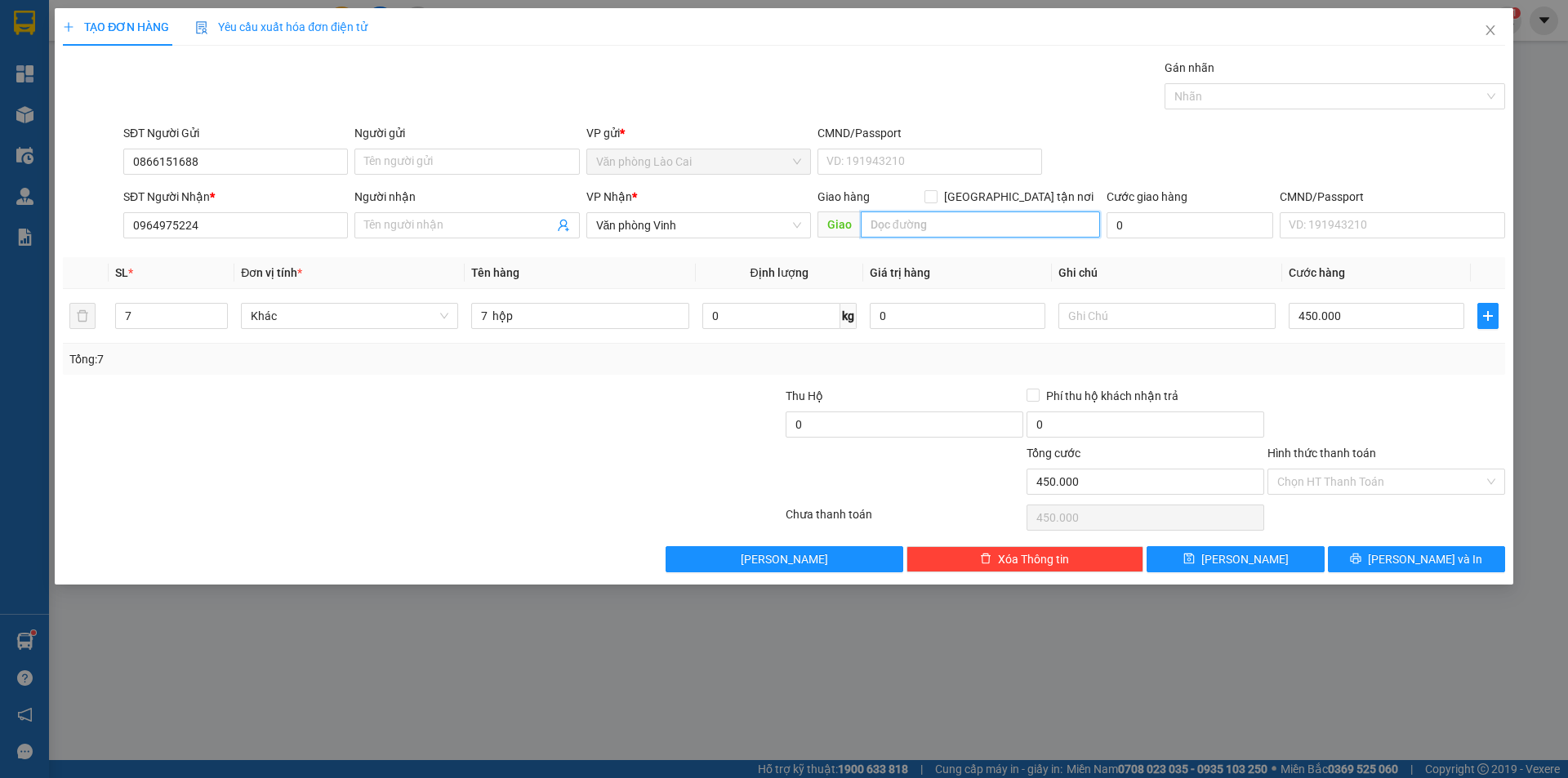
click at [897, 220] on input "text" at bounding box center [979, 224] width 239 height 26
click at [1195, 560] on icon "save" at bounding box center [1189, 558] width 11 height 11
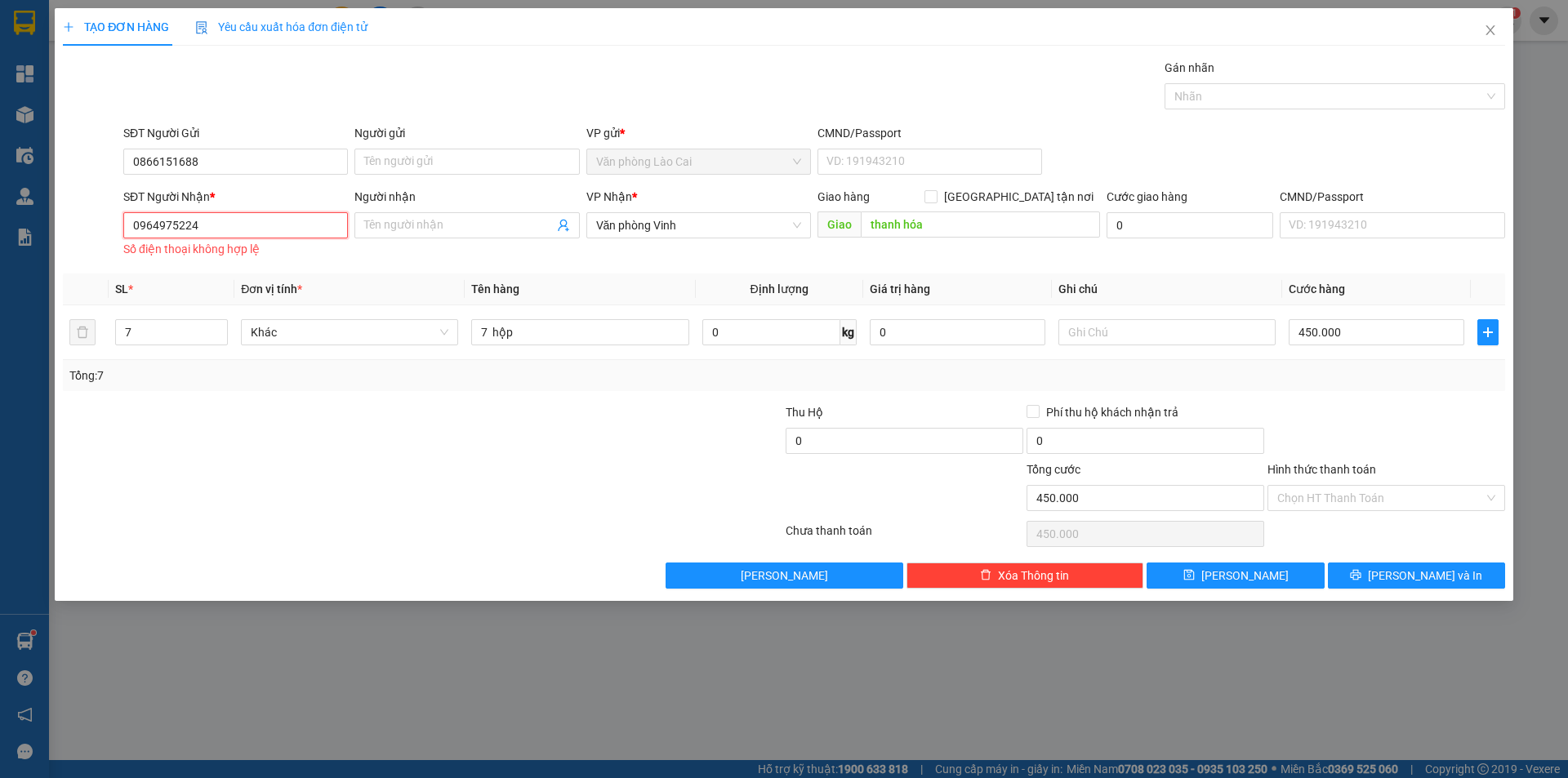
click at [138, 223] on input "0964975224" at bounding box center [236, 225] width 224 height 26
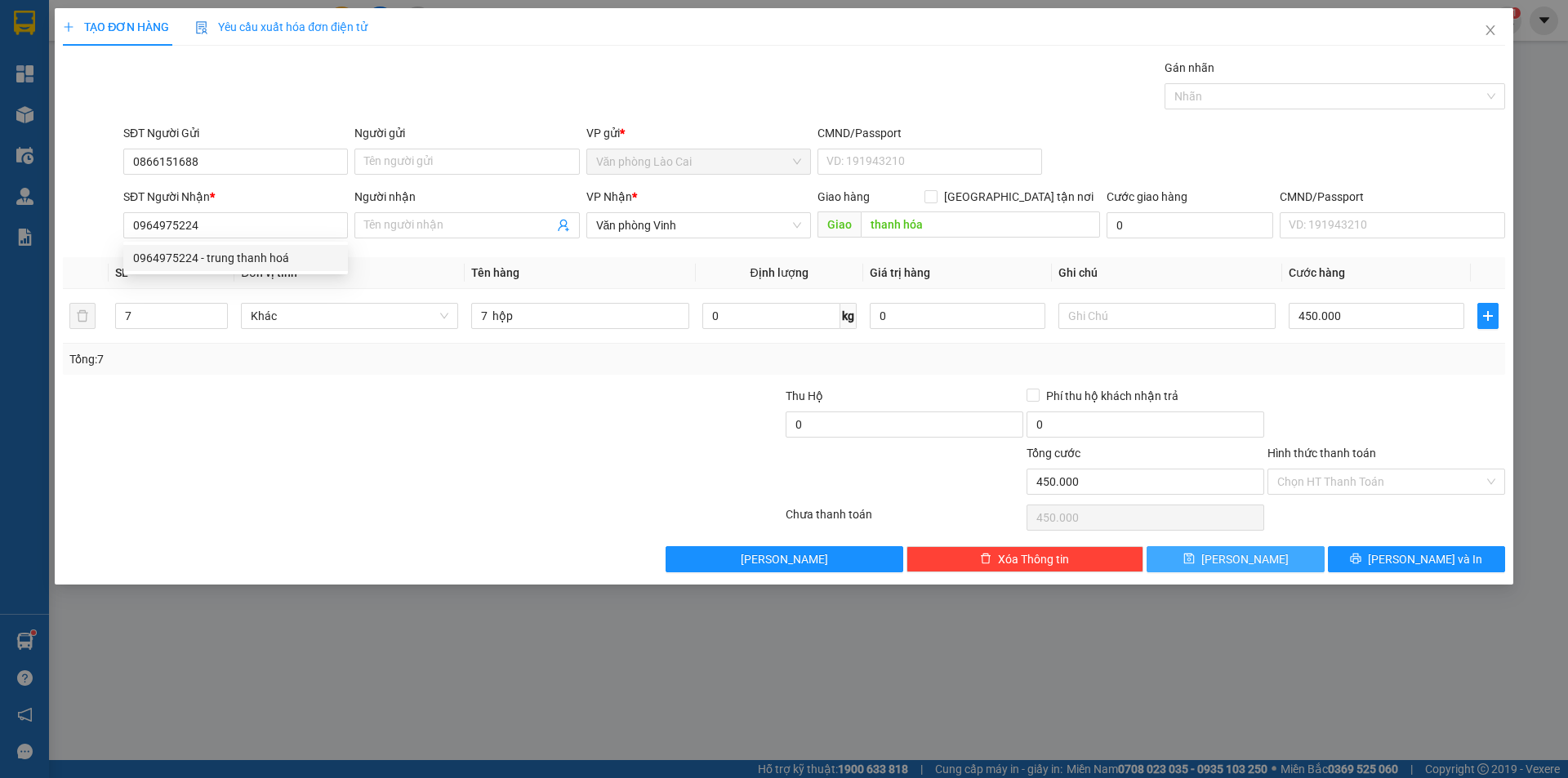
click at [1256, 556] on button "Lưu" at bounding box center [1235, 560] width 177 height 26
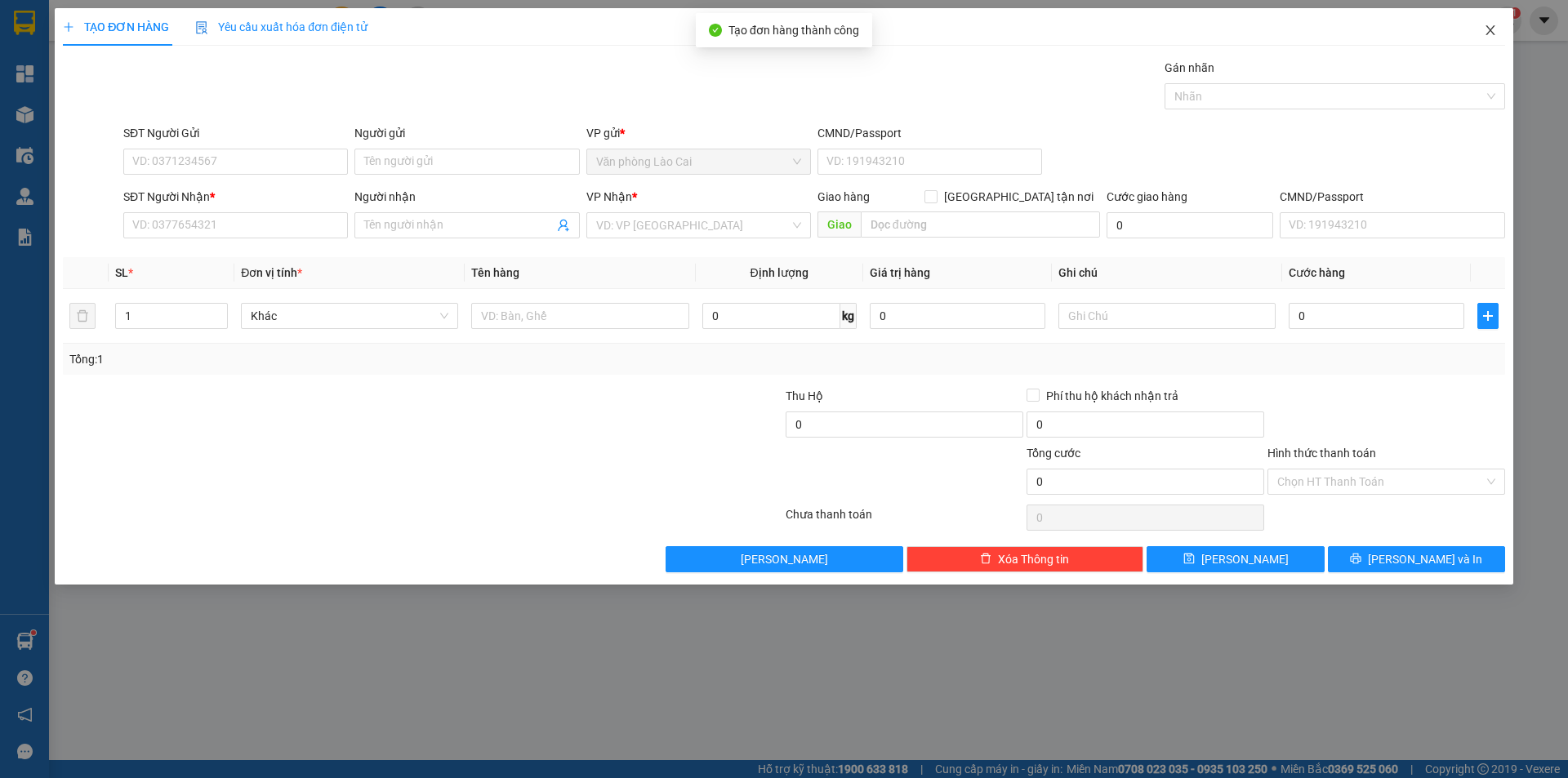
click at [1489, 29] on icon "close" at bounding box center [1490, 30] width 13 height 13
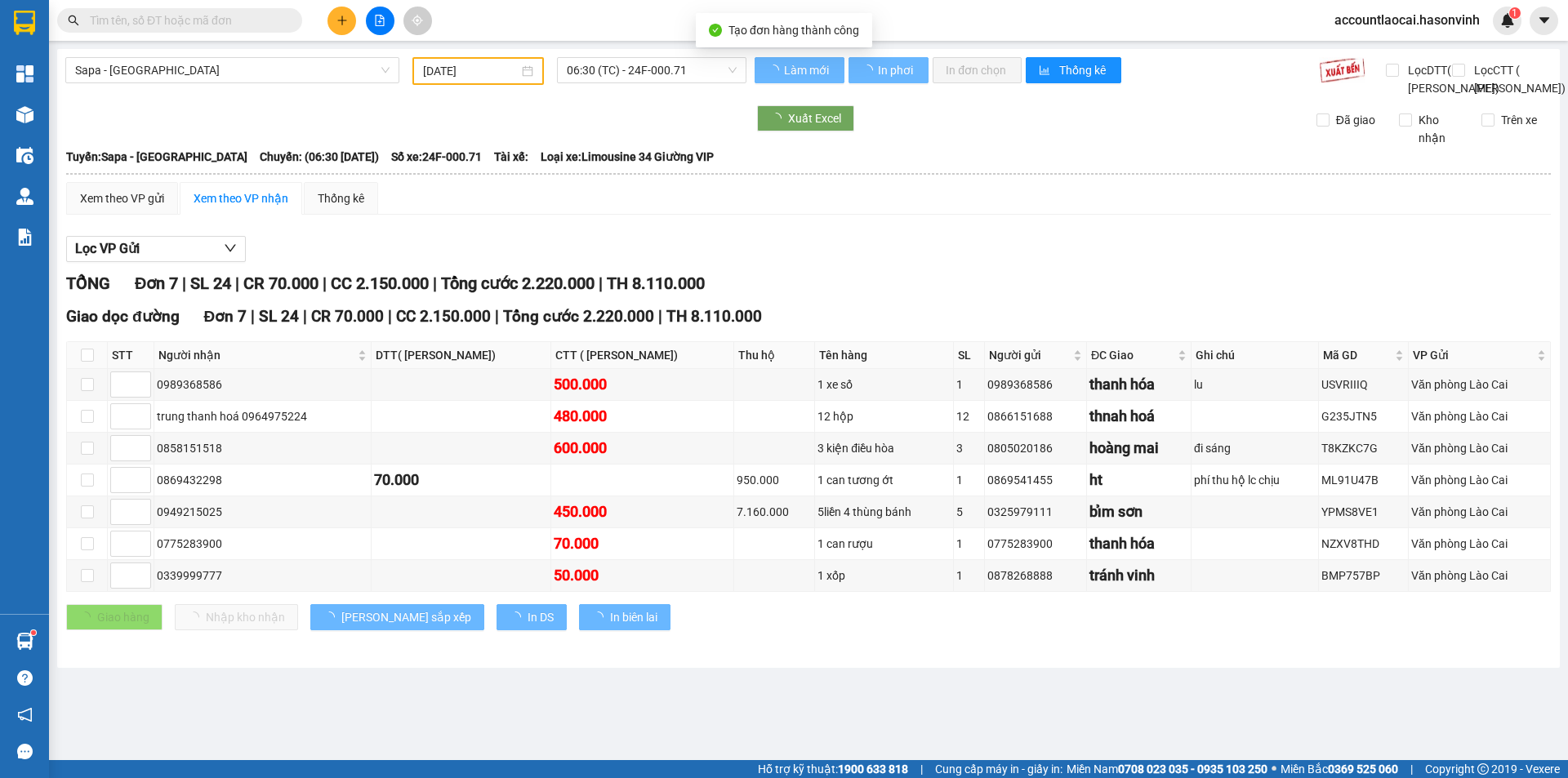
click at [272, 22] on input "text" at bounding box center [187, 20] width 193 height 18
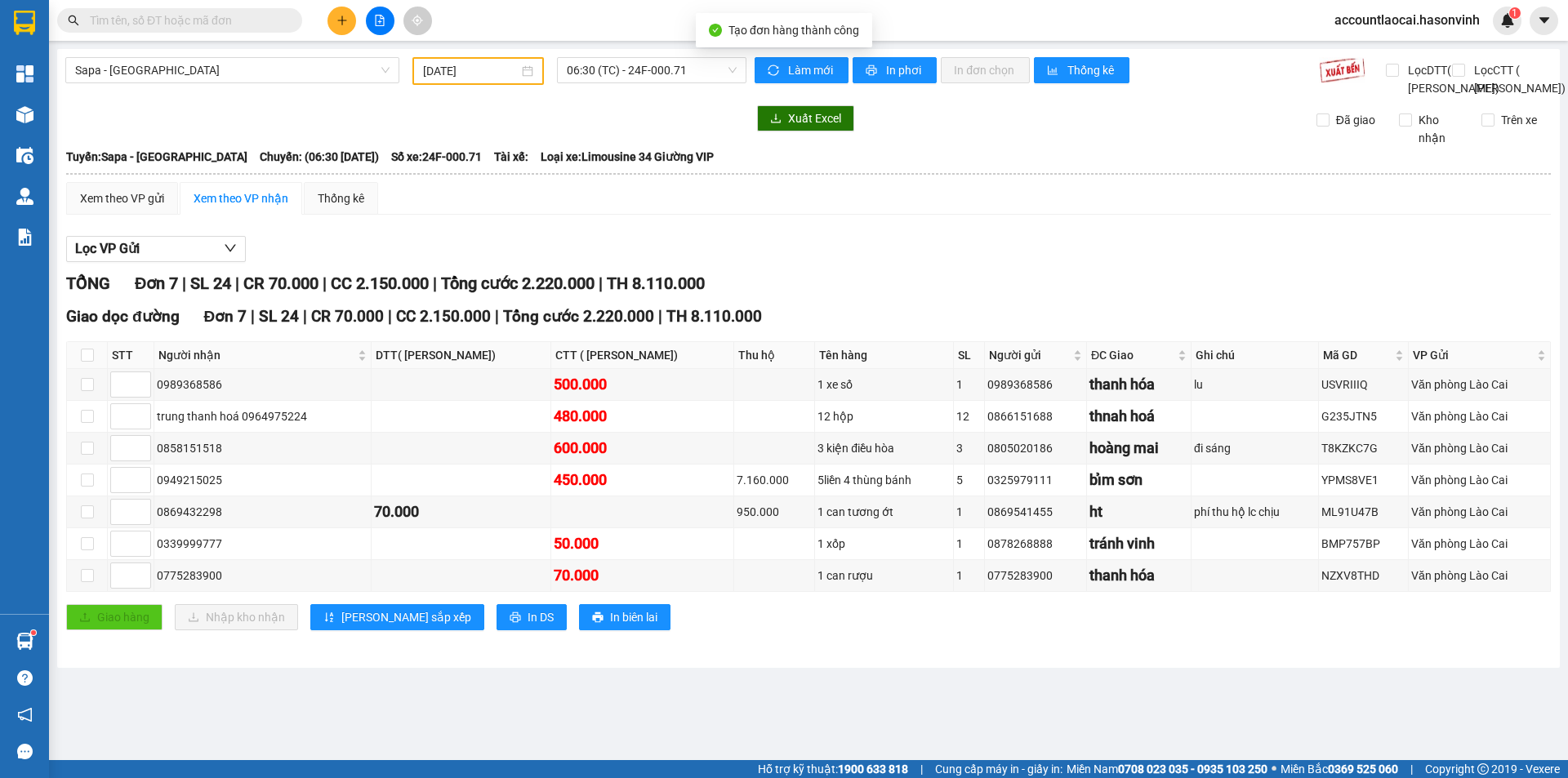
paste input "0964975224"
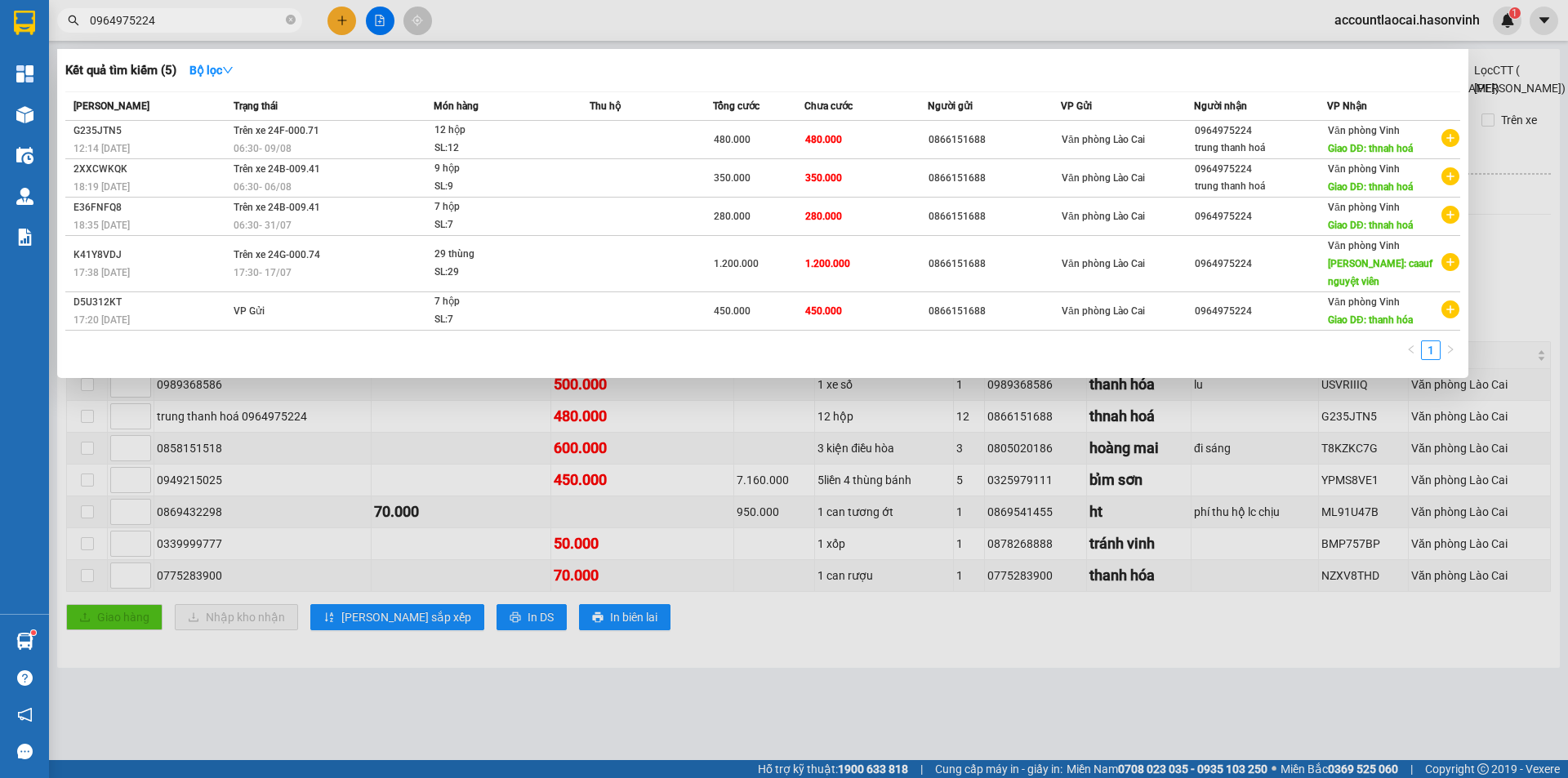
click at [708, 691] on div at bounding box center [784, 389] width 1568 height 778
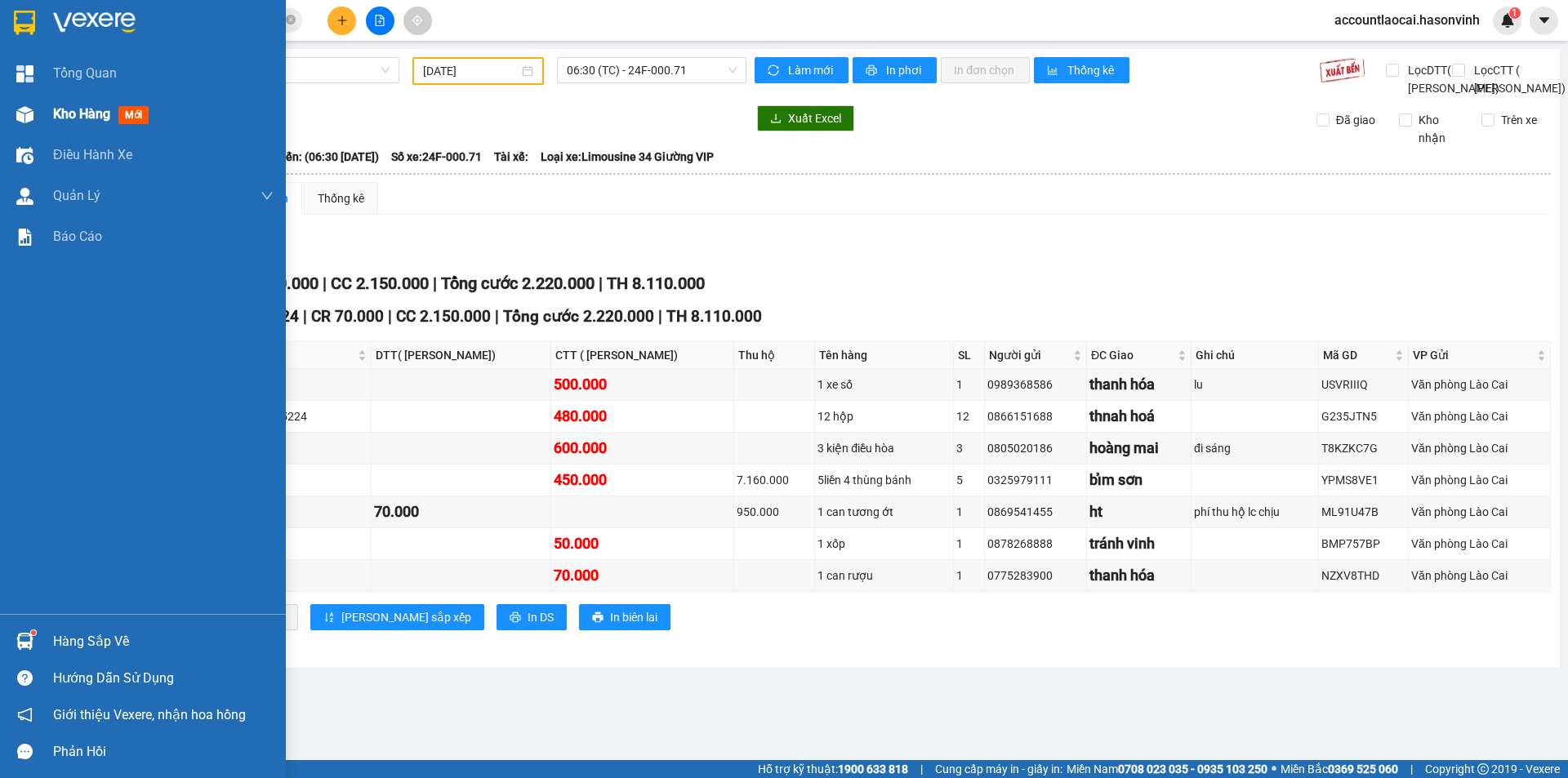
click at [40, 115] on div "Kho hàng mới" at bounding box center [143, 114] width 286 height 41
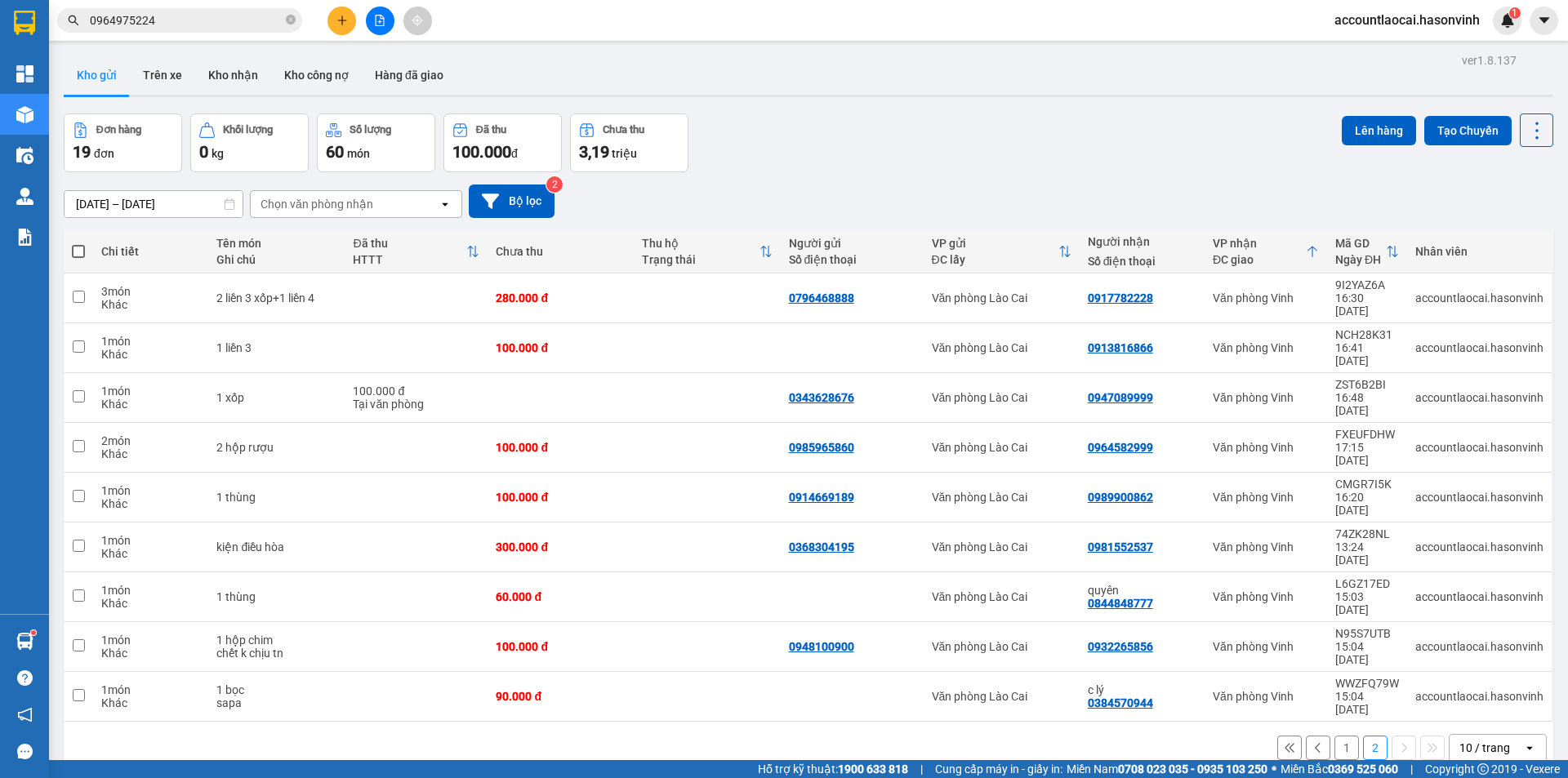
click at [1334, 736] on button "1" at bounding box center [1346, 748] width 25 height 25
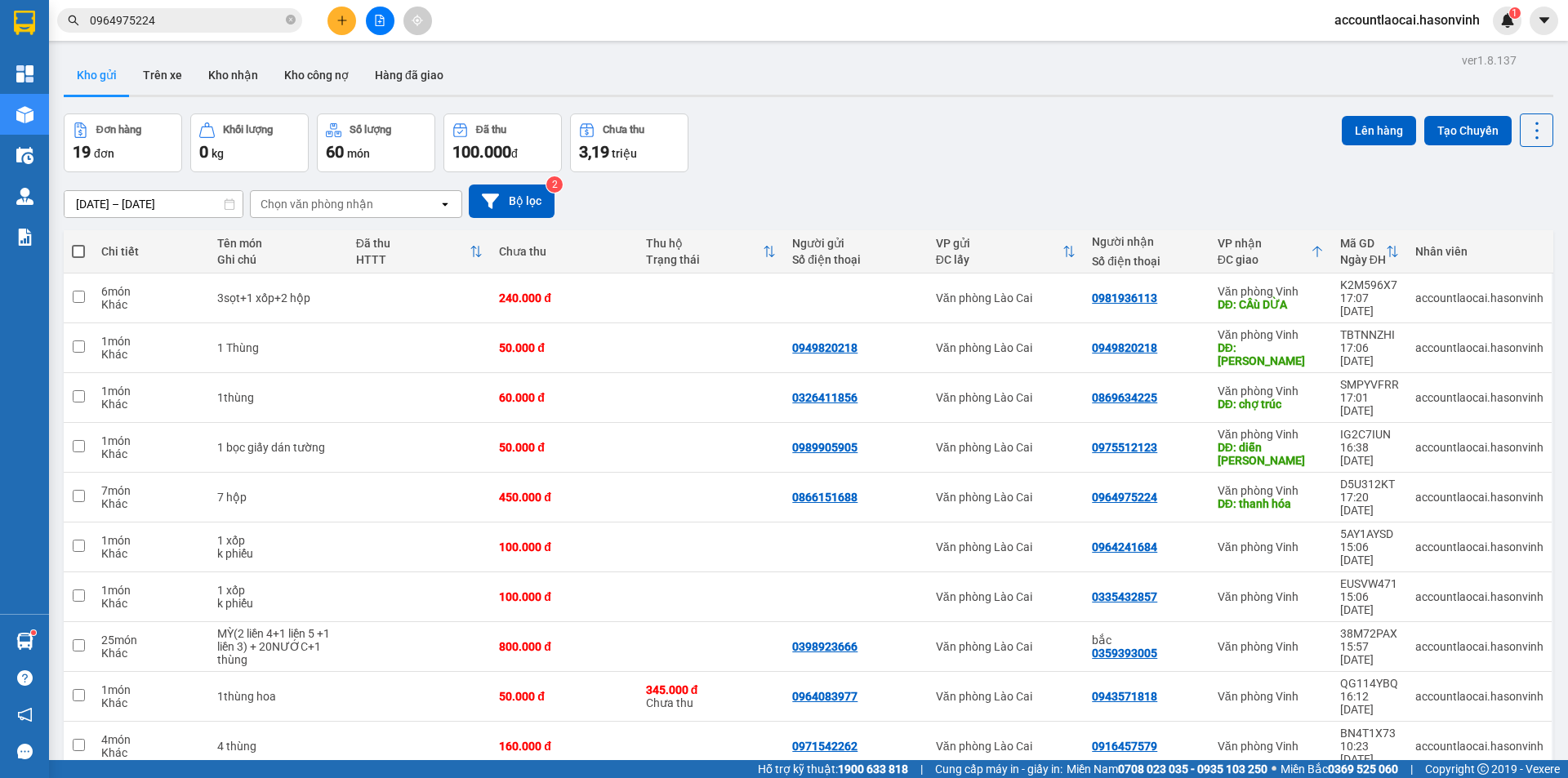
click at [201, 24] on input "0964975224" at bounding box center [187, 20] width 193 height 18
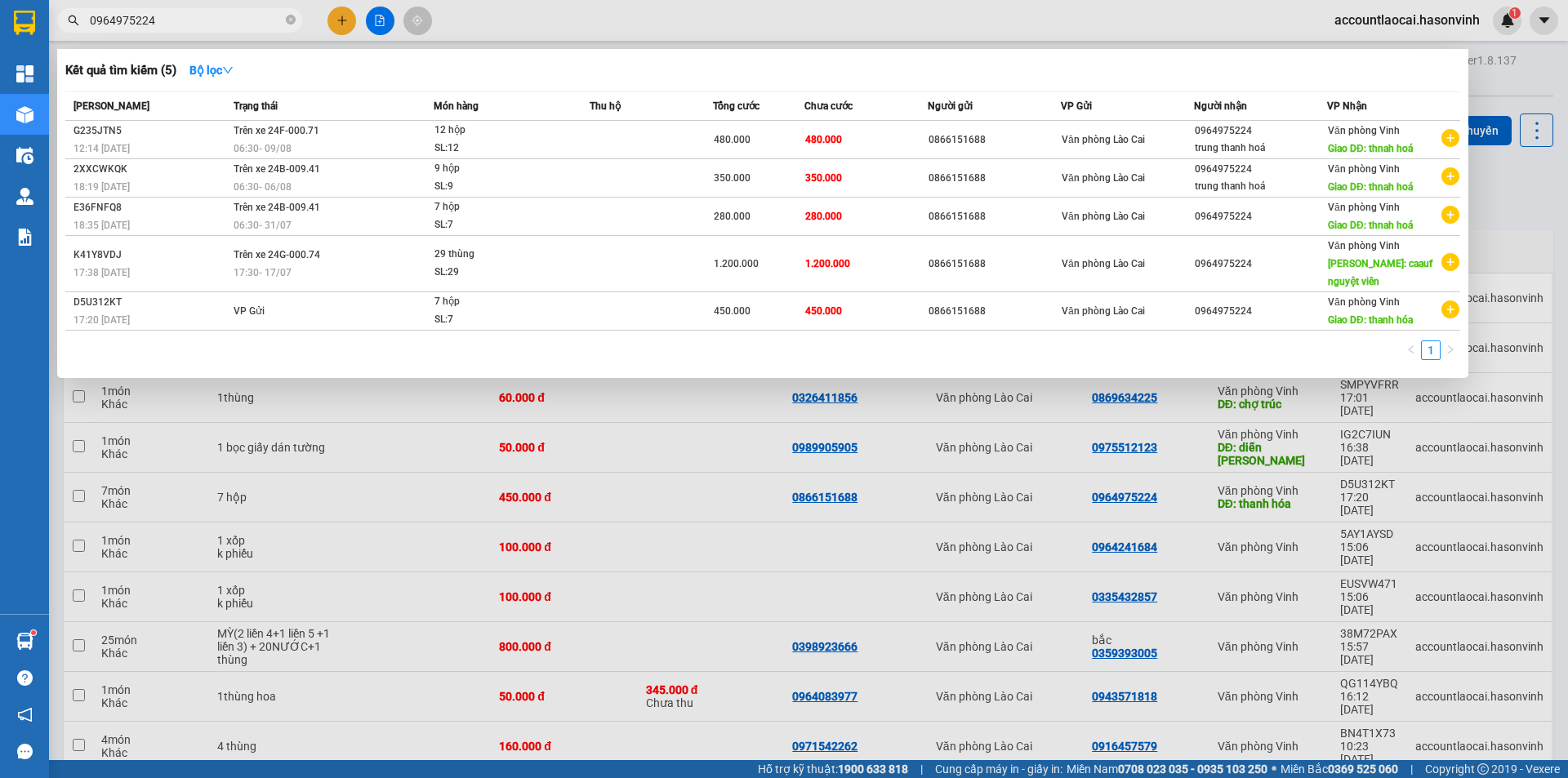
click at [498, 697] on div at bounding box center [784, 389] width 1568 height 778
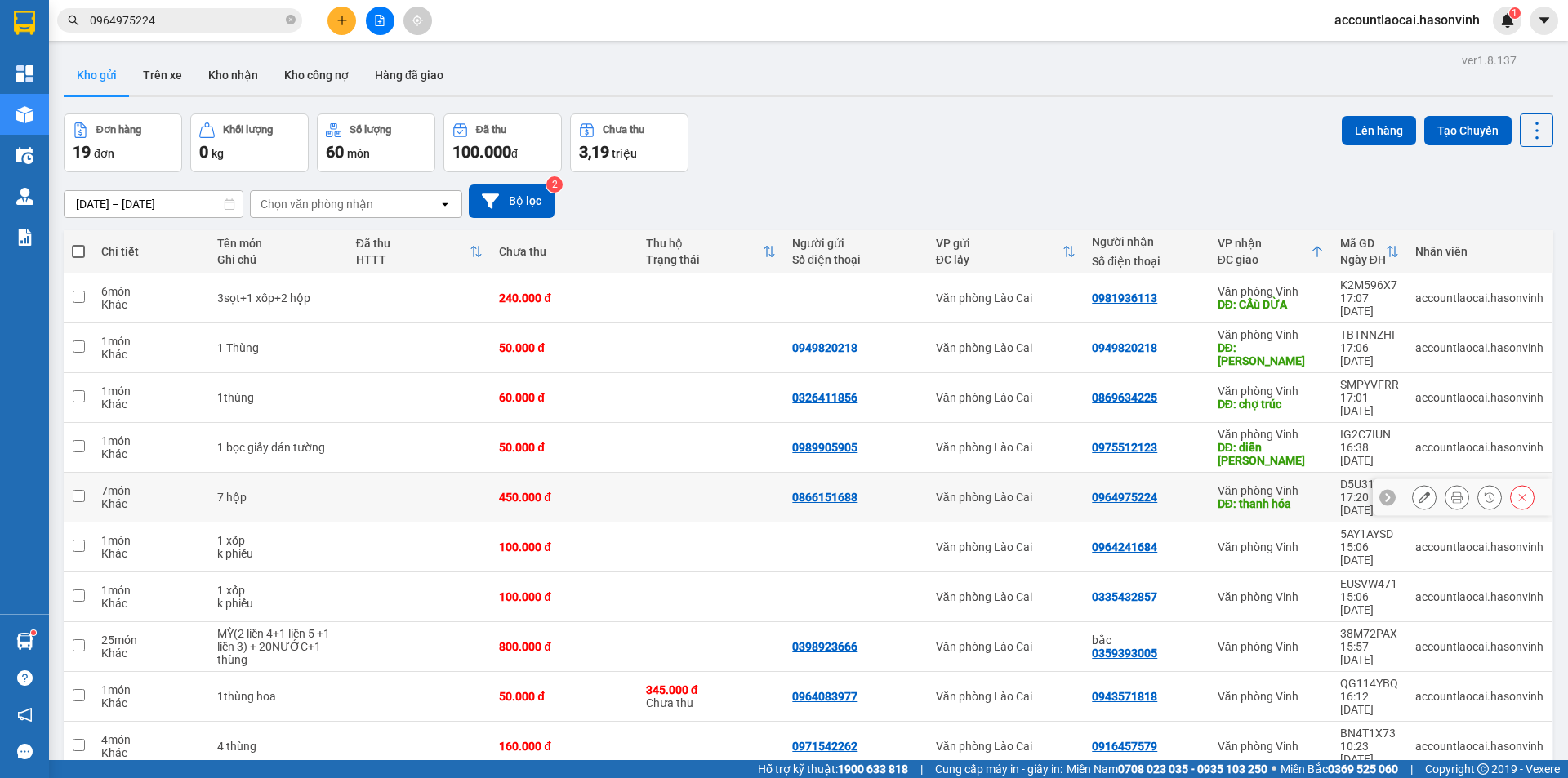
click at [1418, 492] on icon at bounding box center [1423, 497] width 11 height 11
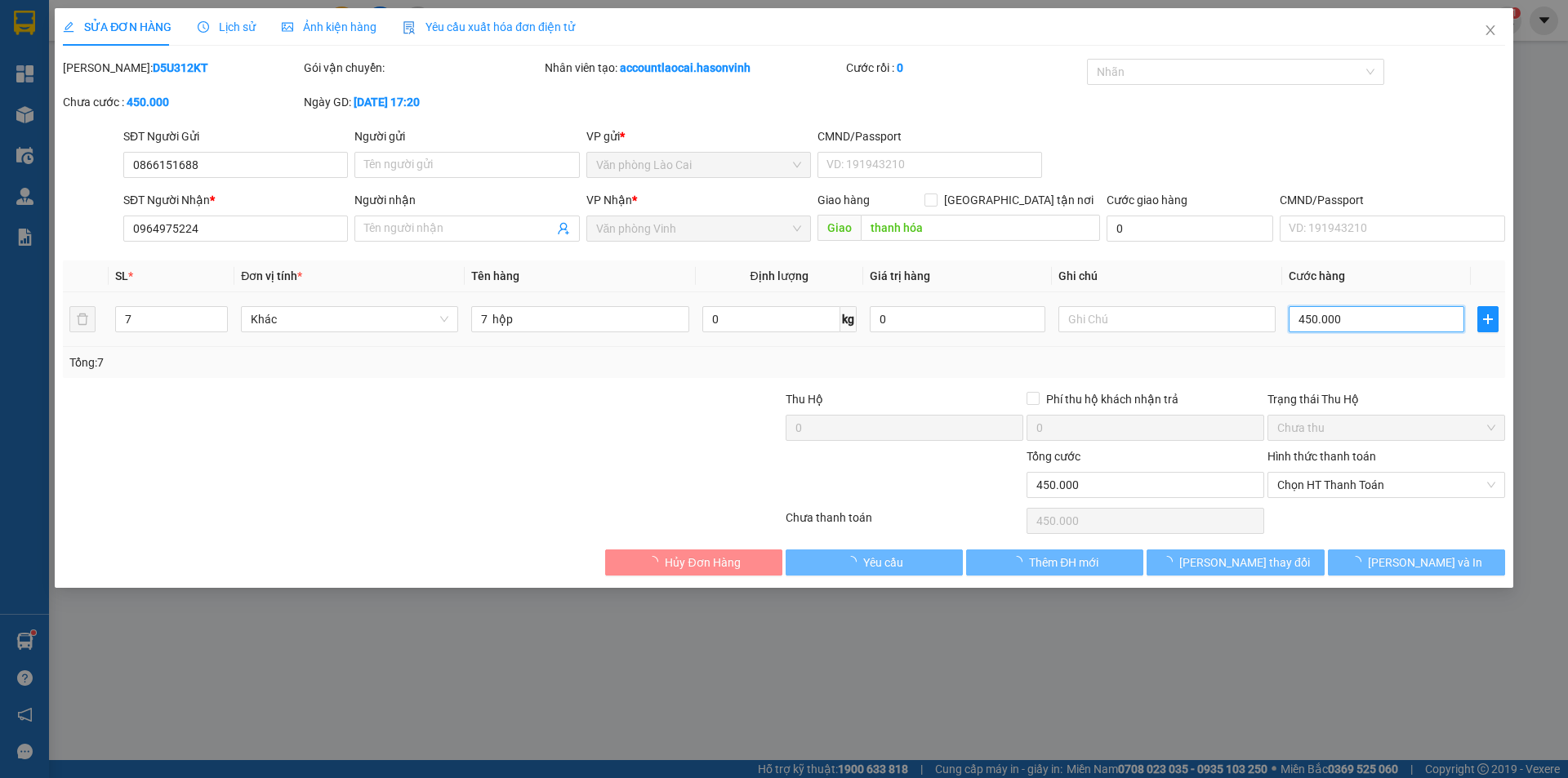
click at [1352, 323] on input "450.000" at bounding box center [1376, 320] width 175 height 26
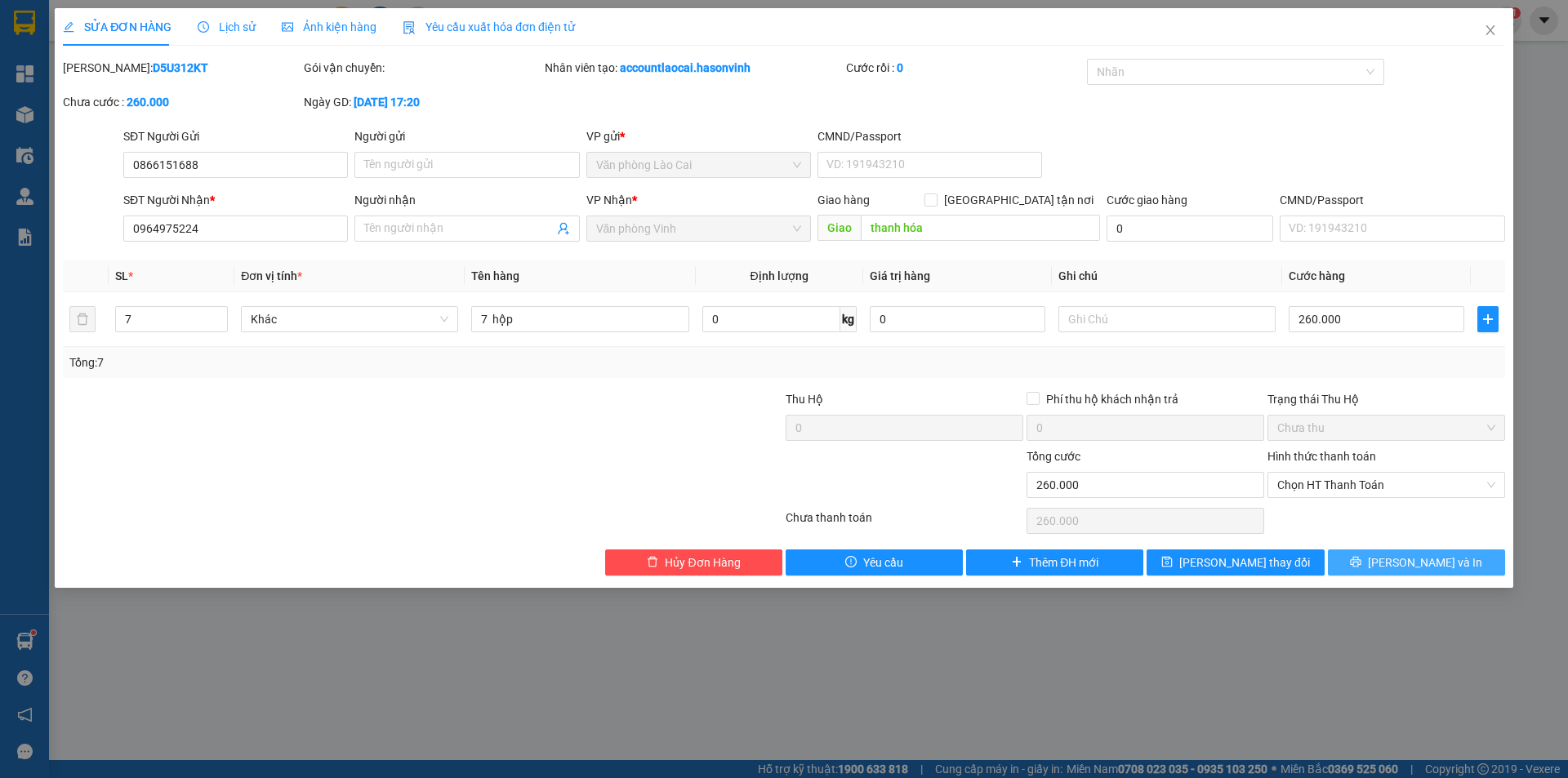
click at [1473, 569] on button "Lưu và In" at bounding box center [1416, 562] width 177 height 26
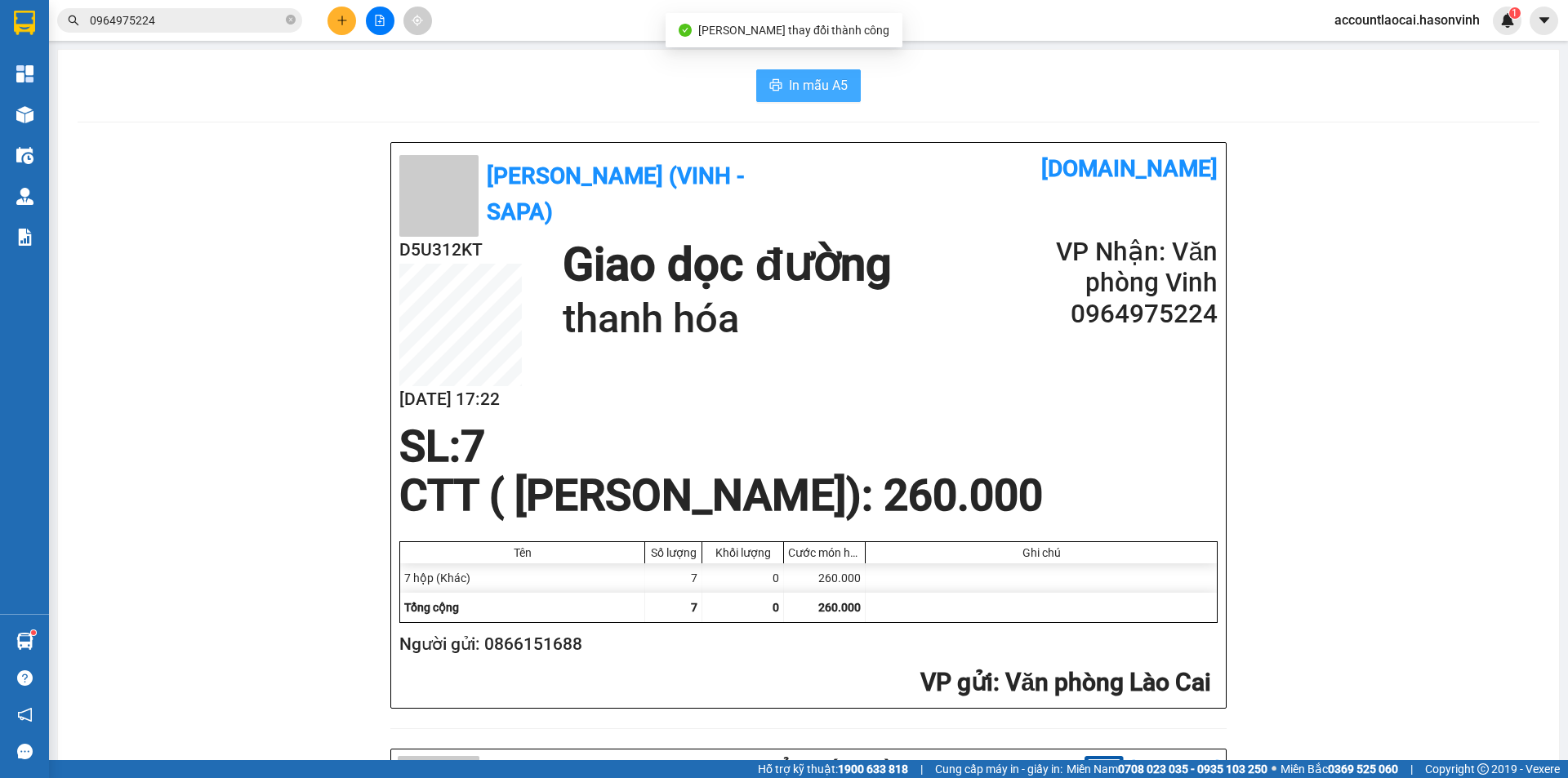
click at [769, 83] on icon "printer" at bounding box center [775, 84] width 13 height 13
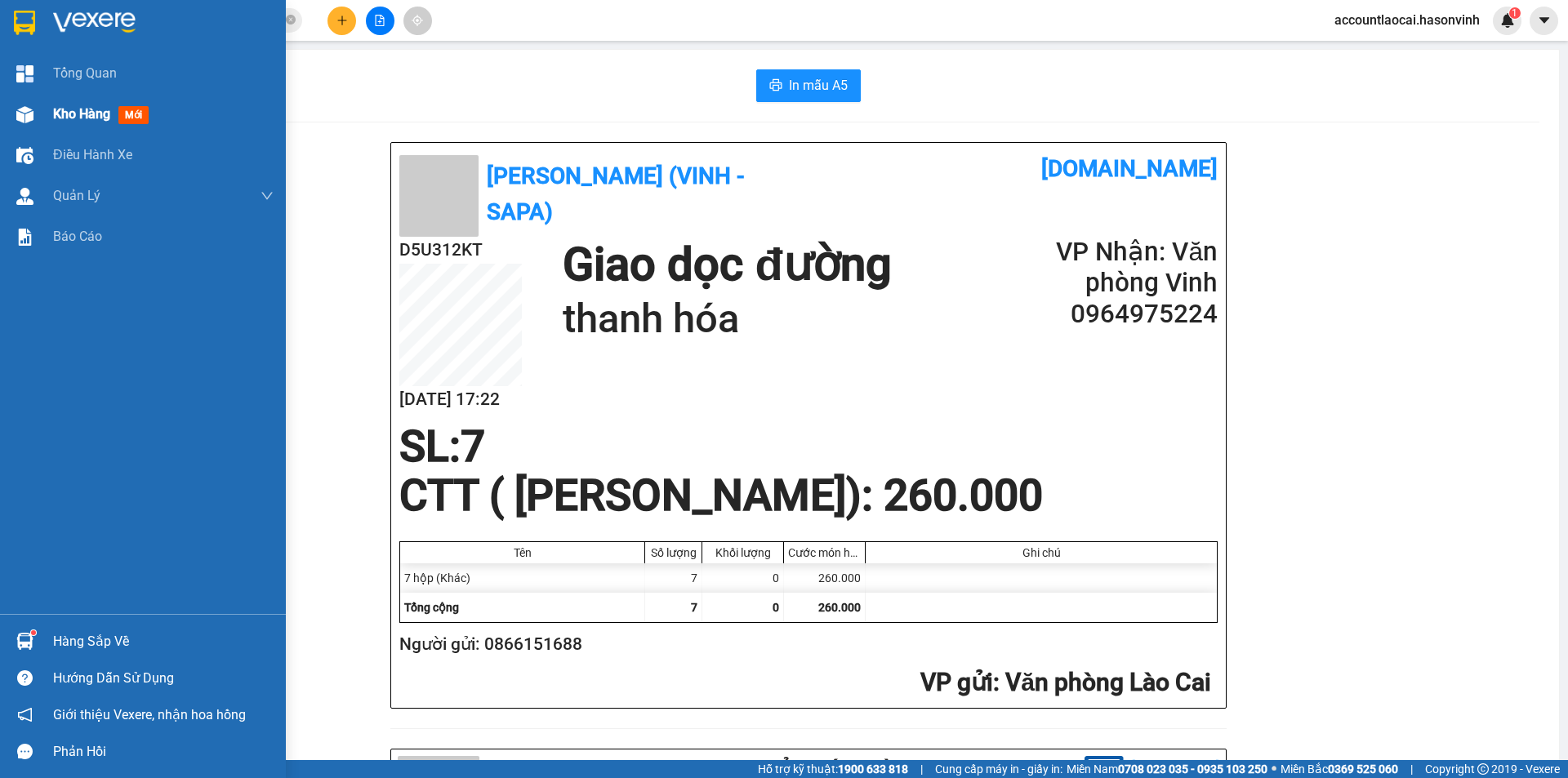
click at [36, 115] on div at bounding box center [25, 115] width 29 height 29
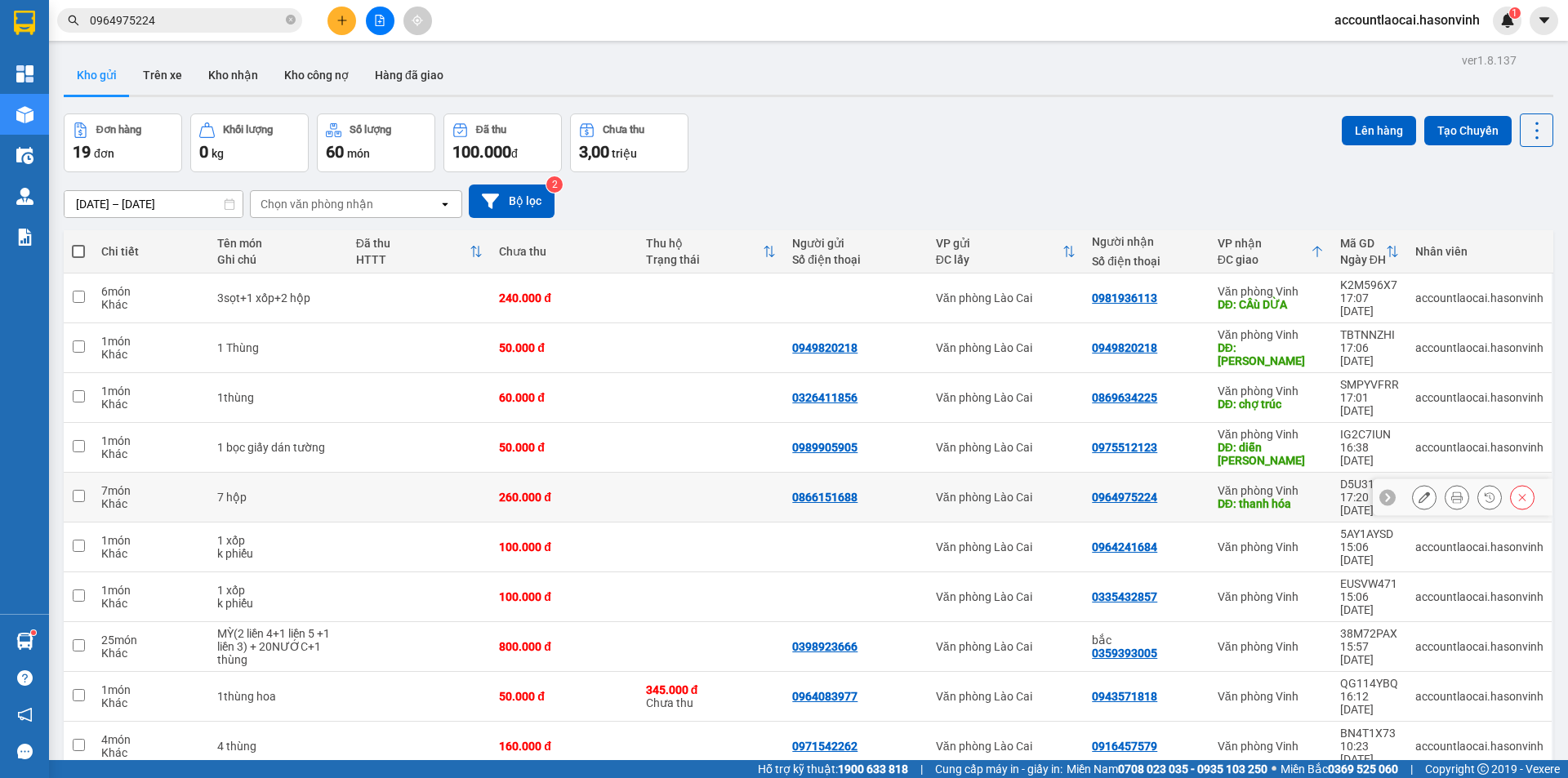
click at [1294, 498] on div "DĐ: thanh hóa" at bounding box center [1270, 504] width 106 height 13
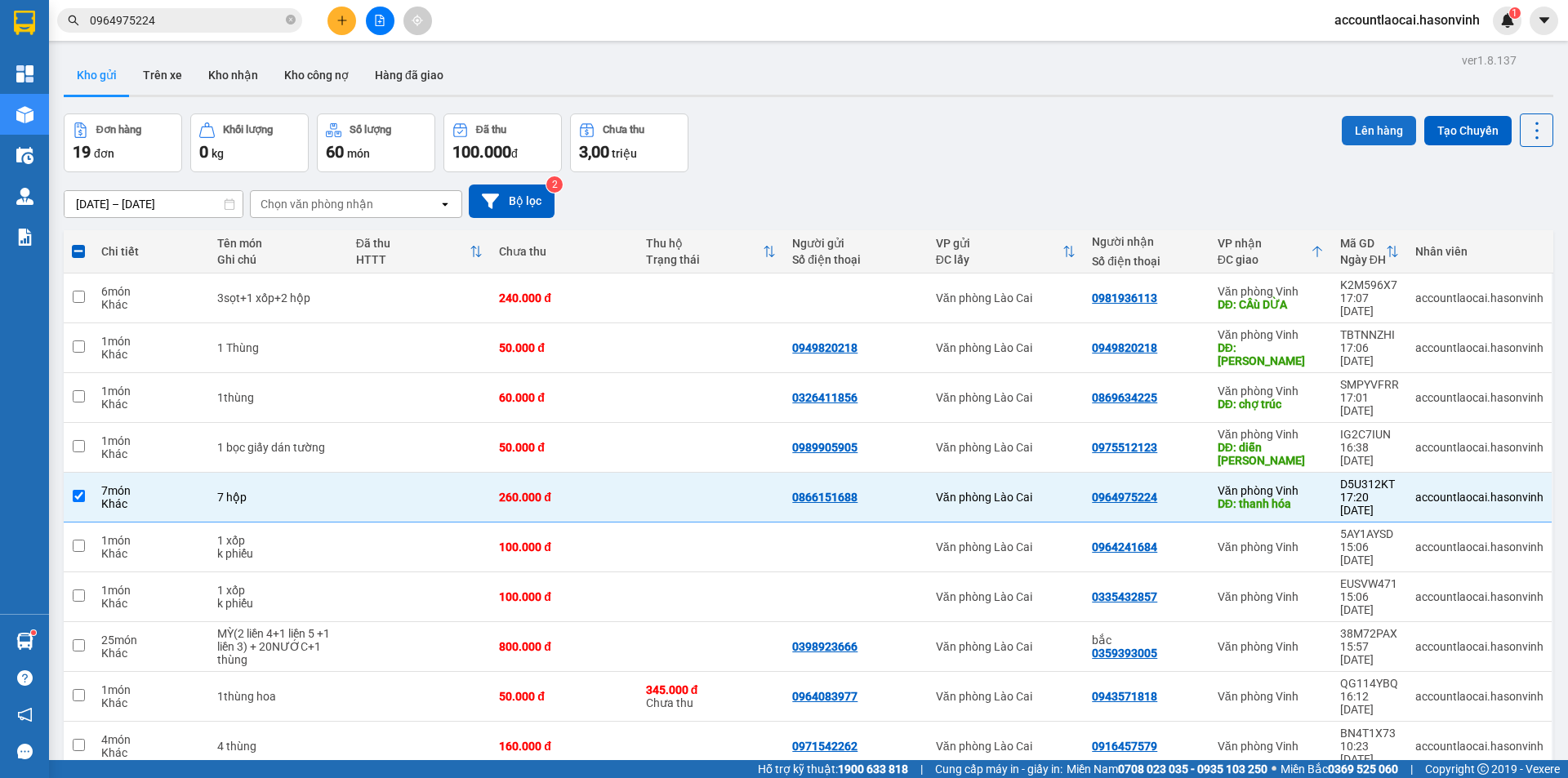
click at [1367, 131] on button "Lên hàng" at bounding box center [1379, 131] width 74 height 30
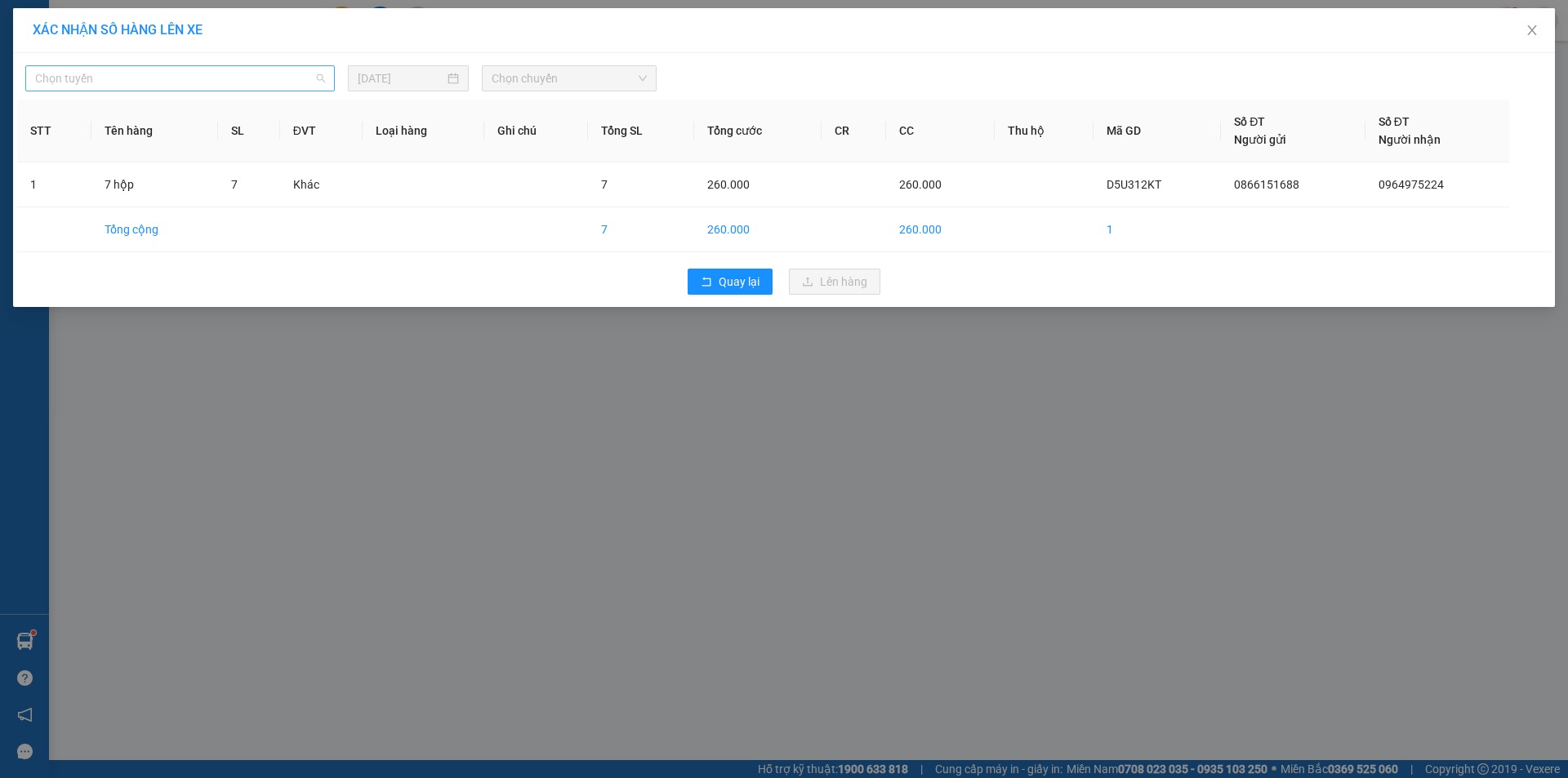
click at [90, 74] on span "Chọn tuyến" at bounding box center [180, 79] width 290 height 25
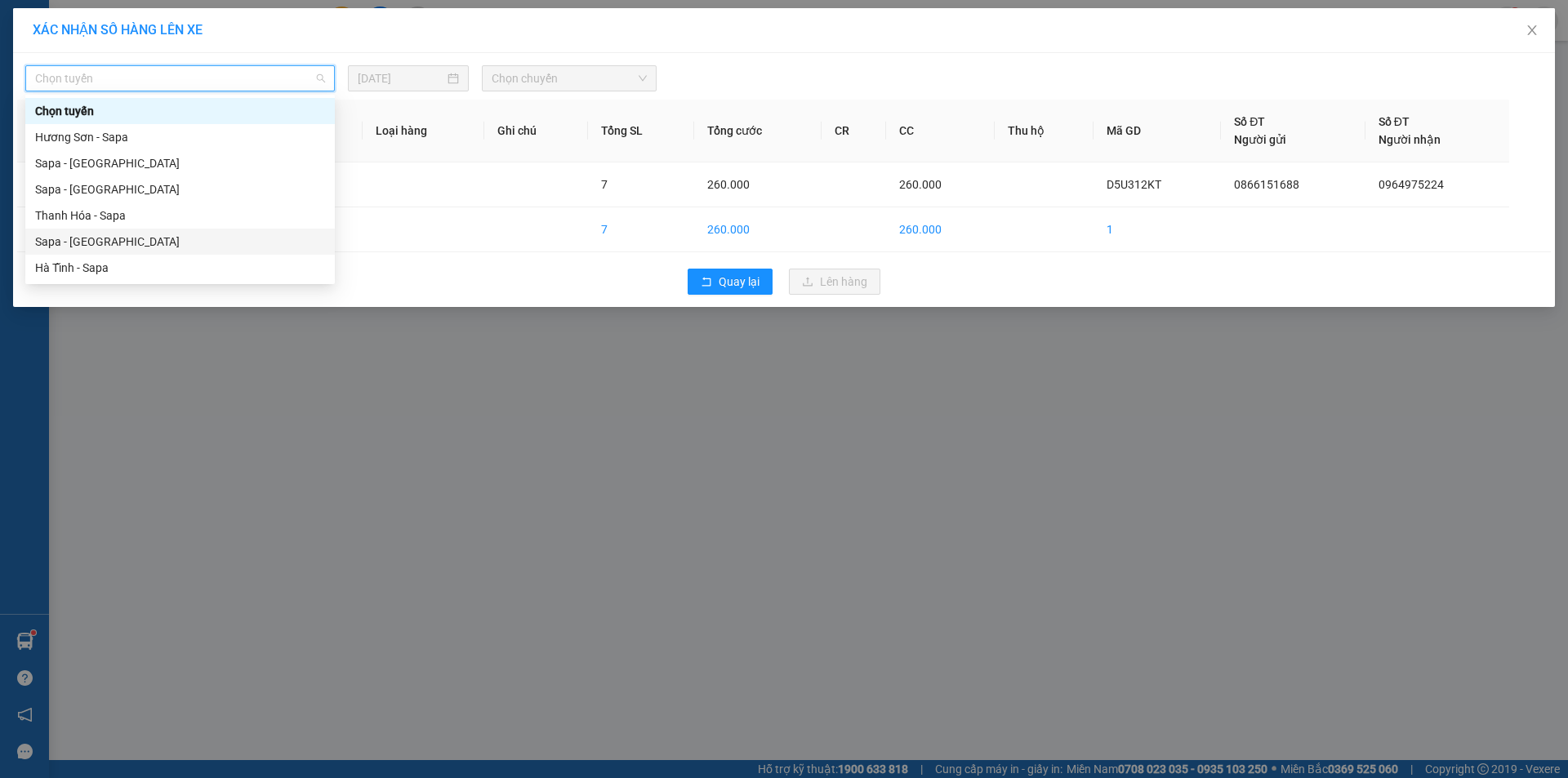
drag, startPoint x: 77, startPoint y: 235, endPoint x: 390, endPoint y: 124, distance: 332.1
click at [84, 229] on div "Sapa - [GEOGRAPHIC_DATA]" at bounding box center [180, 242] width 309 height 26
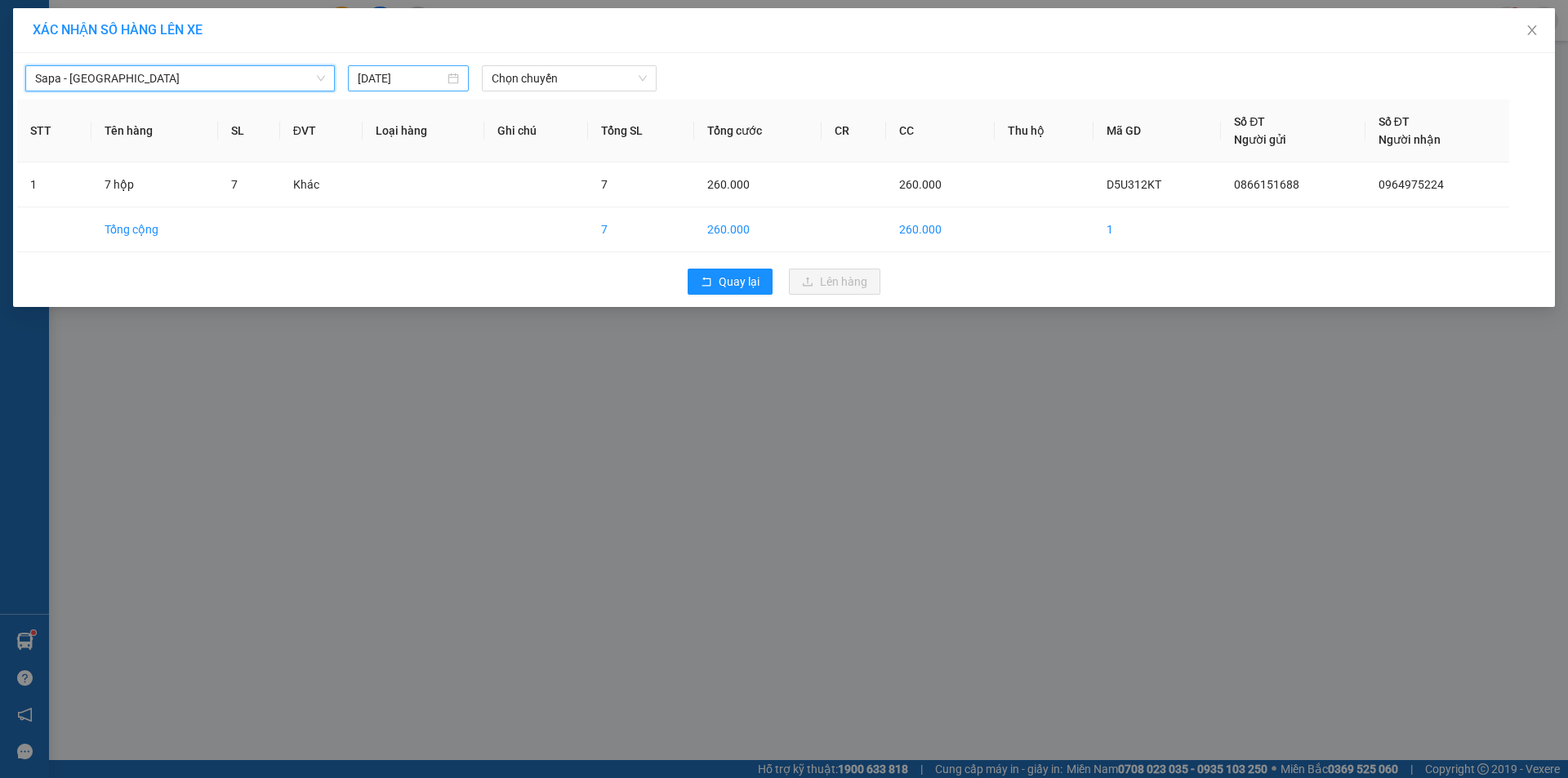
click at [390, 90] on div "[DATE]" at bounding box center [408, 79] width 121 height 26
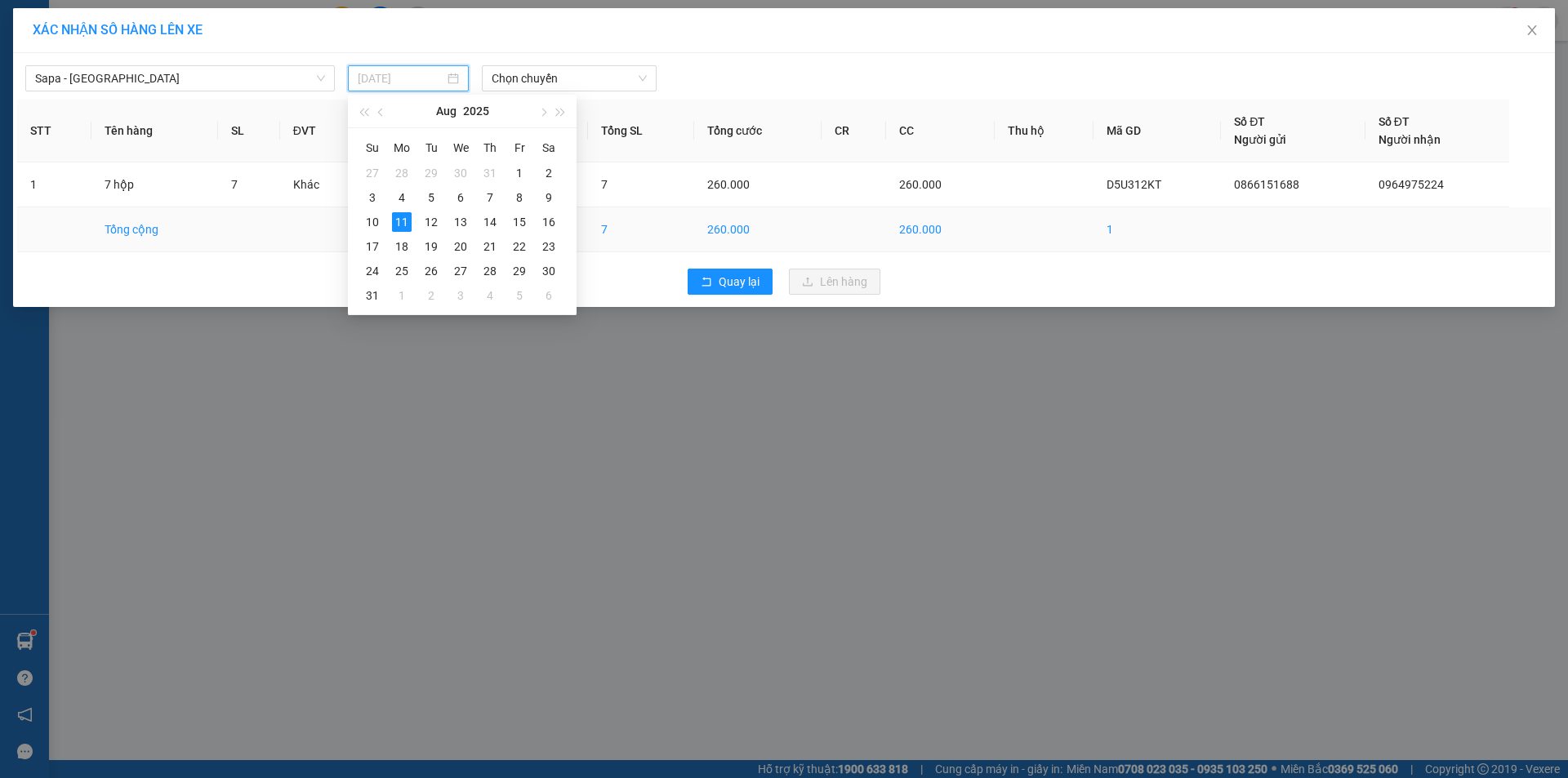
click at [434, 222] on div "12" at bounding box center [431, 222] width 19 height 19
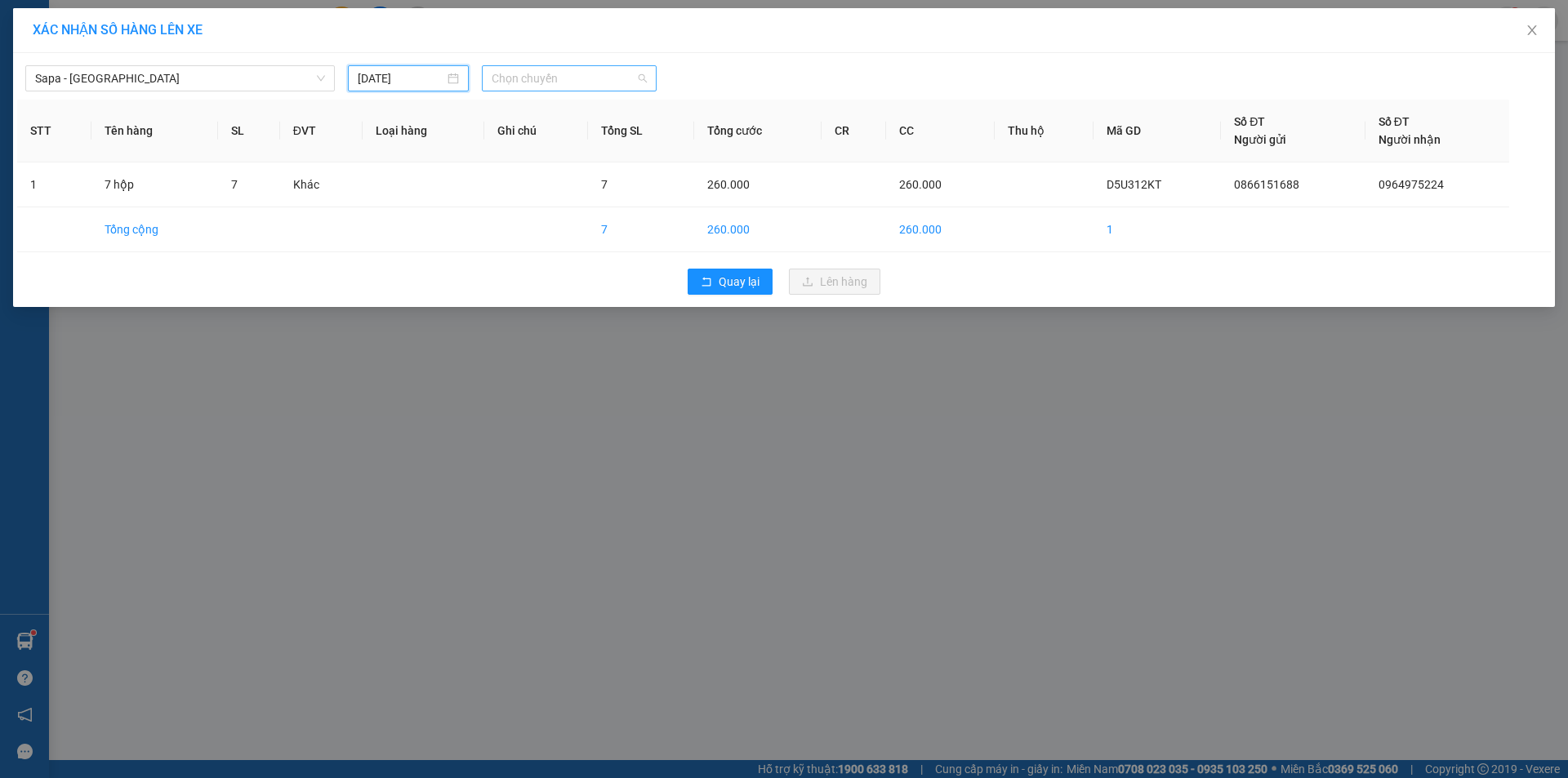
click at [573, 78] on span "Chọn chuyến" at bounding box center [569, 79] width 155 height 25
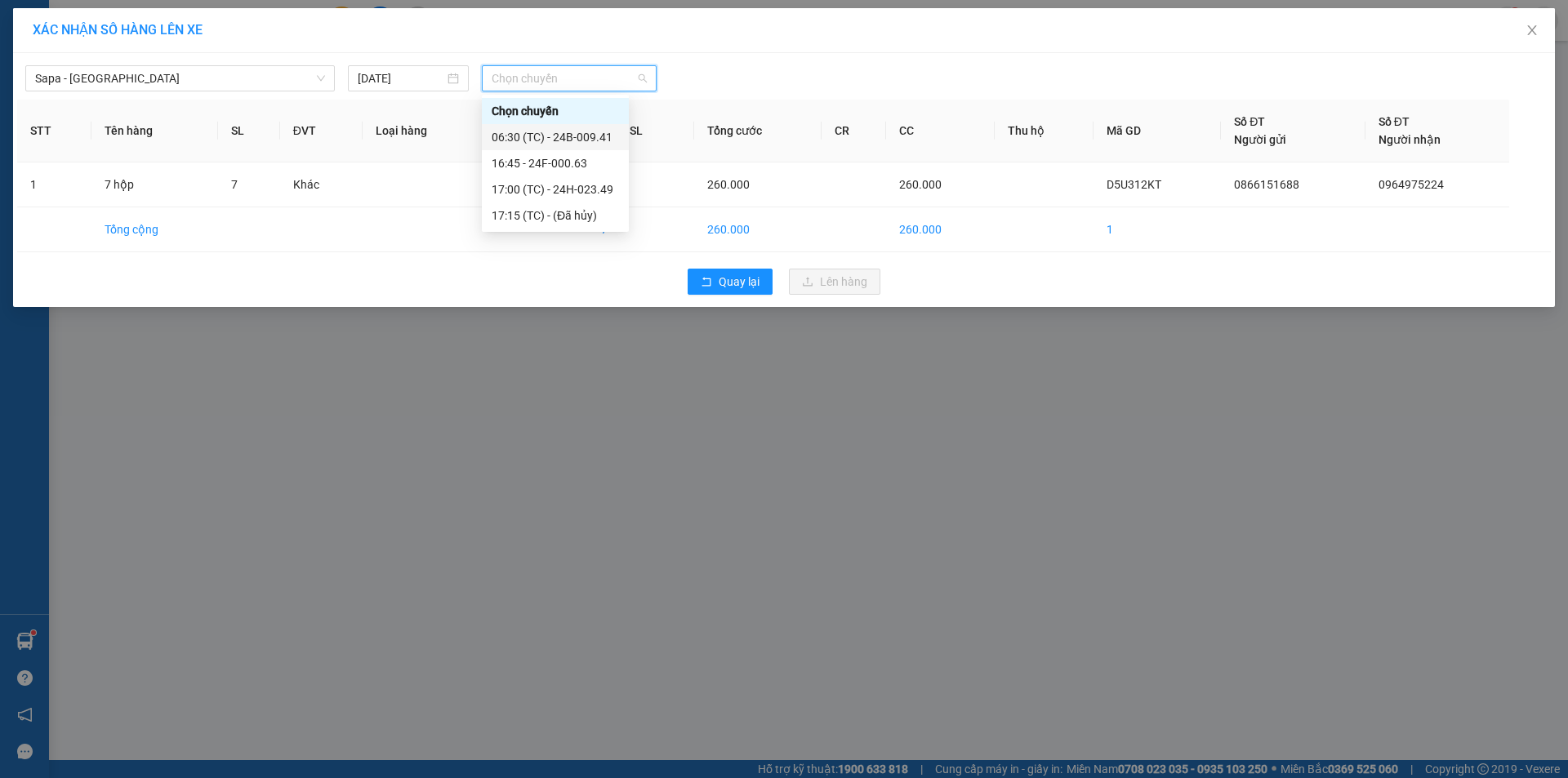
click at [565, 138] on div "06:30 (TC) - 24B-009.41" at bounding box center [554, 137] width 127 height 18
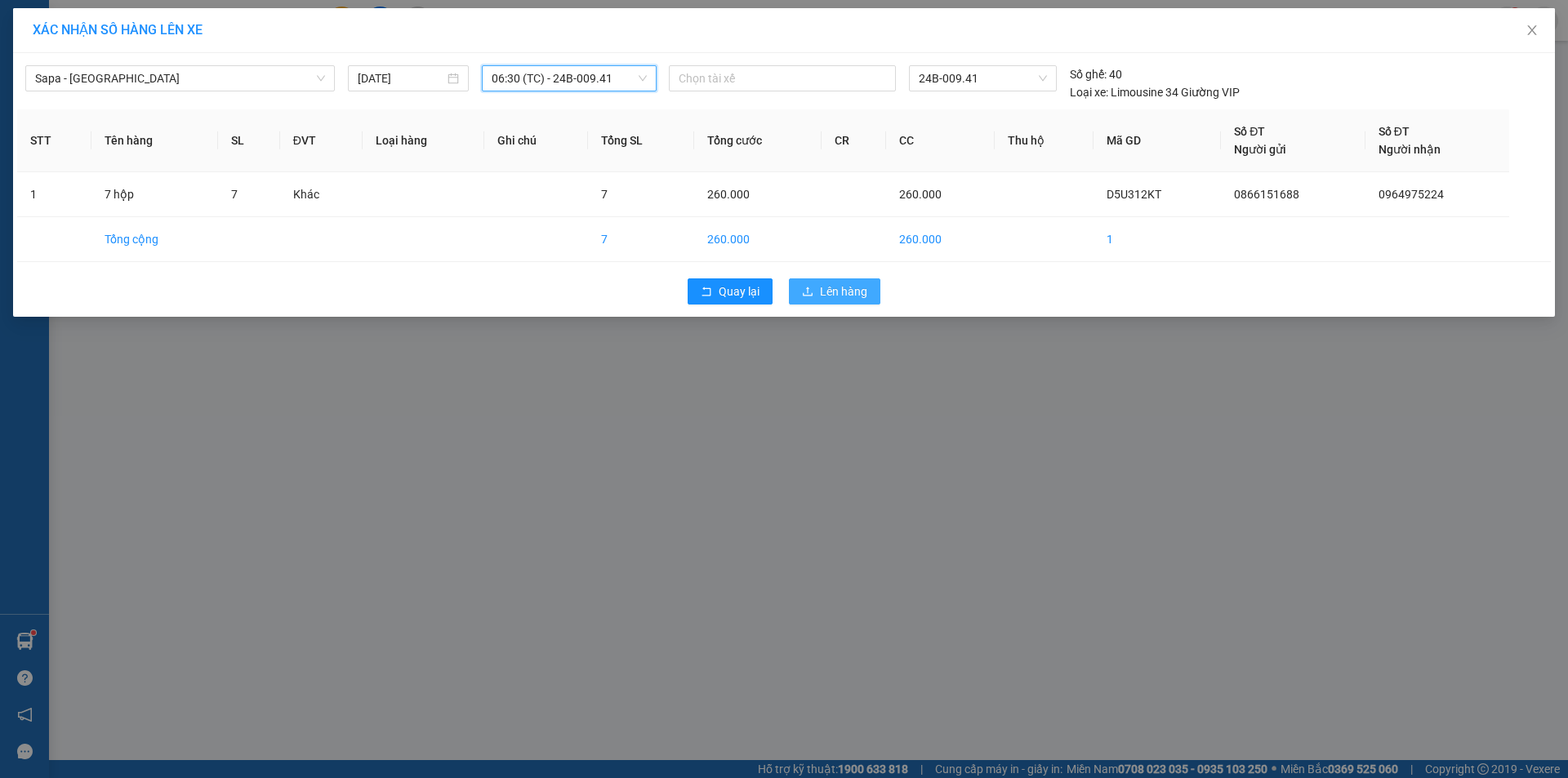
click at [824, 291] on span "Lên hàng" at bounding box center [844, 292] width 47 height 18
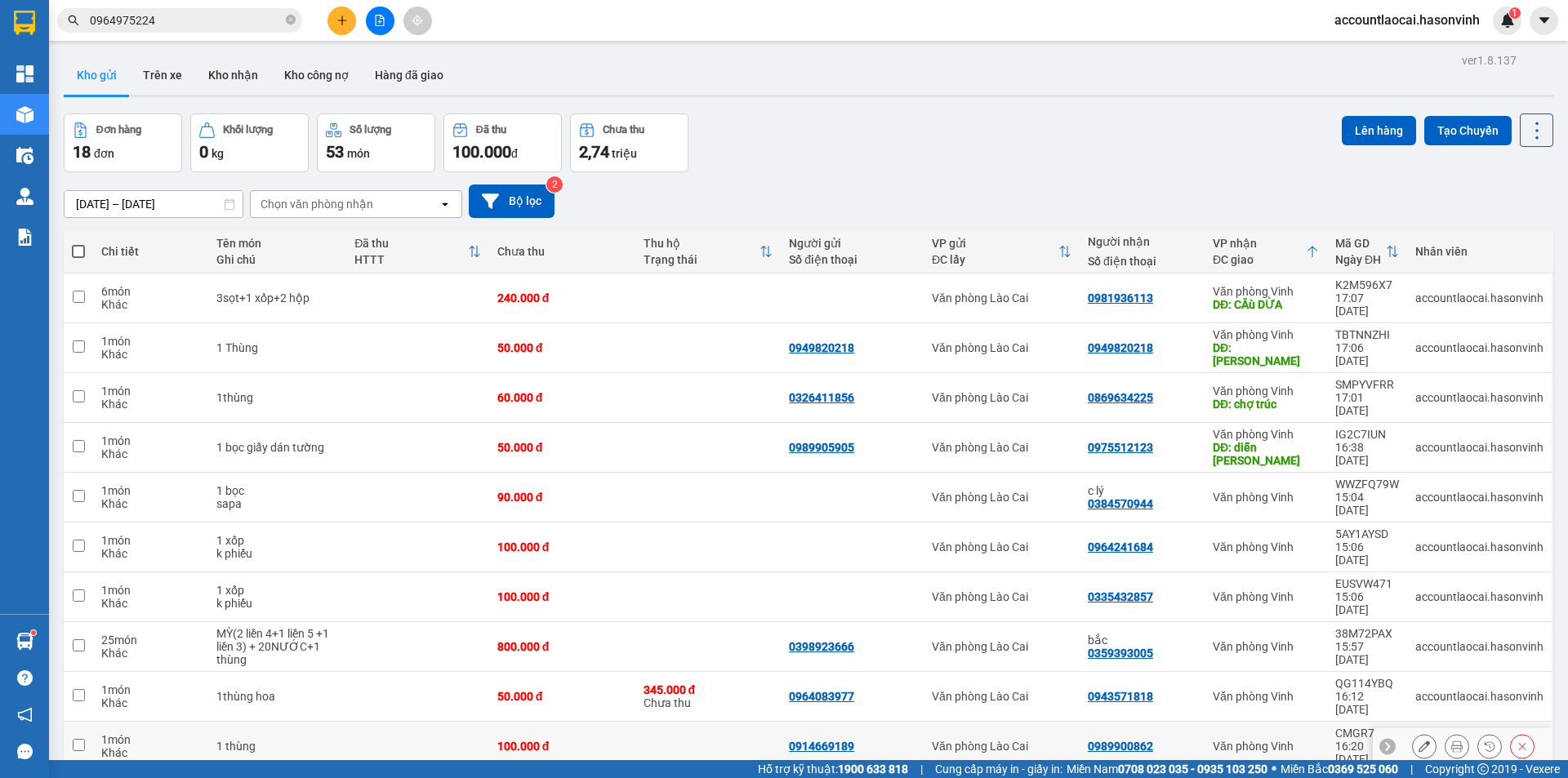
click at [264, 722] on td "1 thùng" at bounding box center [278, 746] width 138 height 50
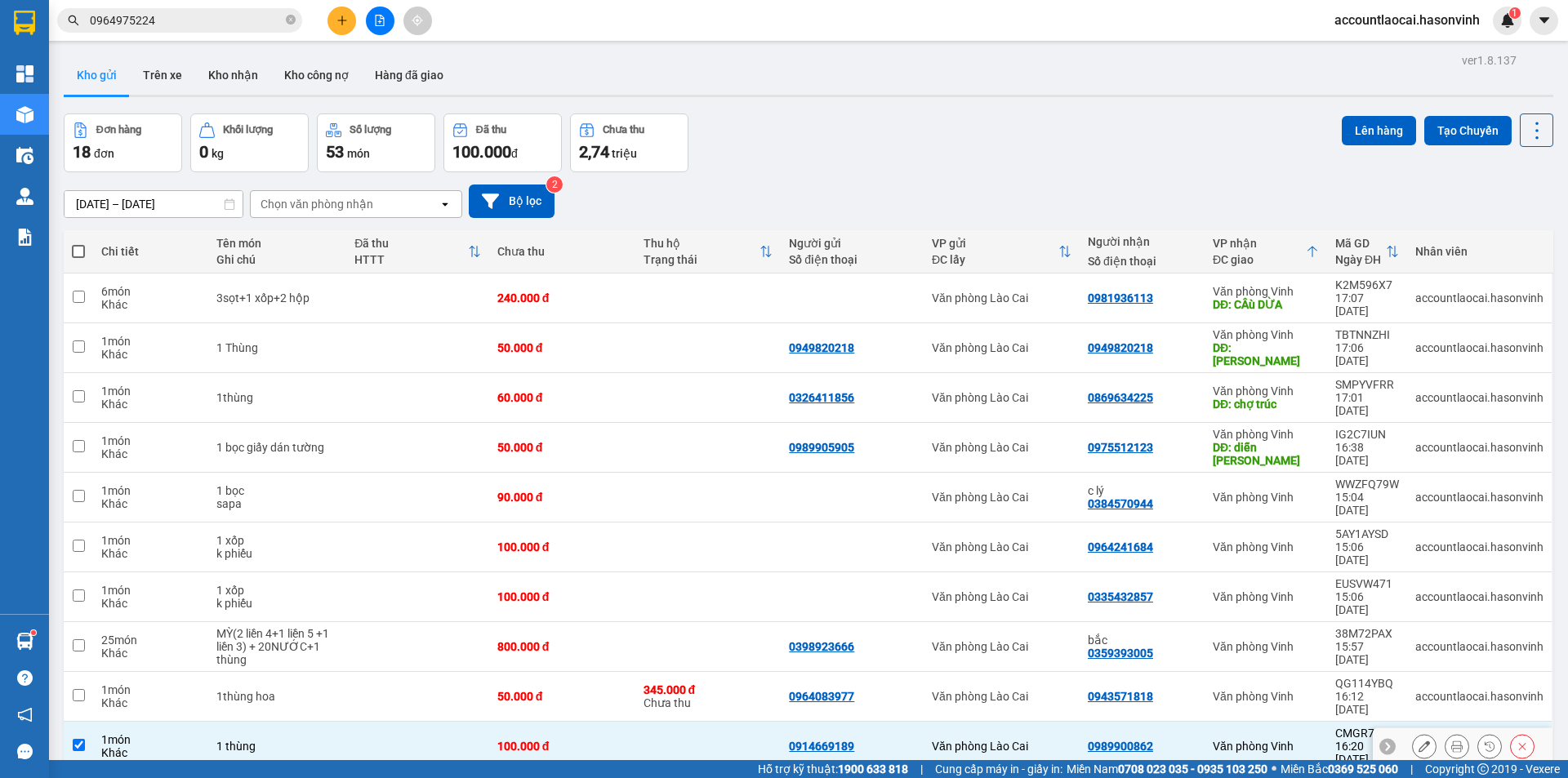
click at [264, 722] on td "1 thùng" at bounding box center [278, 746] width 138 height 50
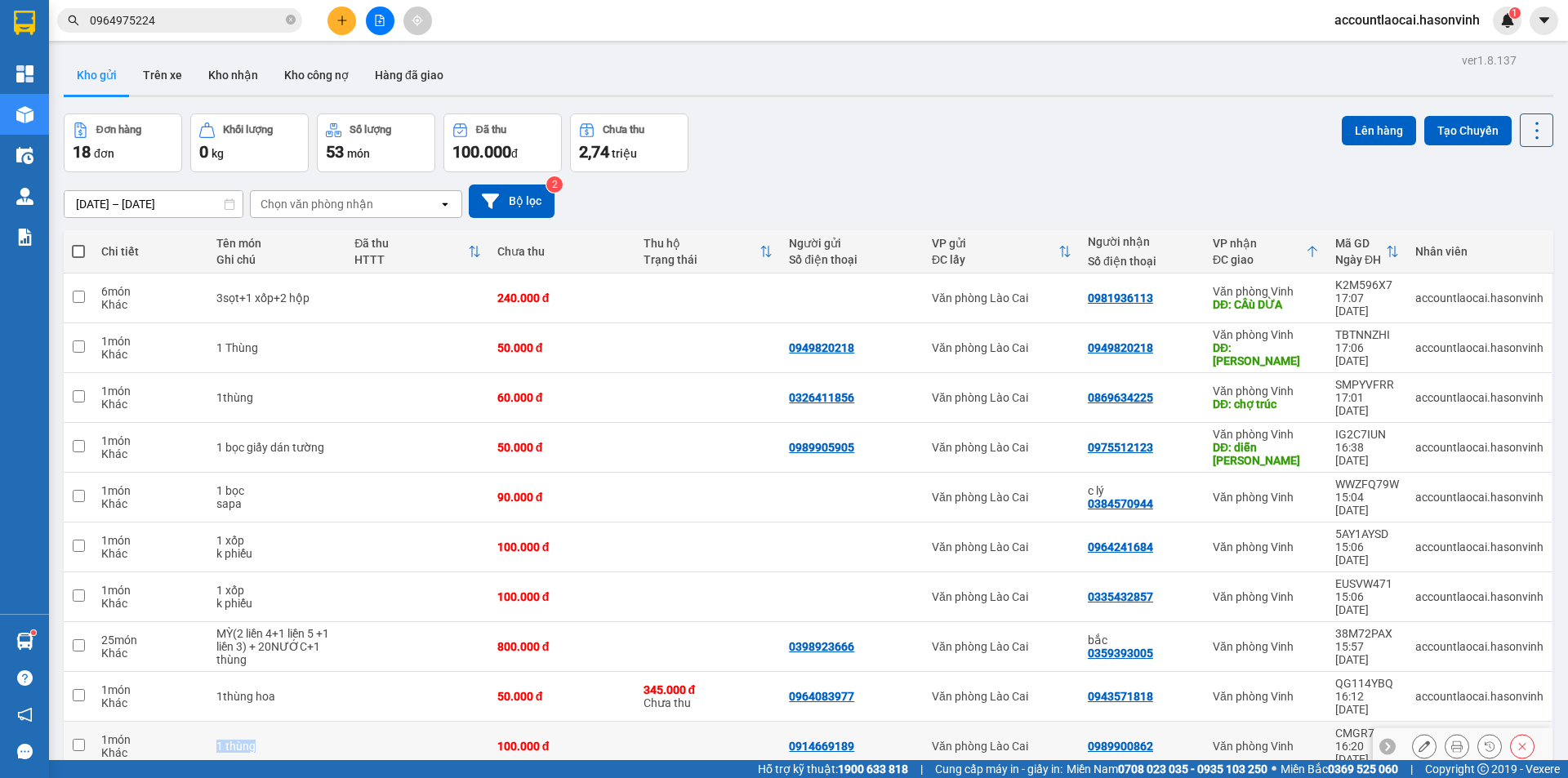
click at [265, 722] on td "1 thùng" at bounding box center [278, 746] width 138 height 50
click at [266, 722] on td "1 thùng" at bounding box center [278, 746] width 138 height 50
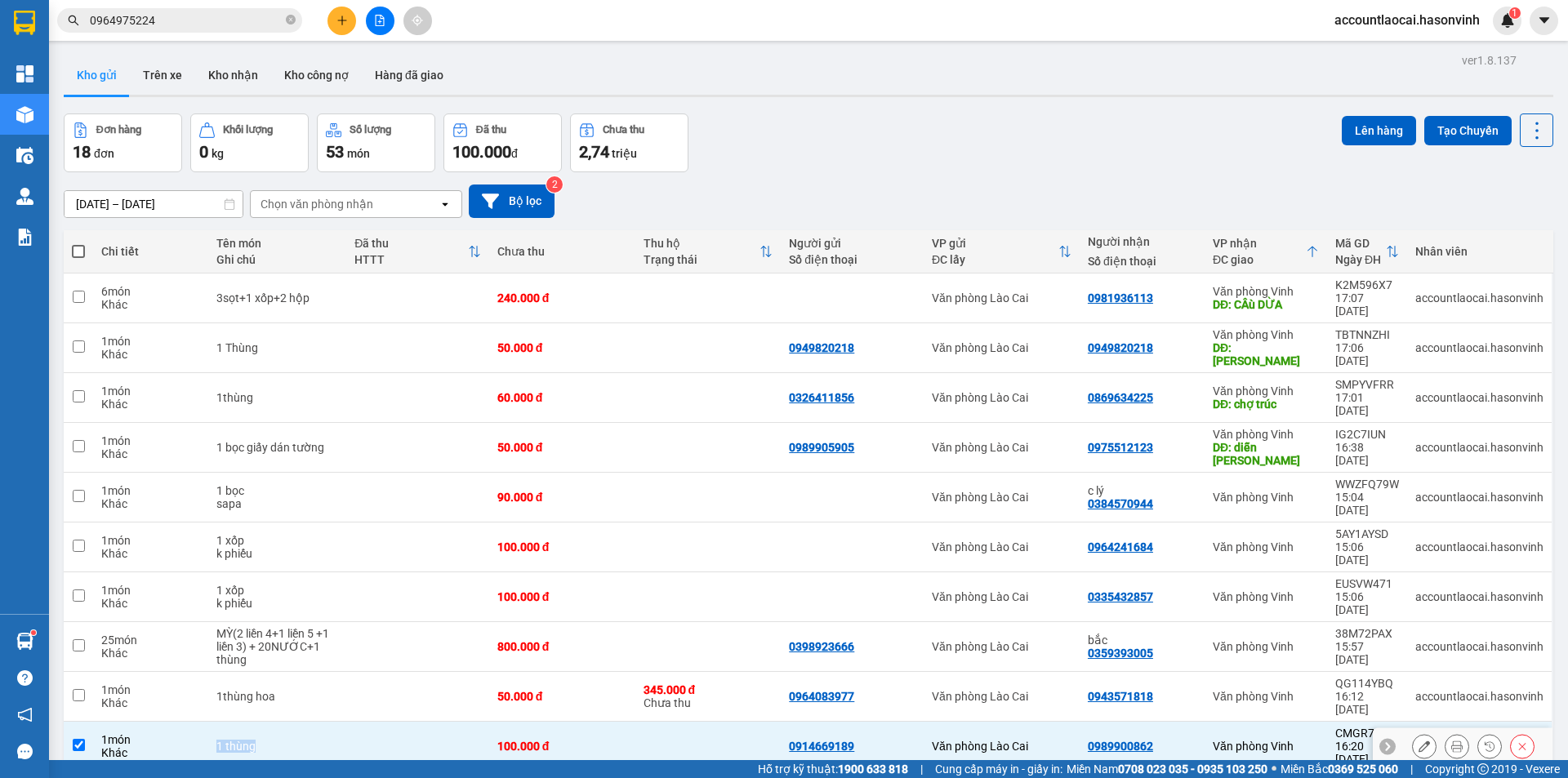
click at [266, 722] on td "1 thùng" at bounding box center [278, 746] width 138 height 50
click at [348, 17] on button at bounding box center [342, 20] width 29 height 29
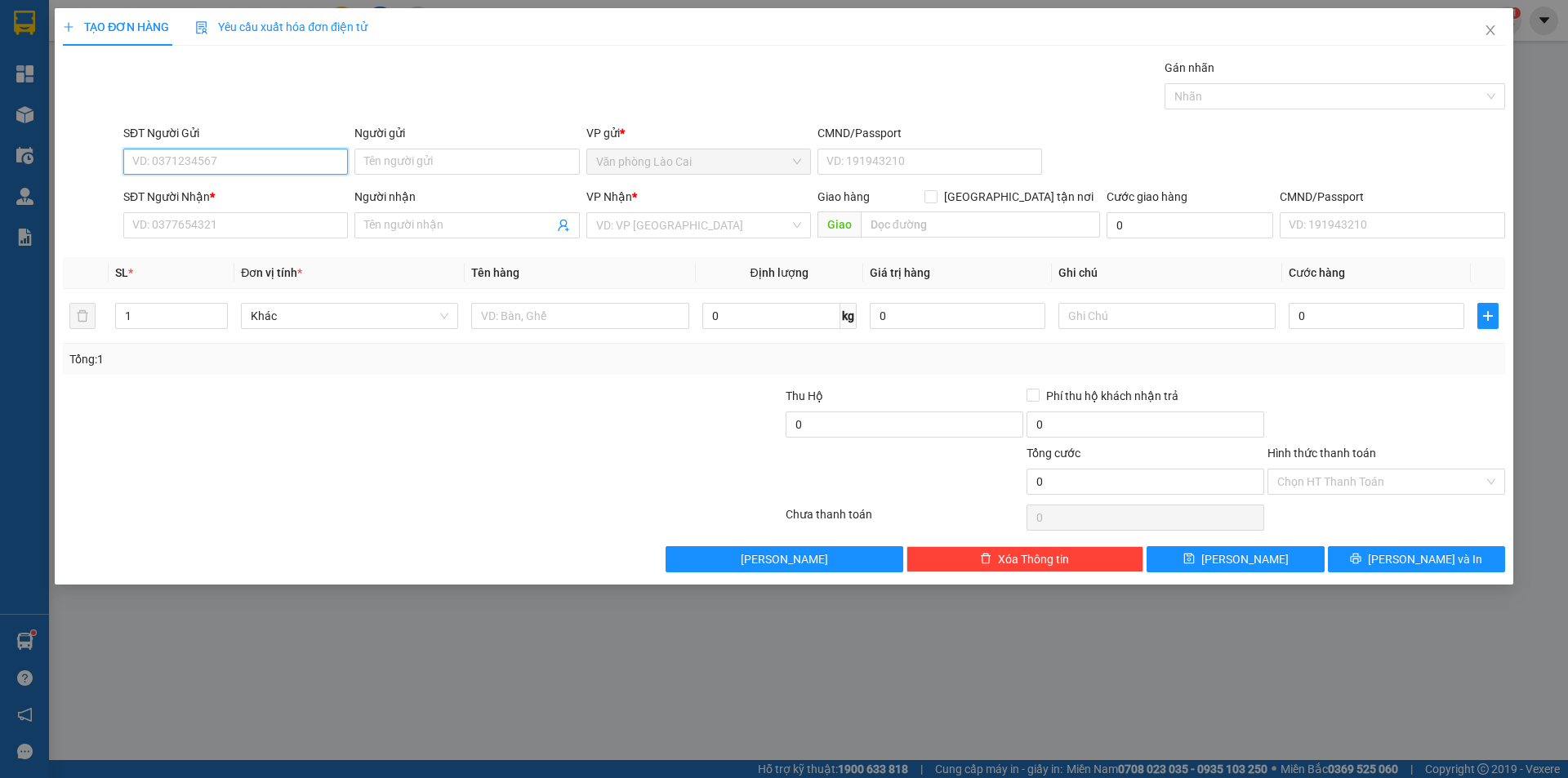
click at [256, 162] on input "SĐT Người Gửi" at bounding box center [236, 162] width 224 height 26
click at [167, 227] on input "SĐT Người Nhận *" at bounding box center [236, 225] width 224 height 26
click at [196, 222] on input "SĐT Người Nhận *" at bounding box center [236, 225] width 224 height 26
click at [215, 228] on input "SĐT Người Nhận *" at bounding box center [236, 225] width 224 height 26
click at [635, 230] on input "search" at bounding box center [692, 225] width 194 height 25
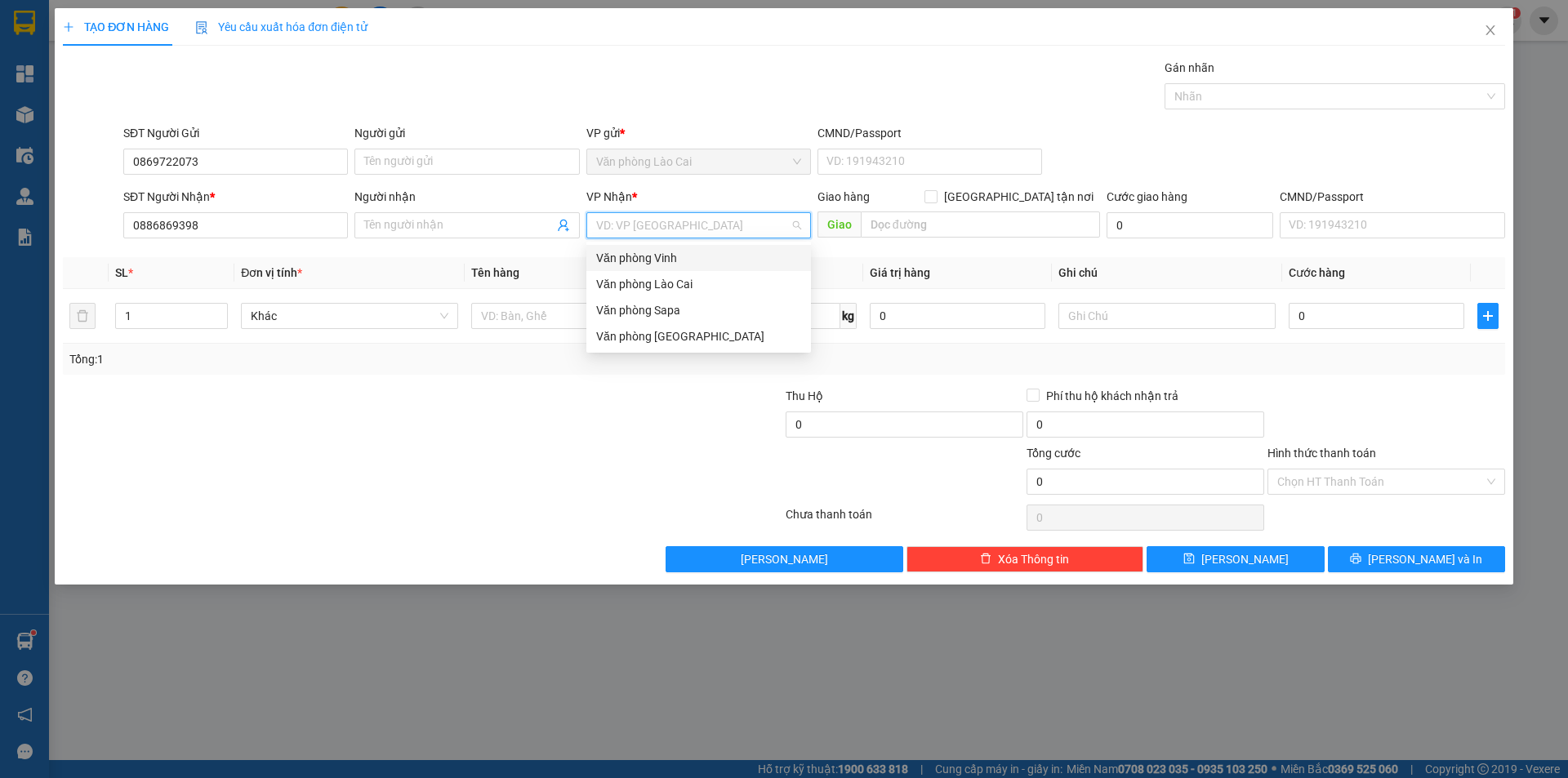
click at [661, 262] on div "Văn phòng Vinh" at bounding box center [698, 258] width 205 height 18
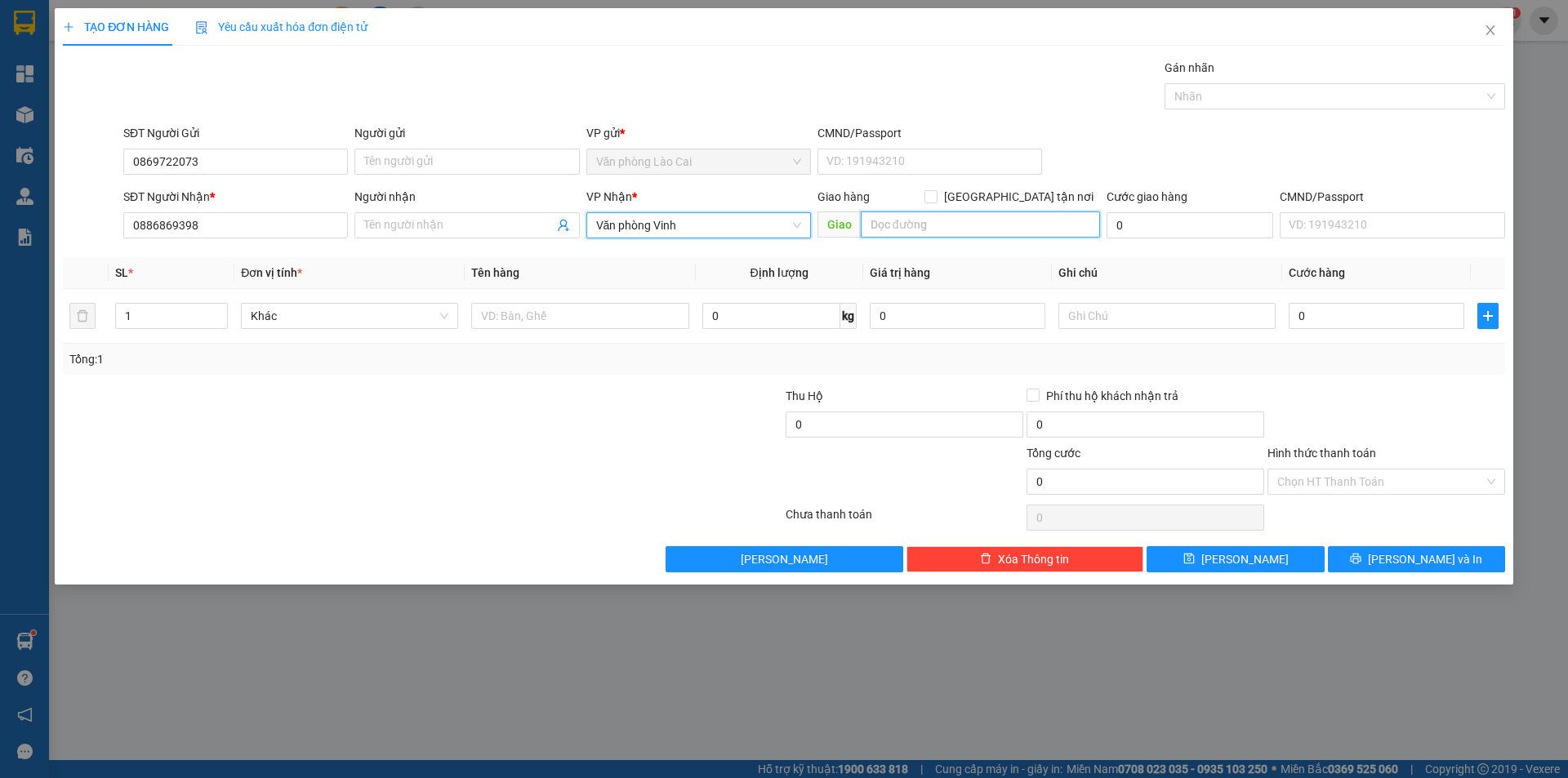
click at [877, 223] on input "text" at bounding box center [979, 224] width 239 height 26
click at [945, 426] on input "0" at bounding box center [904, 425] width 237 height 26
click at [945, 426] on input "2.600.000" at bounding box center [904, 425] width 237 height 26
click at [883, 418] on input "2.600.000" at bounding box center [904, 425] width 237 height 26
click at [934, 418] on input "2.600.000" at bounding box center [904, 425] width 237 height 26
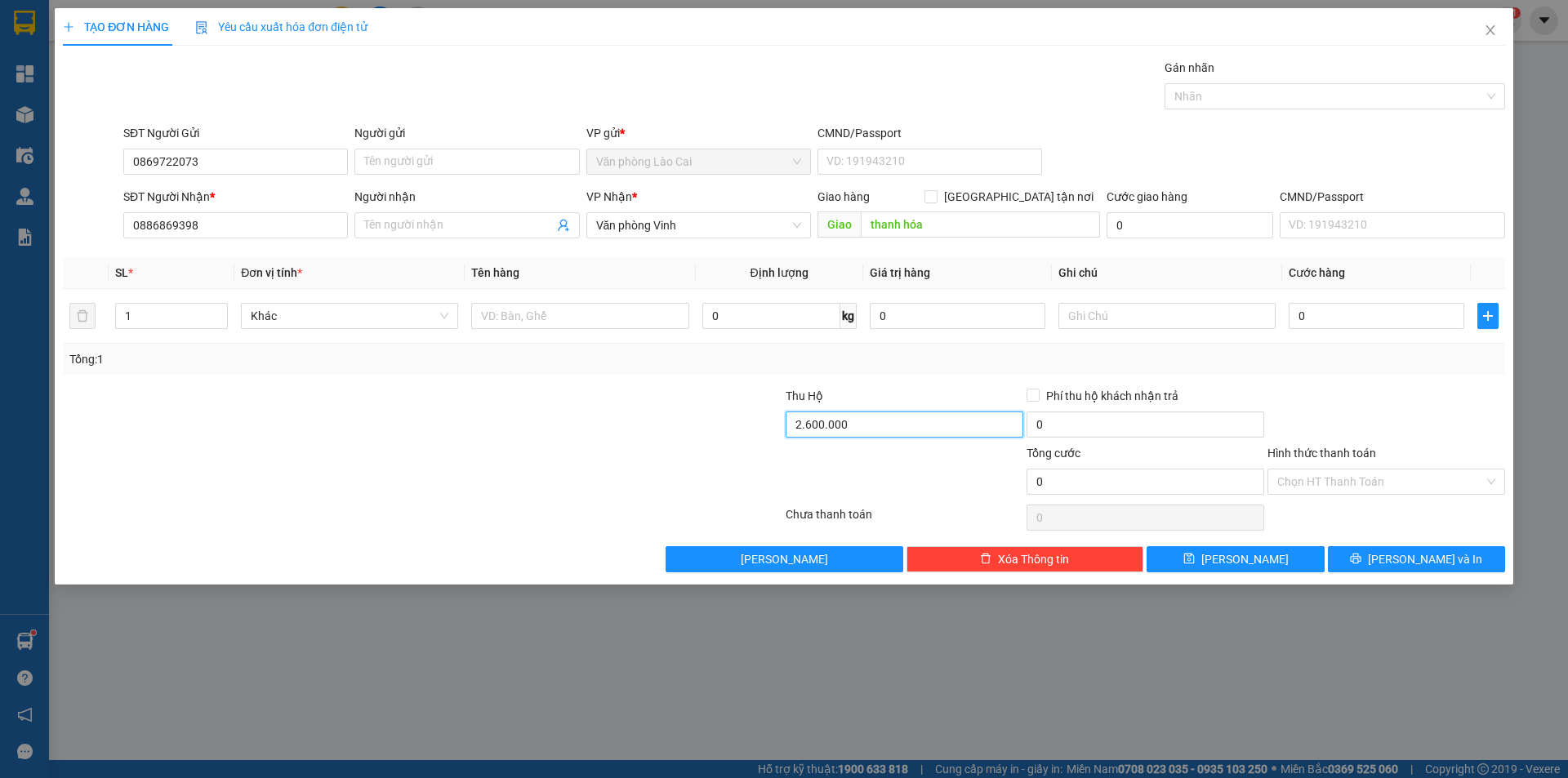
click at [861, 432] on input "2.600.000" at bounding box center [904, 425] width 237 height 26
drag, startPoint x: 860, startPoint y: 424, endPoint x: 769, endPoint y: 424, distance: 91.0
click at [769, 424] on div "Thu Hộ 2.600.000 Phí thu hộ khách nhận trả 0" at bounding box center [784, 415] width 1445 height 57
click at [823, 478] on div at bounding box center [904, 472] width 241 height 57
click at [497, 308] on input "text" at bounding box center [580, 316] width 217 height 26
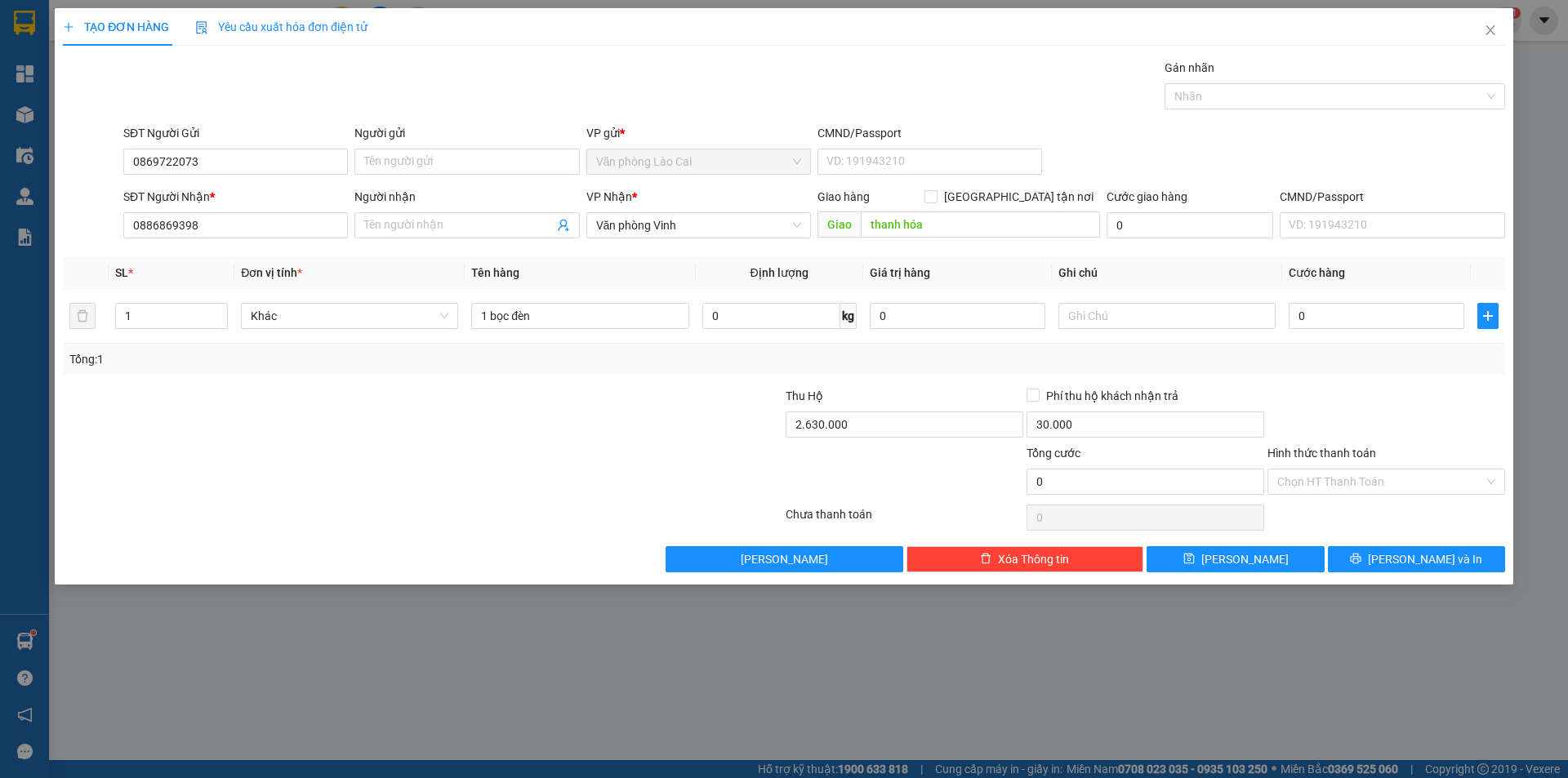
click at [678, 400] on div at bounding box center [663, 415] width 241 height 57
click at [1362, 301] on div "0" at bounding box center [1376, 315] width 175 height 32
click at [1364, 326] on input "0" at bounding box center [1376, 316] width 175 height 26
click at [1364, 364] on div "Tổng: 1" at bounding box center [783, 359] width 1429 height 18
click at [1445, 563] on span "Lưu và In" at bounding box center [1424, 559] width 115 height 18
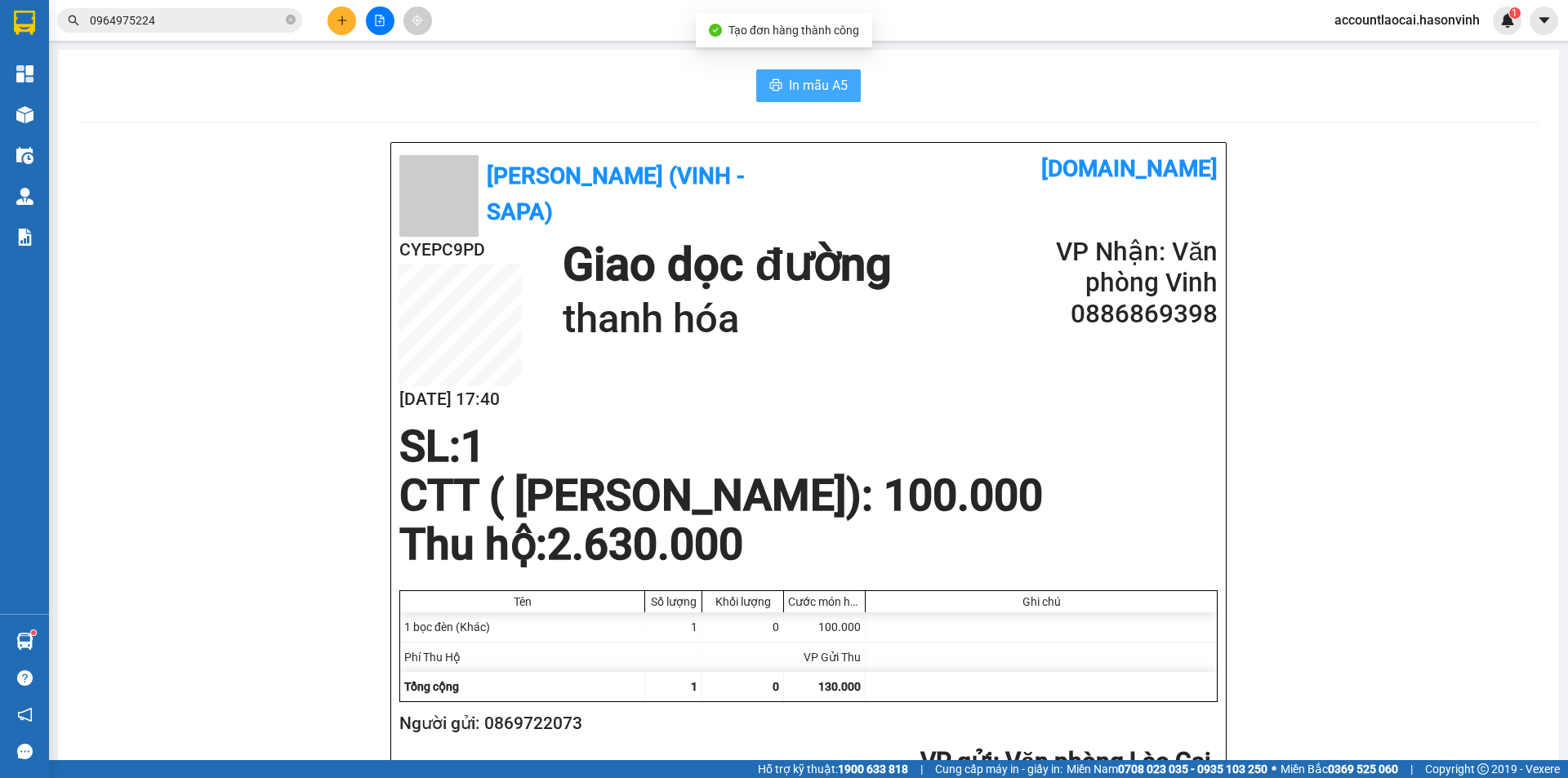
click at [804, 73] on button "In mẫu A5" at bounding box center [808, 85] width 104 height 32
click at [343, 22] on icon "plus" at bounding box center [342, 20] width 11 height 11
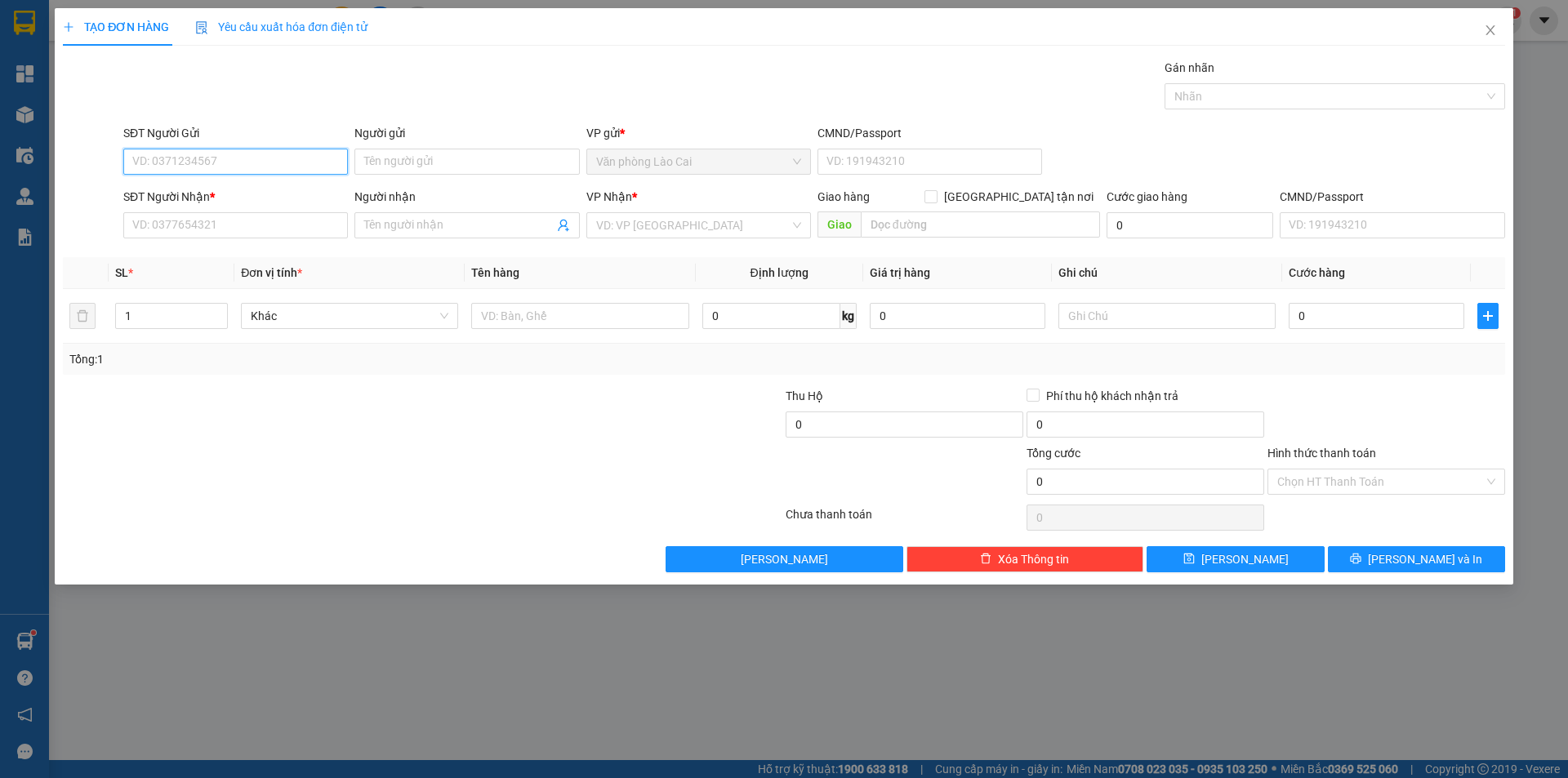
click at [194, 155] on input "SĐT Người Gửi" at bounding box center [236, 162] width 224 height 26
click at [209, 240] on div "0914520566" at bounding box center [236, 246] width 205 height 18
drag, startPoint x: 226, startPoint y: 237, endPoint x: 0, endPoint y: 237, distance: 226.0
click at [0, 237] on div "TẠO ĐƠN HÀNG Yêu cầu xuất hóa đơn điện tử Transit Pickup Surcharge Ids Transit …" at bounding box center [784, 389] width 1568 height 778
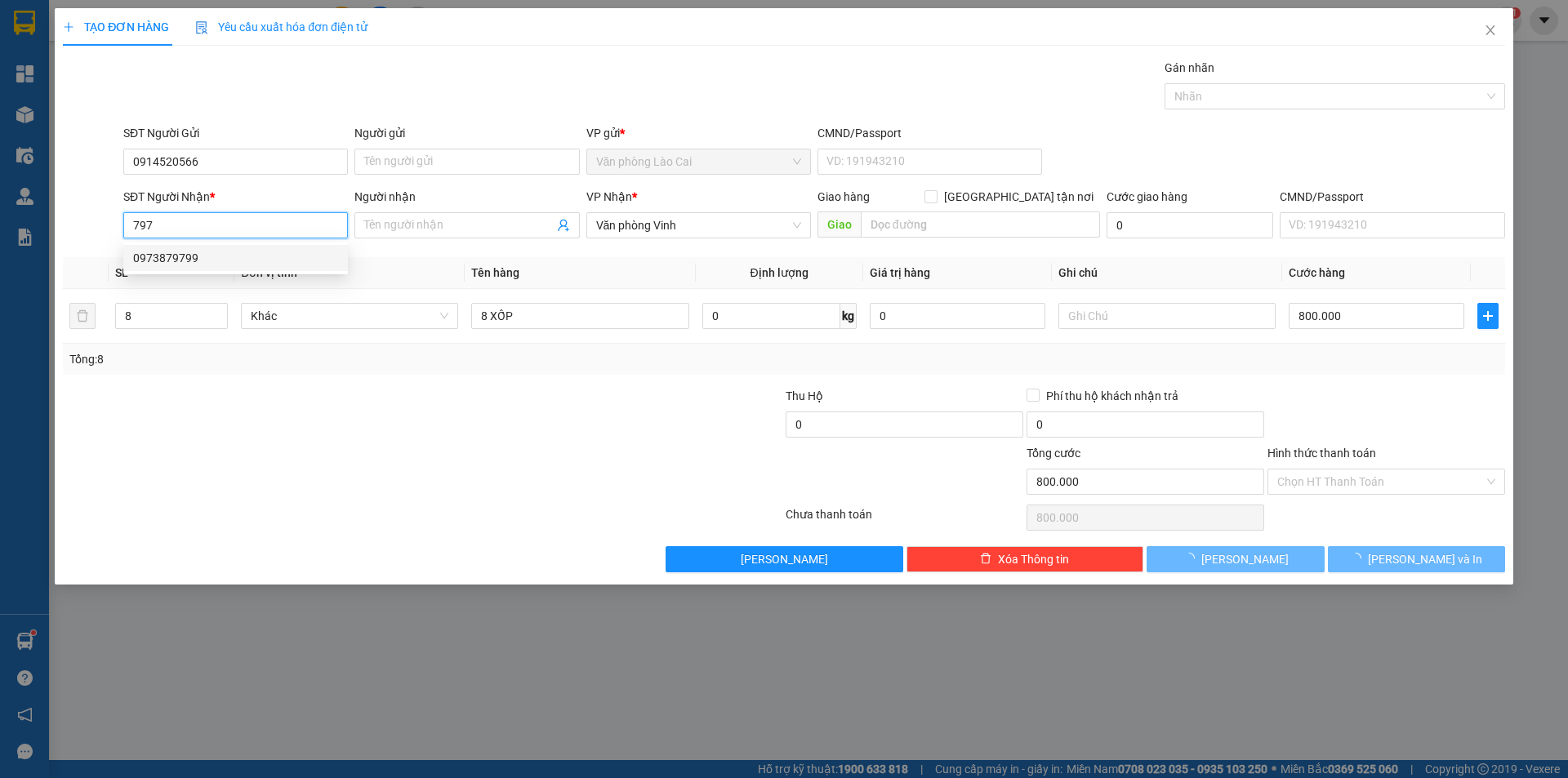
click at [188, 223] on input "797" at bounding box center [236, 225] width 224 height 26
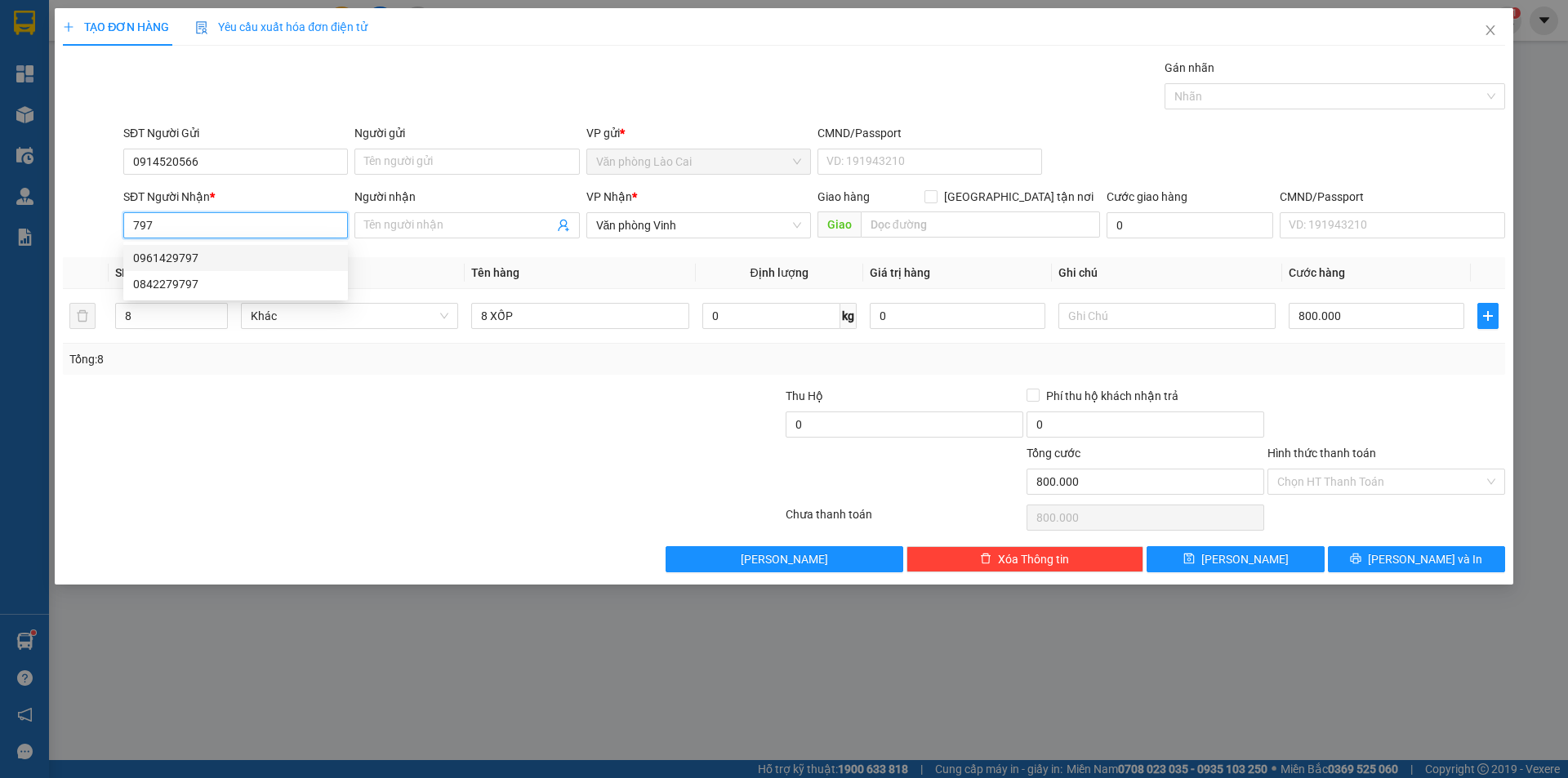
drag, startPoint x: 202, startPoint y: 225, endPoint x: 16, endPoint y: 225, distance: 186.0
click at [16, 225] on div "TẠO ĐƠN HÀNG Yêu cầu xuất hóa đơn điện tử Transit Pickup Surcharge Ids Transit …" at bounding box center [784, 389] width 1568 height 778
click at [174, 254] on div "0981871797" at bounding box center [236, 258] width 205 height 18
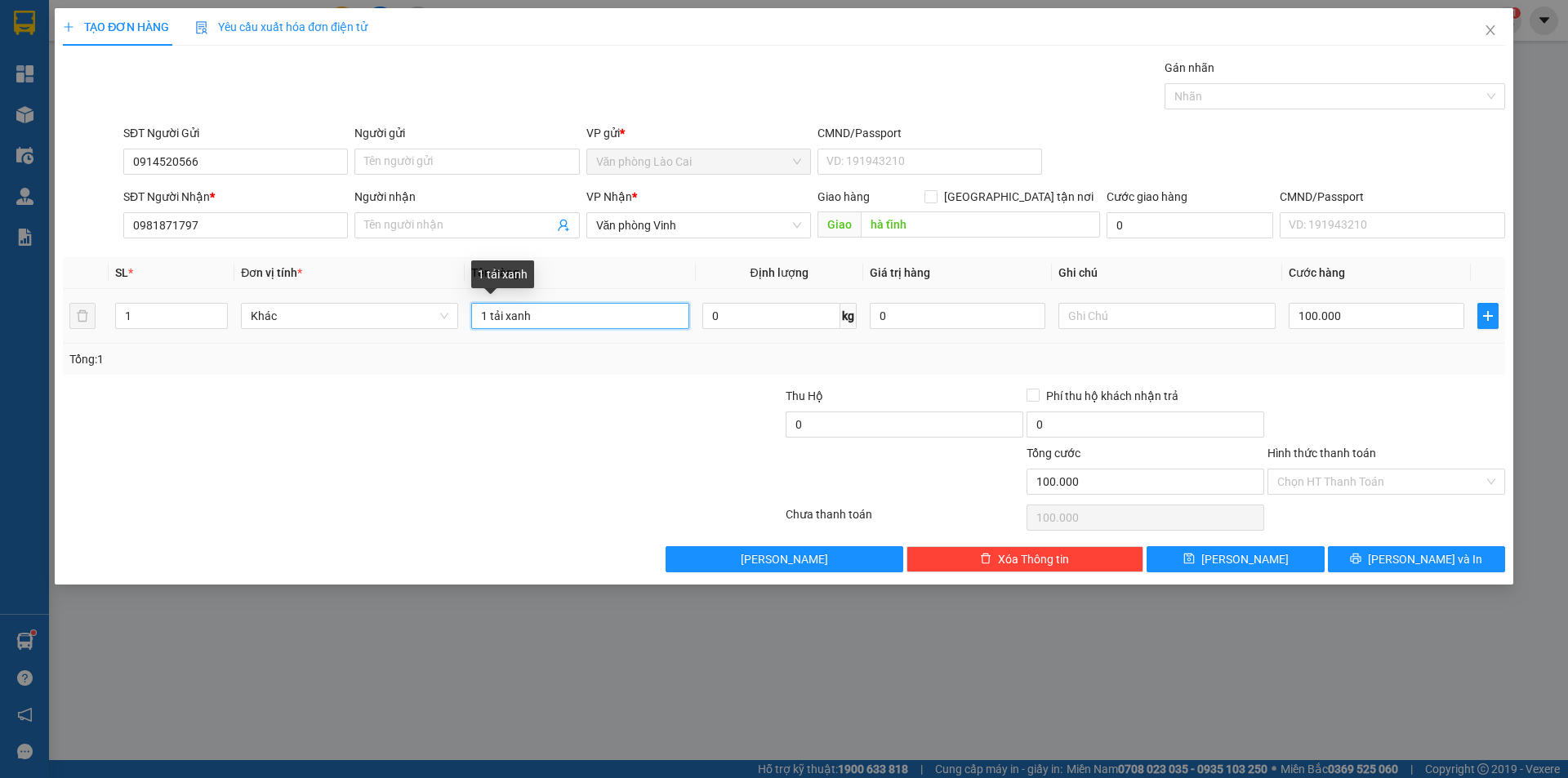
drag, startPoint x: 548, startPoint y: 313, endPoint x: 508, endPoint y: 314, distance: 40.0
click at [508, 314] on input "1 tải xanh" at bounding box center [580, 316] width 217 height 26
click at [1377, 315] on input "100.000" at bounding box center [1376, 316] width 175 height 26
drag, startPoint x: 1378, startPoint y: 363, endPoint x: 1379, endPoint y: 456, distance: 93.0
click at [1378, 364] on div "Tổng: 1" at bounding box center [783, 359] width 1429 height 18
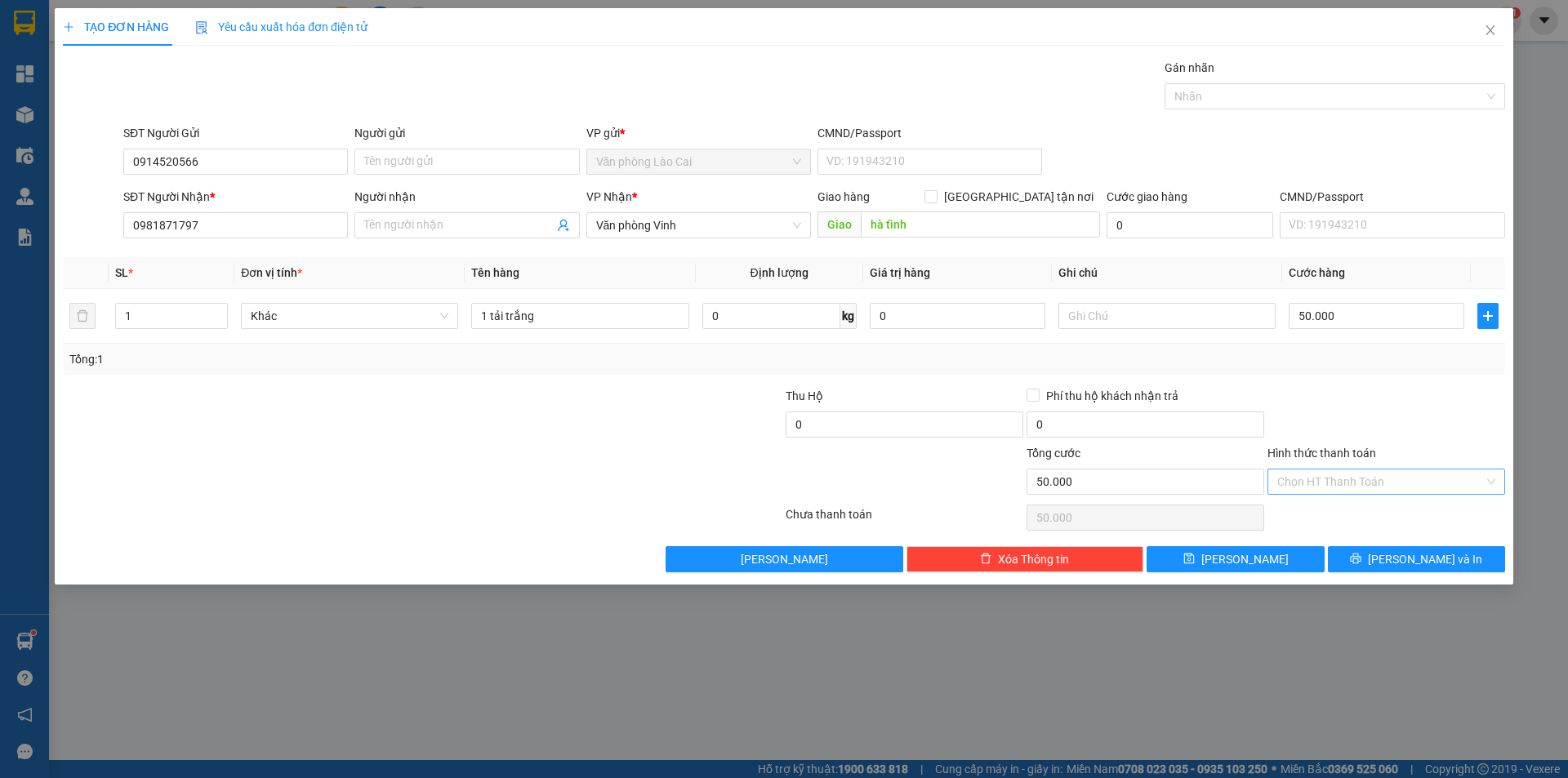
click at [1387, 480] on input "Hình thức thanh toán" at bounding box center [1381, 482] width 207 height 25
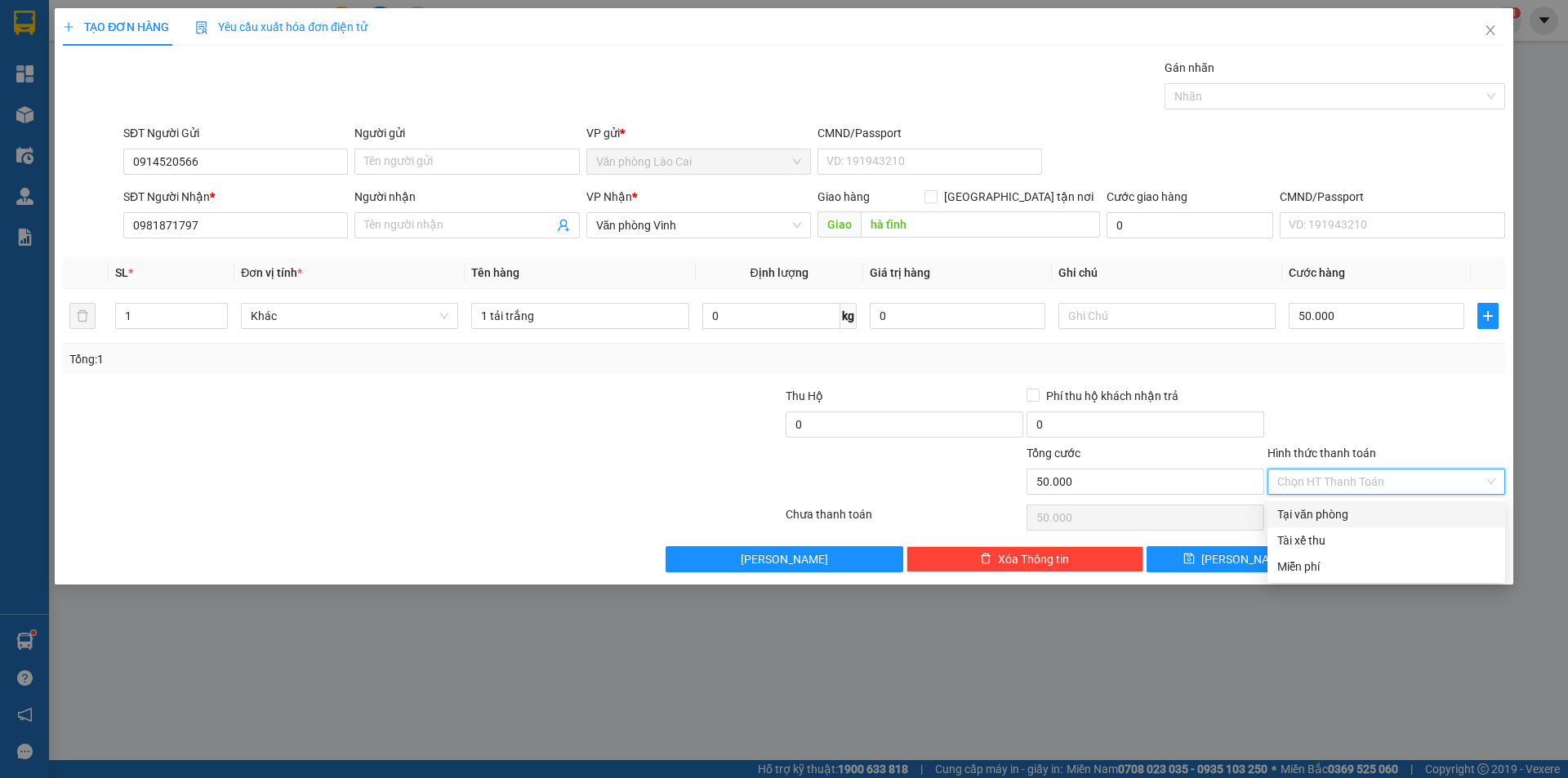
click at [1375, 506] on div "Tại văn phòng" at bounding box center [1386, 514] width 218 height 18
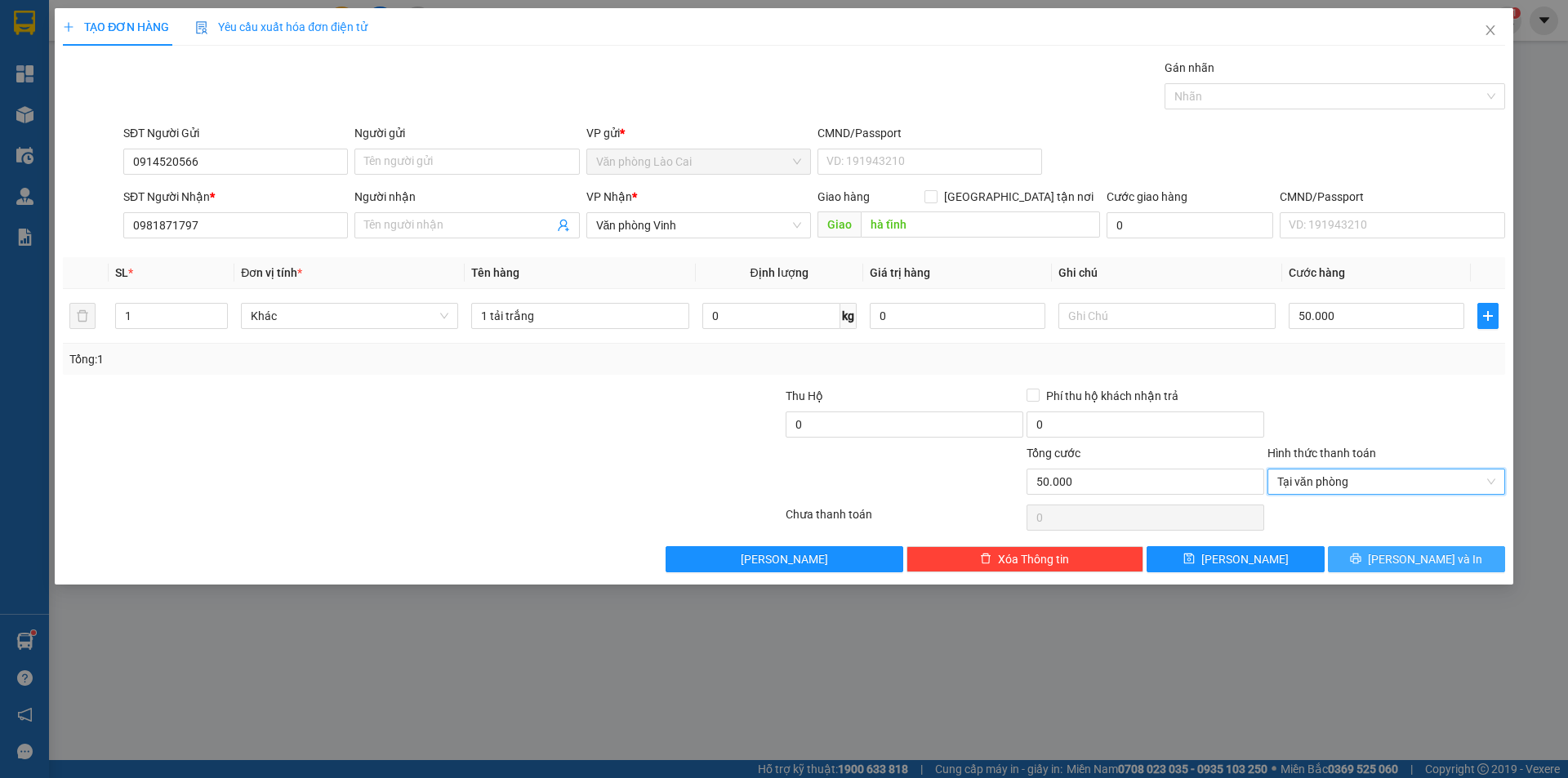
click at [1361, 566] on span "printer" at bounding box center [1355, 559] width 11 height 13
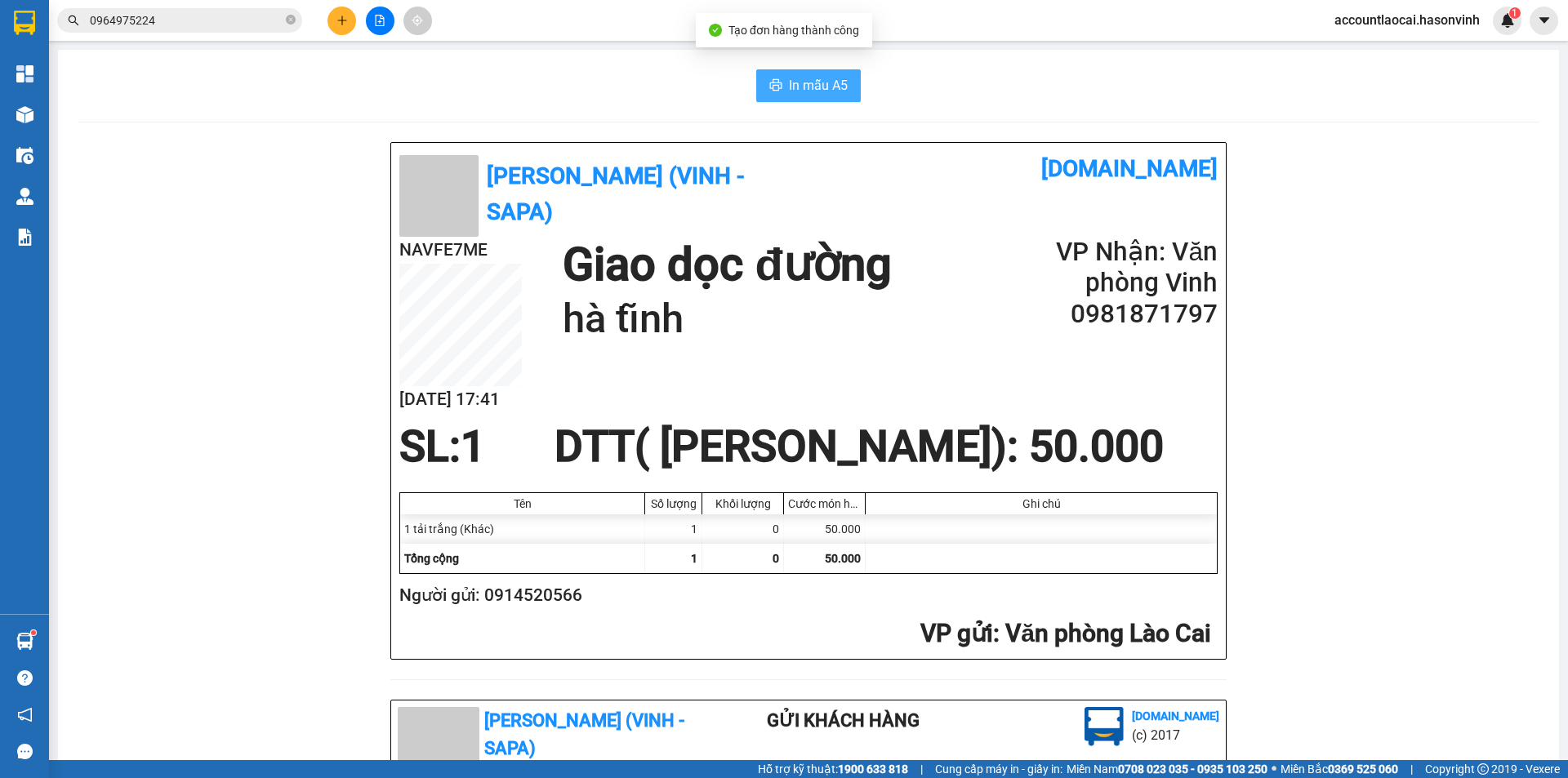
click at [788, 79] on span "In mẫu A5" at bounding box center [817, 85] width 59 height 20
click at [333, 20] on button at bounding box center [342, 20] width 29 height 29
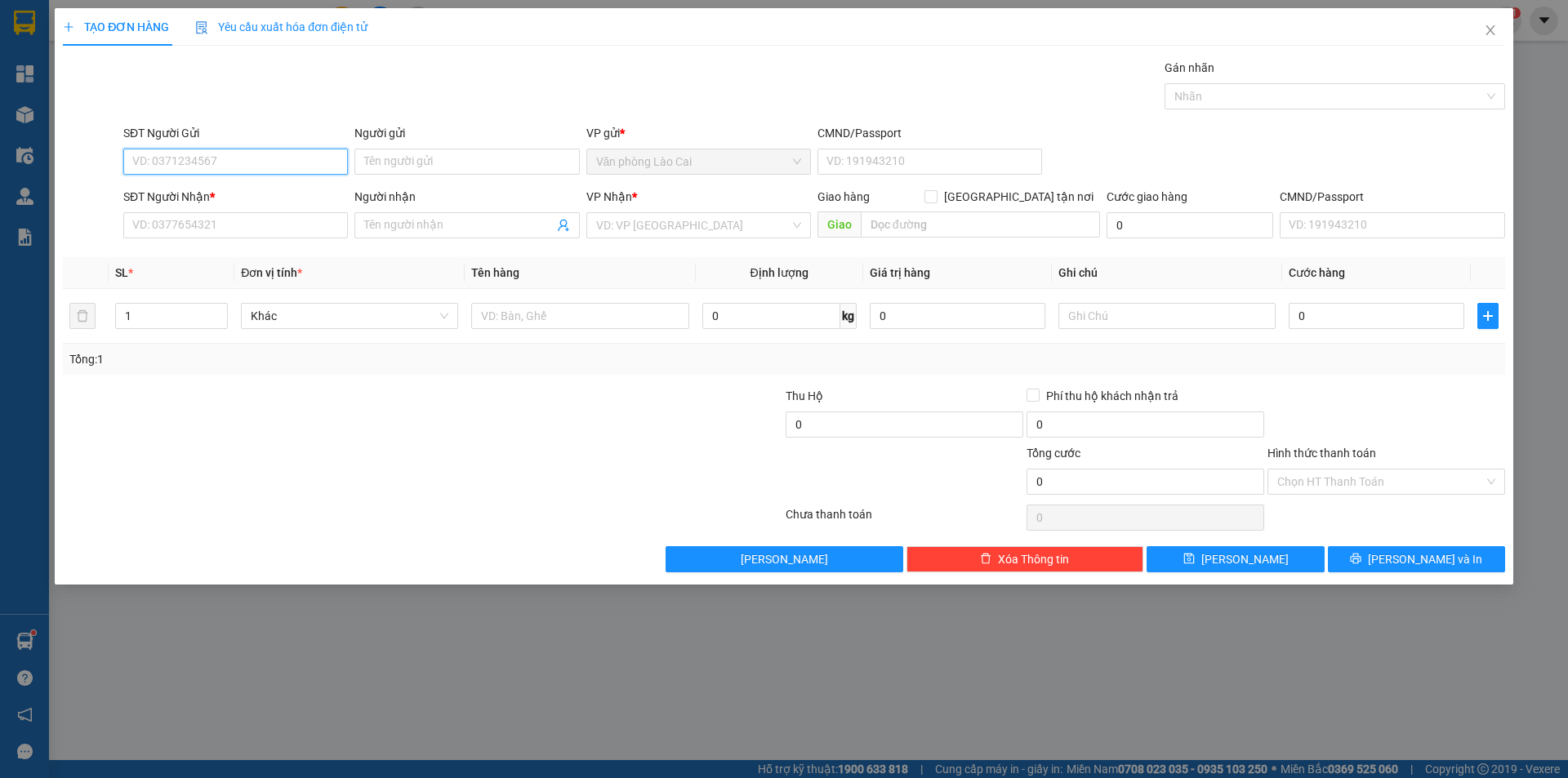
click at [269, 151] on input "SĐT Người Gửi" at bounding box center [236, 162] width 224 height 26
click at [222, 152] on input "911" at bounding box center [236, 162] width 224 height 26
click at [212, 201] on div "0868661911" at bounding box center [236, 194] width 205 height 18
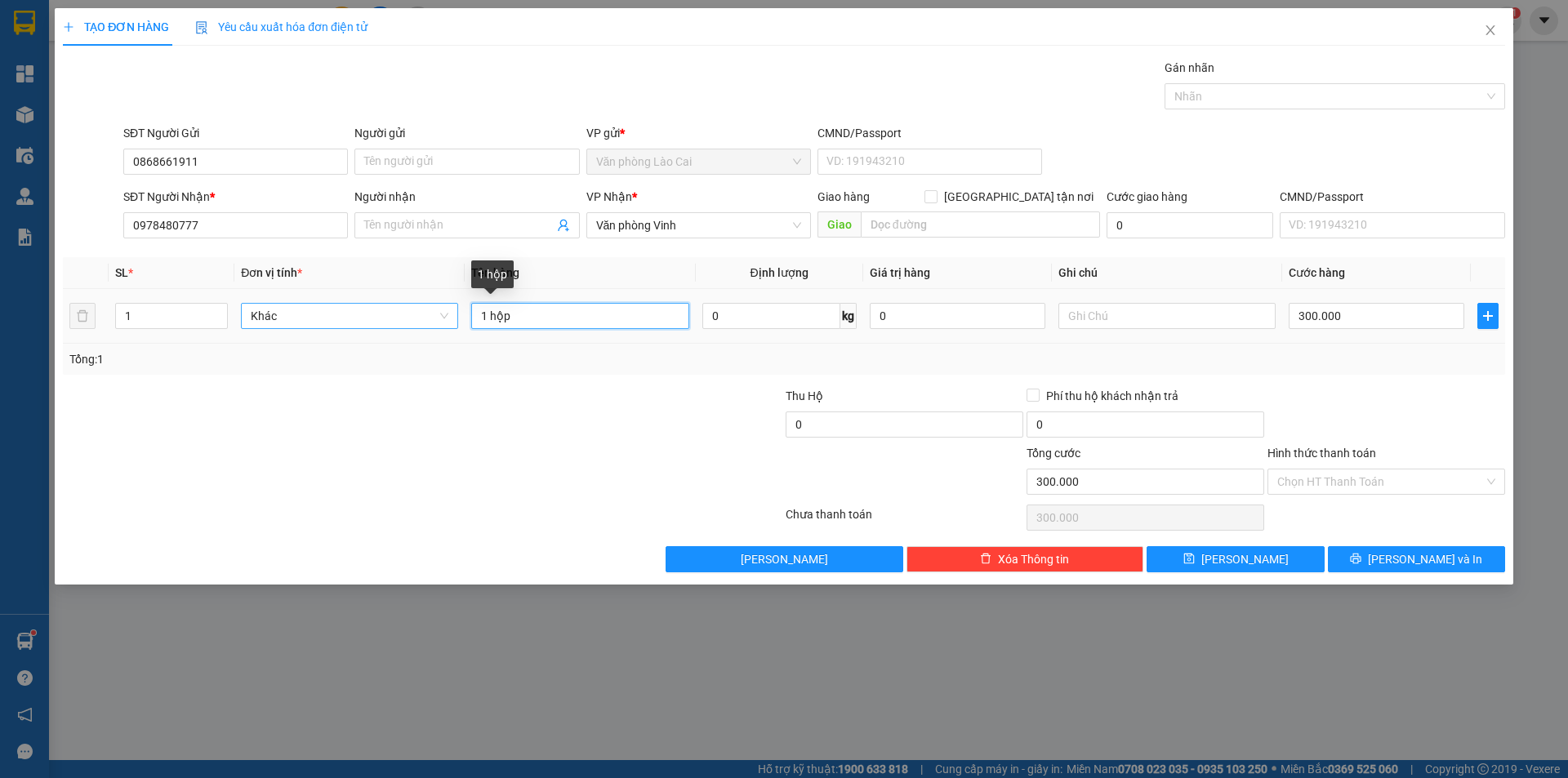
drag, startPoint x: 538, startPoint y: 315, endPoint x: 437, endPoint y: 315, distance: 101.0
click at [437, 315] on tr "1 Khác 1 hộp 0 kg 0 300.000" at bounding box center [784, 316] width 1442 height 54
click at [1392, 308] on input "300.000" at bounding box center [1376, 316] width 175 height 26
click at [1391, 378] on div "Transit Pickup Surcharge Ids Transit Deliver Surcharge Ids Transit Deliver Surc…" at bounding box center [784, 315] width 1442 height 513
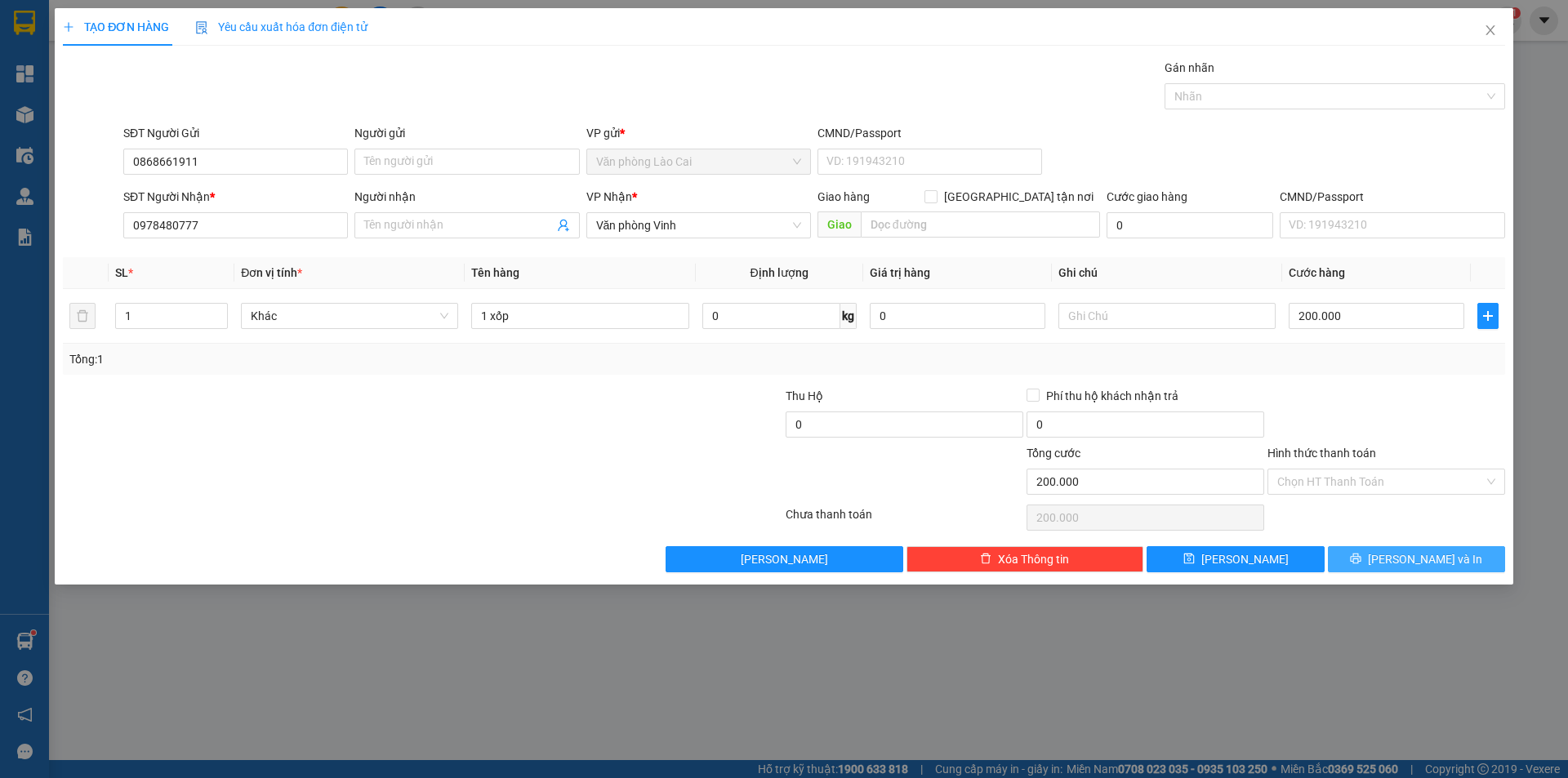
click at [1435, 562] on span "Lưu và In" at bounding box center [1424, 559] width 115 height 18
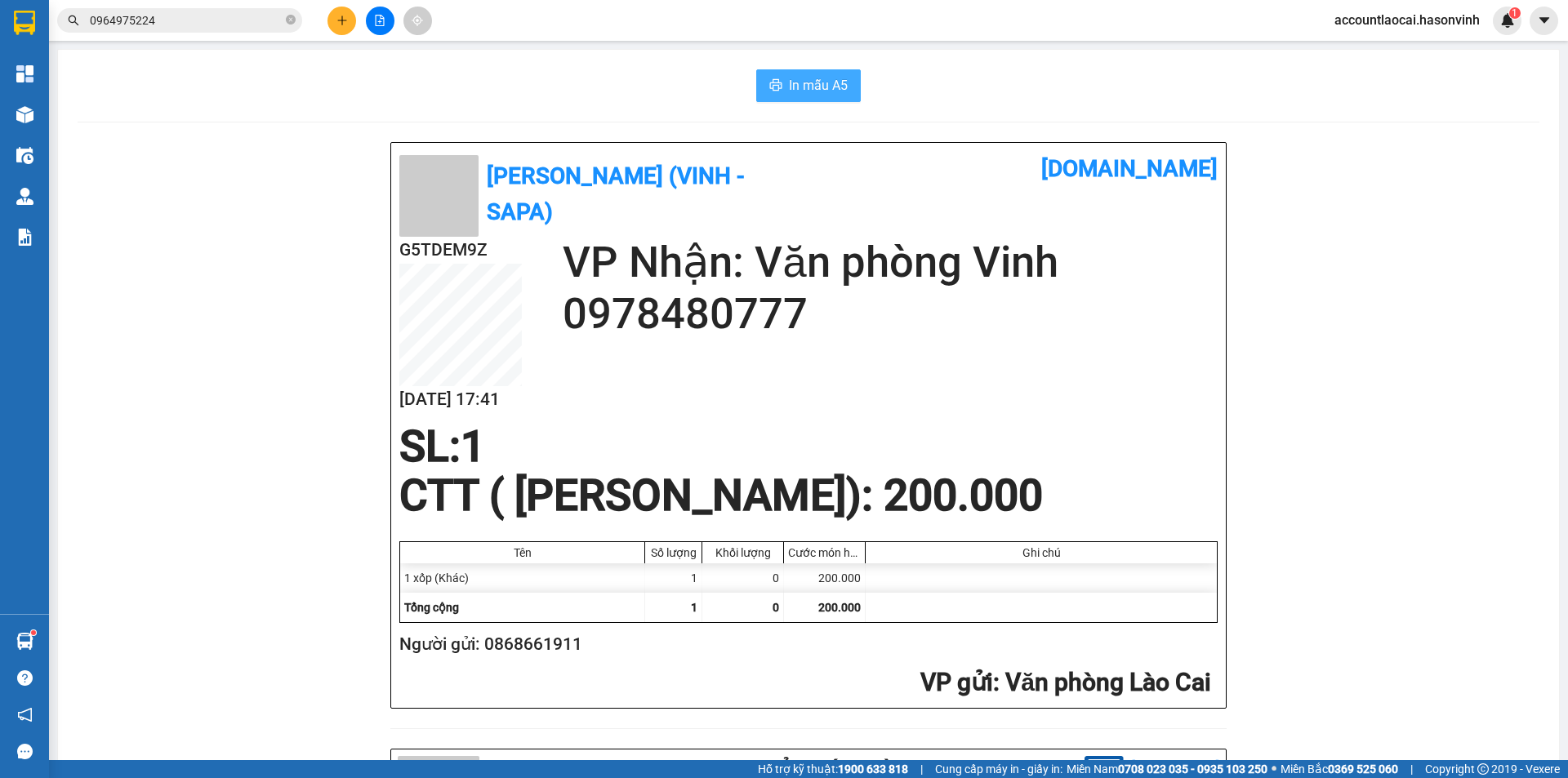
click at [797, 85] on span "In mẫu A5" at bounding box center [817, 85] width 59 height 20
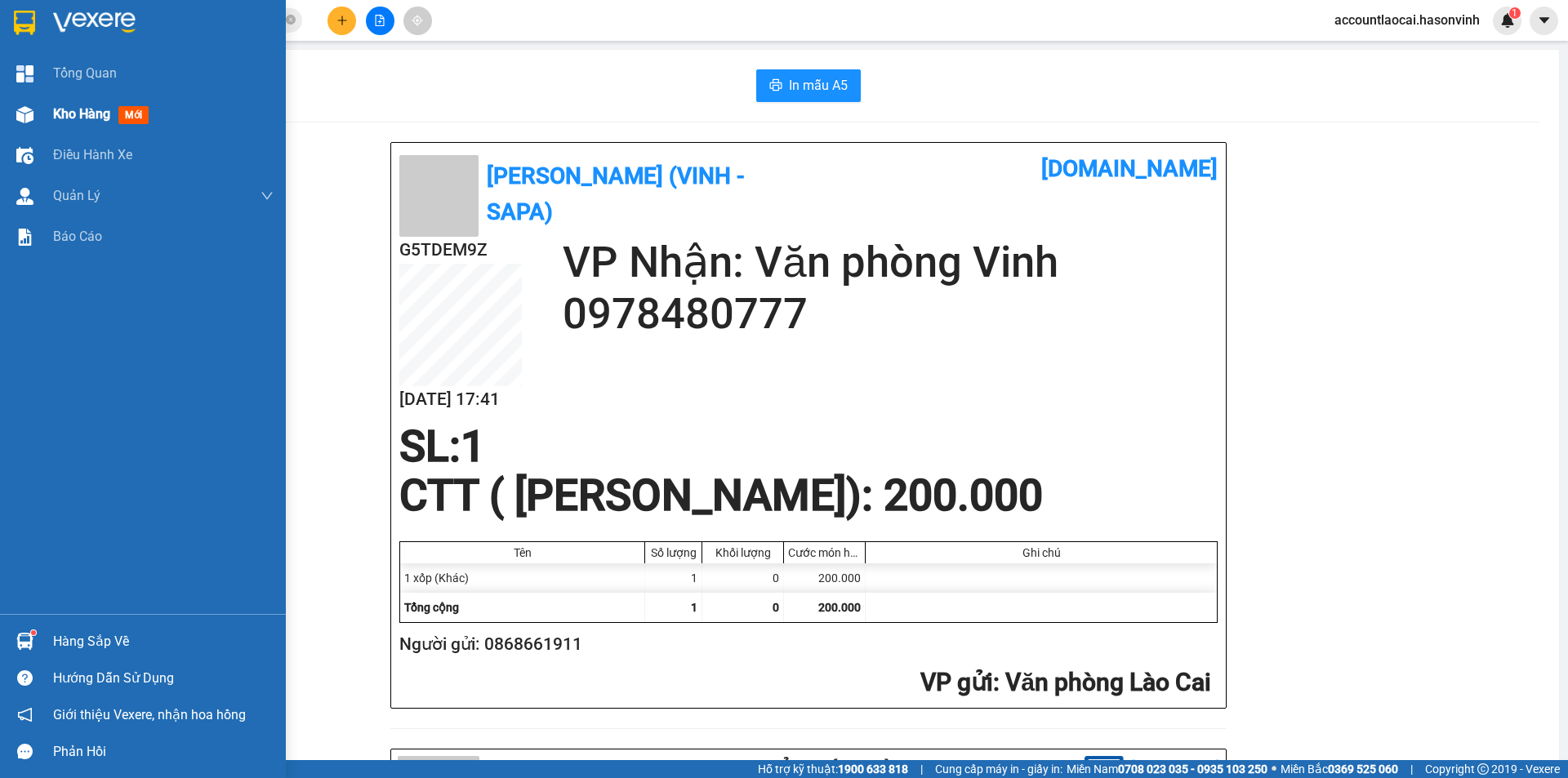
click at [57, 114] on span "Kho hàng" at bounding box center [81, 114] width 57 height 16
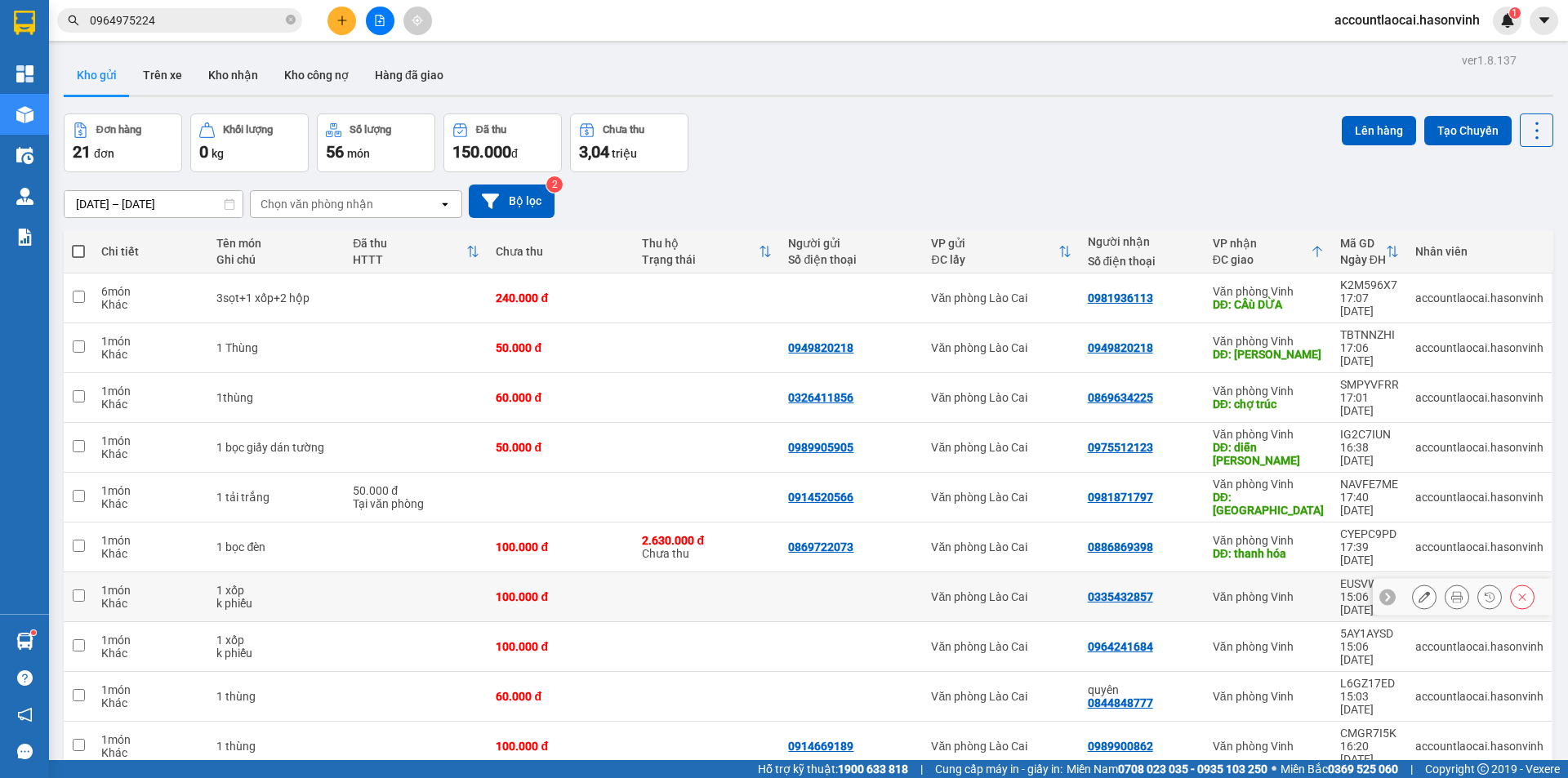
click at [395, 572] on td at bounding box center [415, 597] width 143 height 50
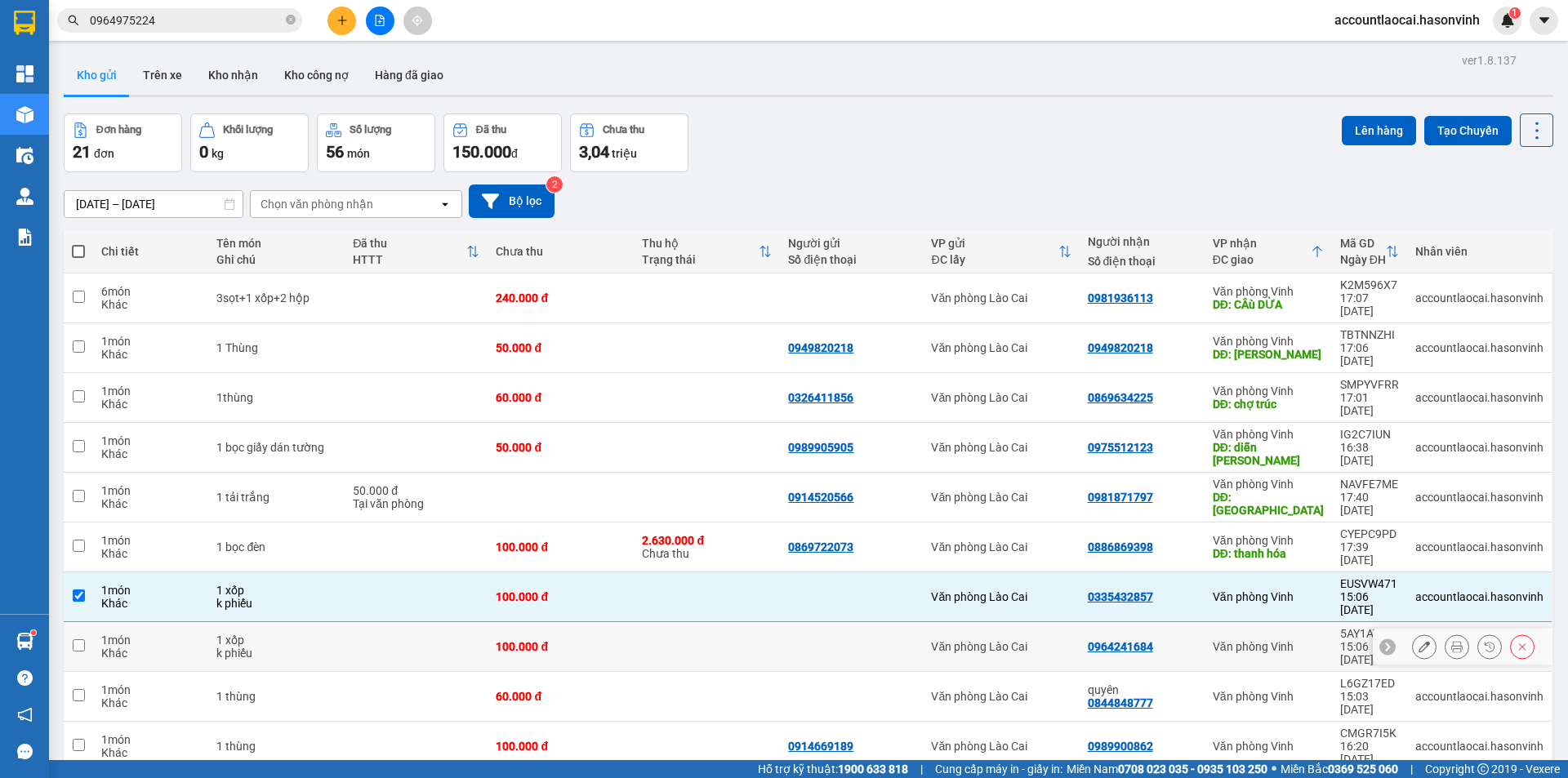
click at [364, 622] on td at bounding box center [415, 647] width 143 height 50
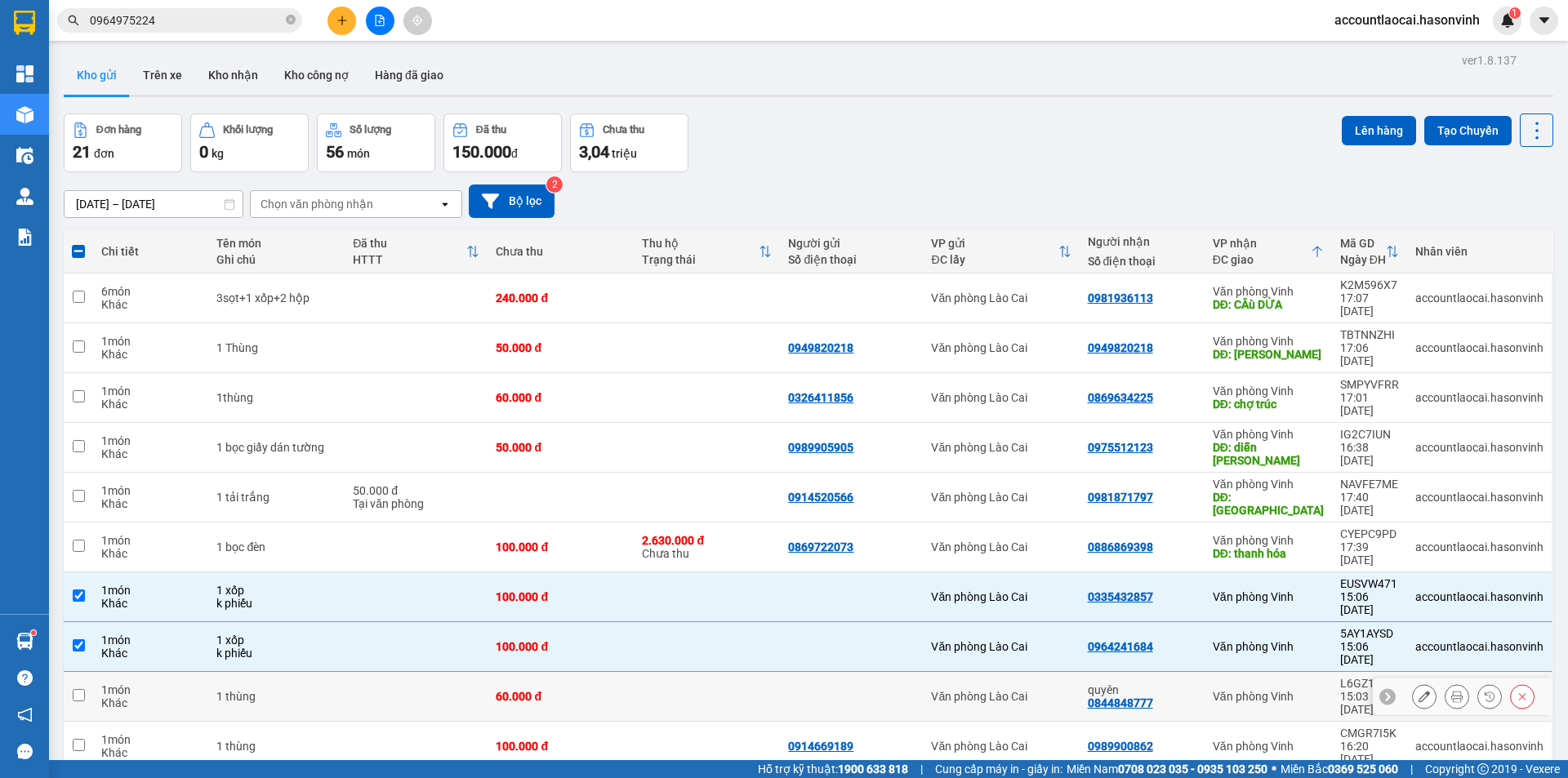
click at [367, 672] on td at bounding box center [415, 697] width 143 height 50
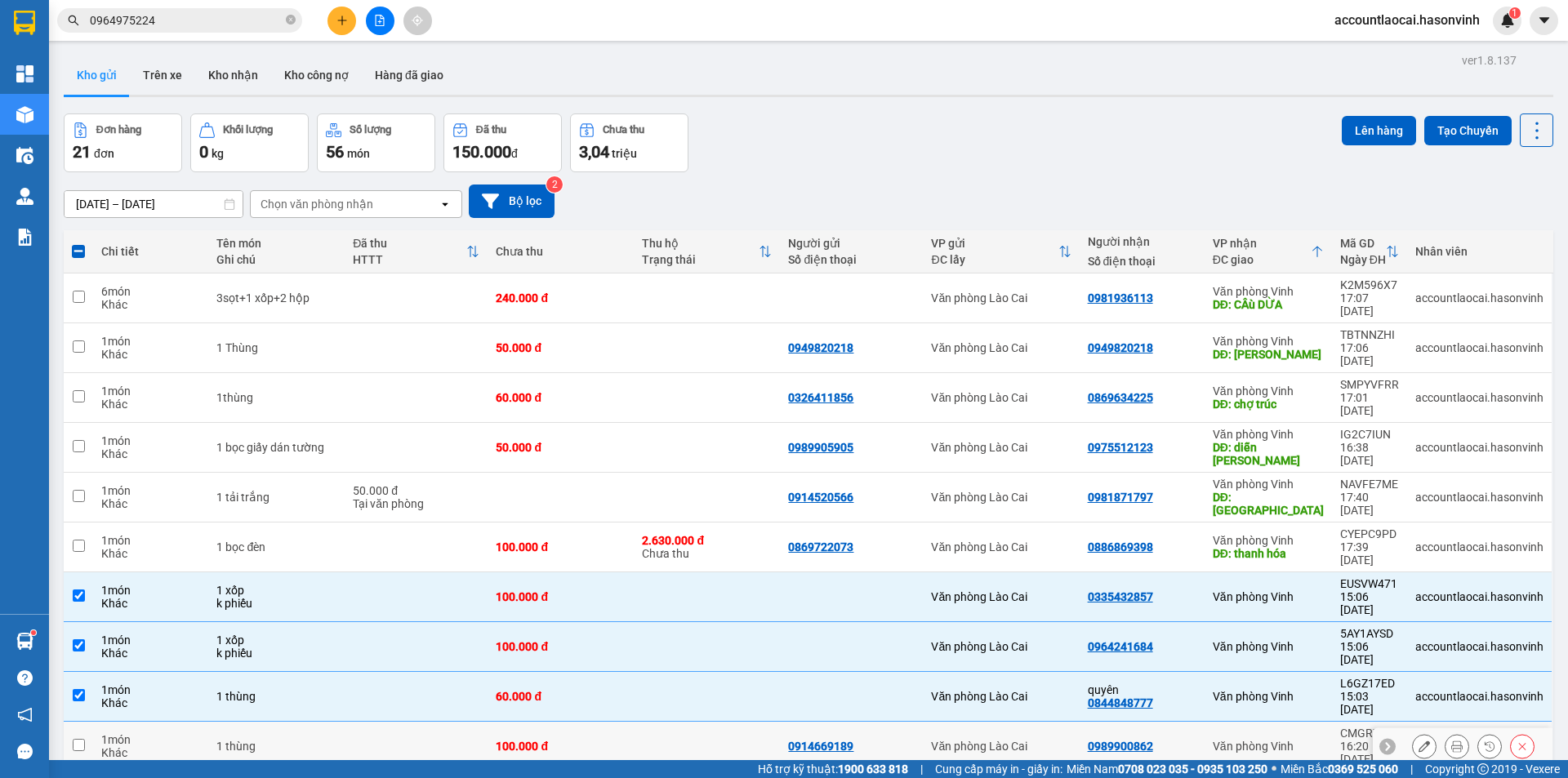
click at [359, 722] on td at bounding box center [415, 746] width 143 height 50
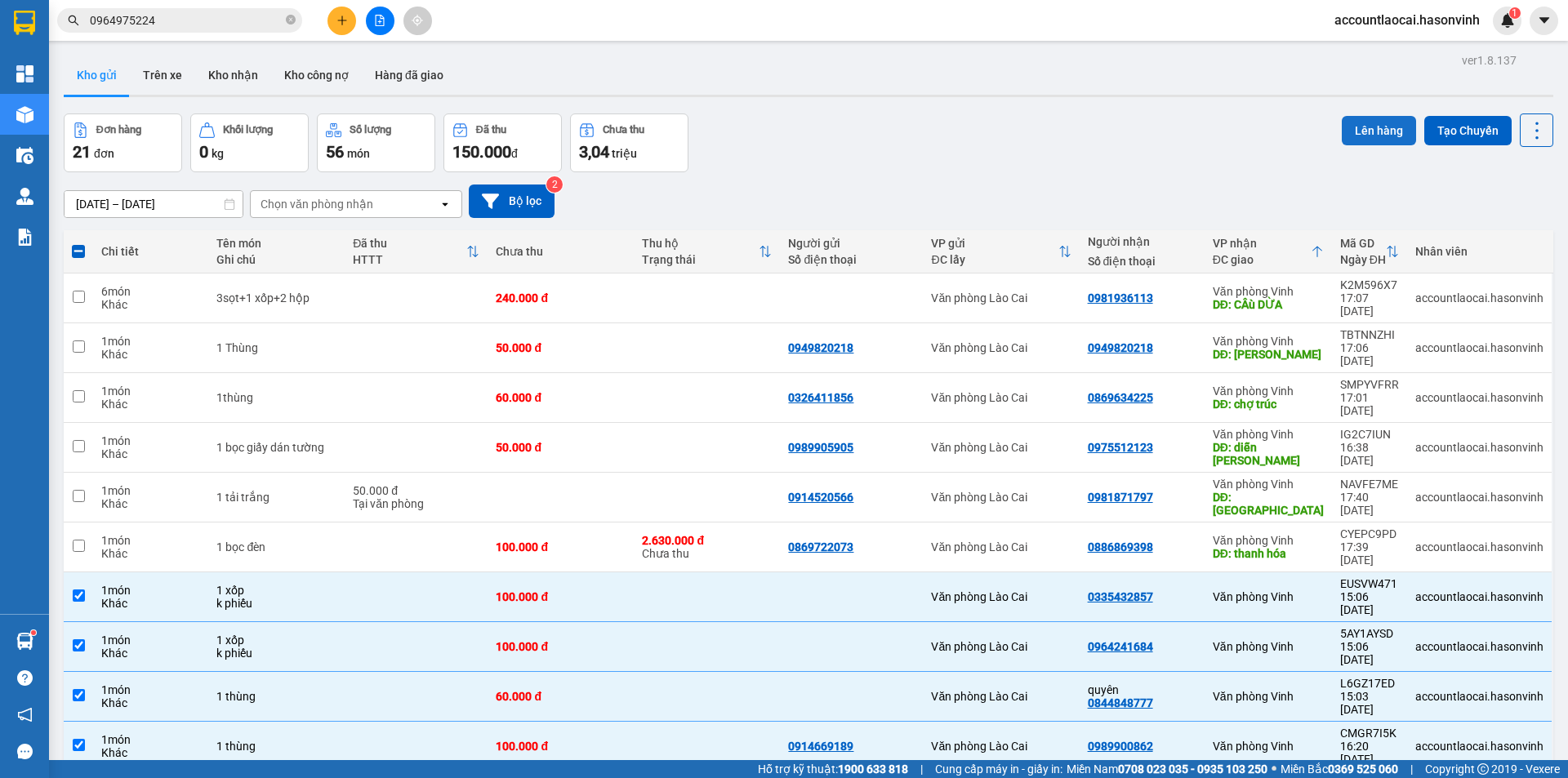
click at [1369, 121] on button "Lên hàng" at bounding box center [1379, 131] width 74 height 30
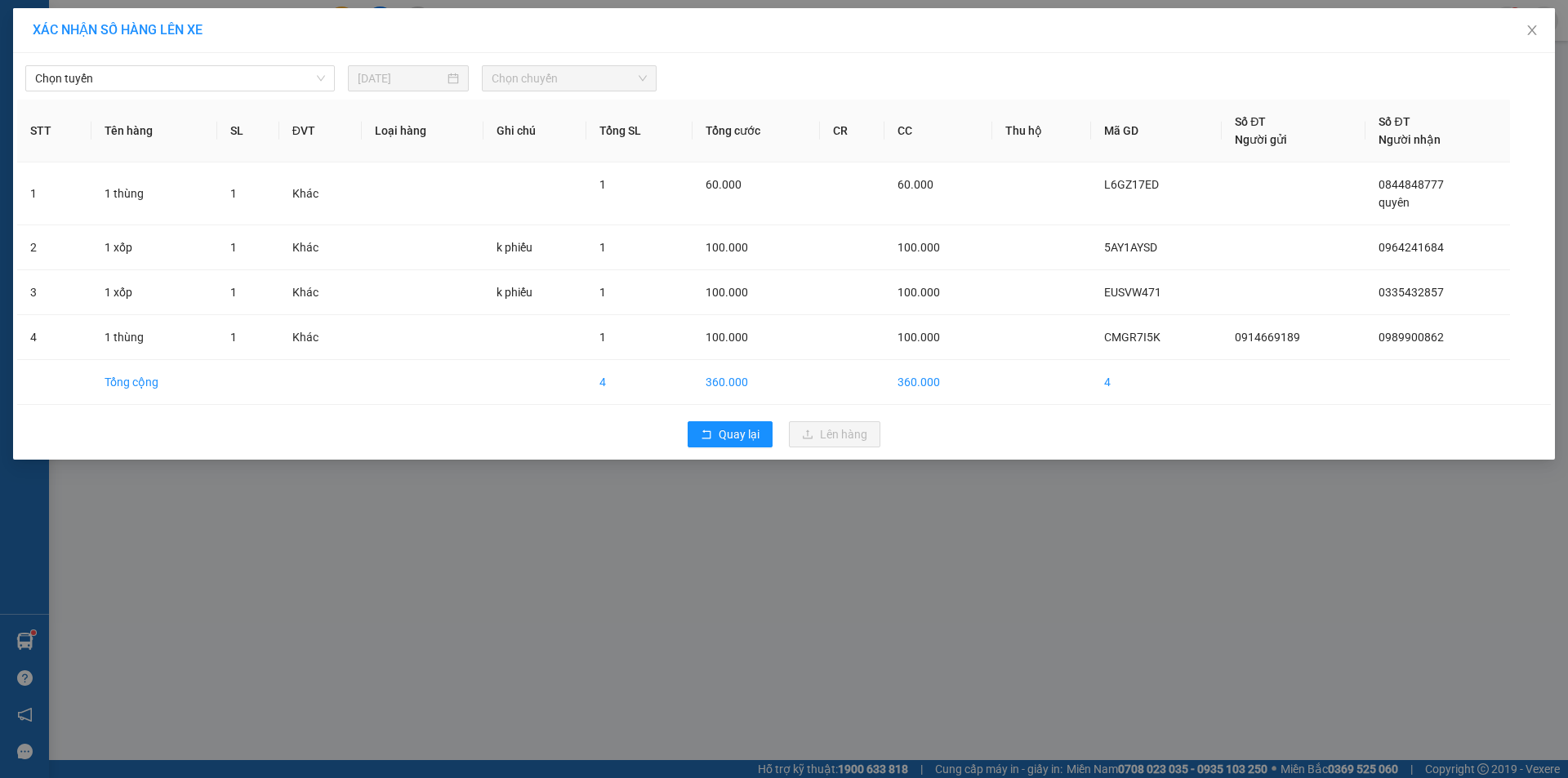
click at [128, 59] on div "Chọn tuyến 11/08/2025 Chọn chuyến" at bounding box center [784, 74] width 1534 height 34
click at [128, 70] on span "Chọn tuyến" at bounding box center [180, 79] width 290 height 25
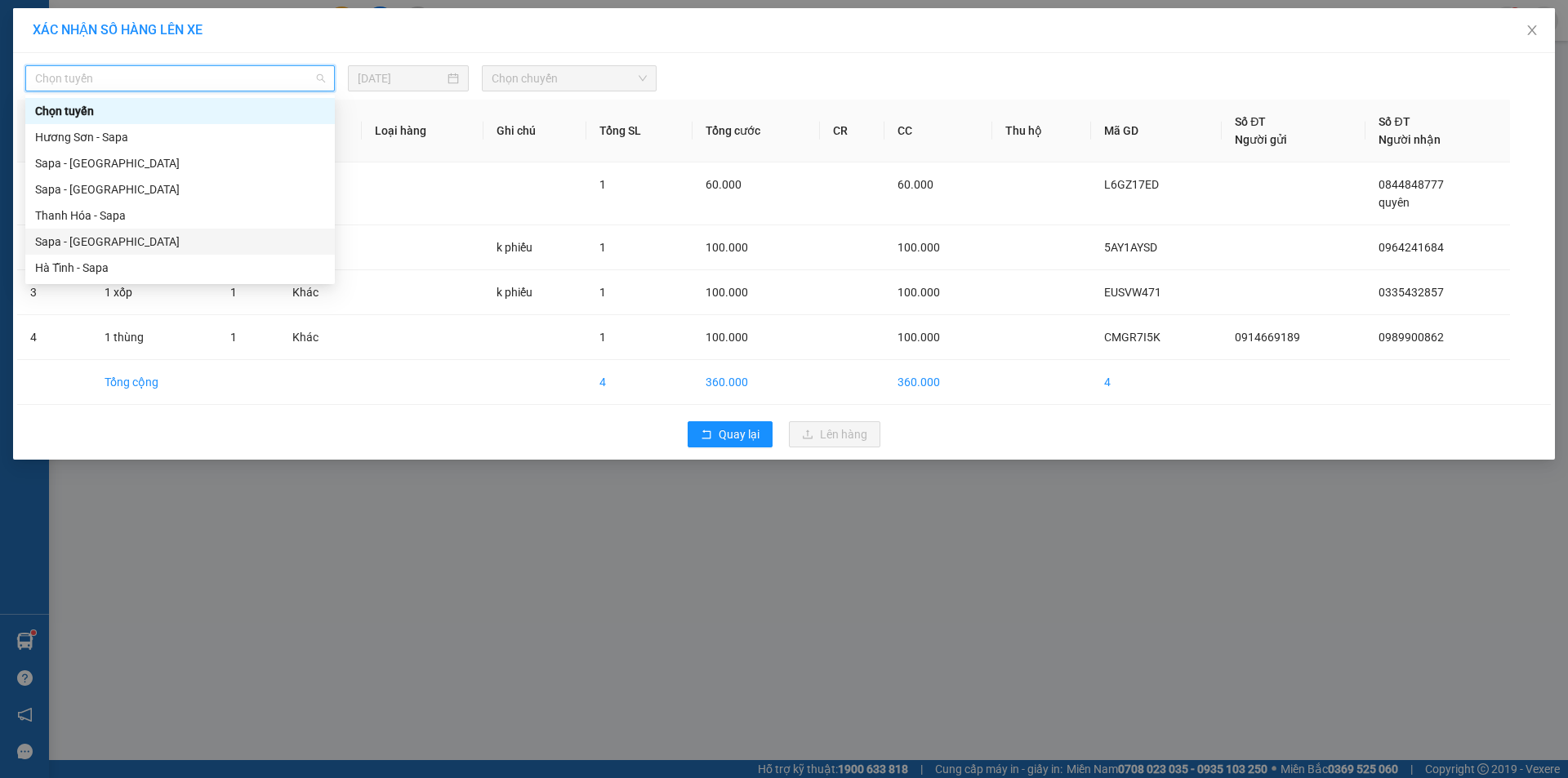
click at [80, 232] on div "Sapa - [GEOGRAPHIC_DATA]" at bounding box center [180, 242] width 309 height 26
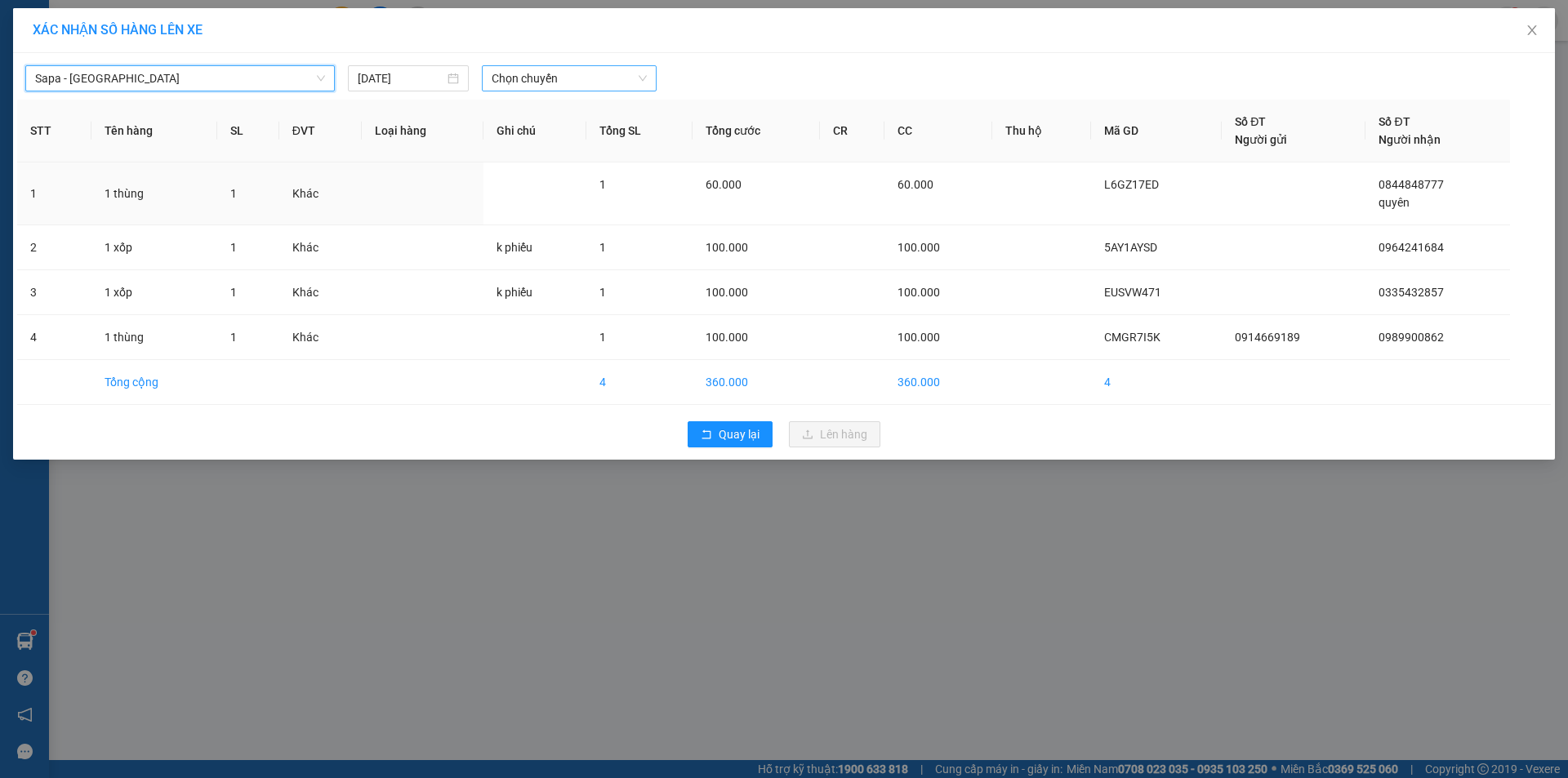
click at [605, 67] on span "Chọn chuyến" at bounding box center [569, 79] width 155 height 25
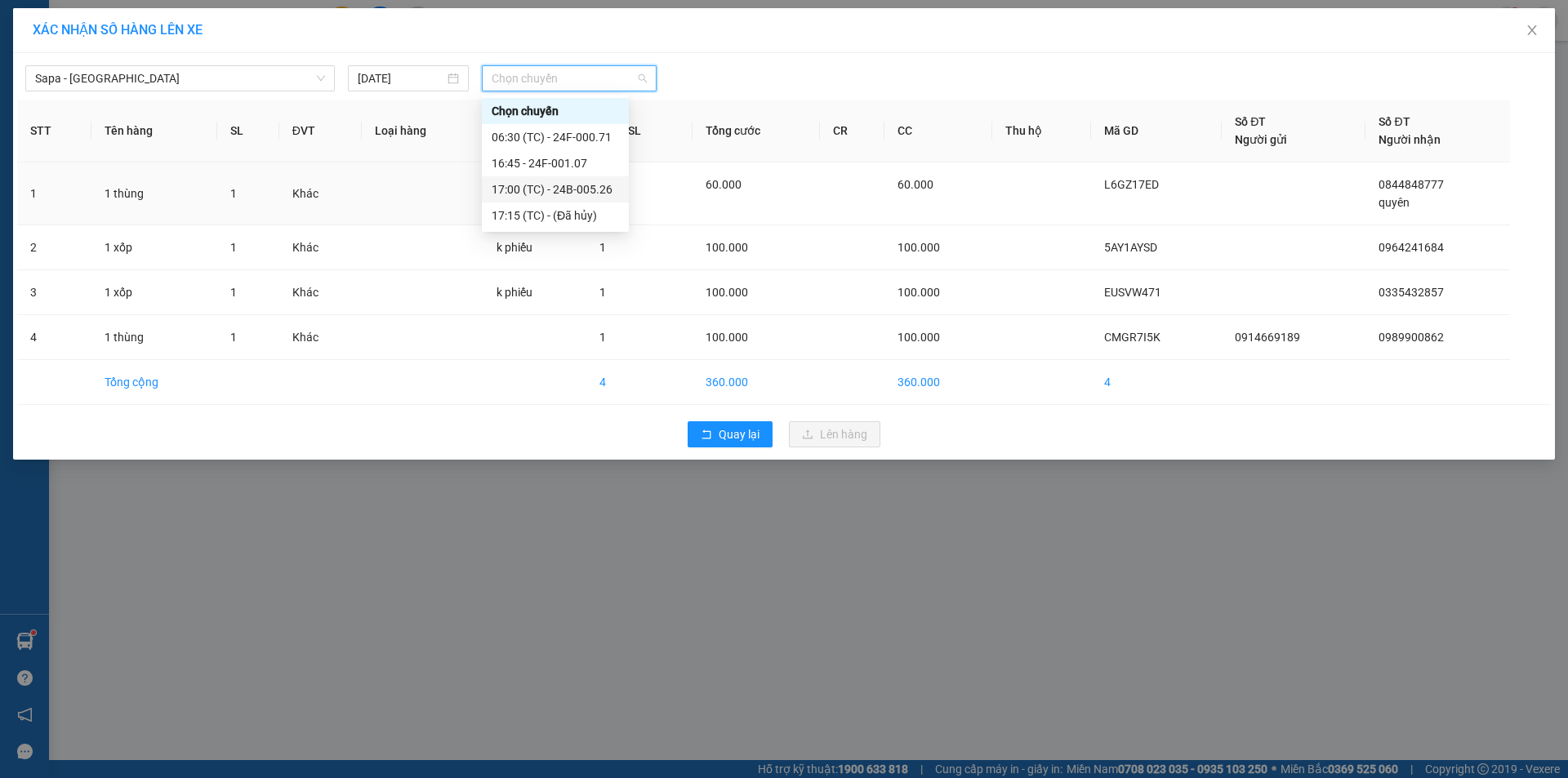
click at [583, 187] on div "17:00 (TC) - 24B-005.26" at bounding box center [554, 189] width 127 height 18
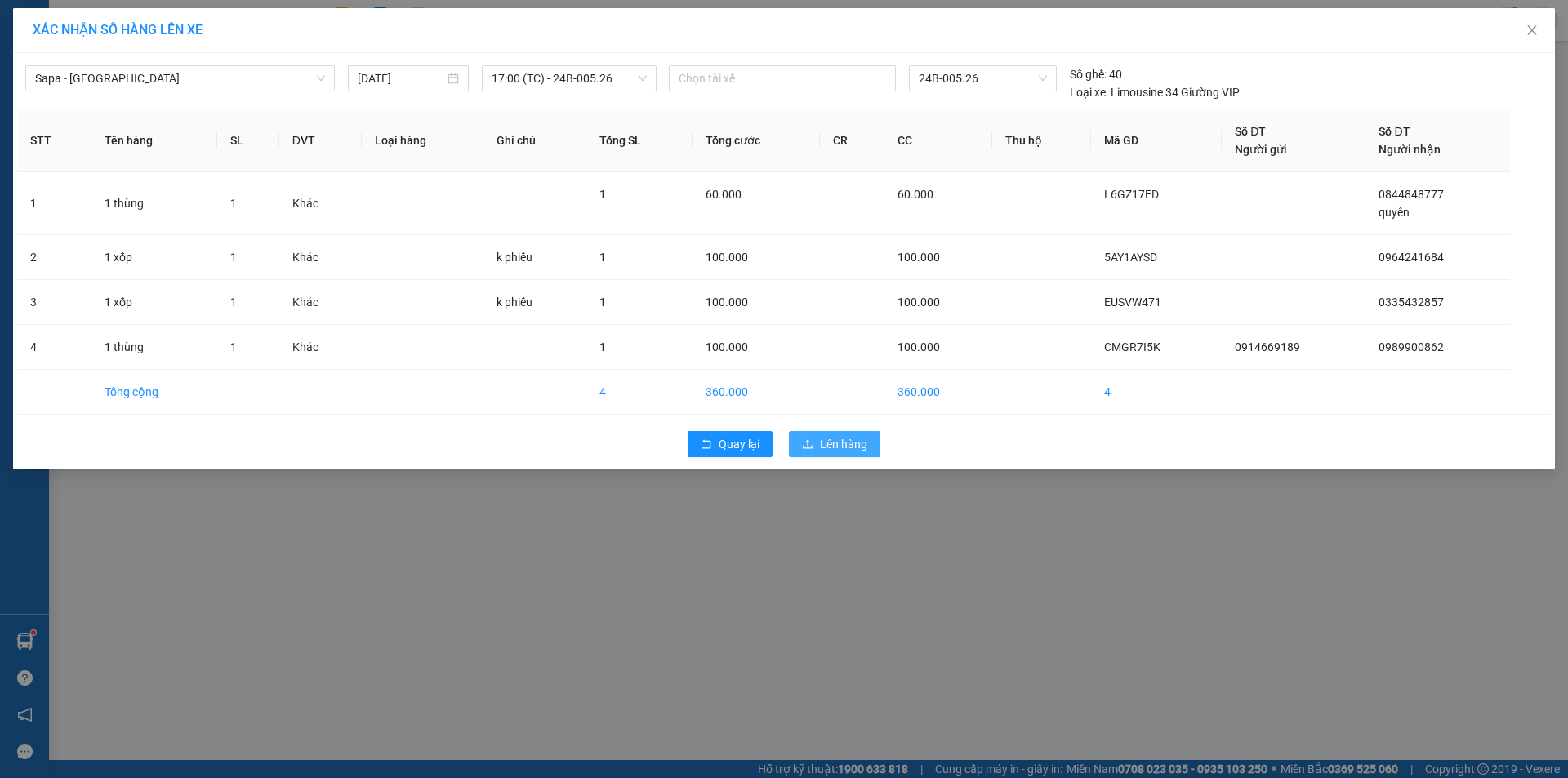
click at [819, 445] on button "Lên hàng" at bounding box center [834, 444] width 91 height 26
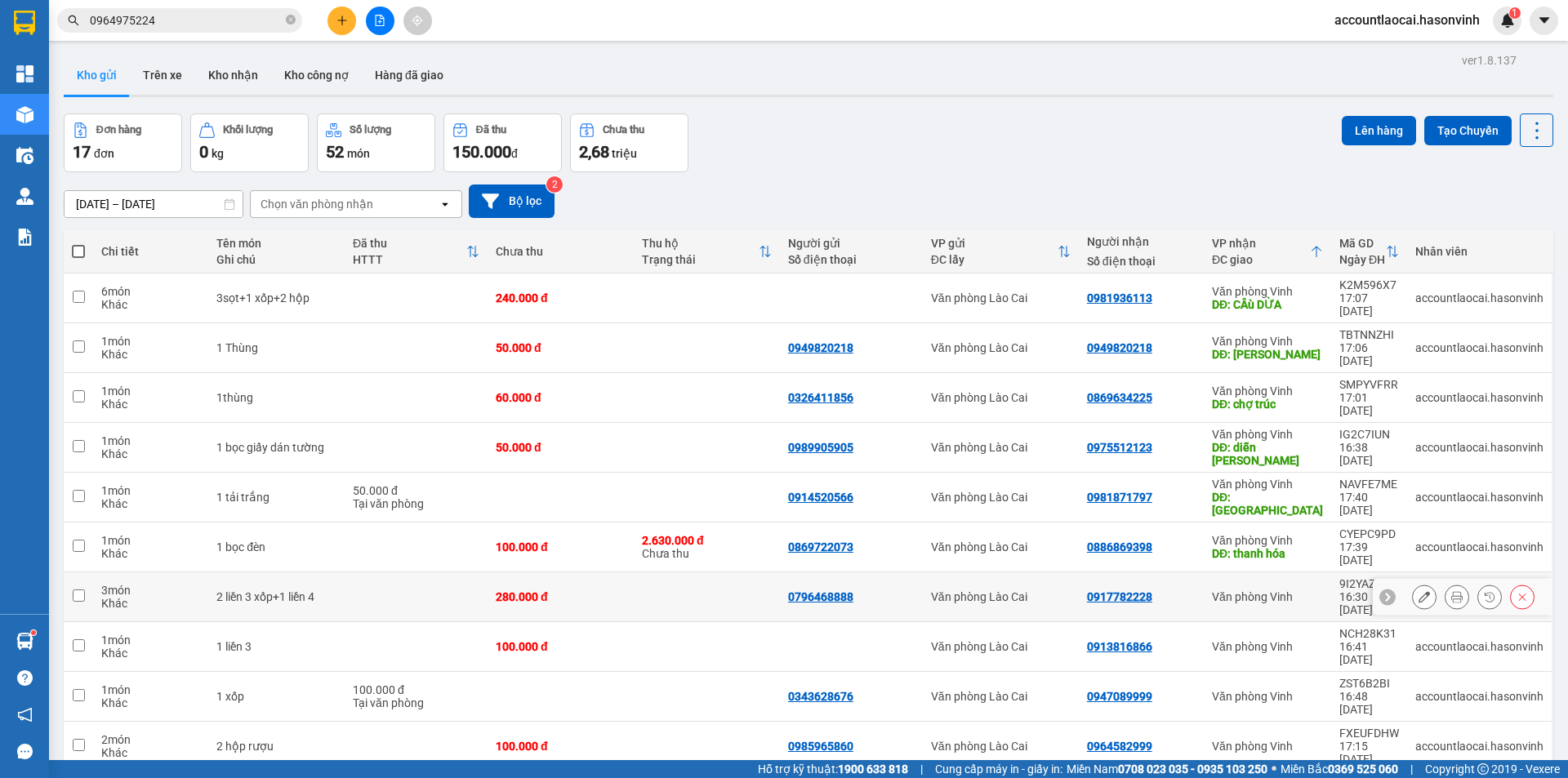
click at [594, 572] on td "280.000 đ" at bounding box center [560, 597] width 146 height 50
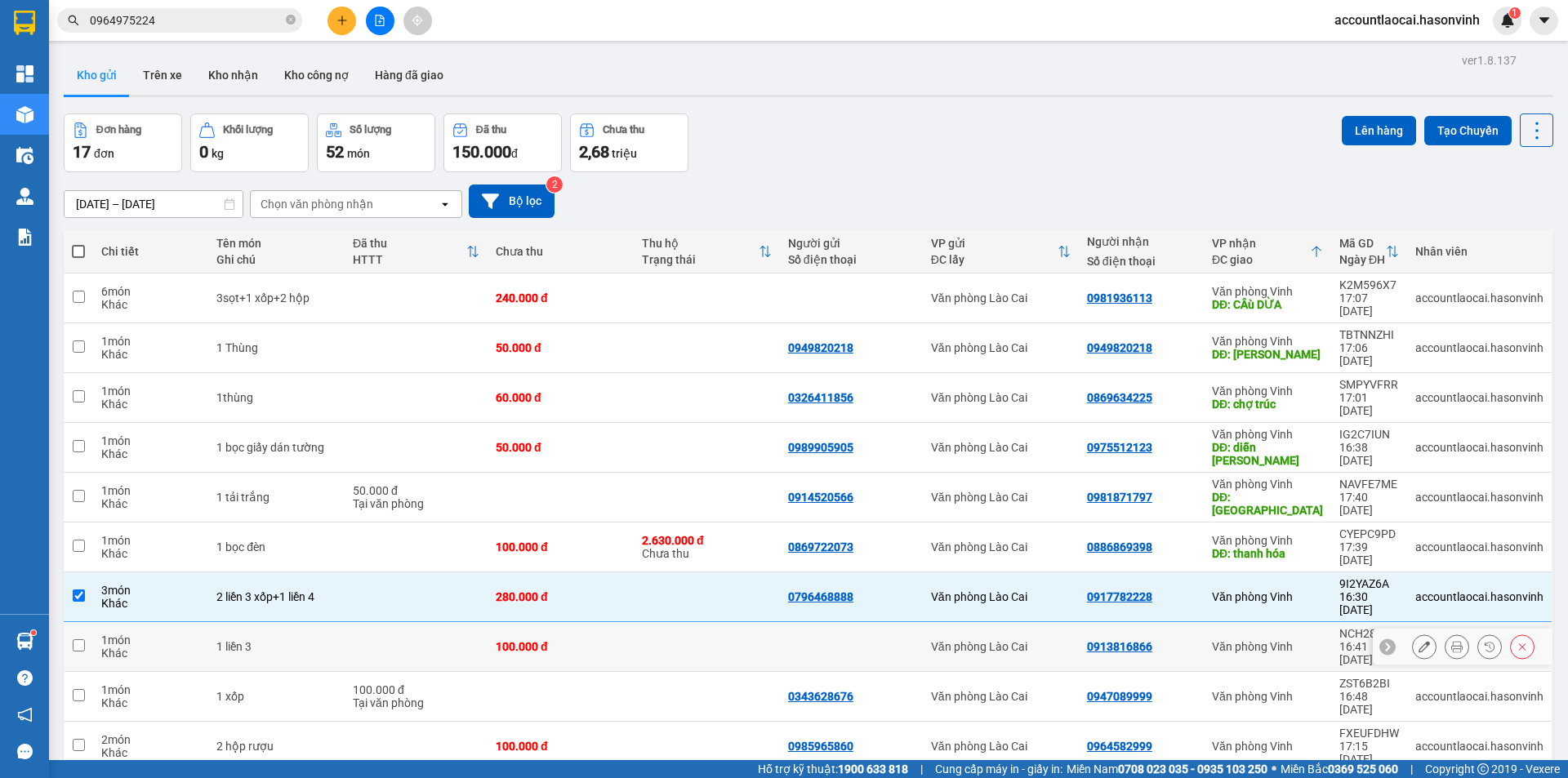
click at [584, 640] on div "100.000 đ" at bounding box center [561, 647] width 130 height 13
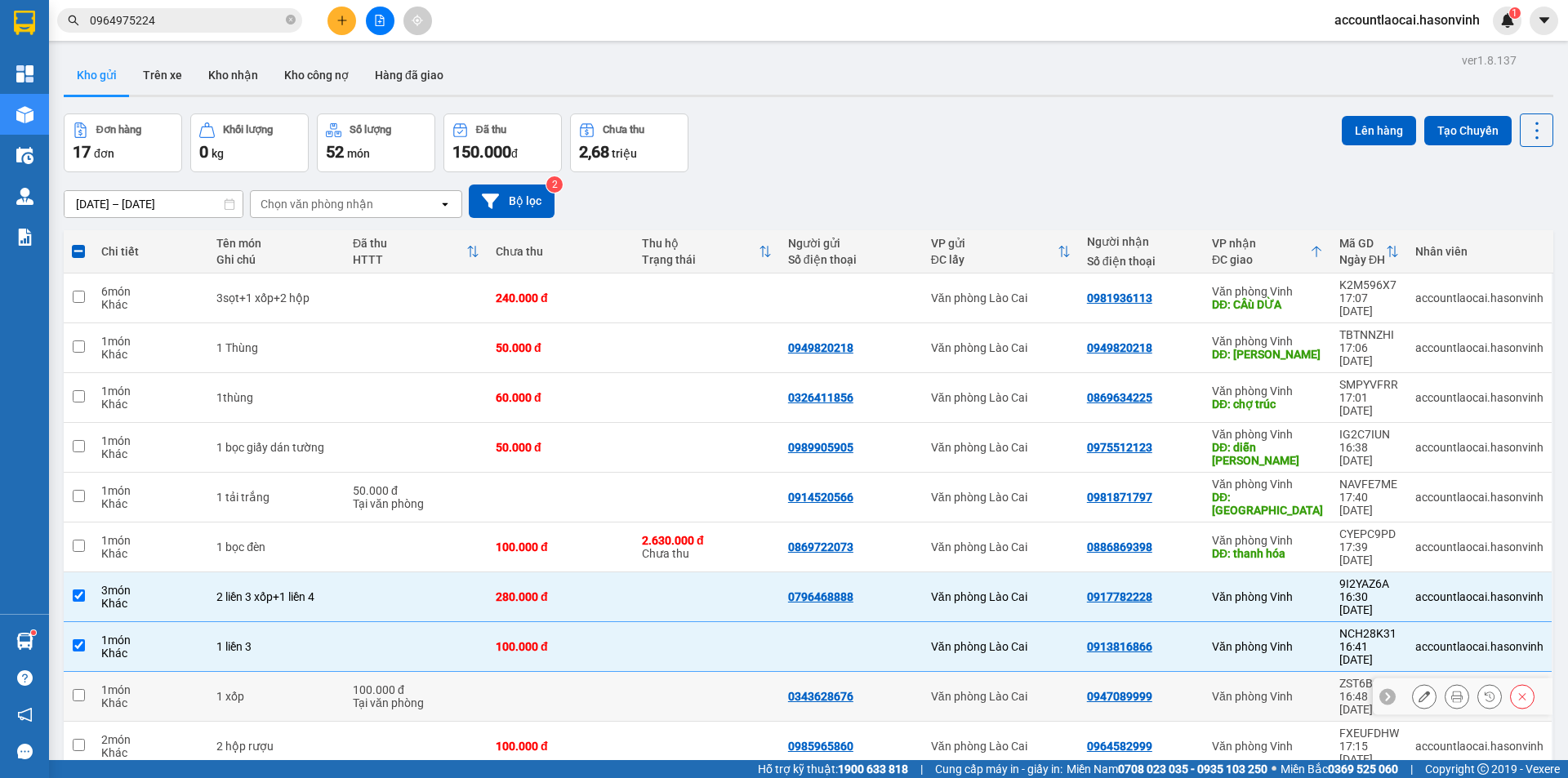
click at [578, 672] on td at bounding box center [560, 697] width 146 height 50
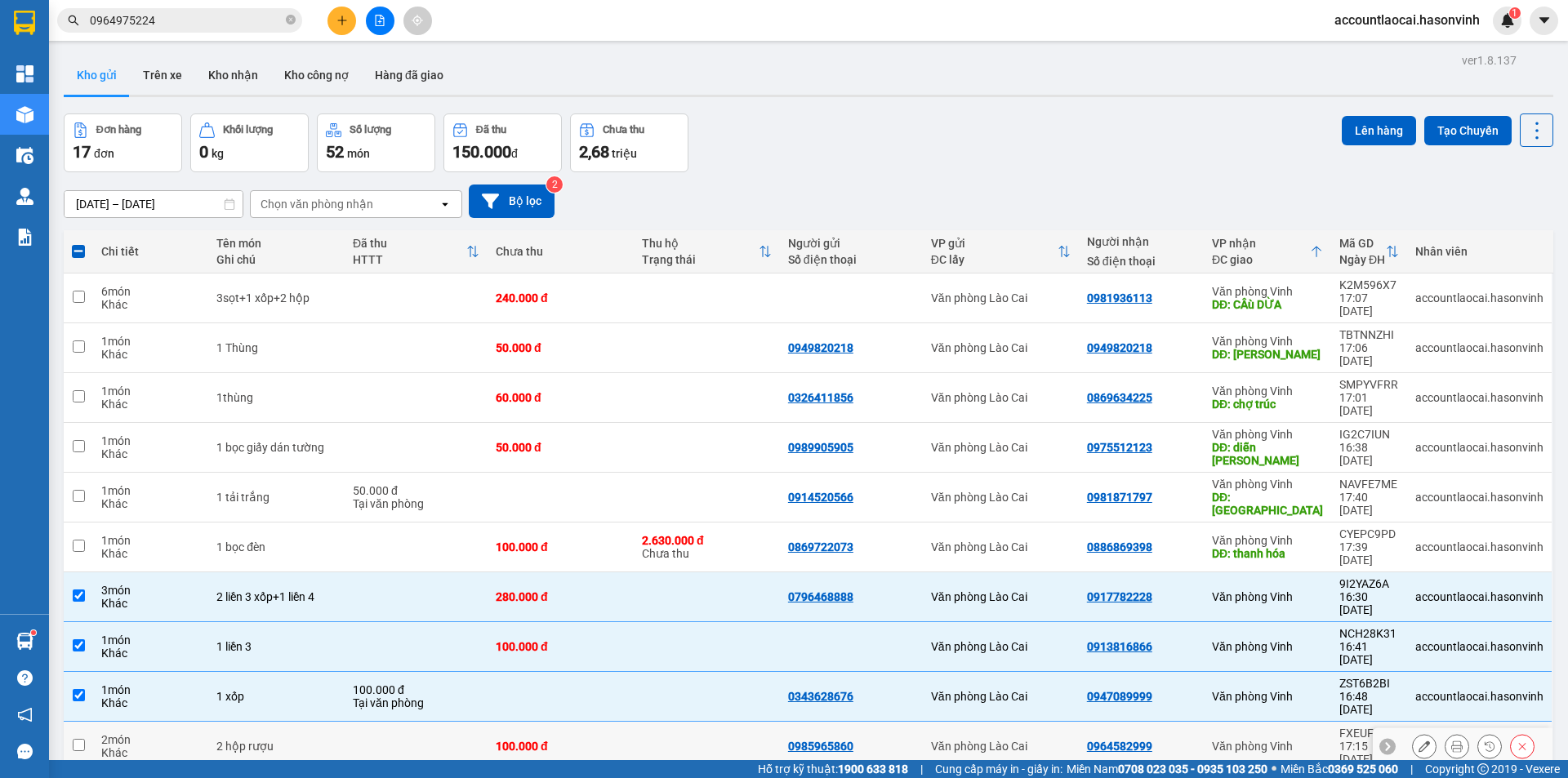
click at [585, 740] on div "100.000 đ" at bounding box center [561, 746] width 130 height 13
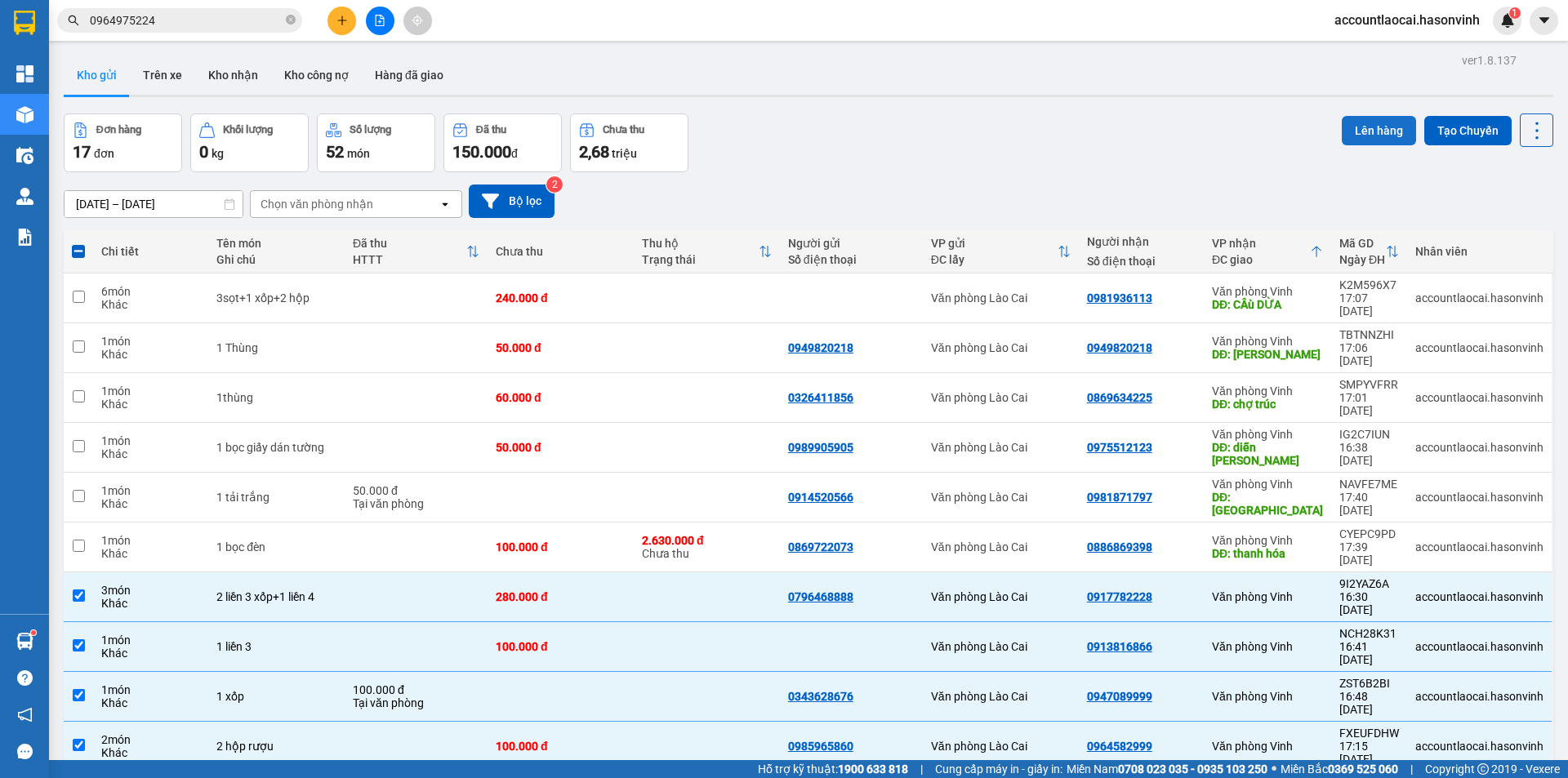
click at [1377, 130] on button "Lên hàng" at bounding box center [1379, 131] width 74 height 30
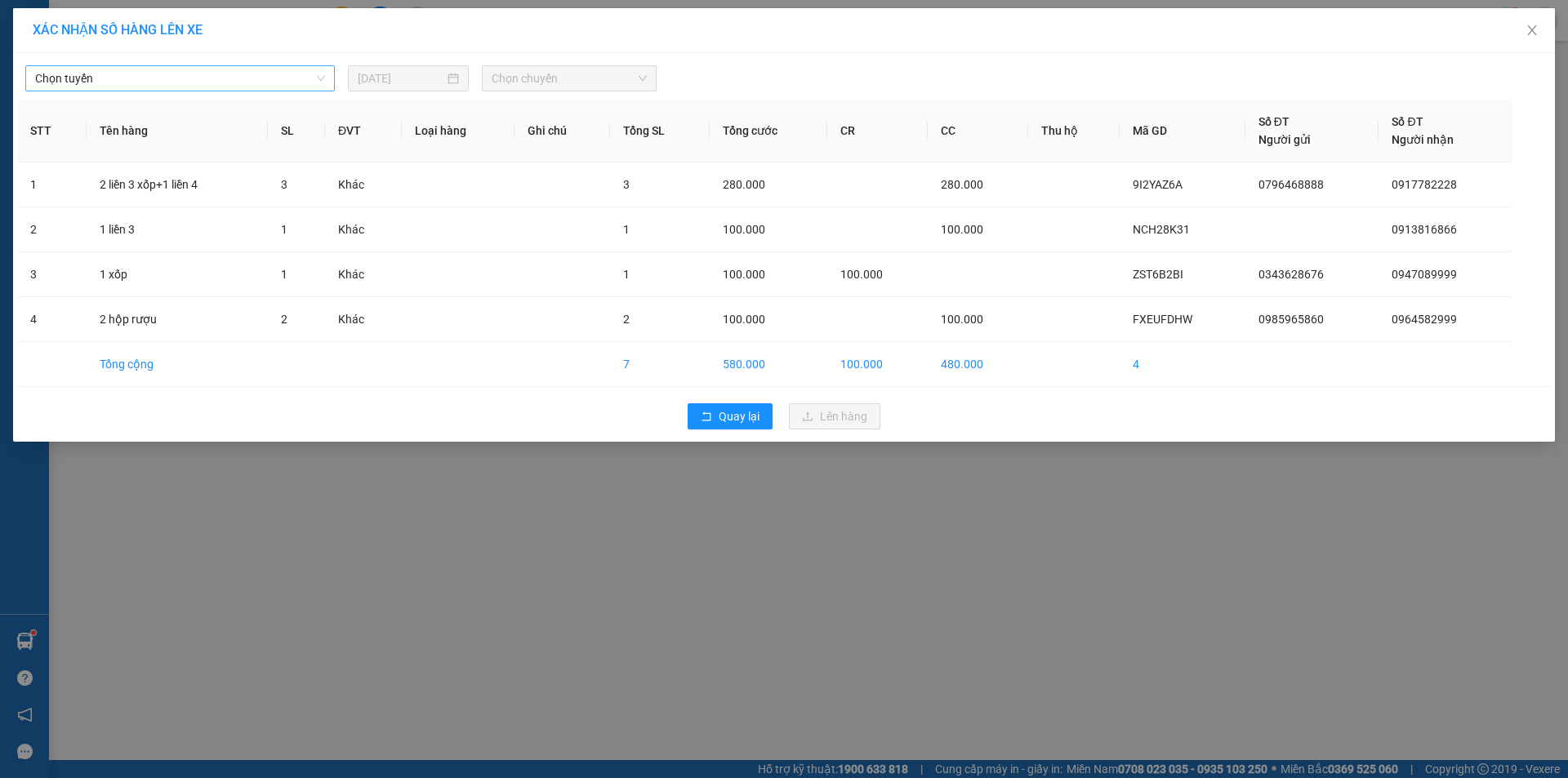
click at [222, 90] on span "Chọn tuyến" at bounding box center [180, 79] width 290 height 25
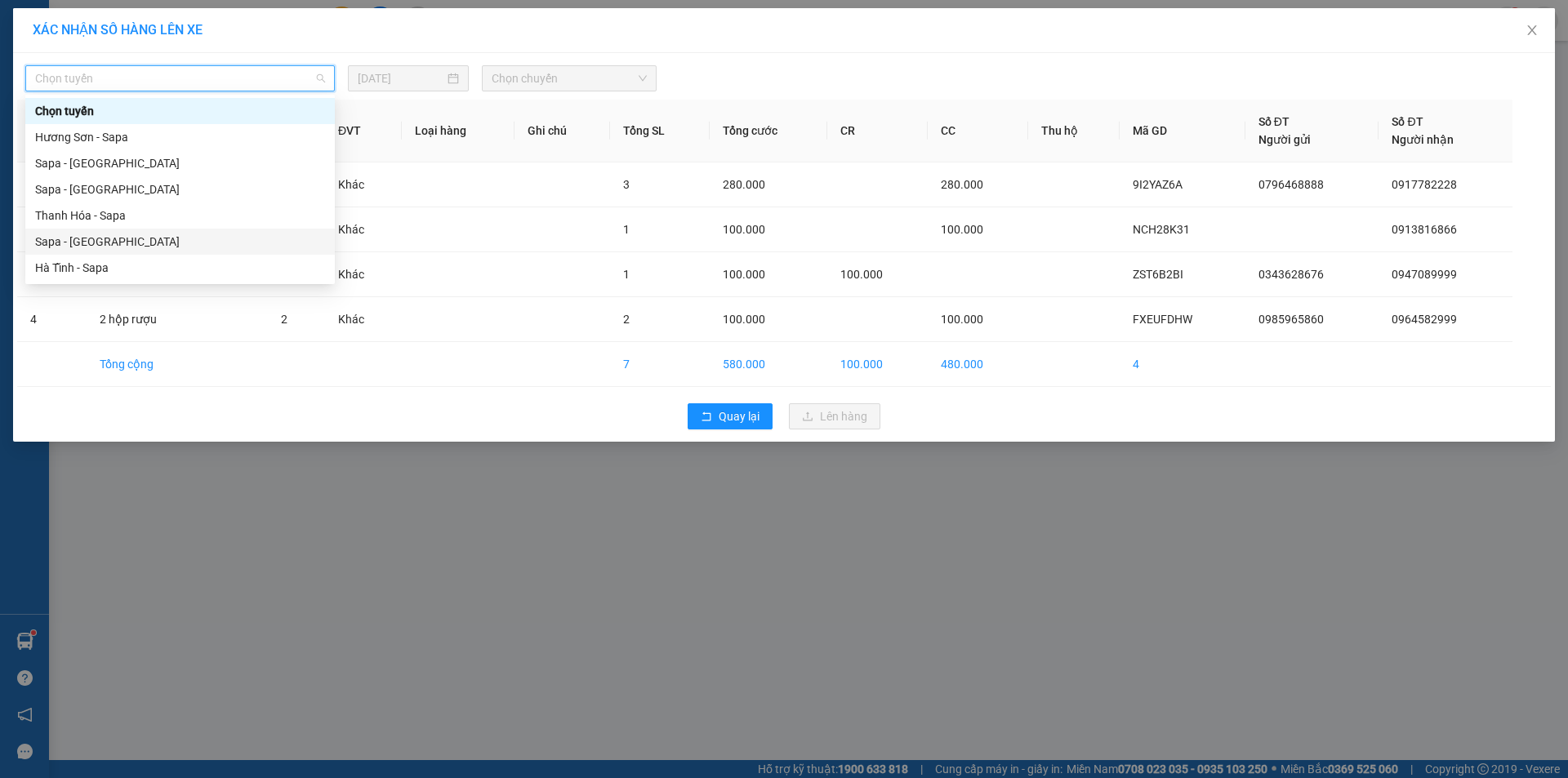
click at [133, 235] on div "Sapa - [GEOGRAPHIC_DATA]" at bounding box center [180, 242] width 290 height 18
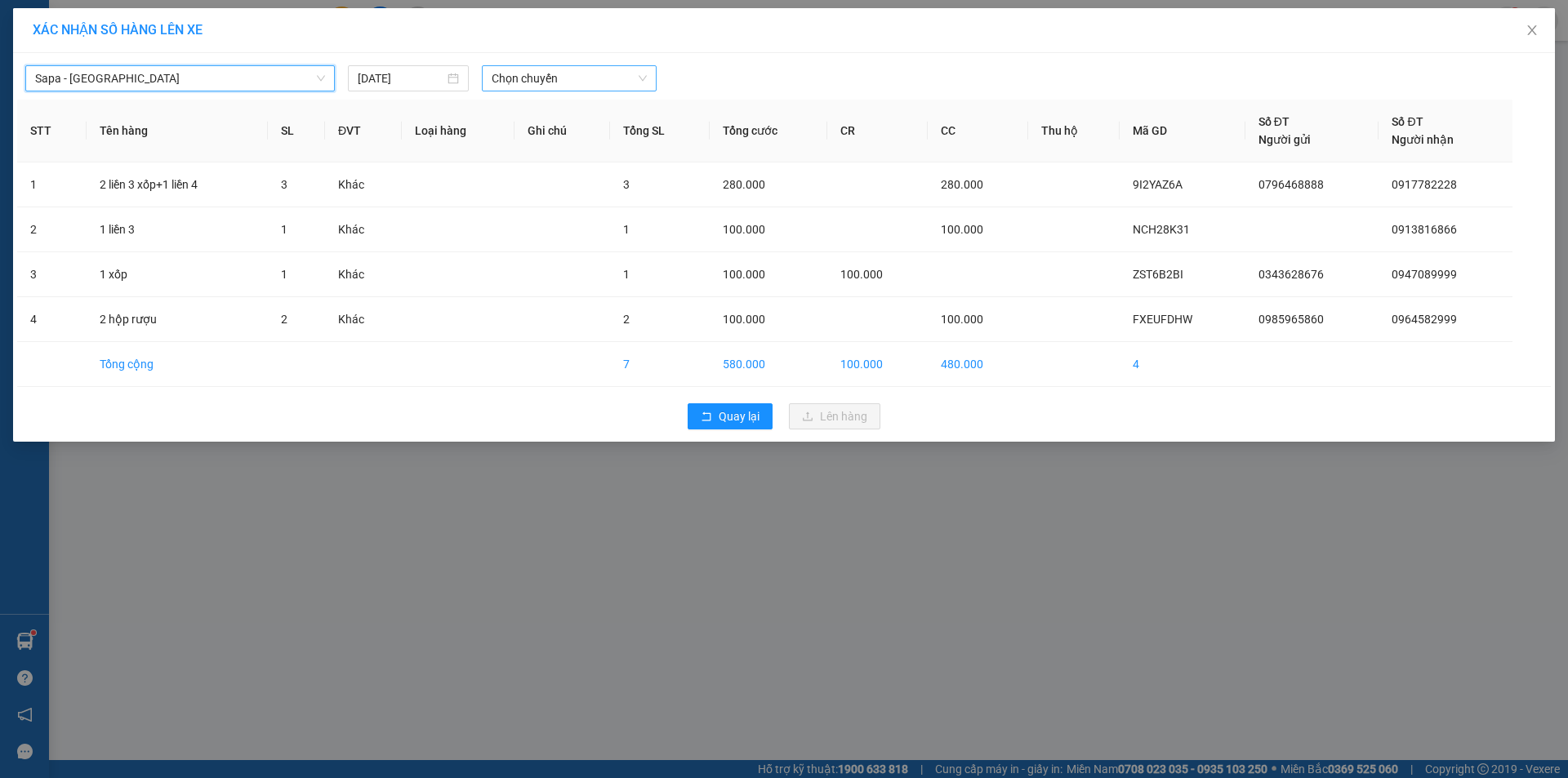
click at [569, 74] on span "Chọn chuyến" at bounding box center [569, 79] width 155 height 25
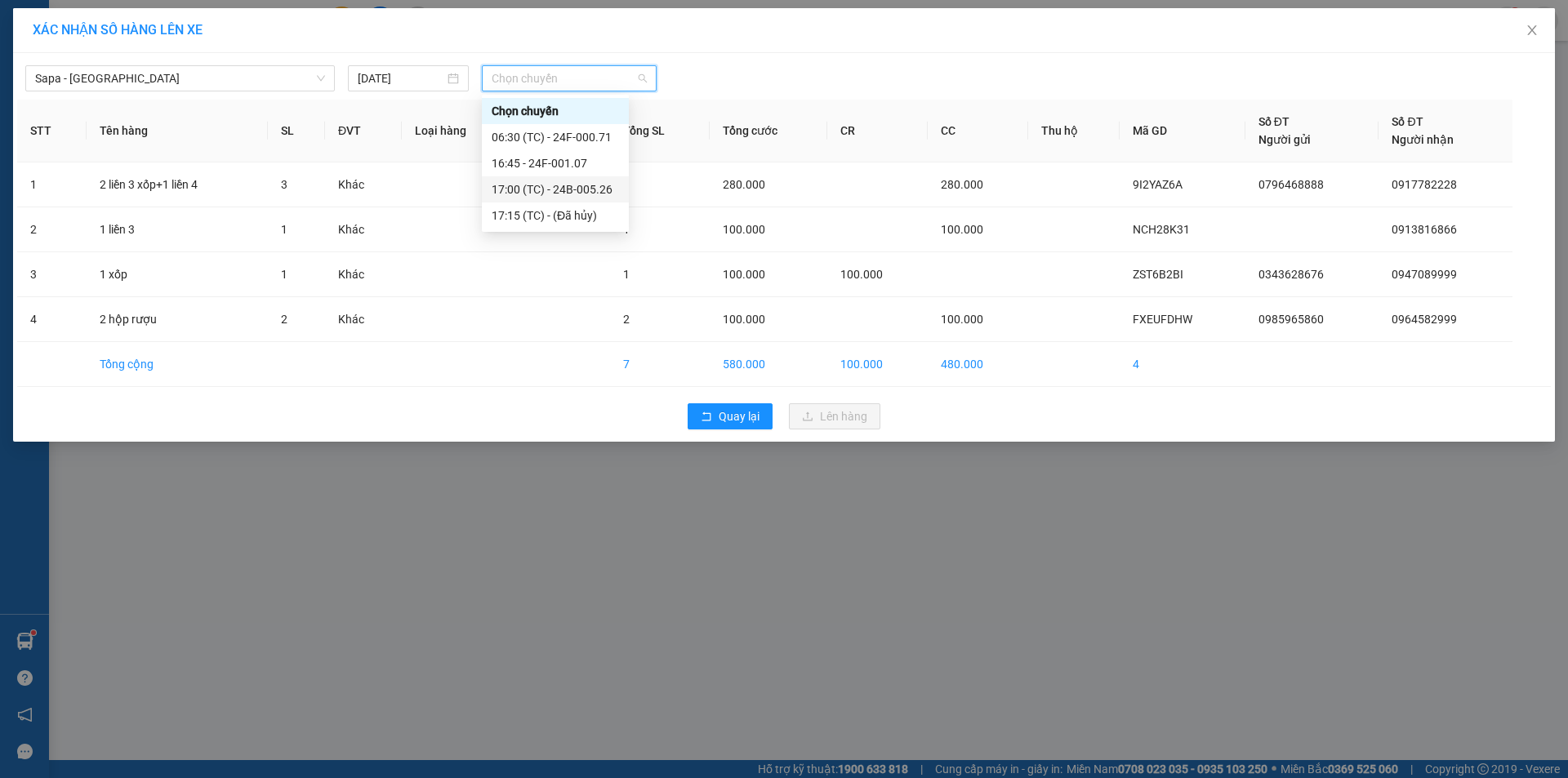
click at [596, 187] on div "17:00 (TC) - 24B-005.26" at bounding box center [554, 189] width 127 height 18
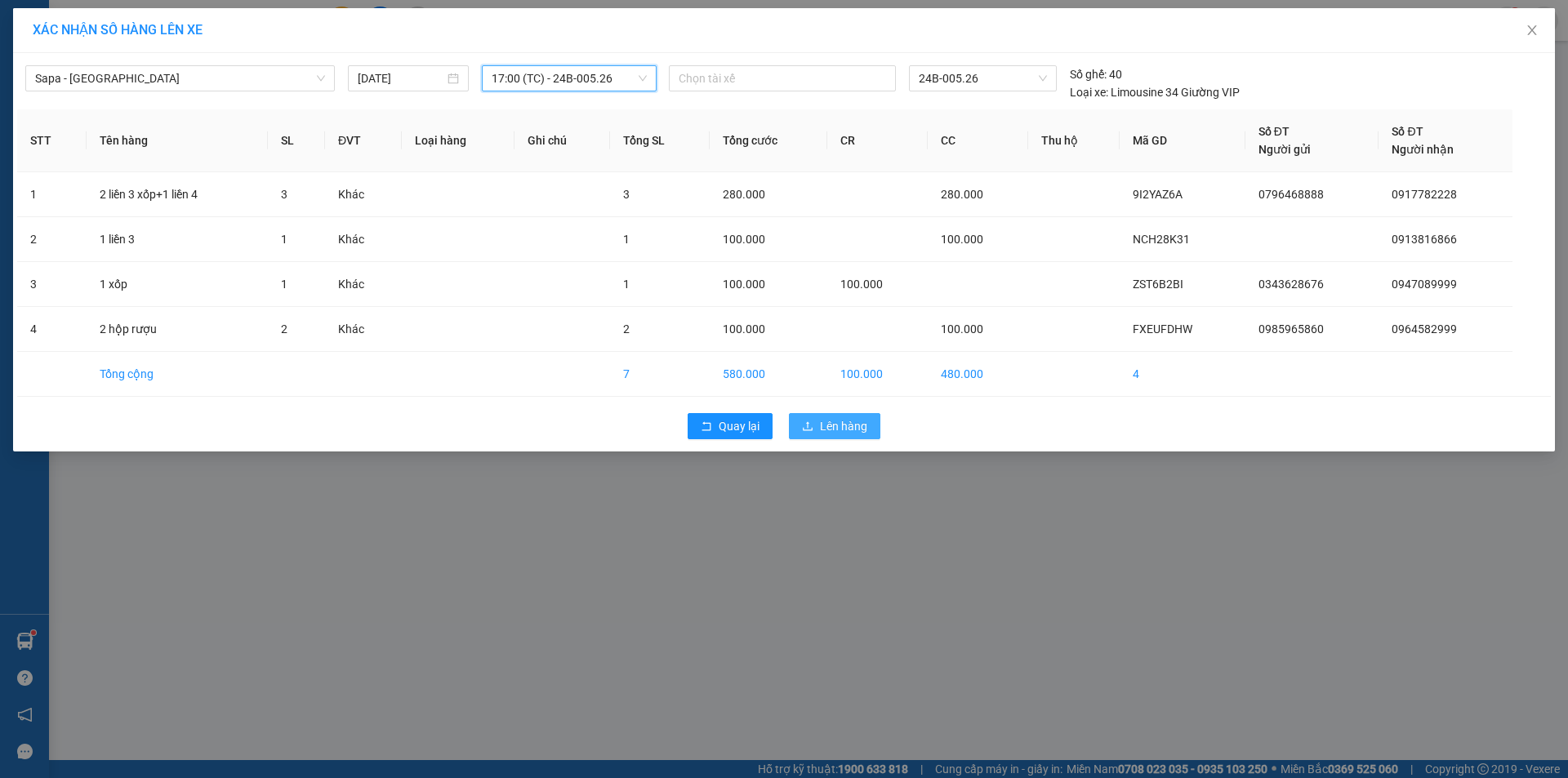
click at [835, 424] on span "Lên hàng" at bounding box center [844, 426] width 47 height 18
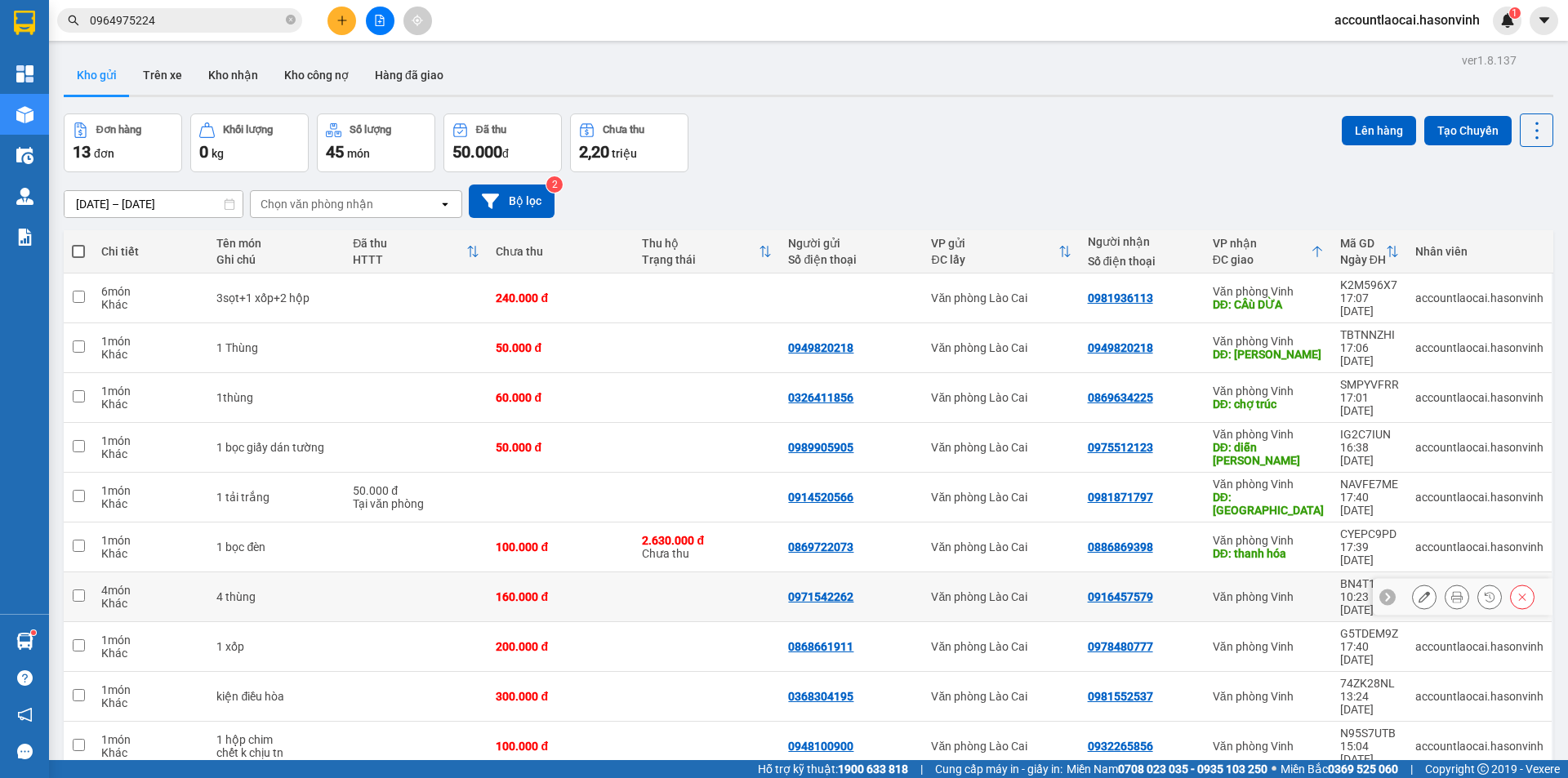
click at [601, 591] on div "160.000 đ" at bounding box center [561, 597] width 130 height 13
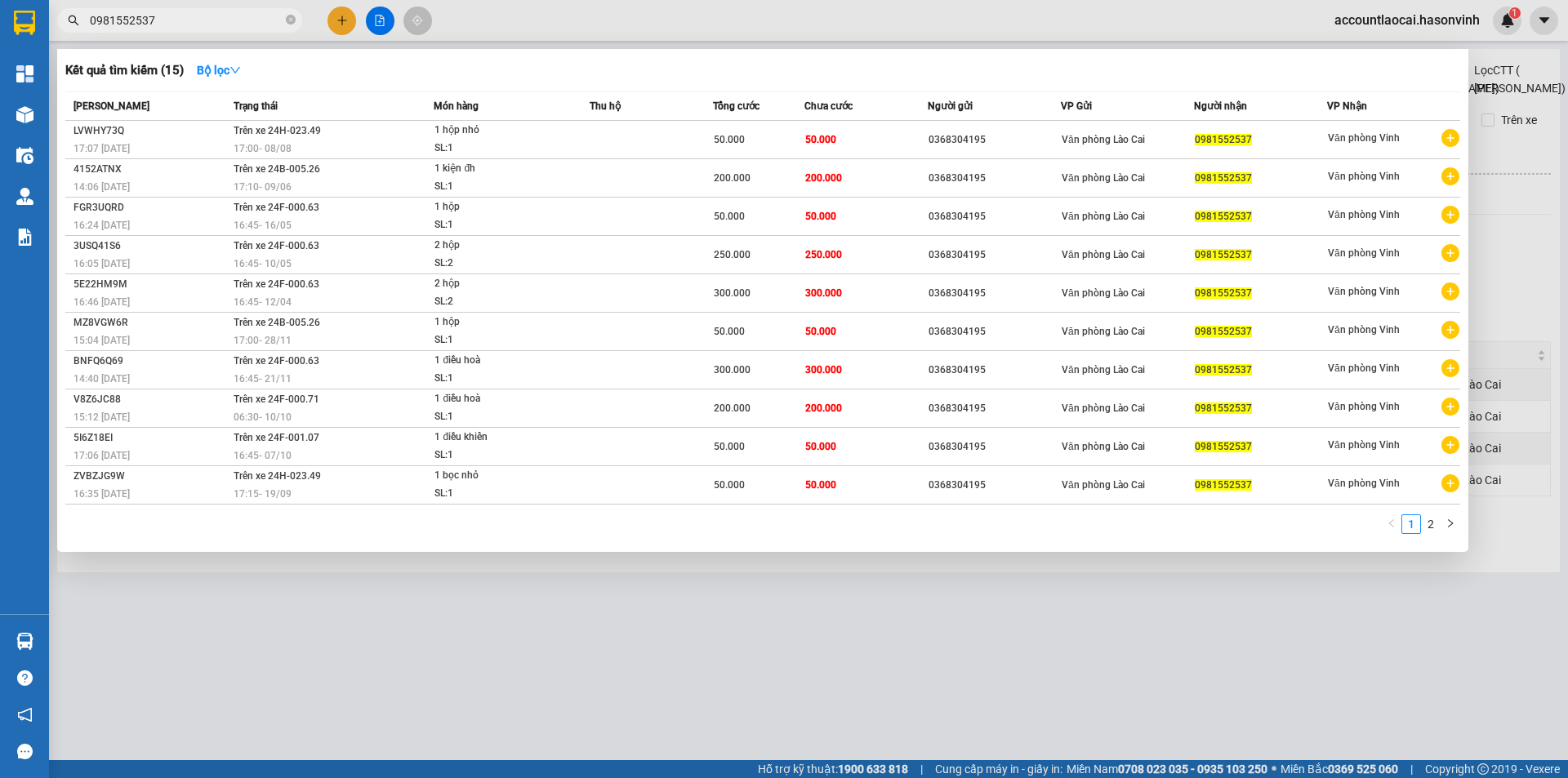
click at [451, 660] on div at bounding box center [784, 389] width 1568 height 778
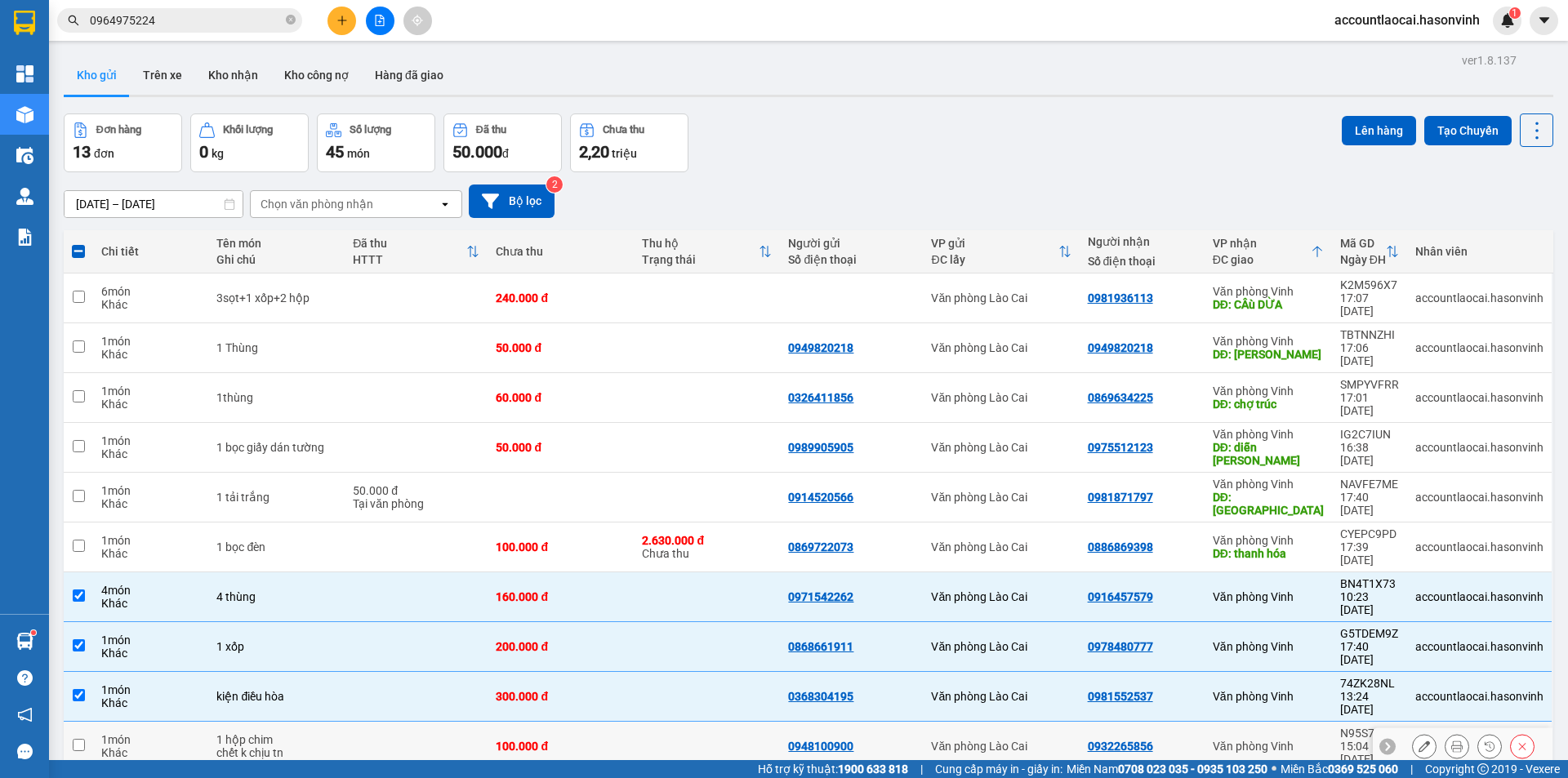
click at [591, 740] on div "100.000 đ" at bounding box center [561, 746] width 130 height 13
checkbox input "true"
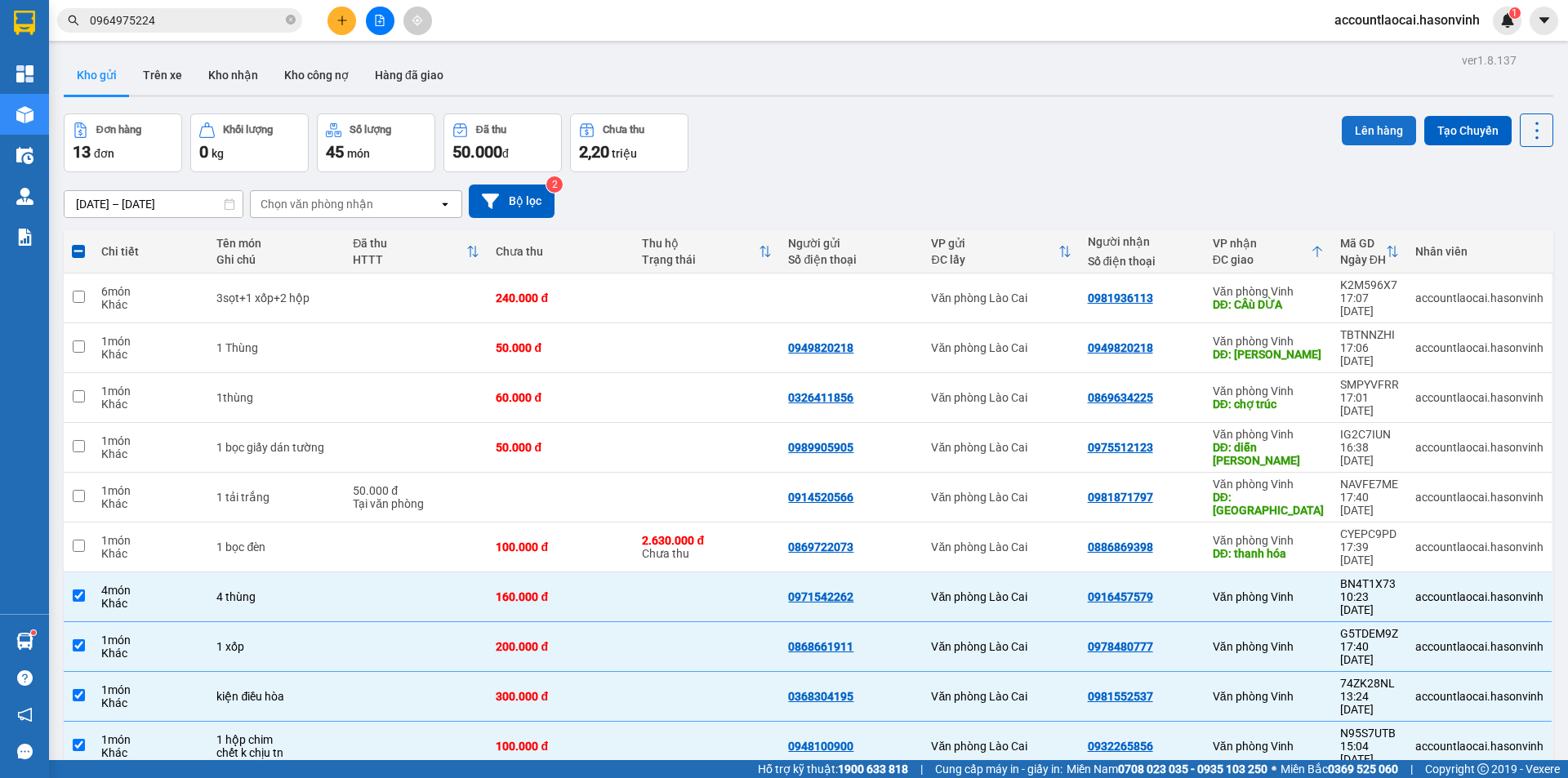
click at [1374, 133] on button "Lên hàng" at bounding box center [1379, 131] width 74 height 30
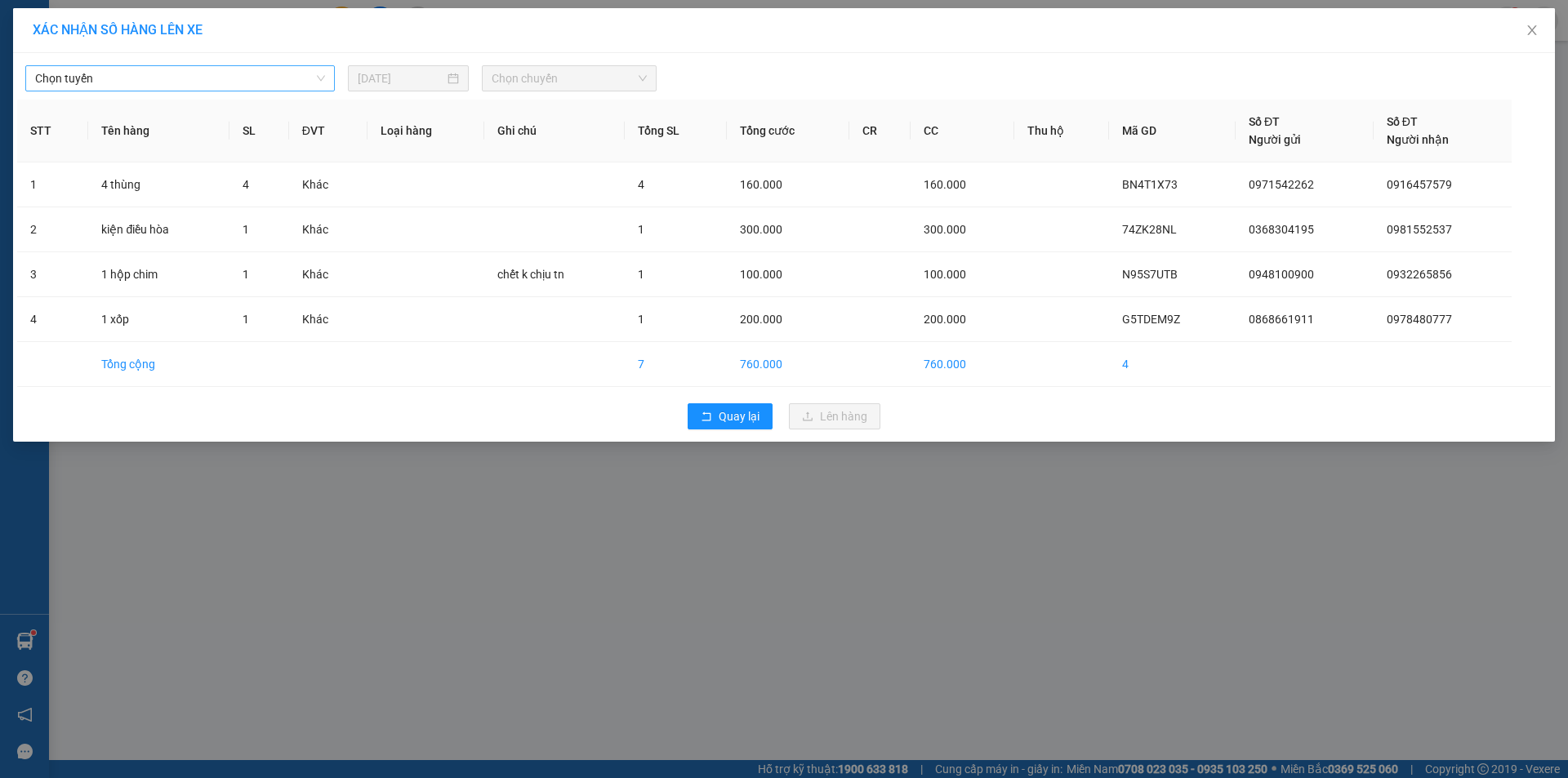
click at [122, 67] on span "Chọn tuyến" at bounding box center [180, 79] width 290 height 25
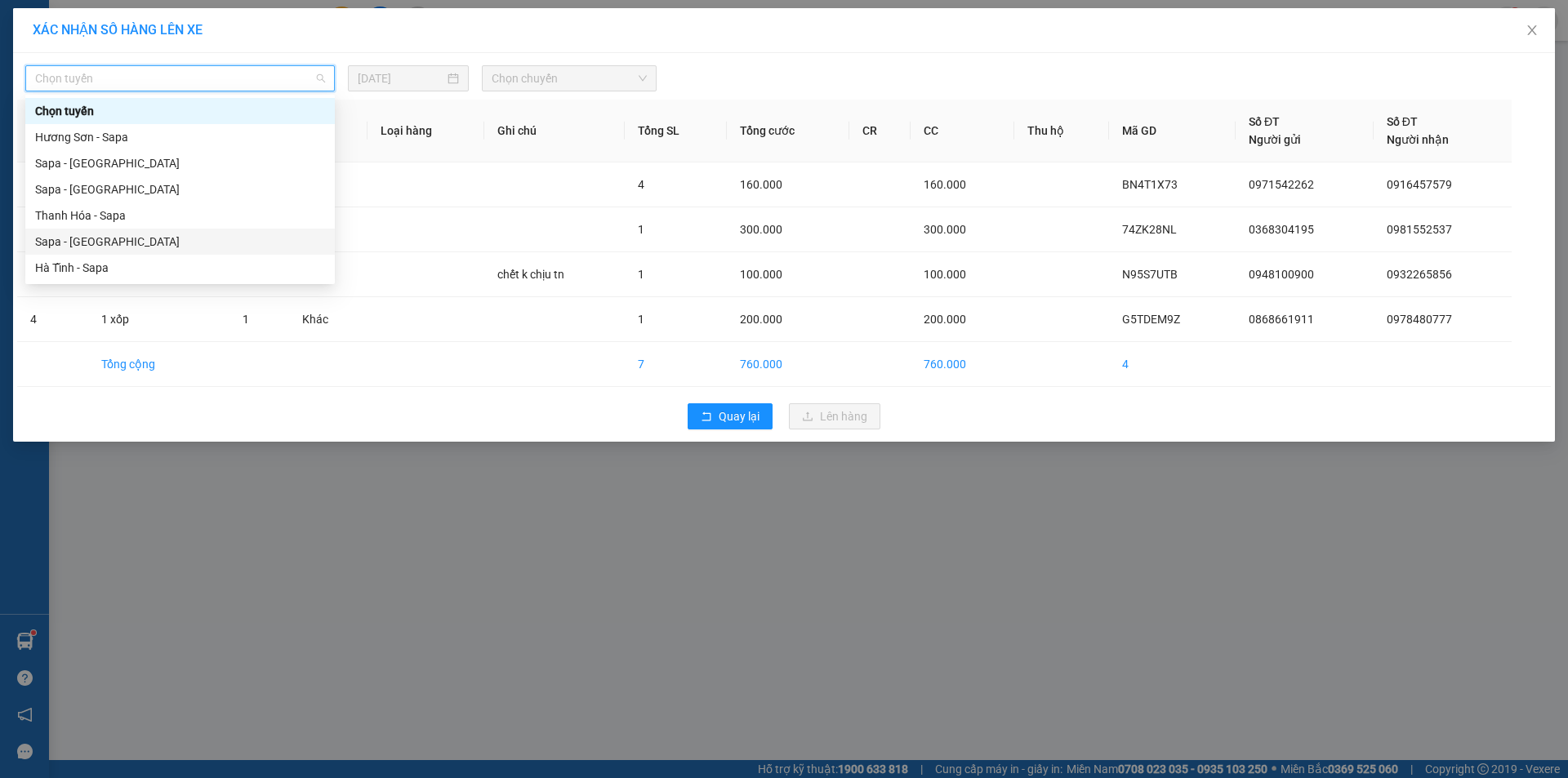
click at [81, 243] on div "Sapa - [GEOGRAPHIC_DATA]" at bounding box center [180, 242] width 290 height 18
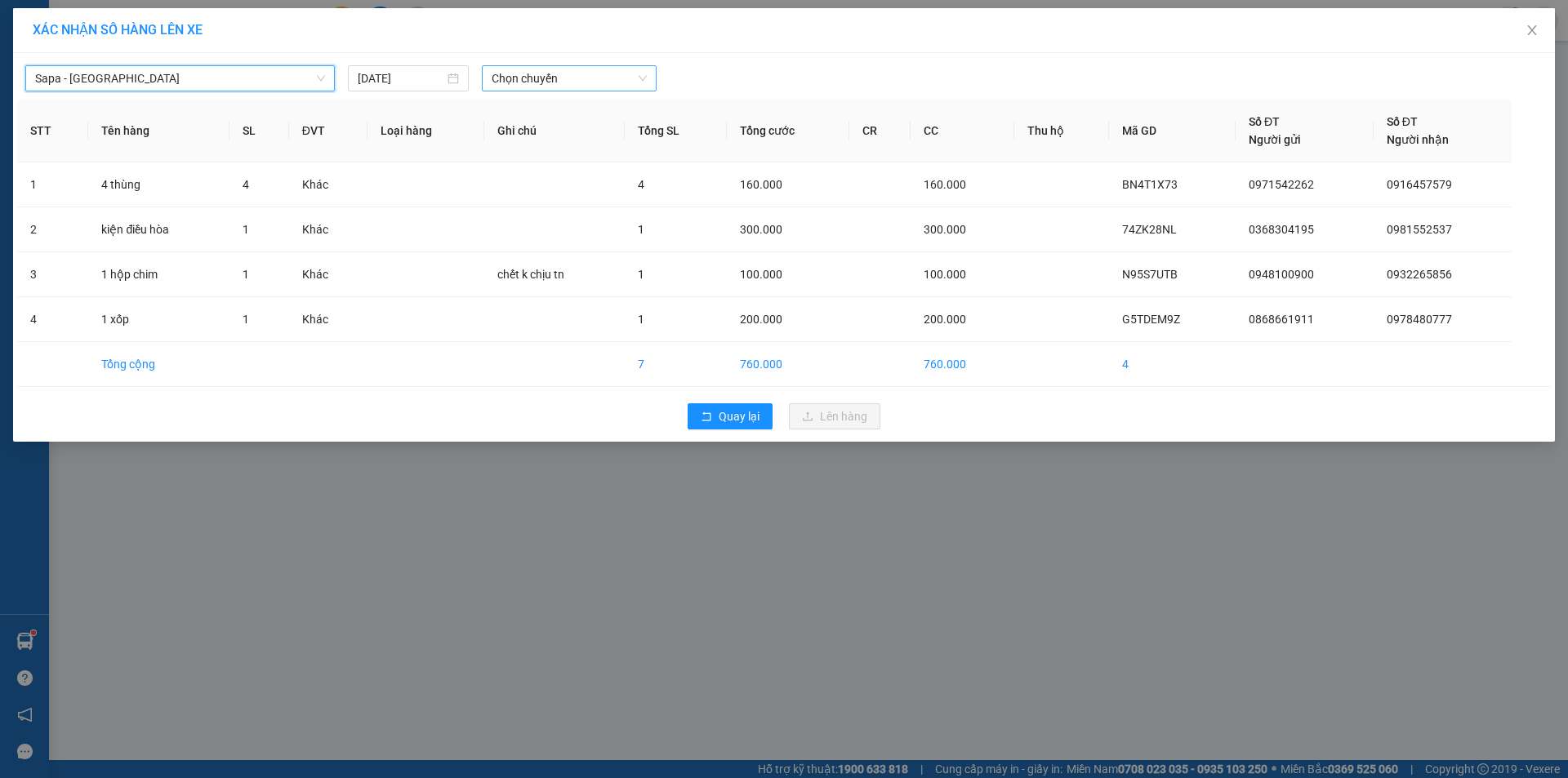
click at [585, 69] on span "Chọn chuyến" at bounding box center [569, 79] width 155 height 25
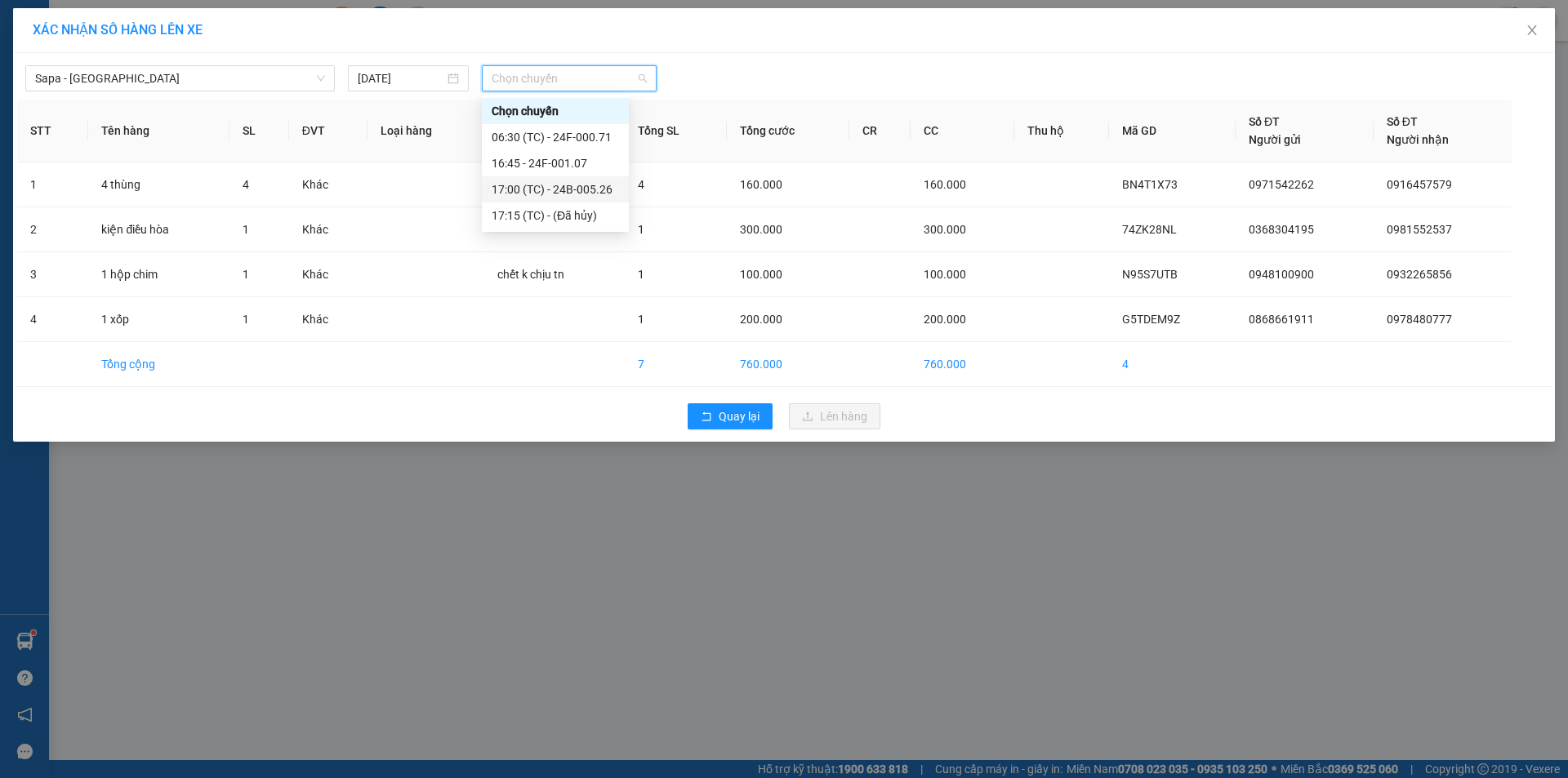
click at [598, 187] on div "17:00 (TC) - 24B-005.26" at bounding box center [554, 189] width 127 height 18
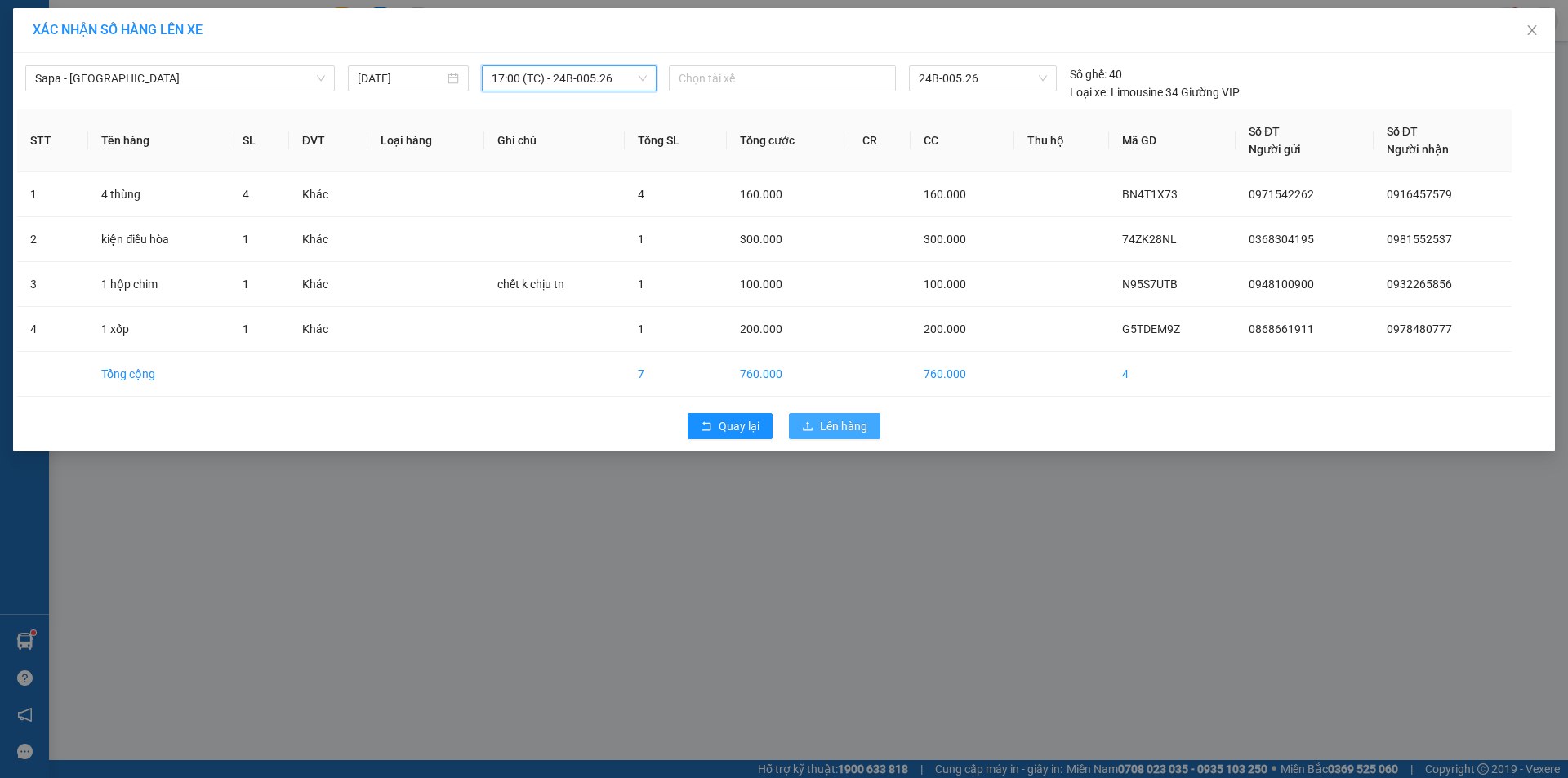
click at [844, 431] on span "Lên hàng" at bounding box center [844, 426] width 47 height 18
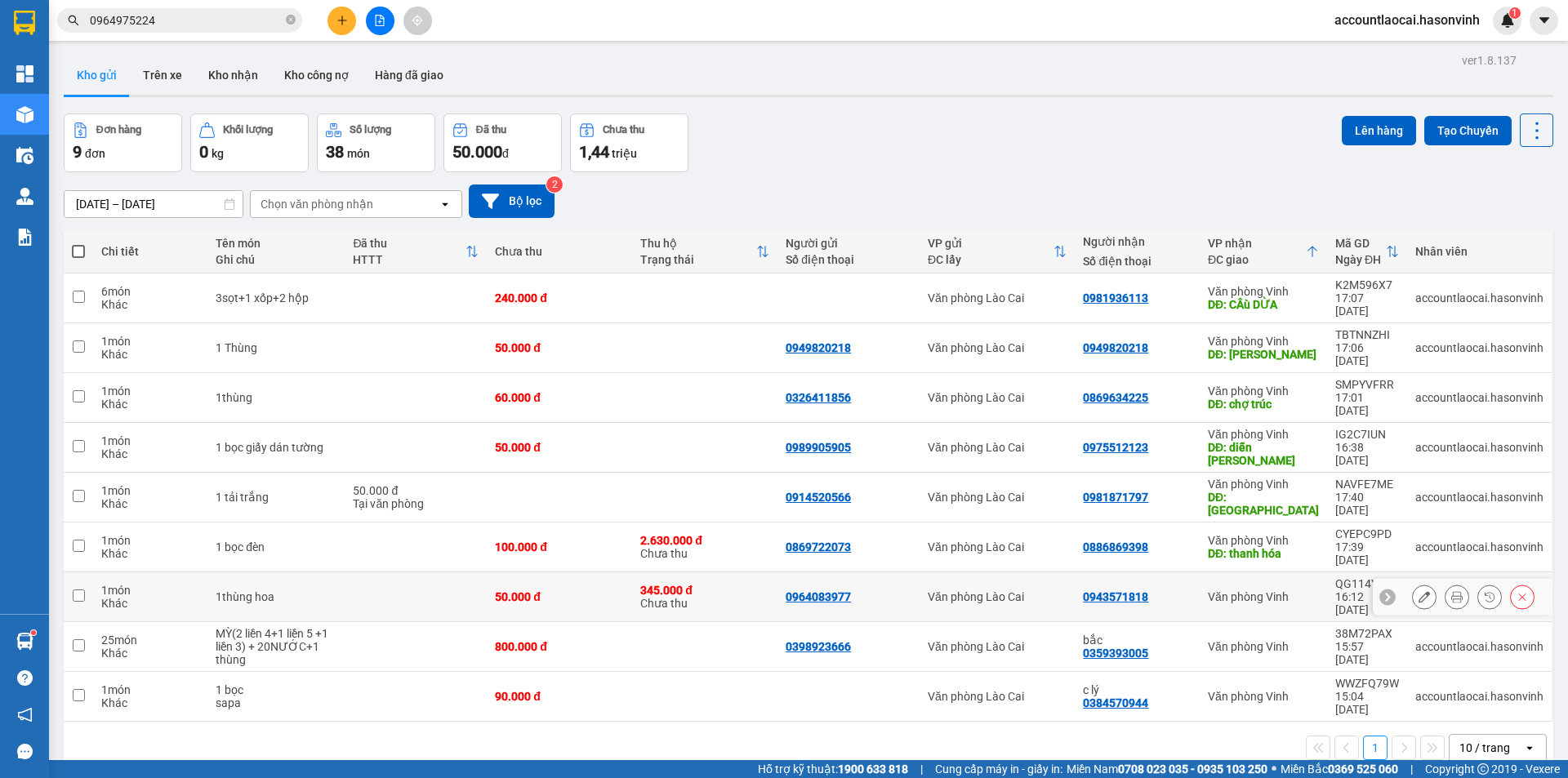
click at [719, 584] on div "345.000 đ Chưa thu" at bounding box center [704, 597] width 129 height 26
checkbox input "true"
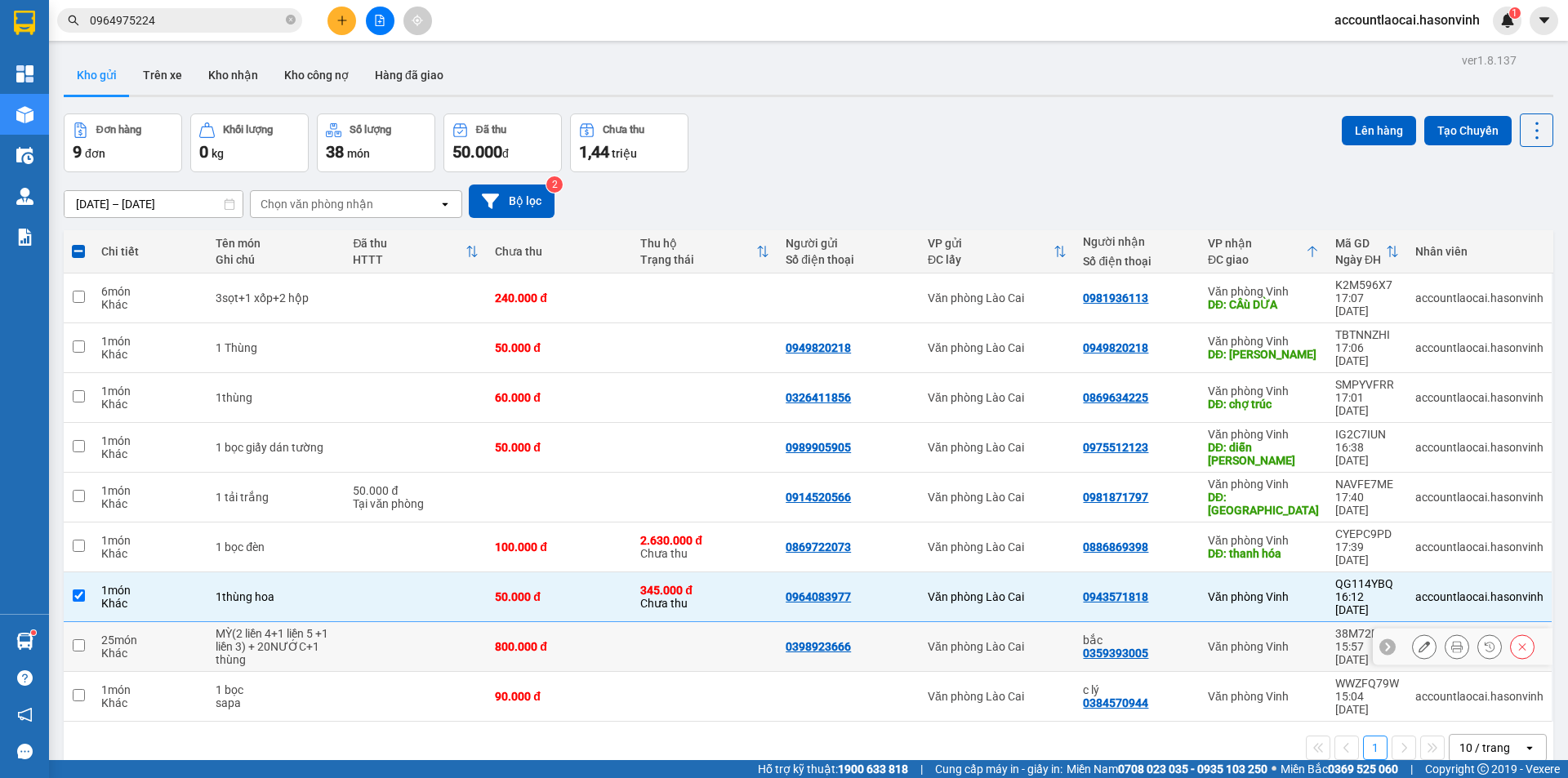
click at [717, 622] on td at bounding box center [704, 647] width 145 height 50
checkbox input "true"
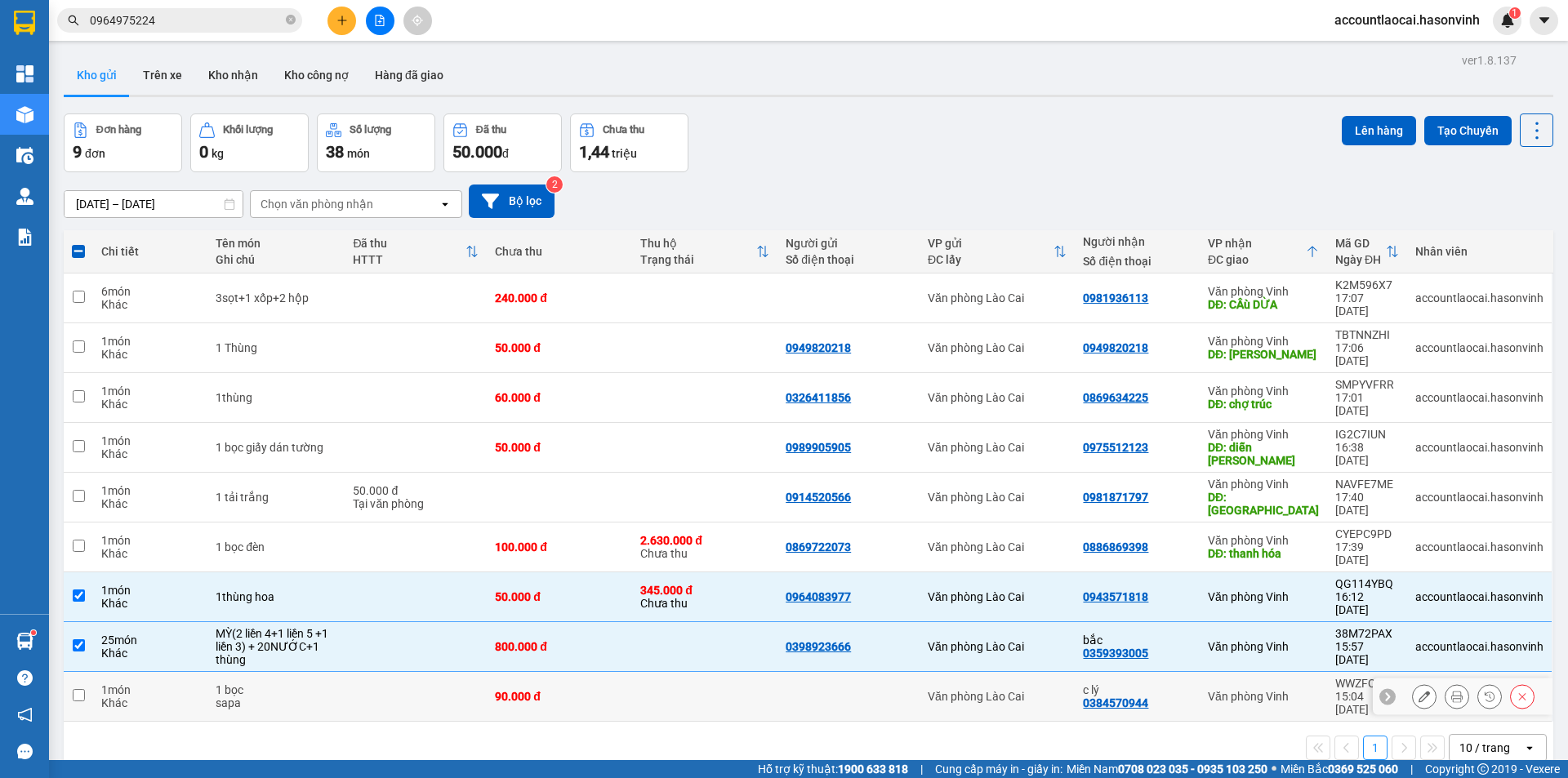
click at [699, 672] on td at bounding box center [704, 697] width 145 height 50
checkbox input "true"
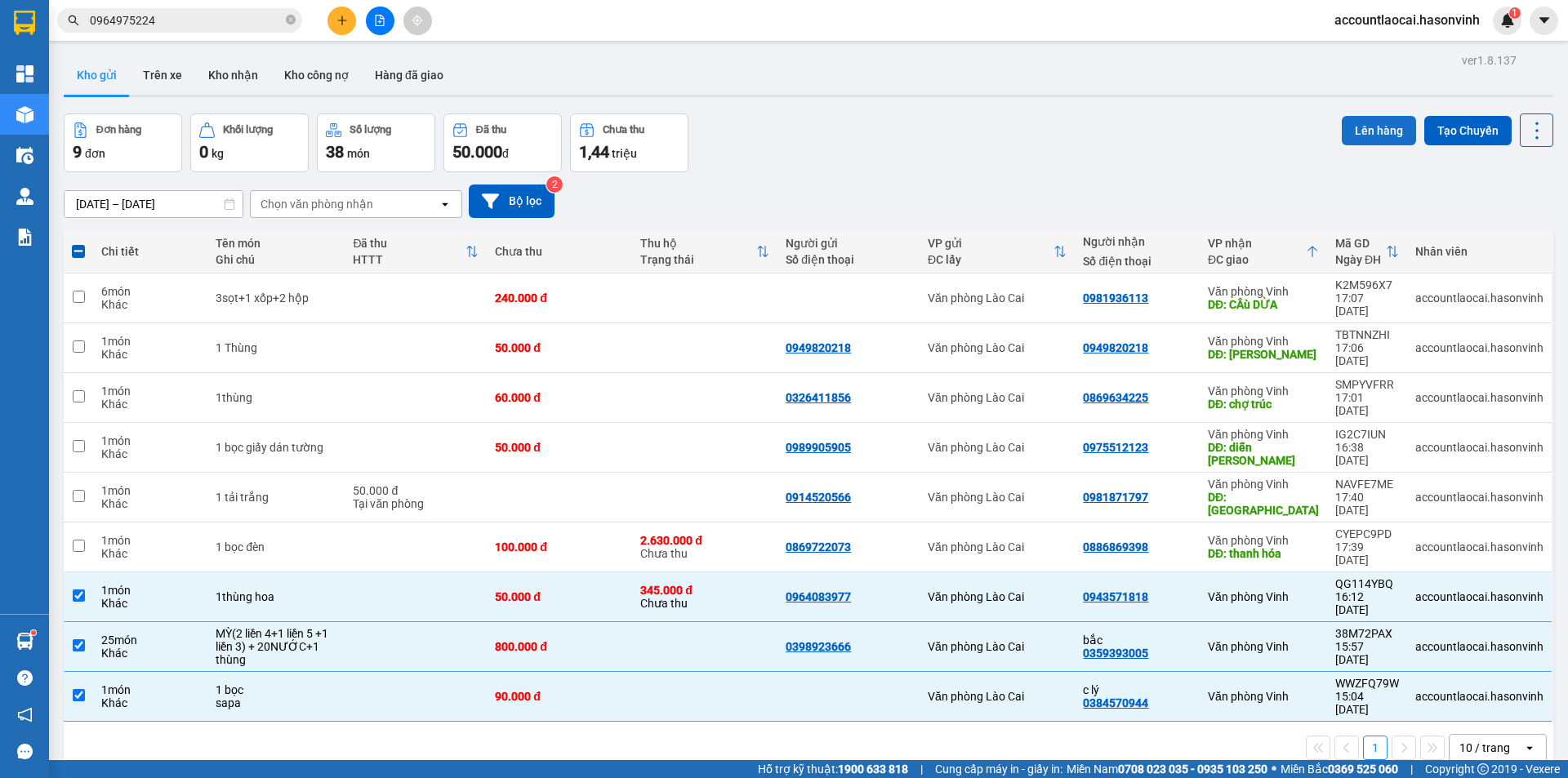
click at [1351, 116] on button "Lên hàng" at bounding box center [1379, 131] width 74 height 30
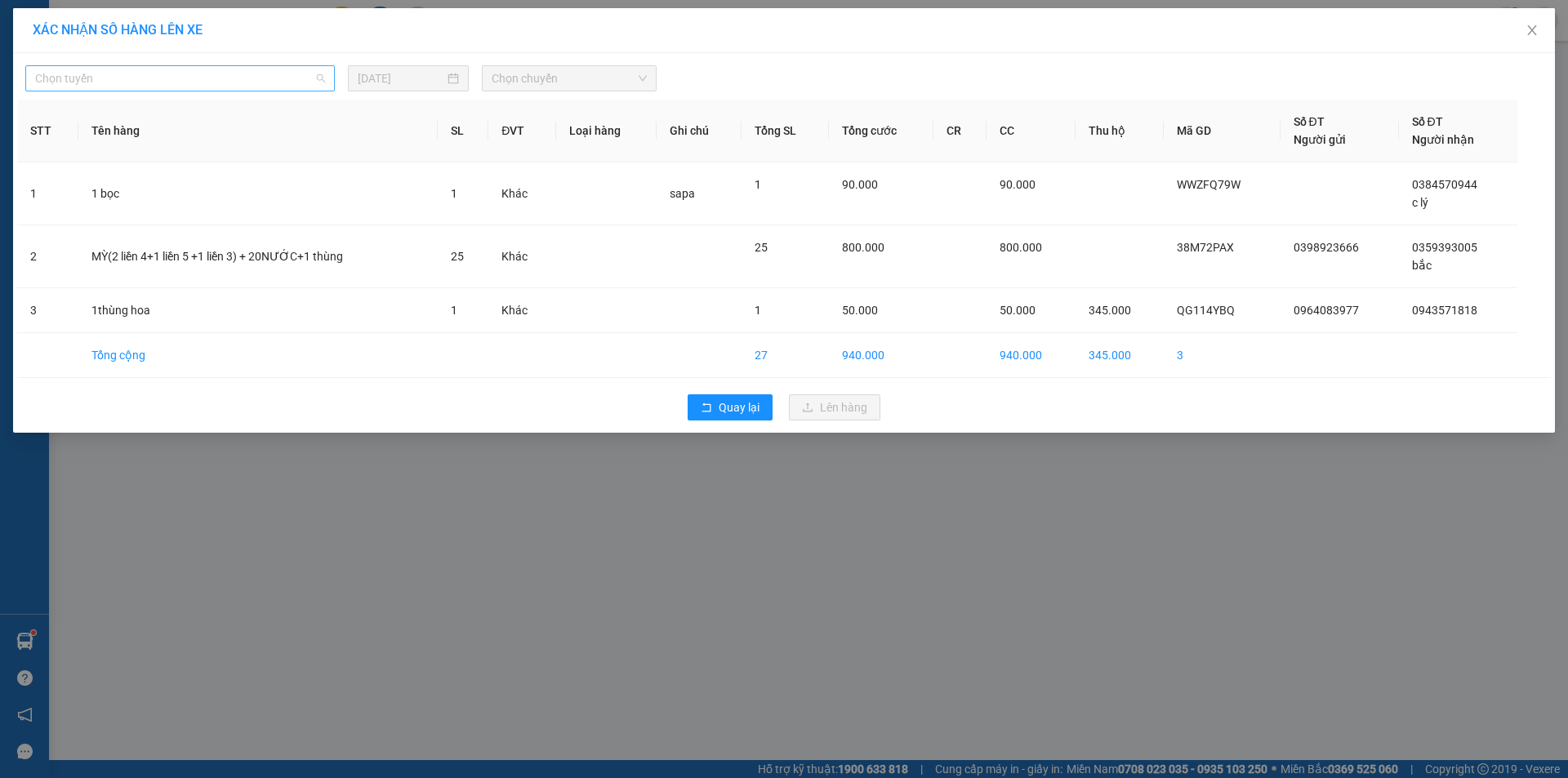
click at [155, 76] on span "Chọn tuyến" at bounding box center [180, 79] width 290 height 25
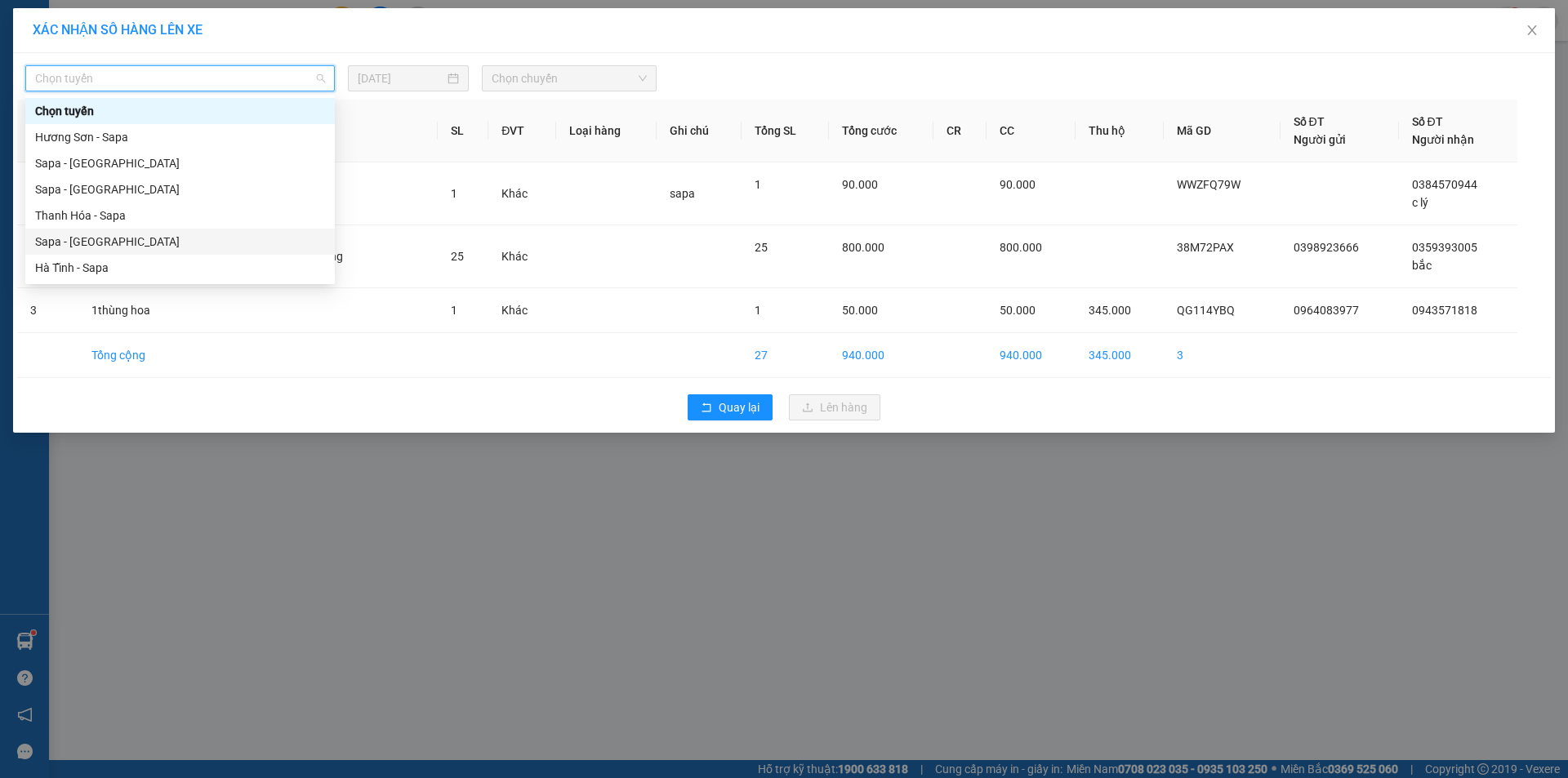
click at [68, 240] on div "Sapa - [GEOGRAPHIC_DATA]" at bounding box center [180, 242] width 290 height 18
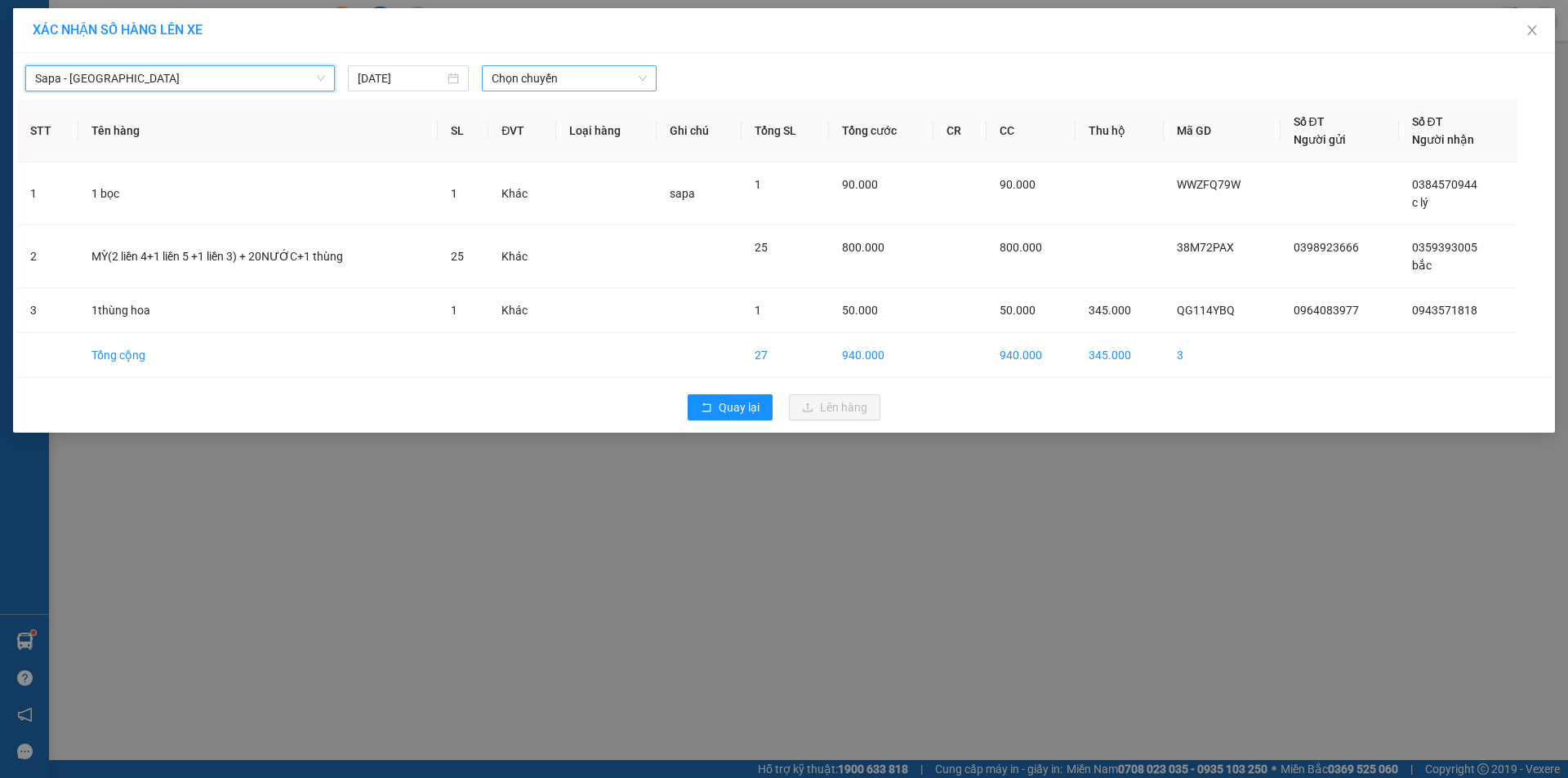
click at [560, 77] on span "Chọn chuyến" at bounding box center [569, 79] width 155 height 25
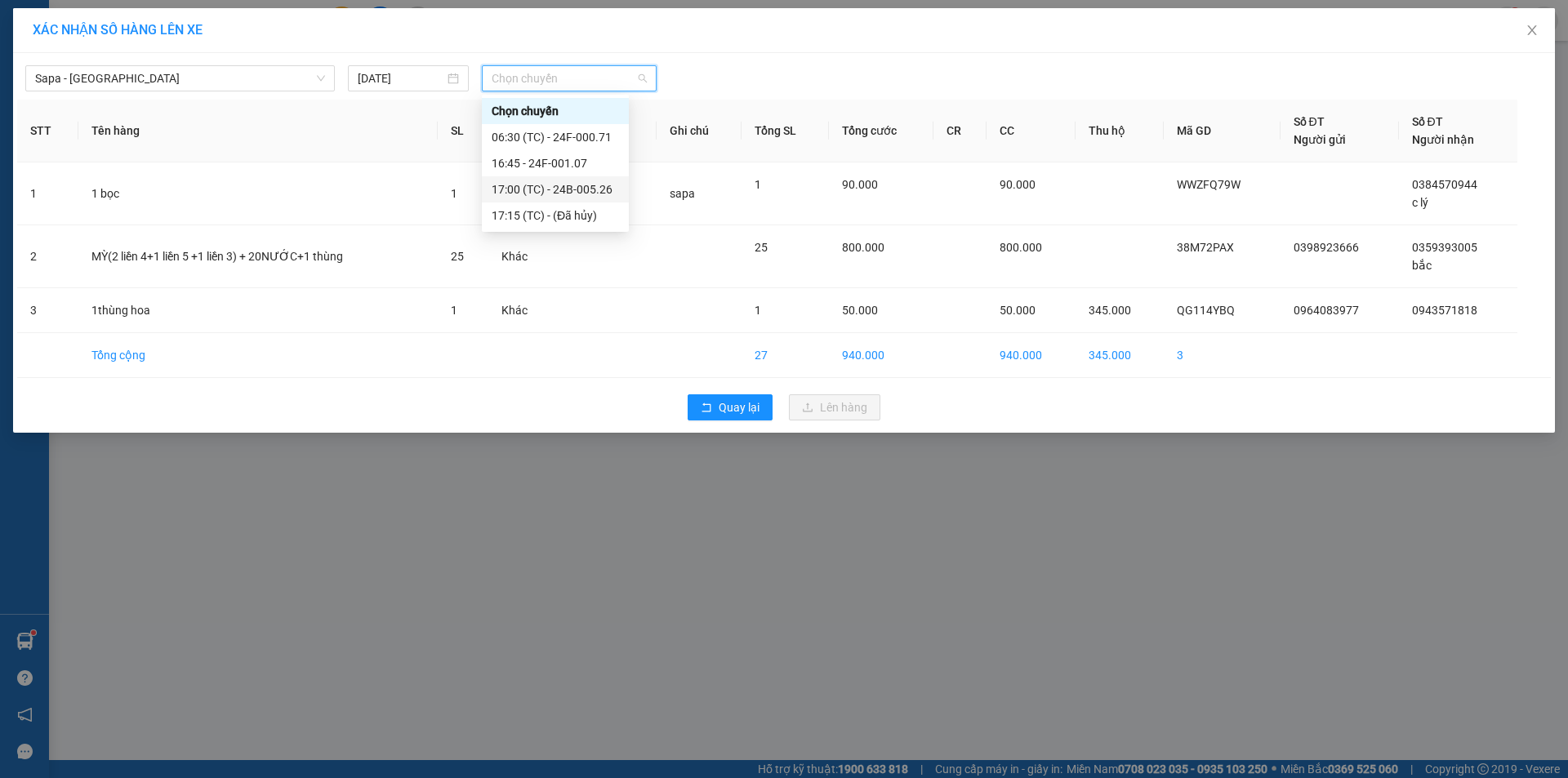
click at [571, 178] on div "17:00 (TC) - 24B-005.26" at bounding box center [555, 189] width 147 height 26
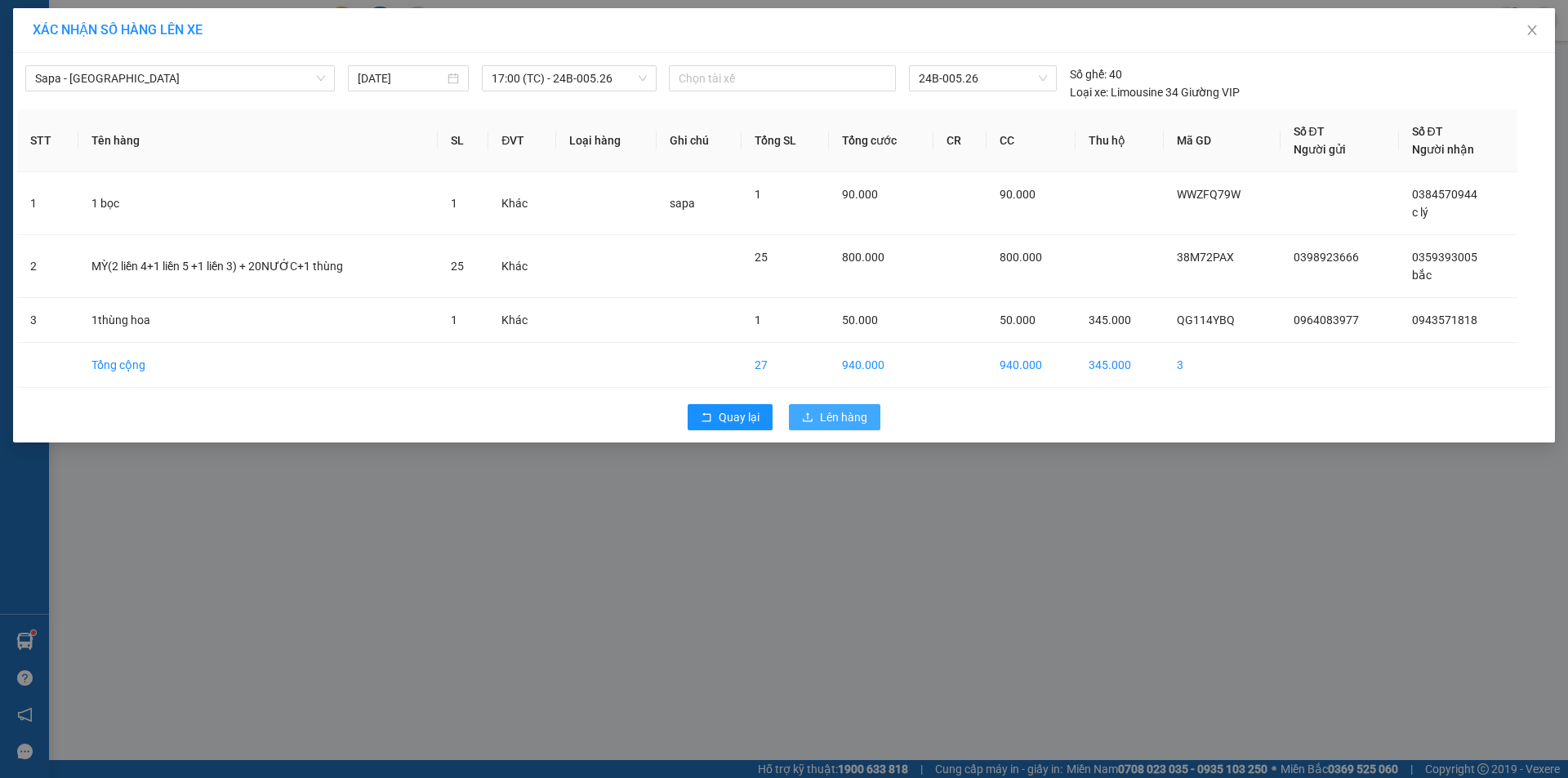
click at [837, 414] on span "Lên hàng" at bounding box center [844, 417] width 47 height 18
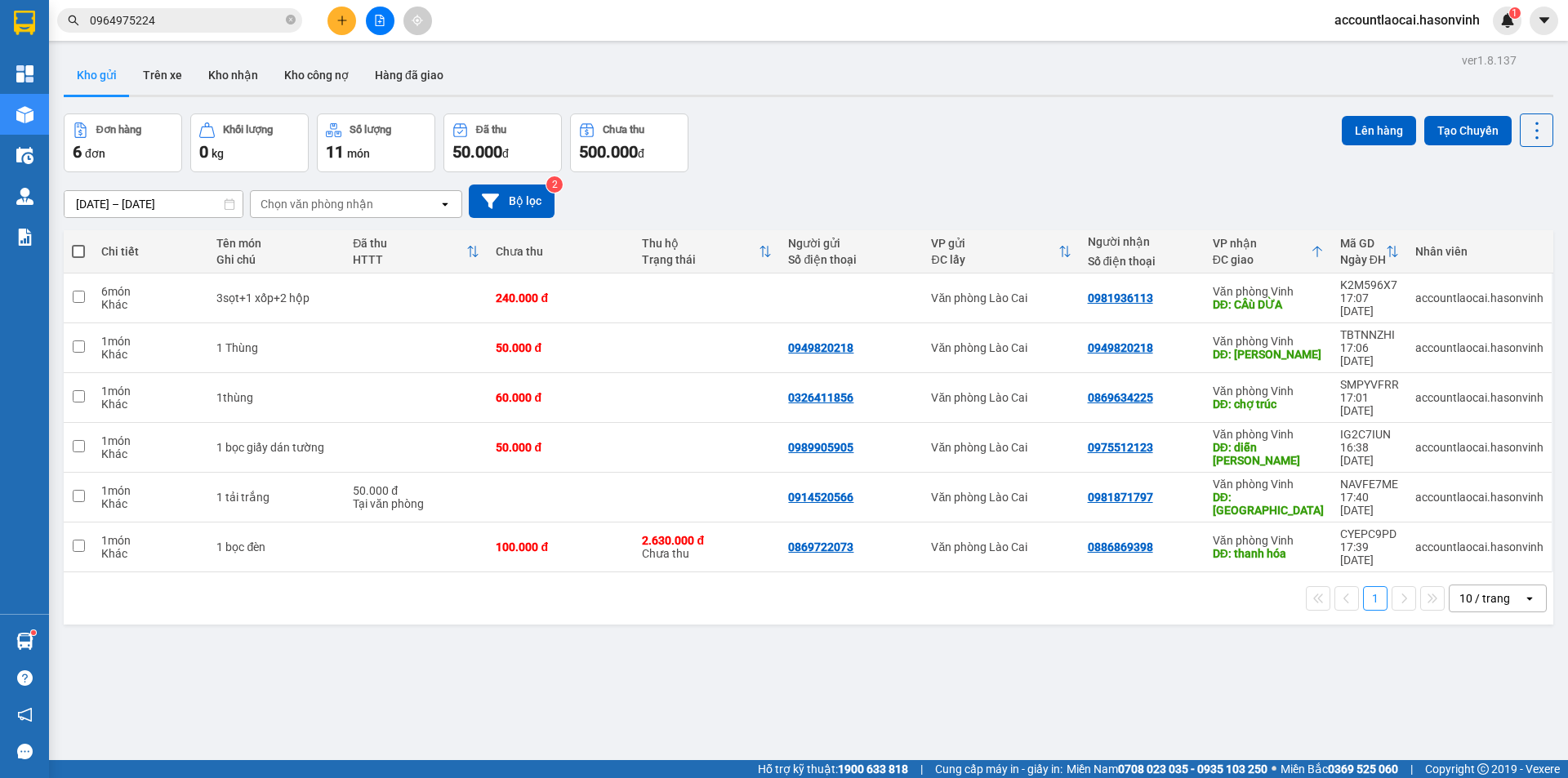
click at [387, 25] on button at bounding box center [380, 20] width 29 height 29
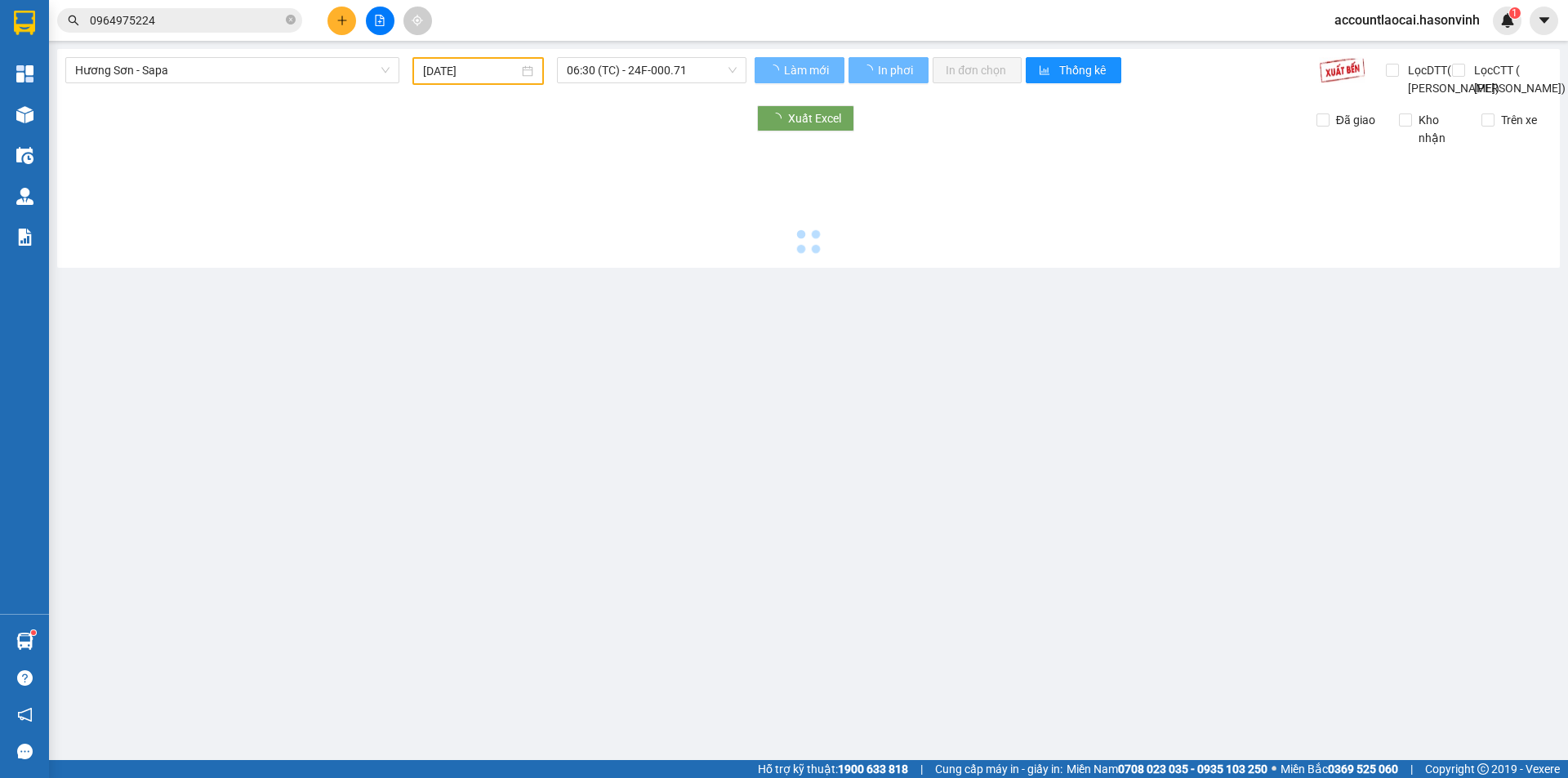
type input "[DATE]"
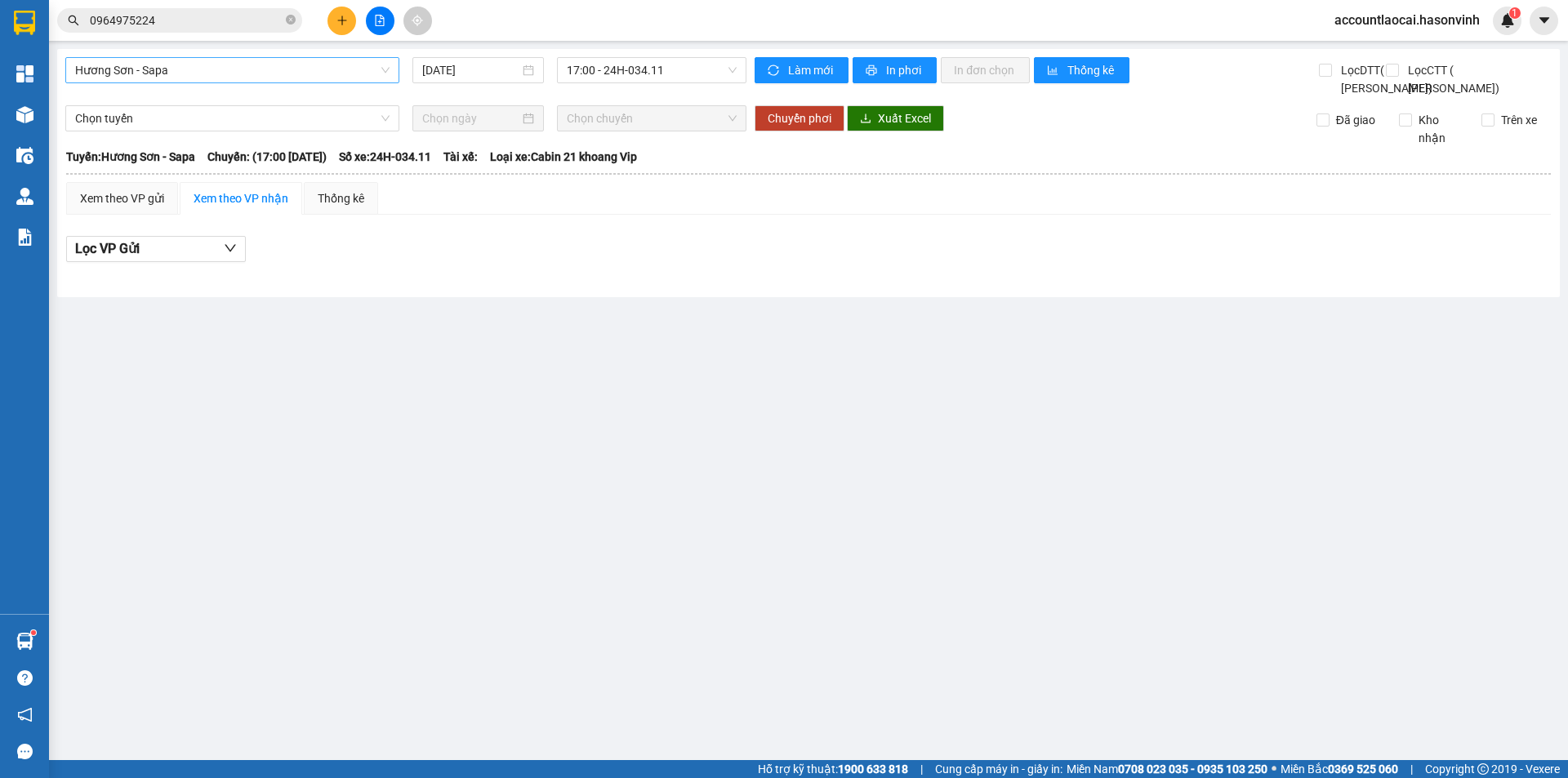
click at [174, 70] on span "Hương Sơn - Sapa" at bounding box center [232, 70] width 314 height 25
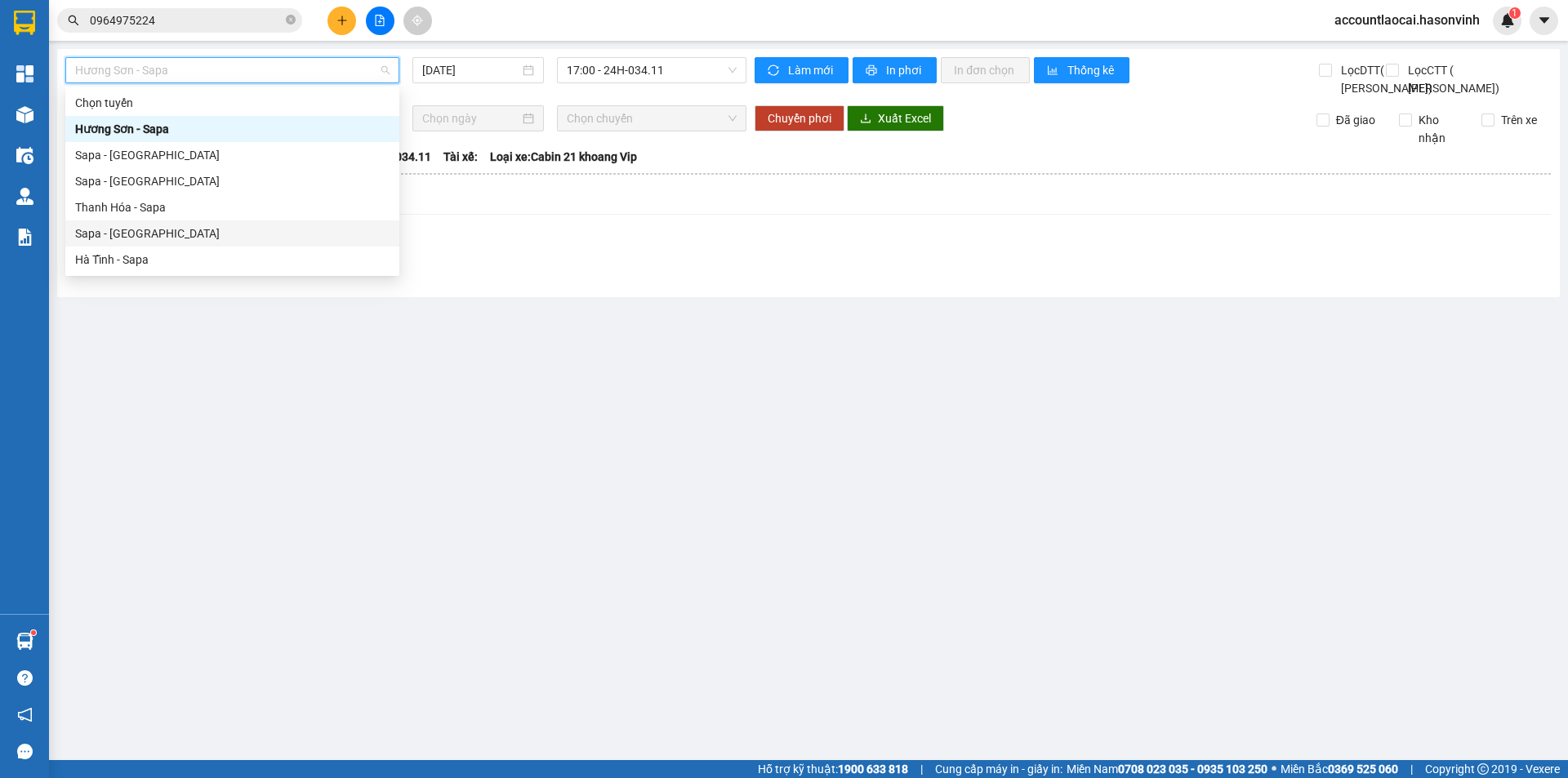
click at [119, 237] on div "Sapa - [GEOGRAPHIC_DATA]" at bounding box center [232, 233] width 314 height 18
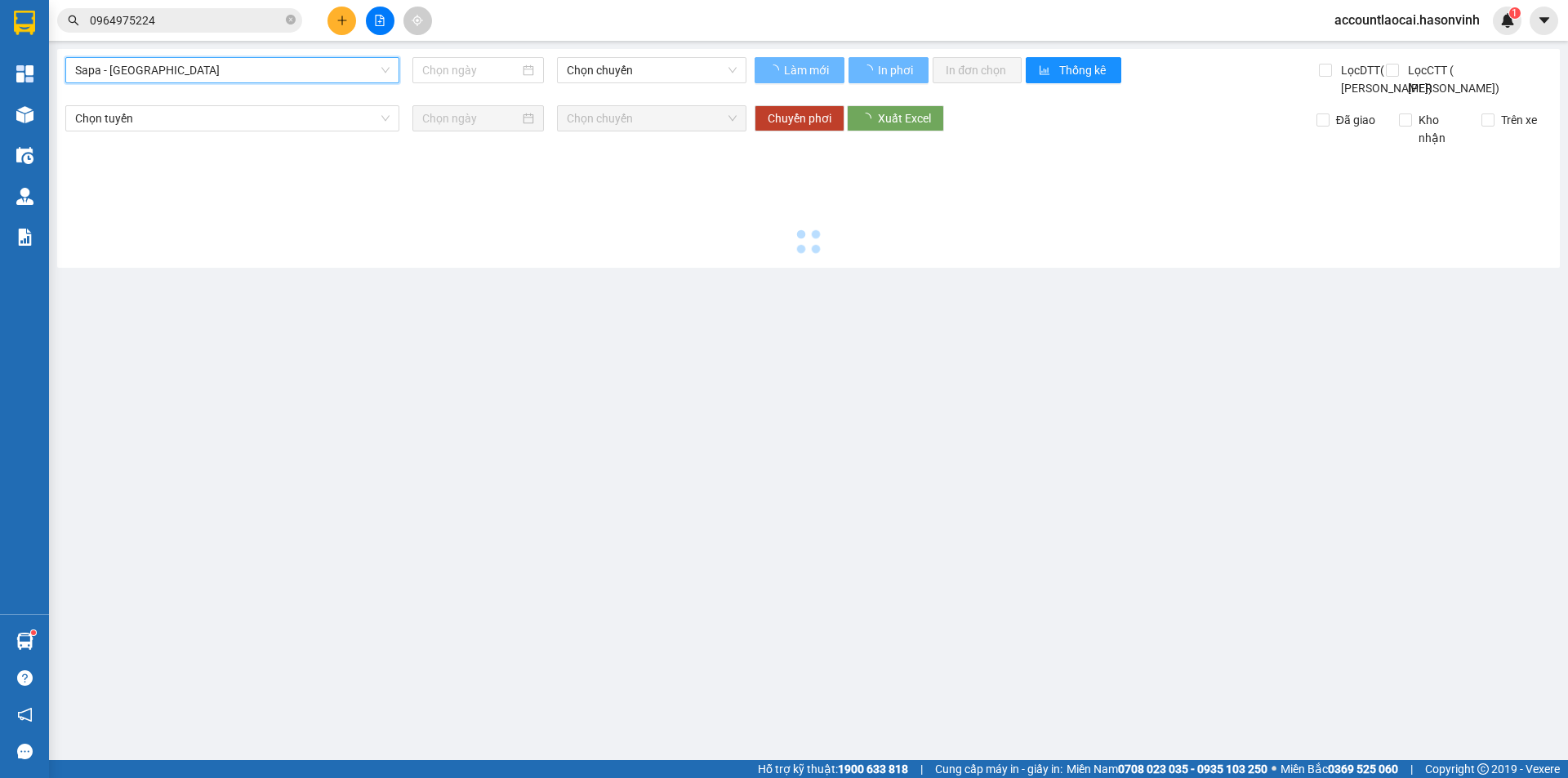
type input "[DATE]"
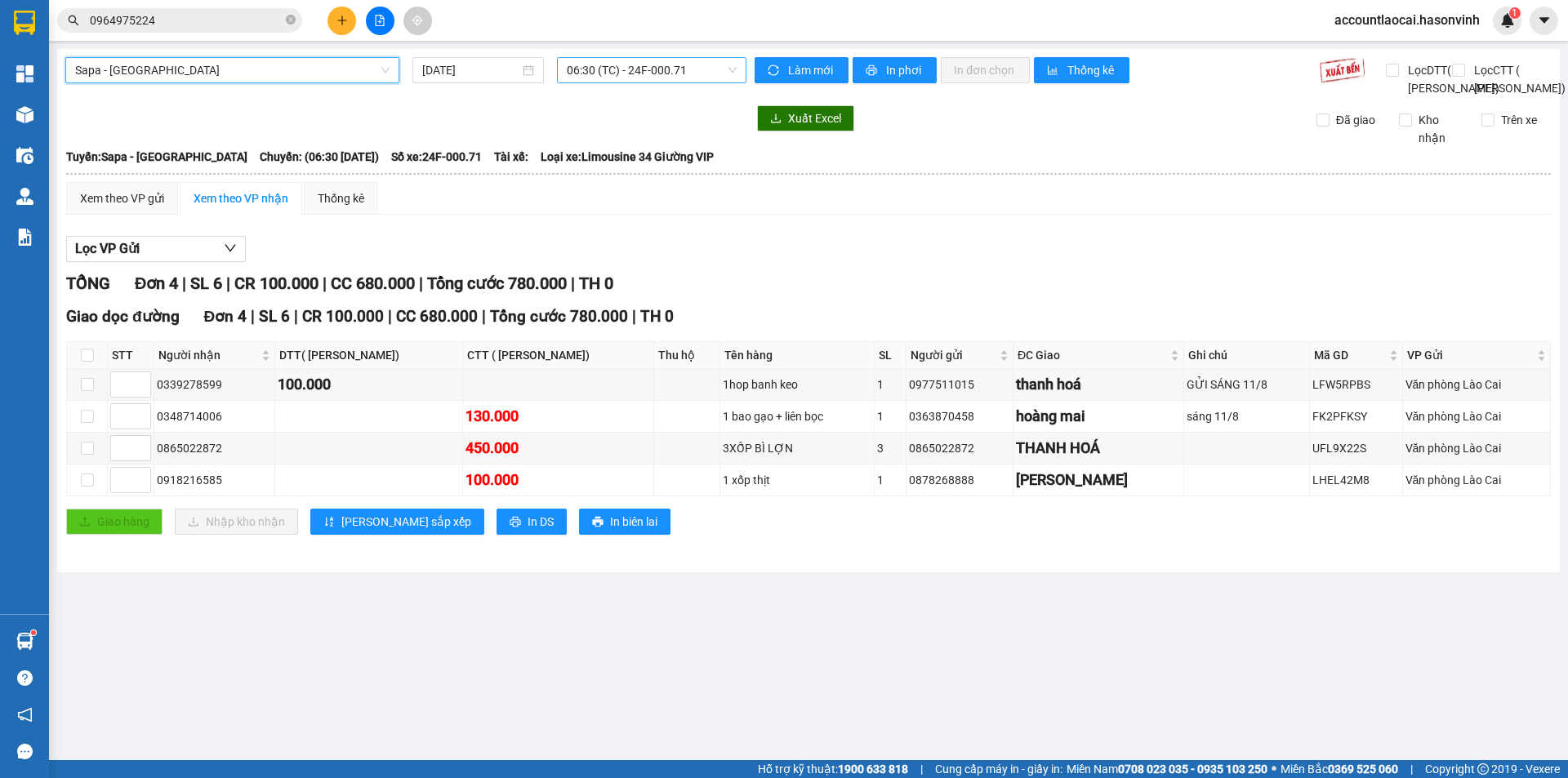
click at [626, 67] on span "06:30 (TC) - 24F-000.71" at bounding box center [652, 70] width 170 height 25
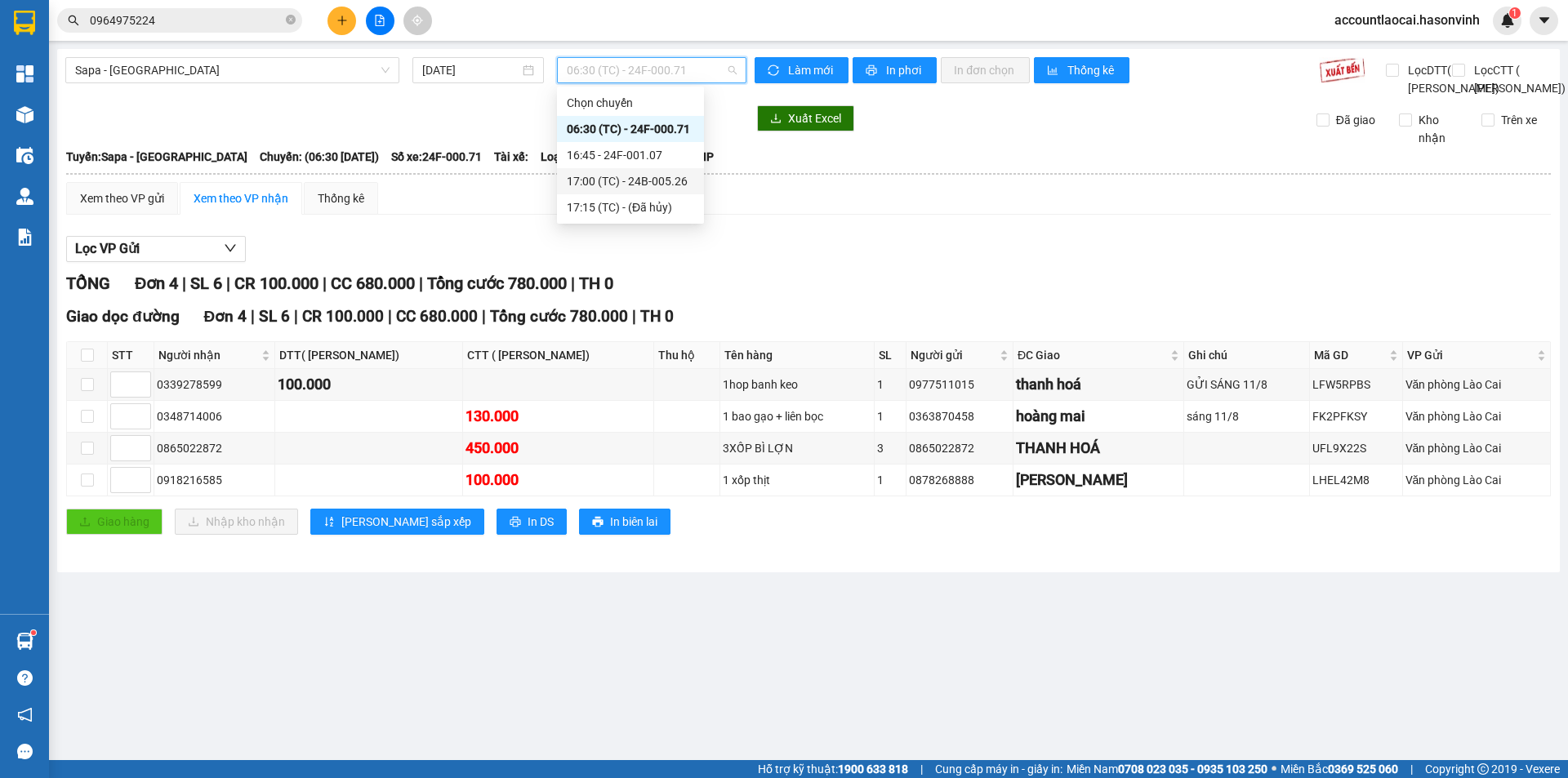
click at [662, 175] on div "17:00 (TC) - 24B-005.26" at bounding box center [630, 181] width 127 height 18
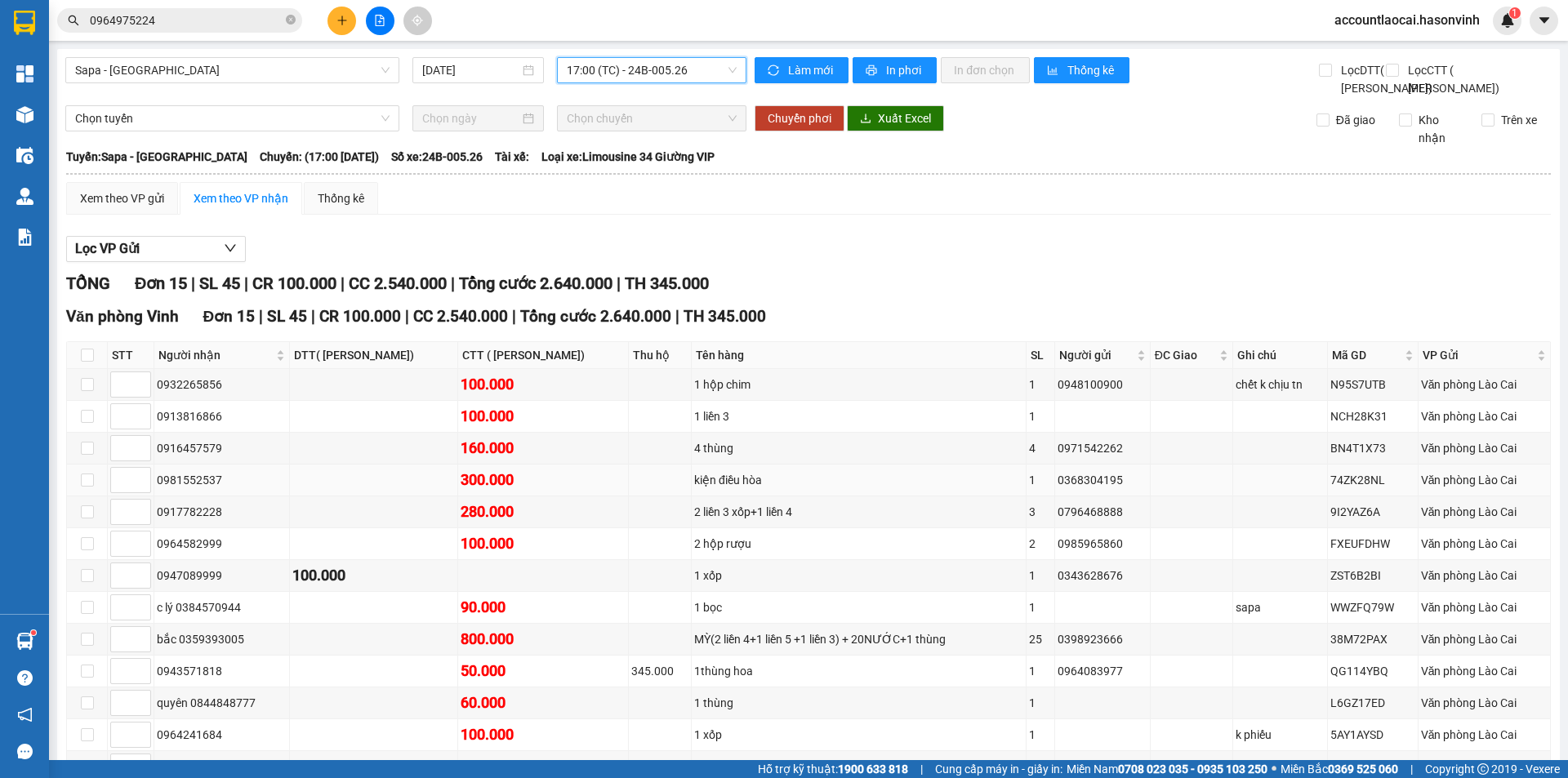
scroll to position [207, 0]
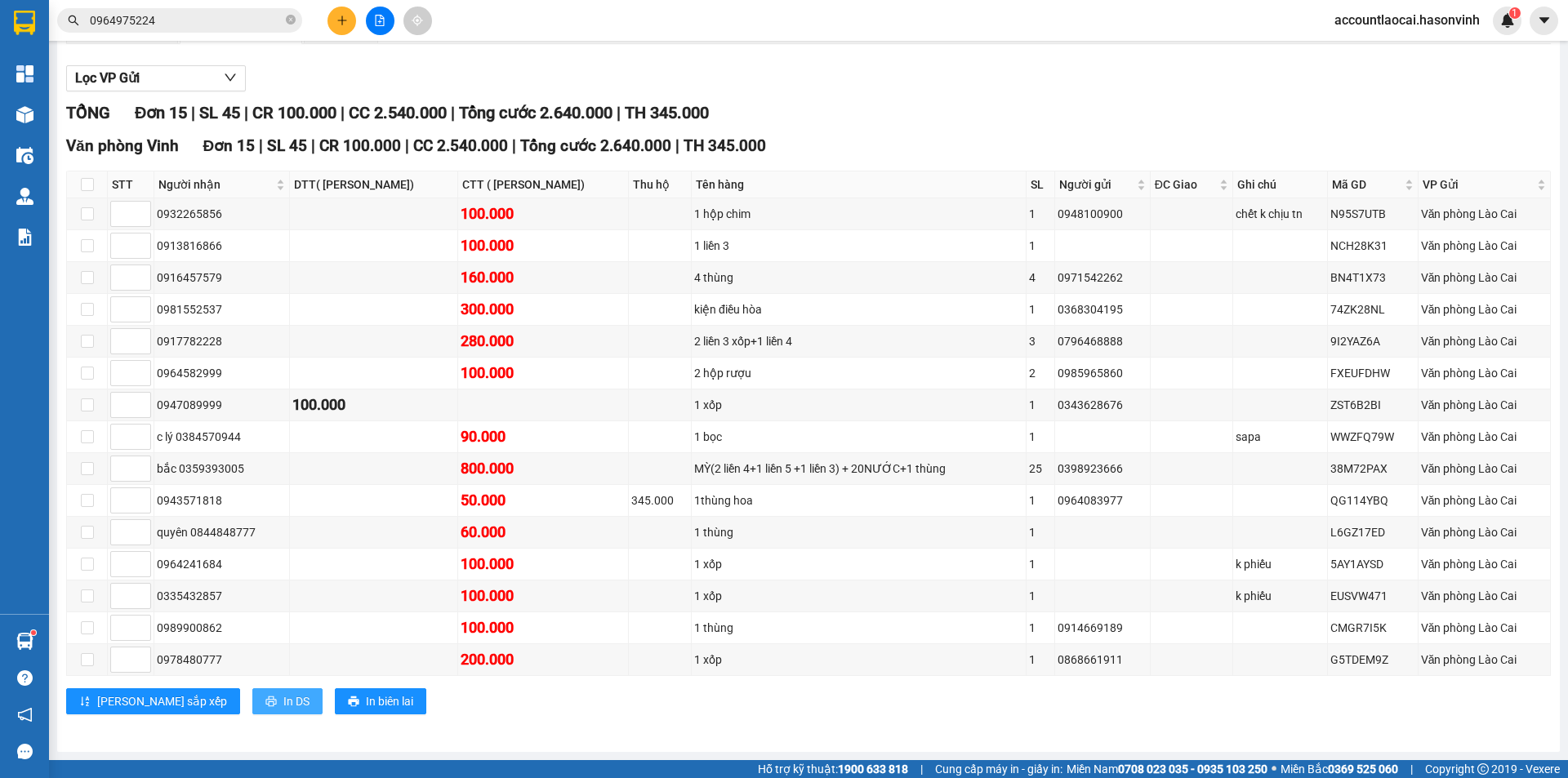
click at [283, 707] on span "In DS" at bounding box center [296, 701] width 26 height 18
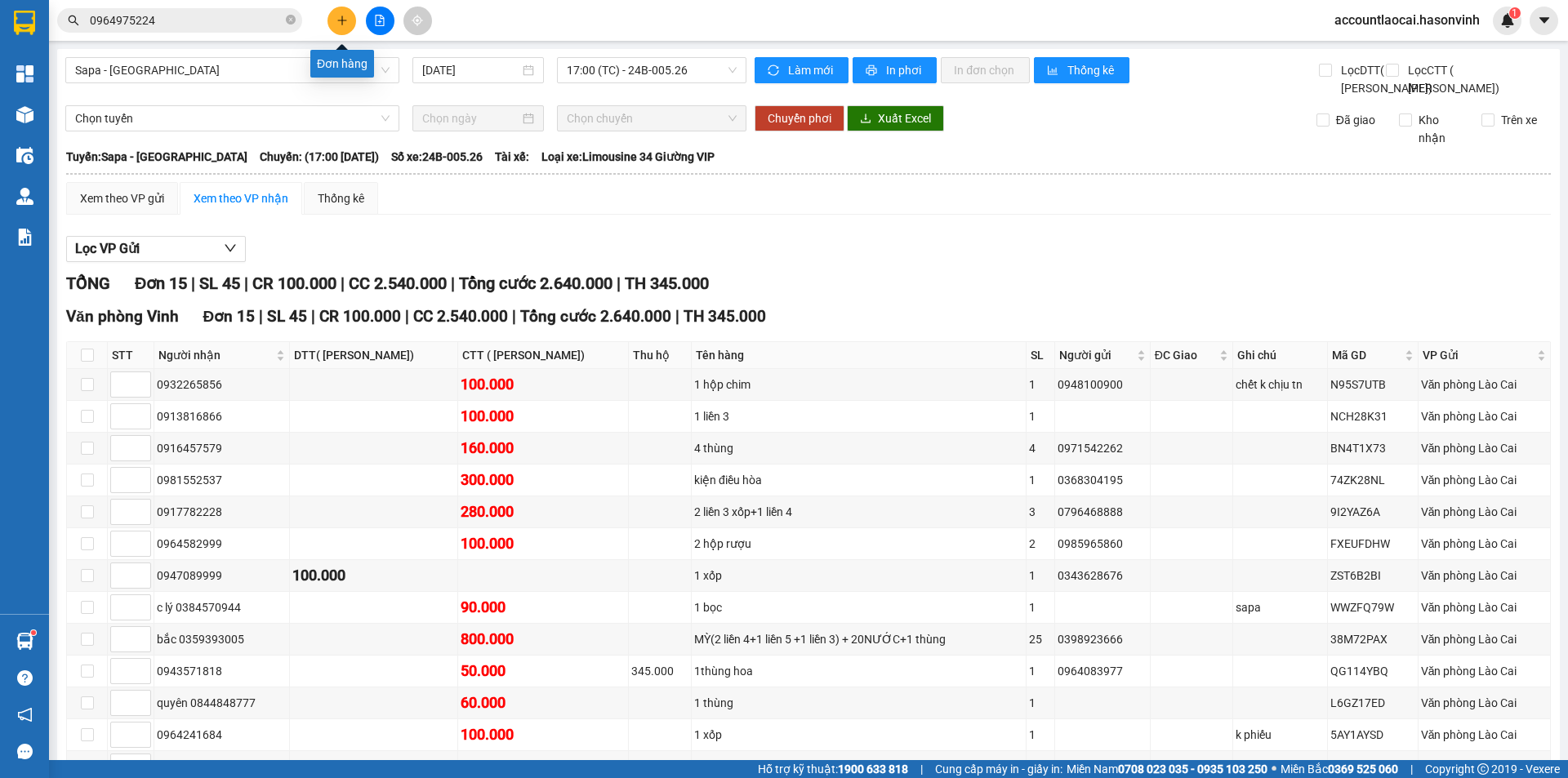
click at [337, 18] on icon "plus" at bounding box center [342, 20] width 11 height 11
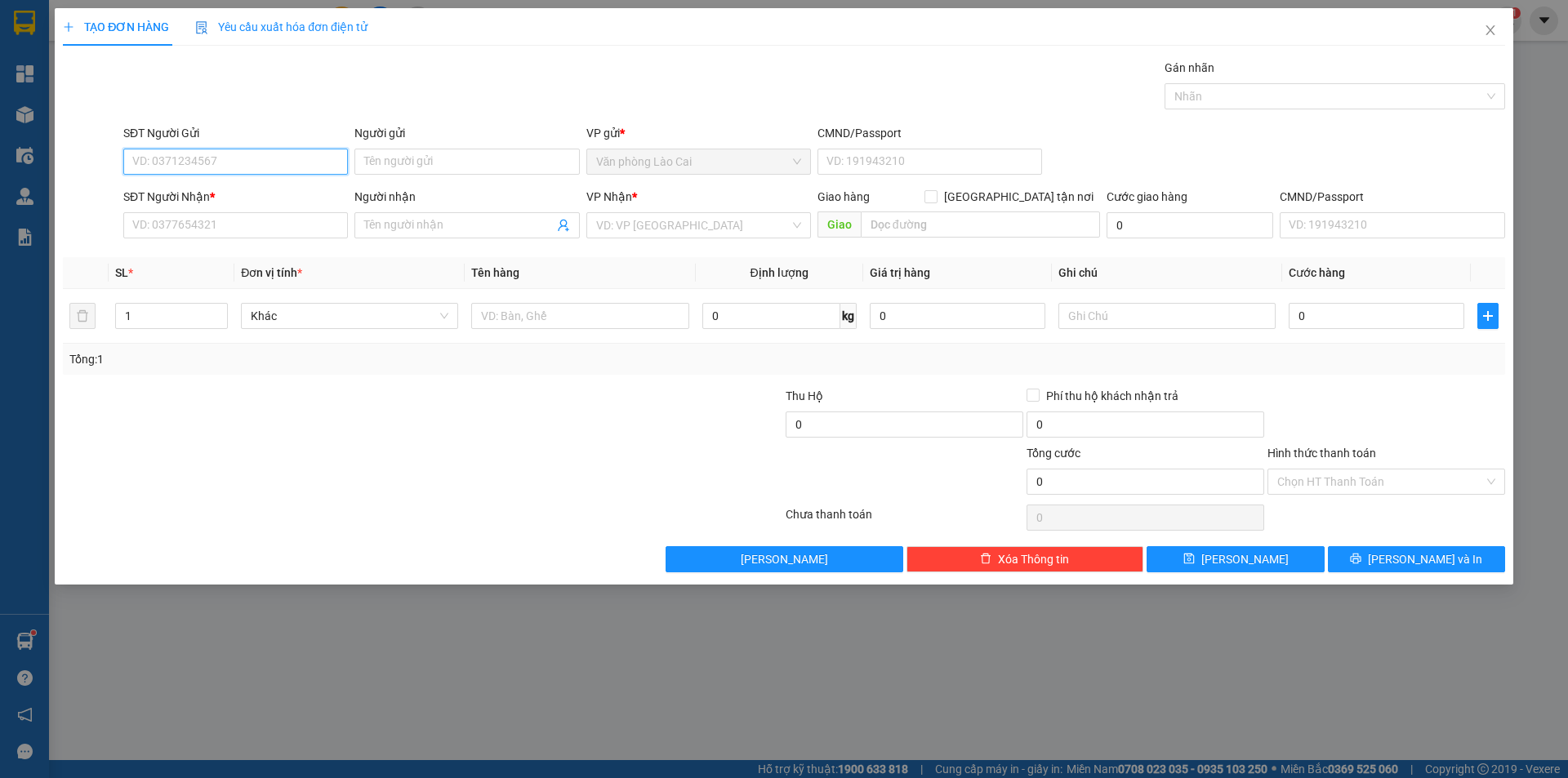
click at [264, 166] on input "SĐT Người Gửi" at bounding box center [236, 162] width 224 height 26
click at [201, 164] on input "145" at bounding box center [236, 162] width 224 height 26
click at [186, 187] on div "0973645145" at bounding box center [236, 194] width 205 height 18
type input "0973645145"
type input "0964695399"
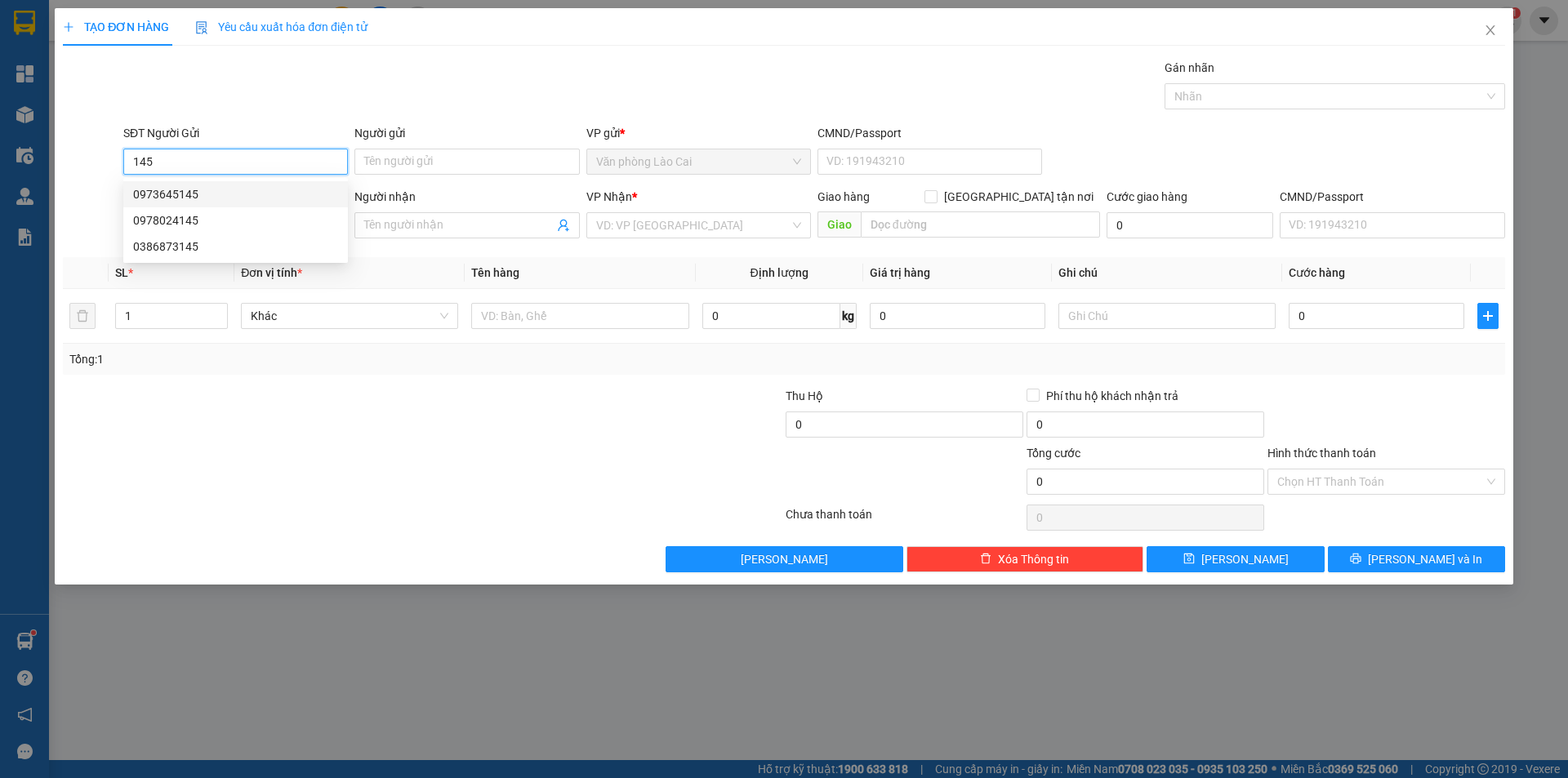
type input "CẦU LỒI- DIỄM CHÂU"
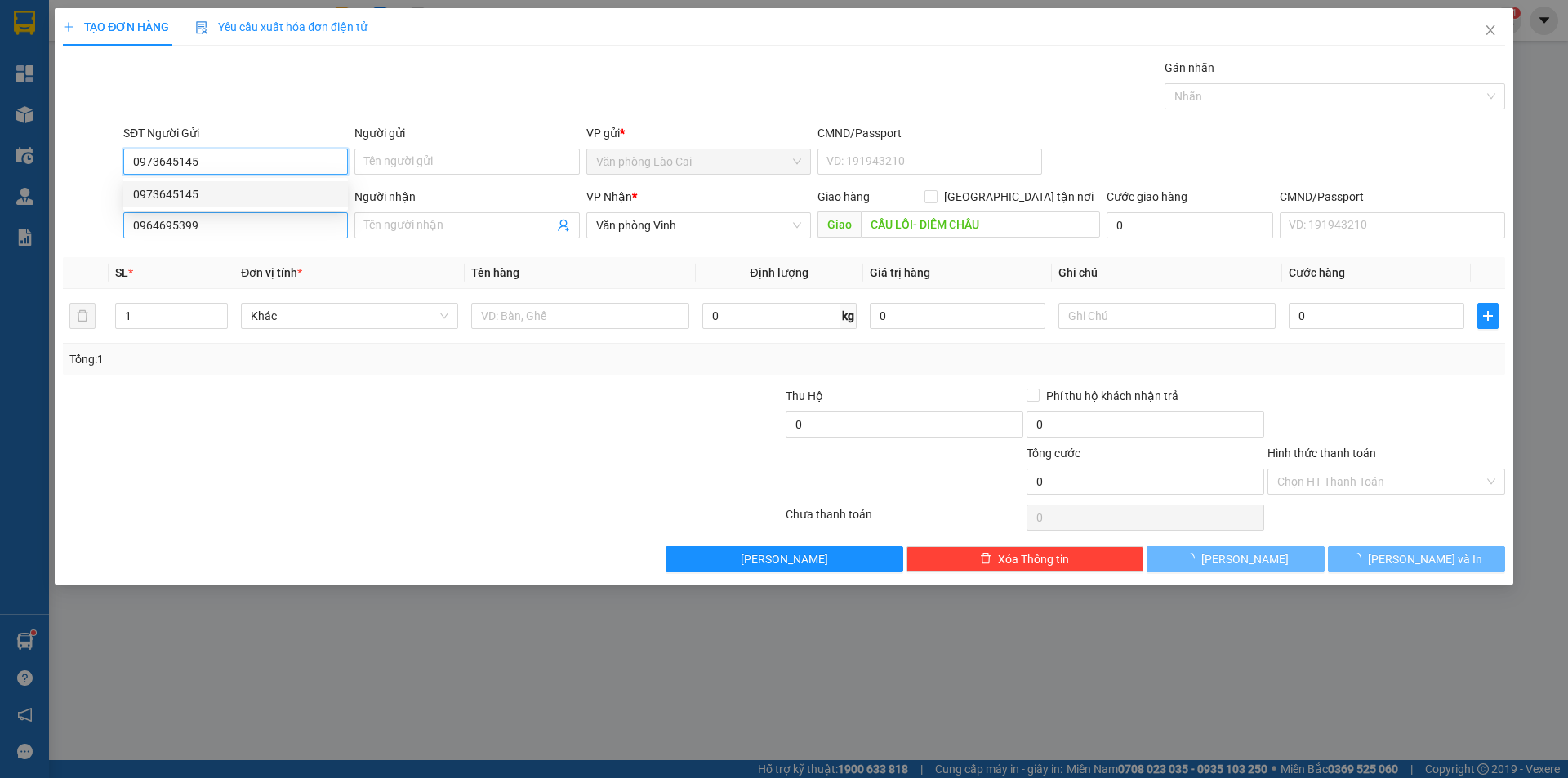
type input "50.000"
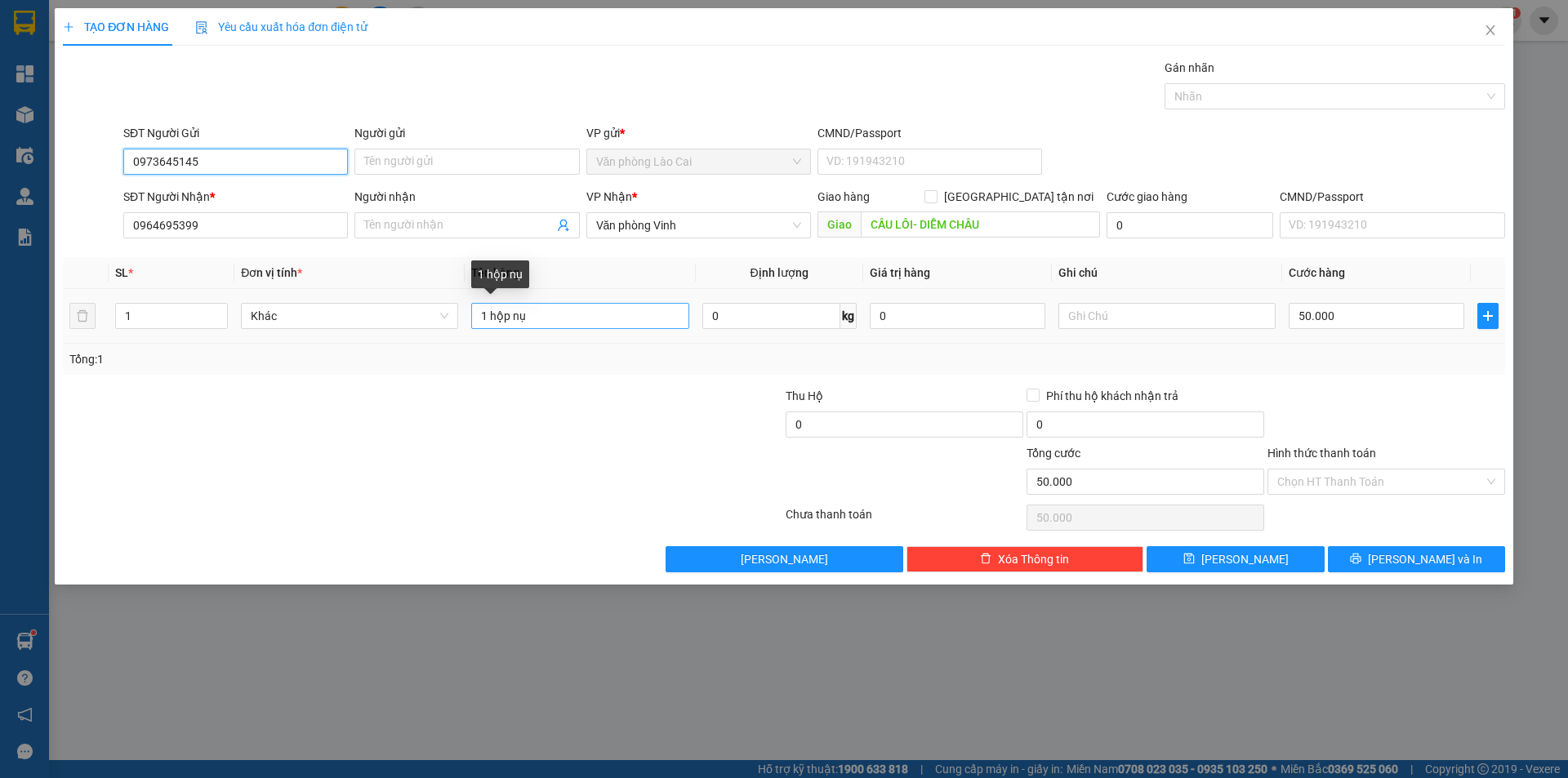
type input "0973645145"
drag, startPoint x: 540, startPoint y: 317, endPoint x: 510, endPoint y: 317, distance: 30.0
click at [510, 317] on input "1 hộp nụ" at bounding box center [580, 316] width 217 height 26
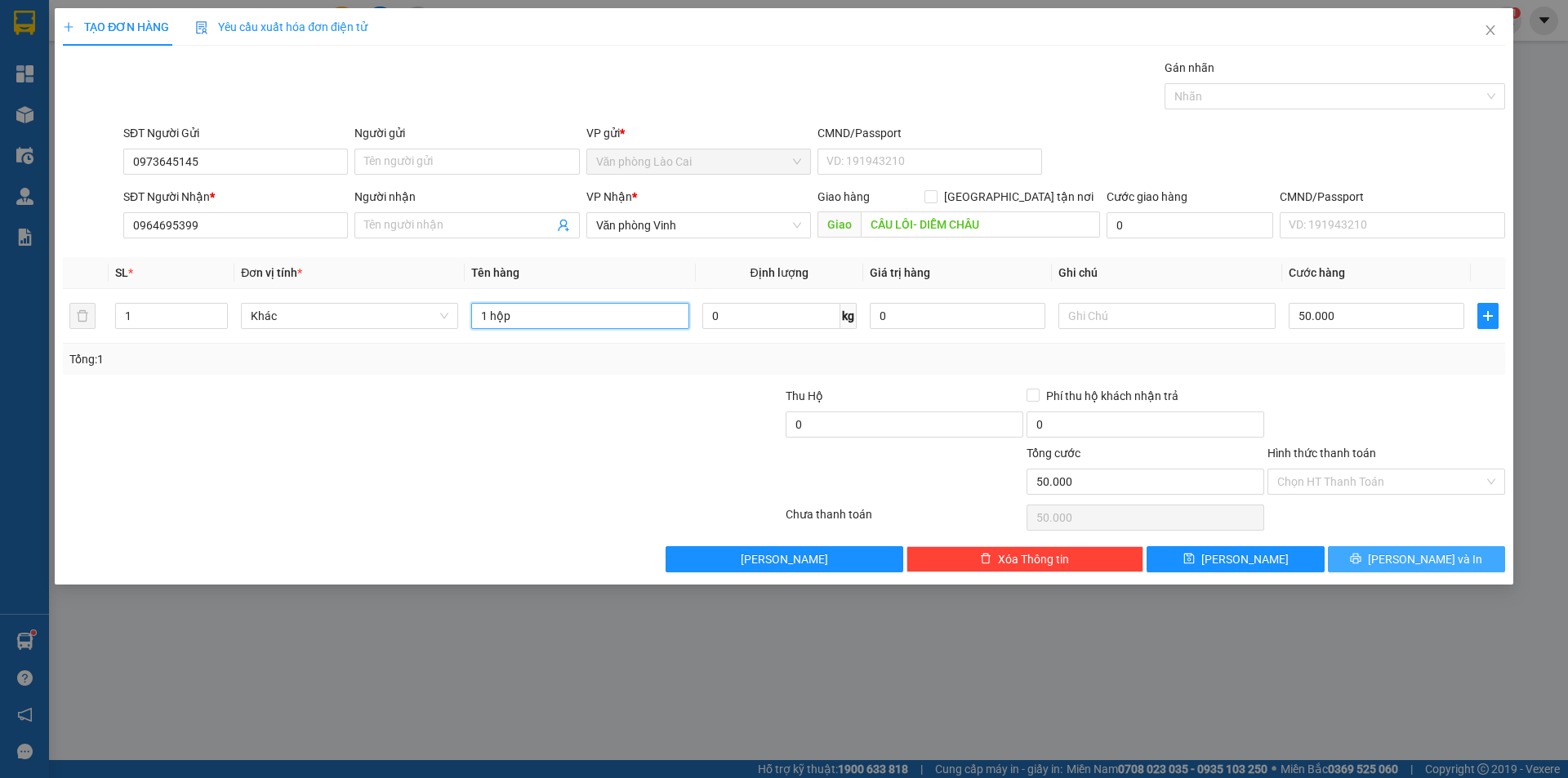
type input "1 hộp"
click at [1393, 551] on button "Lưu và In" at bounding box center [1416, 560] width 177 height 26
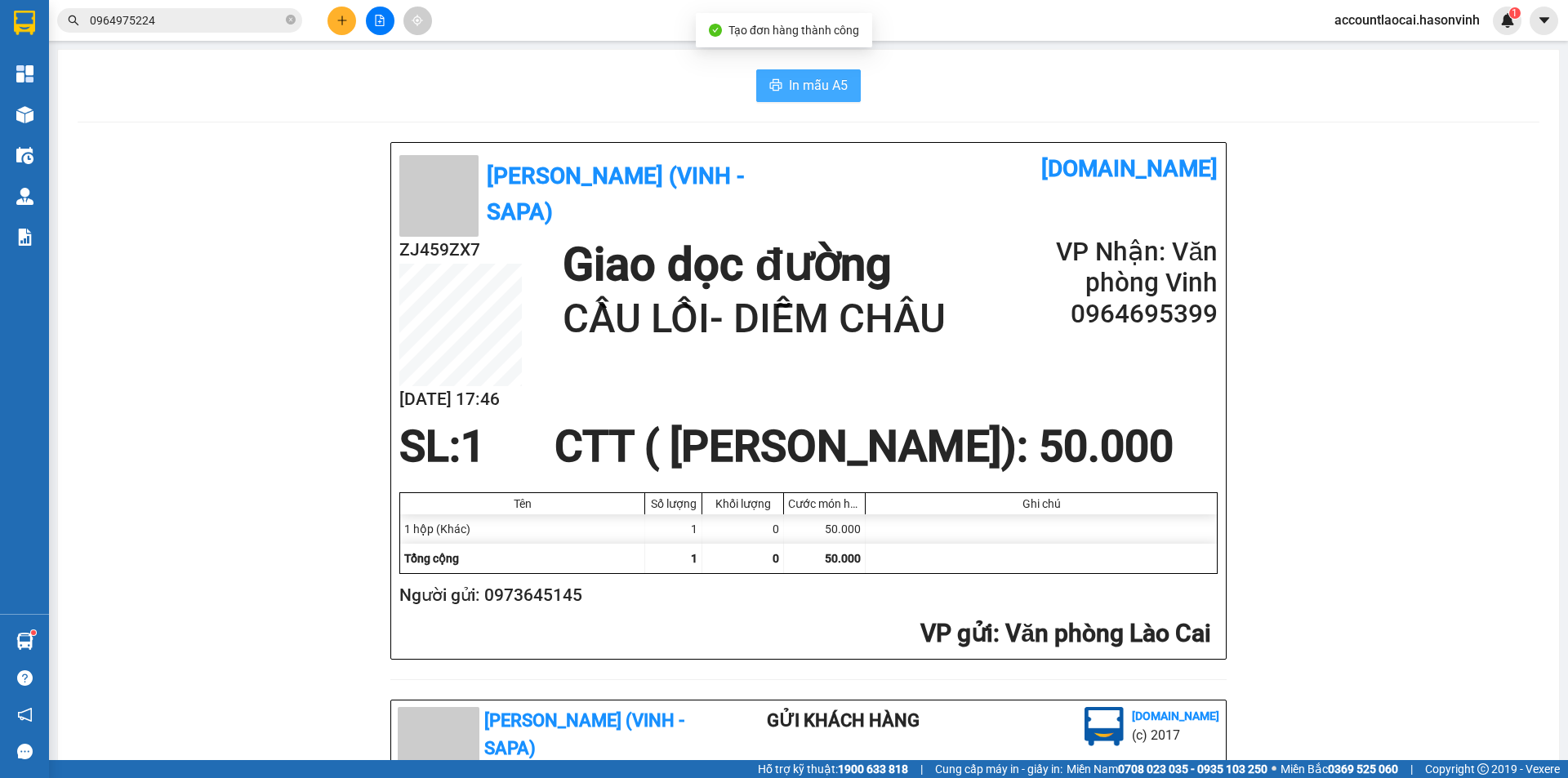
click at [756, 86] on button "In mẫu A5" at bounding box center [808, 85] width 104 height 32
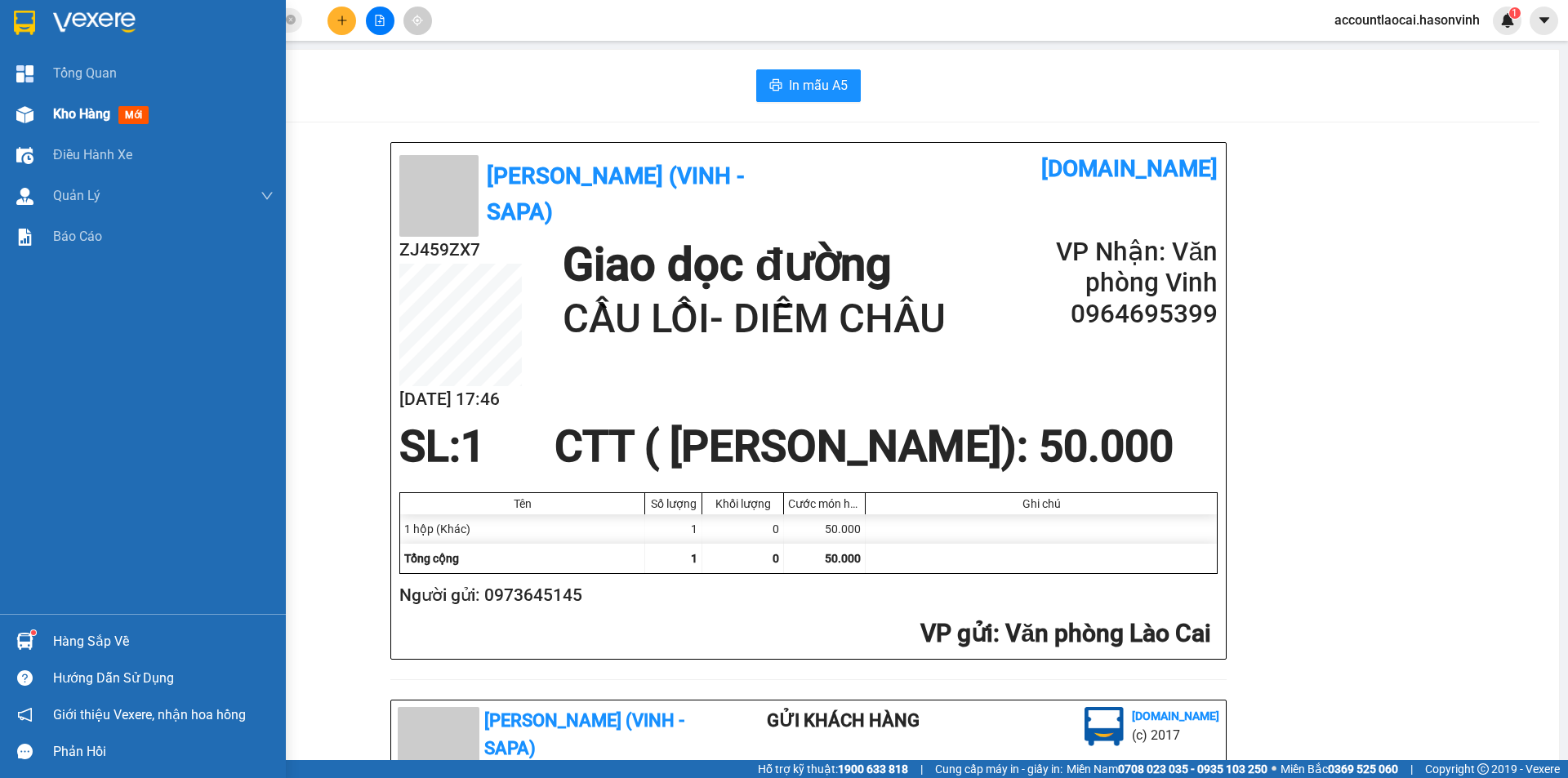
click at [39, 108] on div "Kho hàng mới" at bounding box center [143, 114] width 286 height 41
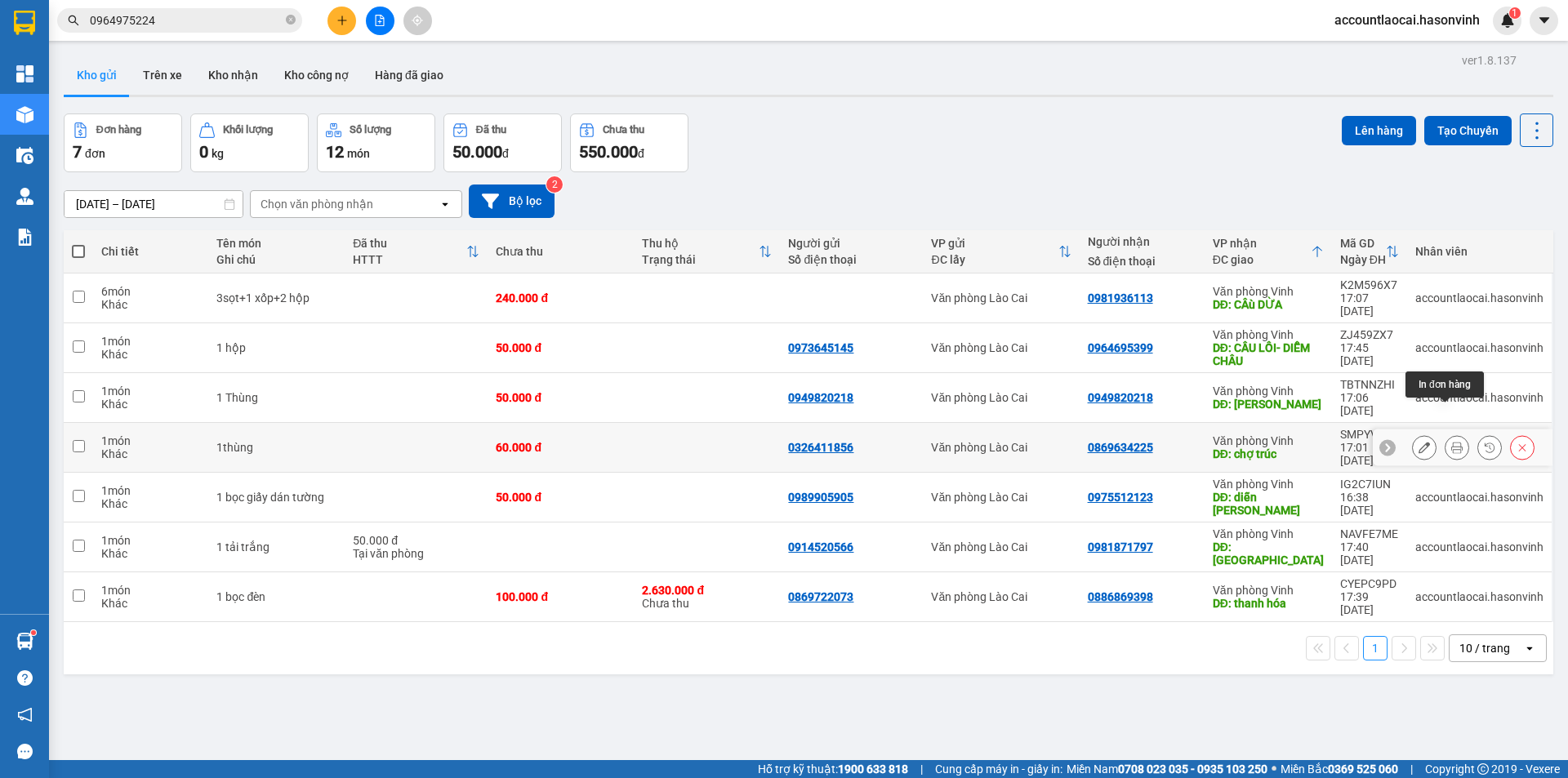
click at [1445, 434] on button at bounding box center [1457, 448] width 23 height 29
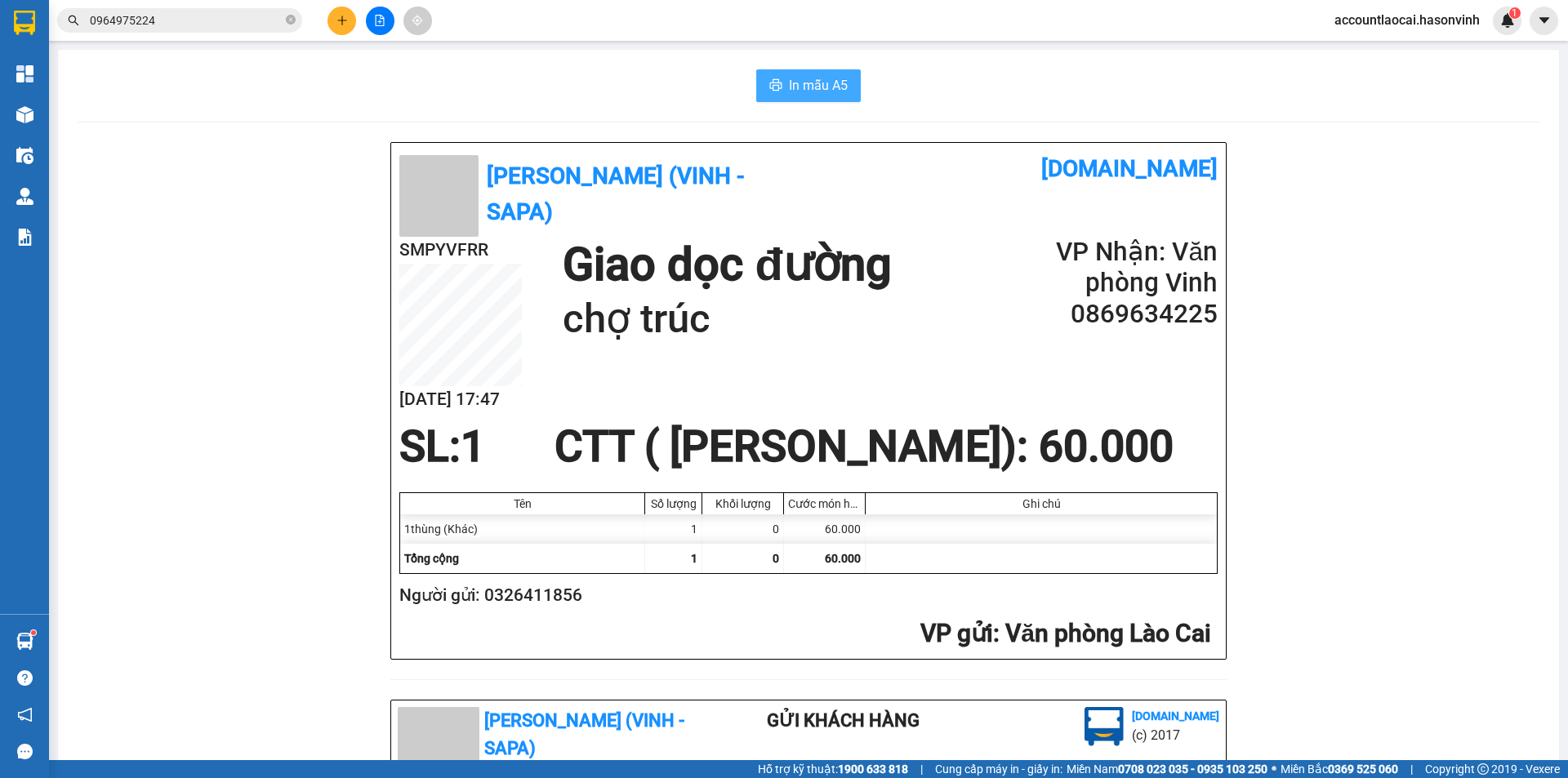
click at [821, 87] on span "In mẫu A5" at bounding box center [817, 85] width 59 height 20
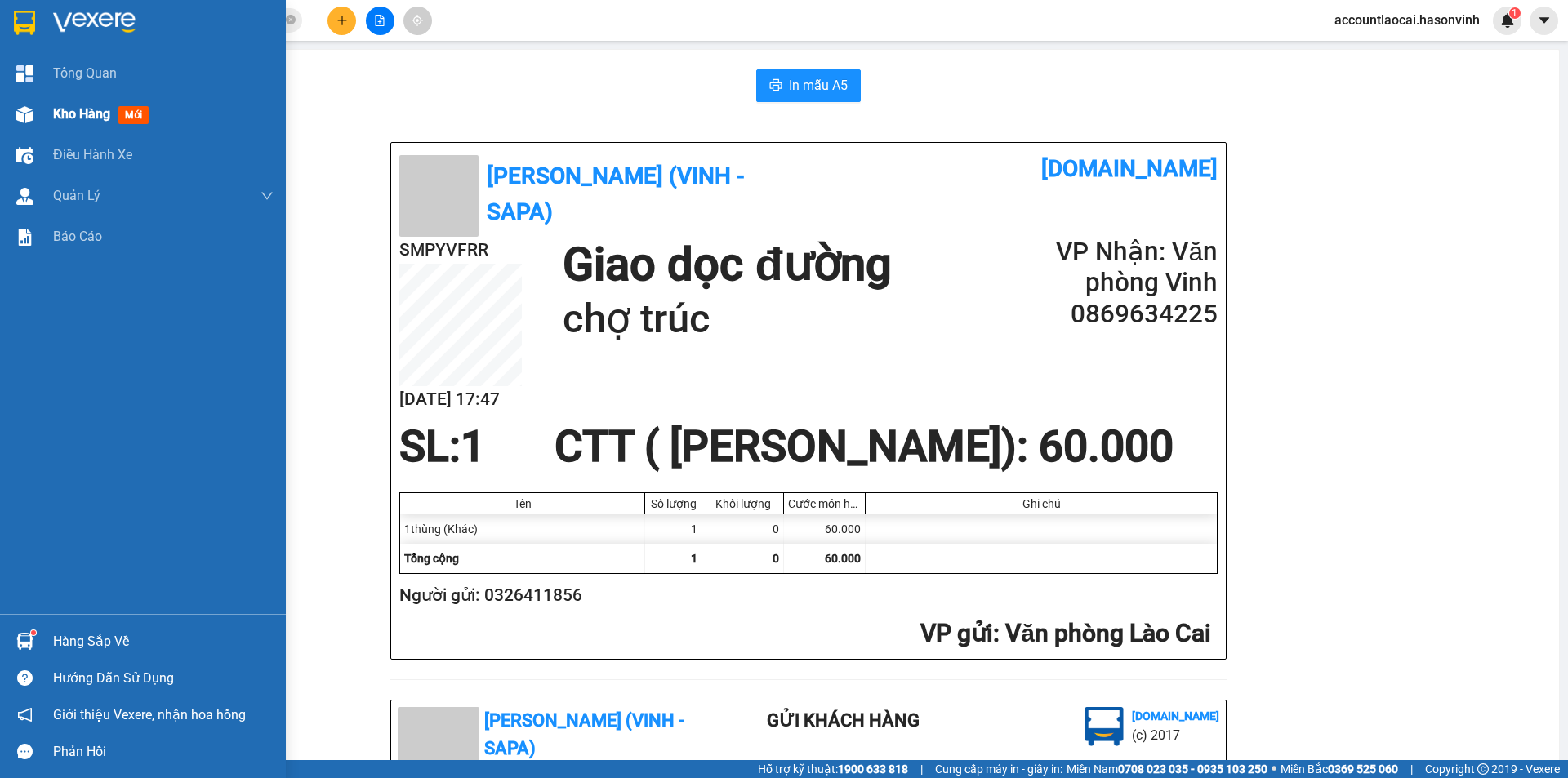
click at [81, 104] on div "Kho hàng mới" at bounding box center [104, 113] width 102 height 20
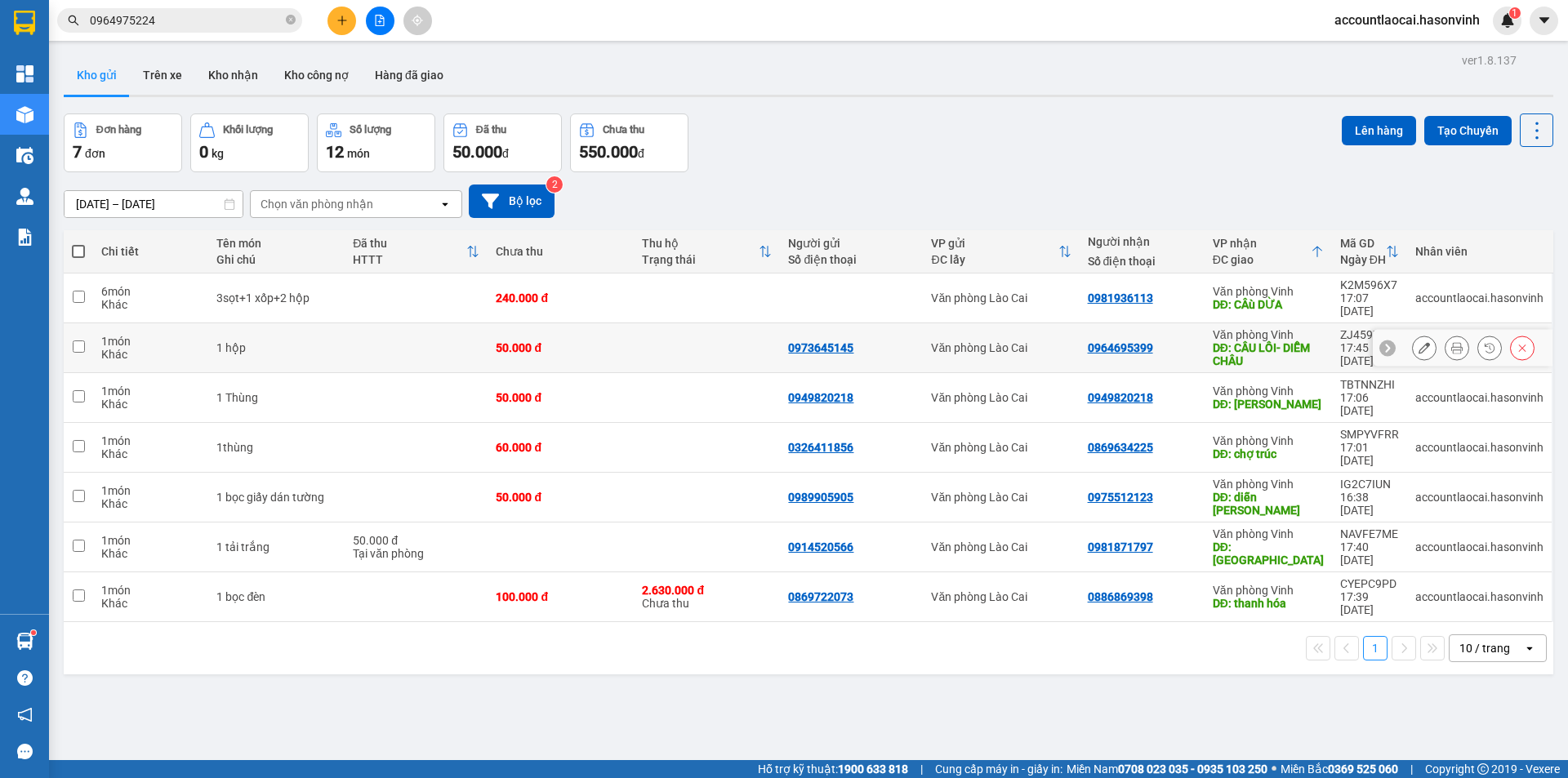
click at [1182, 342] on div "0964695399" at bounding box center [1142, 348] width 109 height 13
checkbox input "true"
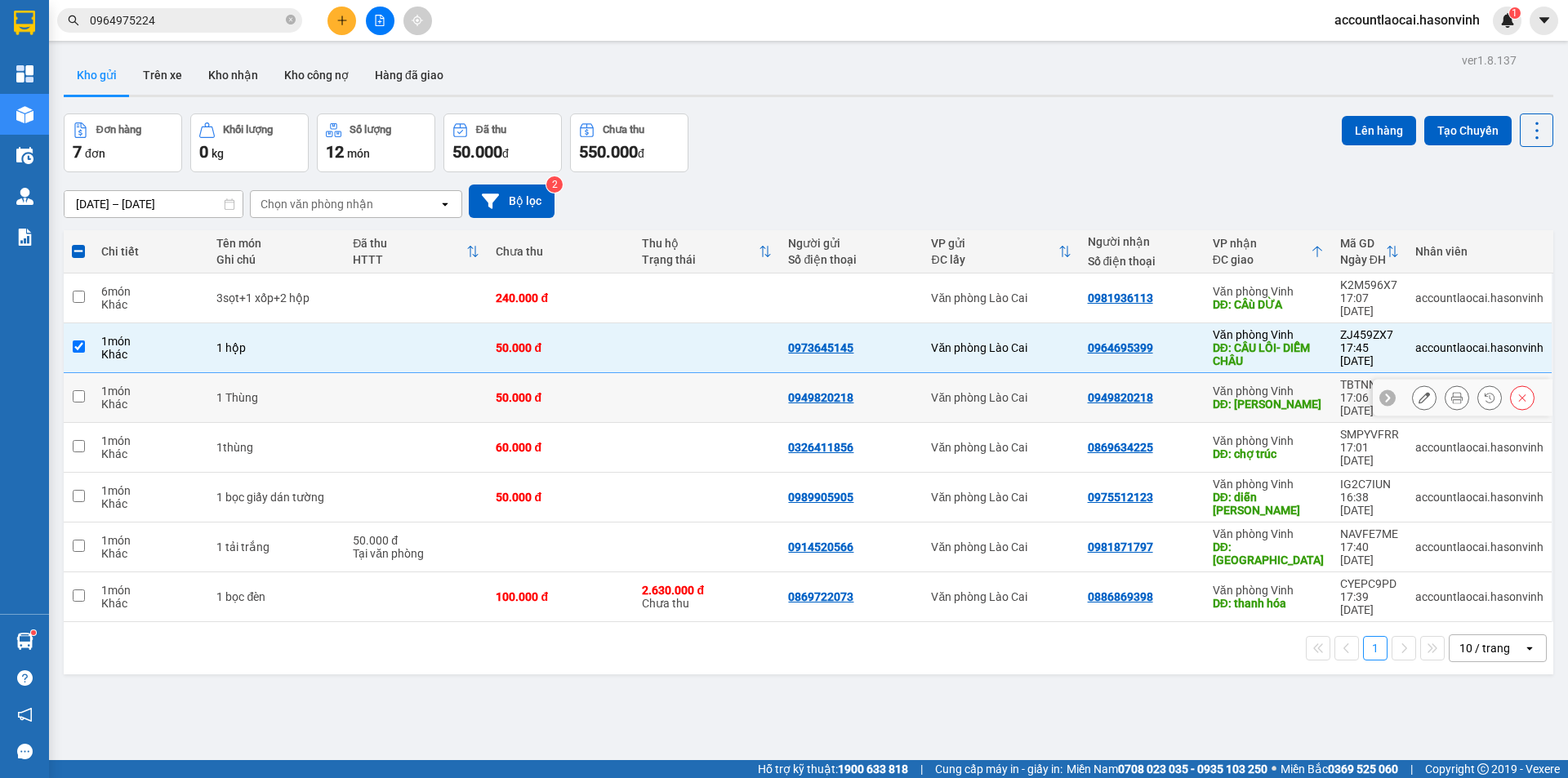
click at [1150, 392] on div "0949820218" at bounding box center [1142, 398] width 109 height 13
checkbox input "true"
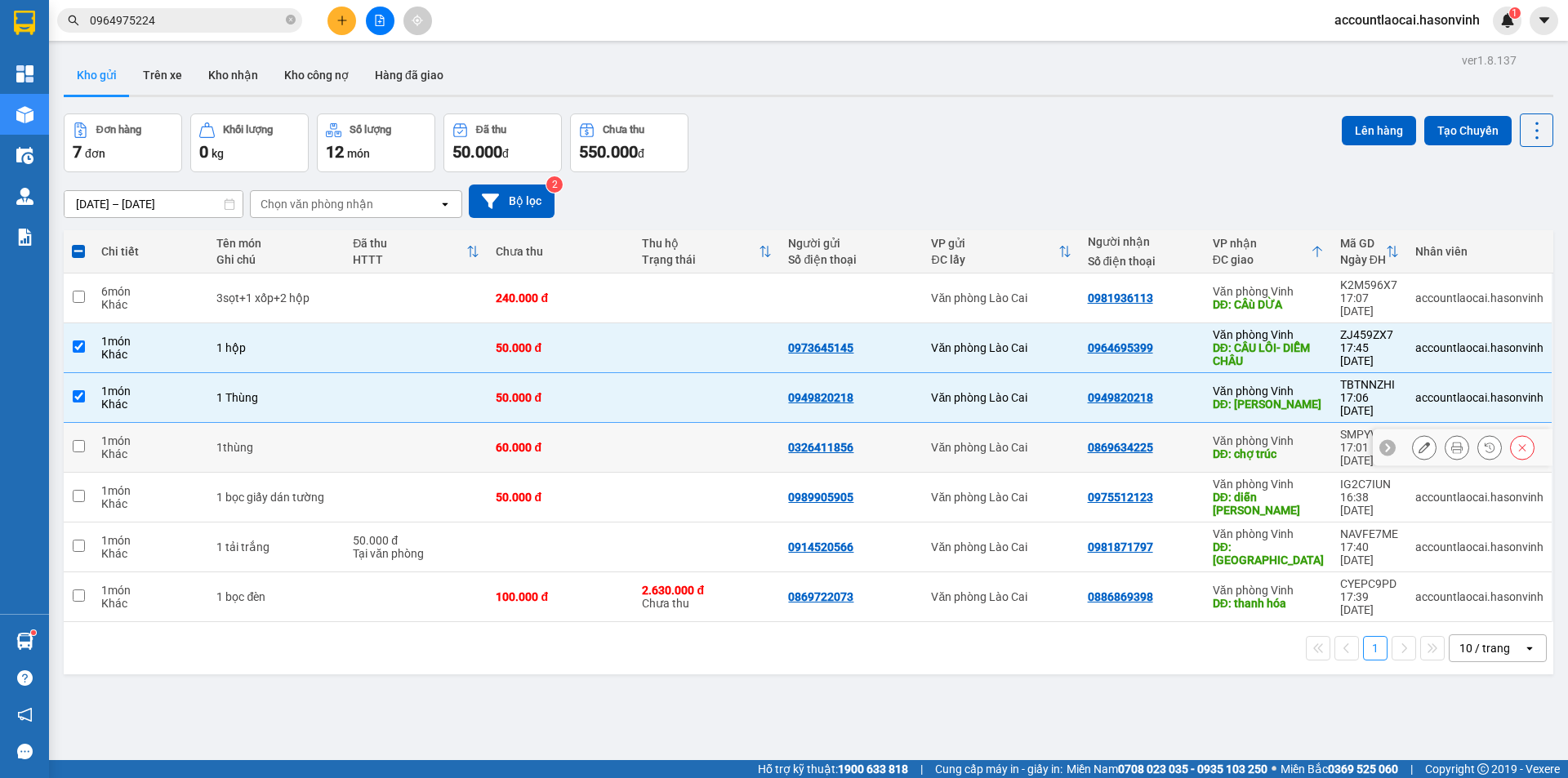
click at [1173, 441] on div "0869634225" at bounding box center [1142, 447] width 109 height 13
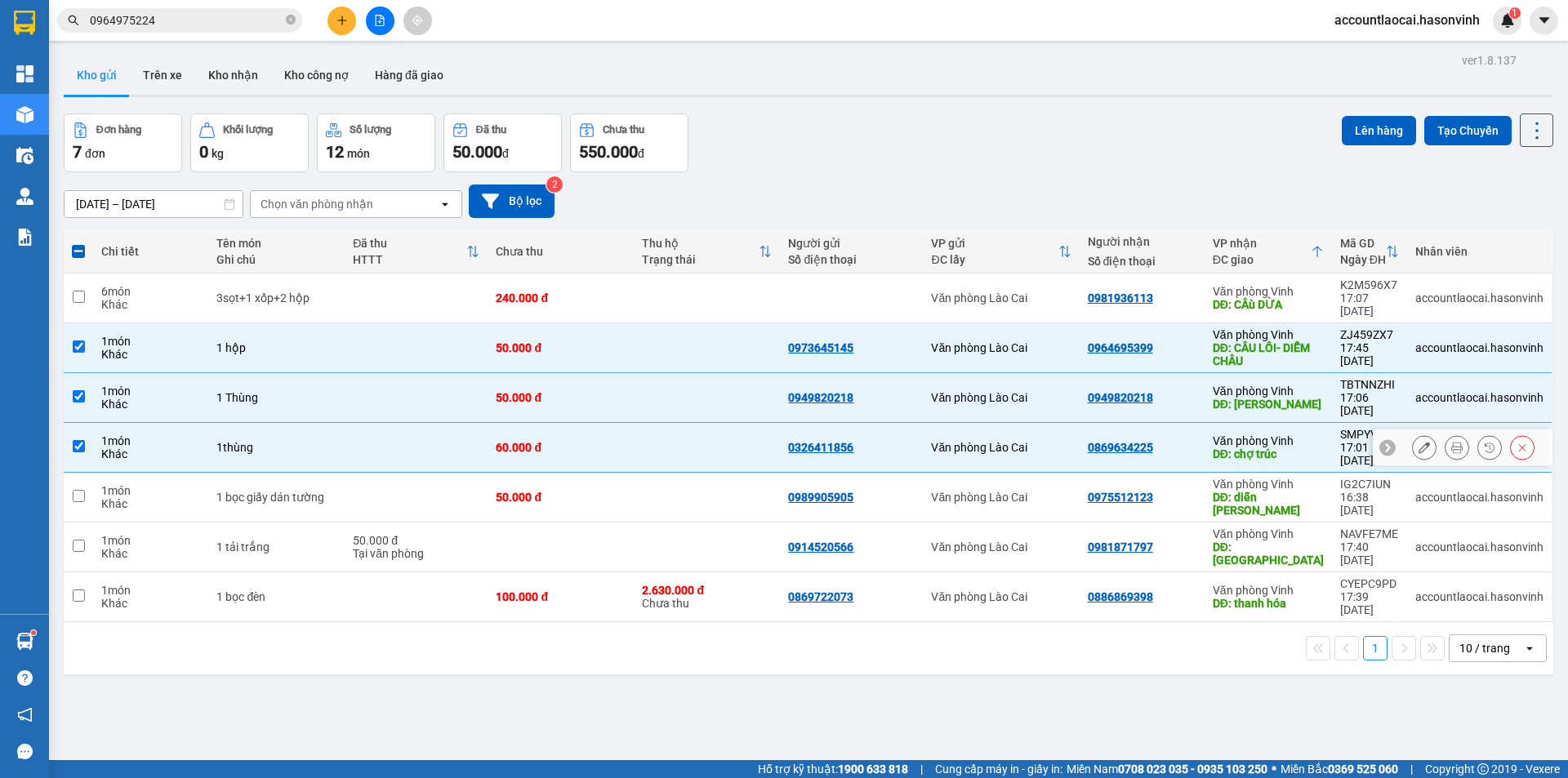
click at [1171, 441] on div "0869634225" at bounding box center [1142, 447] width 109 height 13
checkbox input "false"
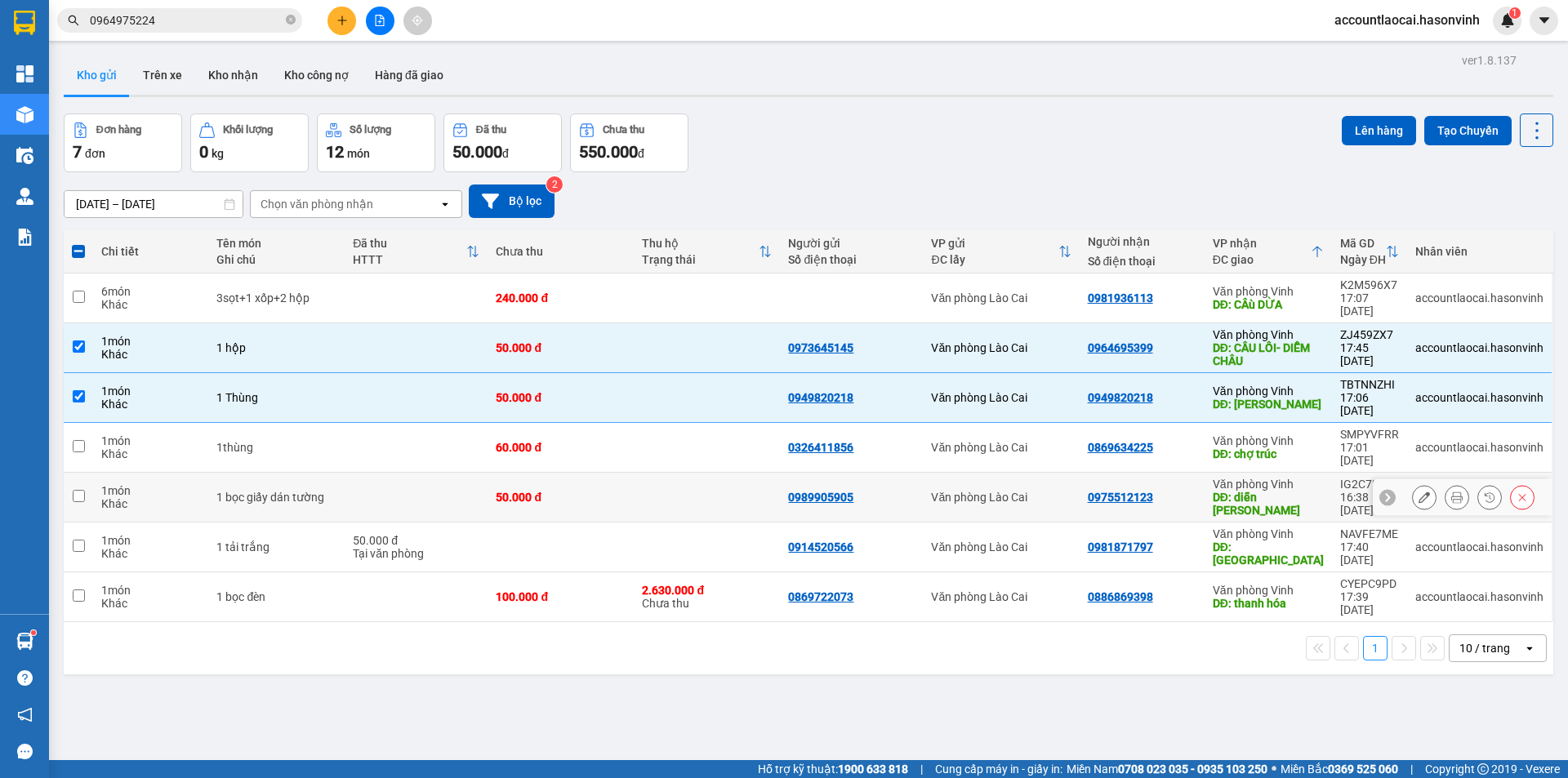
click at [1166, 491] on div "0975512123" at bounding box center [1142, 497] width 109 height 13
checkbox input "true"
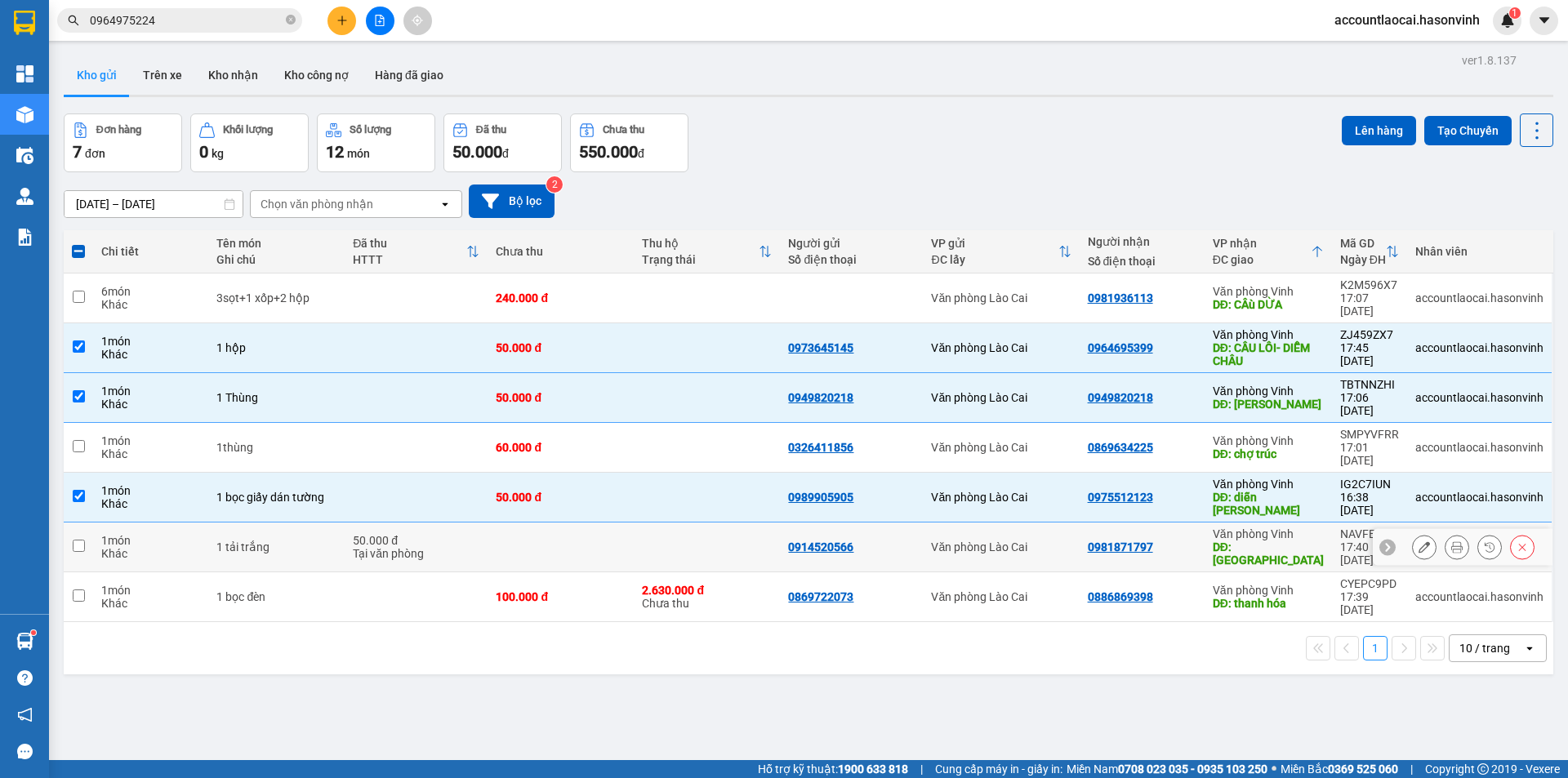
click at [1162, 541] on div "0981871797" at bounding box center [1142, 547] width 109 height 13
checkbox input "true"
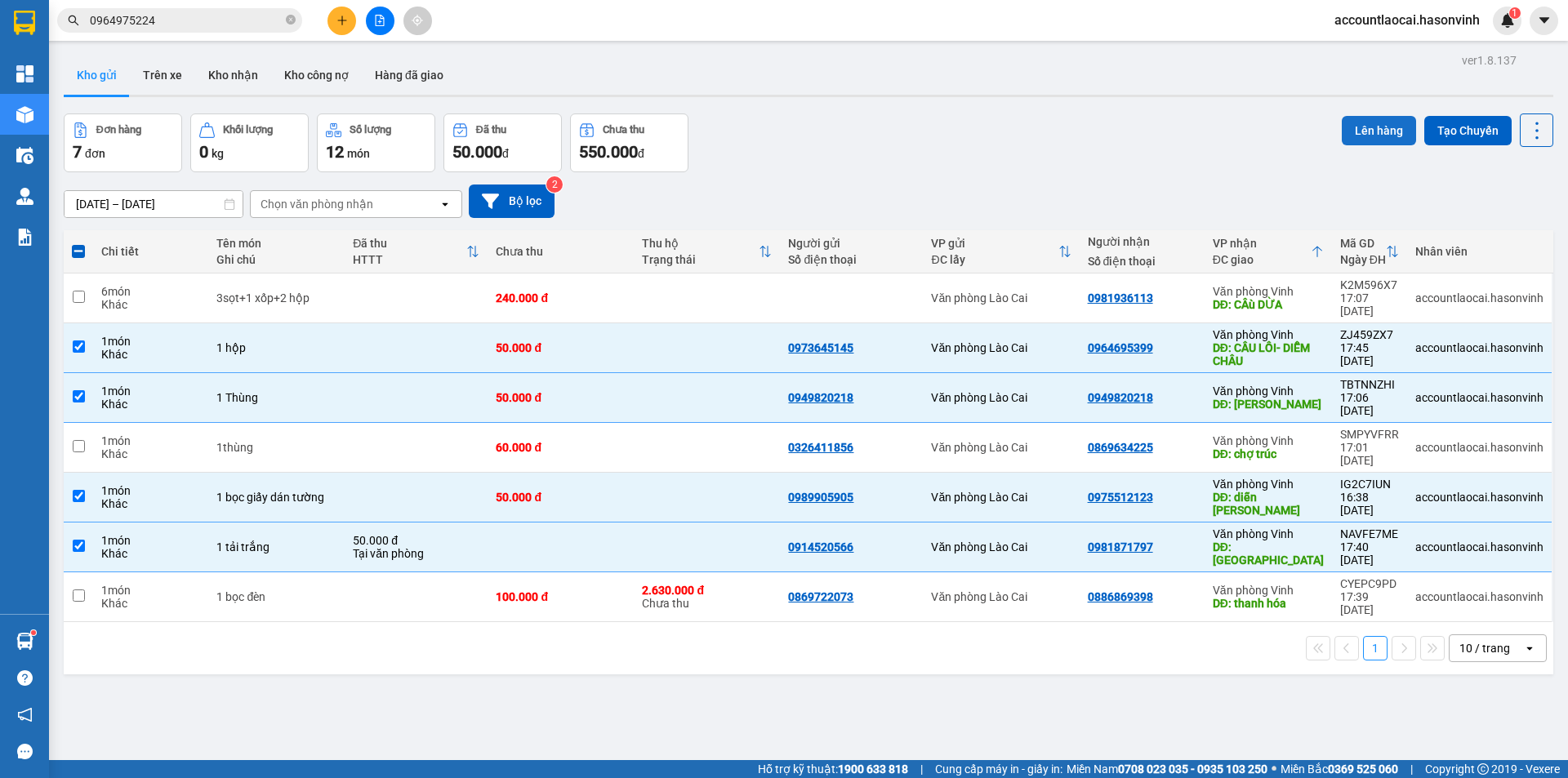
click at [1363, 125] on button "Lên hàng" at bounding box center [1379, 131] width 74 height 30
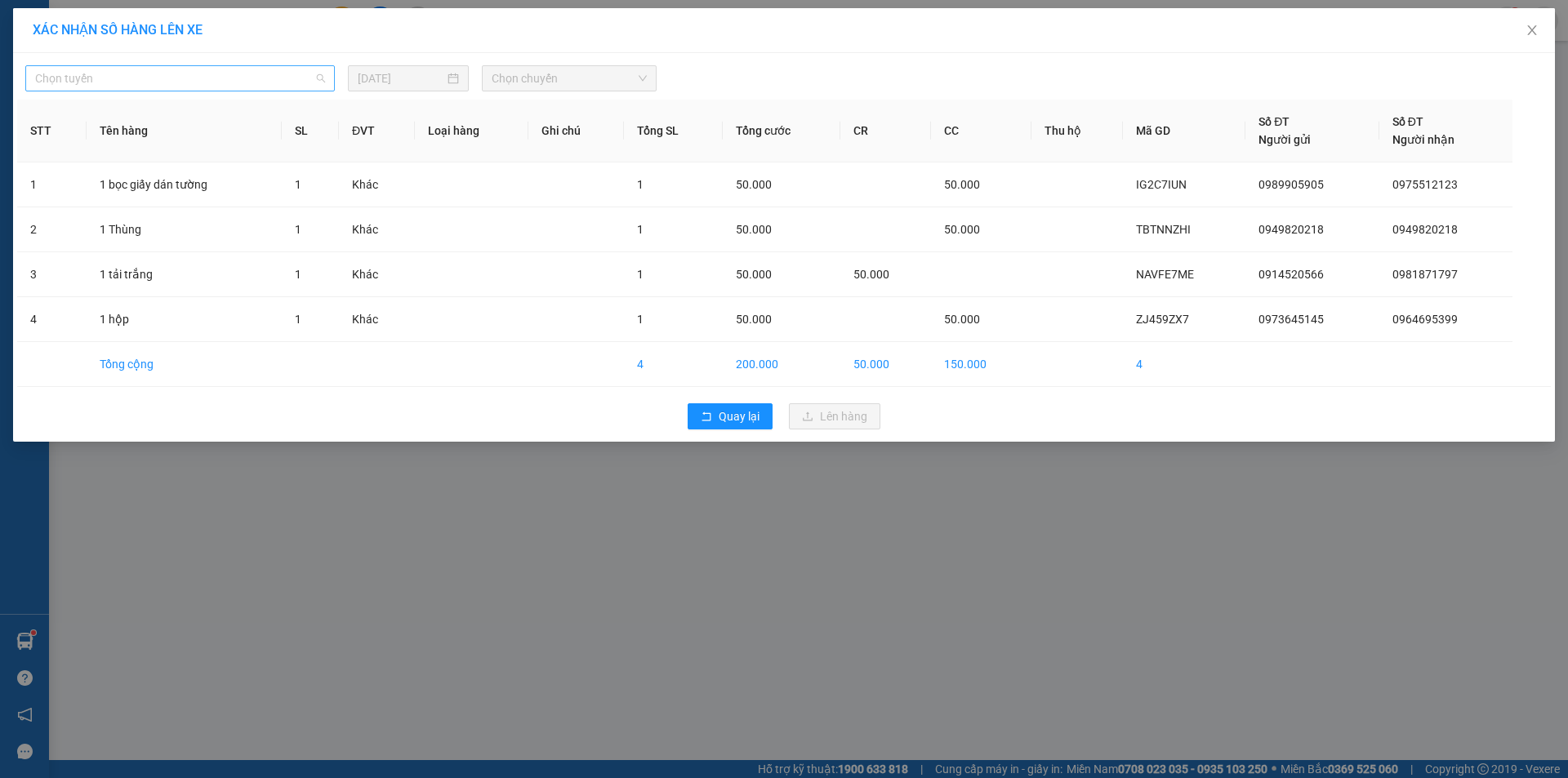
click at [110, 83] on span "Chọn tuyến" at bounding box center [180, 79] width 290 height 25
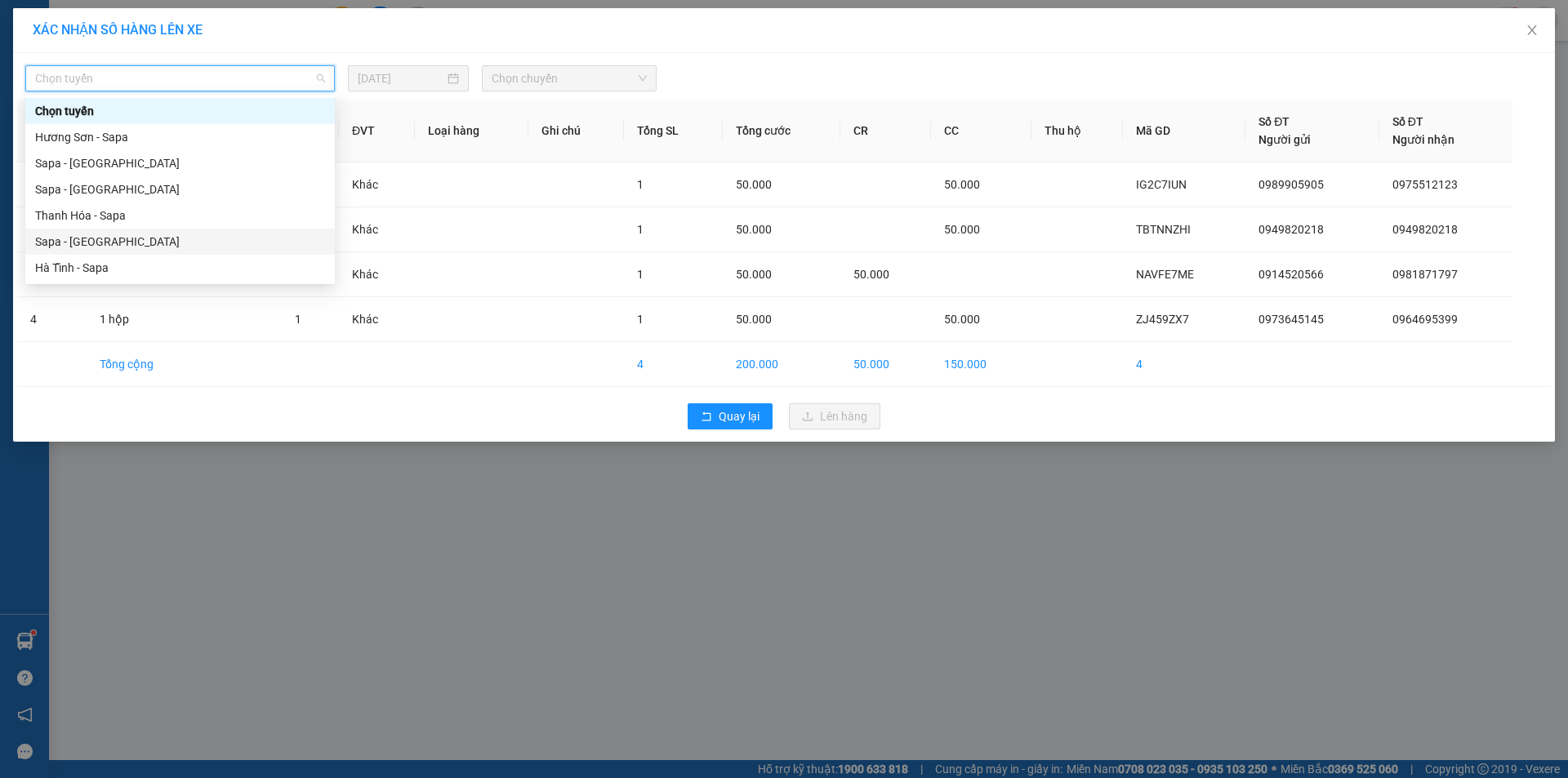
click at [91, 240] on div "Sapa - [GEOGRAPHIC_DATA]" at bounding box center [180, 242] width 290 height 18
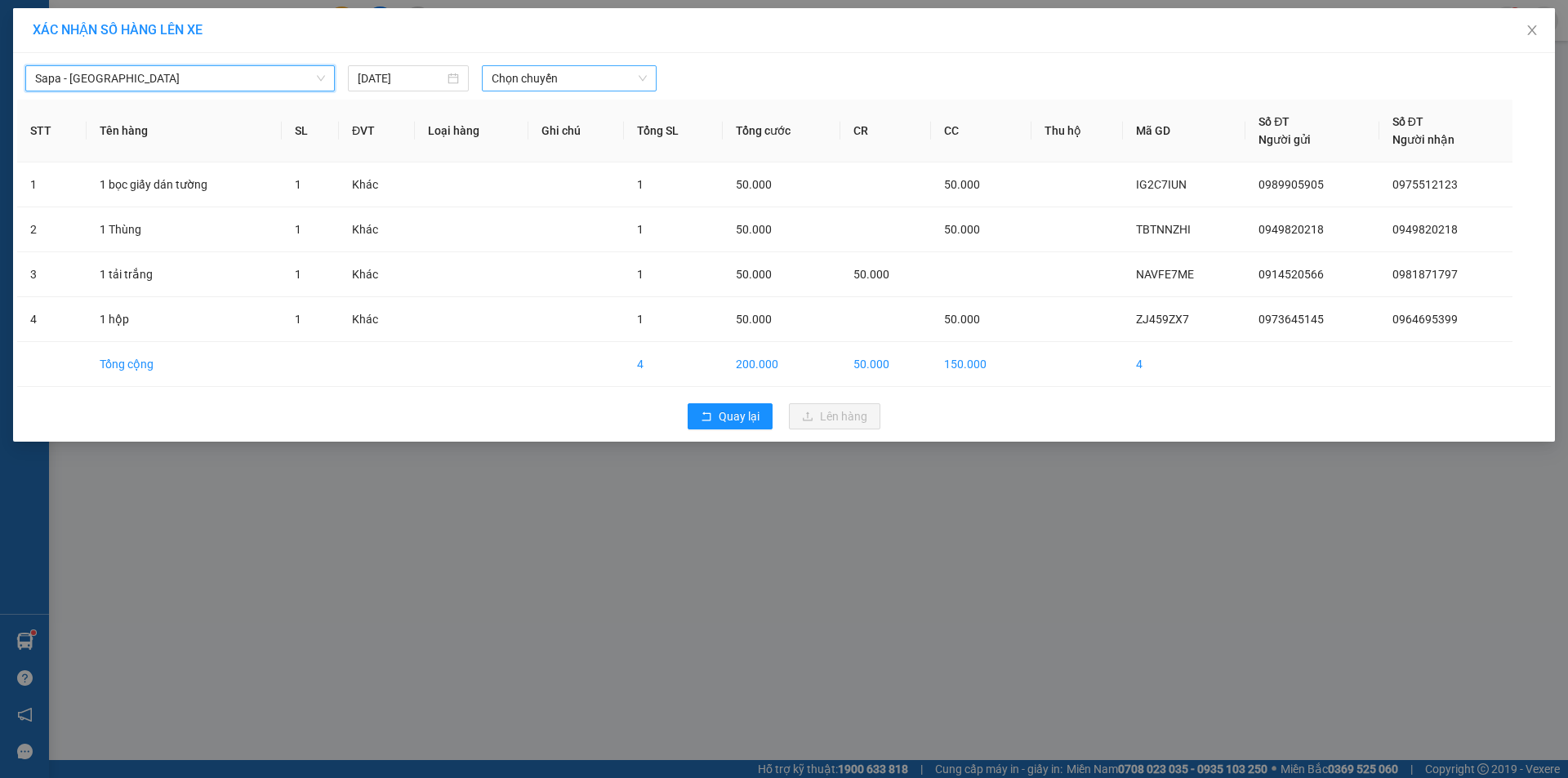
click at [591, 88] on span "Chọn chuyến" at bounding box center [569, 79] width 155 height 25
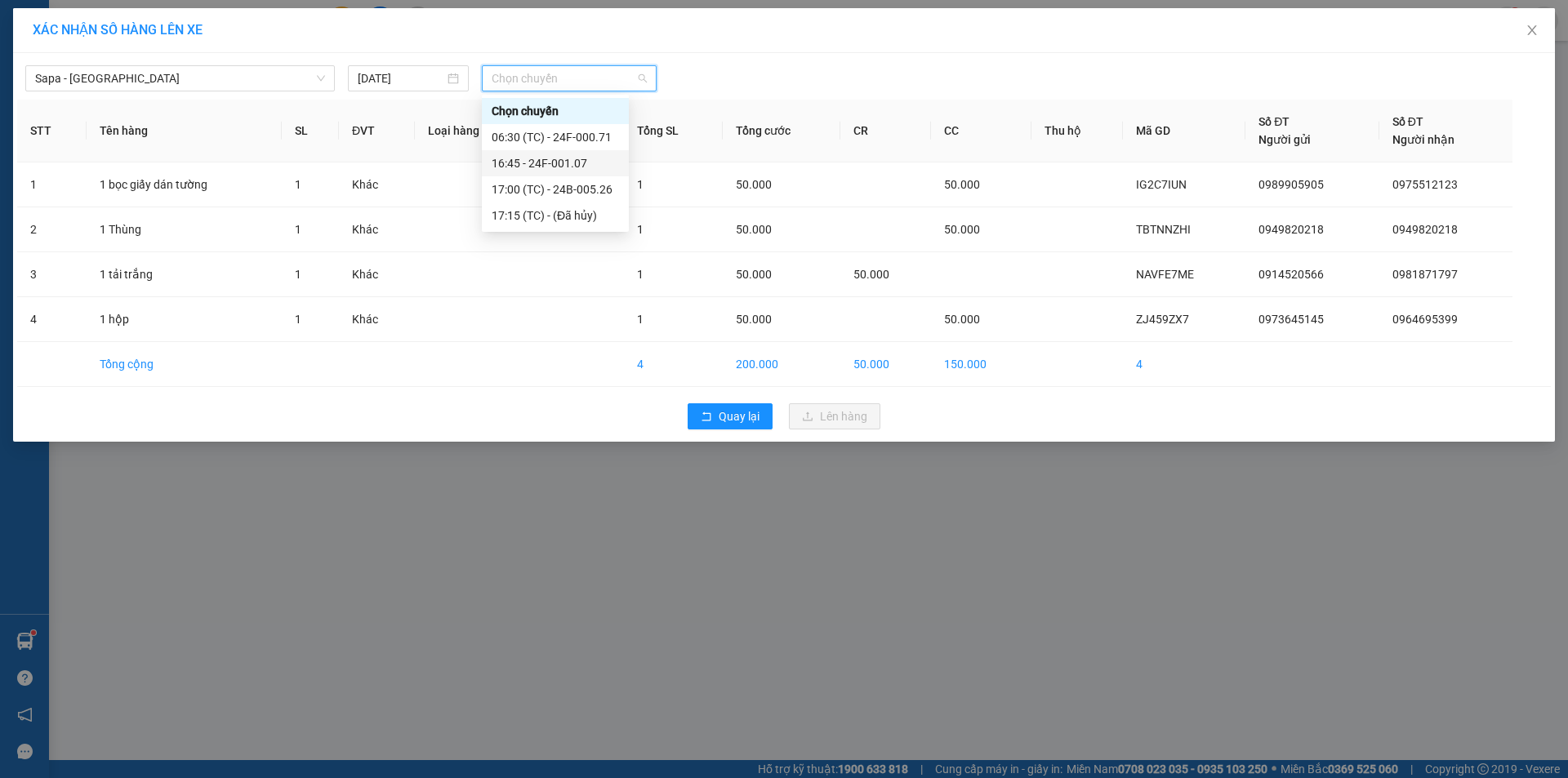
click at [584, 151] on div "16:45 - 24F-001.07" at bounding box center [555, 164] width 147 height 26
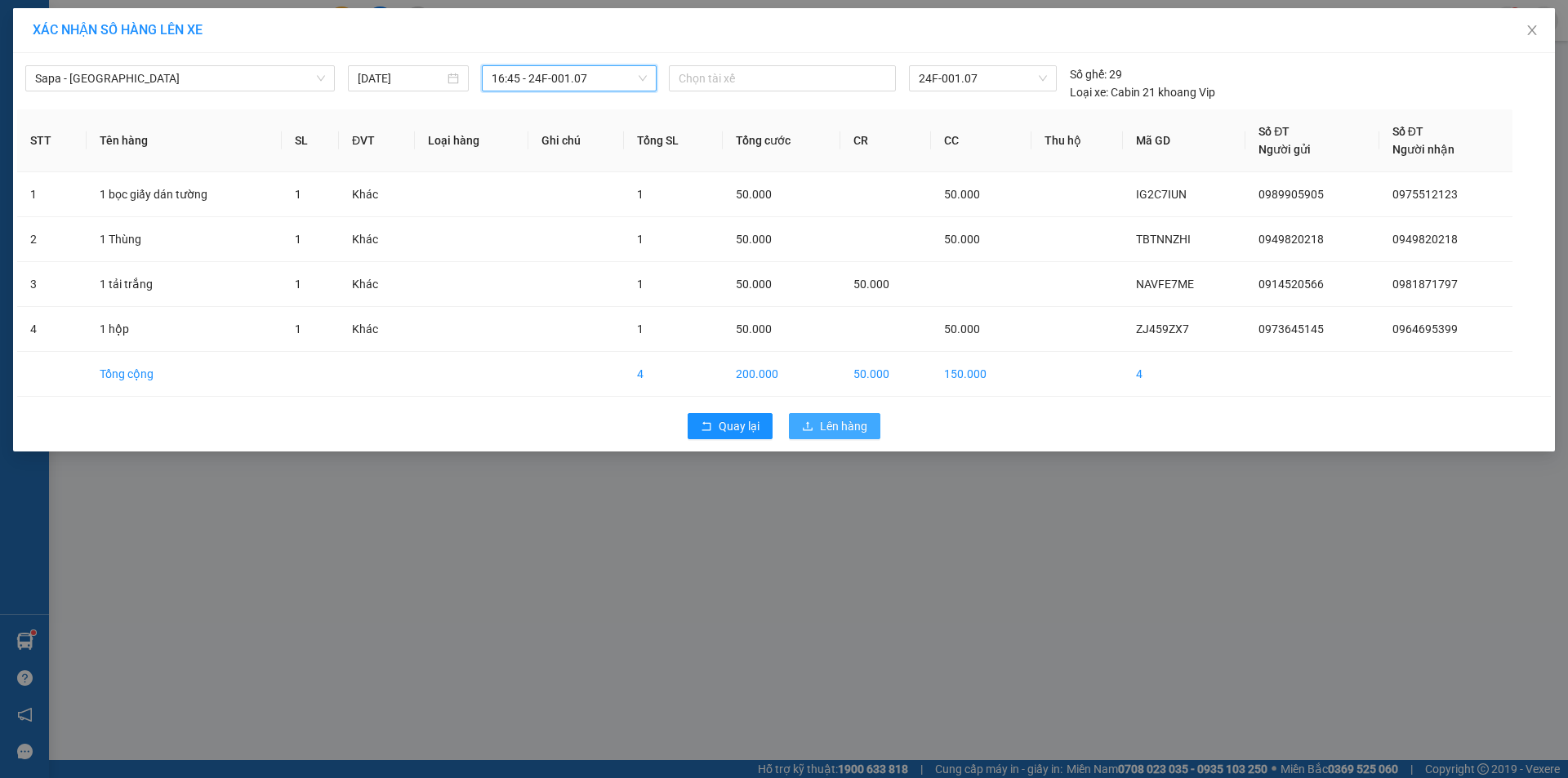
click at [836, 434] on span "Lên hàng" at bounding box center [844, 426] width 47 height 18
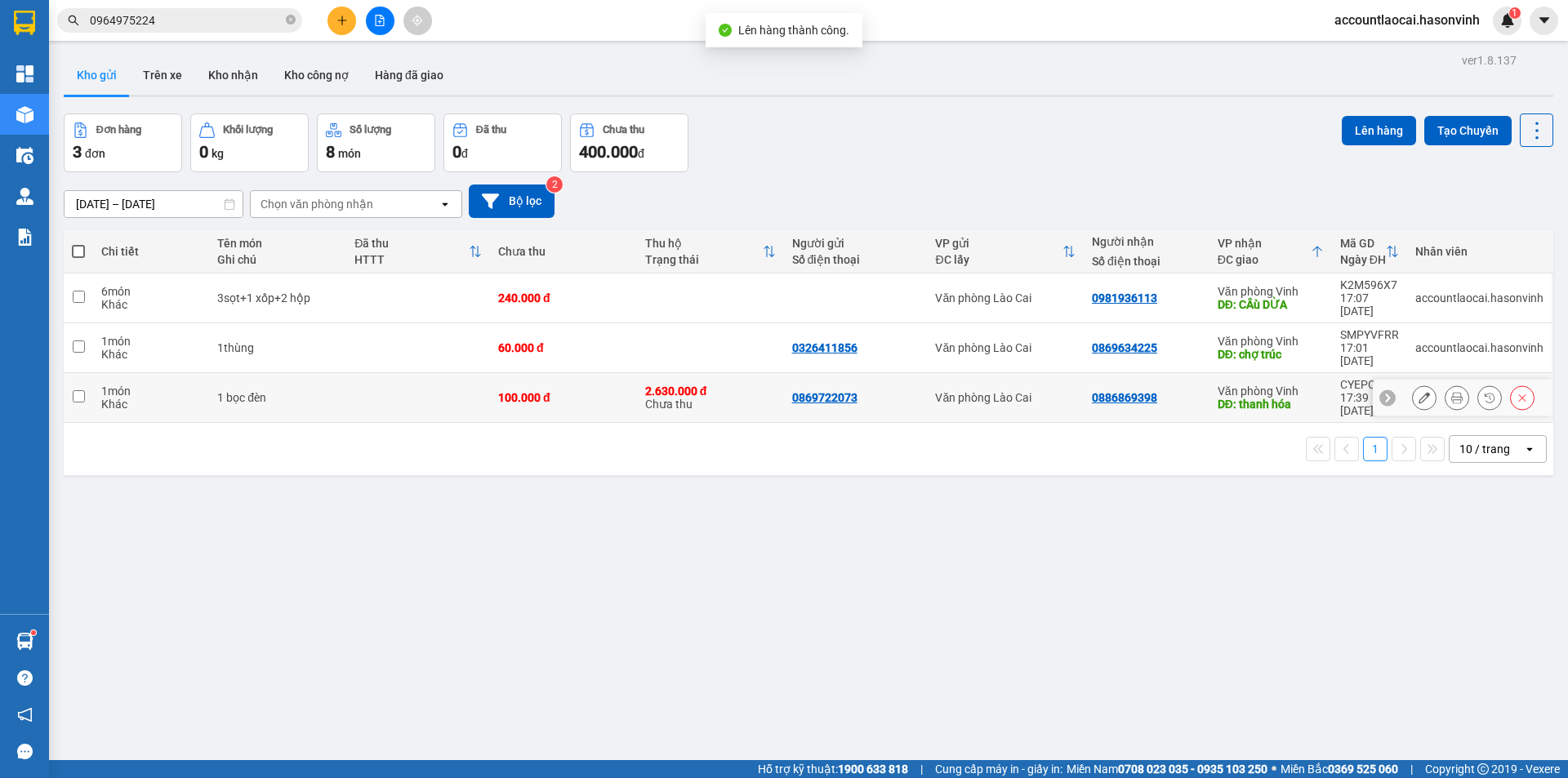
click at [618, 392] on div "100.000 đ" at bounding box center [563, 398] width 131 height 13
checkbox input "true"
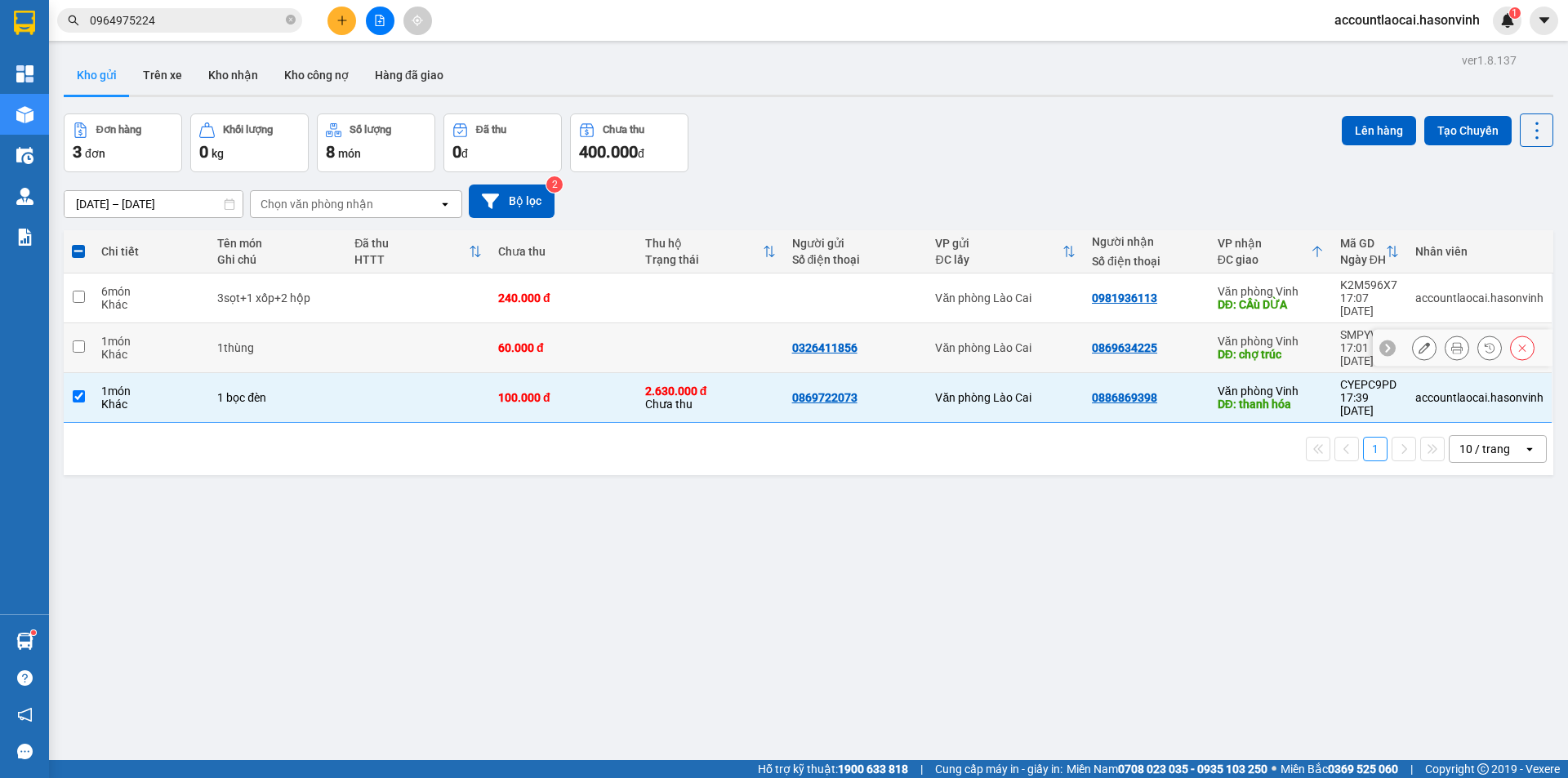
click at [603, 339] on td "60.000 đ" at bounding box center [563, 348] width 147 height 50
checkbox input "true"
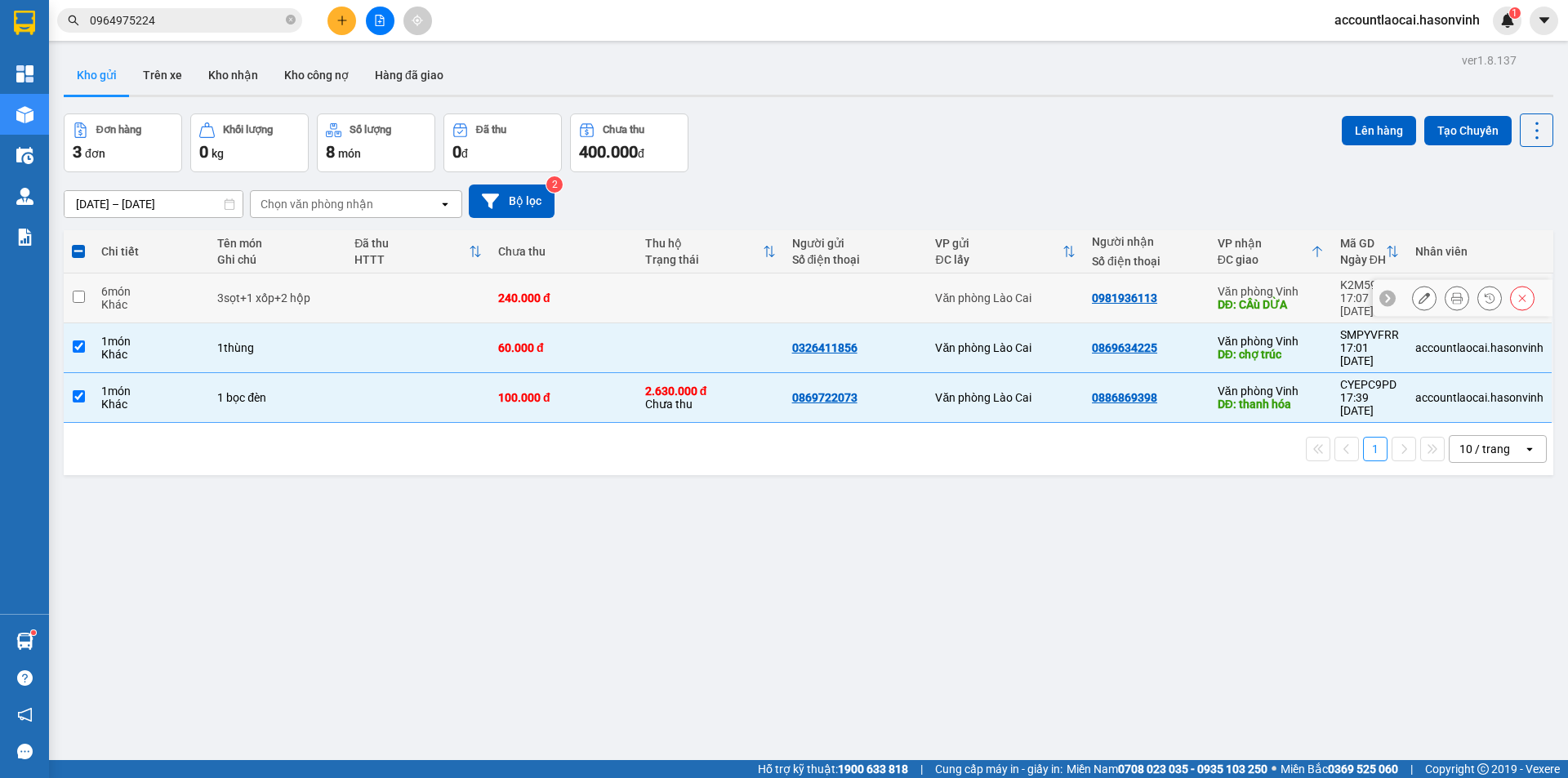
click at [614, 294] on div "240.000 đ" at bounding box center [563, 298] width 131 height 13
checkbox input "true"
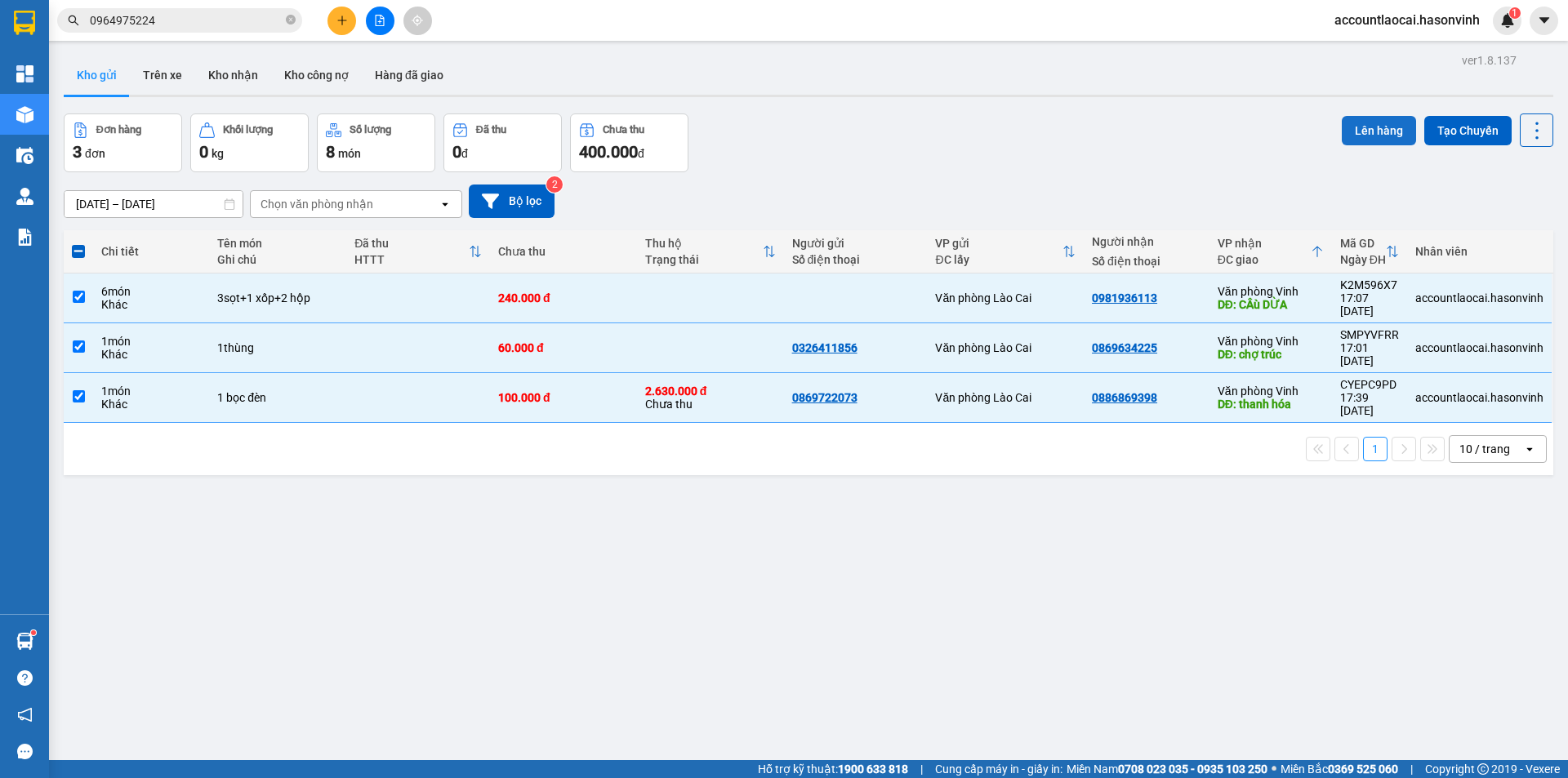
click at [1357, 130] on button "Lên hàng" at bounding box center [1379, 131] width 74 height 30
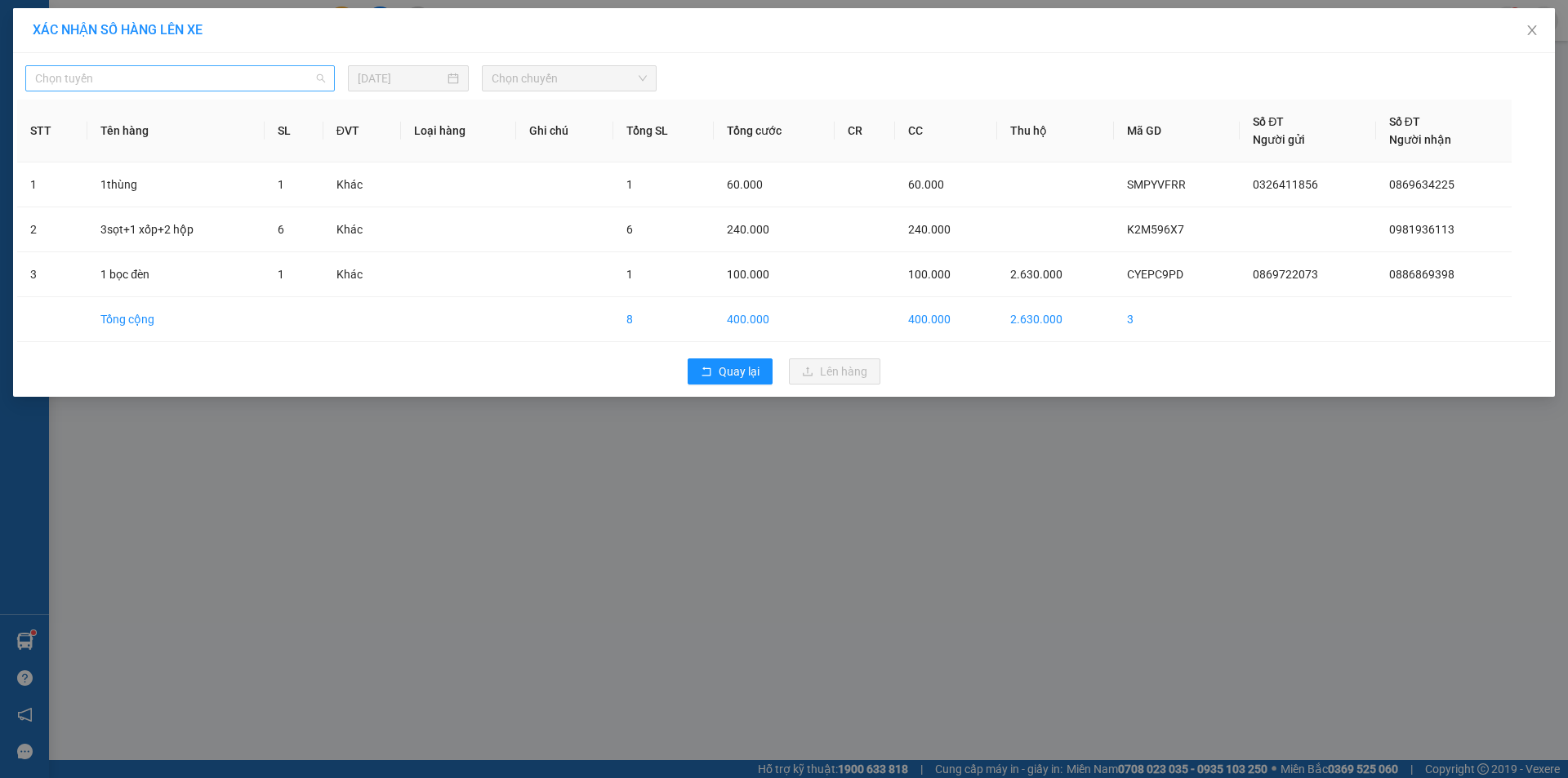
click at [164, 74] on span "Chọn tuyến" at bounding box center [180, 79] width 290 height 25
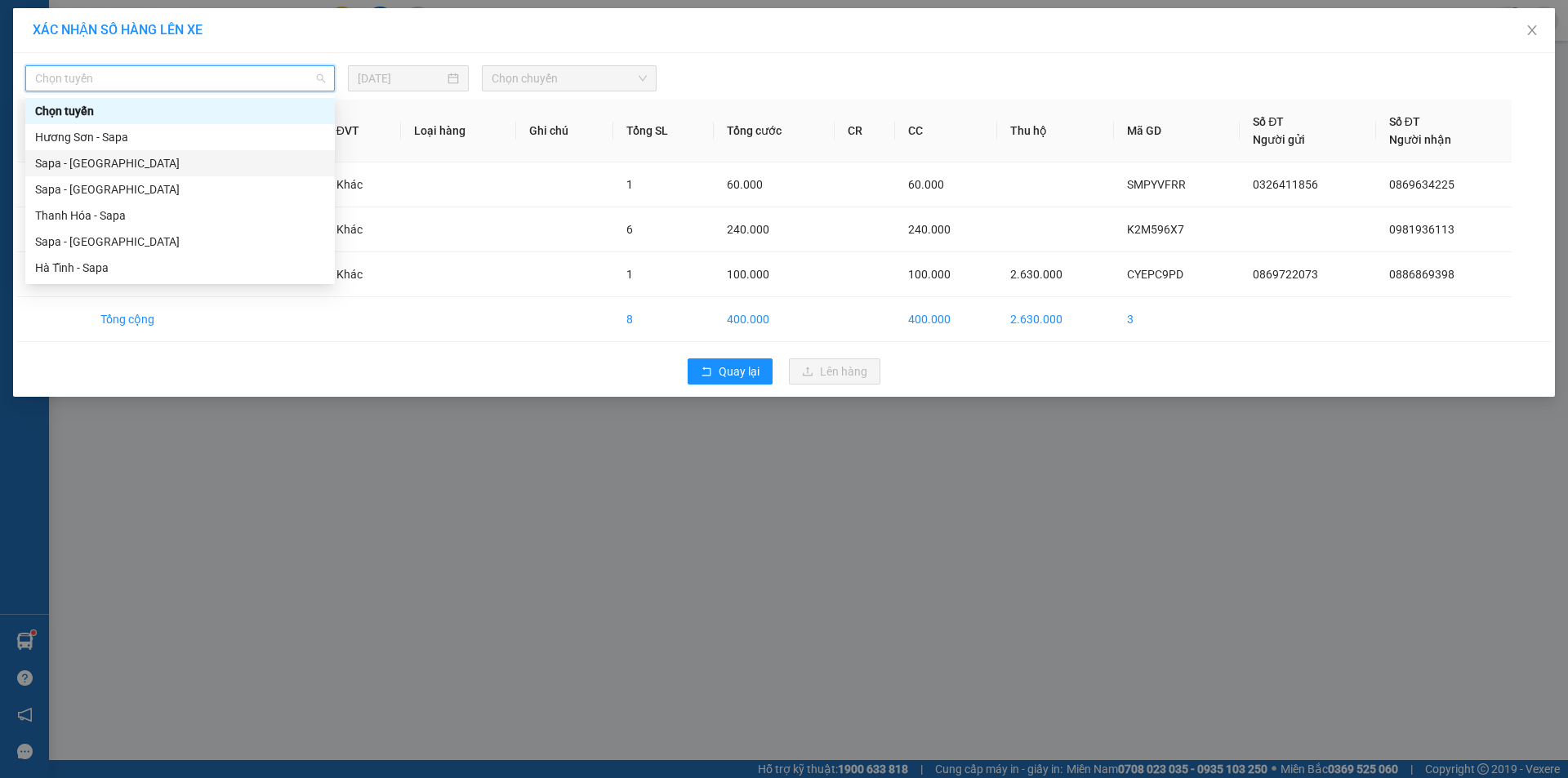
click at [92, 166] on div "Sapa - Hương Sơn" at bounding box center [180, 163] width 290 height 18
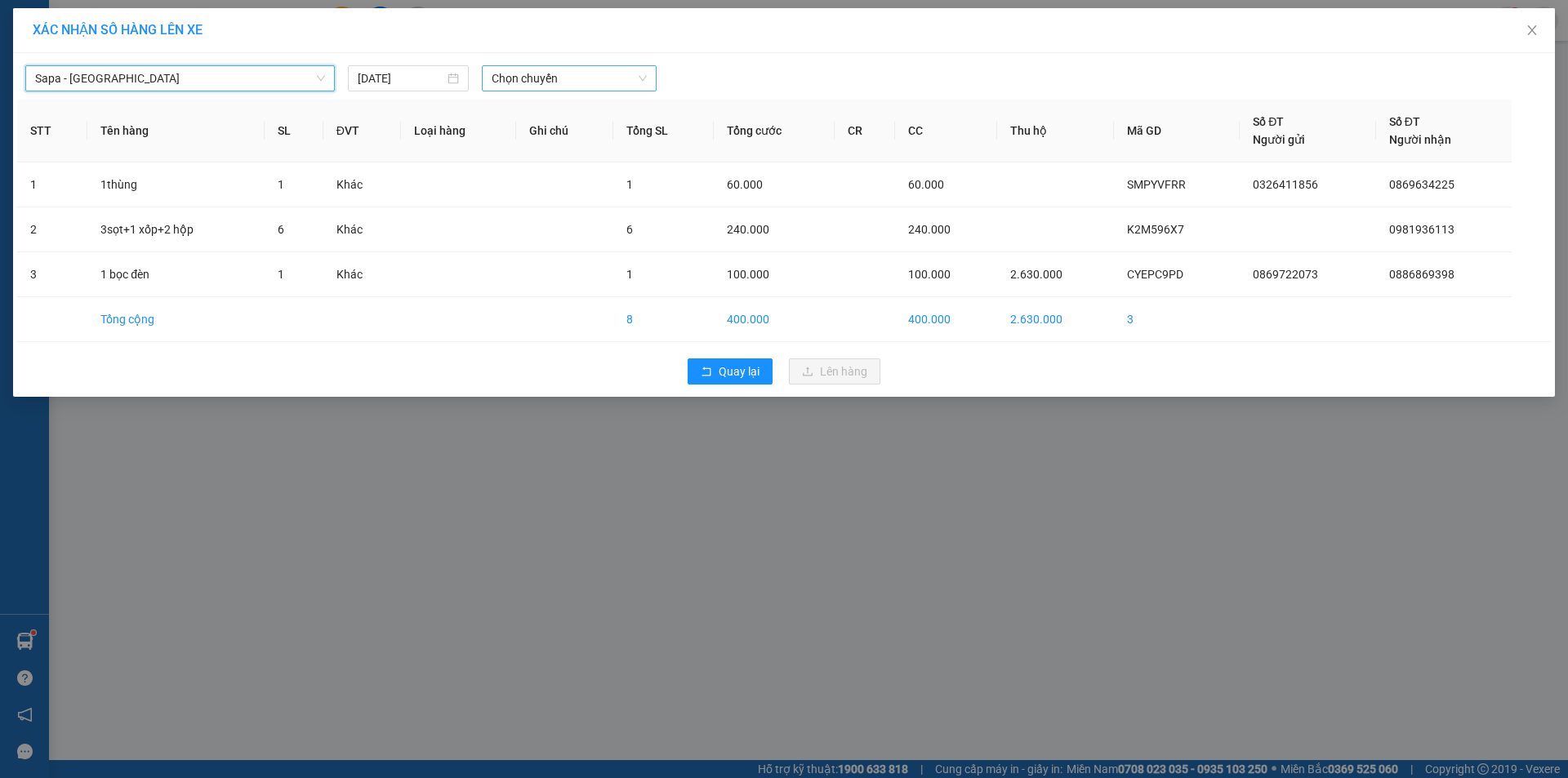
click at [613, 80] on span "Chọn chuyến" at bounding box center [569, 79] width 155 height 25
click at [599, 139] on div "17:30 - 24G-000.74" at bounding box center [554, 137] width 127 height 18
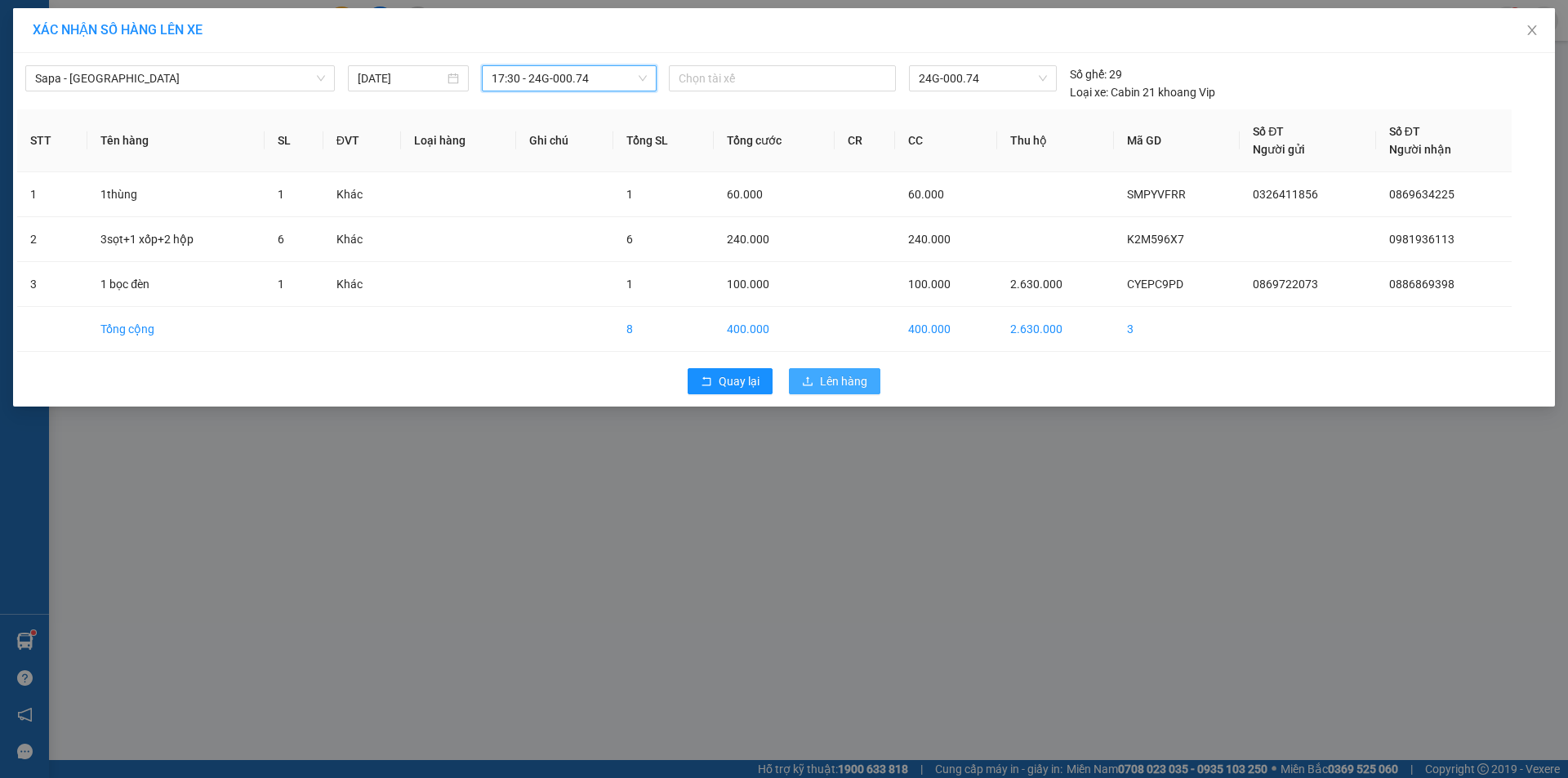
click at [856, 378] on span "Lên hàng" at bounding box center [844, 381] width 47 height 18
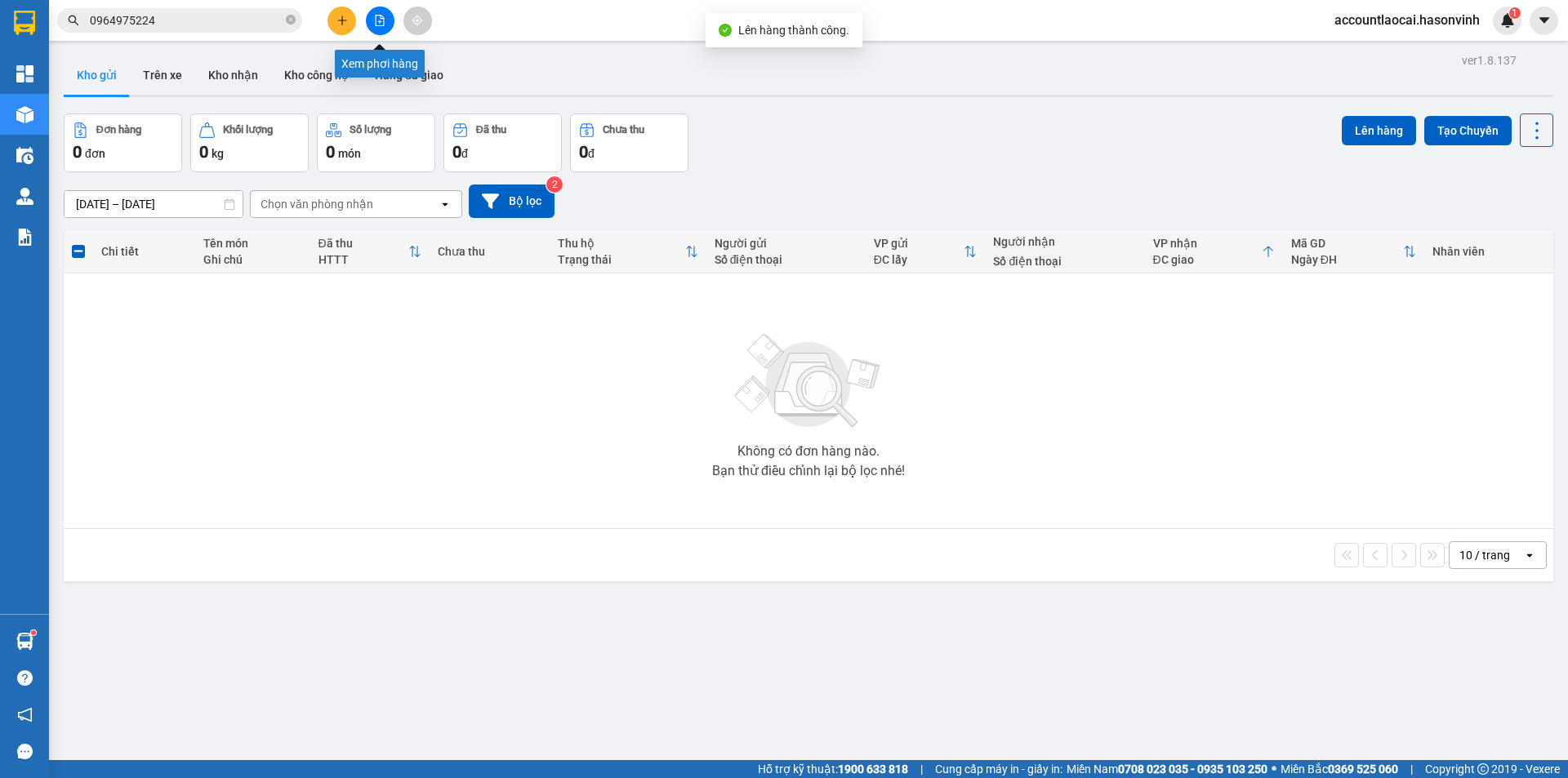
click at [382, 14] on button at bounding box center [380, 20] width 29 height 29
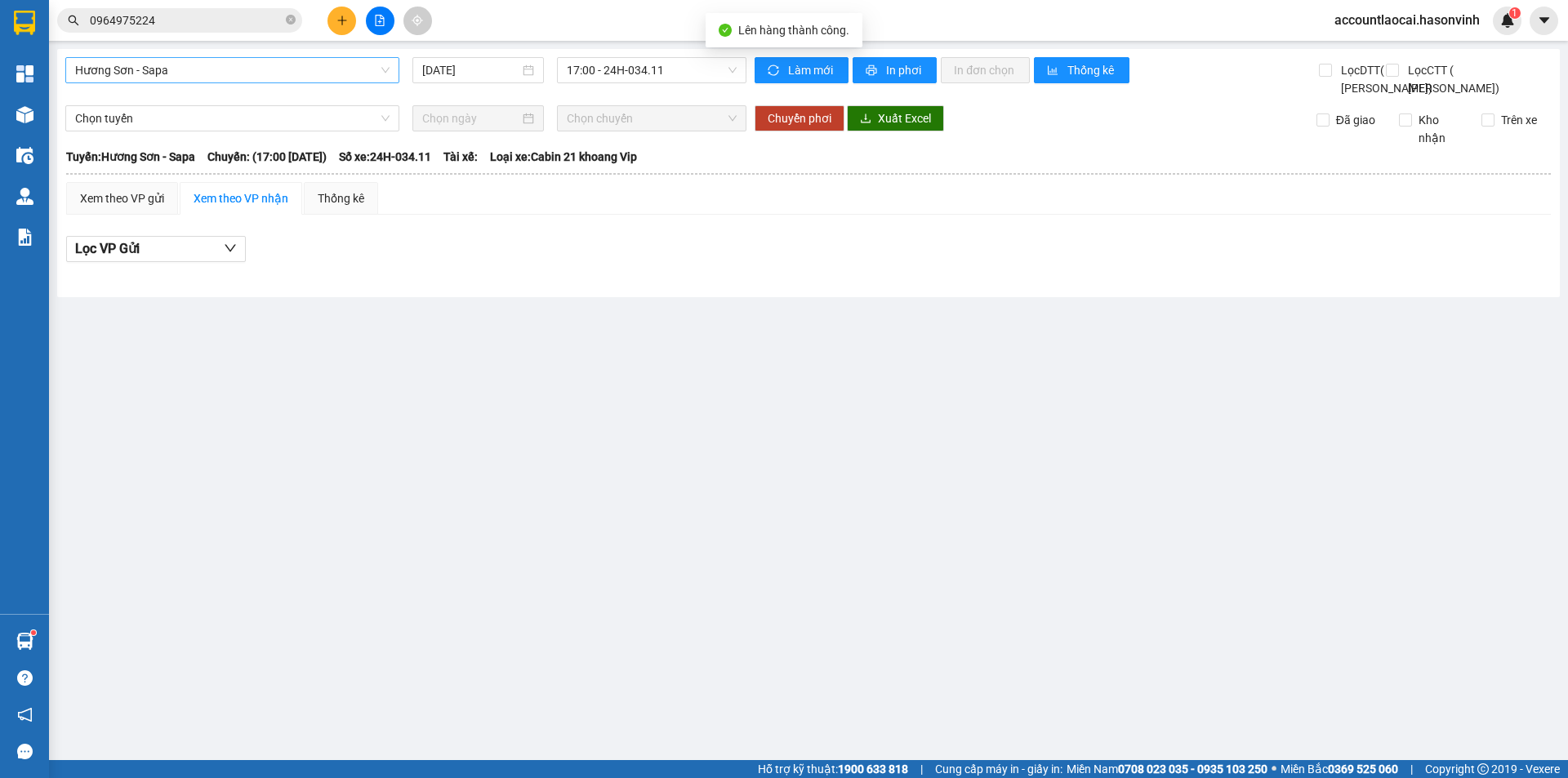
click at [155, 68] on span "Hương Sơn - Sapa" at bounding box center [232, 70] width 314 height 25
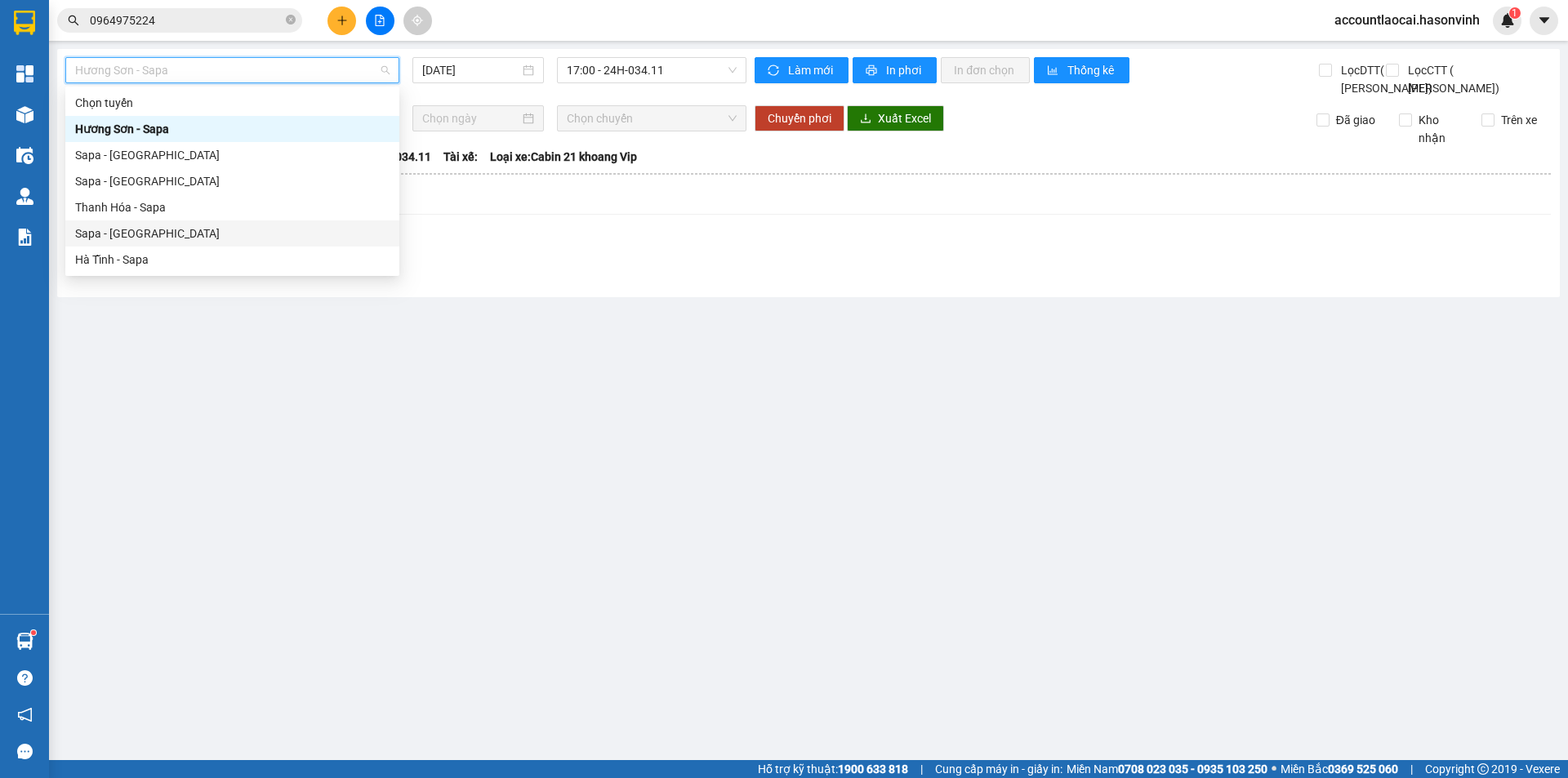
click at [131, 225] on div "Sapa - [GEOGRAPHIC_DATA]" at bounding box center [232, 233] width 314 height 18
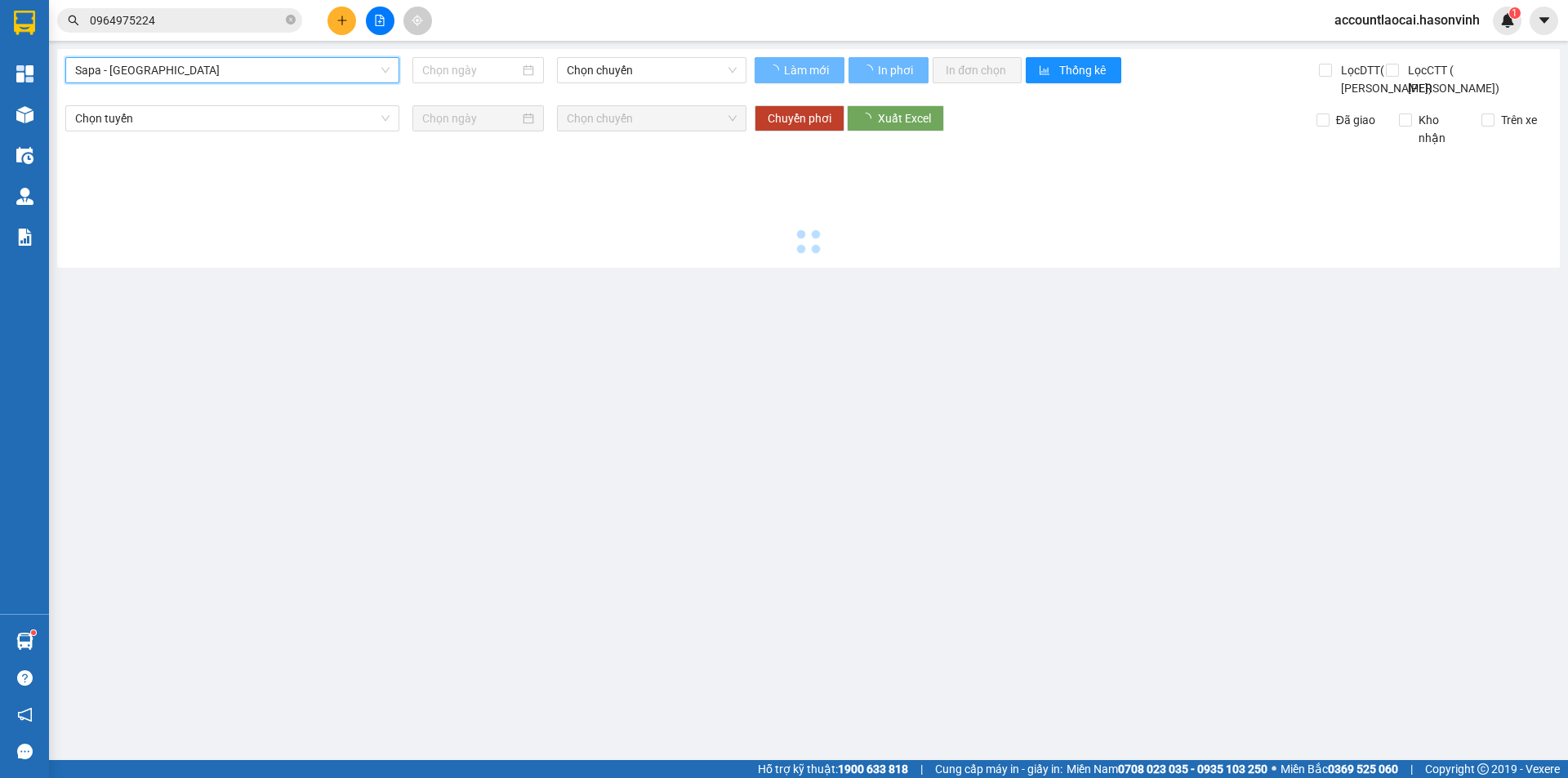
type input "[DATE]"
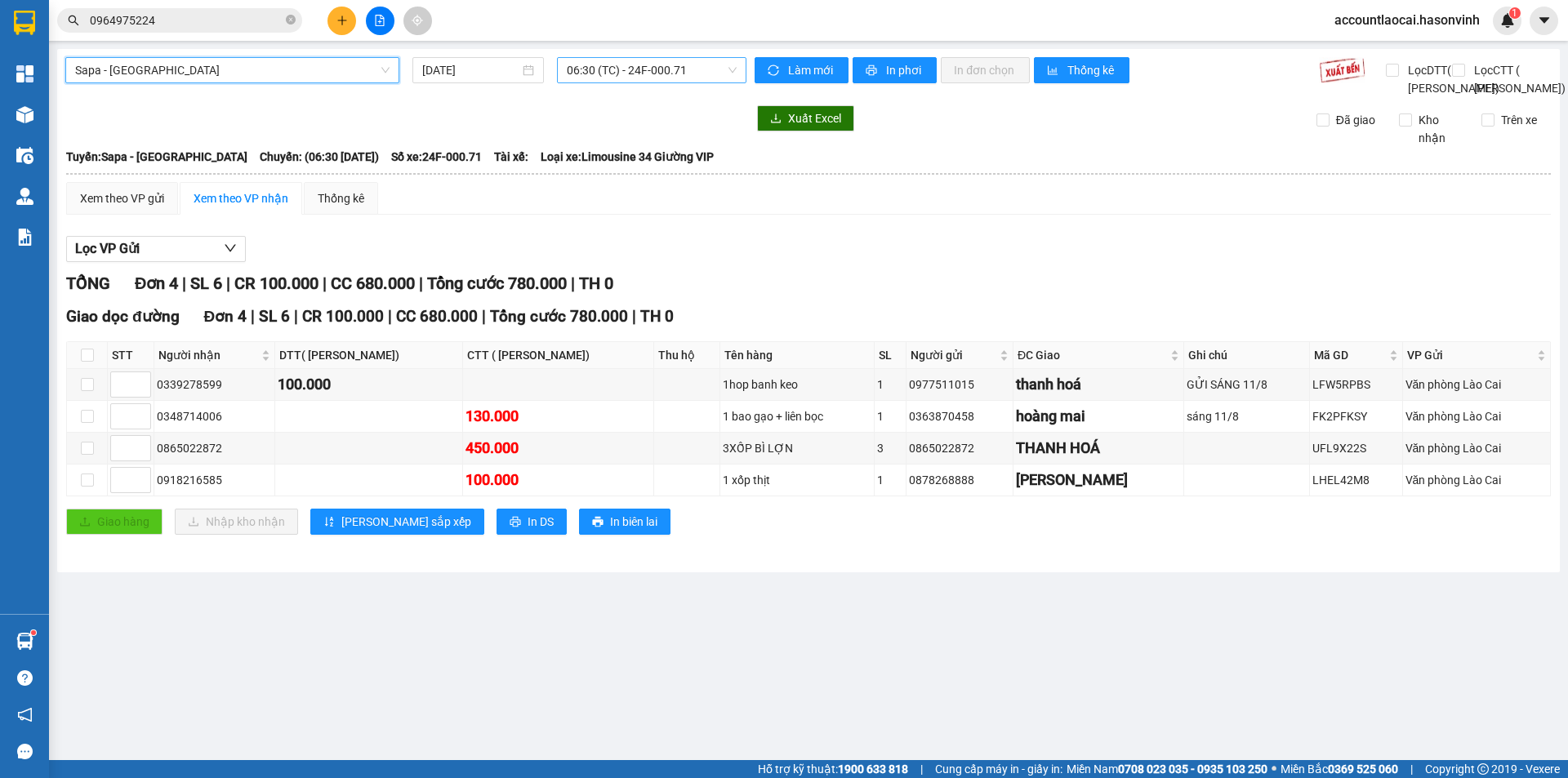
click at [666, 70] on span "06:30 (TC) - 24F-000.71" at bounding box center [652, 70] width 170 height 25
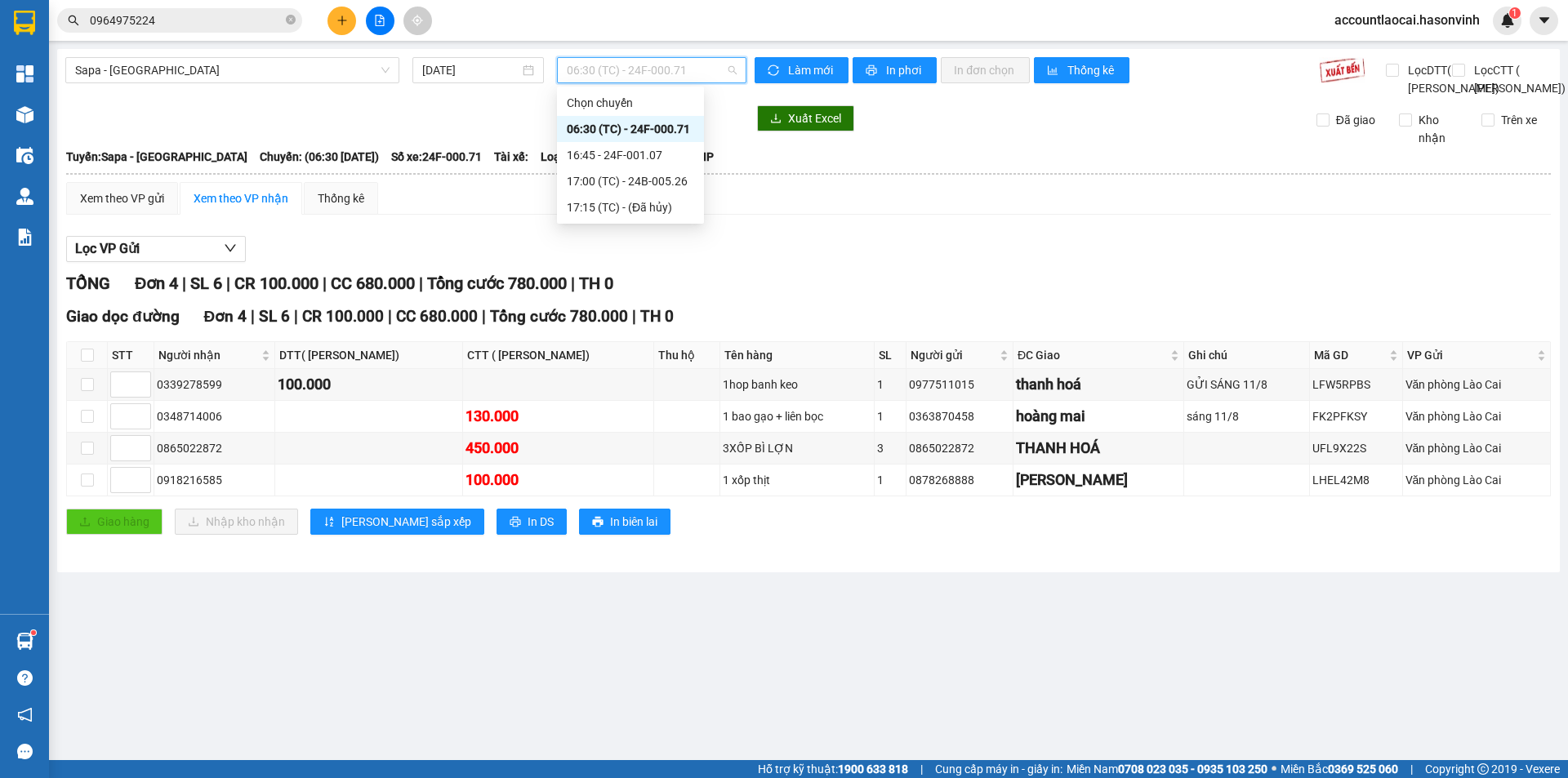
click at [659, 153] on div "16:45 - 24F-001.07" at bounding box center [630, 155] width 127 height 18
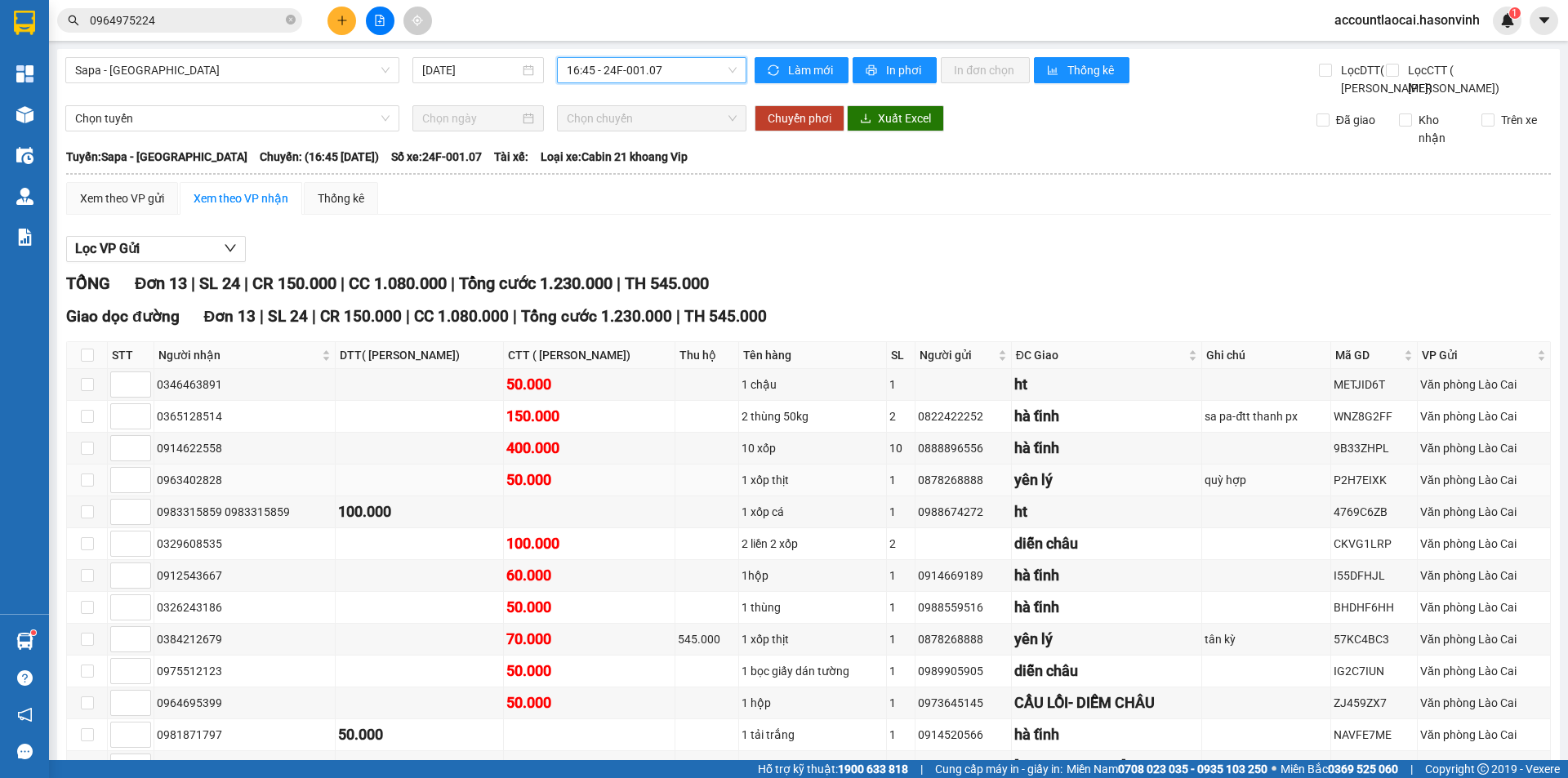
scroll to position [143, 0]
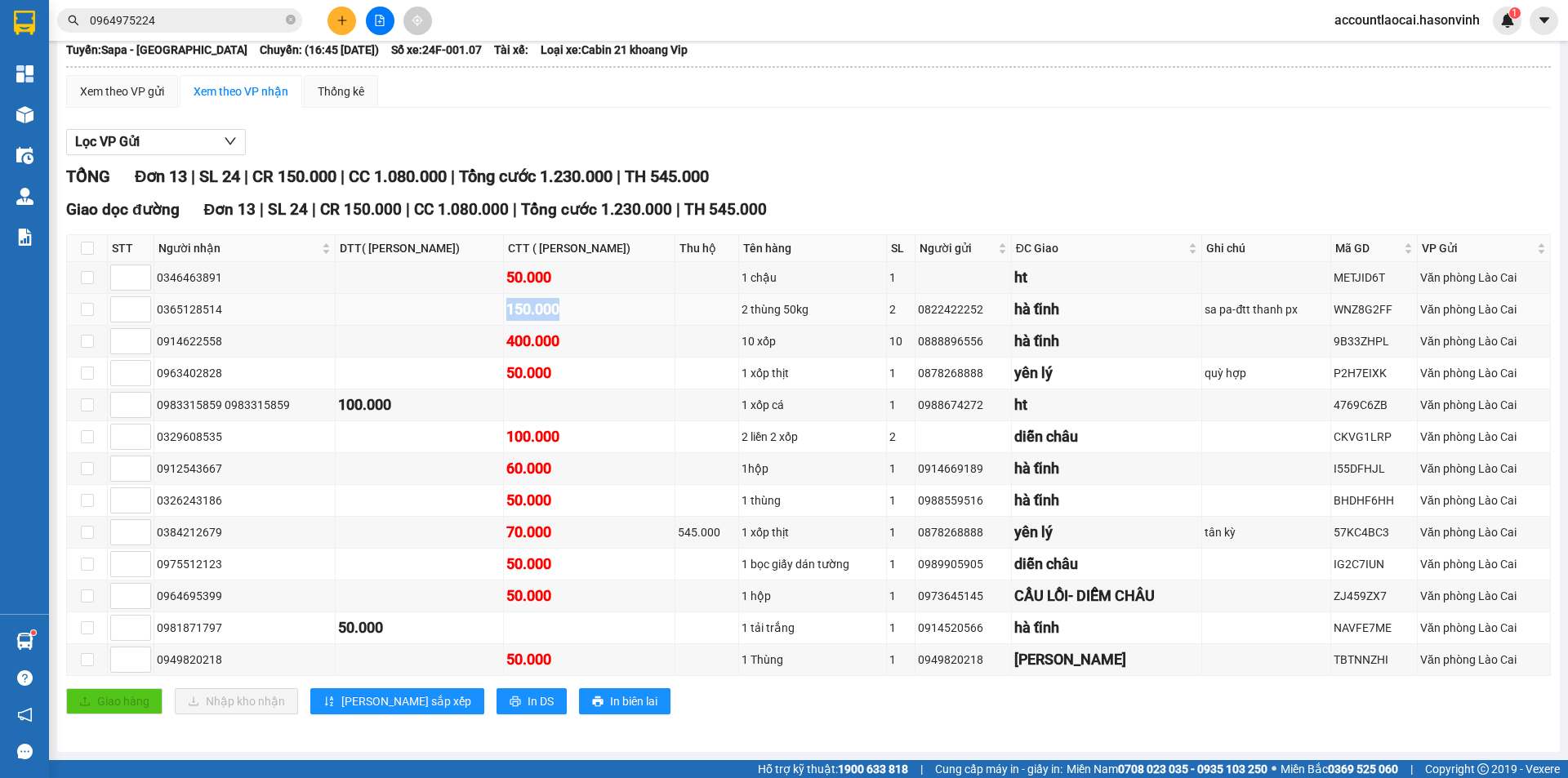
drag, startPoint x: 562, startPoint y: 311, endPoint x: 487, endPoint y: 312, distance: 75.0
click at [506, 312] on div "150.000" at bounding box center [589, 309] width 166 height 23
copy div "150.000"
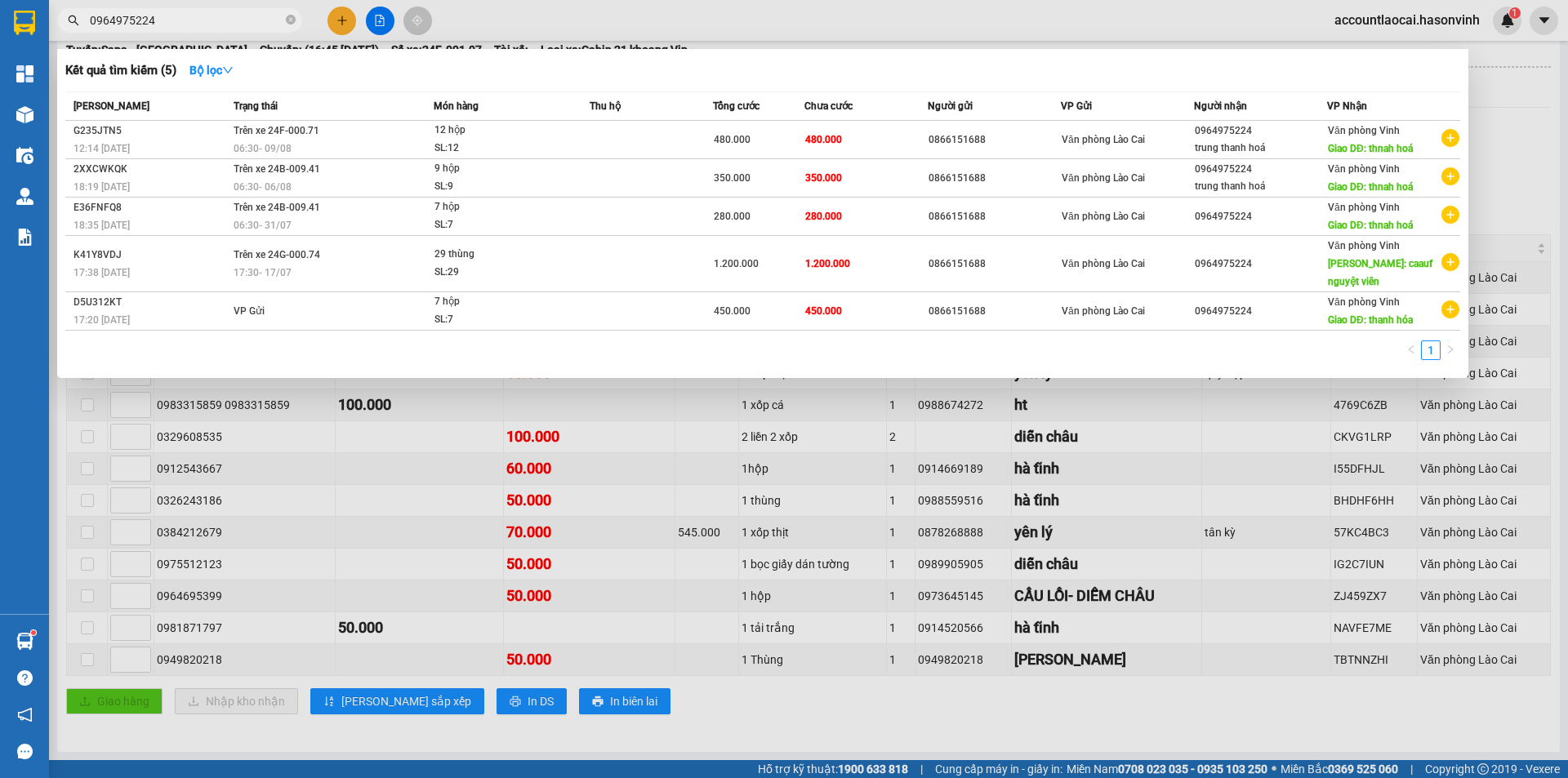
drag, startPoint x: 164, startPoint y: 22, endPoint x: 0, endPoint y: 16, distance: 164.1
click at [0, 16] on section "Kết quả tìm kiếm ( 5 ) Bộ lọc Mã ĐH Trạng thái Món hàng Thu hộ Tổng cước Chưa c…" at bounding box center [784, 389] width 1568 height 778
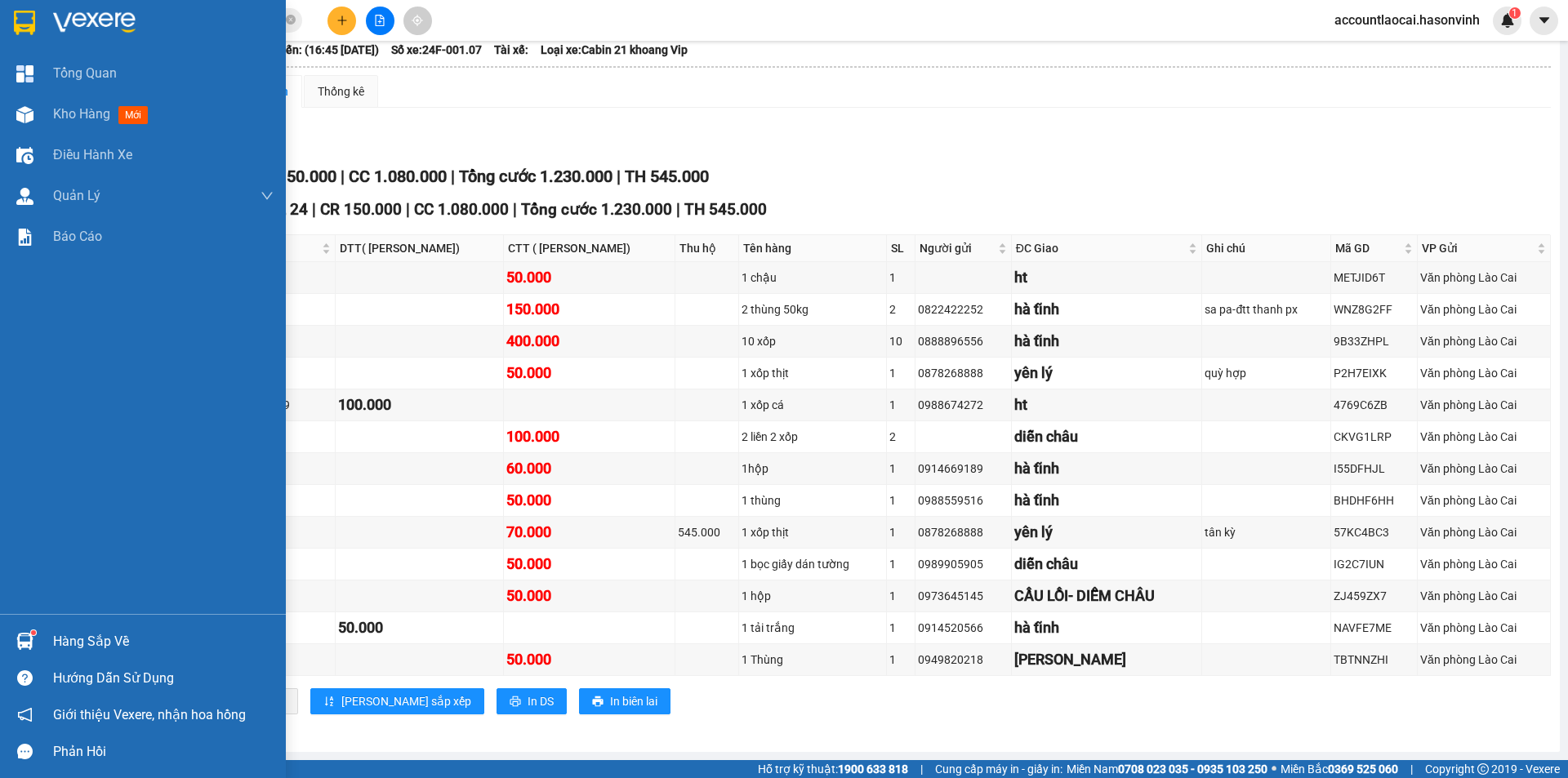
paste input "150.000"
type input "v150.000"
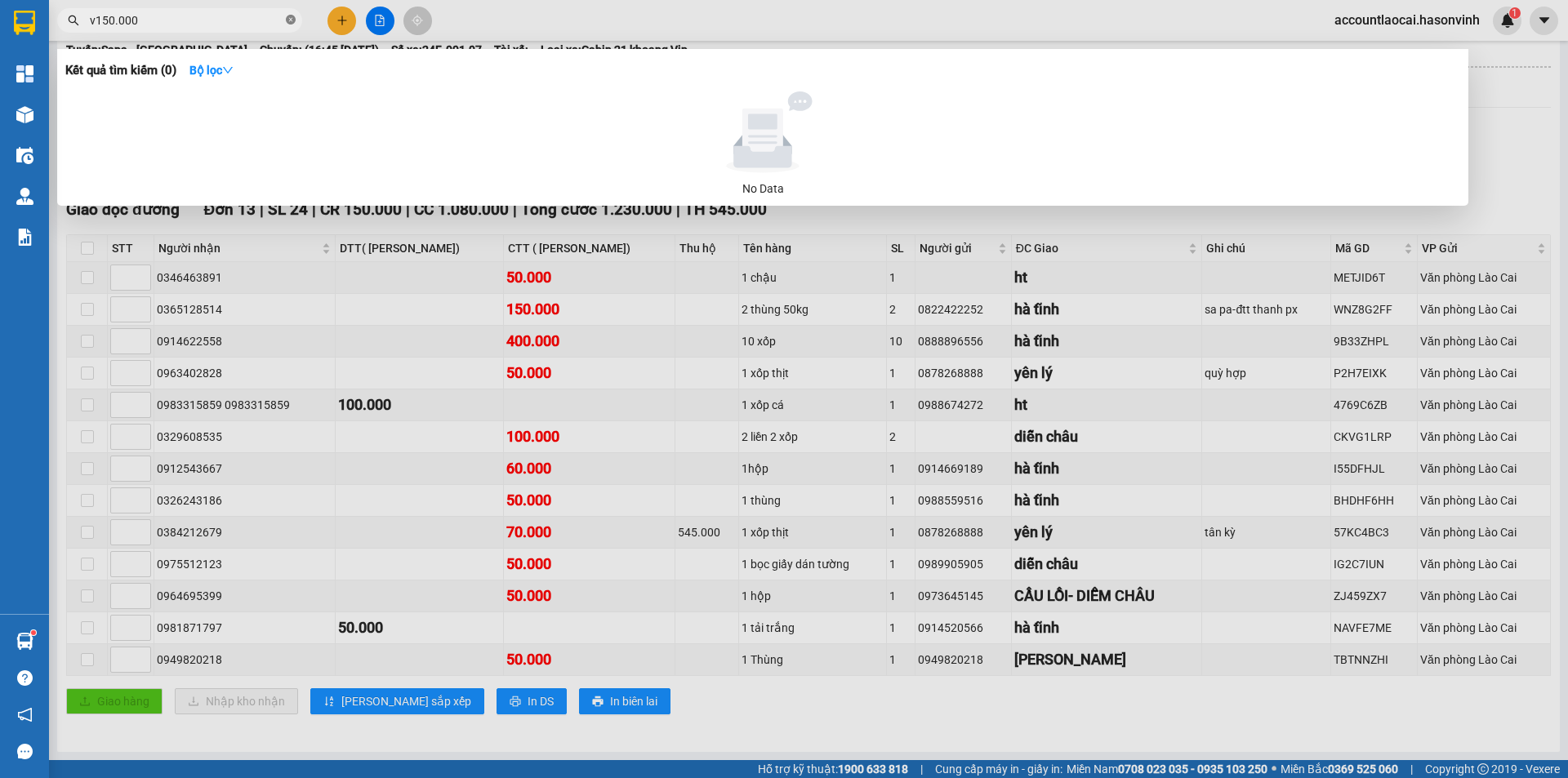
click at [287, 19] on icon "close-circle" at bounding box center [290, 19] width 10 height 10
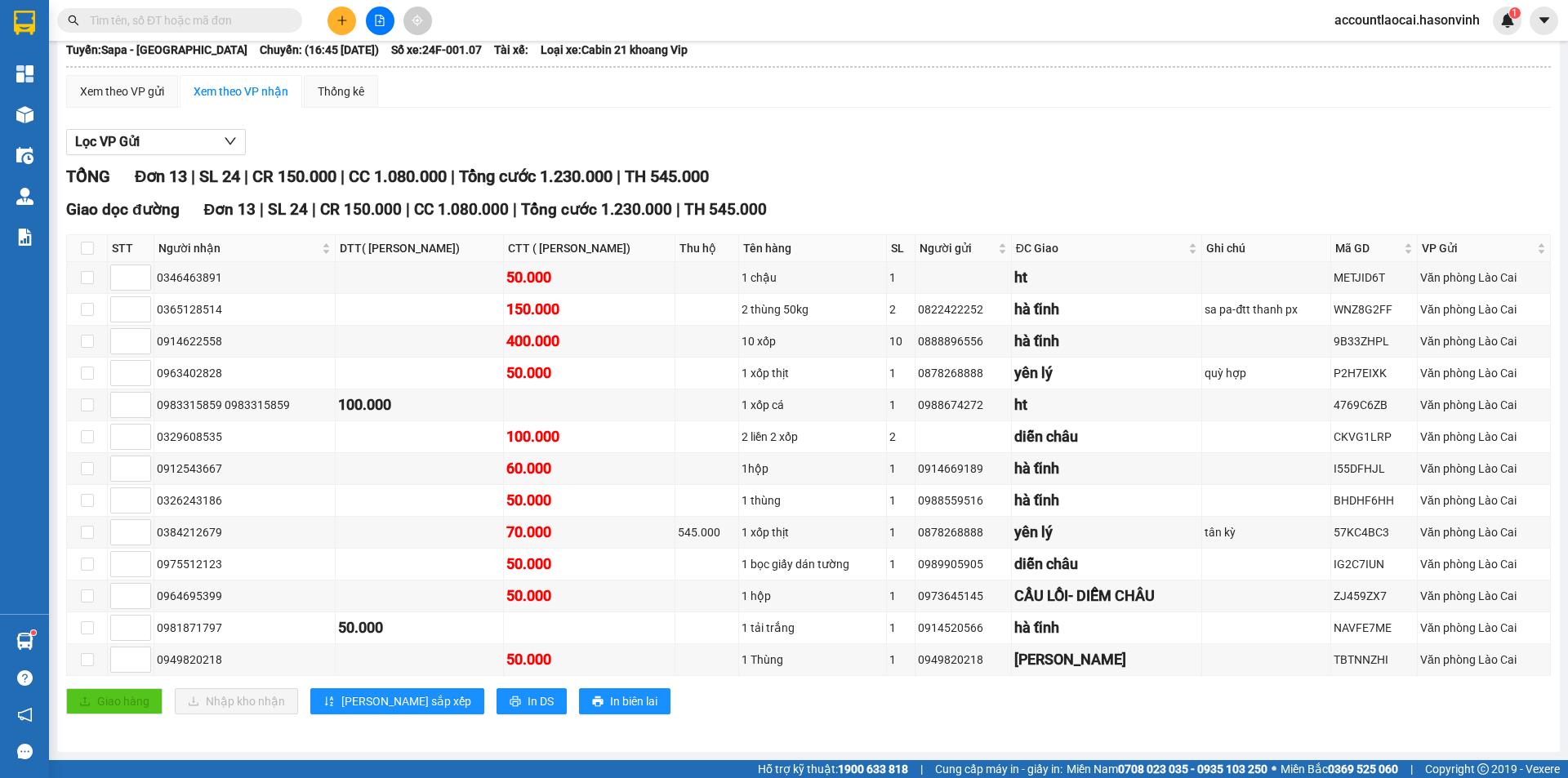
click at [233, 19] on input "text" at bounding box center [187, 20] width 193 height 18
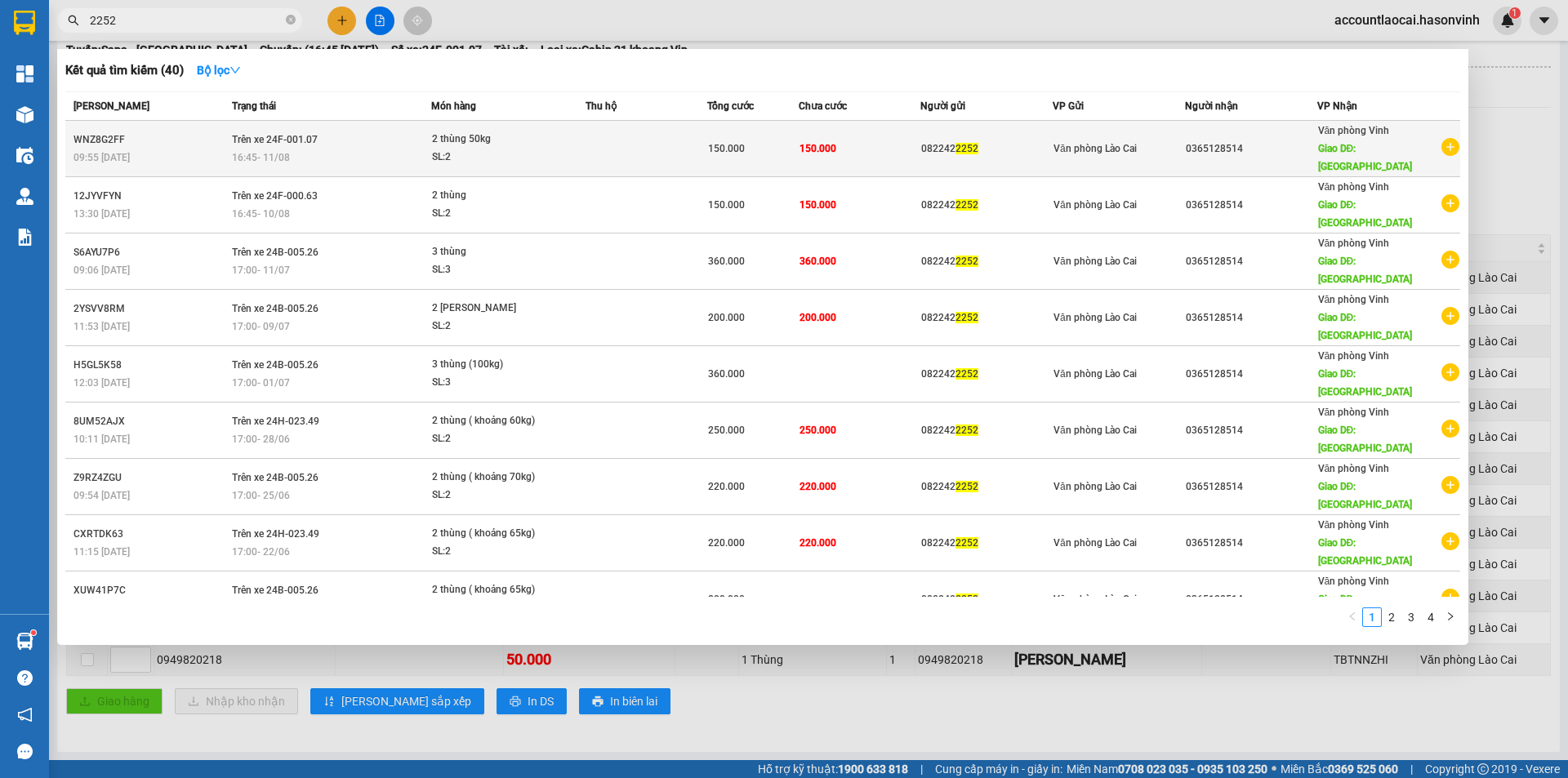
type input "2252"
click at [632, 144] on td at bounding box center [646, 149] width 122 height 56
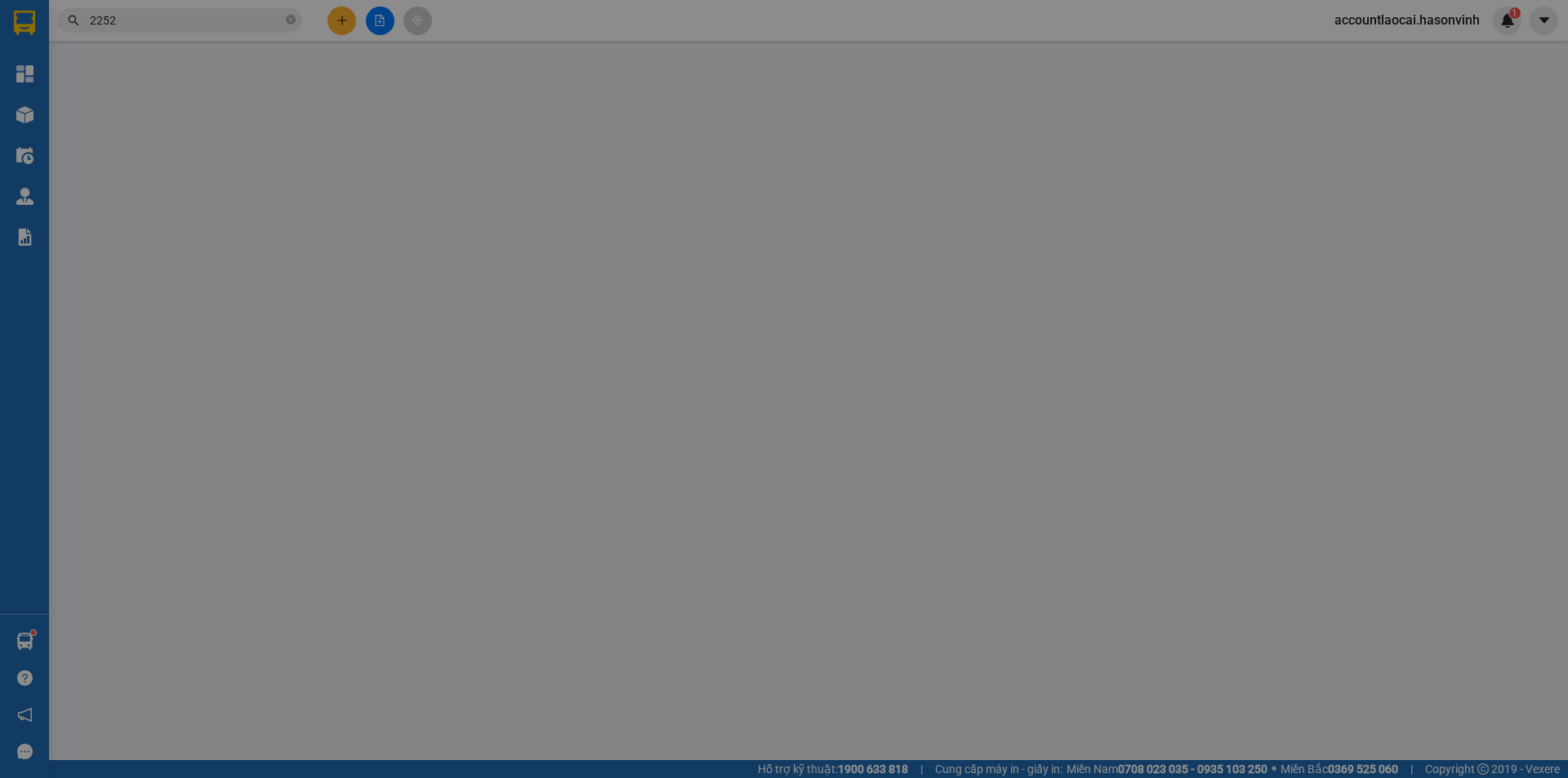
type input "0822422252"
type input "0365128514"
type input "hà tĩnh"
type input "150.000"
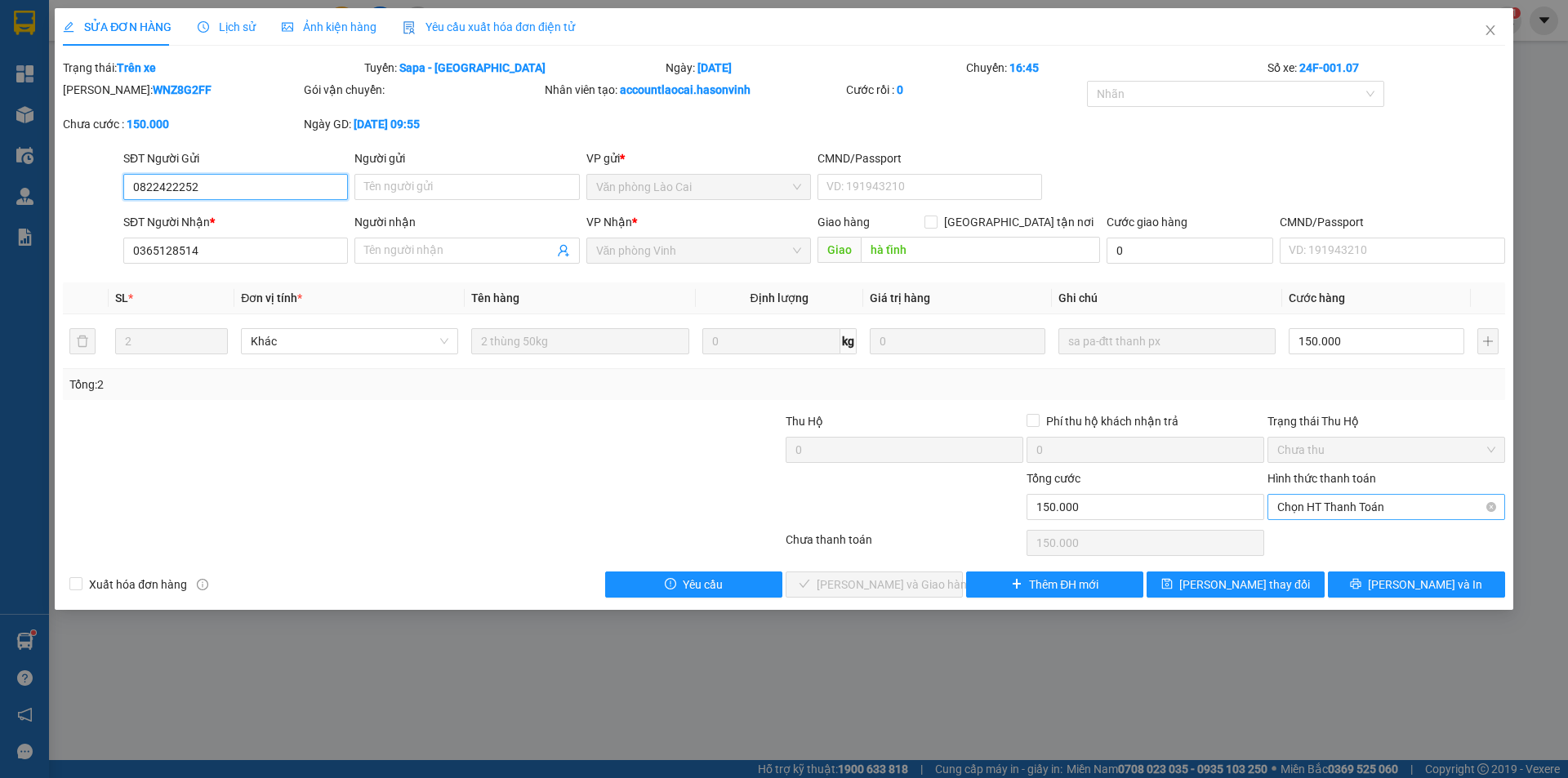
click at [1343, 506] on span "Chọn HT Thanh Toán" at bounding box center [1386, 507] width 218 height 25
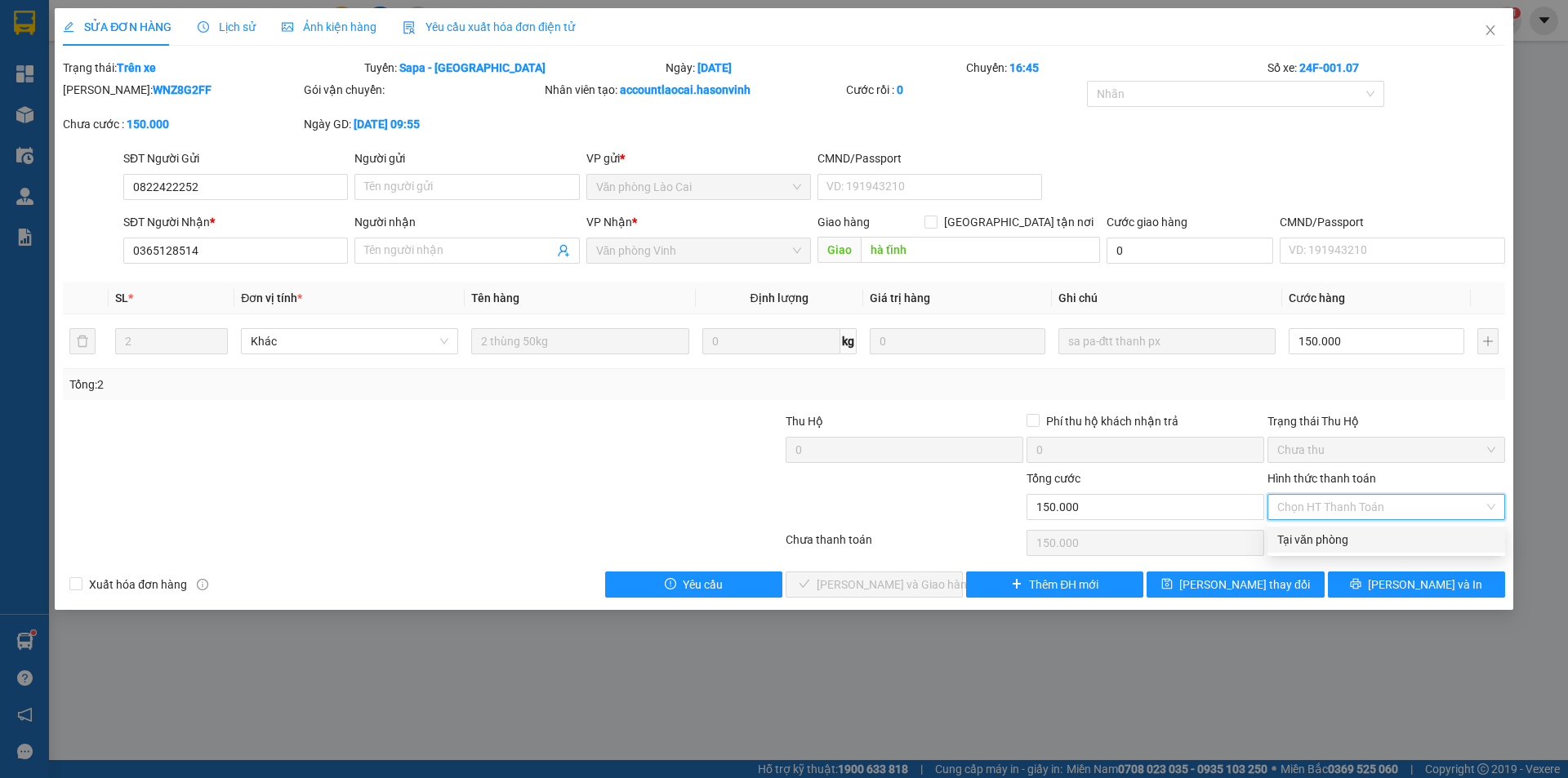
click at [1335, 532] on div "Tại văn phòng" at bounding box center [1386, 540] width 218 height 18
type input "0"
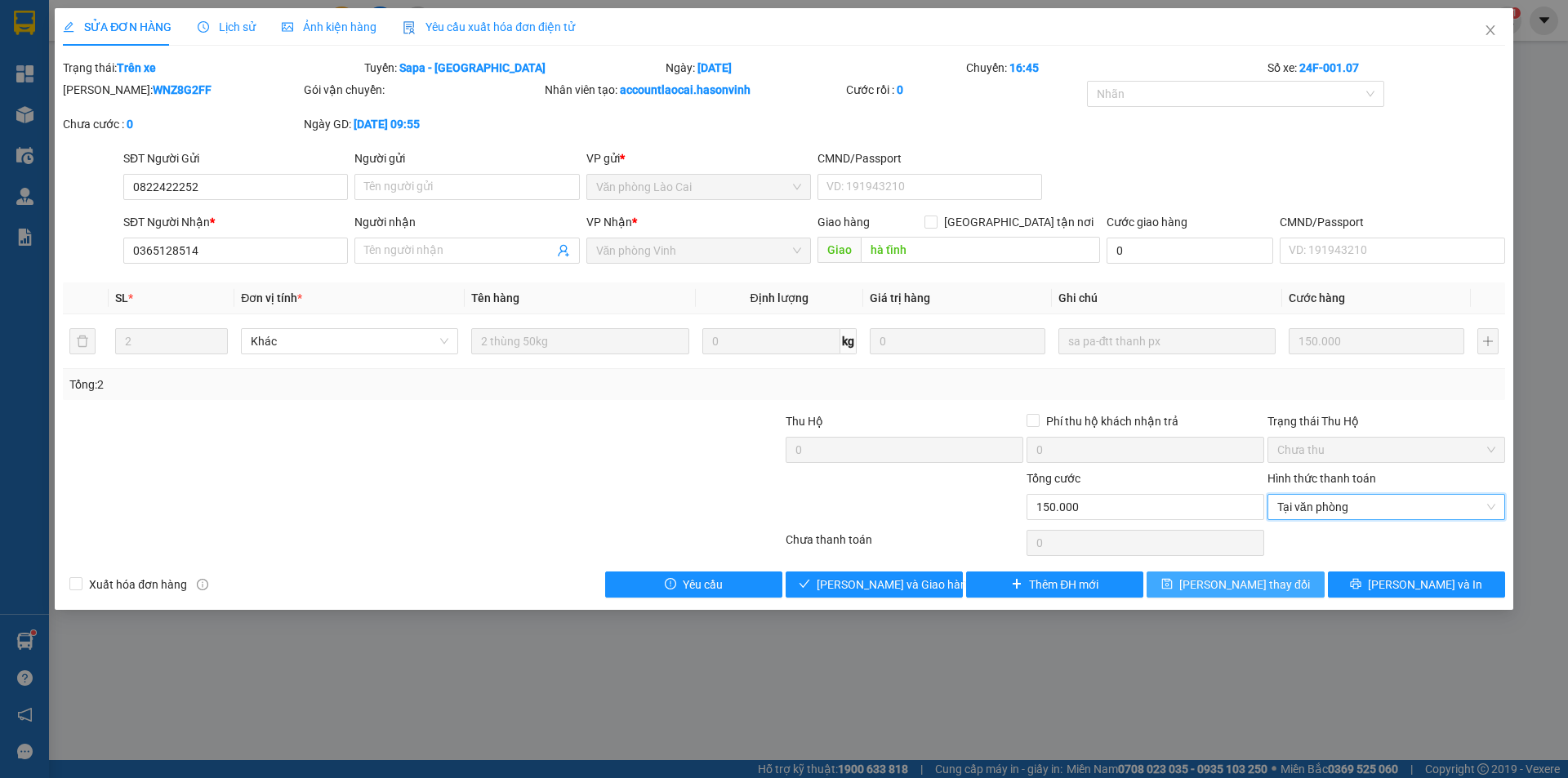
click at [1275, 582] on span "Lưu thay đổi" at bounding box center [1244, 584] width 131 height 18
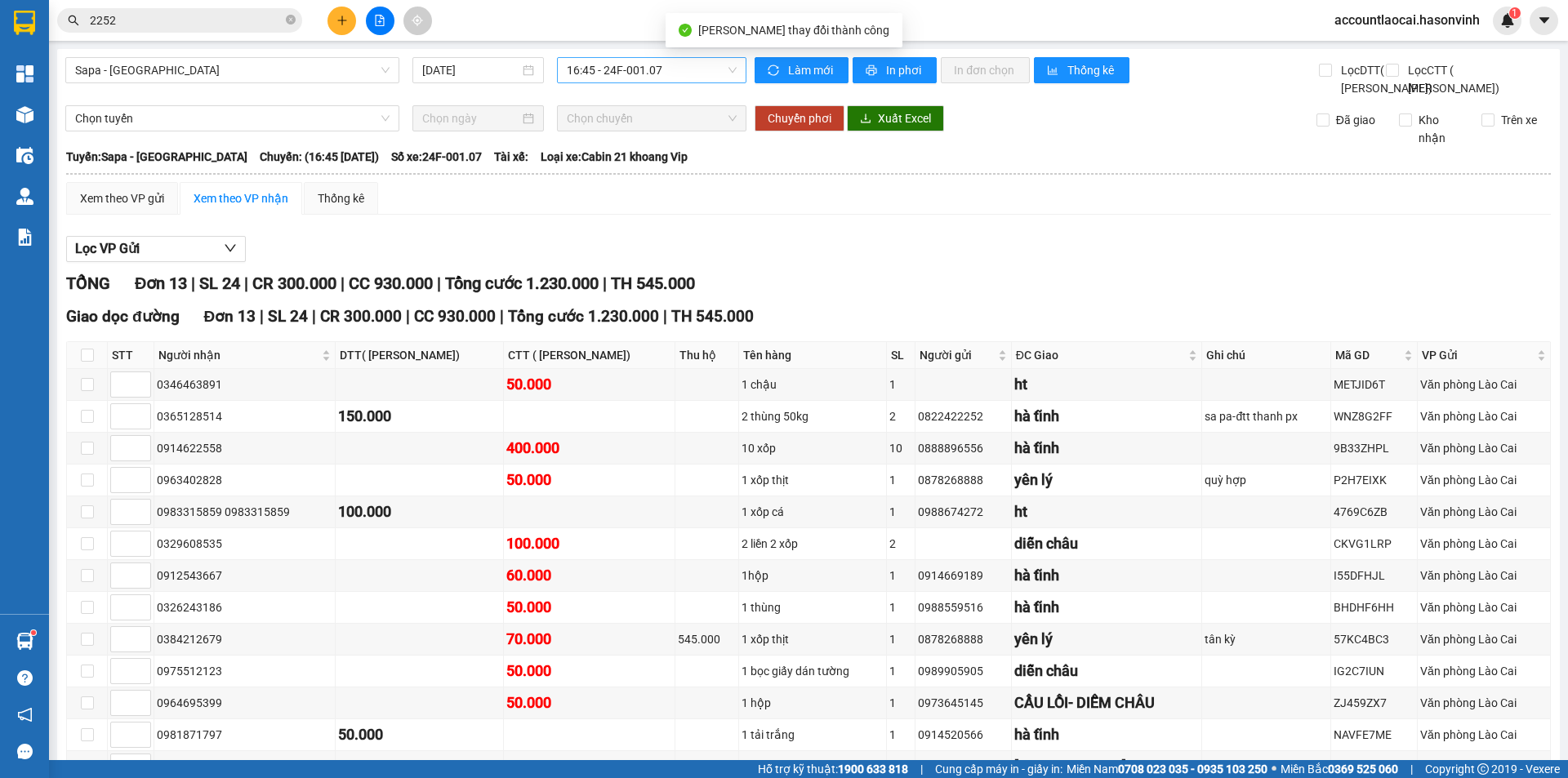
click at [662, 70] on span "16:45 - 24F-001.07" at bounding box center [652, 70] width 170 height 25
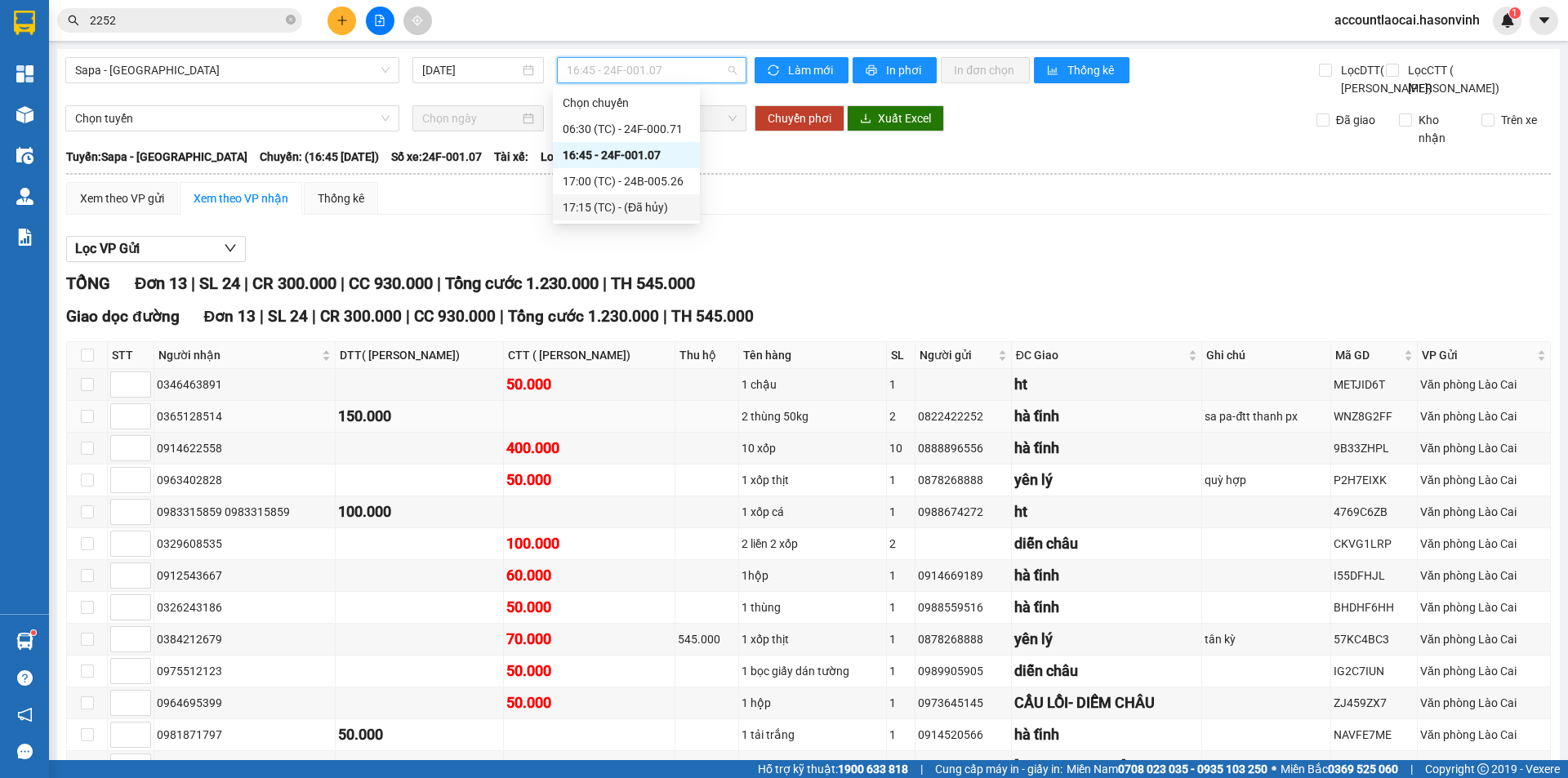
scroll to position [143, 0]
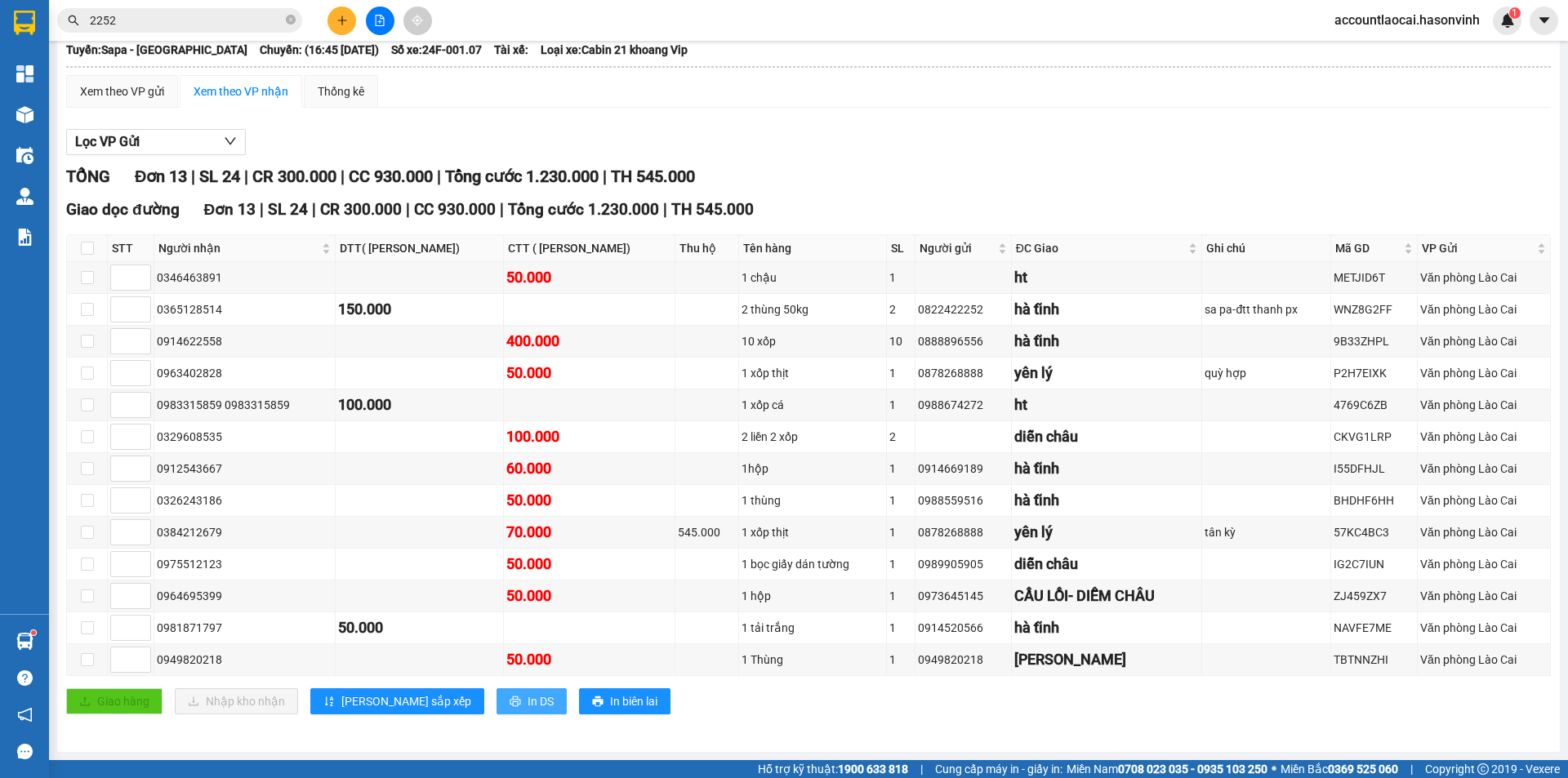
click at [527, 703] on span "In DS" at bounding box center [540, 701] width 26 height 18
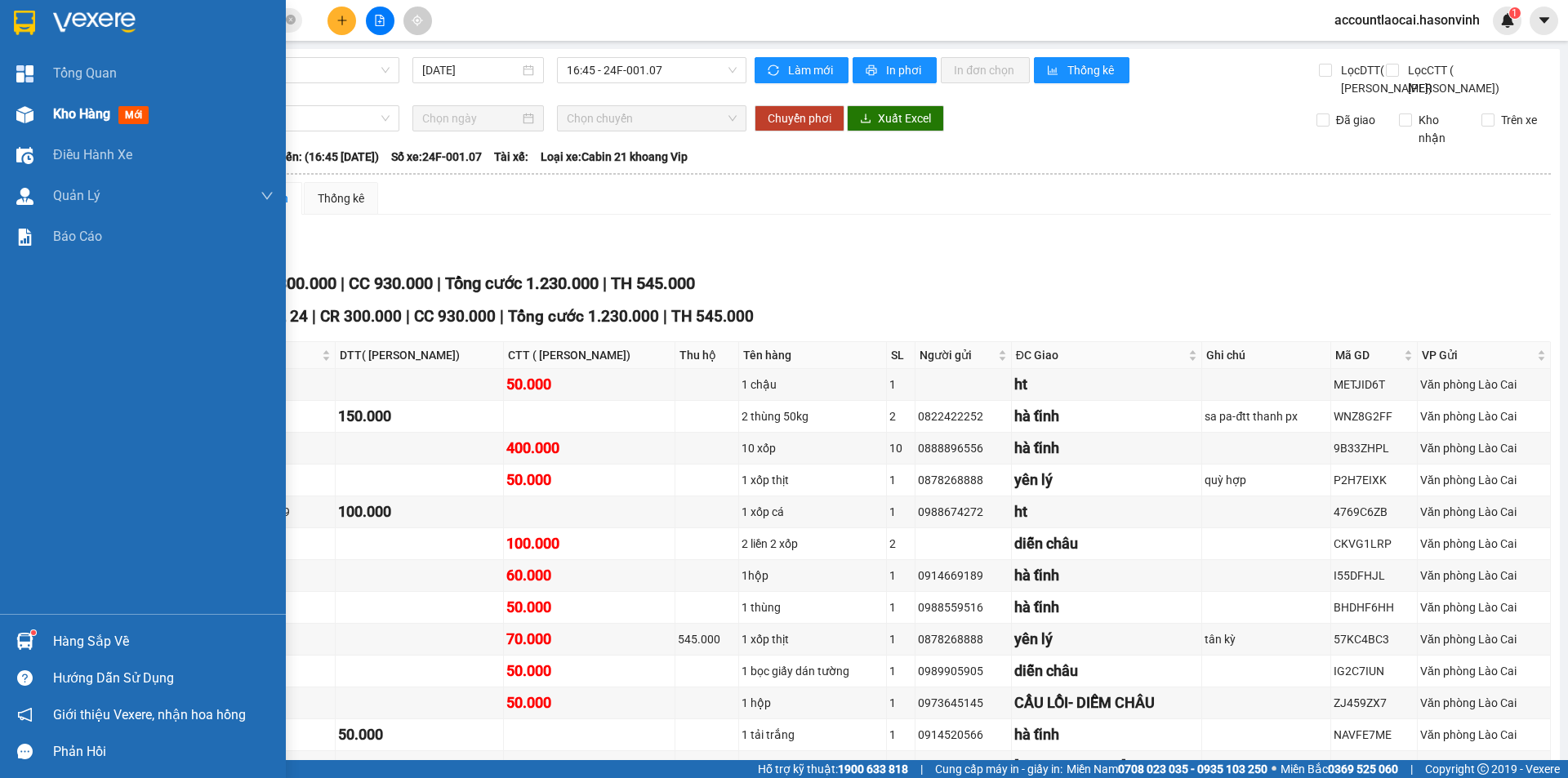
click at [60, 124] on div "Kho hàng mới" at bounding box center [104, 113] width 102 height 20
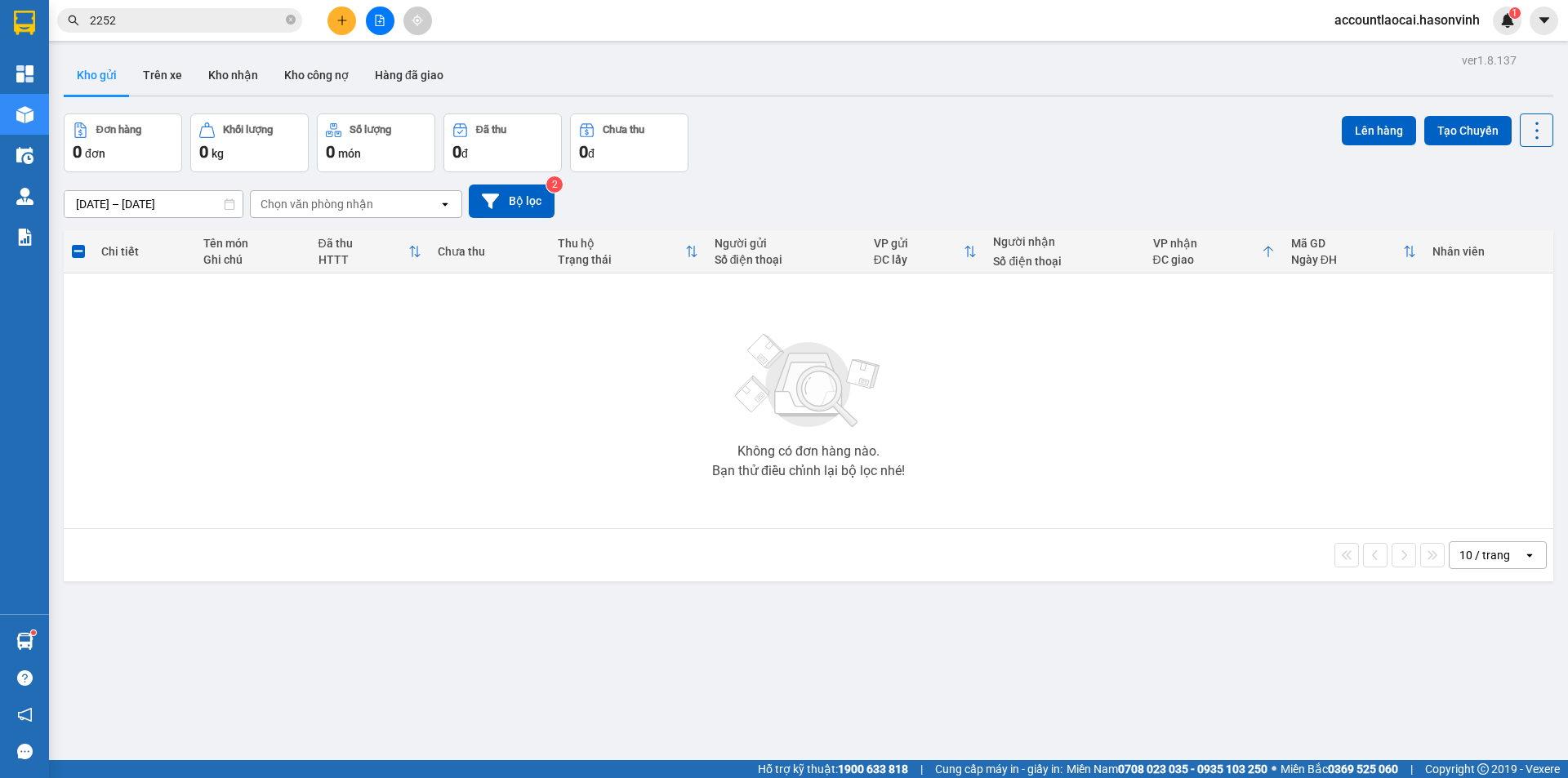
click at [379, 18] on icon "file-add" at bounding box center [379, 20] width 11 height 11
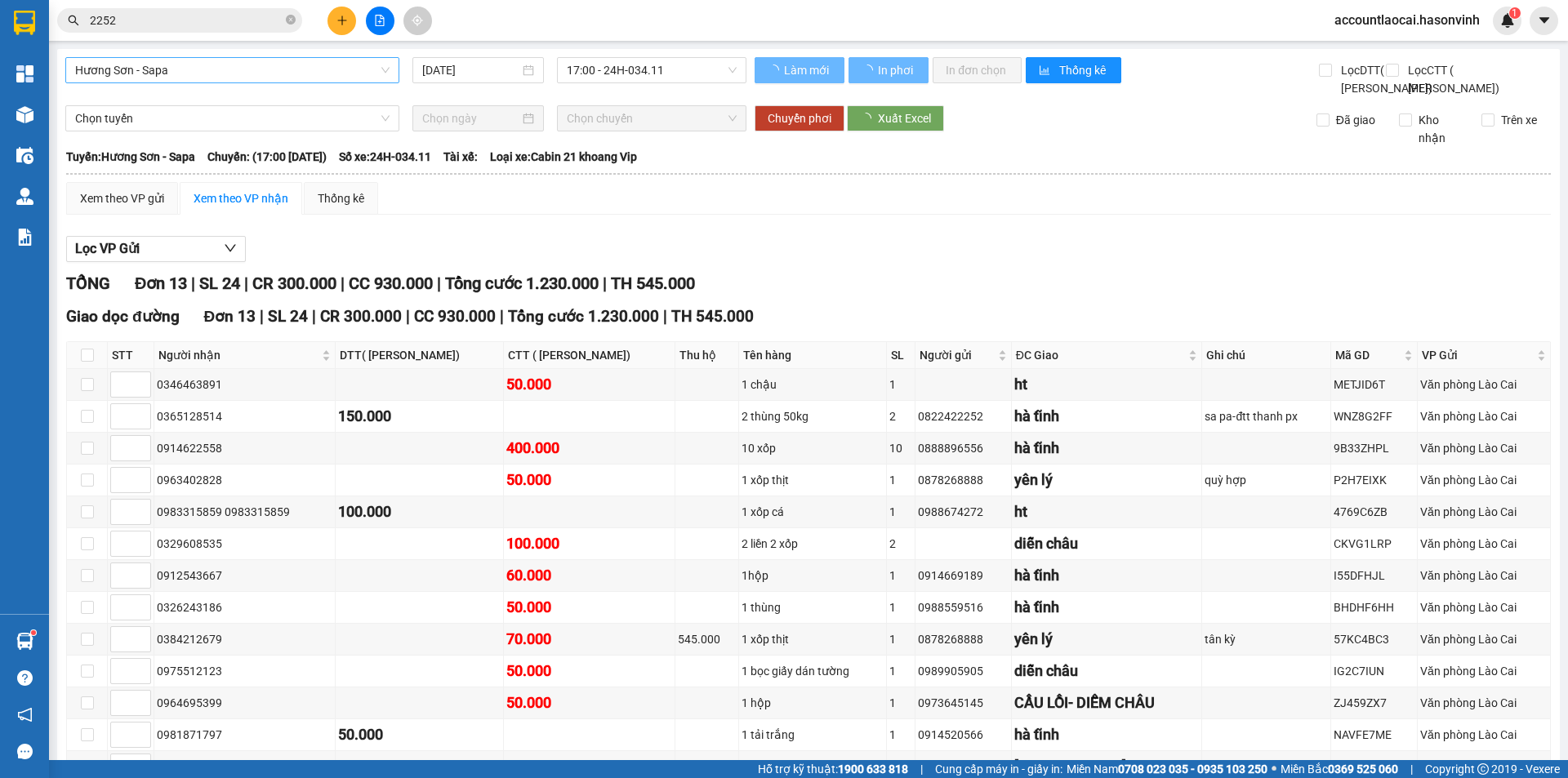
click at [188, 64] on span "Hương Sơn - Sapa" at bounding box center [232, 70] width 314 height 25
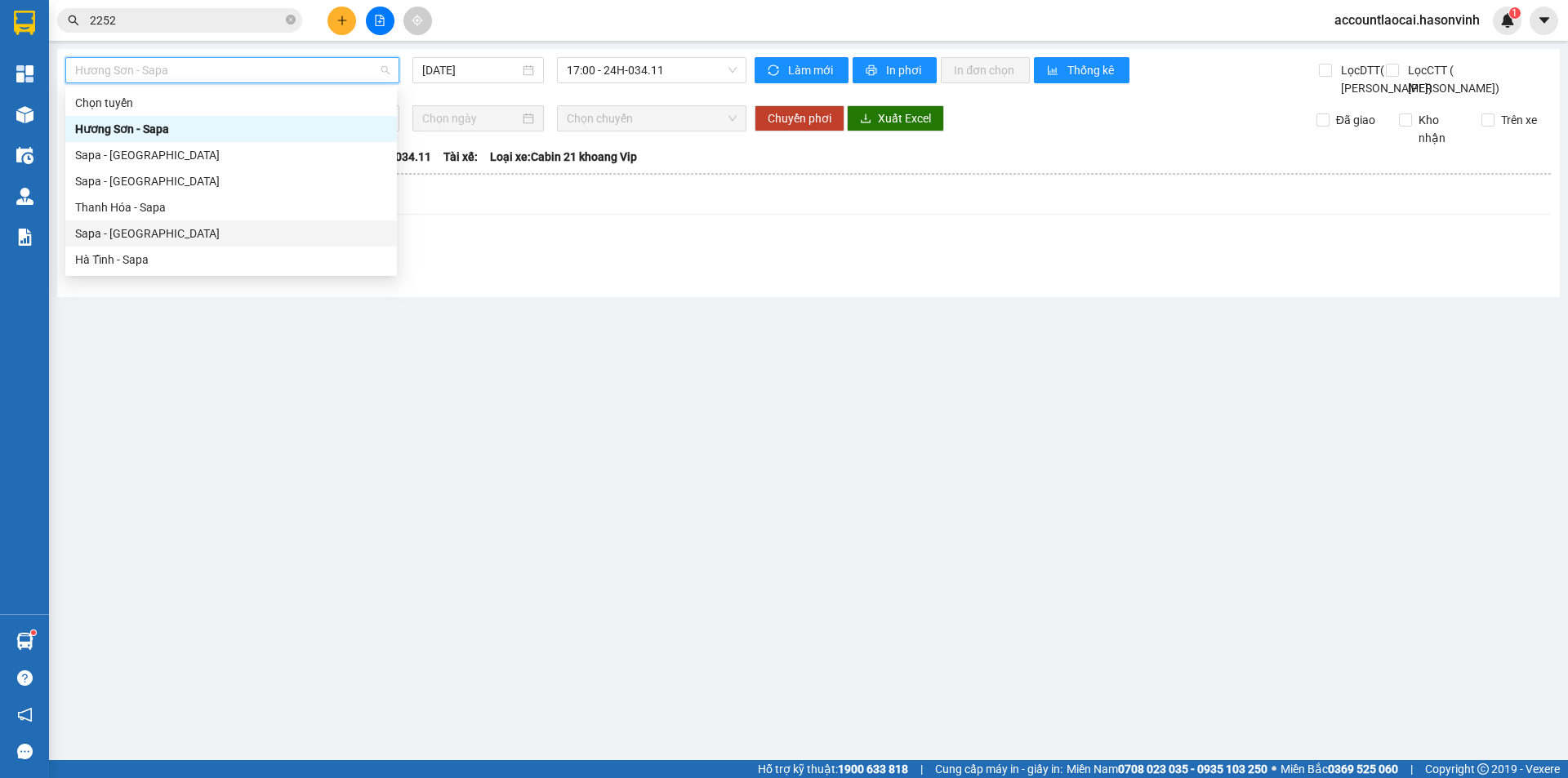
click at [108, 232] on div "Sapa - [GEOGRAPHIC_DATA]" at bounding box center [231, 233] width 312 height 18
type input "[DATE]"
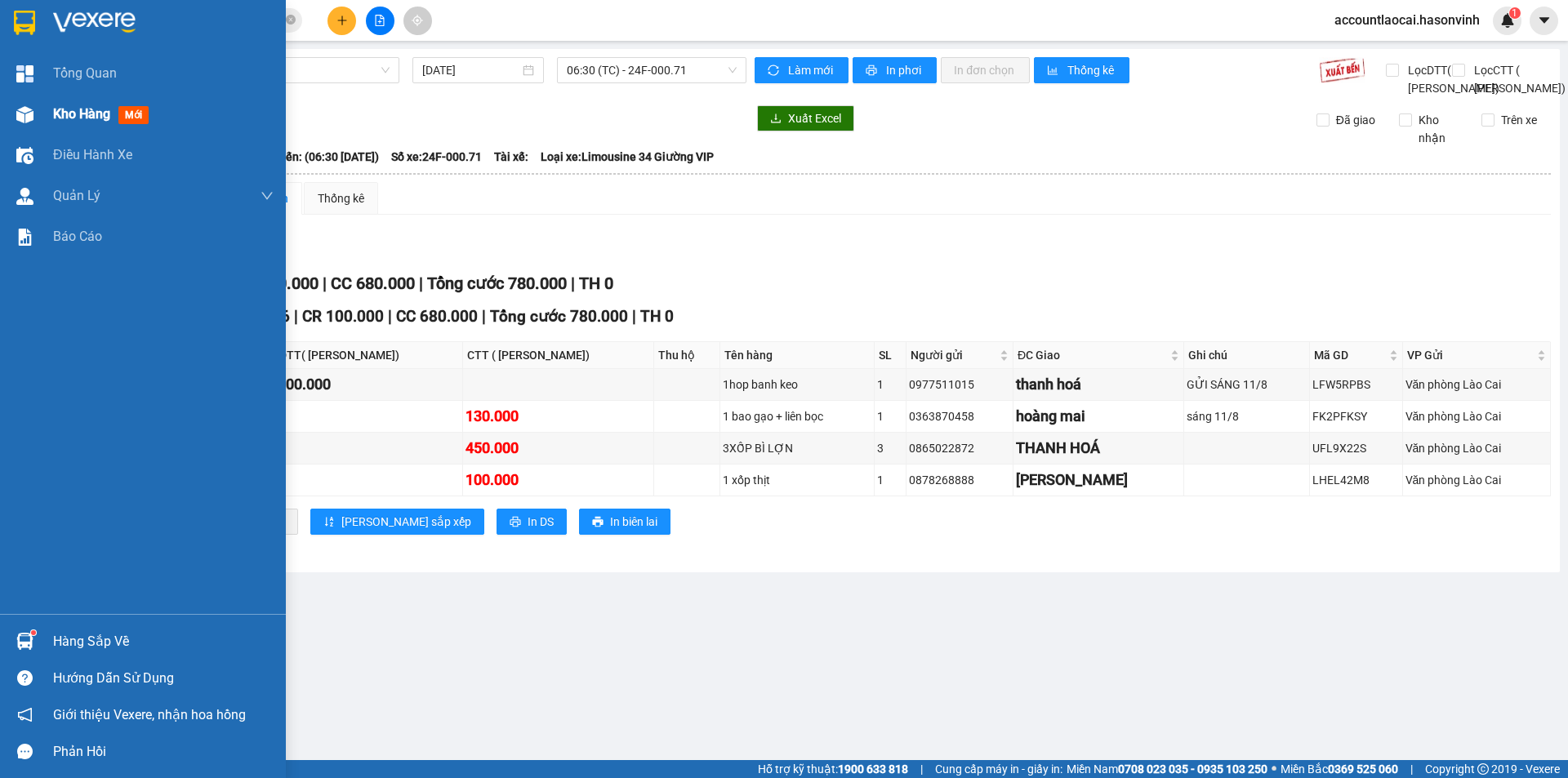
click at [42, 111] on div "Kho hàng mới" at bounding box center [143, 114] width 286 height 41
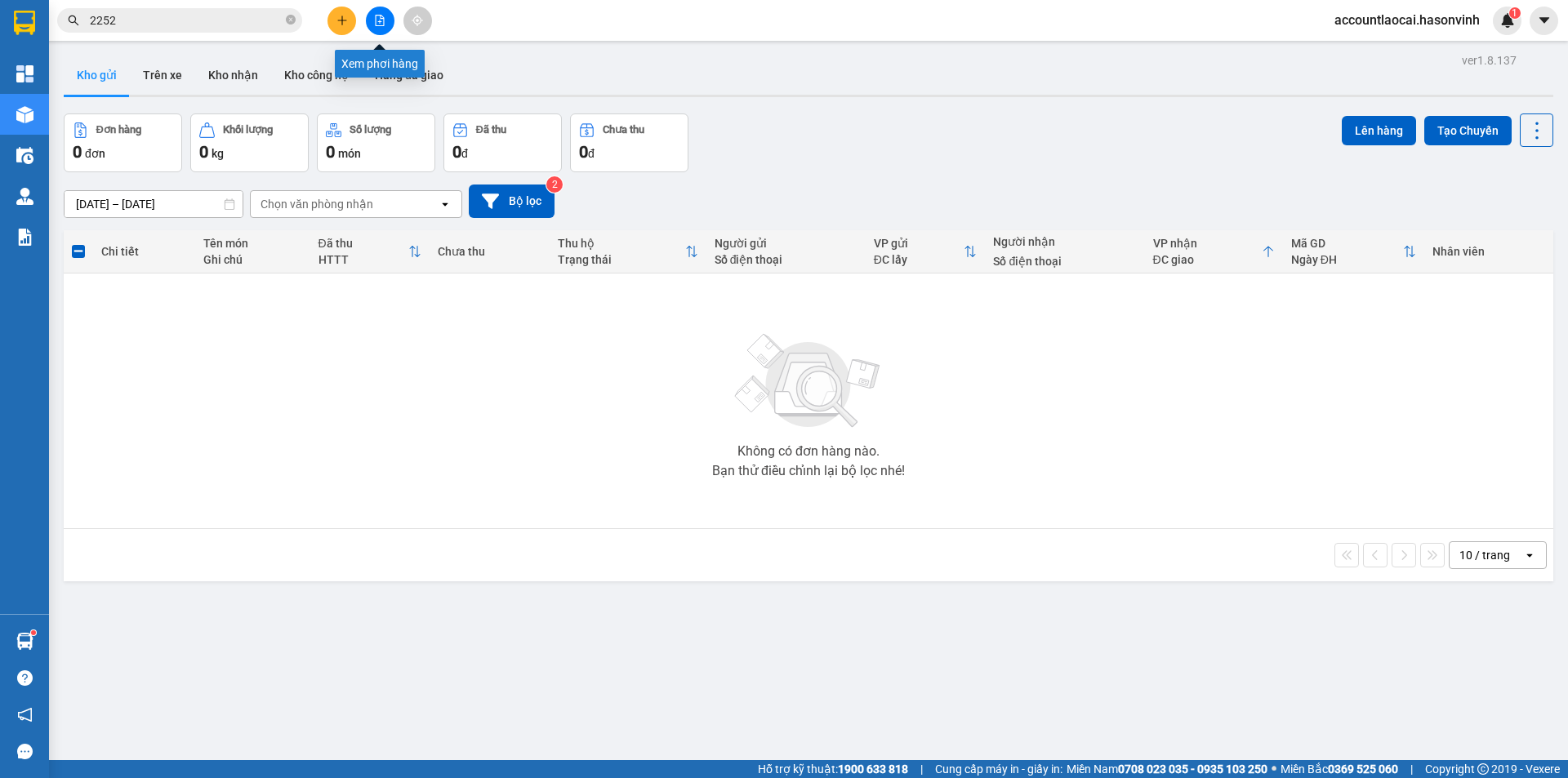
click at [382, 25] on button at bounding box center [380, 20] width 29 height 29
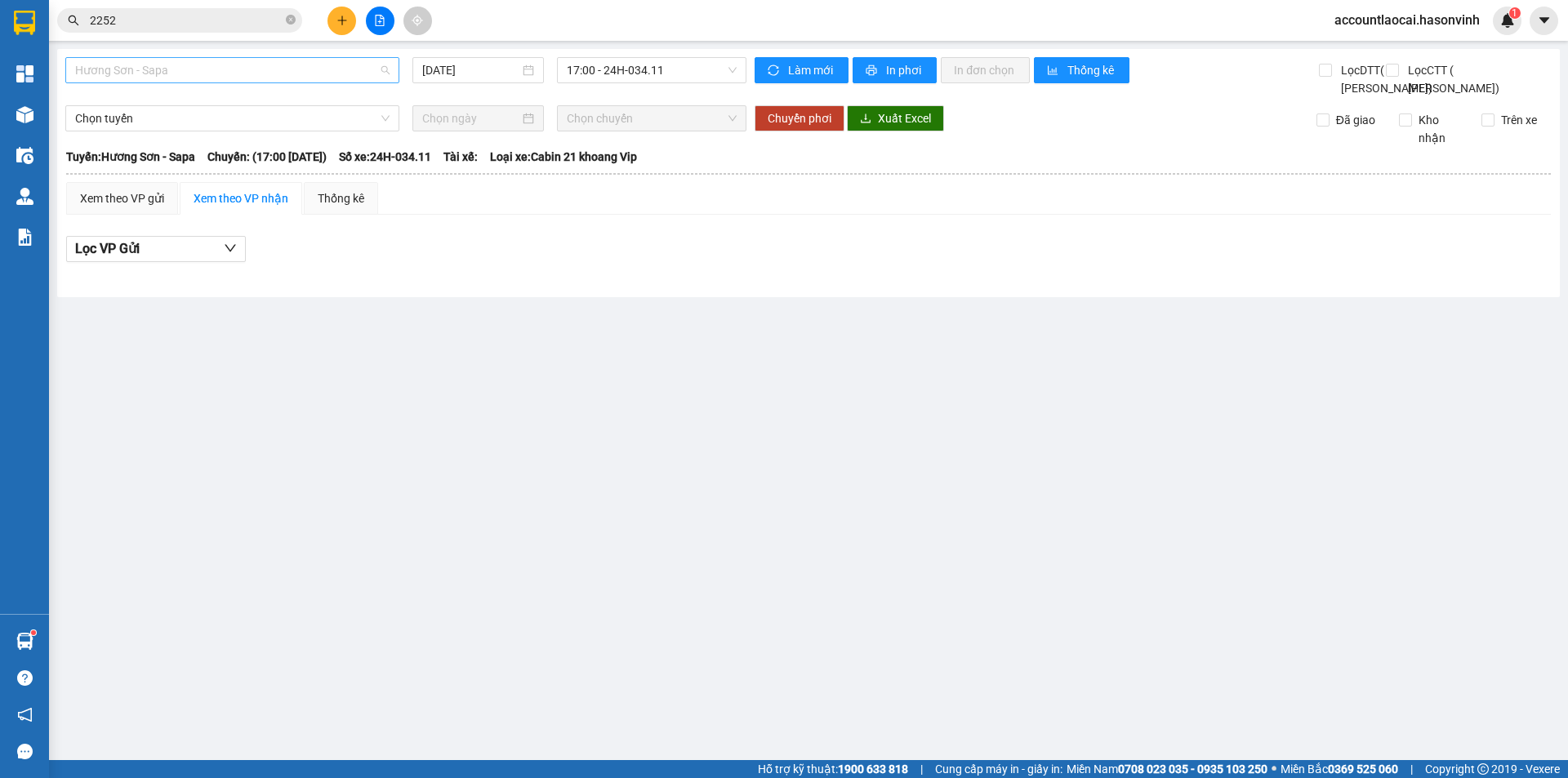
click at [222, 77] on span "Hương Sơn - Sapa" at bounding box center [232, 70] width 314 height 25
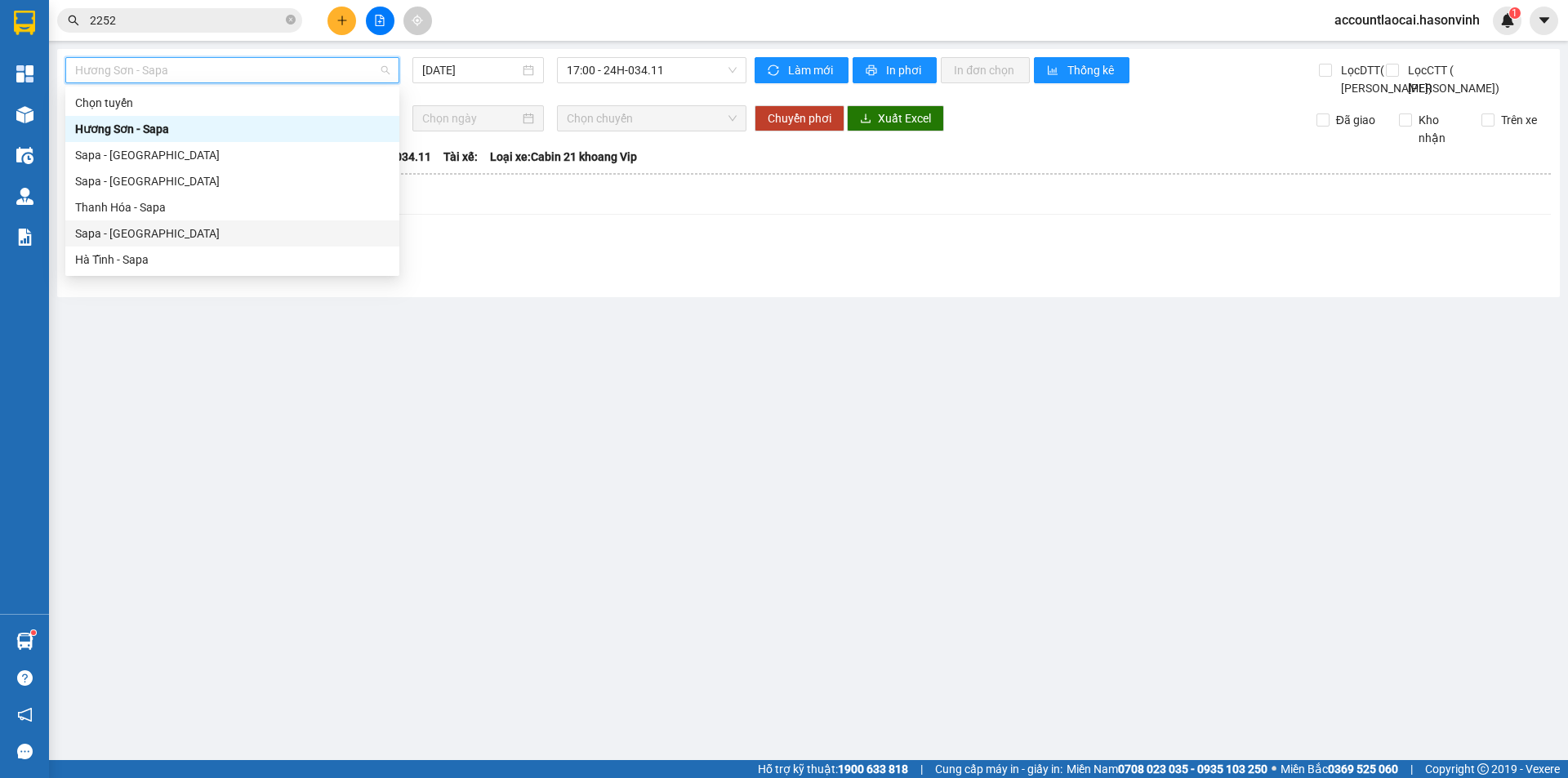
click at [156, 232] on div "Sapa - [GEOGRAPHIC_DATA]" at bounding box center [232, 233] width 314 height 18
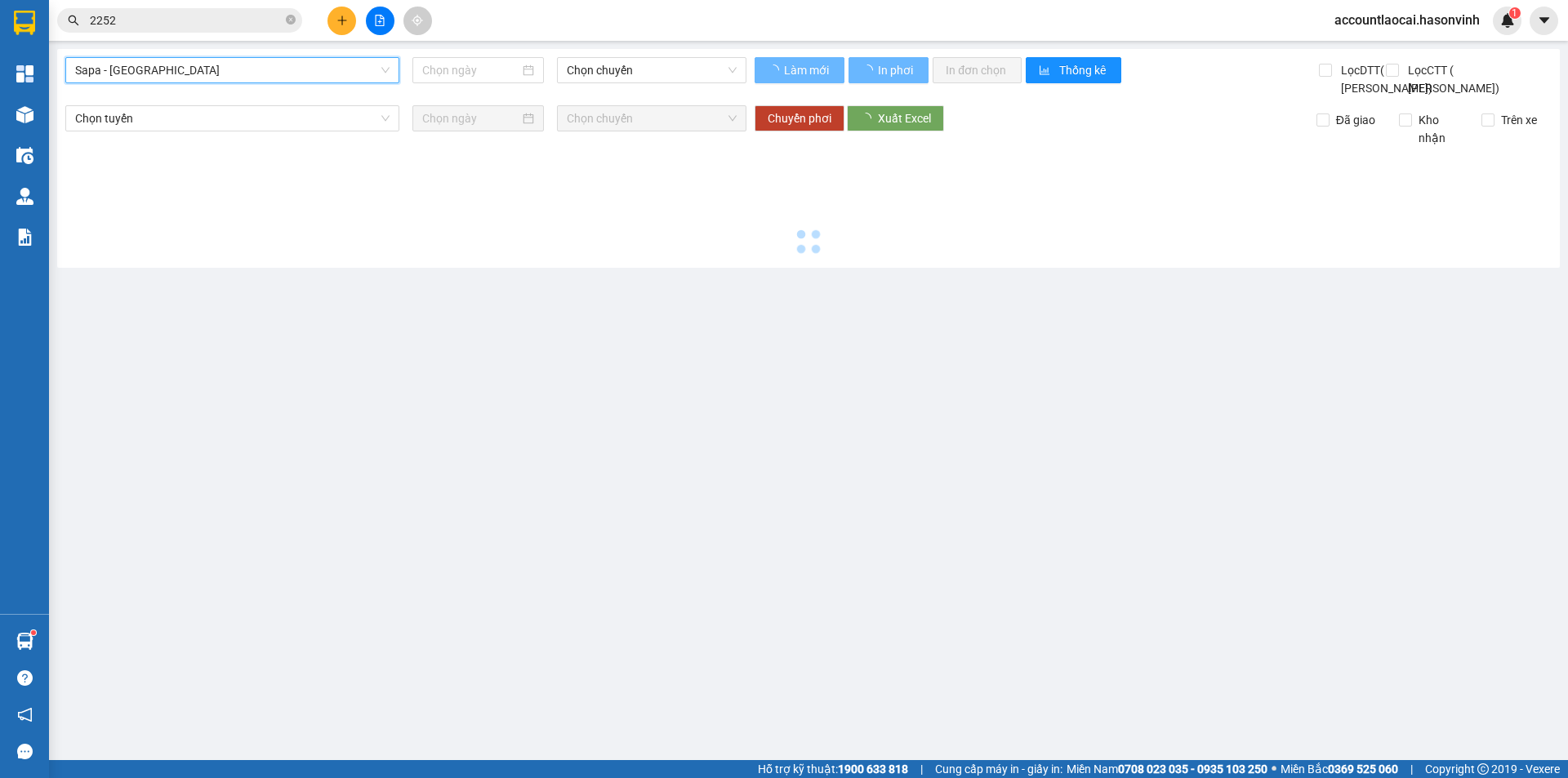
type input "[DATE]"
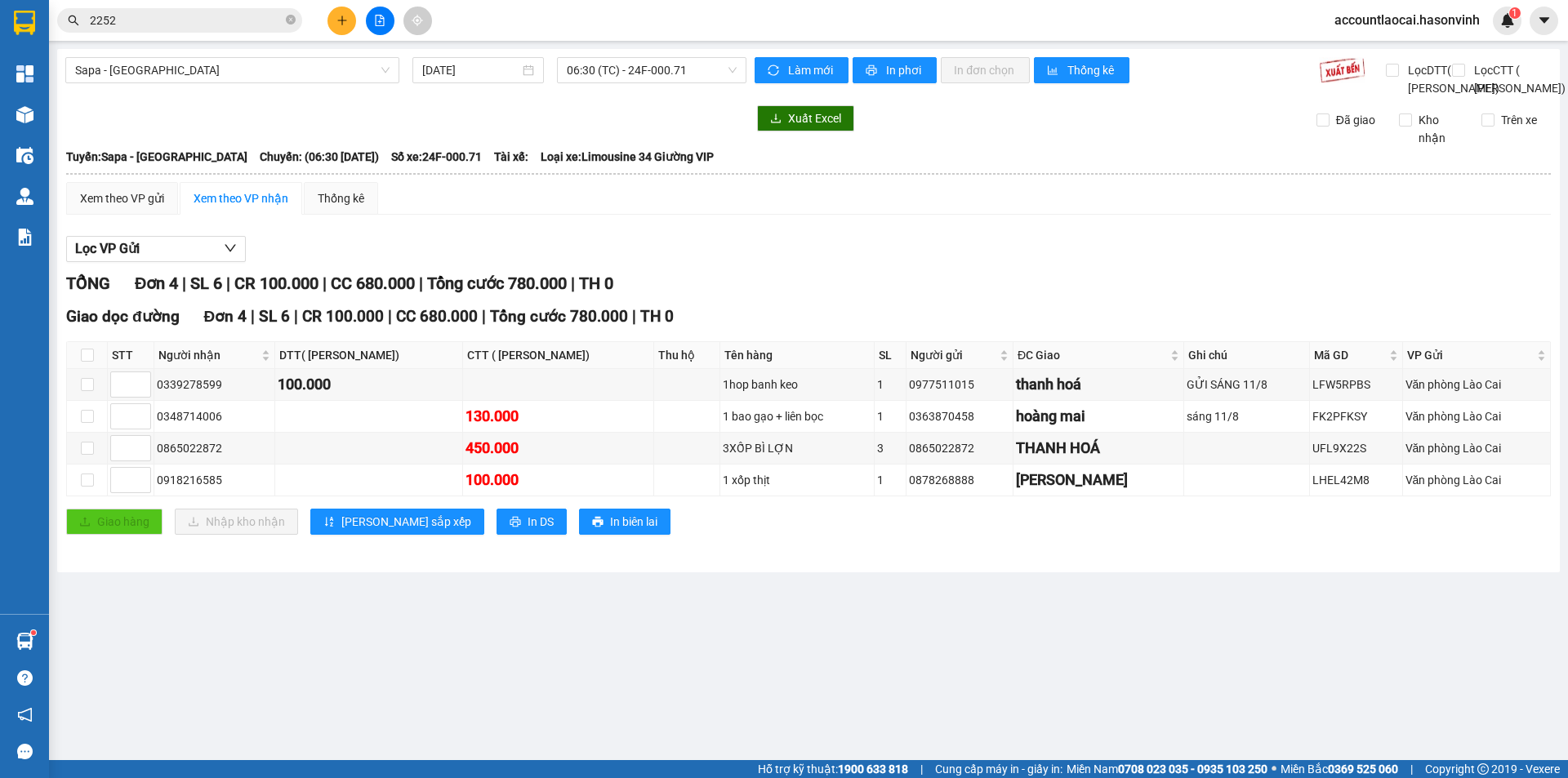
click at [173, 48] on main "Sapa - Hà Tĩnh 11/08/2025 06:30 (TC) - 24F-000.71 Làm mới In phơi In đơn chọn T…" at bounding box center [784, 380] width 1568 height 760
click at [173, 51] on div "Sapa - Hà Tĩnh 11/08/2025 06:30 (TC) - 24F-000.71 Làm mới In phơi In đơn chọn T…" at bounding box center [808, 311] width 1502 height 524
click at [175, 74] on span "Sapa - [GEOGRAPHIC_DATA]" at bounding box center [232, 70] width 314 height 25
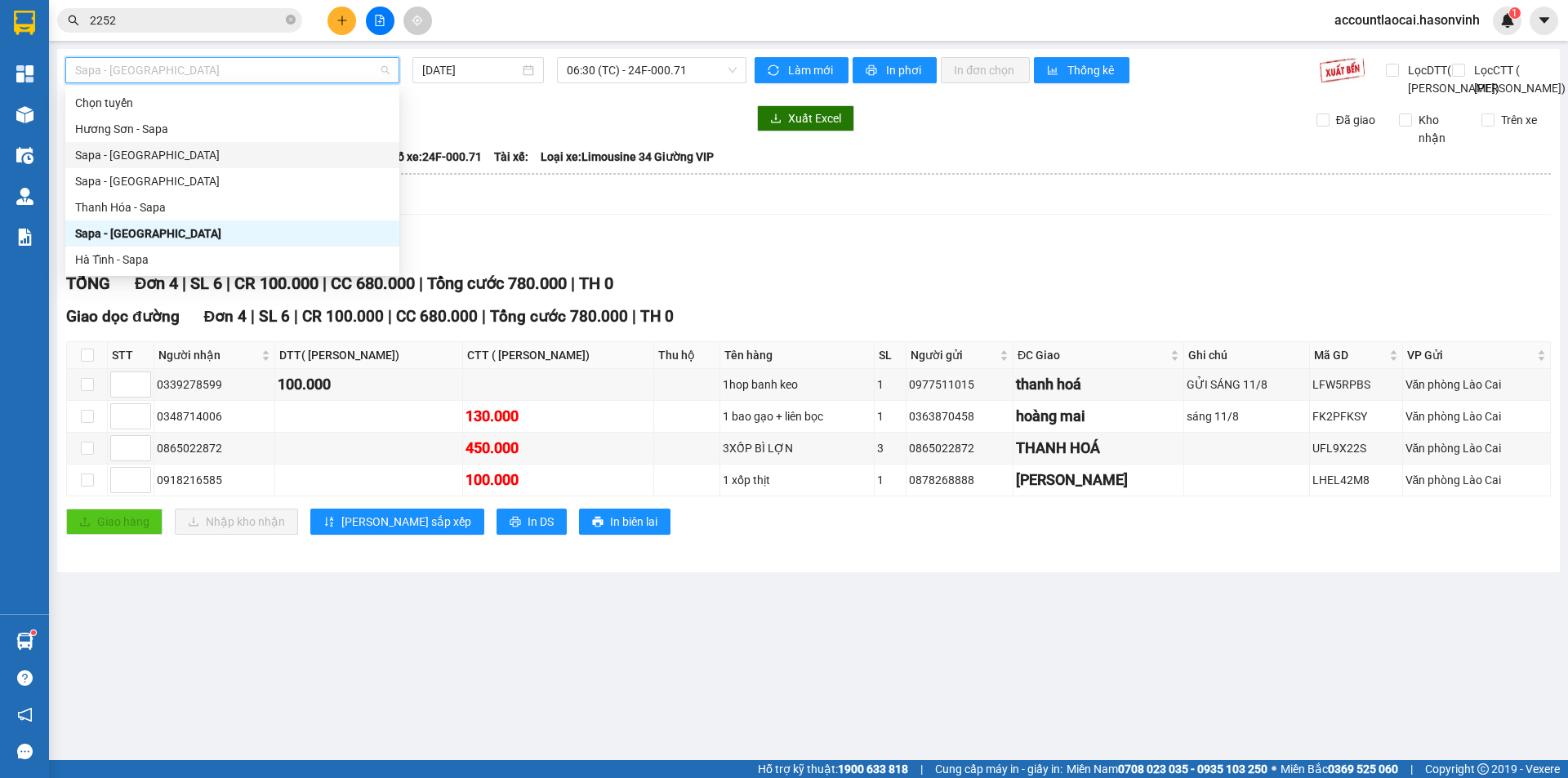
click at [153, 151] on div "Sapa - Hương Sơn" at bounding box center [232, 155] width 314 height 18
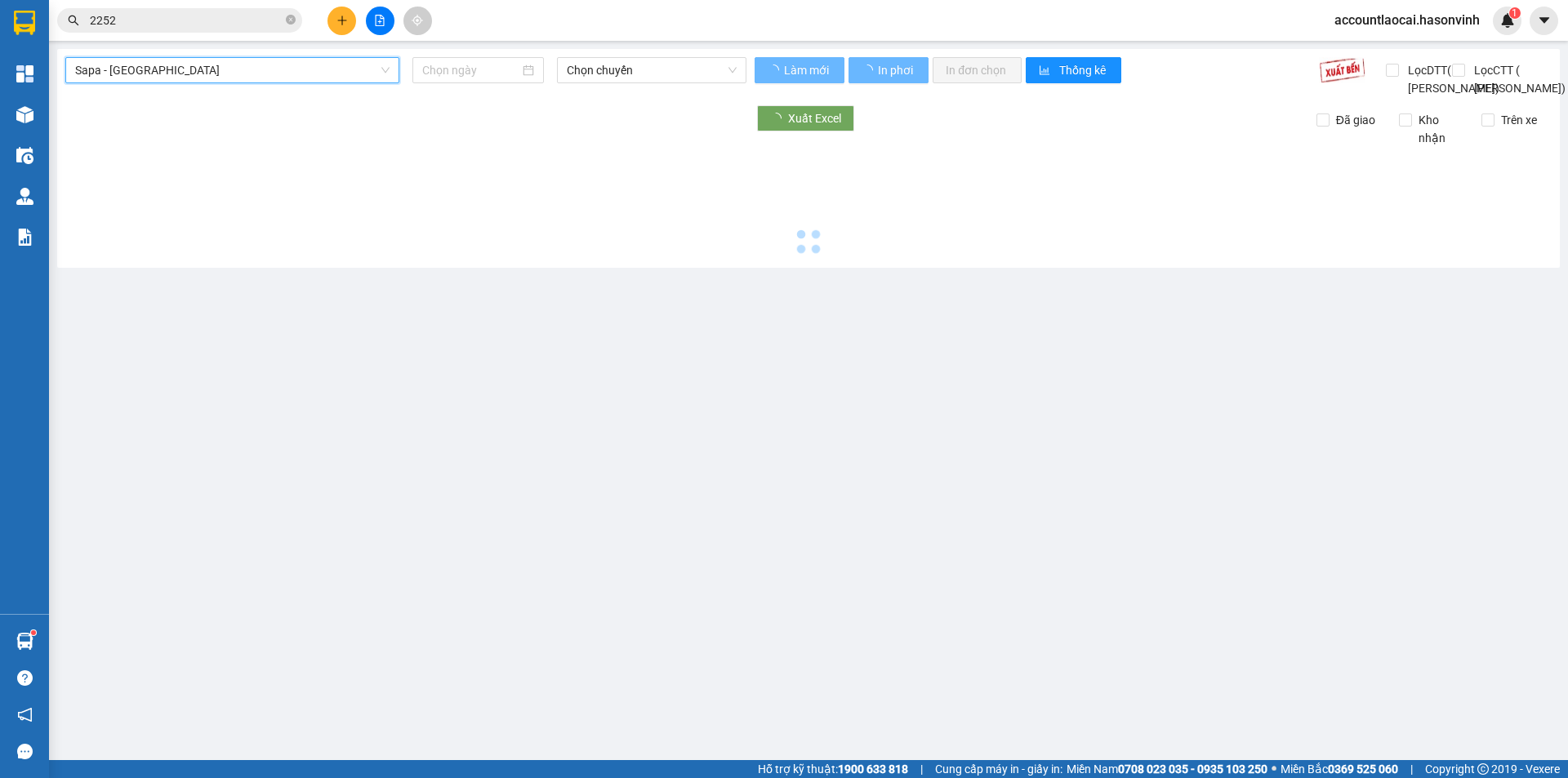
type input "[DATE]"
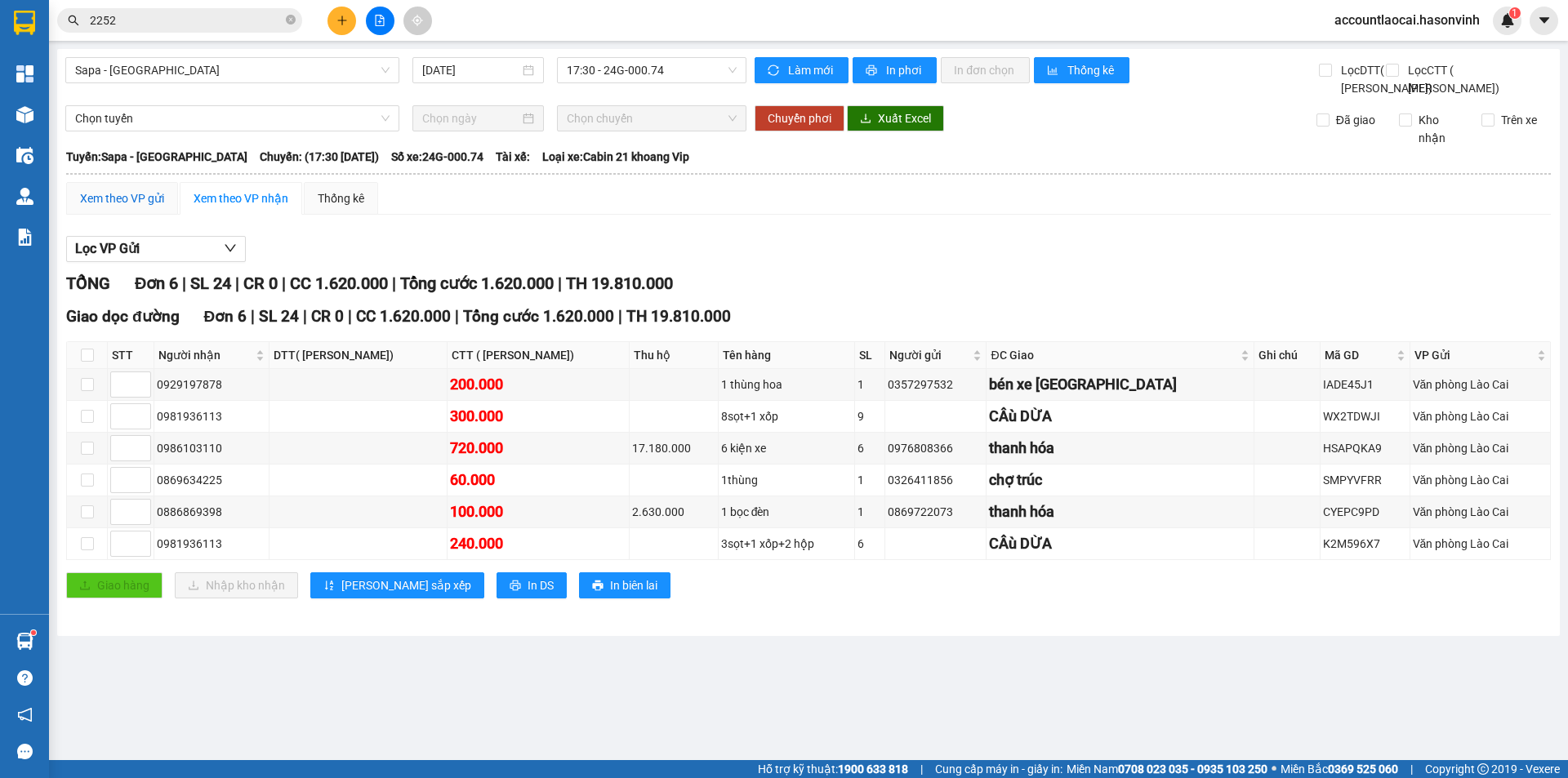
click at [150, 208] on div "Xem theo VP gửi" at bounding box center [122, 198] width 84 height 18
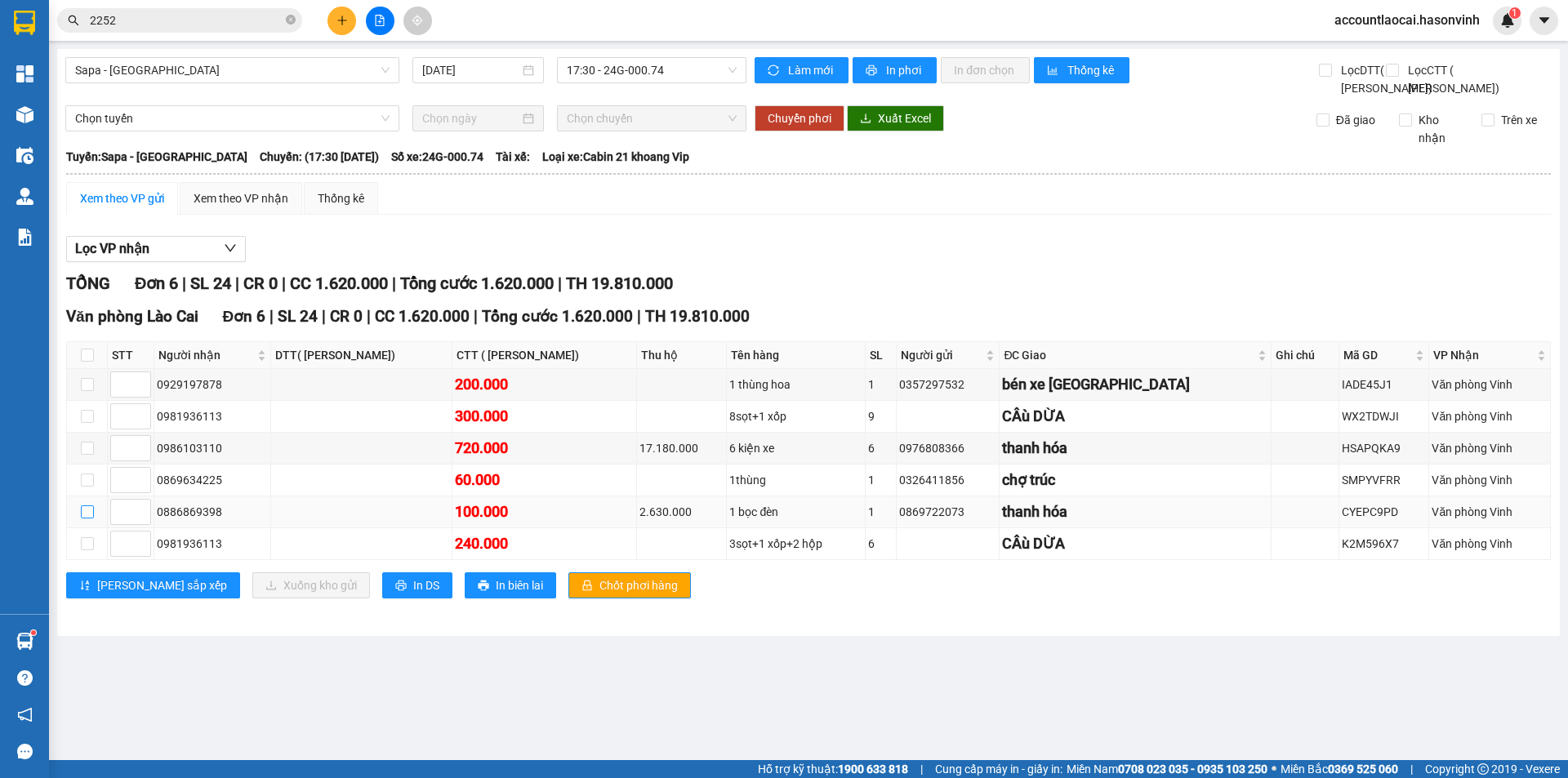
click at [88, 519] on input "checkbox" at bounding box center [87, 512] width 13 height 13
checkbox input "true"
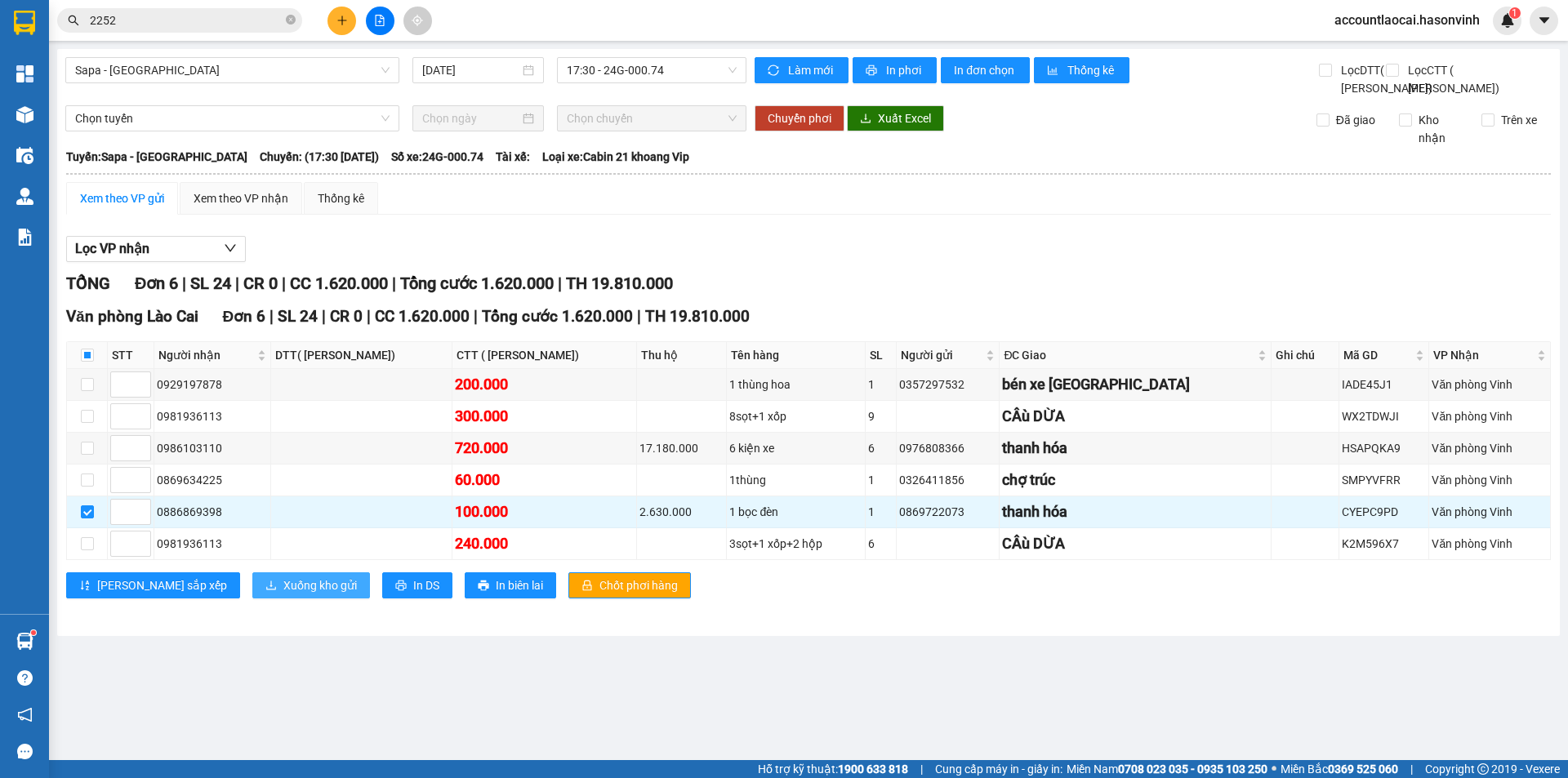
click at [283, 595] on span "Xuống kho gửi" at bounding box center [320, 585] width 74 height 18
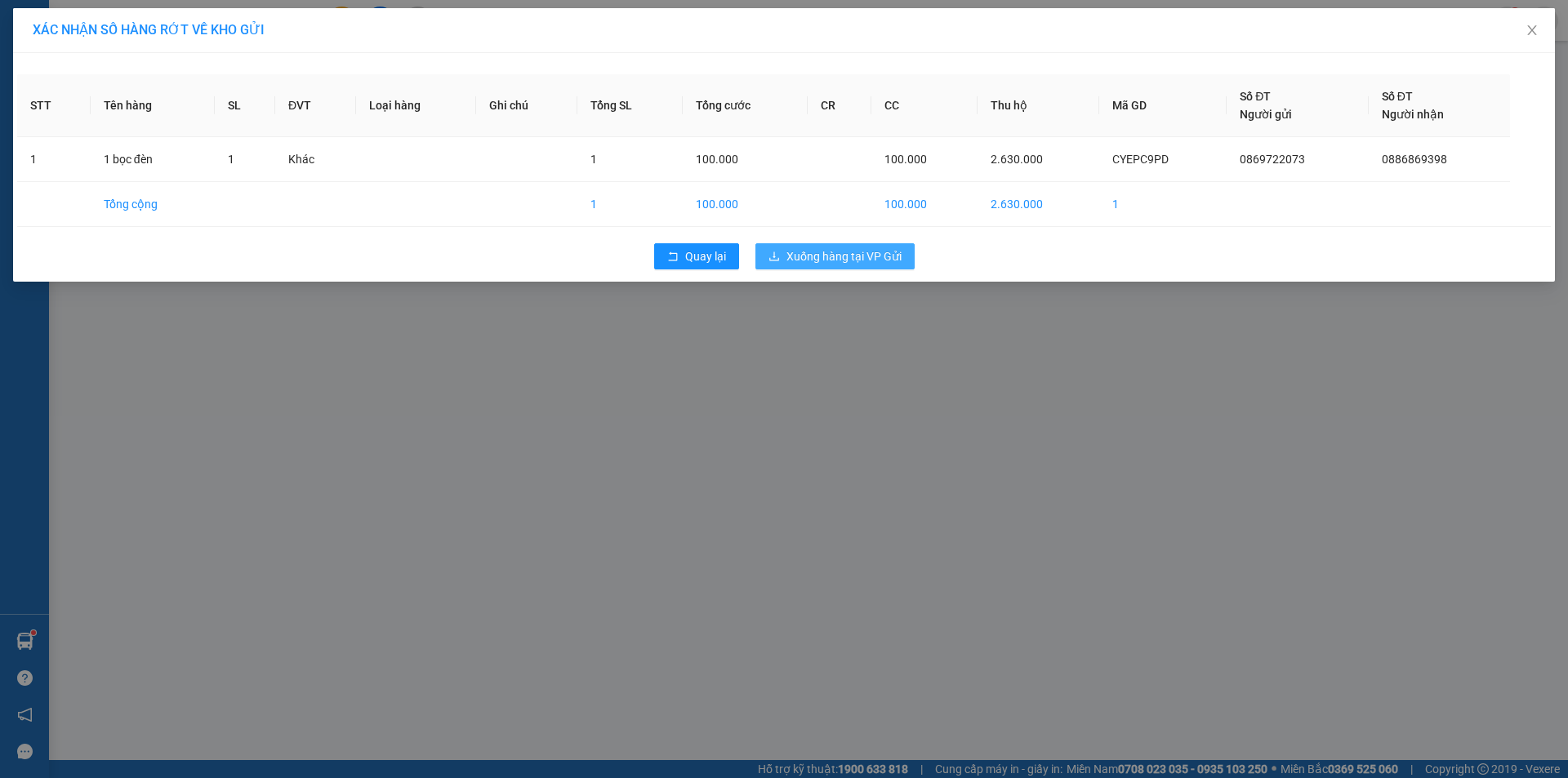
drag, startPoint x: 853, startPoint y: 258, endPoint x: 794, endPoint y: 255, distance: 59.1
click at [851, 258] on span "Xuống hàng tại VP Gửi" at bounding box center [844, 256] width 115 height 18
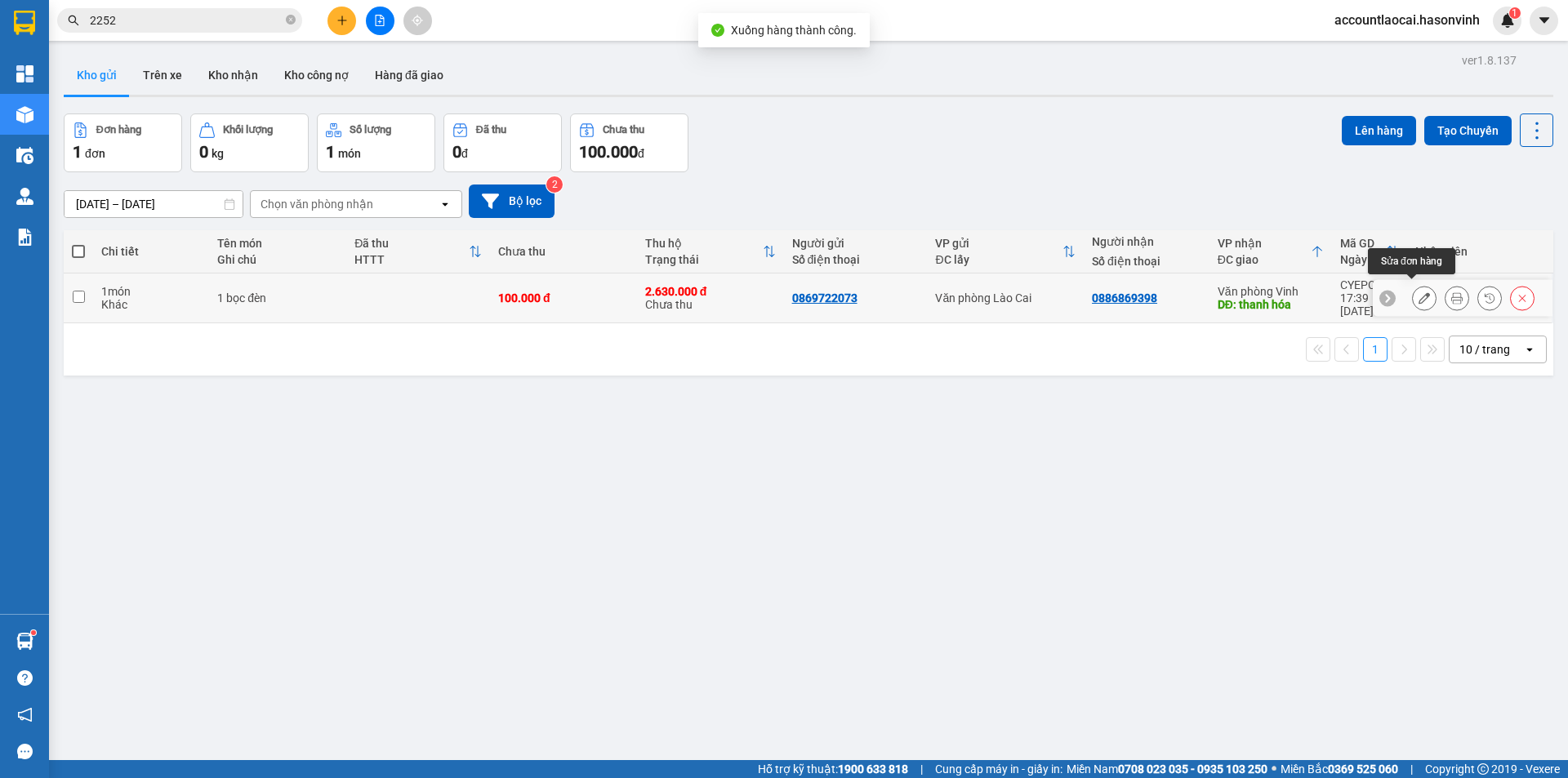
click at [1418, 293] on icon at bounding box center [1423, 298] width 11 height 11
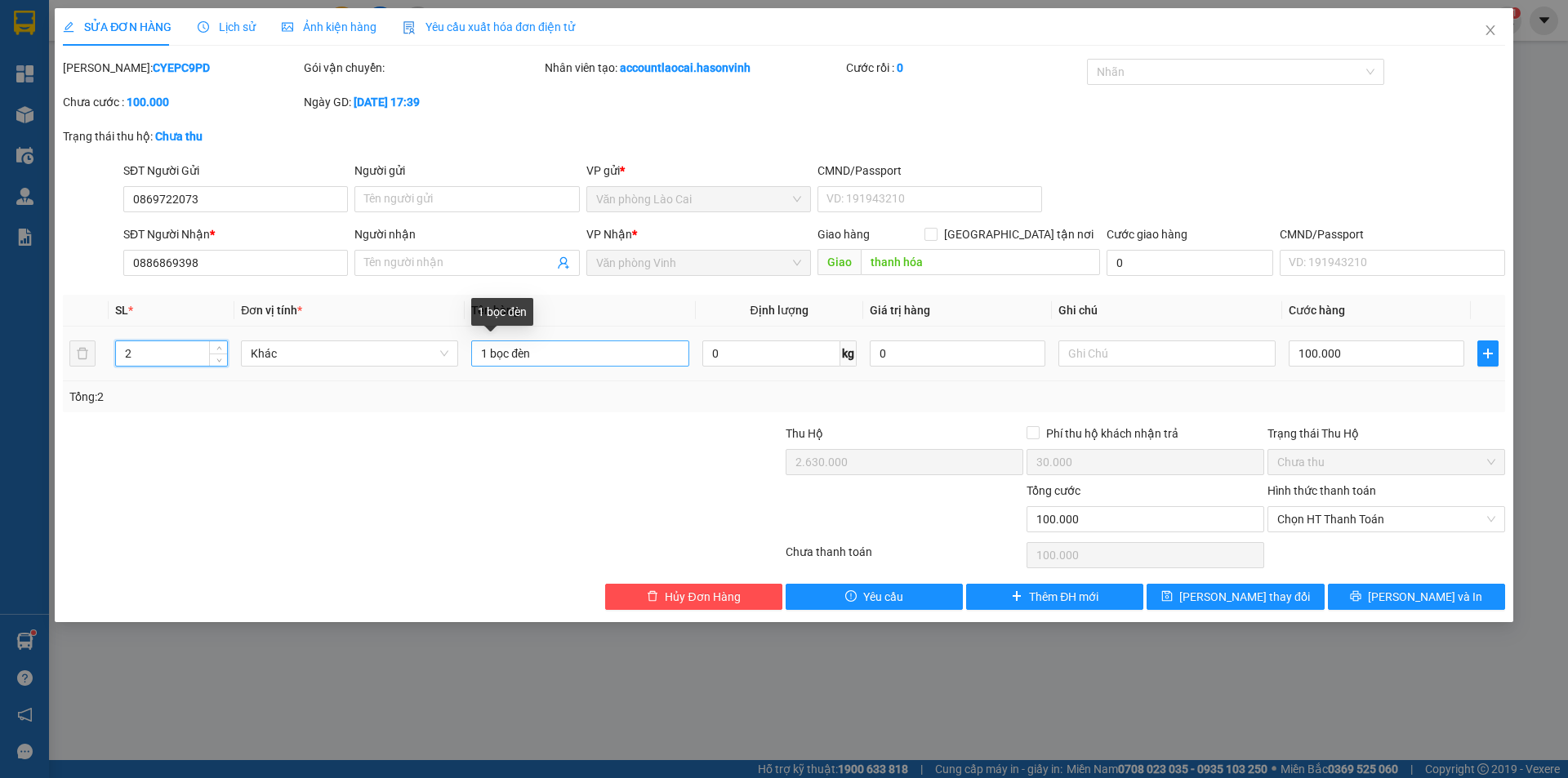
type input "2"
drag, startPoint x: 484, startPoint y: 354, endPoint x: 461, endPoint y: 355, distance: 23.0
click at [461, 355] on tr "2 Khác 1 bọc đèn 0 kg 0 100.000" at bounding box center [784, 354] width 1442 height 54
click at [477, 347] on td "1 bọc đèn" at bounding box center [579, 354] width 230 height 54
click at [490, 348] on input "1 bọc đèn" at bounding box center [580, 354] width 217 height 26
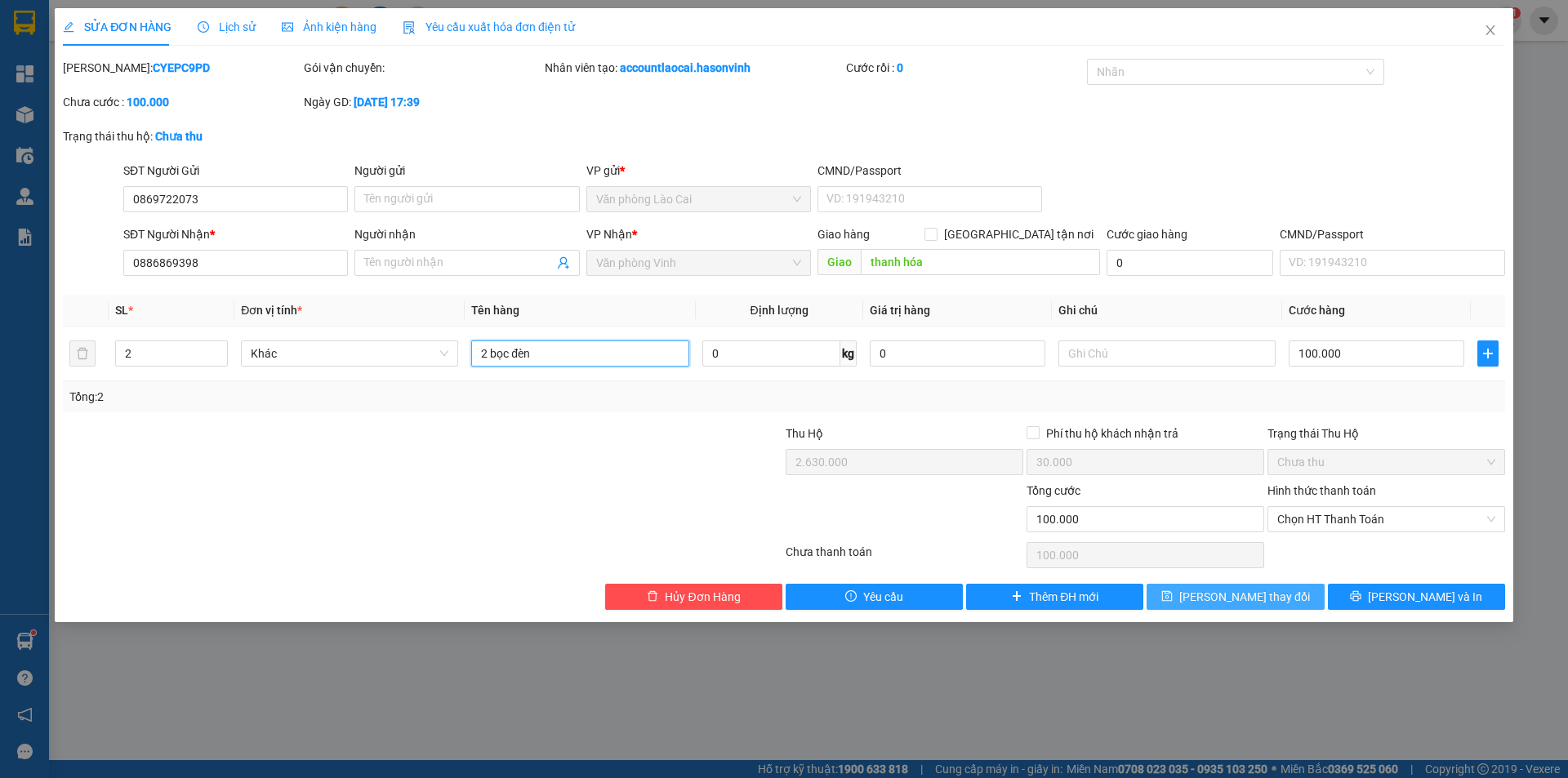
type input "2 bọc đèn"
click at [1221, 601] on span "Lưu thay đổi" at bounding box center [1244, 597] width 131 height 18
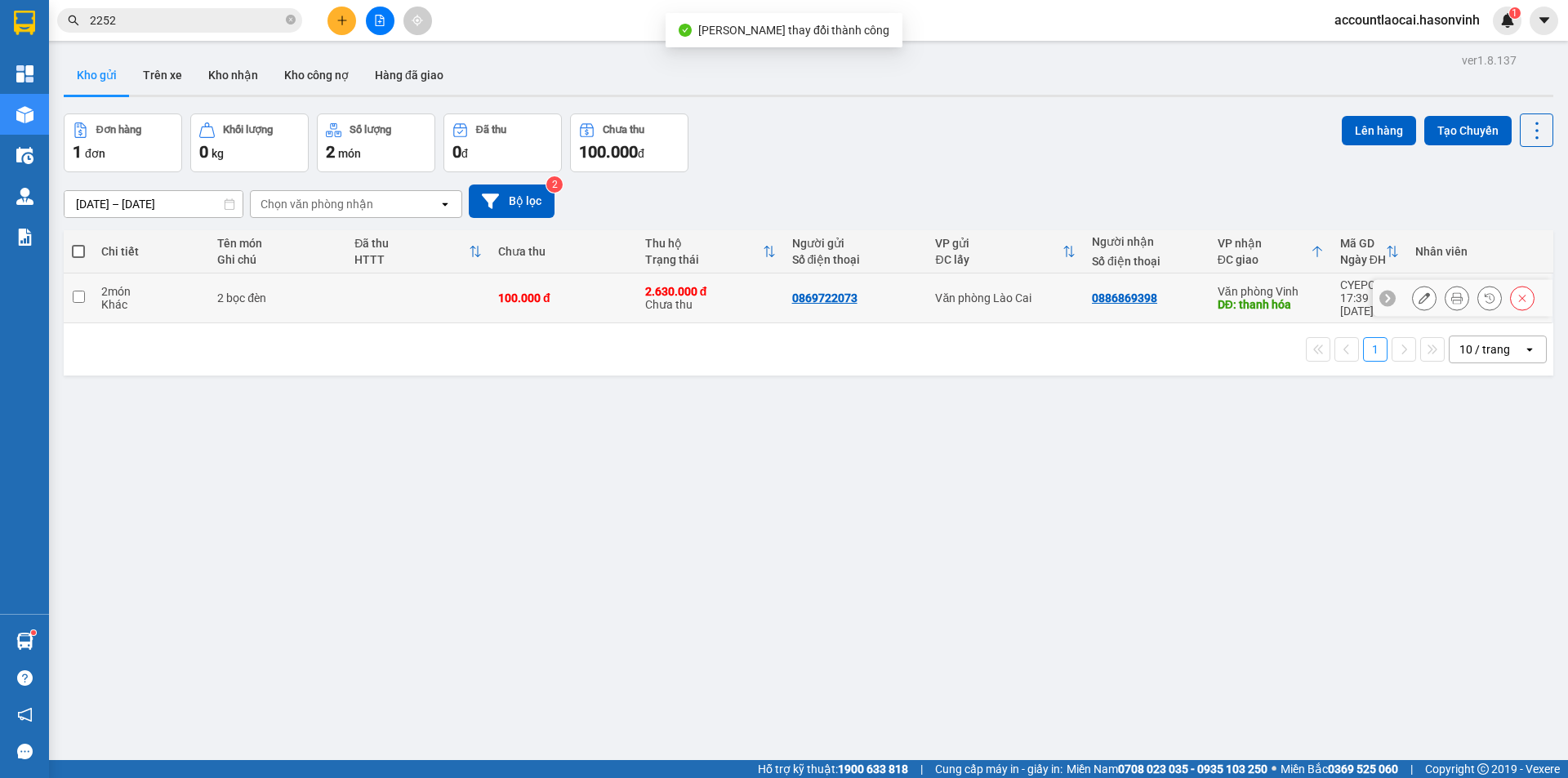
click at [895, 292] on div "0869722073" at bounding box center [855, 298] width 127 height 13
checkbox input "true"
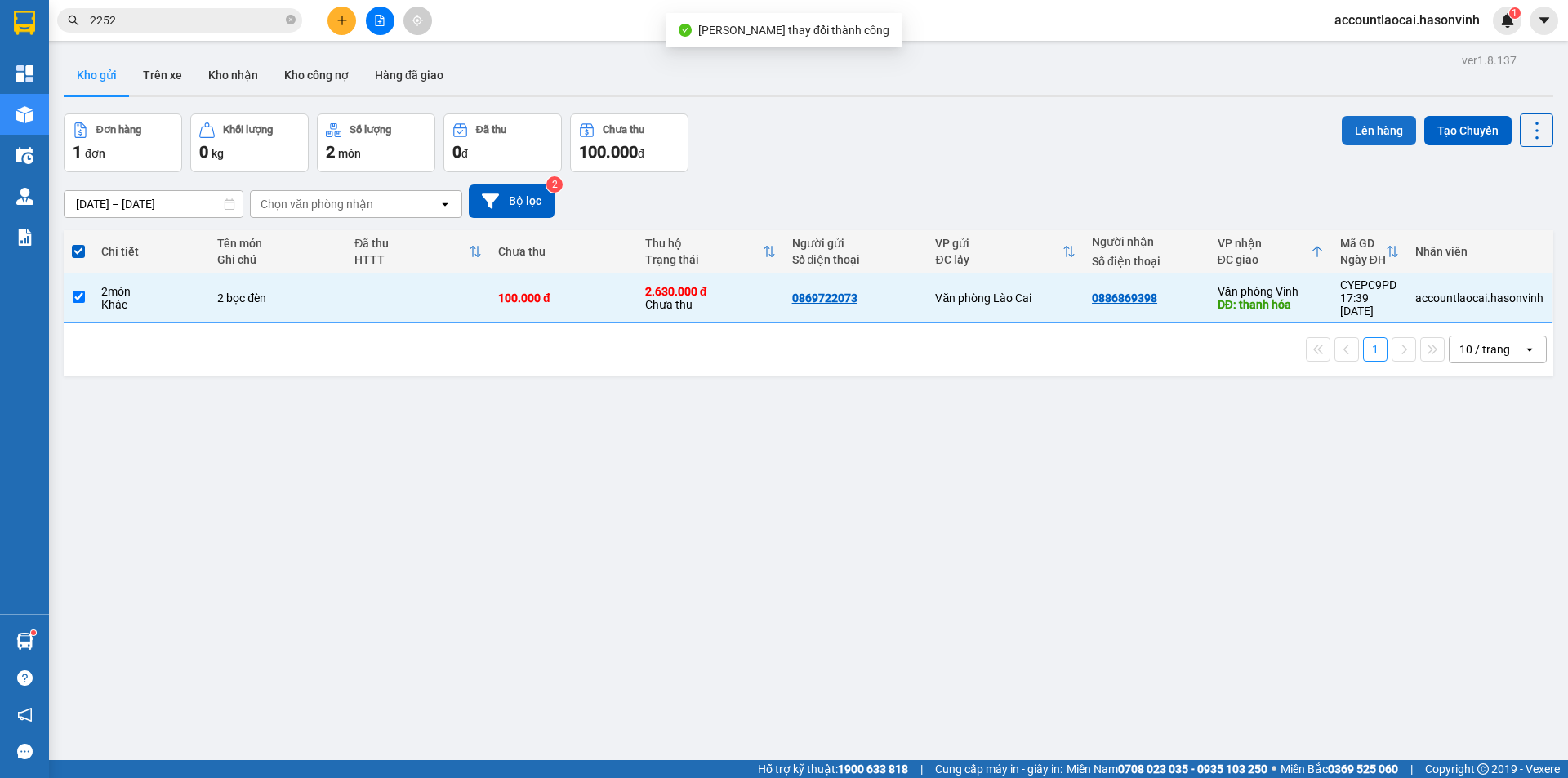
click at [1360, 138] on button "Lên hàng" at bounding box center [1379, 131] width 74 height 30
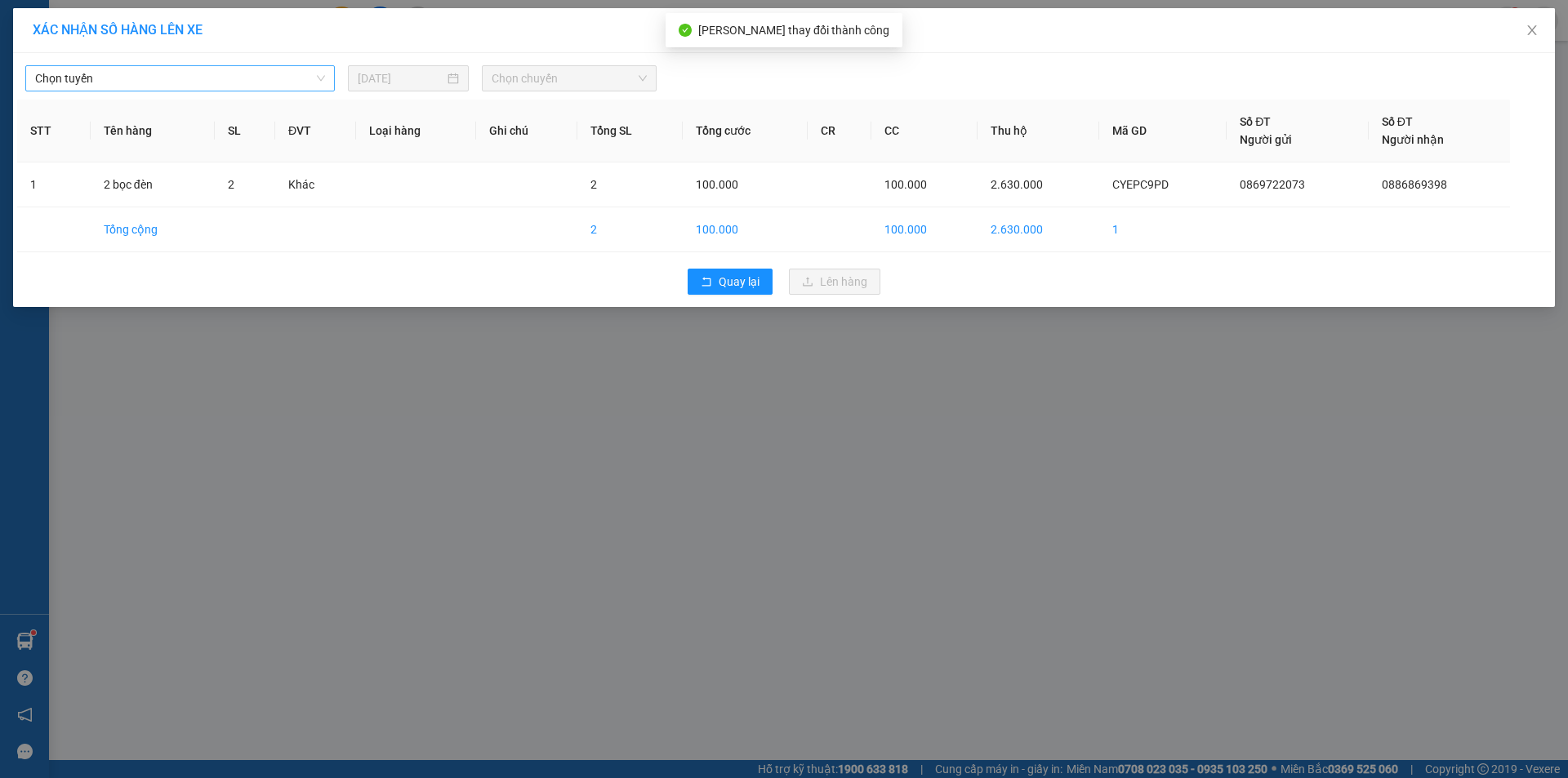
click at [150, 78] on span "Chọn tuyến" at bounding box center [180, 79] width 290 height 25
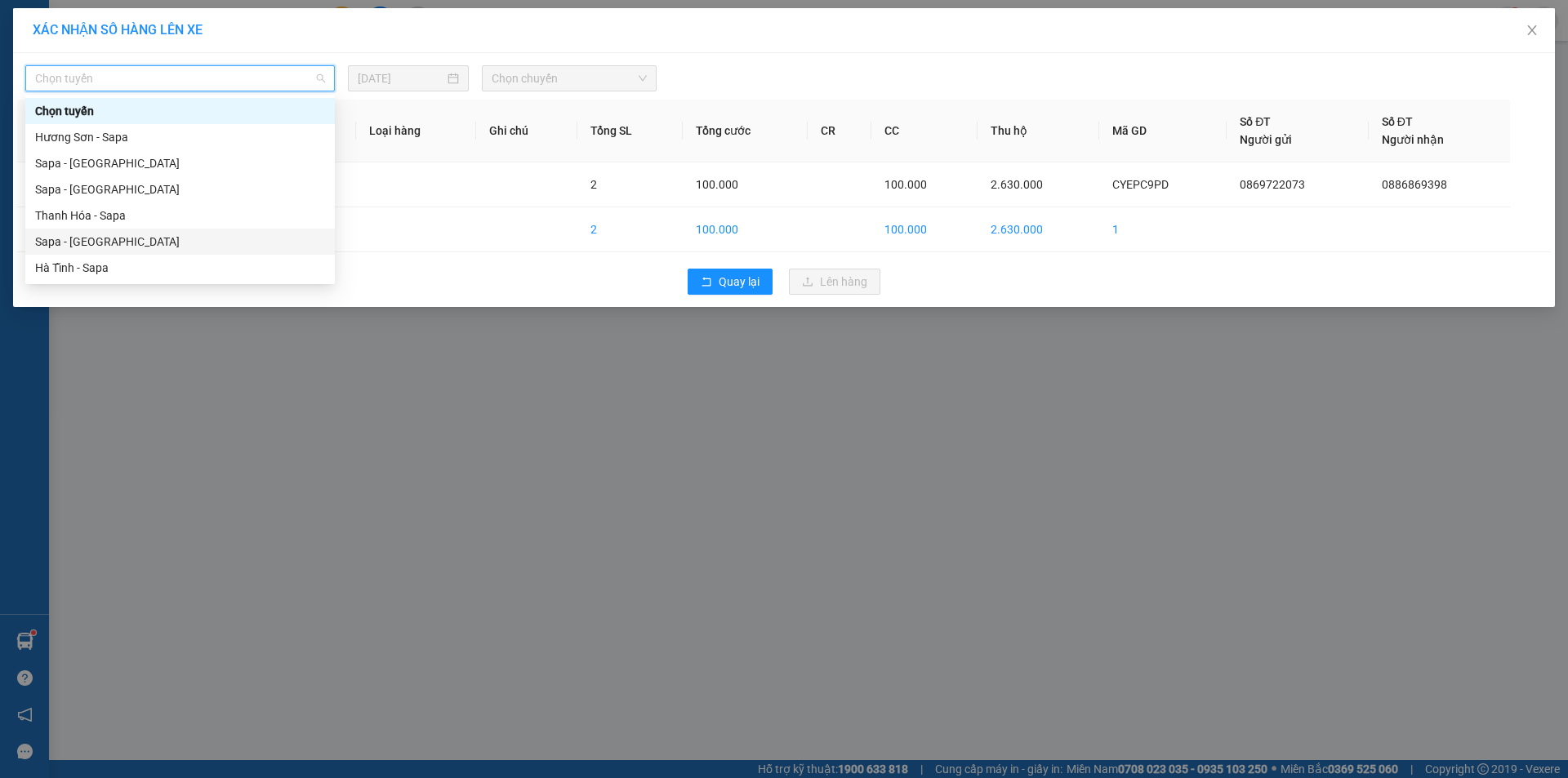
click at [58, 235] on div "Sapa - [GEOGRAPHIC_DATA]" at bounding box center [180, 242] width 290 height 18
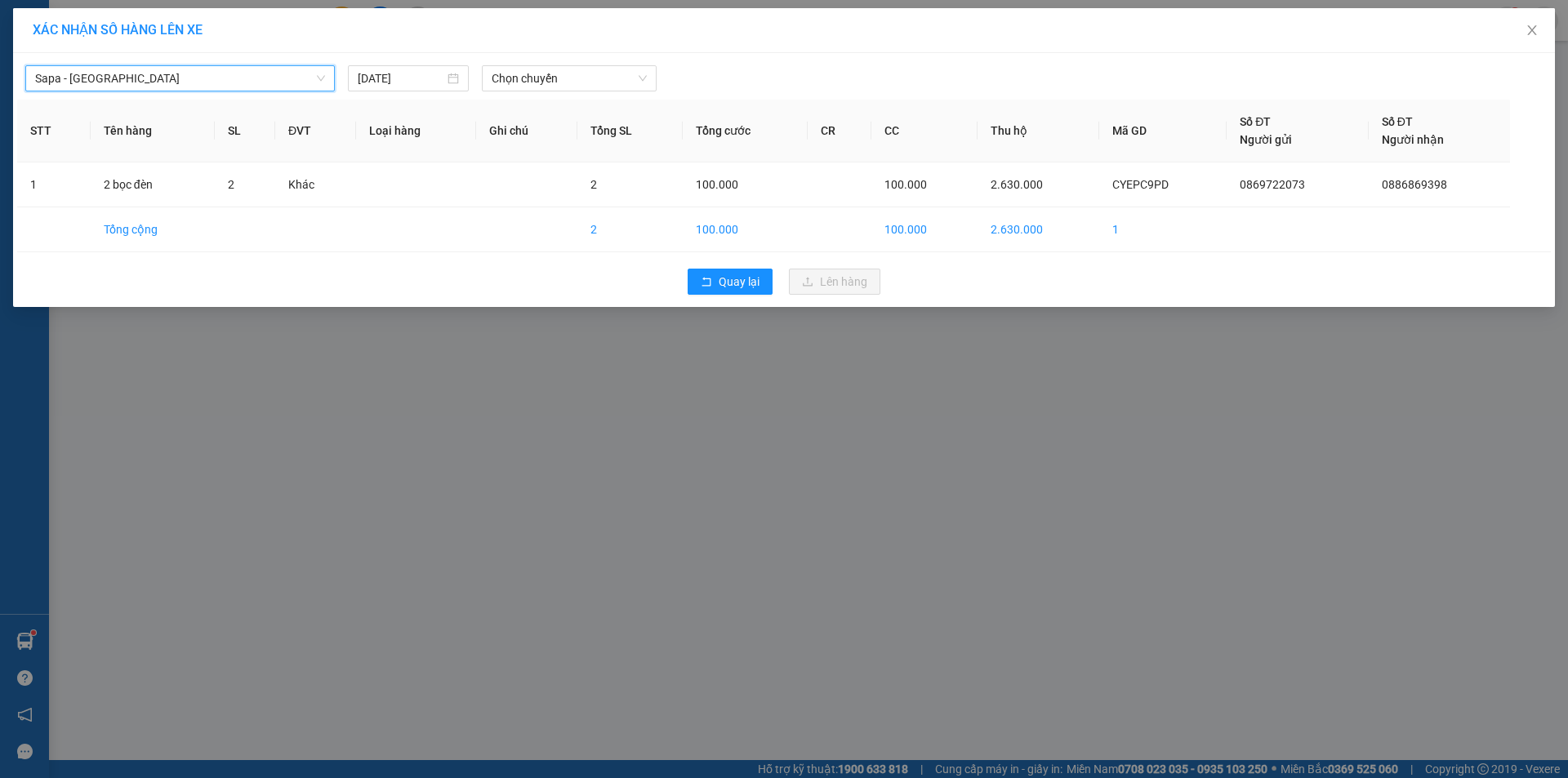
click at [170, 88] on span "Sapa - [GEOGRAPHIC_DATA]" at bounding box center [180, 79] width 290 height 25
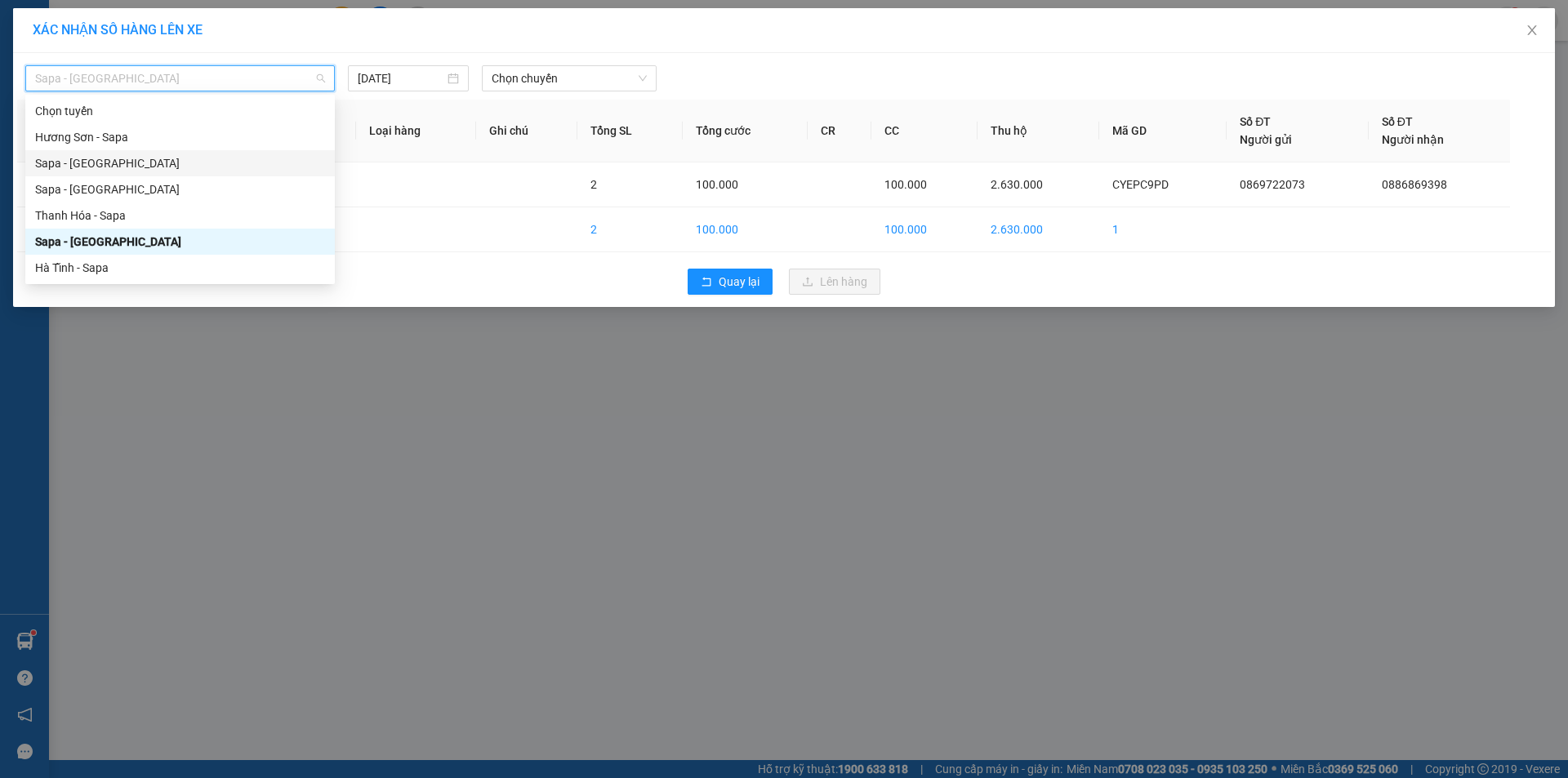
click at [95, 163] on div "Sapa - Hương Sơn" at bounding box center [180, 163] width 290 height 18
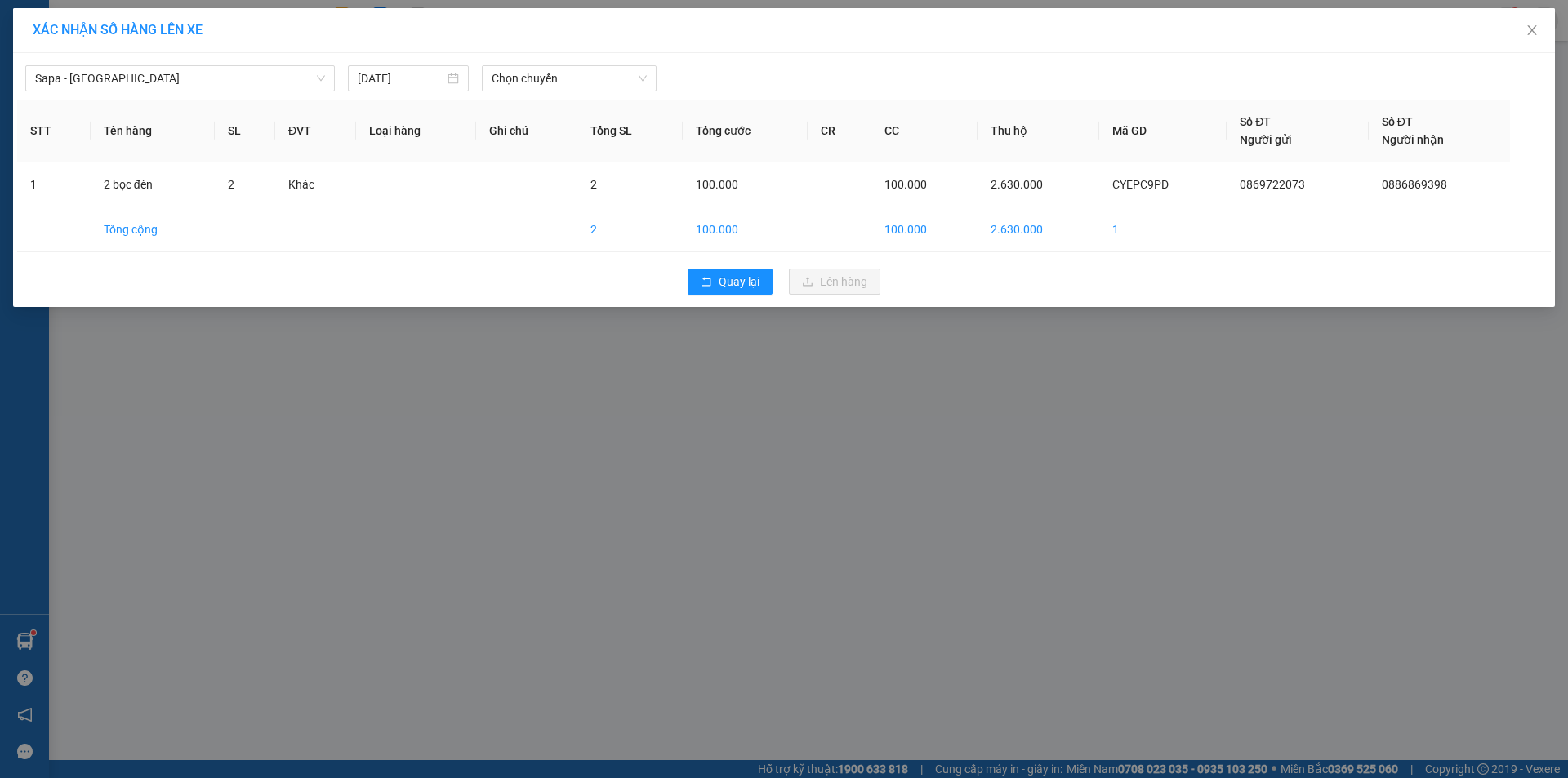
click at [536, 64] on div "Sapa - Hương Sơn 11/08/2025 Chọn chuyến" at bounding box center [784, 74] width 1534 height 34
click at [547, 73] on span "Chọn chuyến" at bounding box center [569, 79] width 155 height 25
click at [580, 136] on div "17:30 - 24G-000.74" at bounding box center [554, 137] width 127 height 18
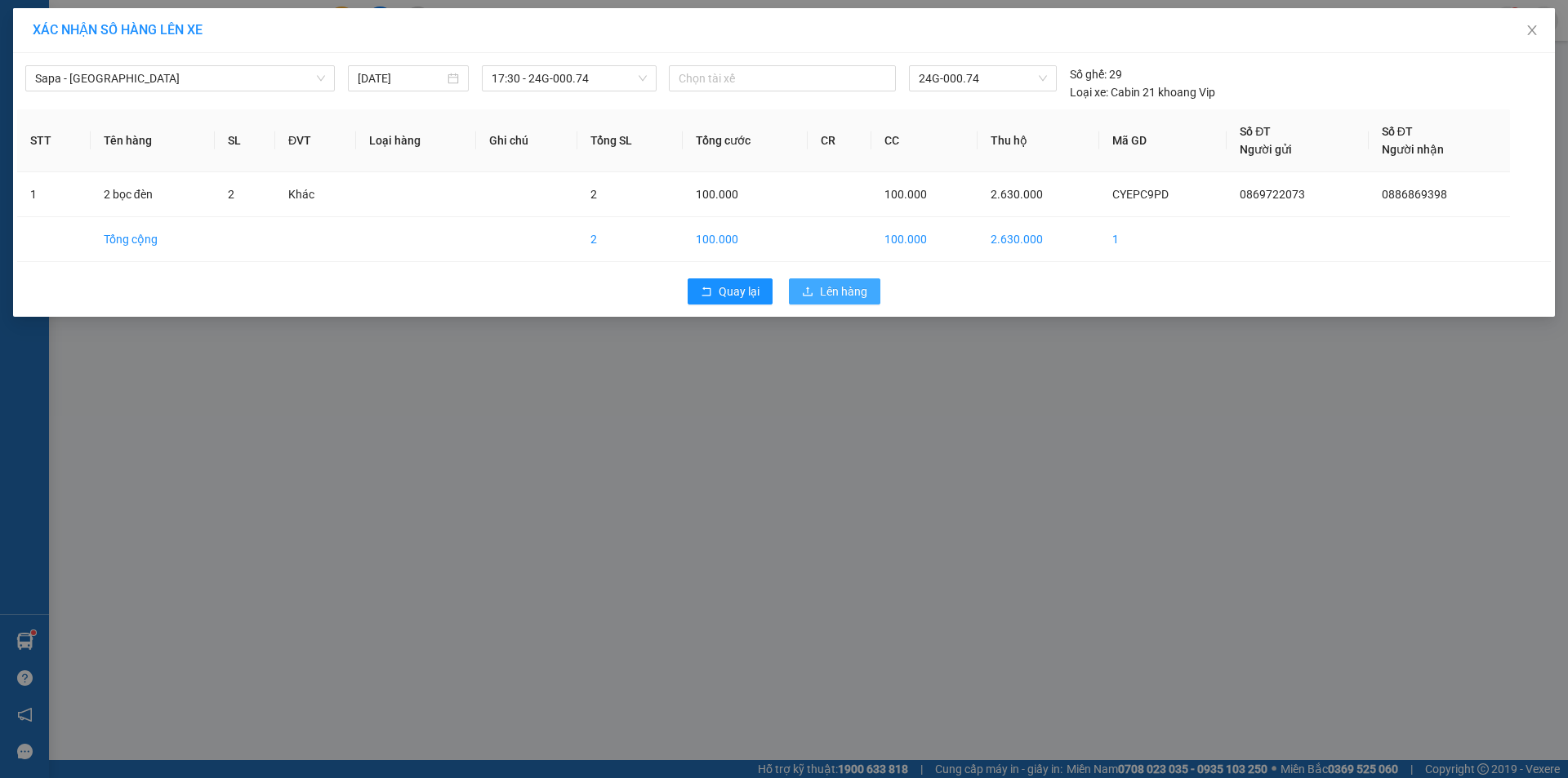
click at [837, 283] on span "Lên hàng" at bounding box center [844, 292] width 47 height 18
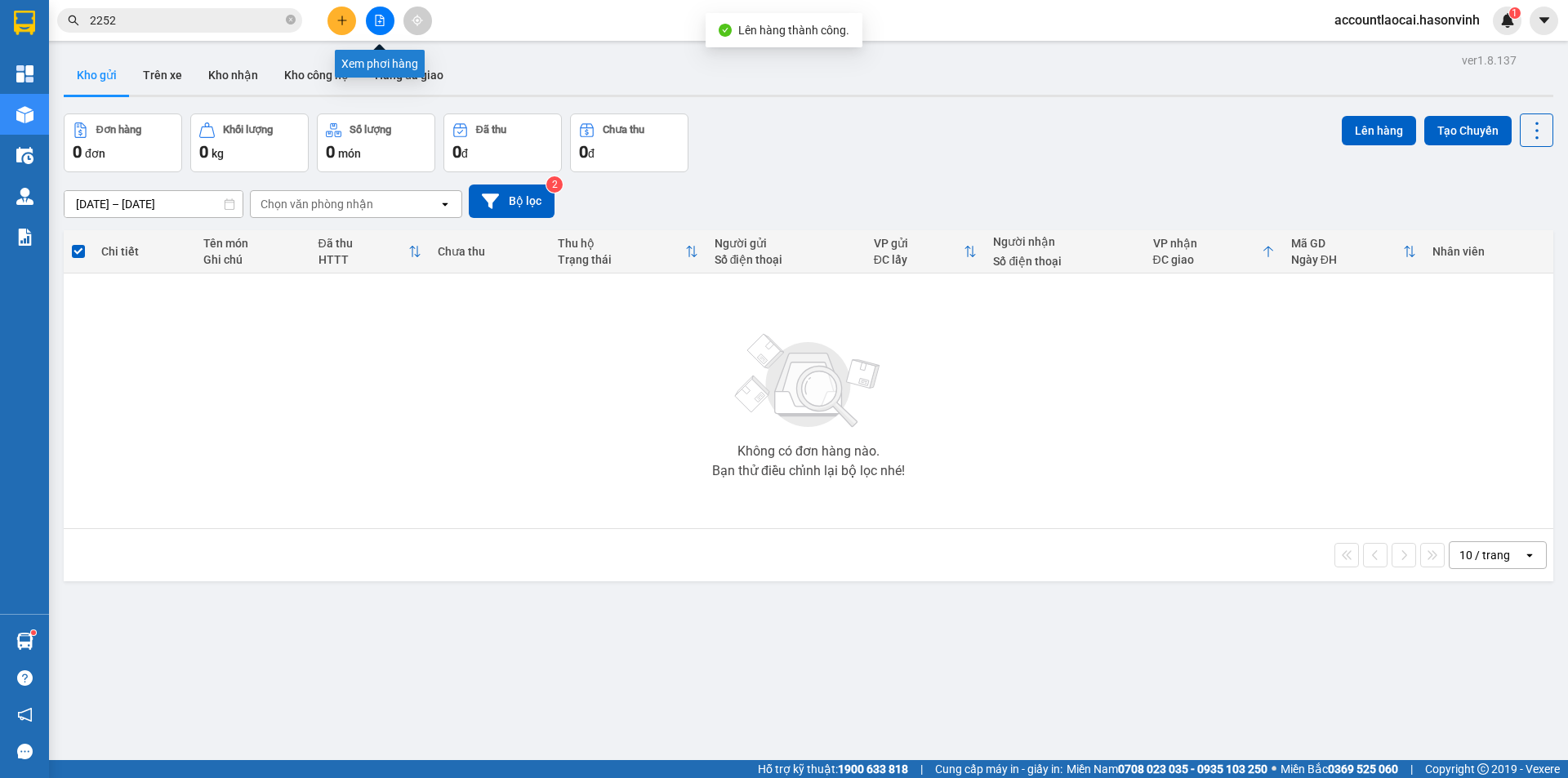
click at [381, 28] on button at bounding box center [380, 20] width 29 height 29
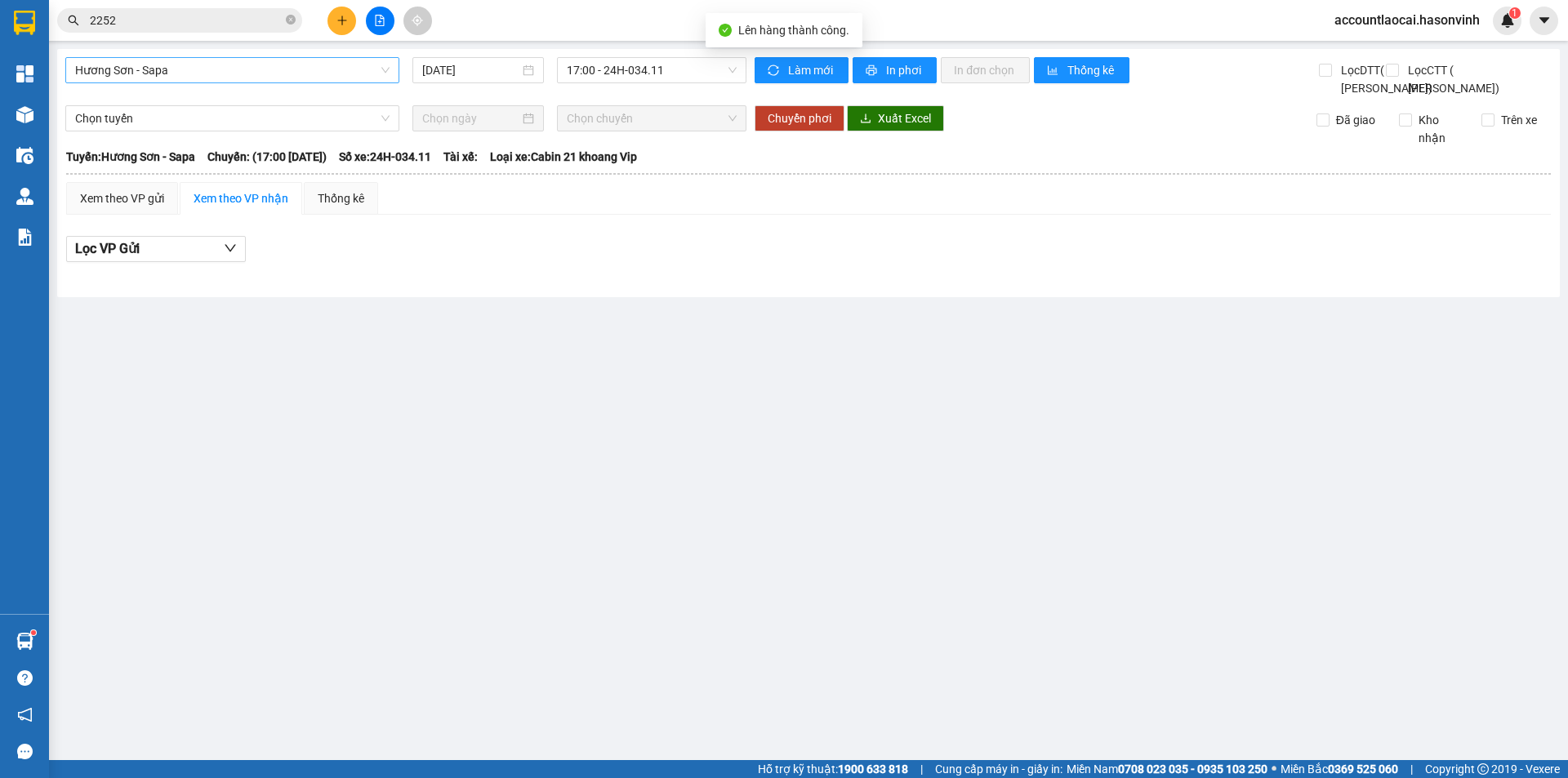
click at [155, 67] on span "Hương Sơn - Sapa" at bounding box center [232, 70] width 314 height 25
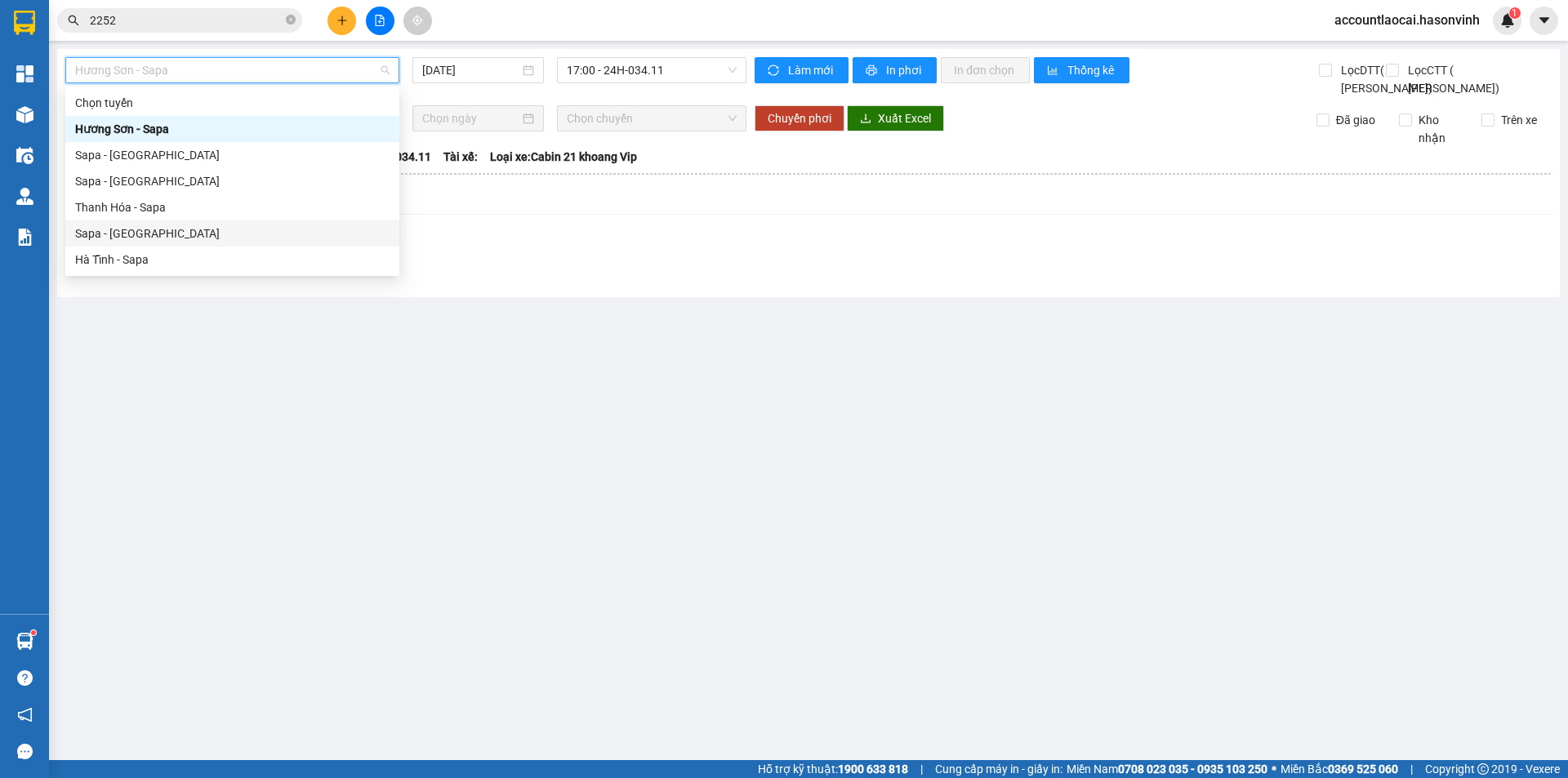
click at [106, 234] on div "Sapa - [GEOGRAPHIC_DATA]" at bounding box center [232, 233] width 314 height 18
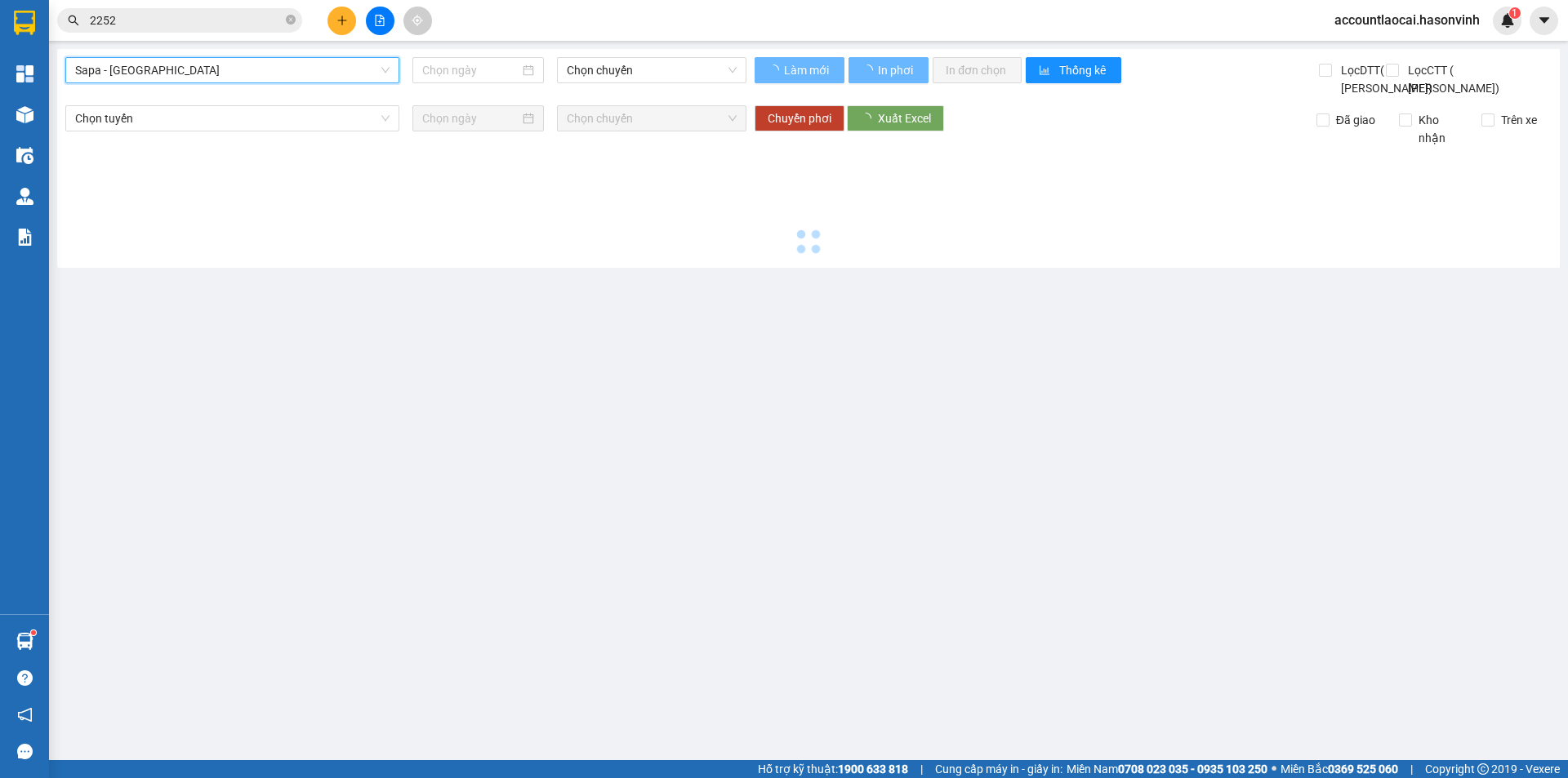
type input "[DATE]"
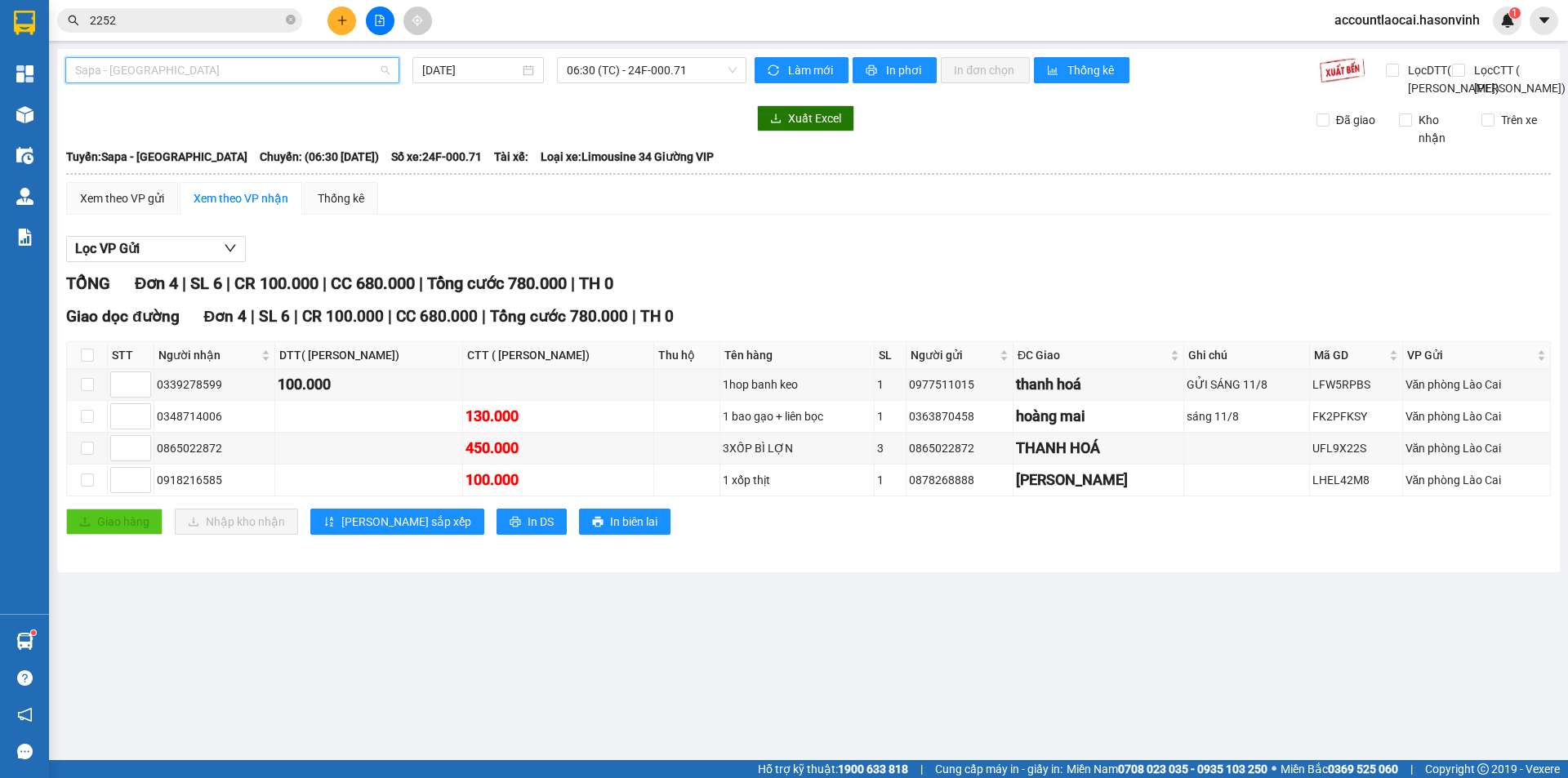
click at [150, 69] on span "Sapa - [GEOGRAPHIC_DATA]" at bounding box center [232, 70] width 314 height 25
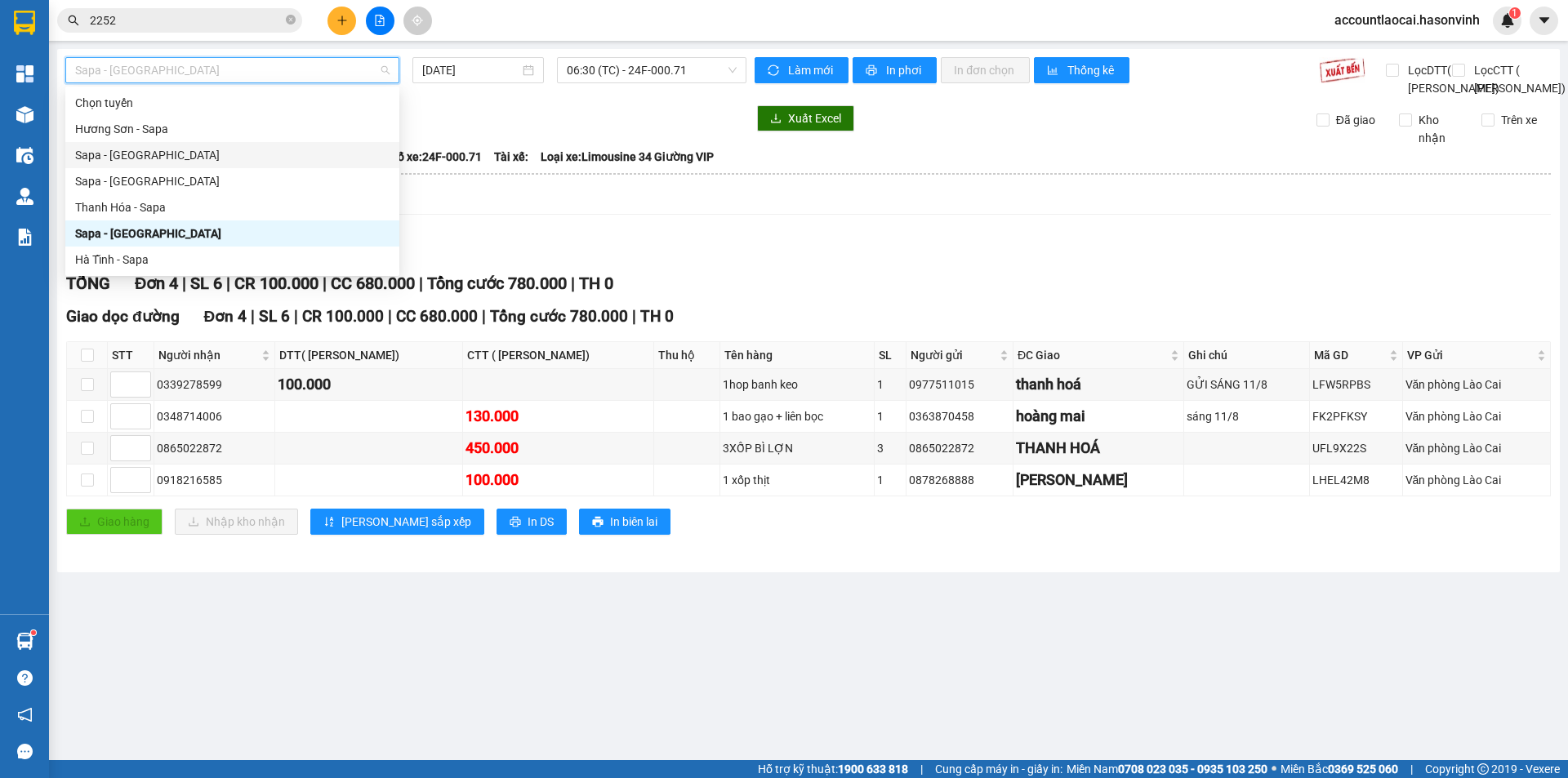
click at [138, 159] on div "Sapa - Hương Sơn" at bounding box center [232, 155] width 314 height 18
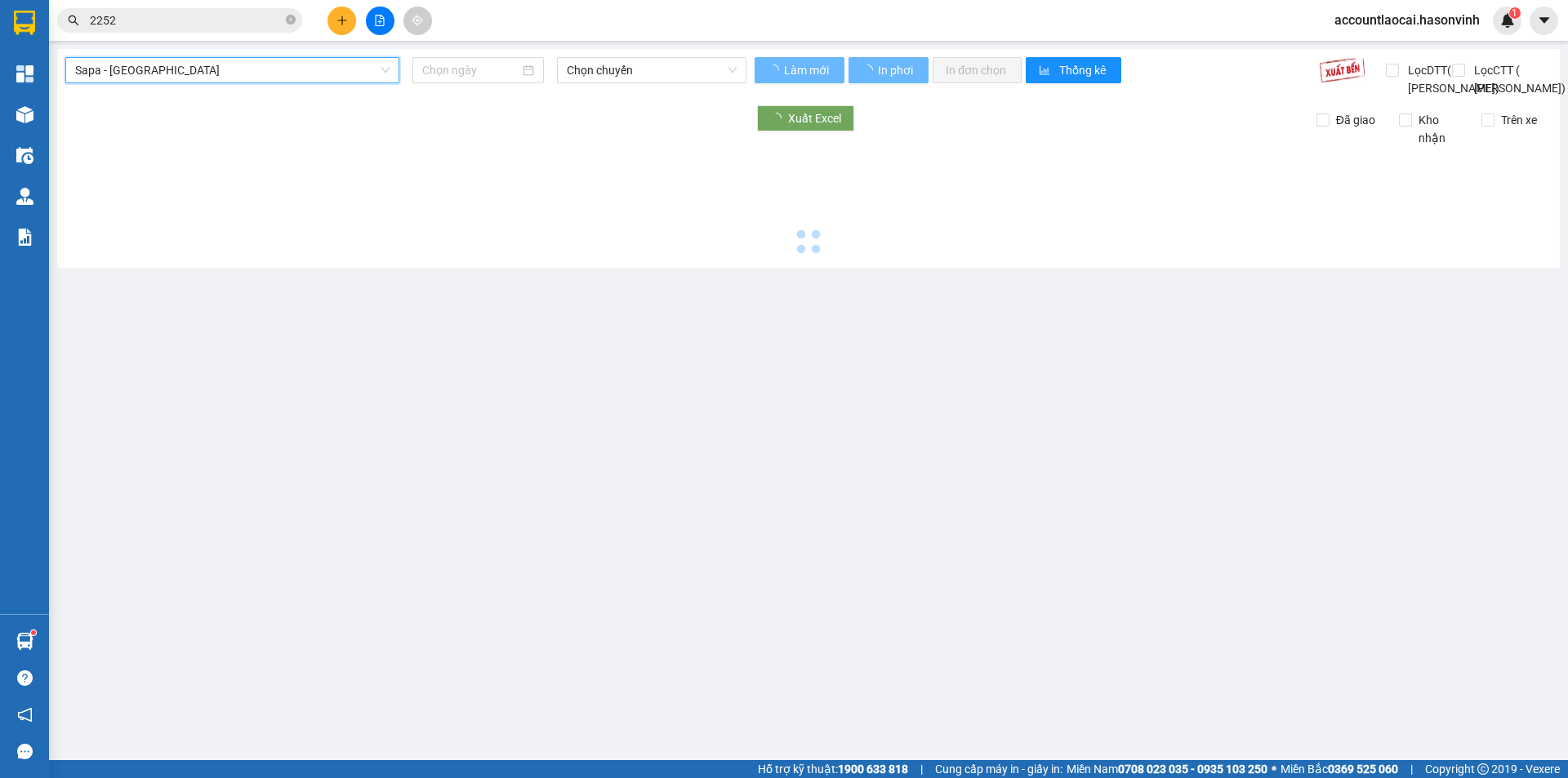
type input "[DATE]"
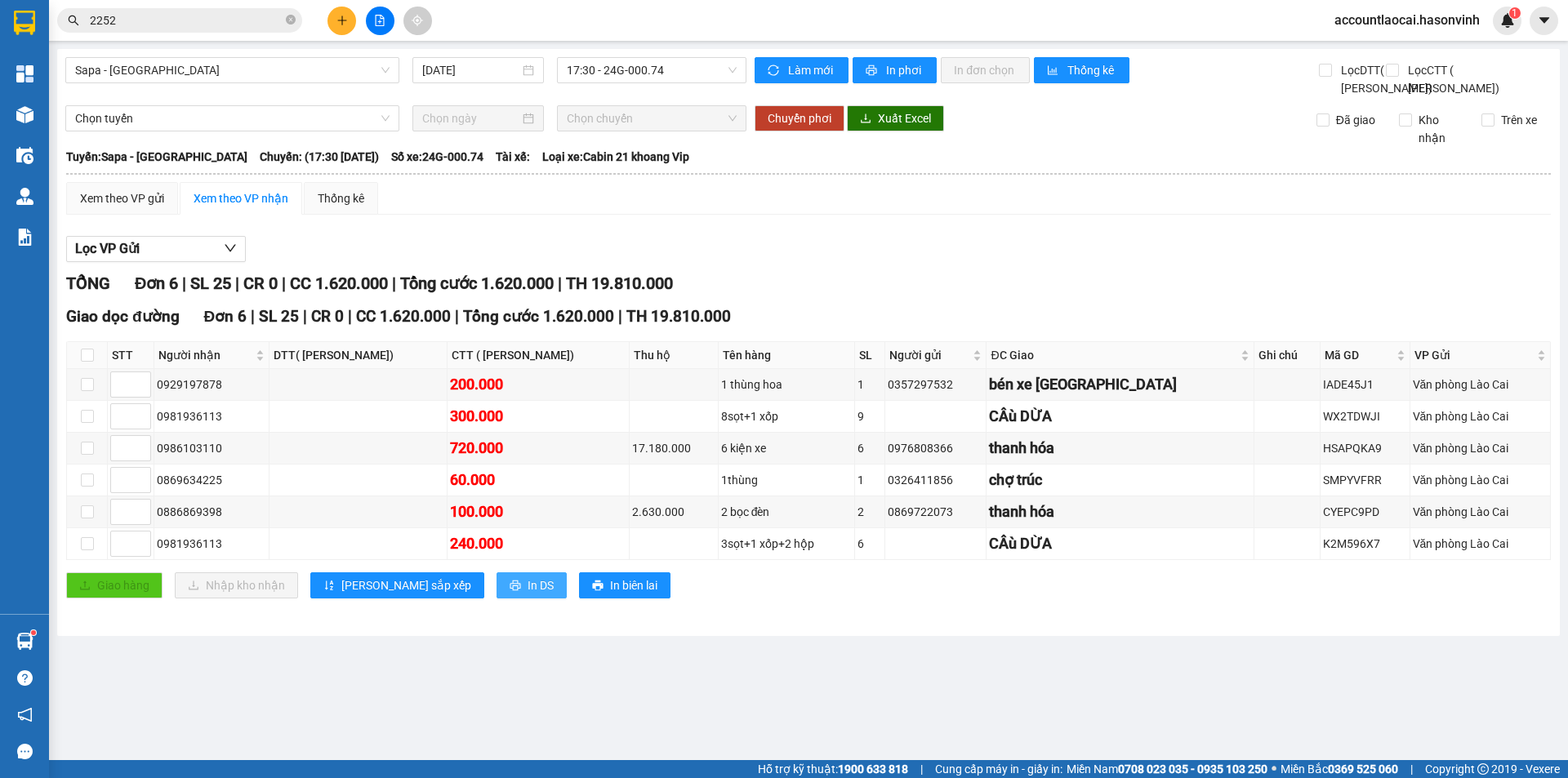
click at [527, 595] on span "In DS" at bounding box center [540, 585] width 26 height 18
